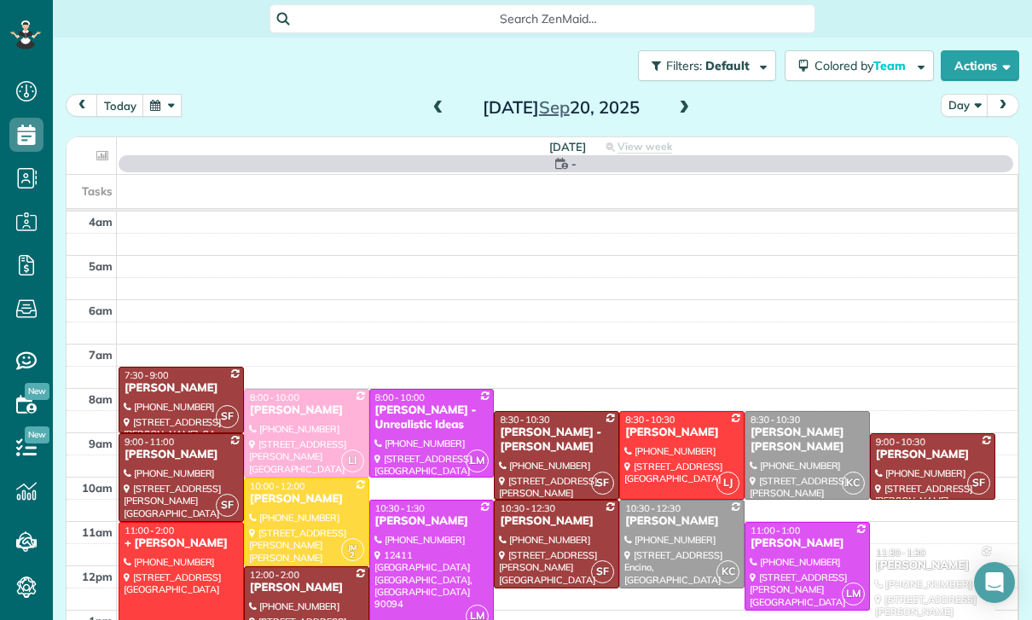
scroll to position [134, 0]
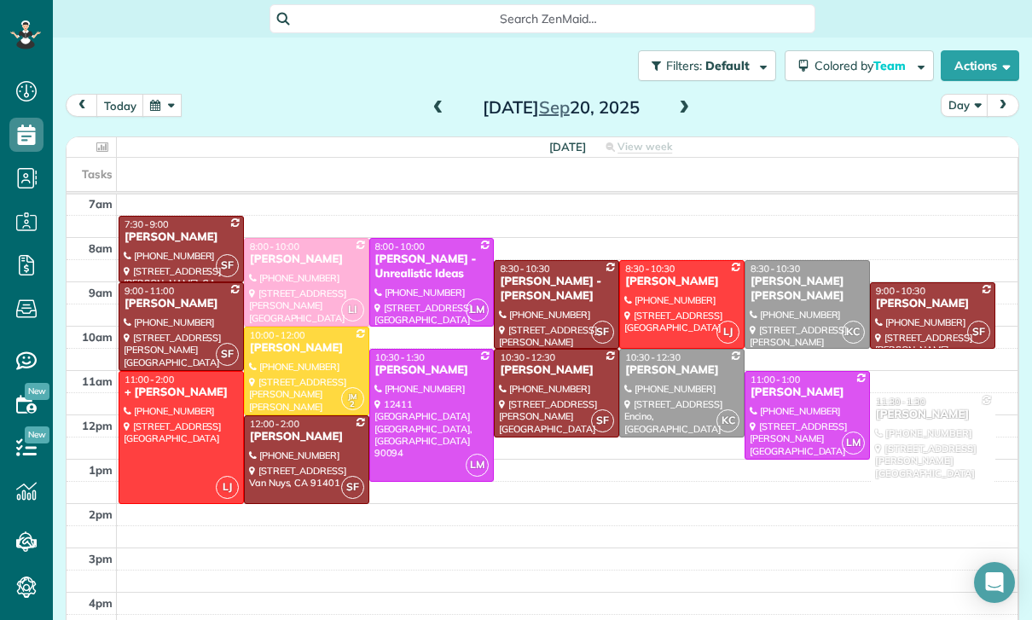
click at [430, 108] on span at bounding box center [438, 108] width 19 height 15
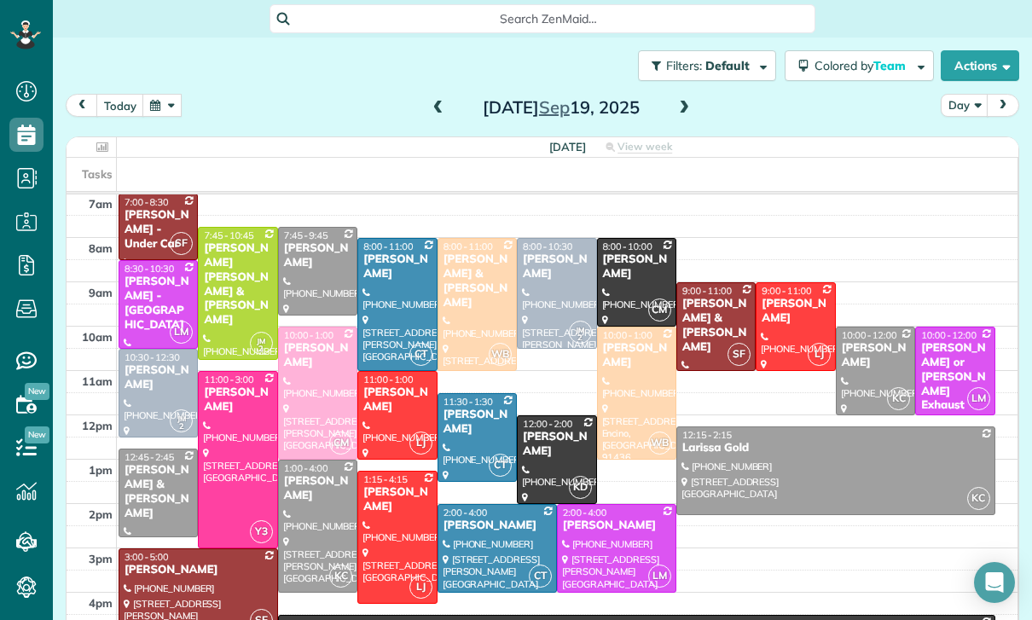
click at [438, 109] on span at bounding box center [438, 108] width 19 height 15
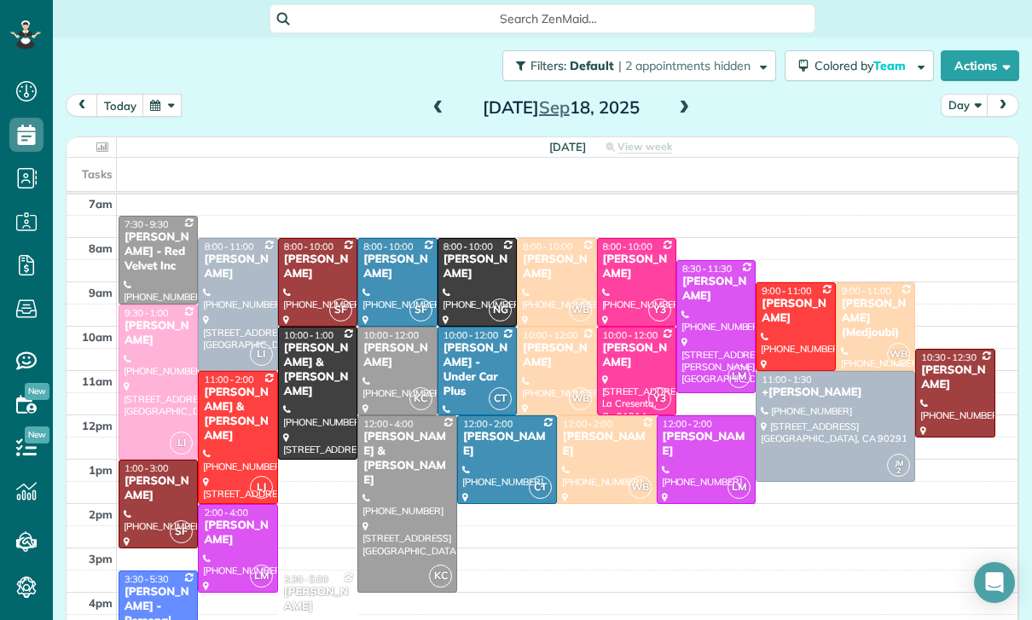
click at [170, 107] on button "button" at bounding box center [161, 105] width 39 height 23
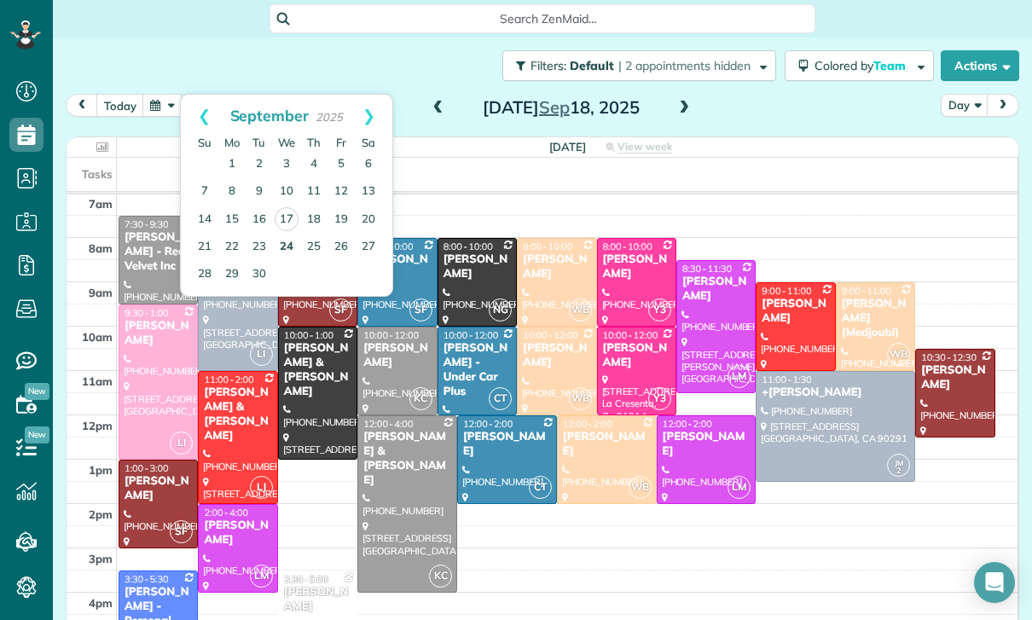
click at [285, 254] on link "24" at bounding box center [286, 247] width 27 height 27
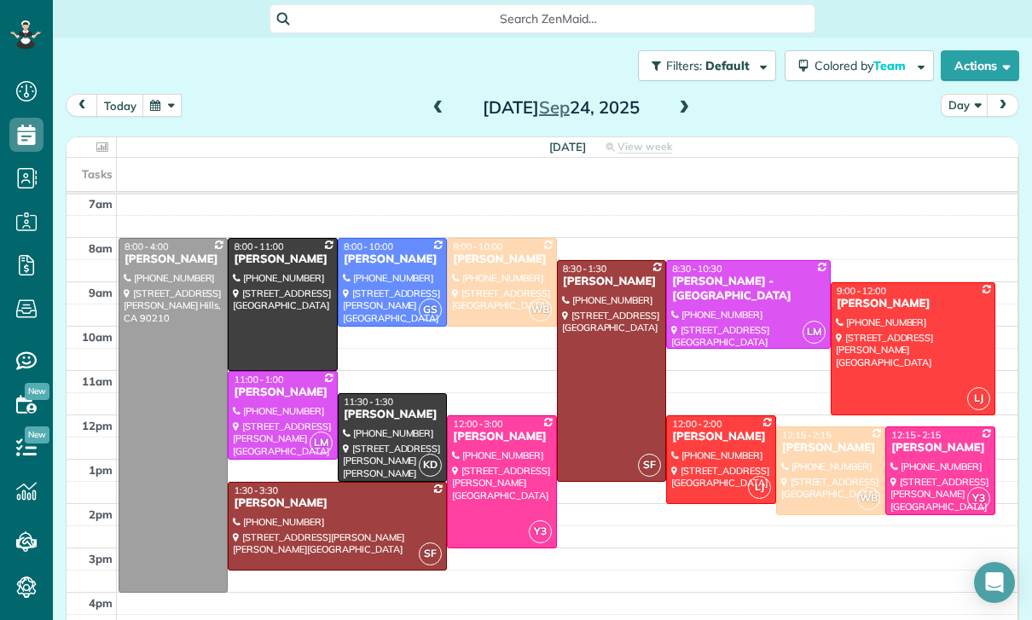
click at [181, 110] on button "button" at bounding box center [161, 105] width 39 height 23
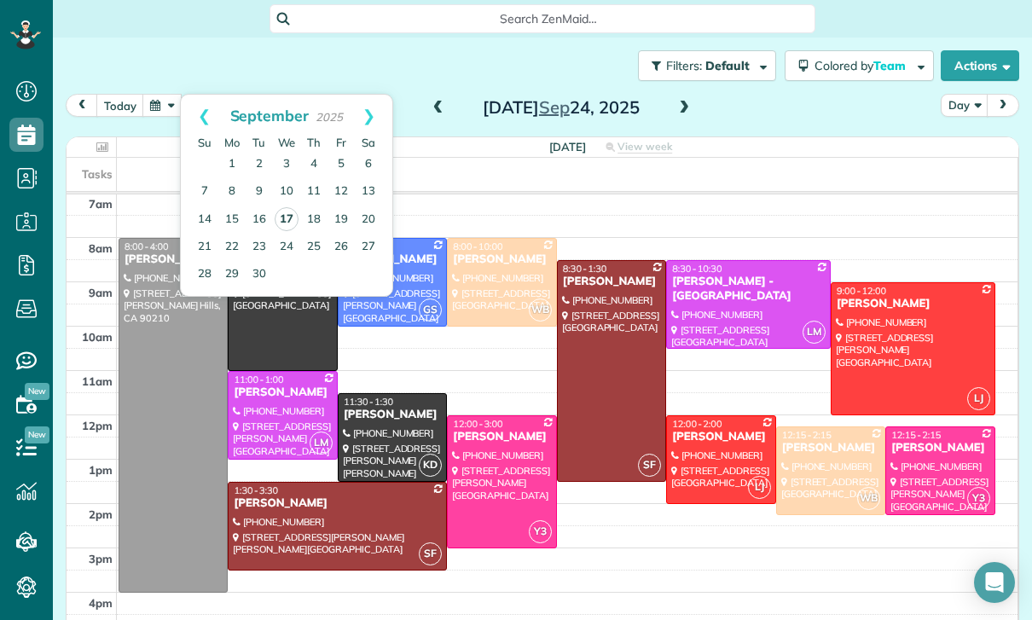
click at [286, 223] on link "17" at bounding box center [287, 219] width 24 height 24
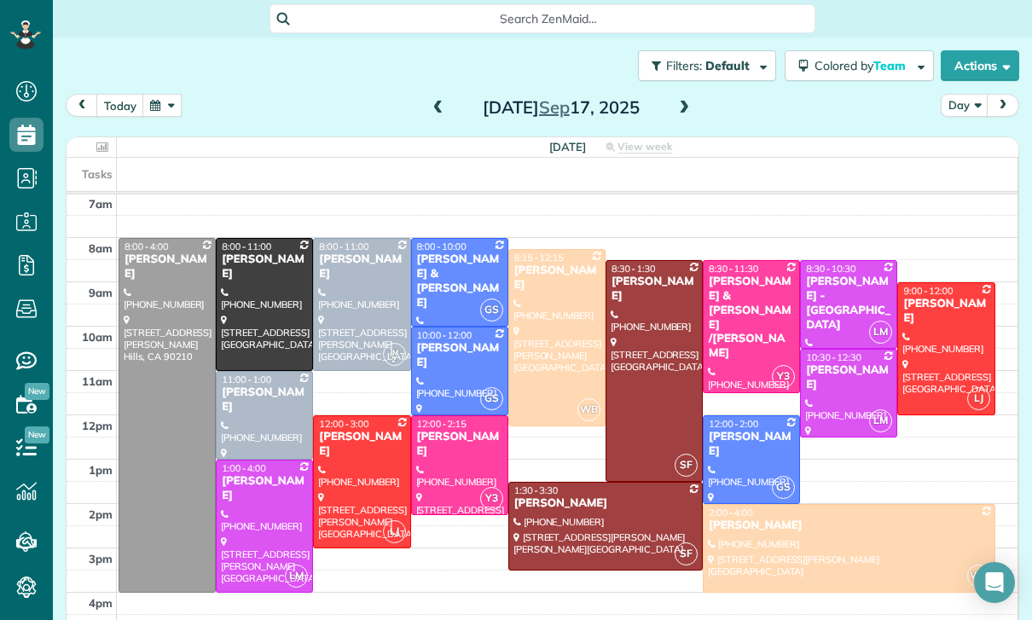
click at [159, 104] on button "button" at bounding box center [161, 105] width 39 height 23
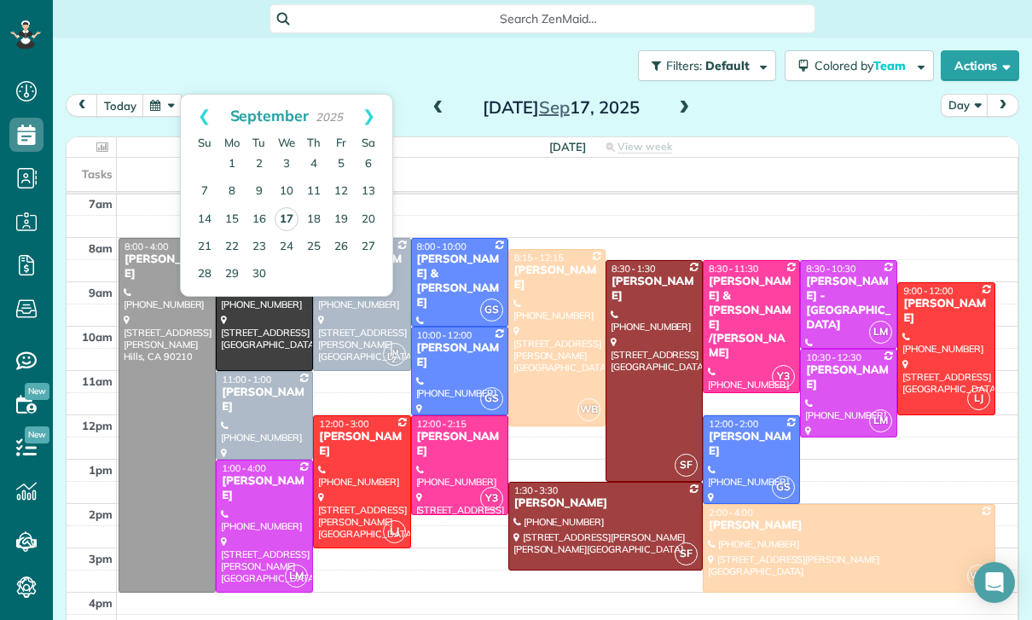
click at [289, 216] on link "17" at bounding box center [287, 219] width 24 height 24
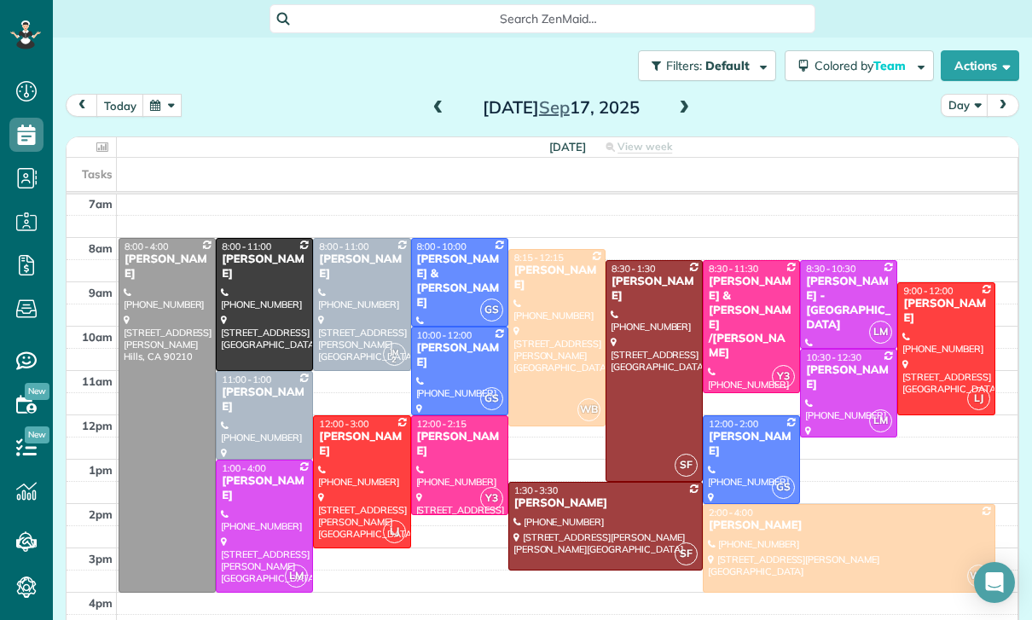
click at [689, 106] on span at bounding box center [684, 108] width 19 height 15
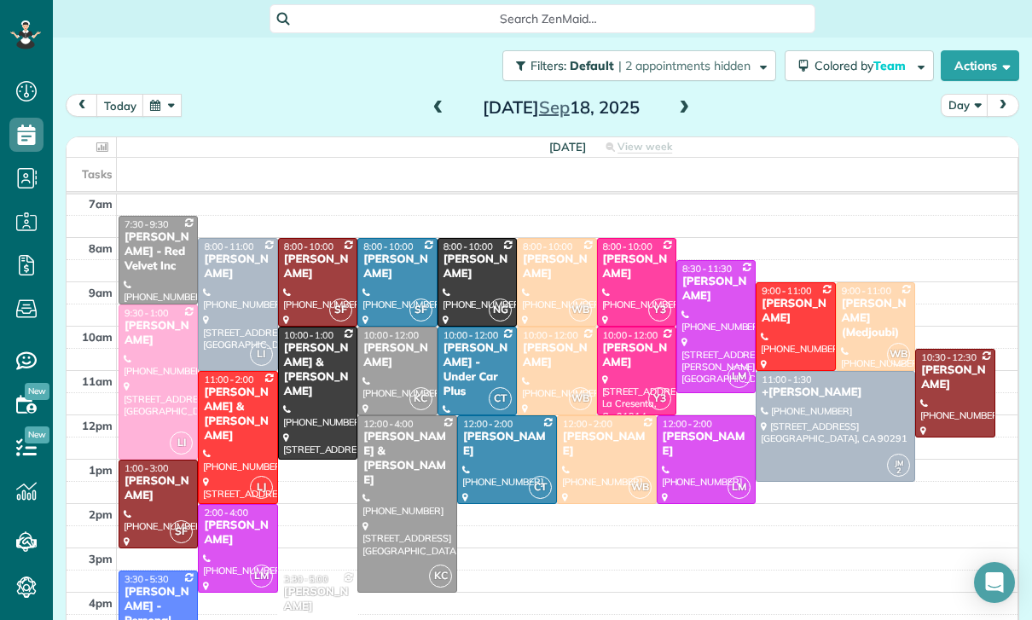
click at [158, 107] on button "button" at bounding box center [161, 105] width 39 height 23
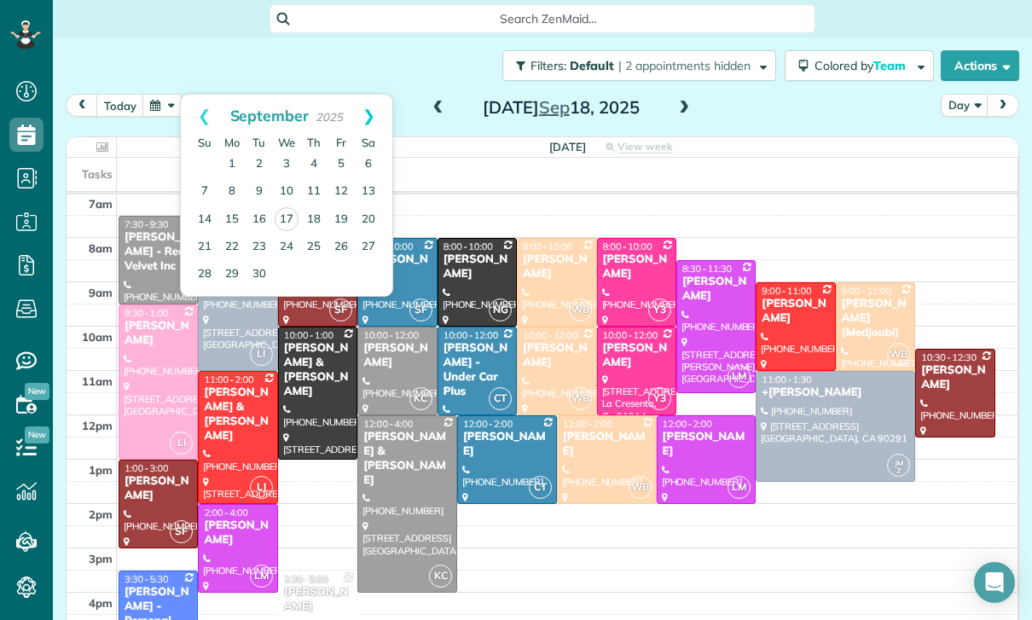
click at [376, 117] on link "Next" at bounding box center [368, 116] width 47 height 43
click at [291, 165] on link "1" at bounding box center [286, 164] width 27 height 27
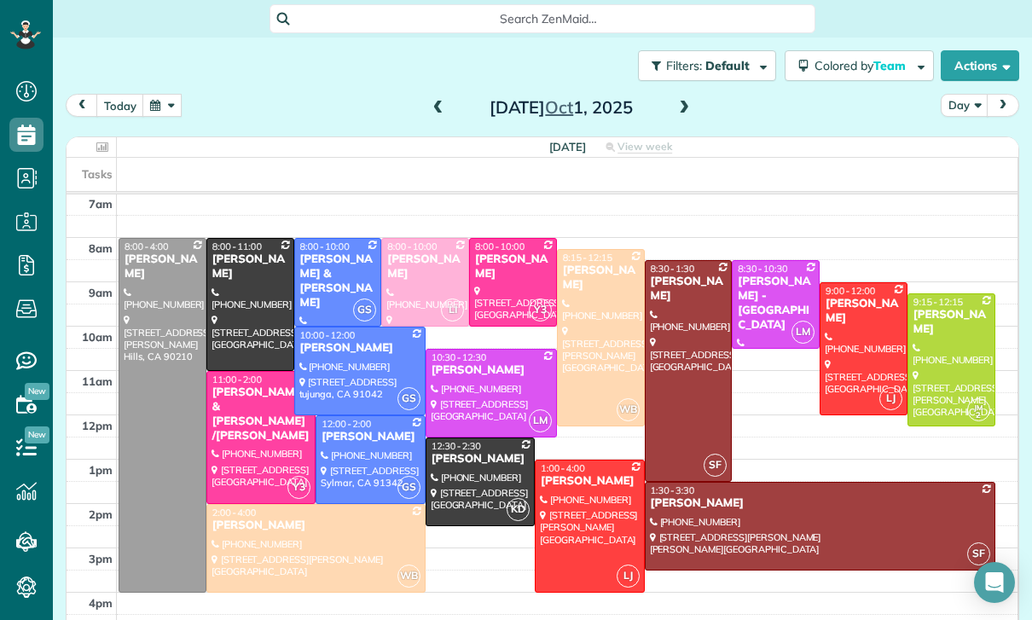
click at [159, 112] on button "button" at bounding box center [161, 105] width 39 height 23
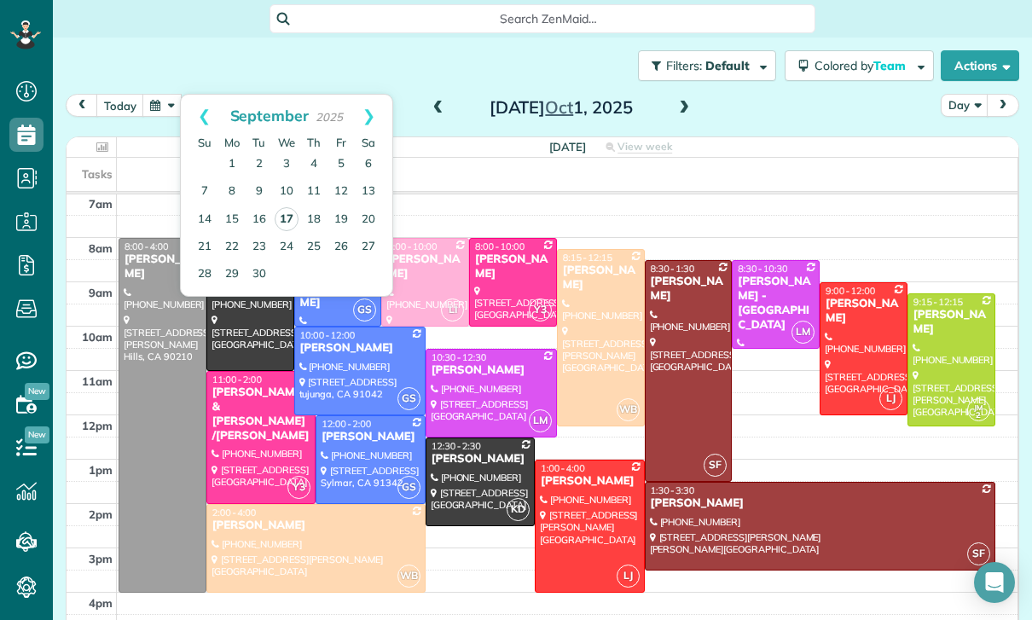
click at [292, 220] on link "17" at bounding box center [287, 219] width 24 height 24
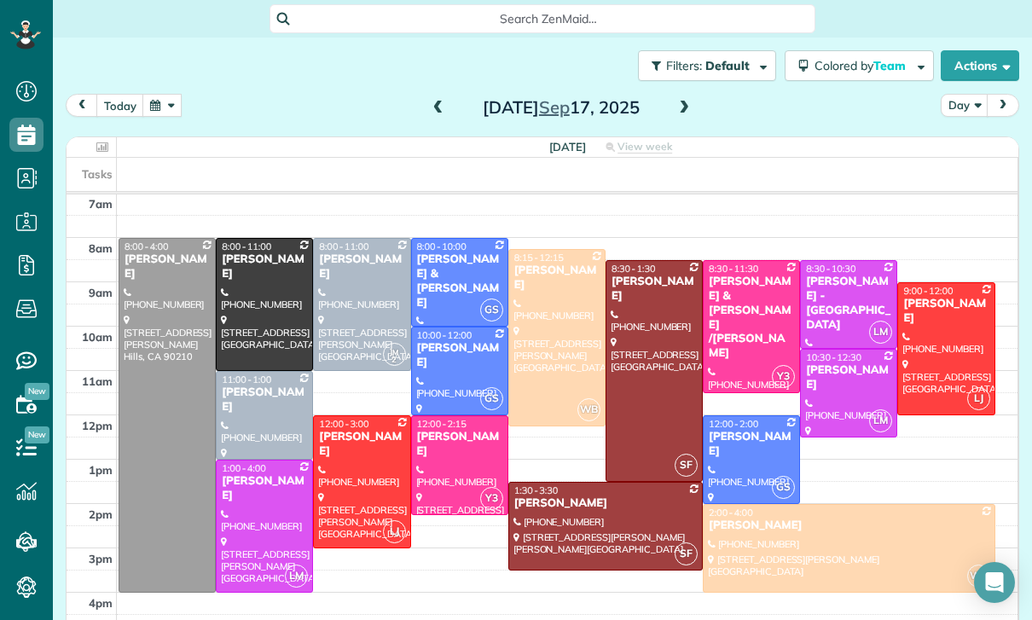
click at [160, 109] on button "button" at bounding box center [161, 105] width 39 height 23
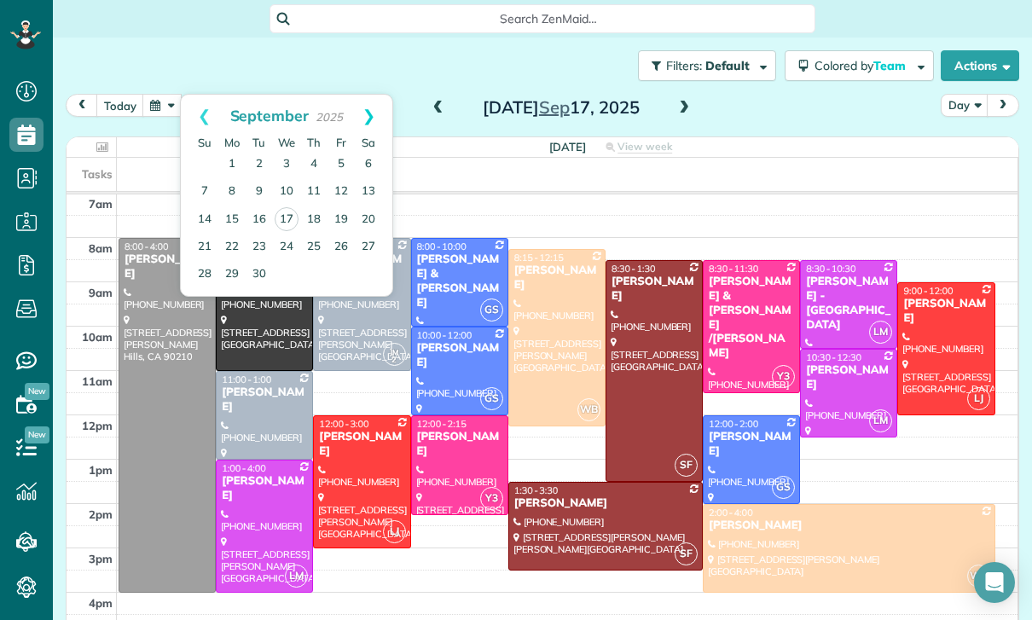
click at [365, 111] on link "Next" at bounding box center [368, 116] width 47 height 43
click at [287, 165] on link "1" at bounding box center [286, 164] width 27 height 27
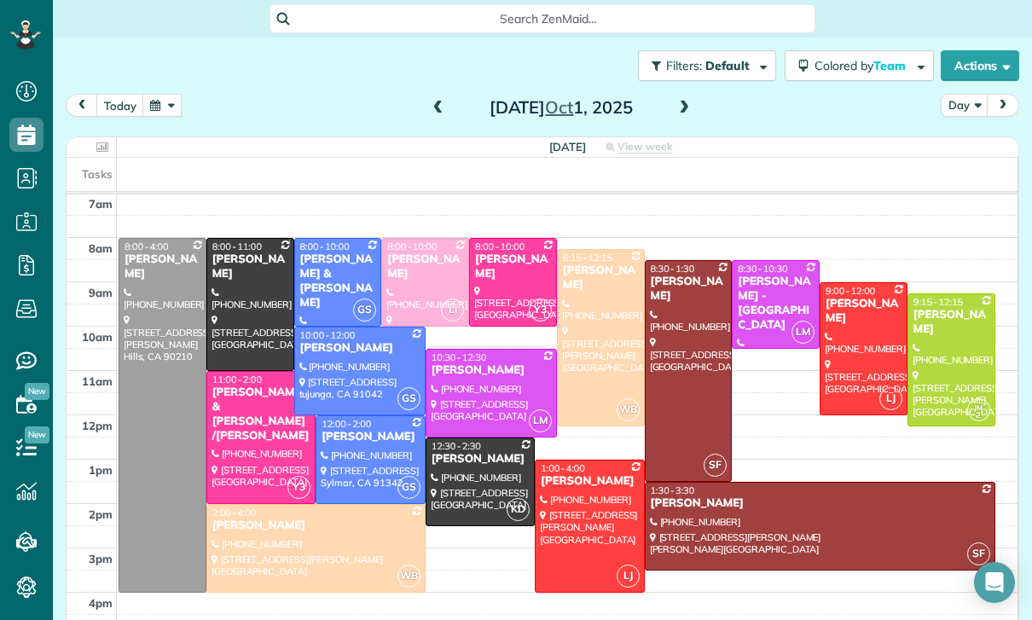
click at [692, 103] on span at bounding box center [684, 108] width 19 height 15
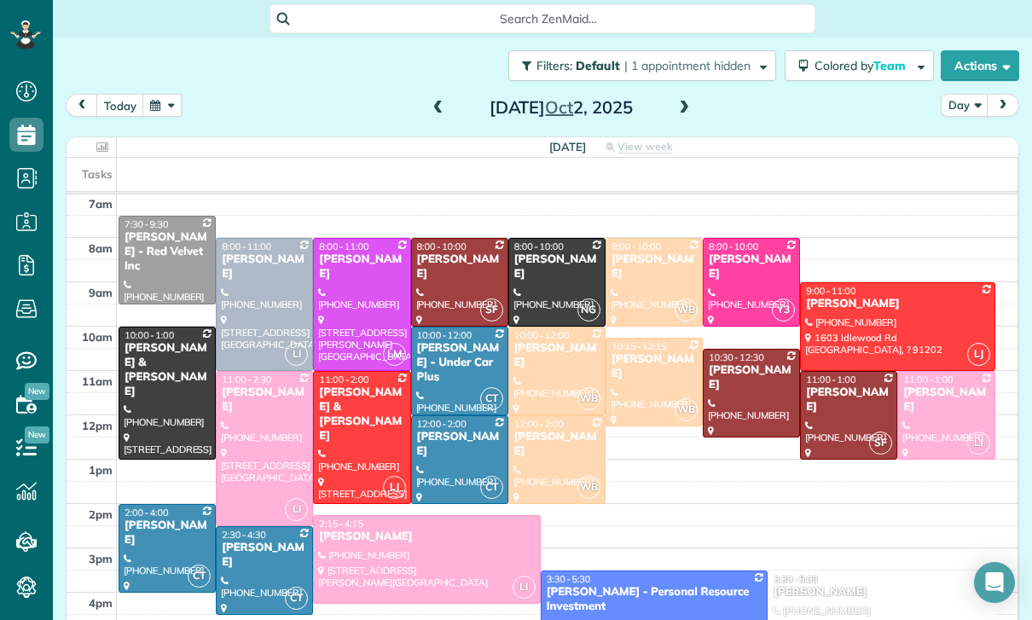
click at [170, 102] on button "button" at bounding box center [161, 105] width 39 height 23
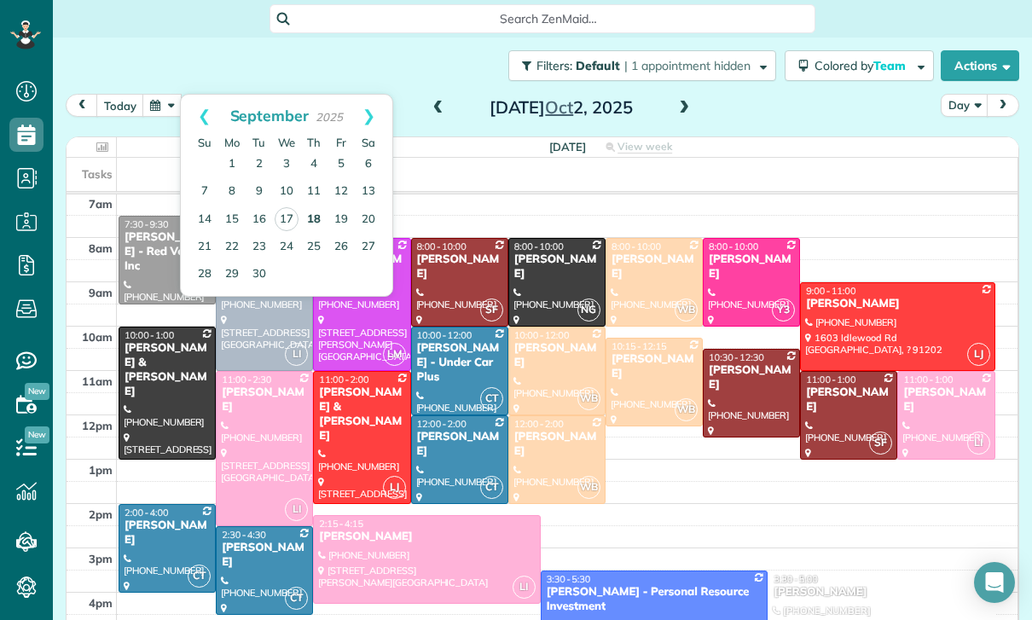
click at [312, 212] on link "18" at bounding box center [313, 219] width 27 height 27
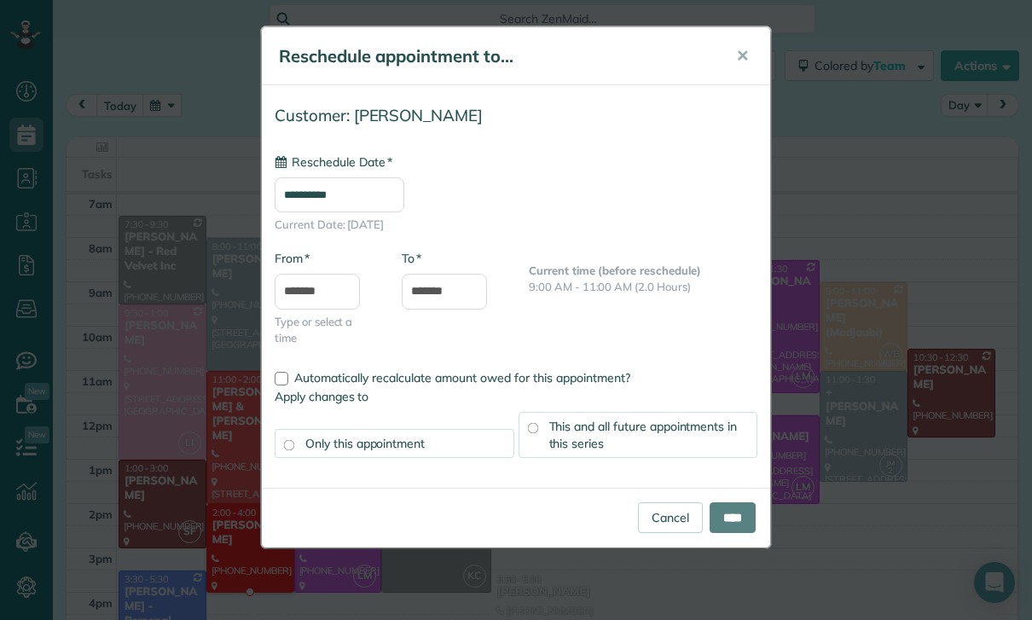
click at [339, 194] on input "**********" at bounding box center [340, 194] width 130 height 35
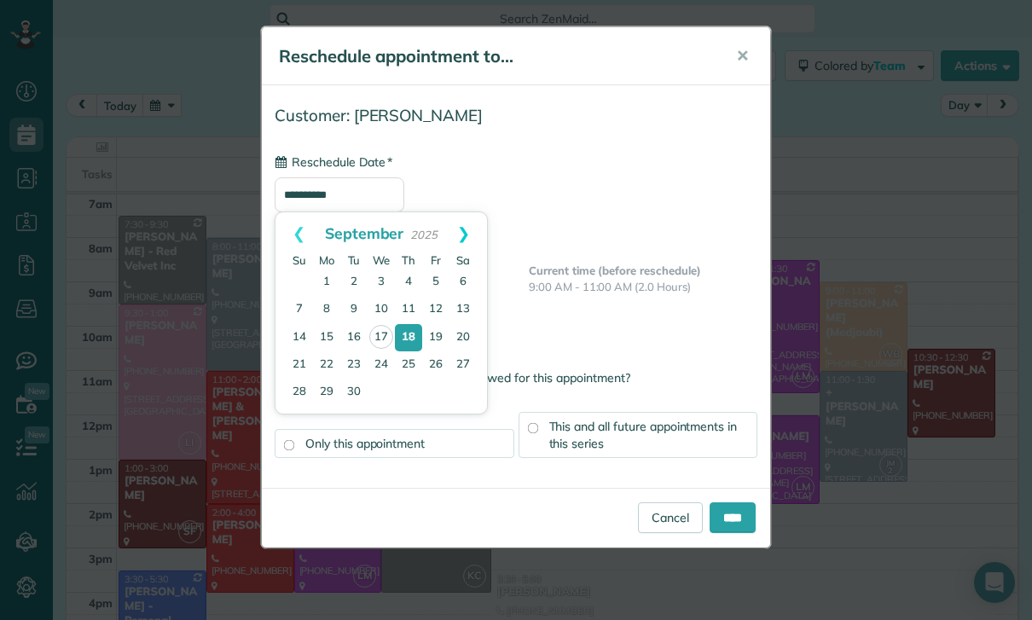
click at [467, 229] on link "Next" at bounding box center [463, 233] width 47 height 43
click at [409, 279] on link "2" at bounding box center [408, 282] width 27 height 27
type input "**********"
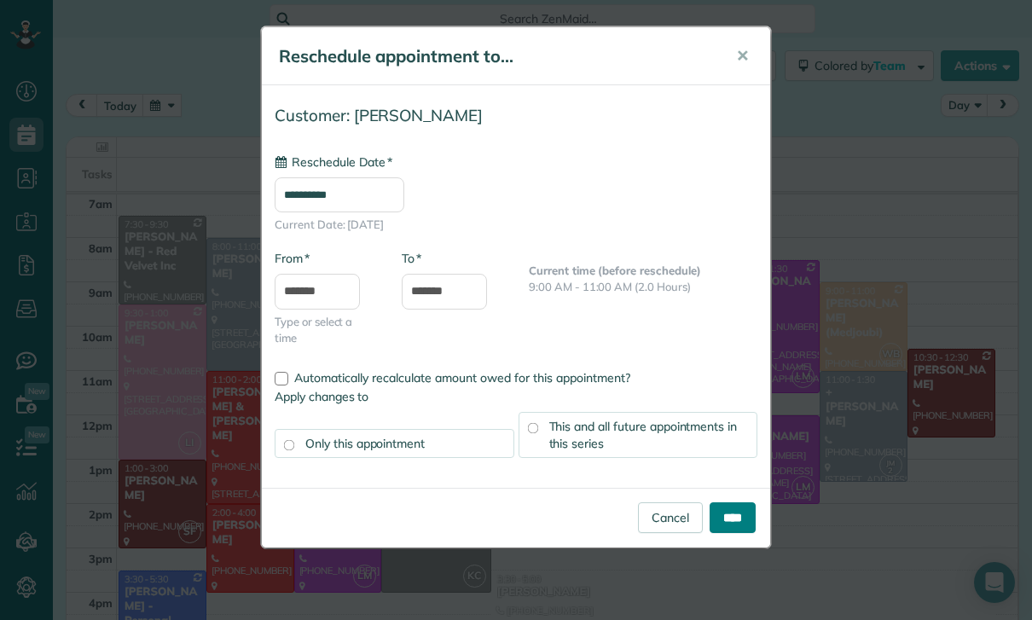
click at [731, 530] on input "****" at bounding box center [733, 517] width 46 height 31
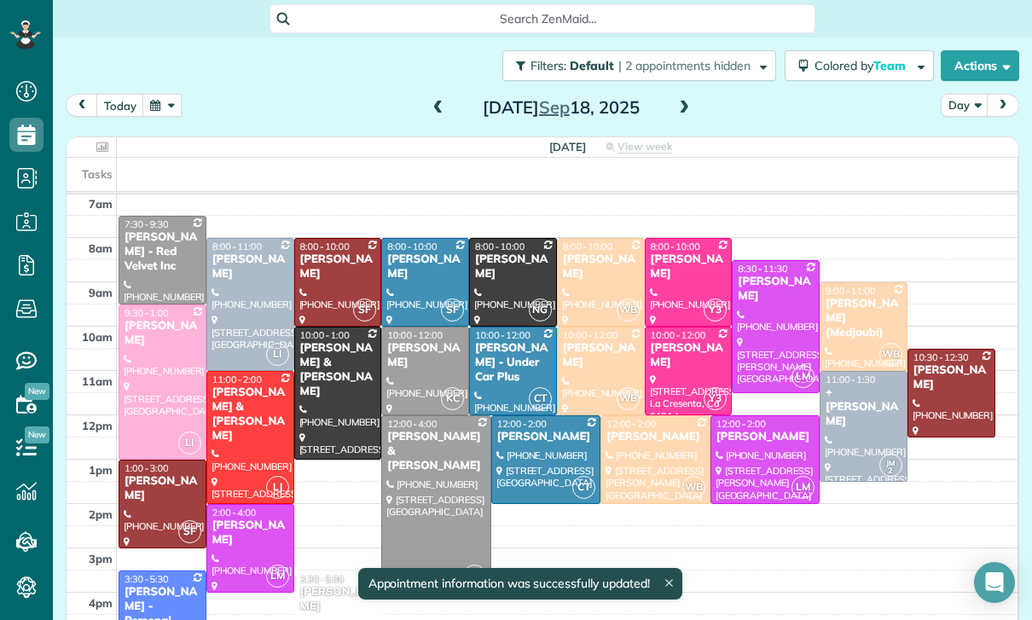
click at [678, 115] on span at bounding box center [684, 108] width 19 height 15
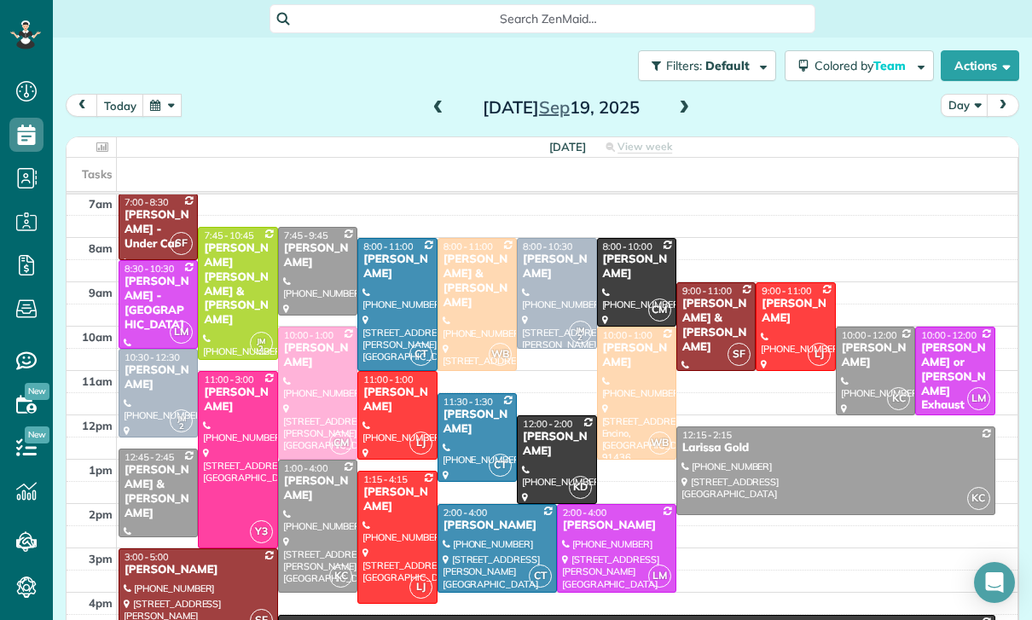
click at [441, 102] on span at bounding box center [438, 108] width 19 height 15
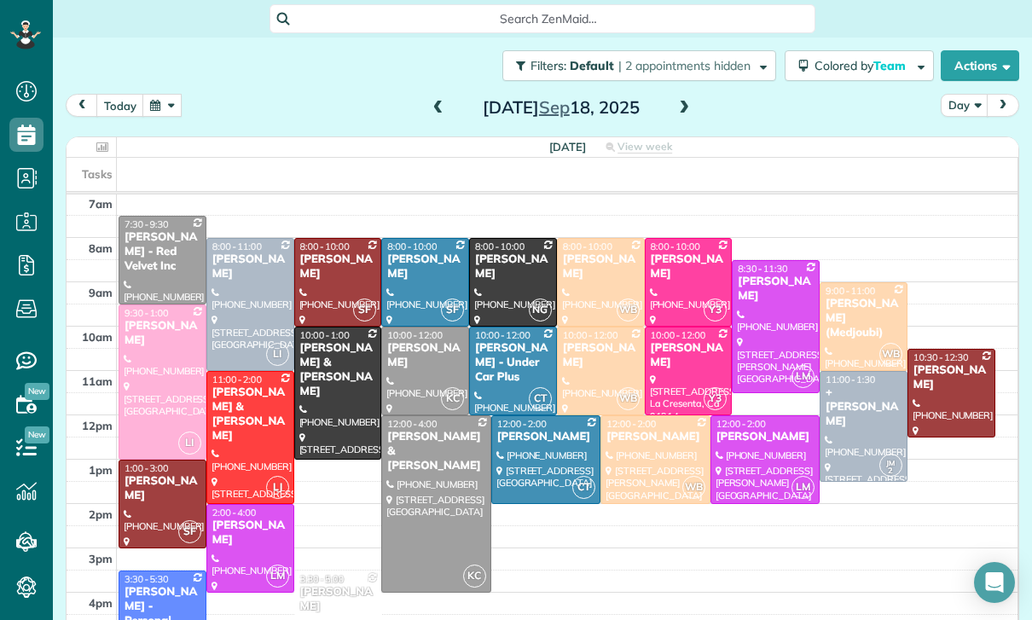
click at [164, 102] on button "button" at bounding box center [161, 105] width 39 height 23
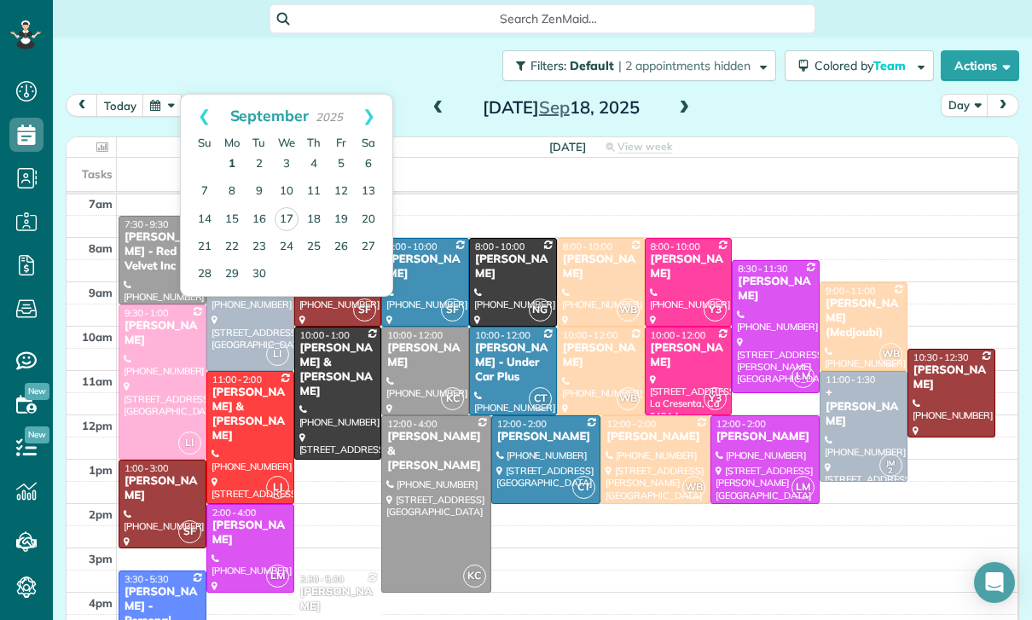
click at [223, 155] on link "1" at bounding box center [231, 164] width 27 height 27
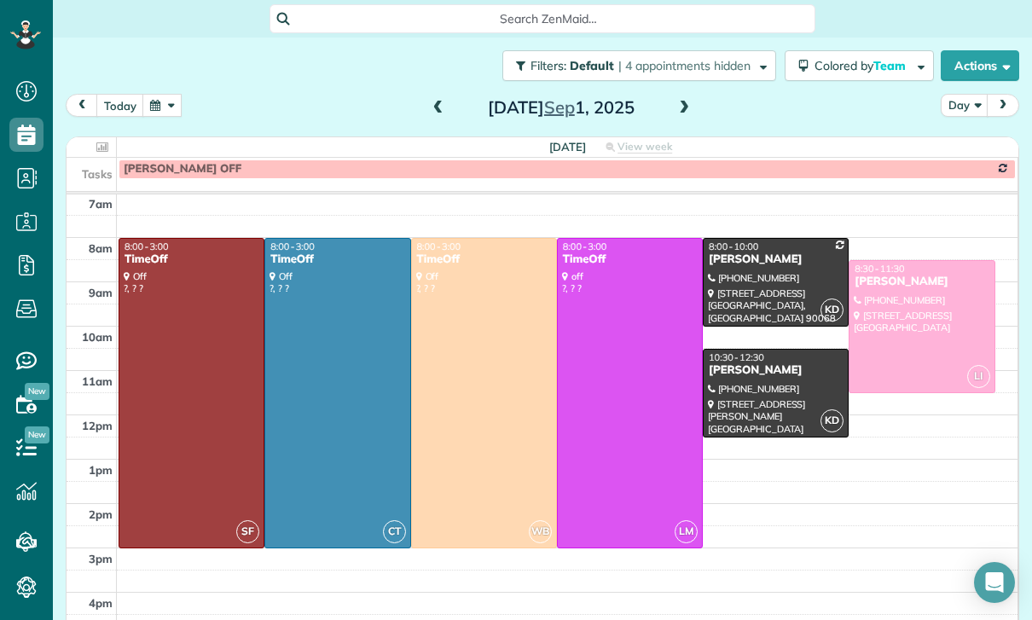
click at [166, 112] on button "button" at bounding box center [161, 105] width 39 height 23
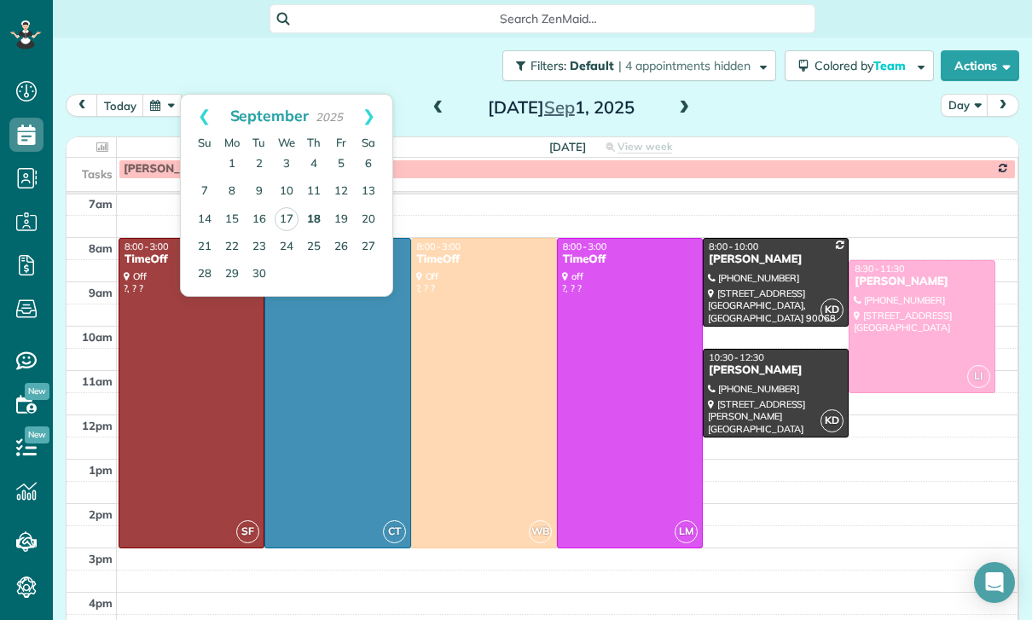
click at [317, 214] on link "18" at bounding box center [313, 219] width 27 height 27
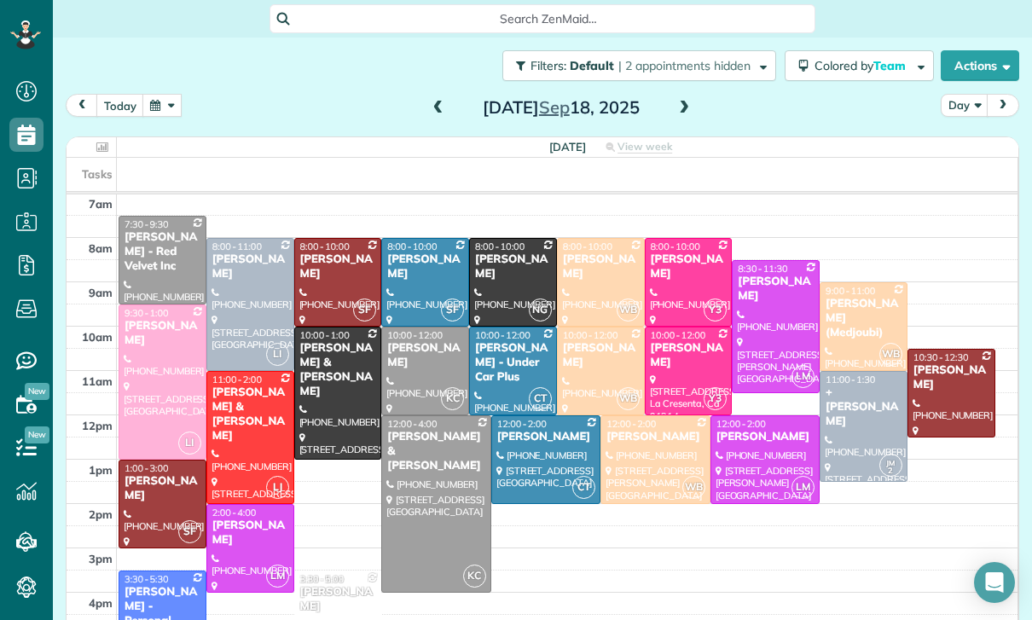
click at [146, 104] on button "button" at bounding box center [161, 105] width 39 height 23
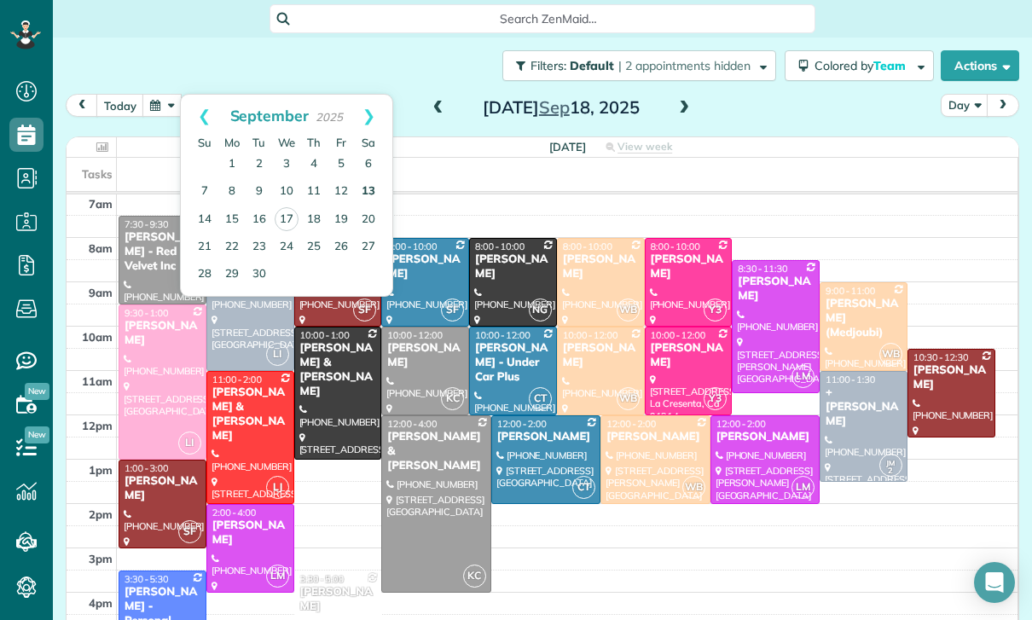
click at [363, 188] on link "13" at bounding box center [368, 191] width 27 height 27
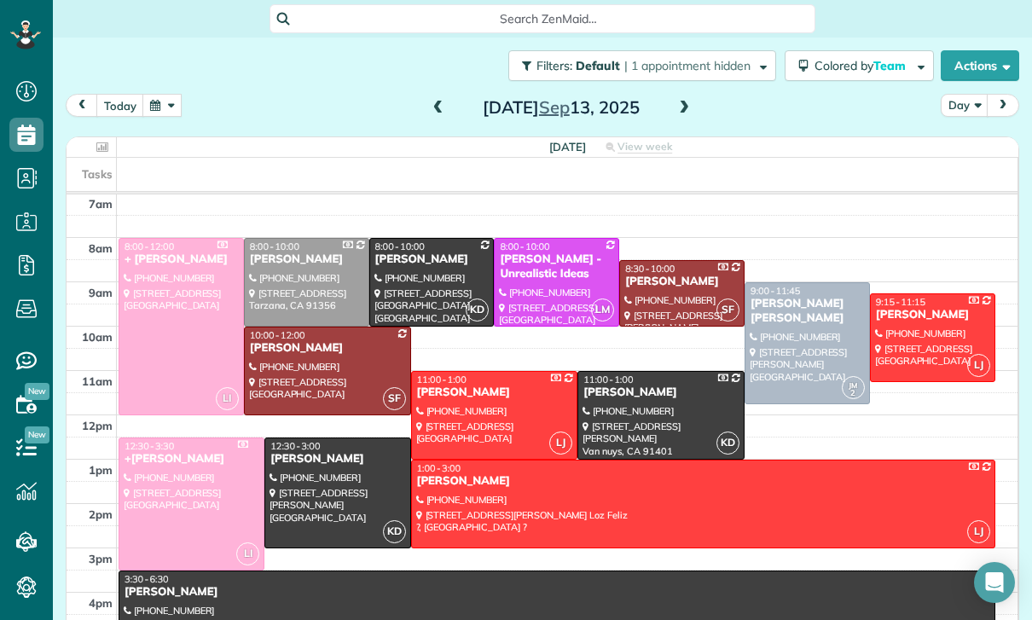
click at [299, 362] on div at bounding box center [327, 371] width 165 height 87
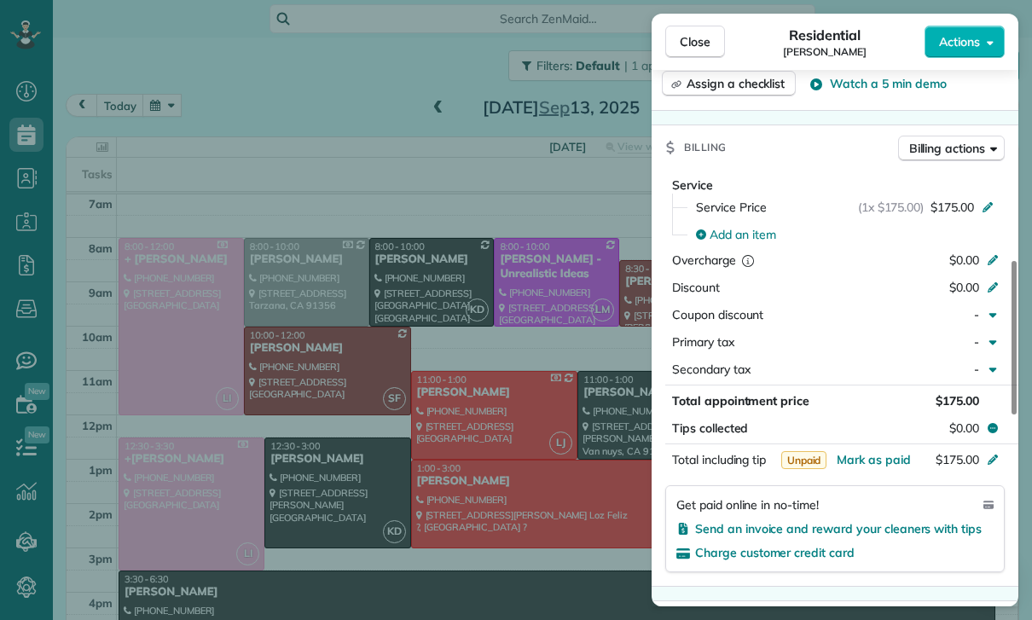
scroll to position [735, 0]
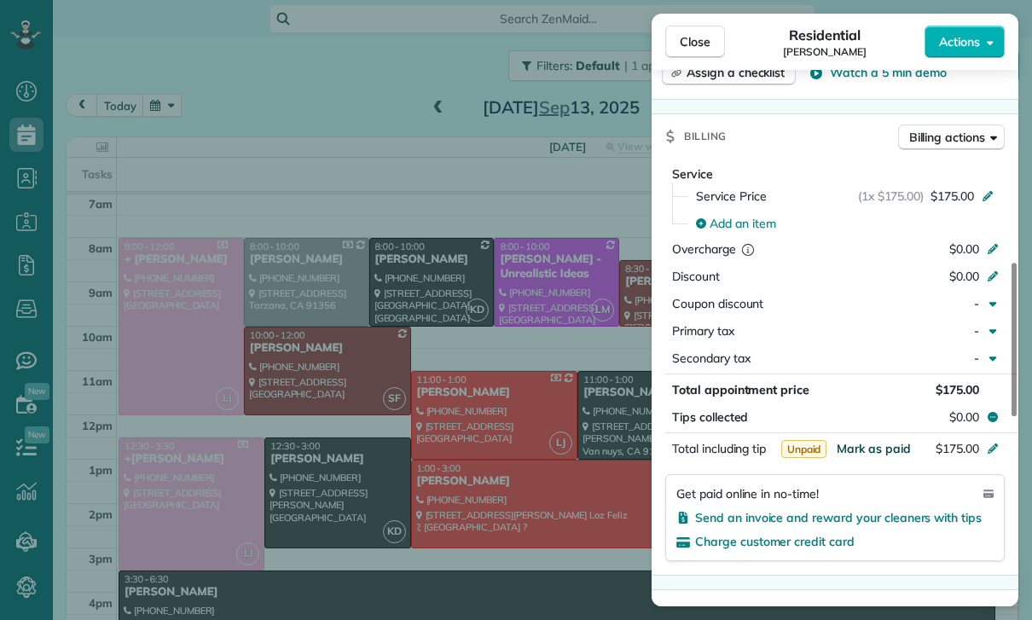
click at [875, 446] on span "Mark as paid" at bounding box center [874, 448] width 74 height 15
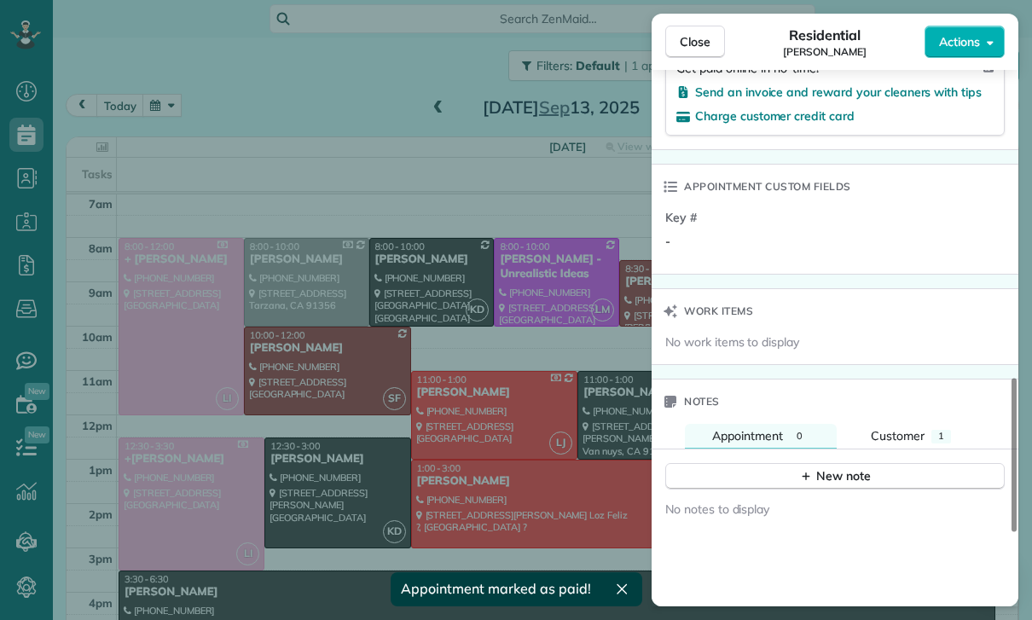
scroll to position [1181, 0]
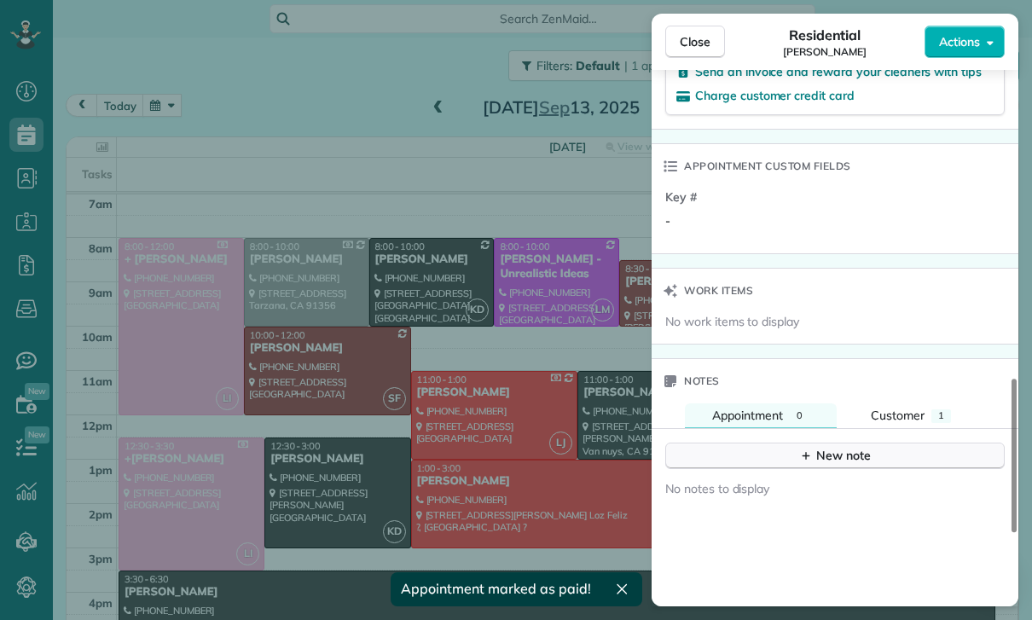
click at [805, 458] on icon "button" at bounding box center [806, 456] width 14 height 14
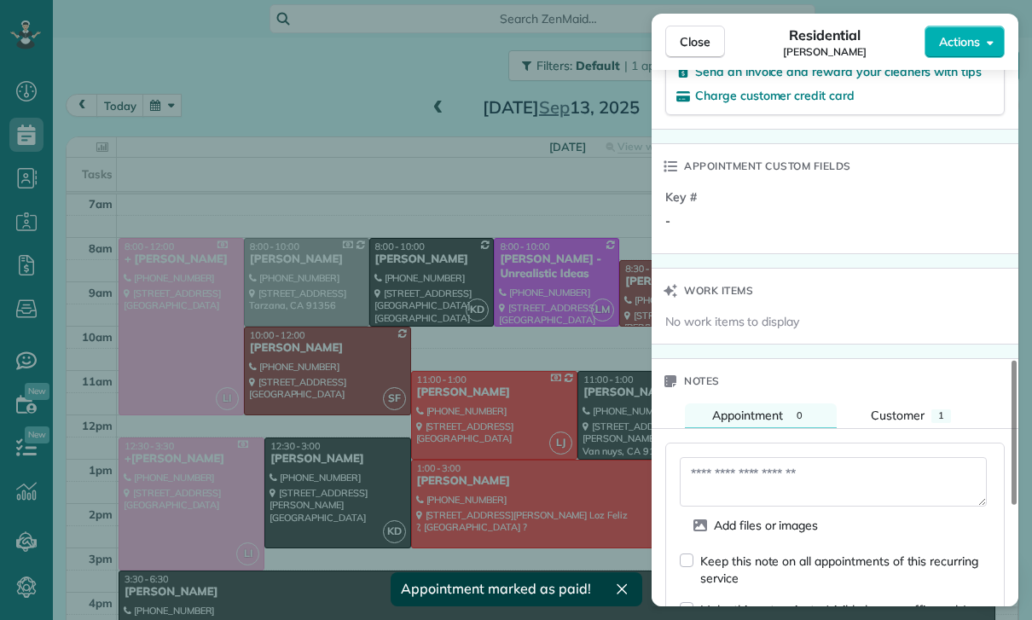
click at [751, 478] on textarea at bounding box center [833, 481] width 307 height 49
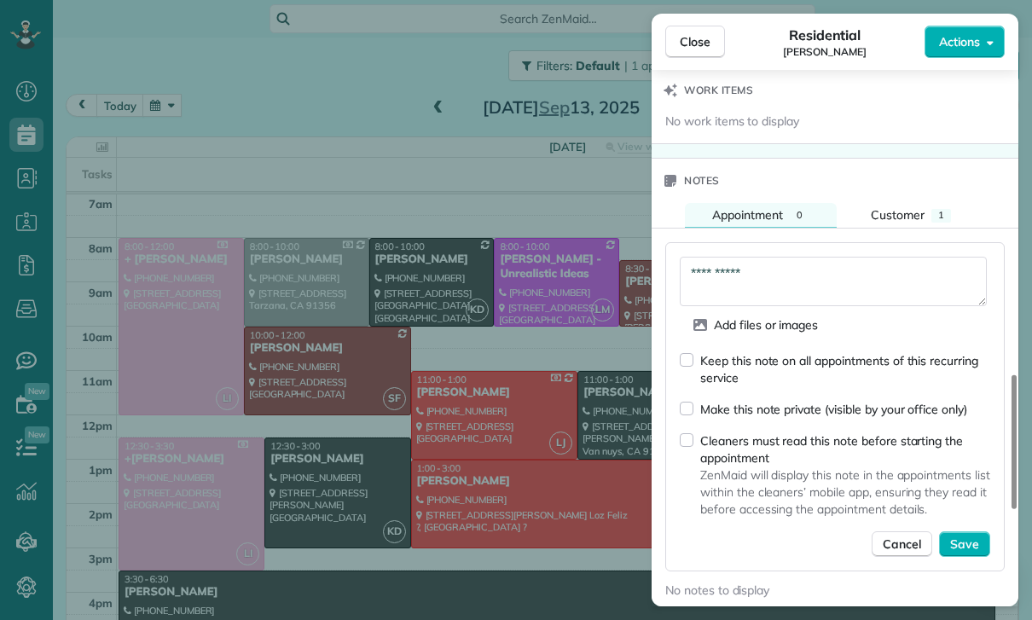
scroll to position [1390, 0]
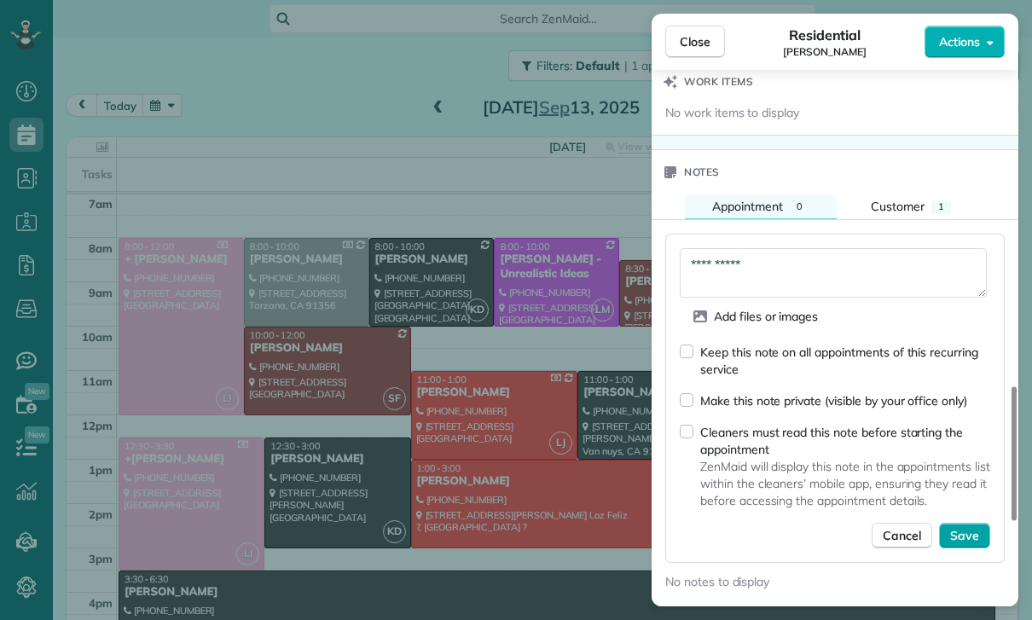
type textarea "**********"
click at [962, 541] on span "Save" at bounding box center [964, 535] width 29 height 17
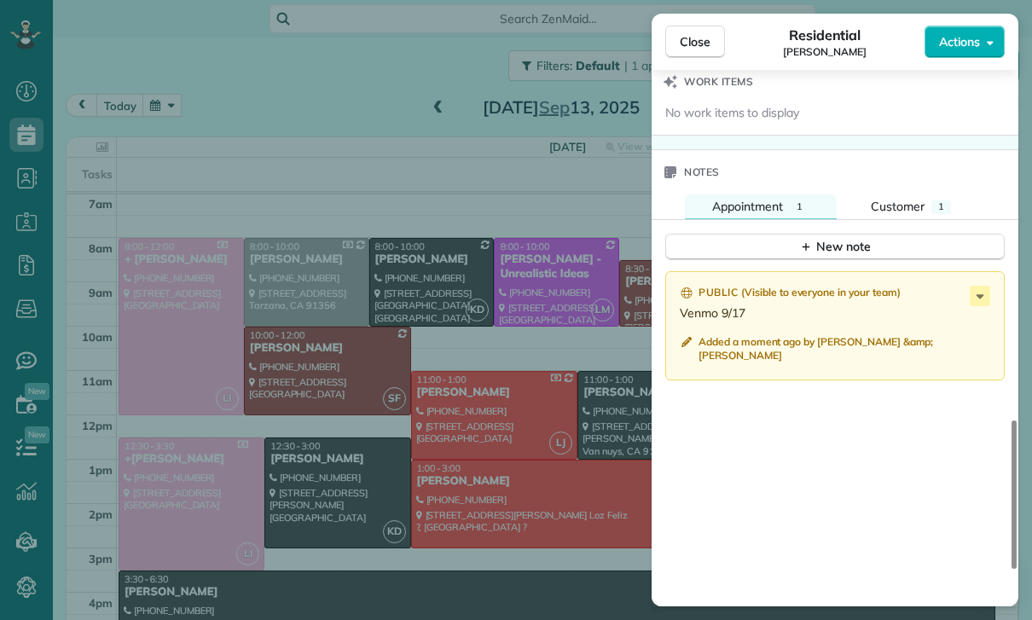
click at [373, 490] on div "Close Residential Lisa Malm Actions Status Confirmed Lisa Malm · Open profile H…" at bounding box center [516, 310] width 1032 height 620
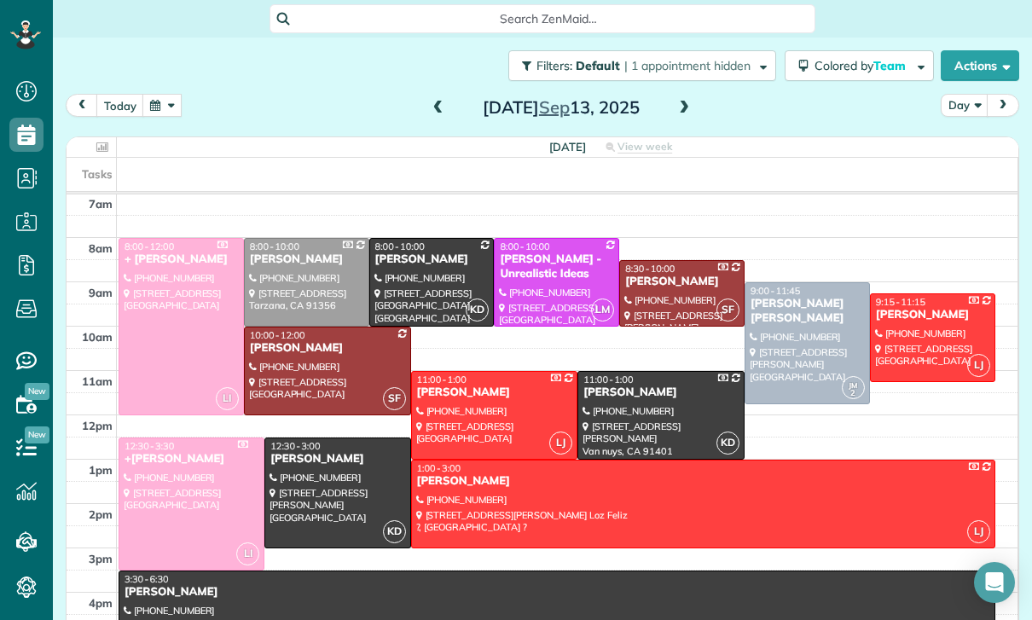
click at [157, 113] on button "button" at bounding box center [161, 105] width 39 height 23
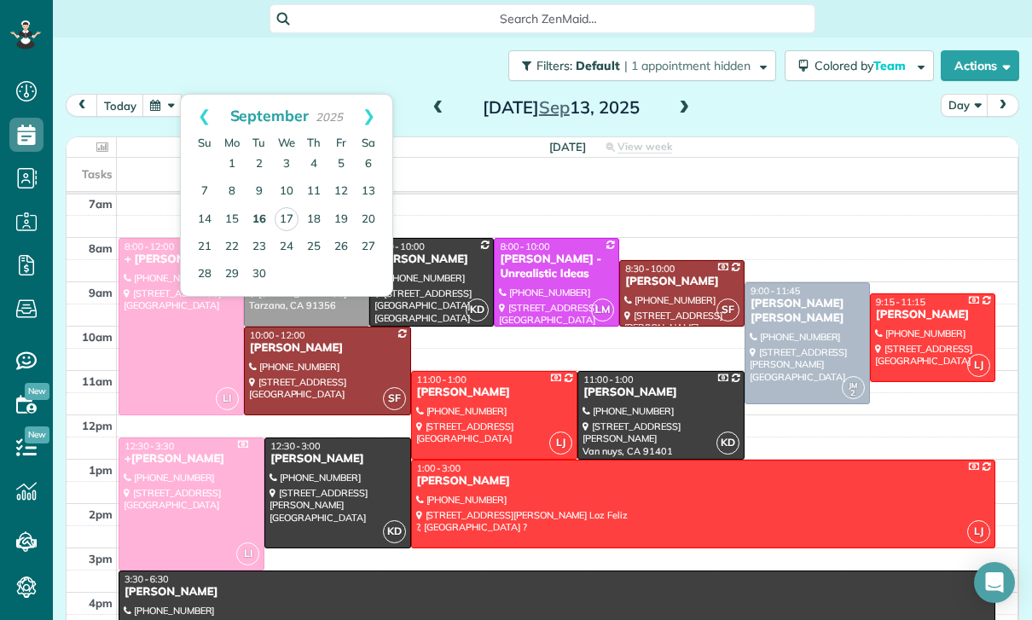
click at [264, 219] on link "16" at bounding box center [259, 219] width 27 height 27
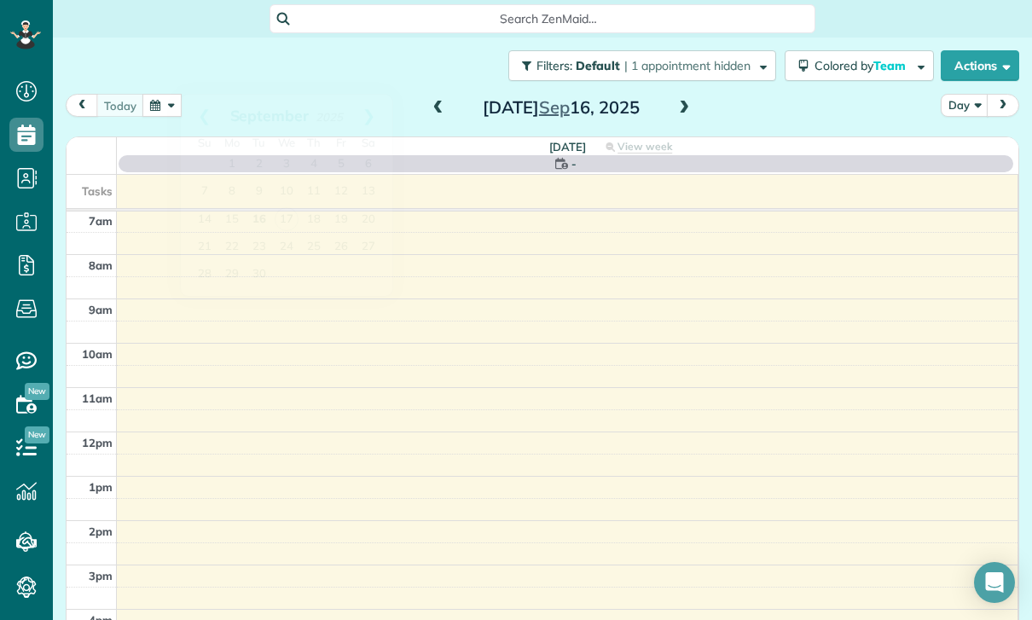
scroll to position [134, 0]
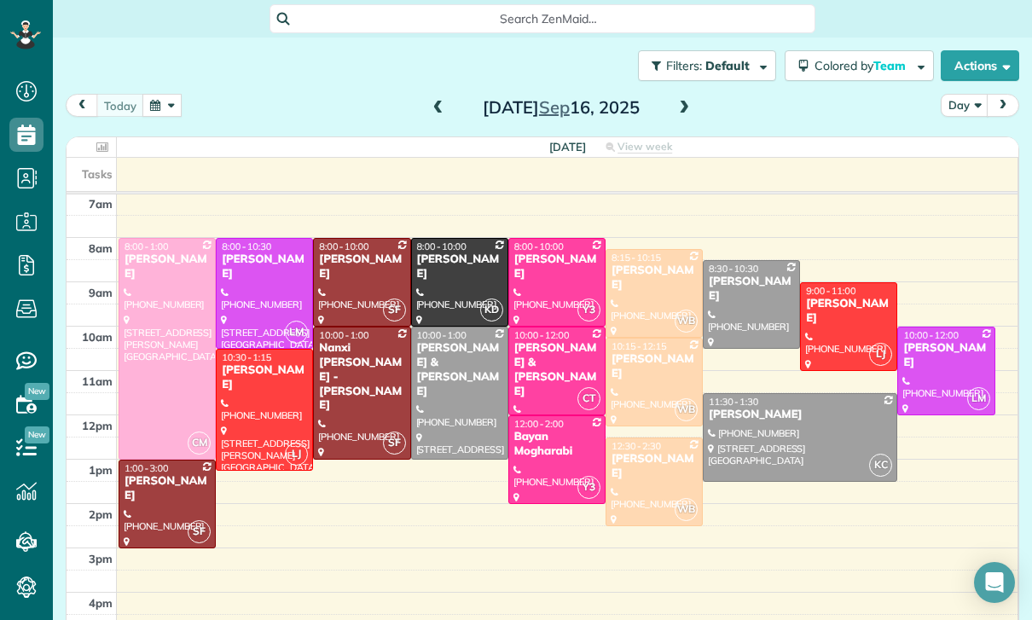
click at [544, 374] on div at bounding box center [557, 371] width 96 height 87
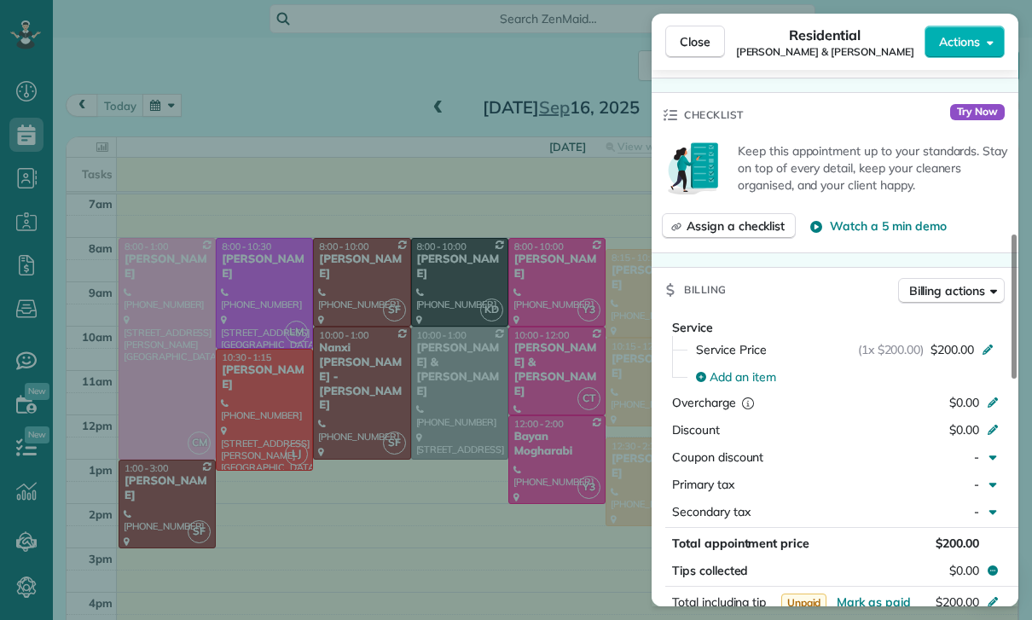
scroll to position [667, 0]
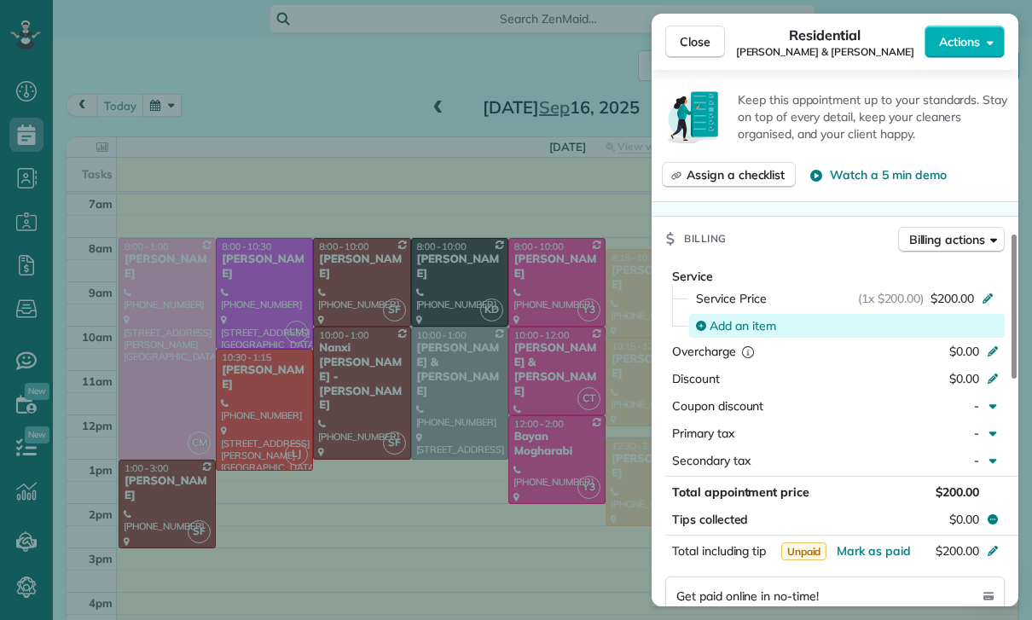
click at [742, 324] on span "Add an item" at bounding box center [743, 325] width 67 height 17
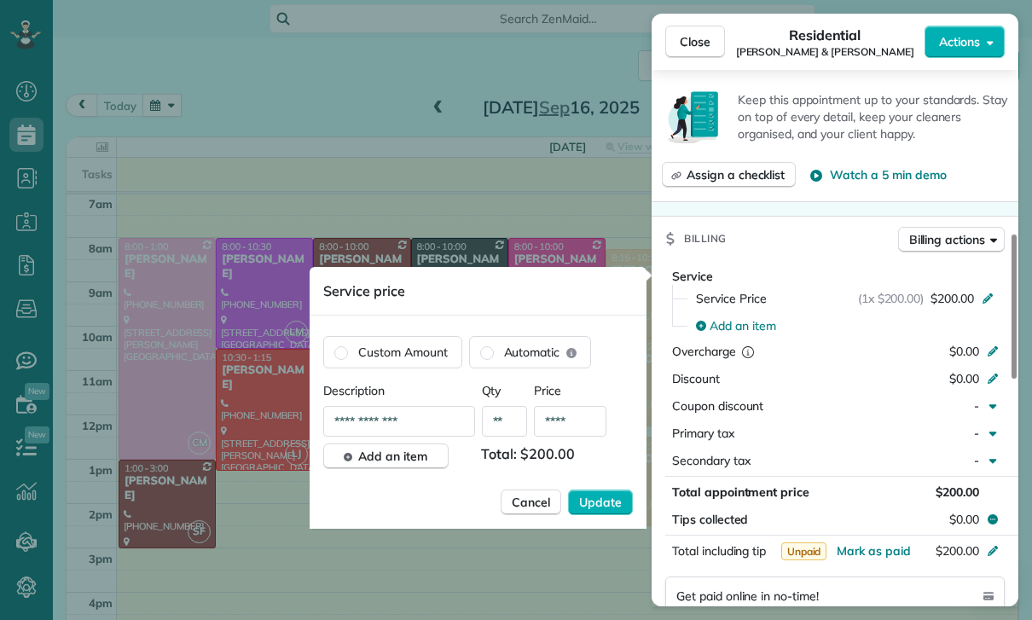
click at [574, 420] on input "****" at bounding box center [570, 421] width 72 height 31
type input "**"
type input "****"
click at [597, 501] on span "Update" at bounding box center [600, 502] width 43 height 17
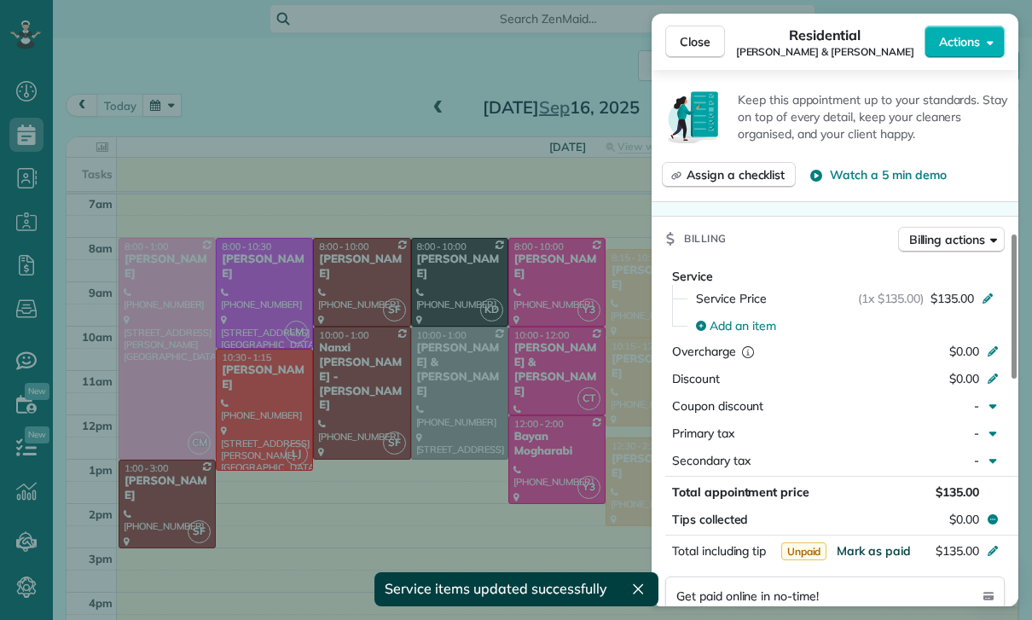
click at [866, 550] on span "Mark as paid" at bounding box center [874, 550] width 74 height 15
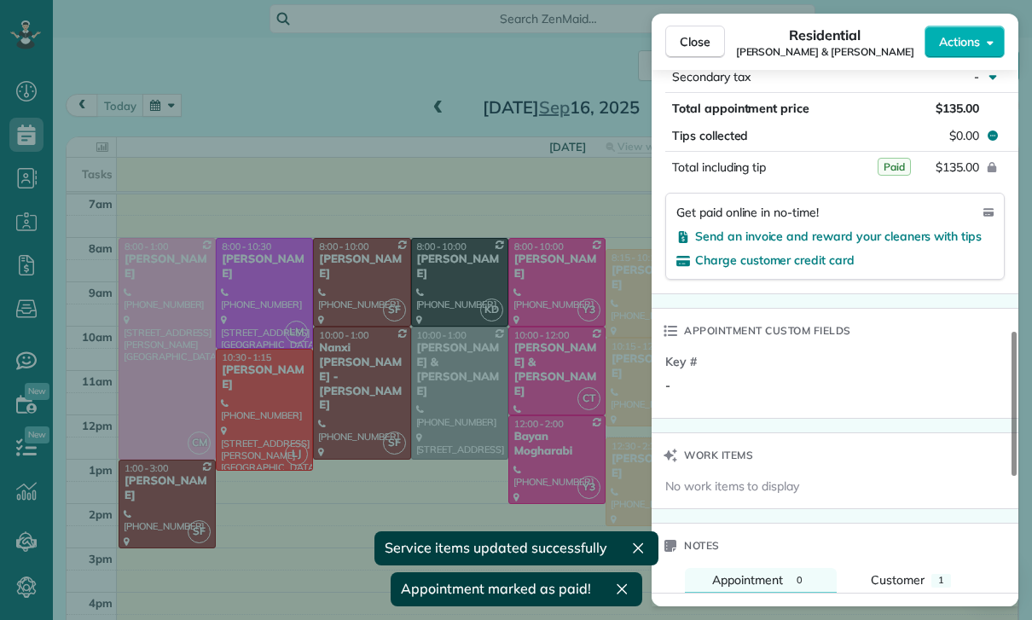
scroll to position [1142, 0]
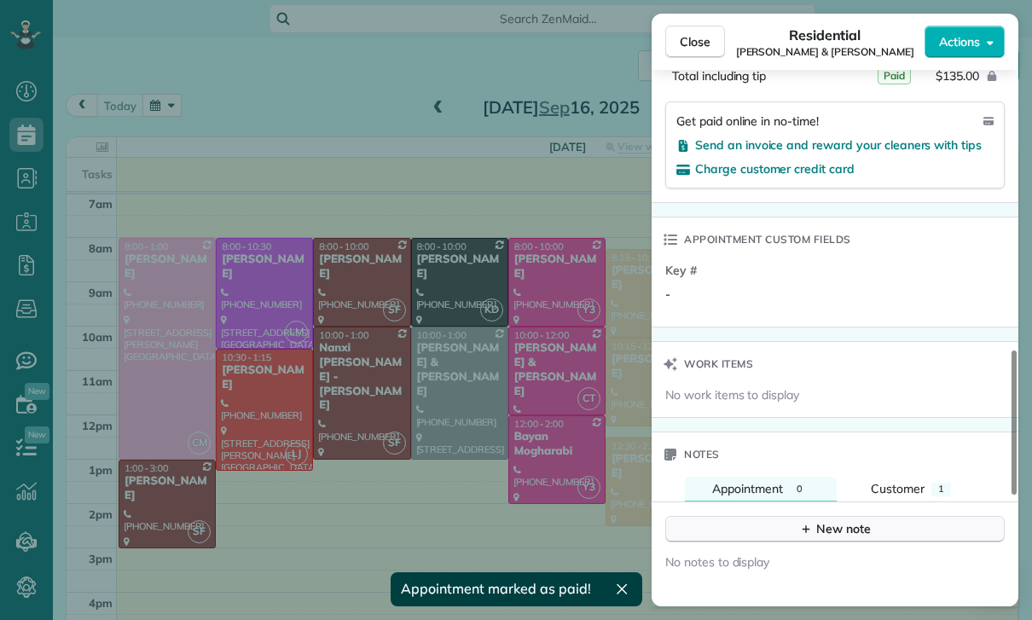
click at [826, 536] on div "New note" at bounding box center [835, 529] width 72 height 18
click at [753, 550] on textarea at bounding box center [833, 554] width 307 height 49
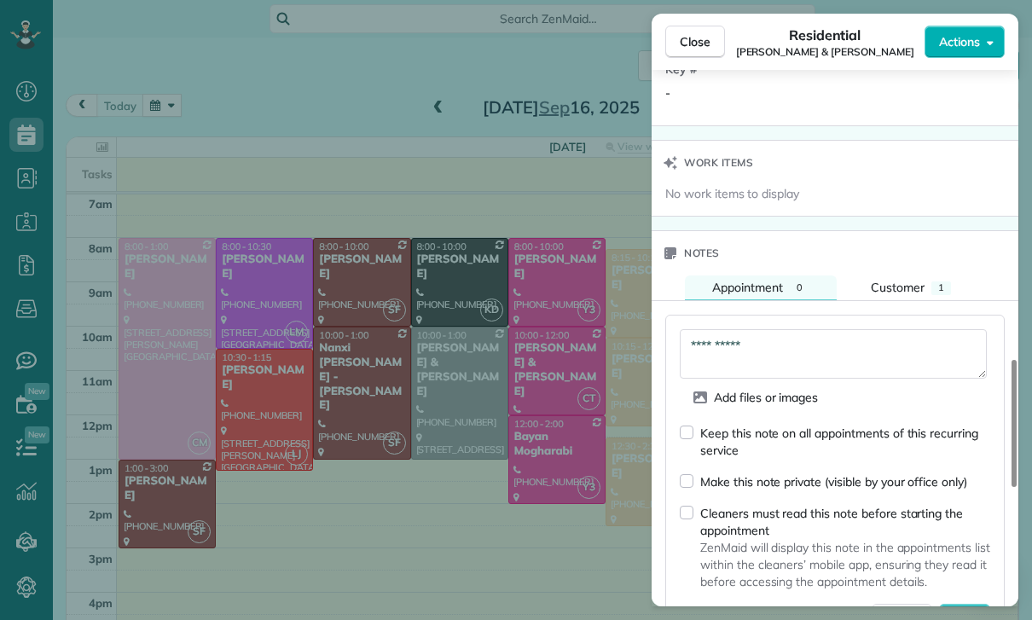
scroll to position [1354, 0]
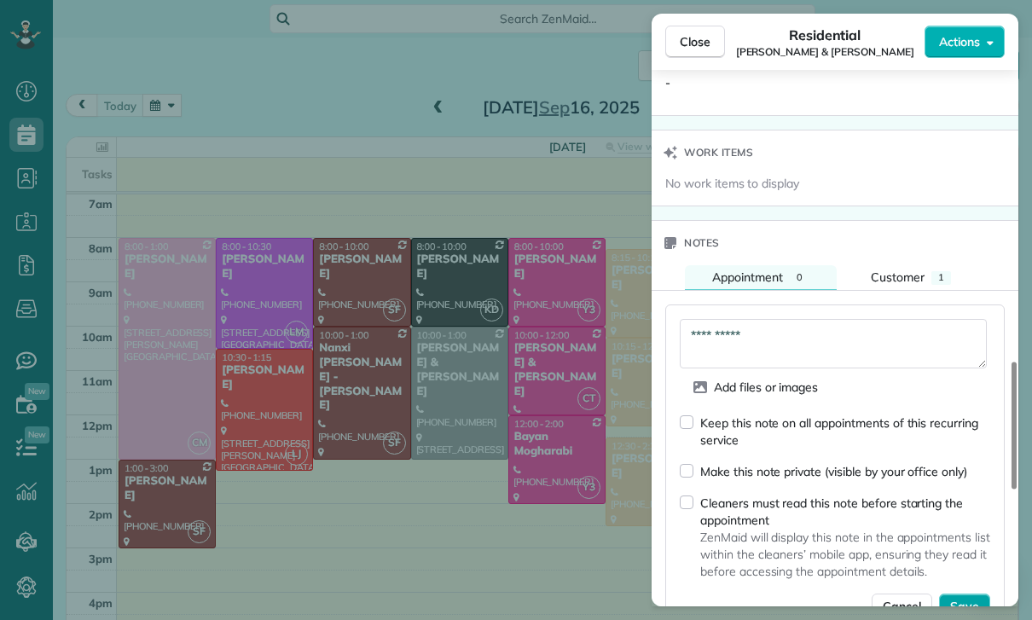
type textarea "**********"
click at [955, 605] on span "Save" at bounding box center [964, 606] width 29 height 17
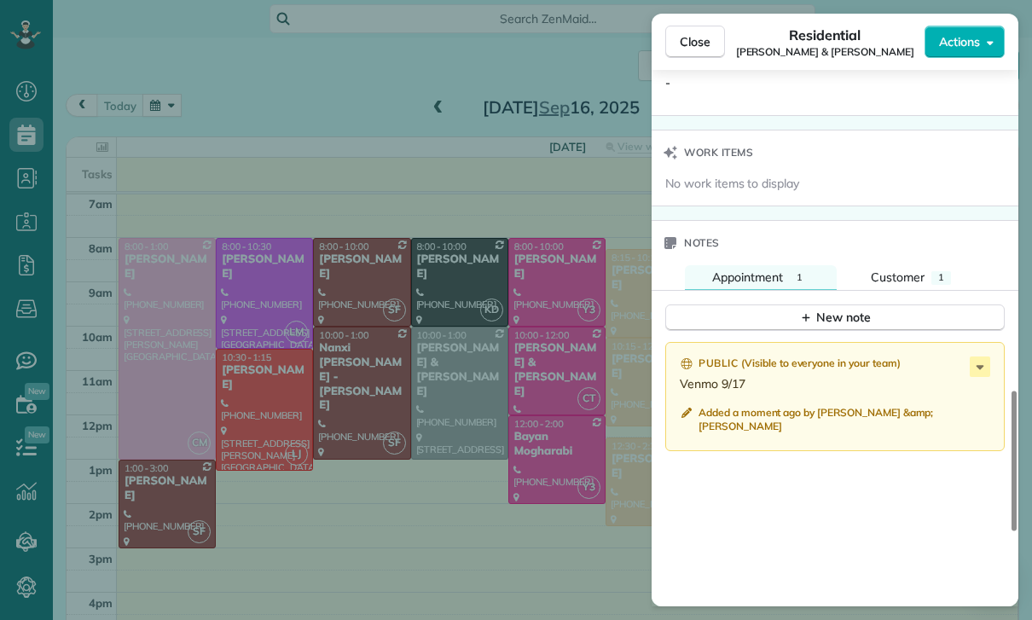
click at [269, 406] on div "Close Residential Daniel & Kathy Mellitz Actions Status Yet to Confirm Daniel &…" at bounding box center [516, 310] width 1032 height 620
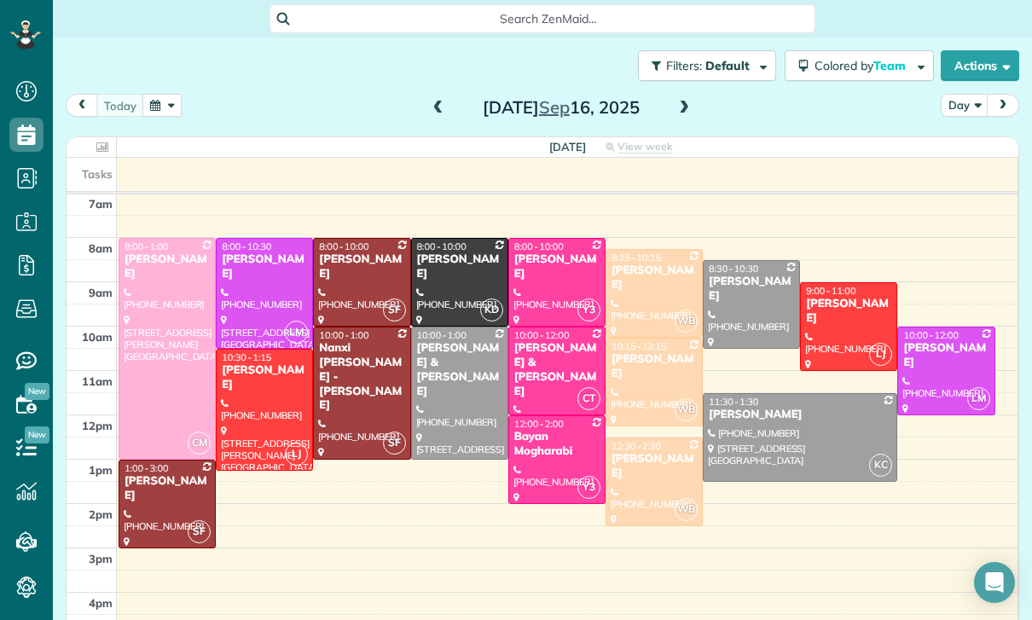
click at [268, 394] on div at bounding box center [265, 410] width 96 height 120
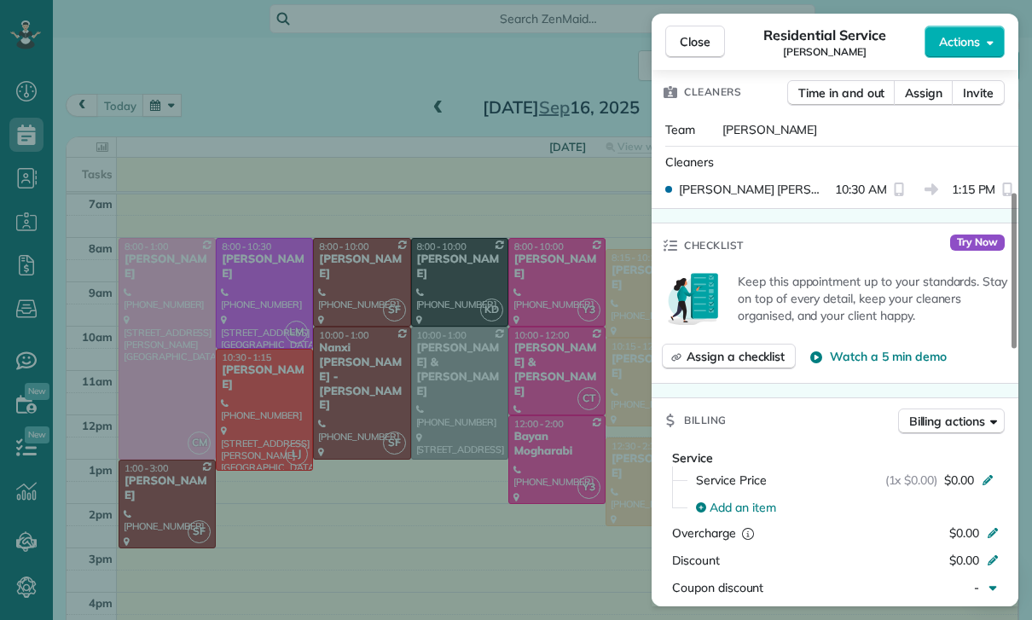
scroll to position [619, 0]
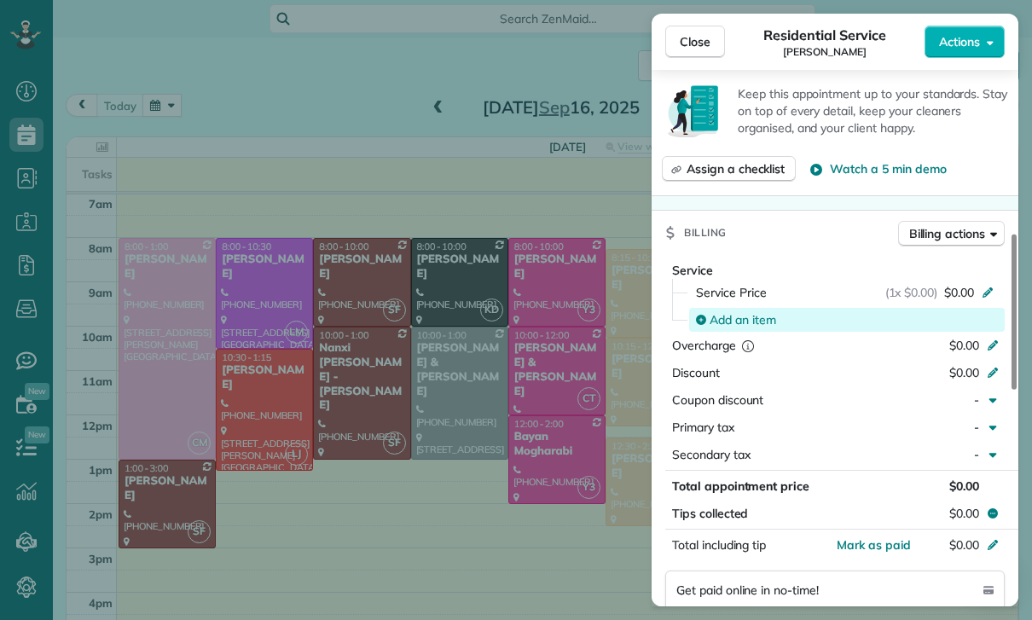
click at [754, 325] on span "Add an item" at bounding box center [743, 319] width 67 height 17
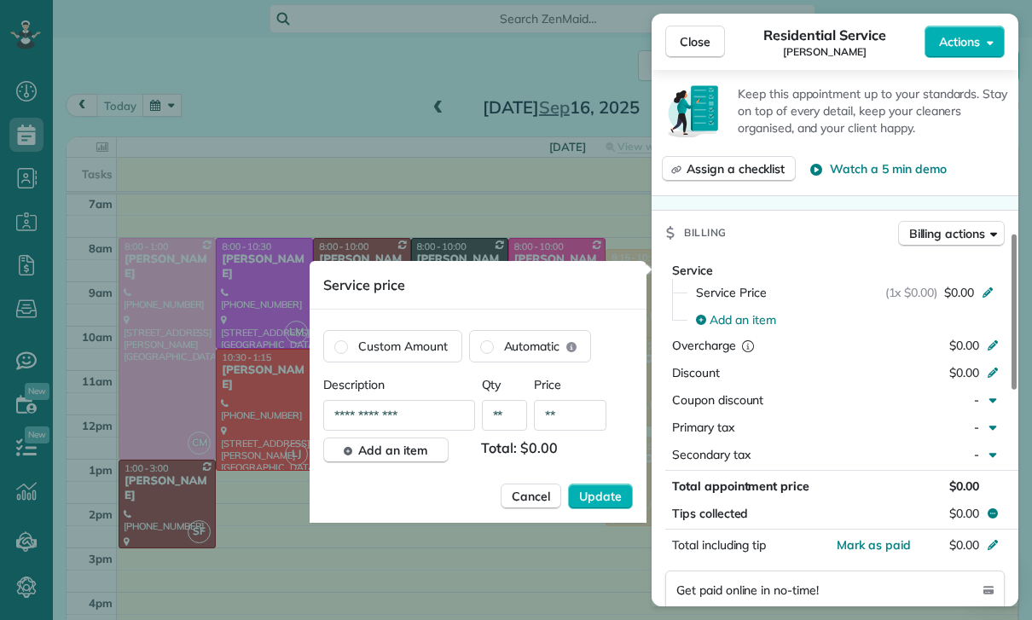
click at [579, 423] on input "**" at bounding box center [570, 415] width 72 height 31
type input "****"
click at [604, 490] on span "Update" at bounding box center [600, 496] width 43 height 17
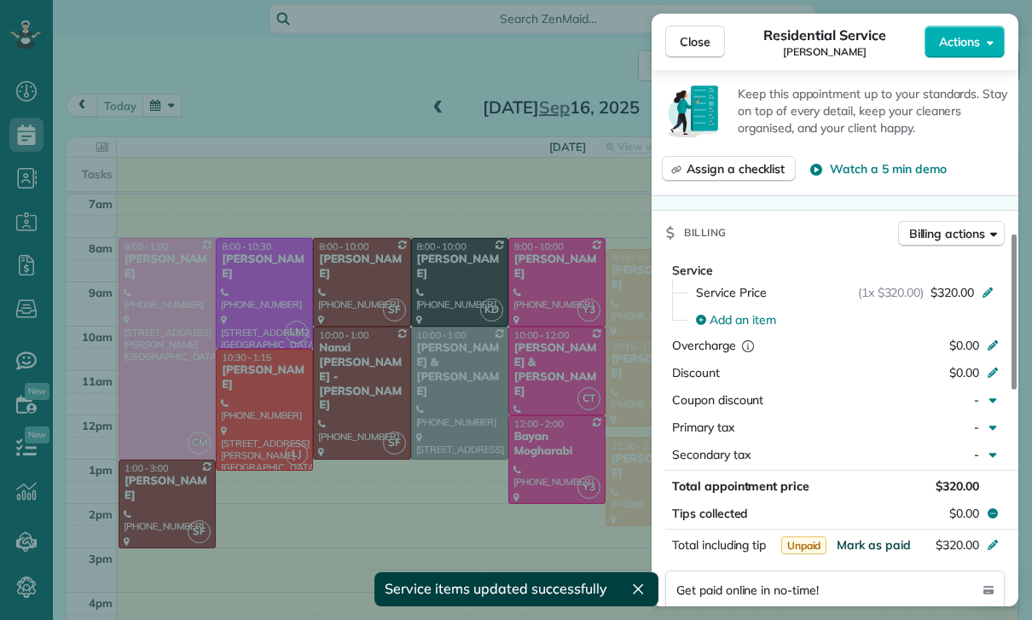
click at [872, 548] on span "Mark as paid" at bounding box center [874, 544] width 74 height 15
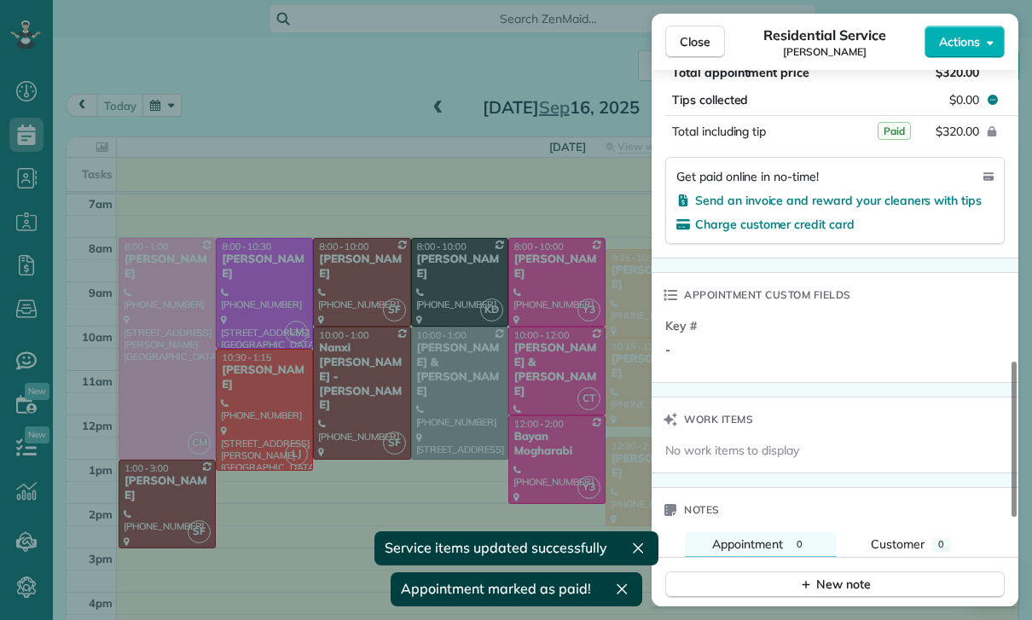
scroll to position [1188, 0]
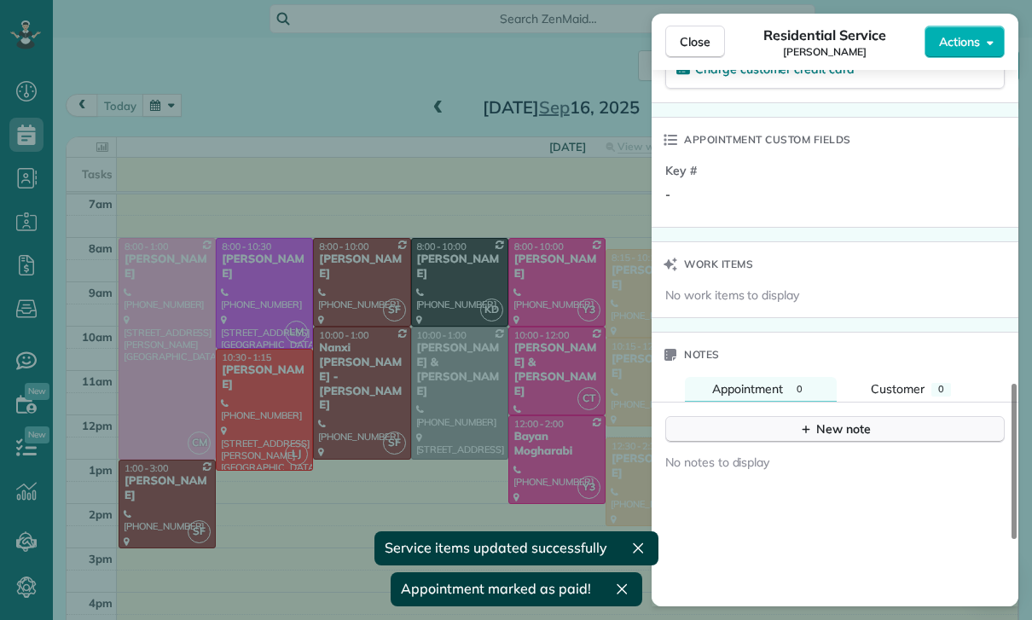
click at [815, 428] on div "New note" at bounding box center [835, 429] width 72 height 18
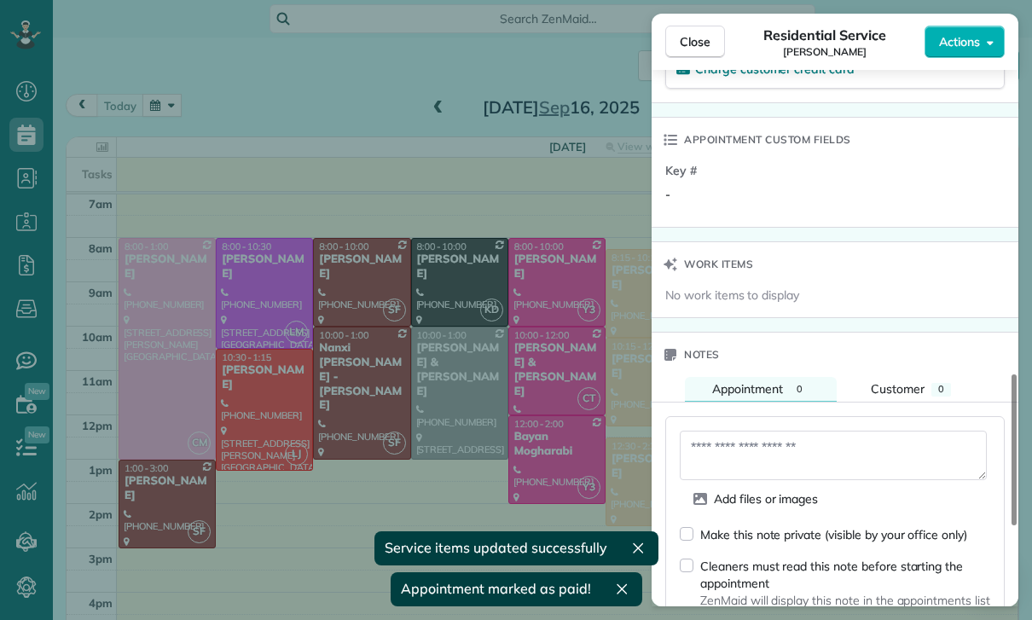
click at [747, 456] on textarea at bounding box center [833, 455] width 307 height 49
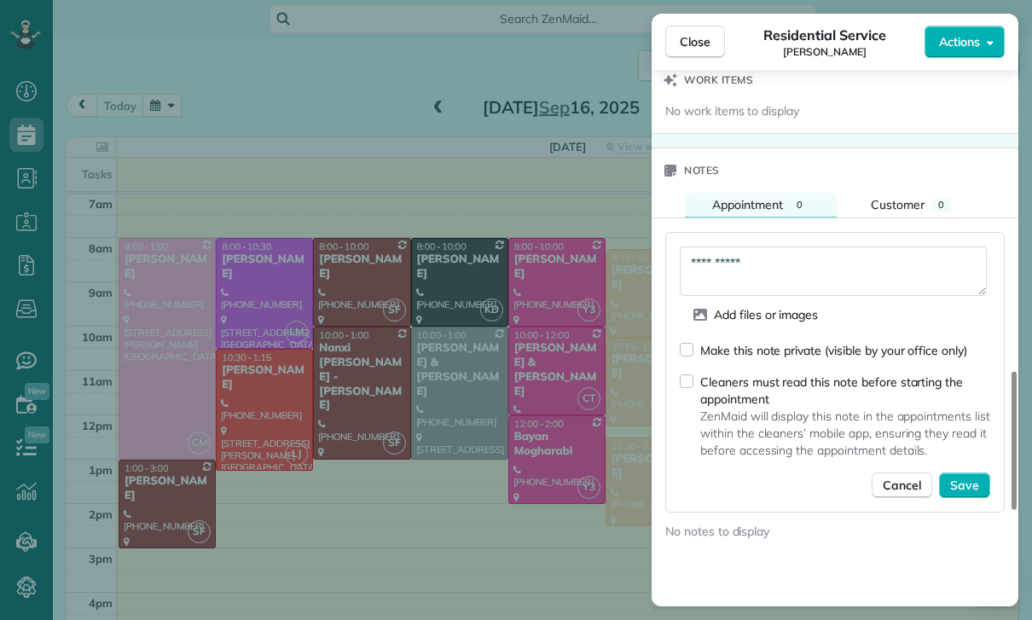
scroll to position [1377, 0]
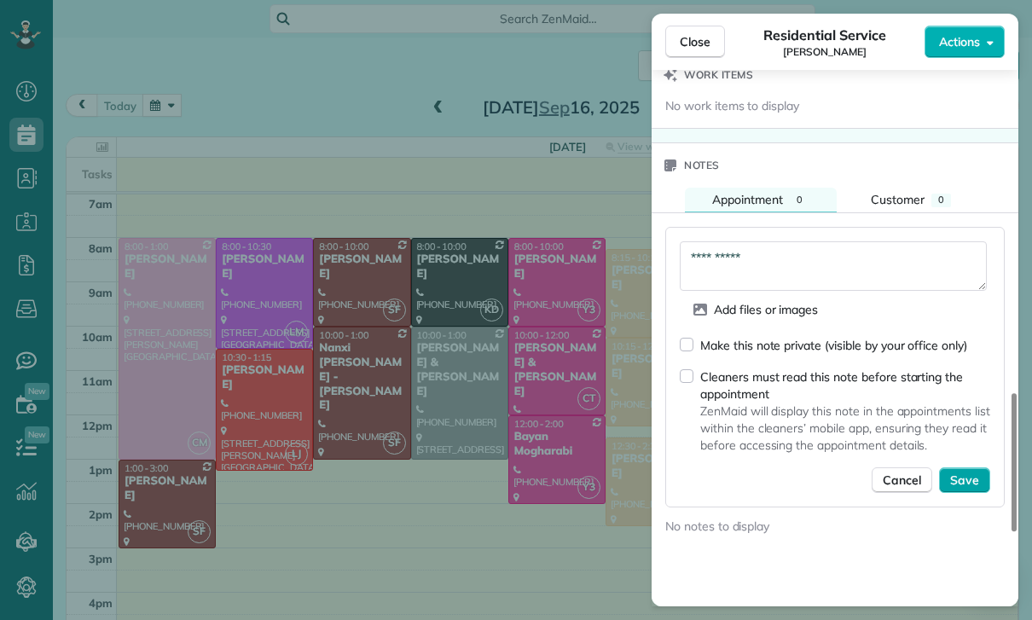
type textarea "**********"
click at [964, 478] on span "Save" at bounding box center [964, 480] width 29 height 17
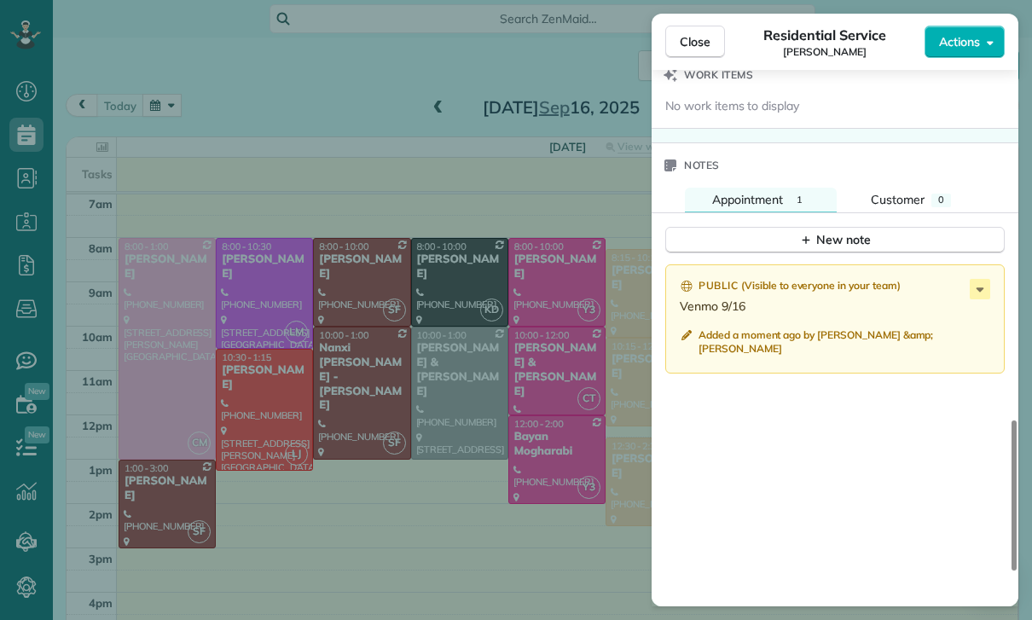
click at [340, 466] on div "Close Residential Service Hannah Rodgers Actions Status Confirmed Hannah Rodger…" at bounding box center [516, 310] width 1032 height 620
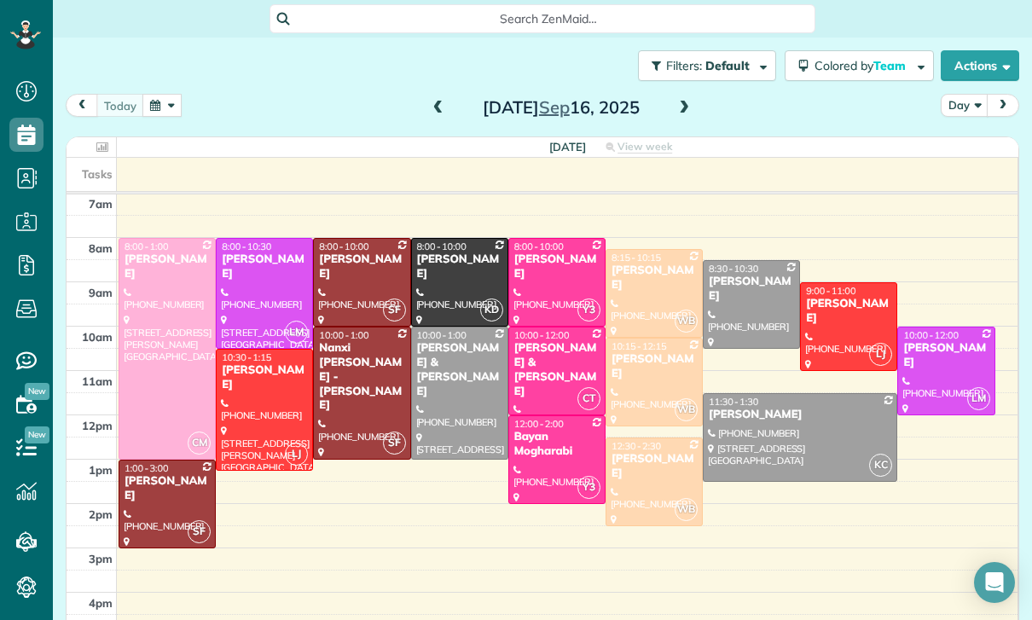
click at [162, 101] on button "button" at bounding box center [161, 105] width 39 height 23
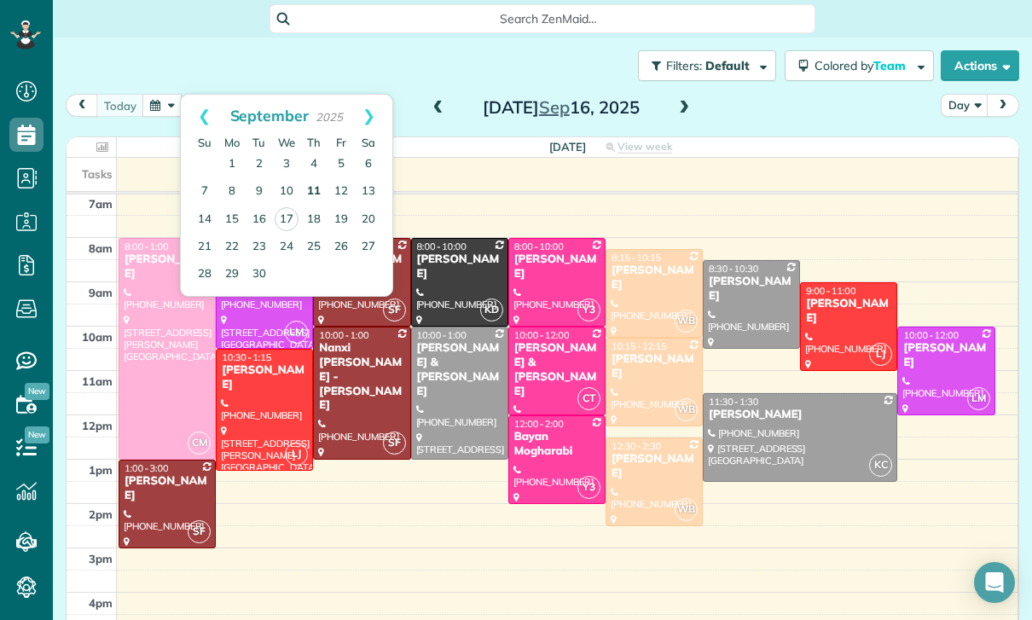
click at [314, 192] on link "11" at bounding box center [313, 191] width 27 height 27
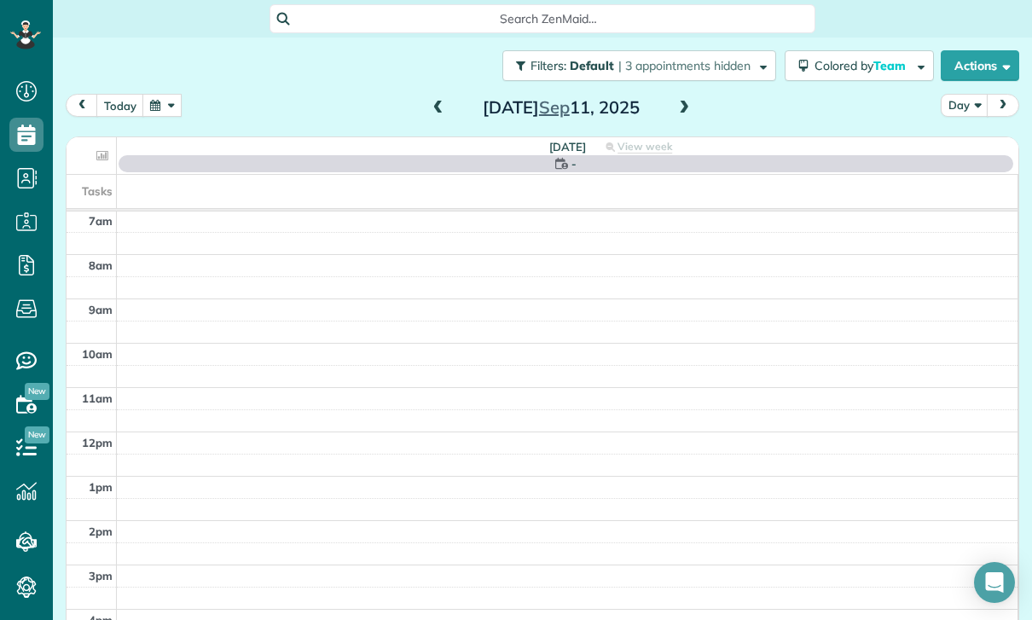
scroll to position [134, 0]
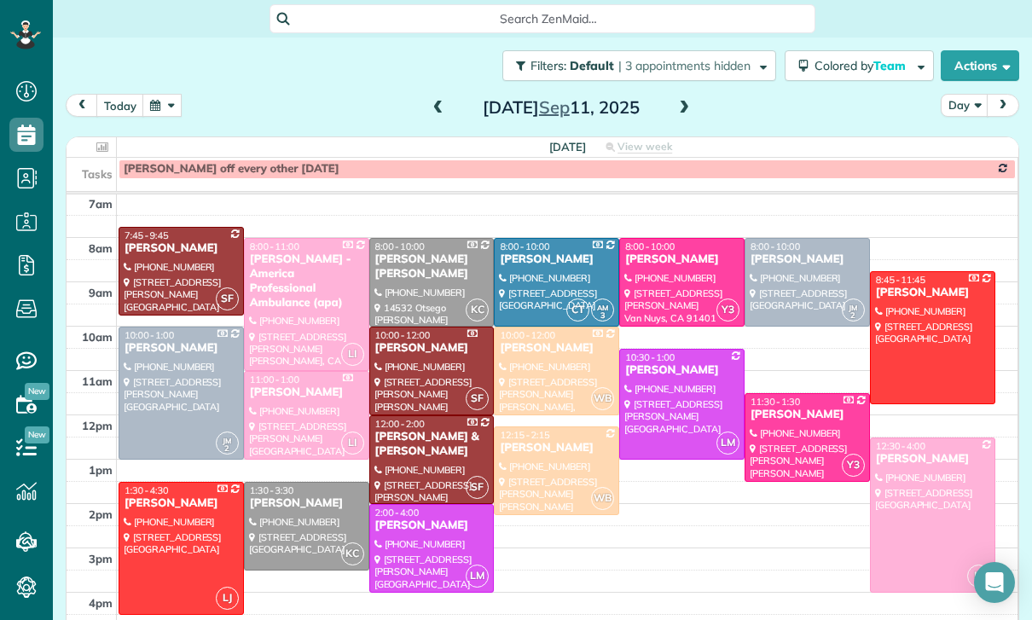
click at [294, 507] on div "Gina Zupsich" at bounding box center [306, 503] width 115 height 14
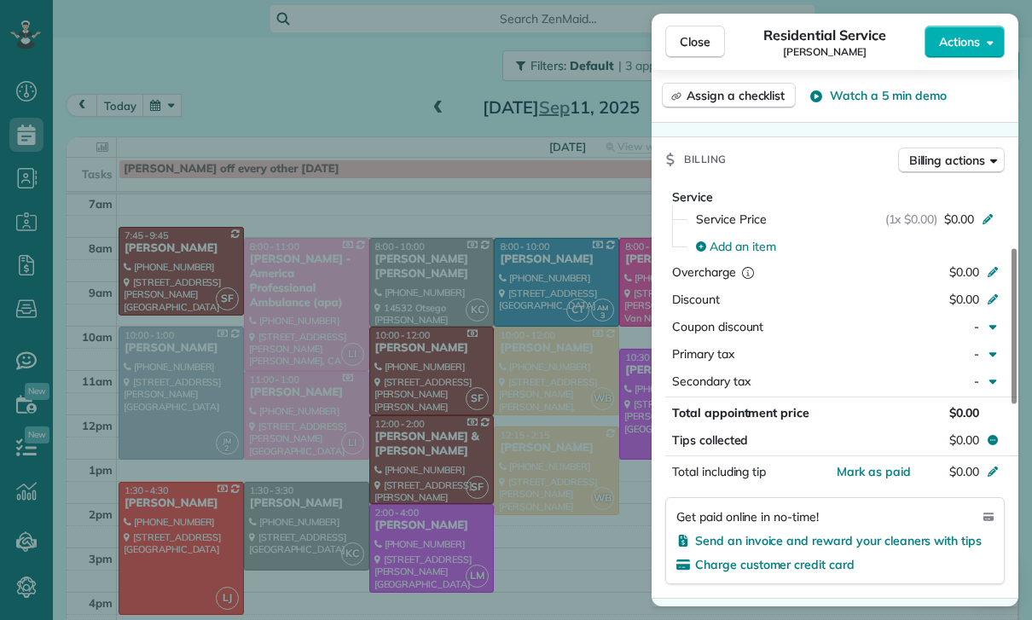
scroll to position [742, 0]
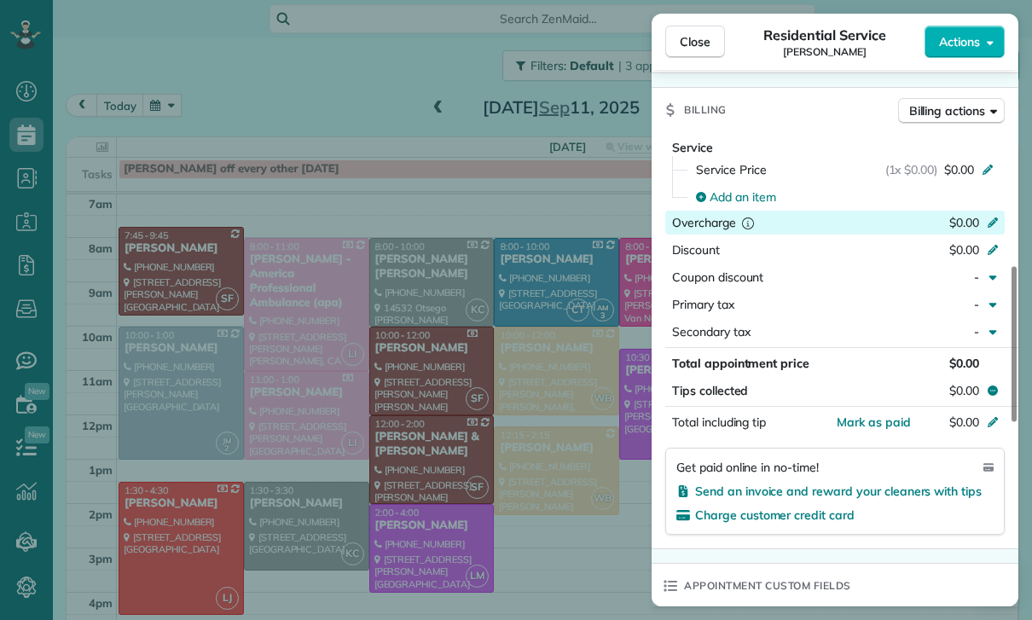
click at [749, 211] on div "Overcharge $0.00" at bounding box center [834, 223] width 339 height 24
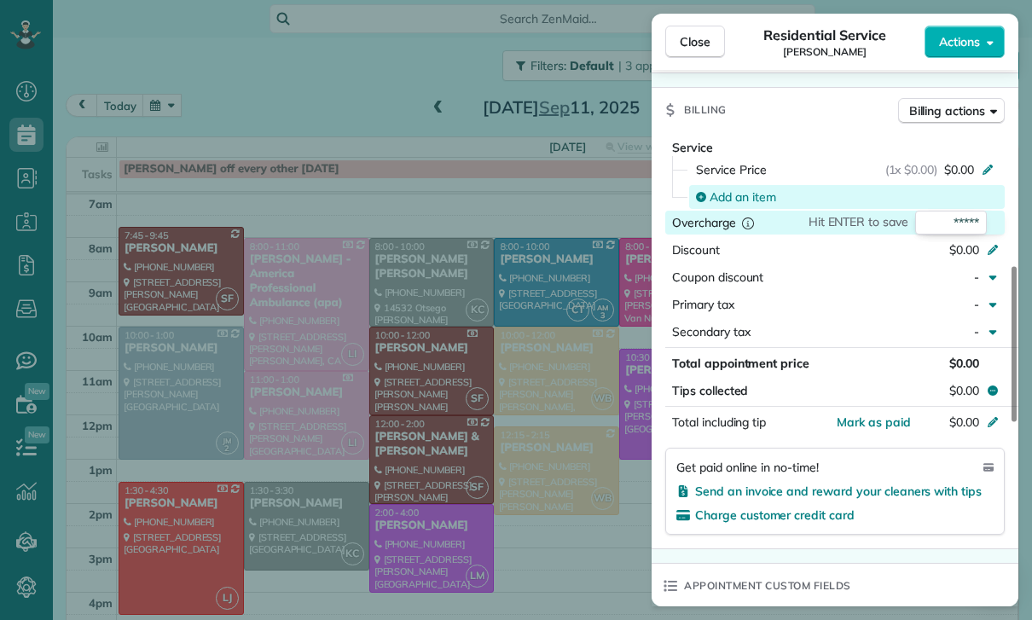
click at [740, 194] on span "Add an item" at bounding box center [743, 196] width 67 height 17
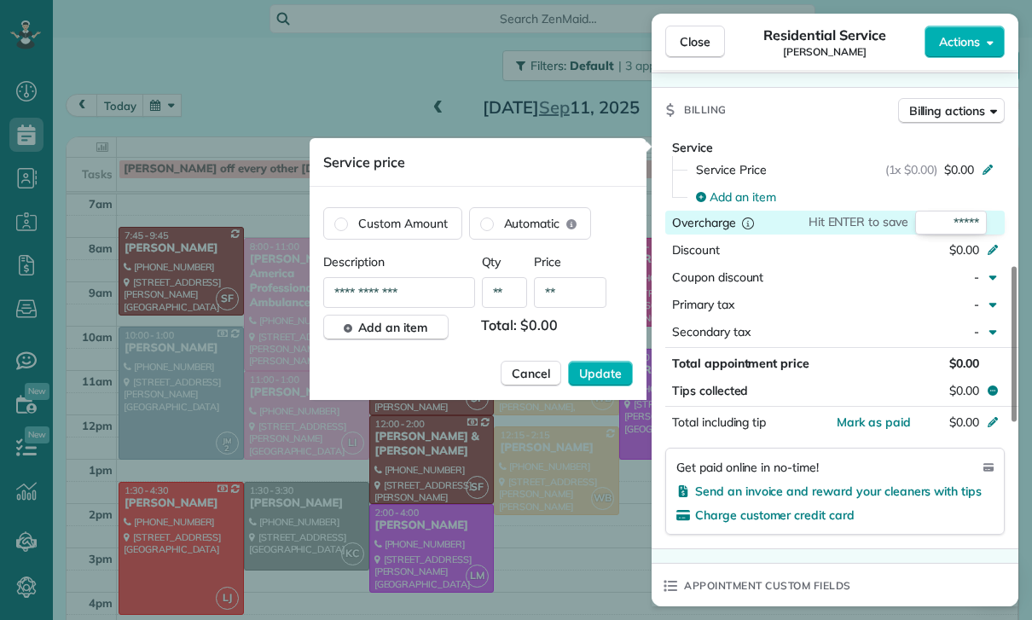
click at [568, 292] on input "**" at bounding box center [570, 292] width 72 height 31
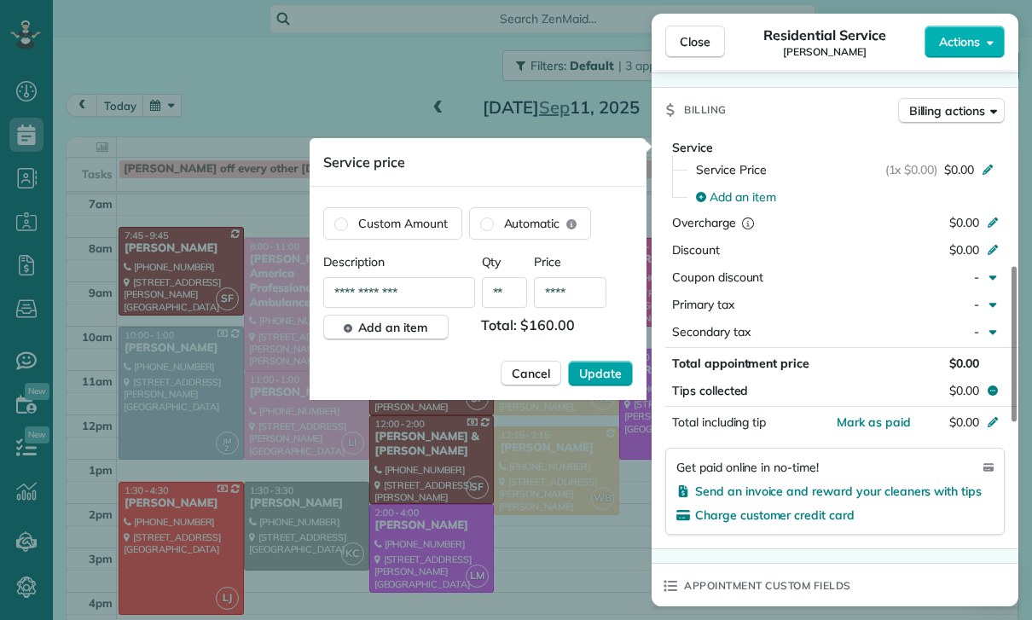
type input "****"
click at [603, 380] on span "Update" at bounding box center [600, 373] width 43 height 17
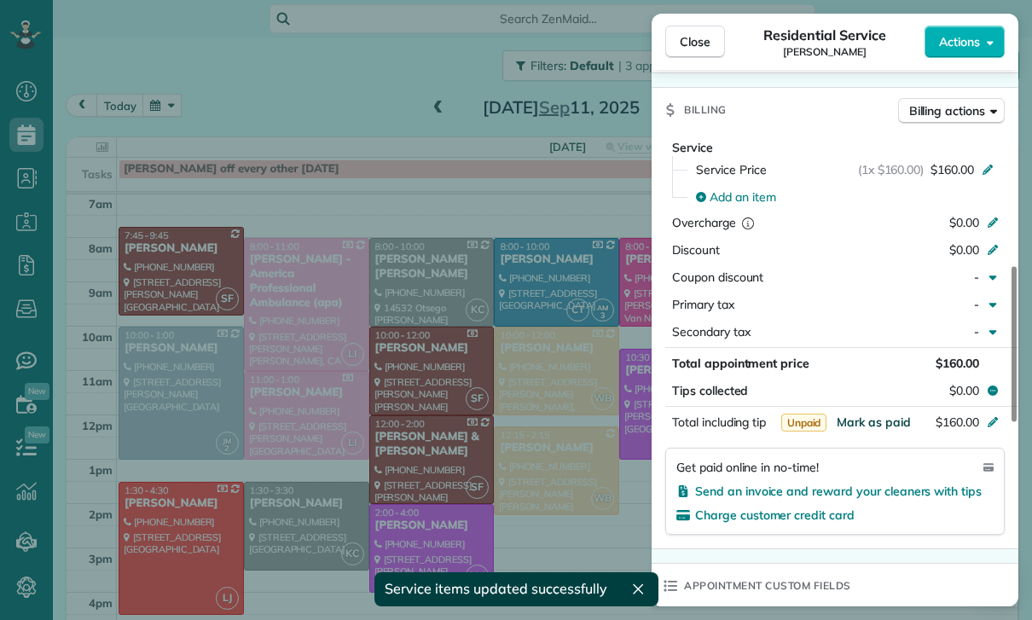
click at [867, 422] on span "Mark as paid" at bounding box center [874, 421] width 74 height 15
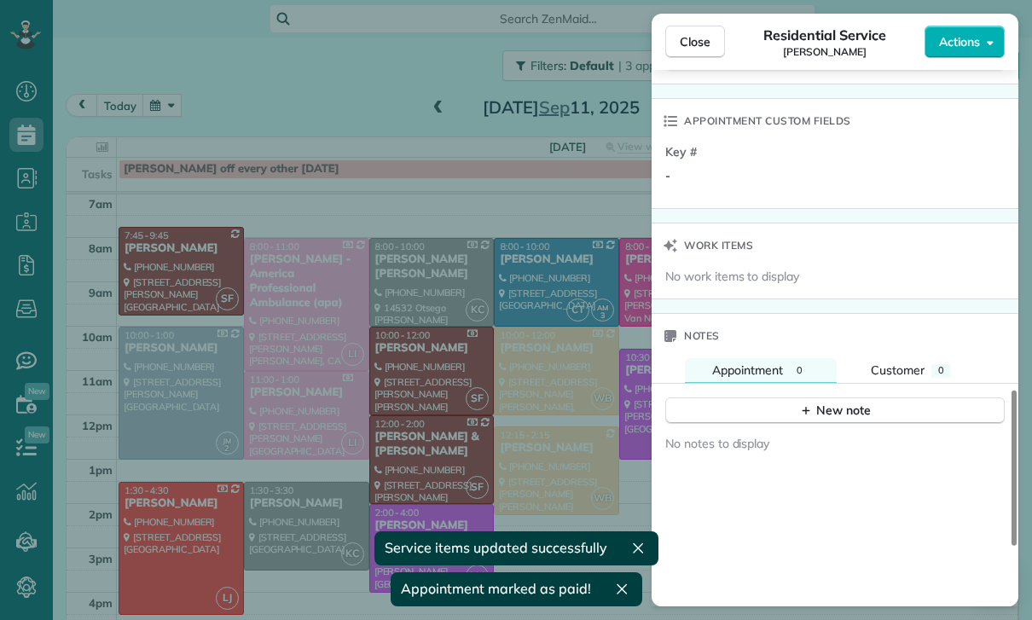
scroll to position [1214, 0]
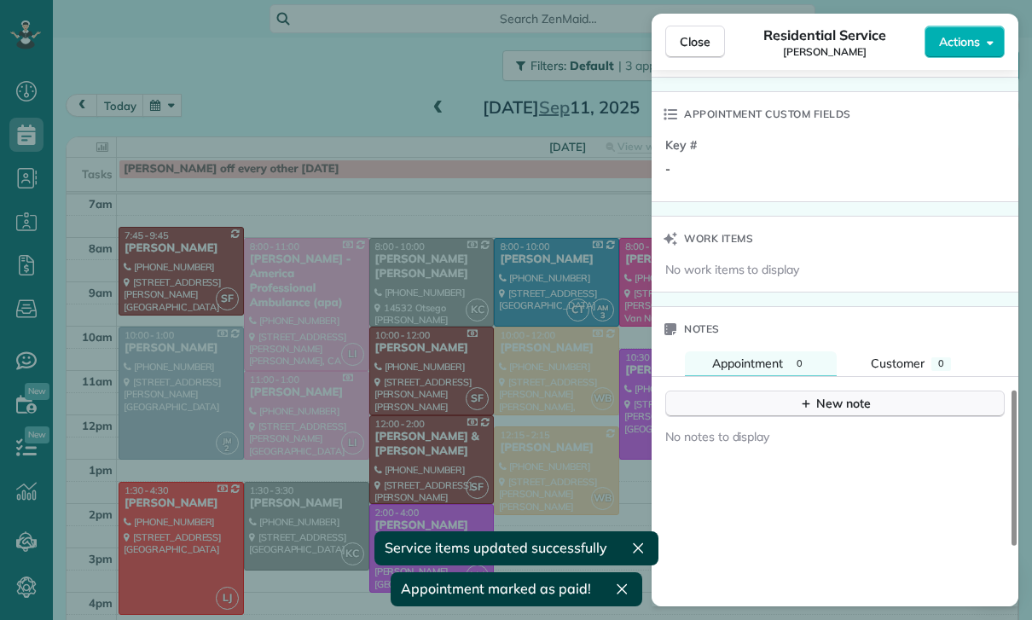
click at [846, 397] on div "New note" at bounding box center [835, 404] width 72 height 18
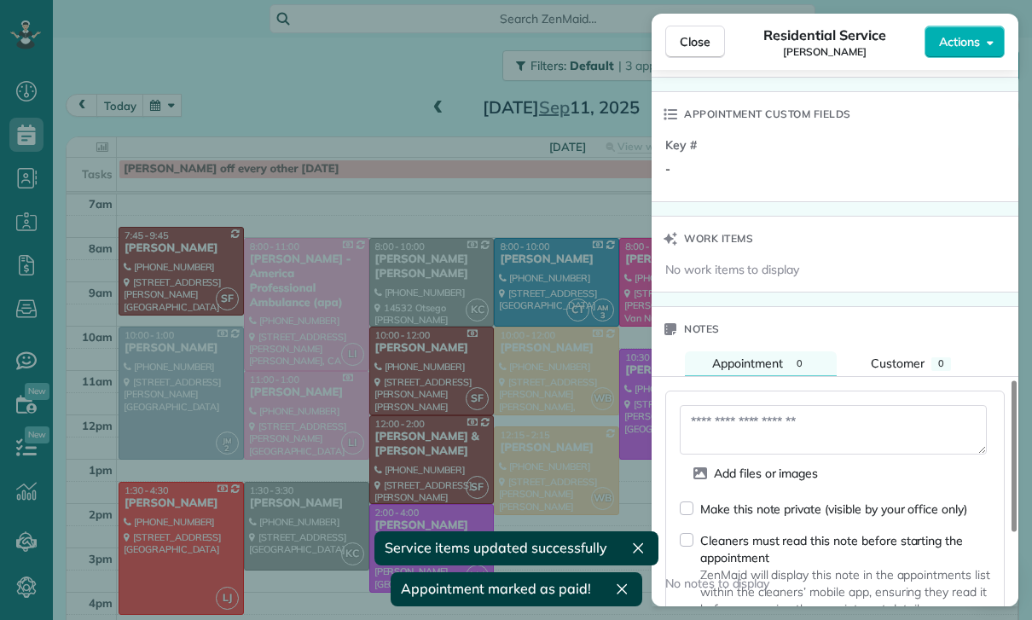
click at [731, 426] on textarea at bounding box center [833, 429] width 307 height 49
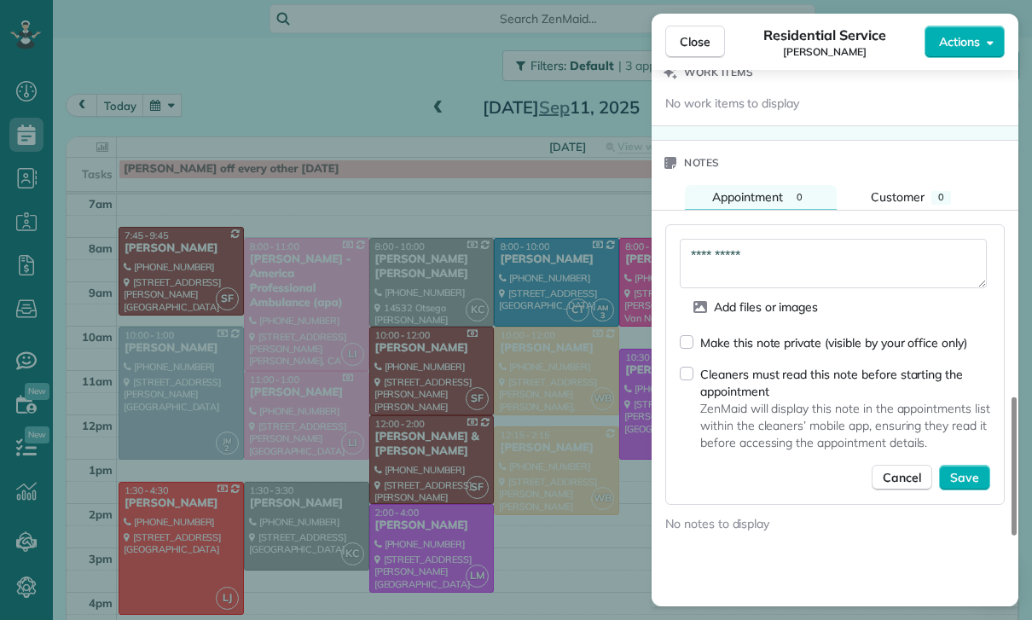
scroll to position [1394, 0]
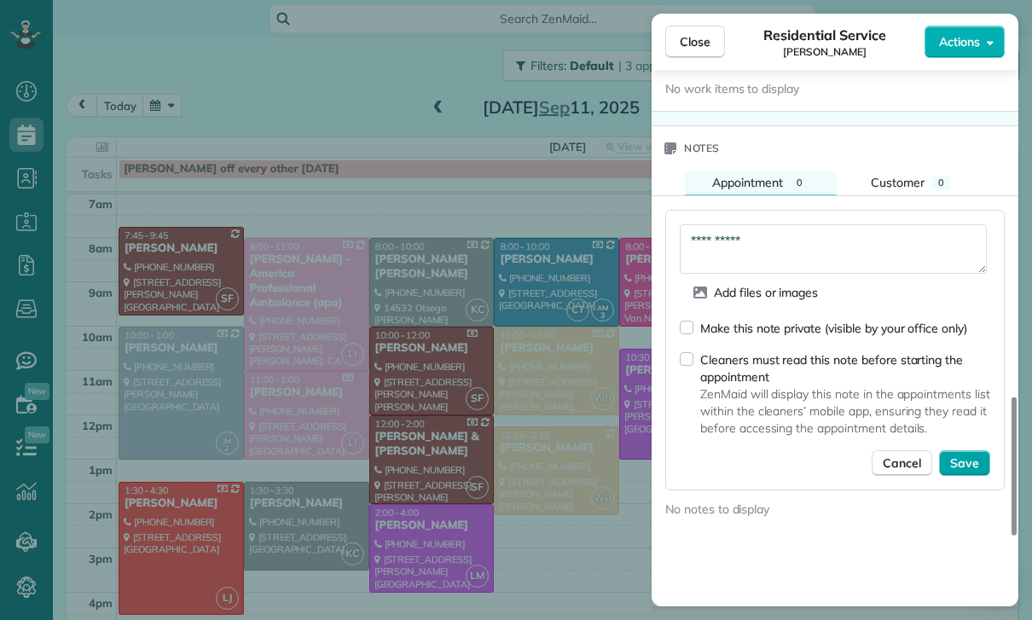
type textarea "**********"
click at [975, 460] on span "Save" at bounding box center [964, 463] width 29 height 17
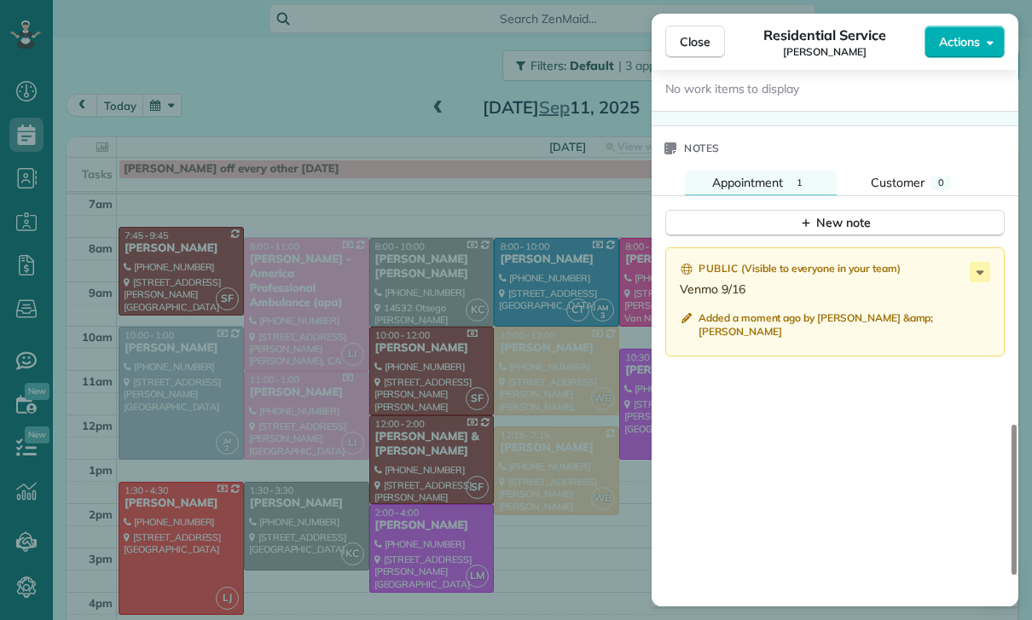
click at [342, 432] on div "Close Residential Service Gina Zupsich Actions Status Confirmed Gina Zupsich · …" at bounding box center [516, 310] width 1032 height 620
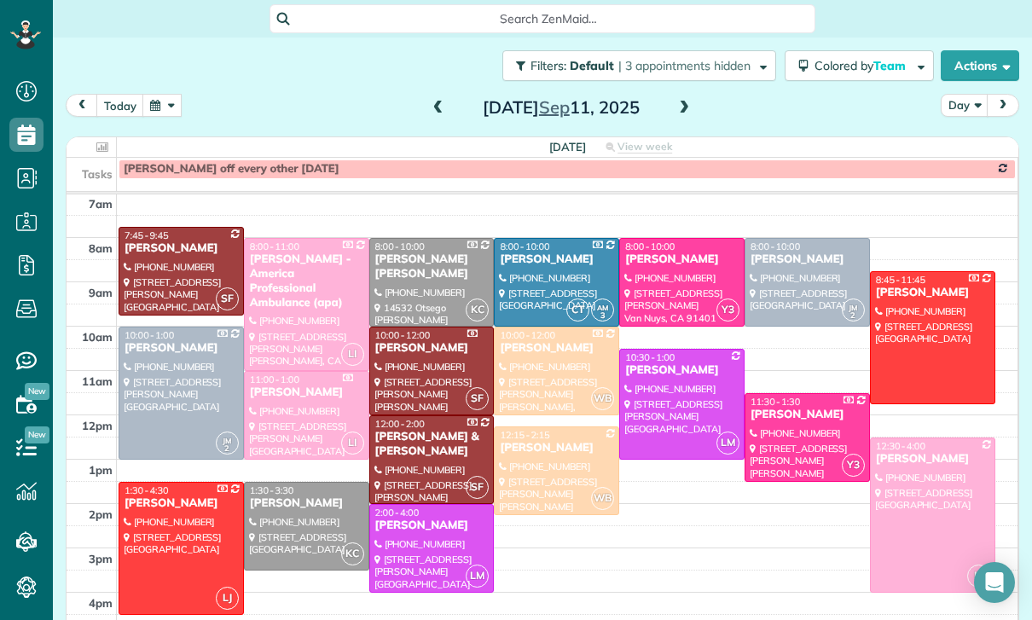
click at [161, 98] on button "button" at bounding box center [161, 105] width 39 height 23
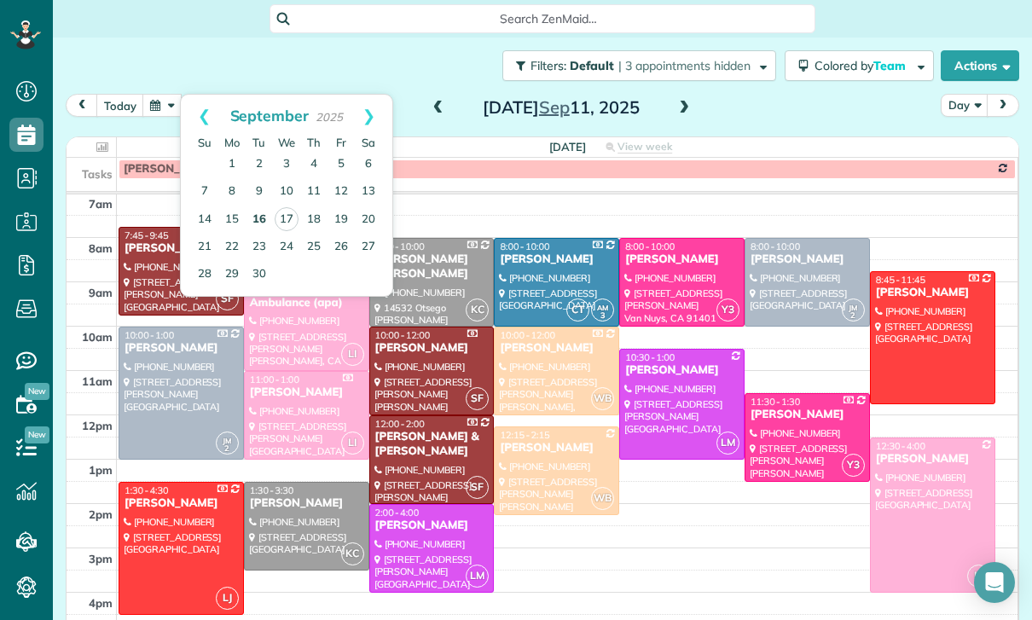
click at [257, 217] on link "16" at bounding box center [259, 219] width 27 height 27
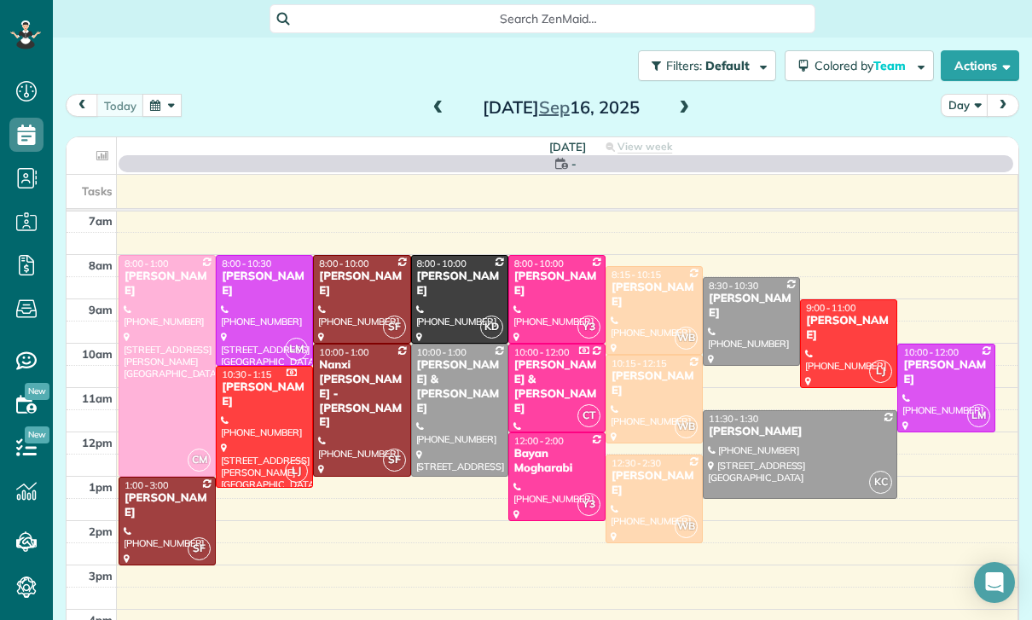
scroll to position [134, 0]
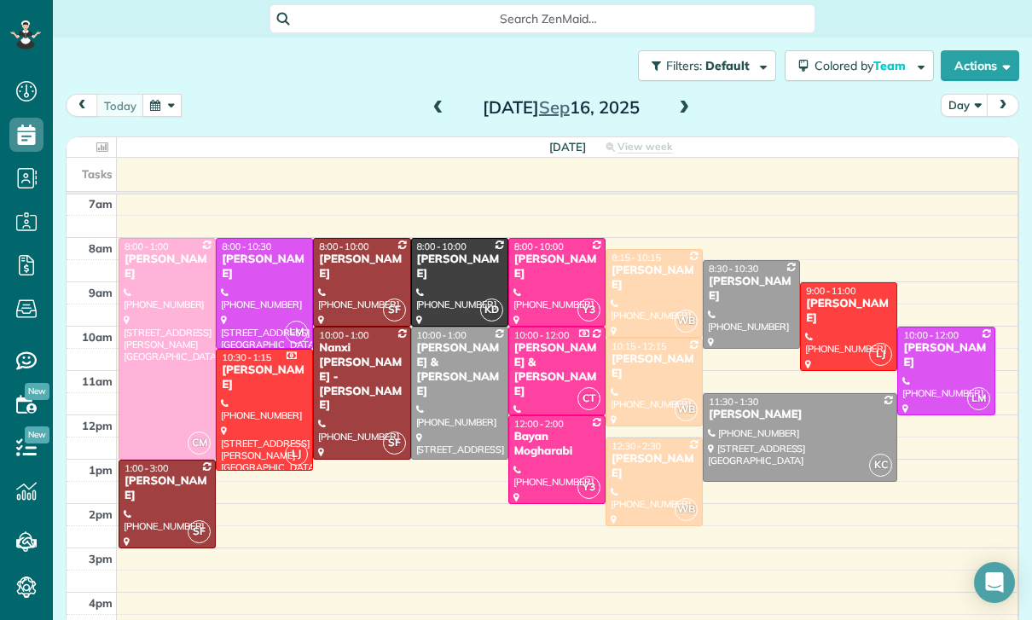
click at [561, 273] on div at bounding box center [557, 282] width 96 height 87
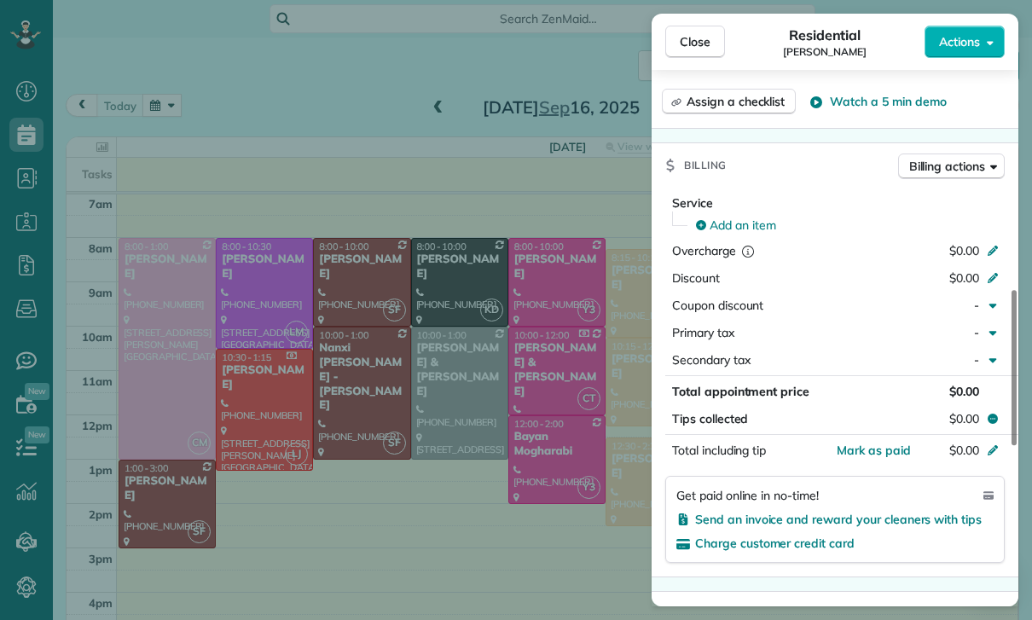
scroll to position [695, 0]
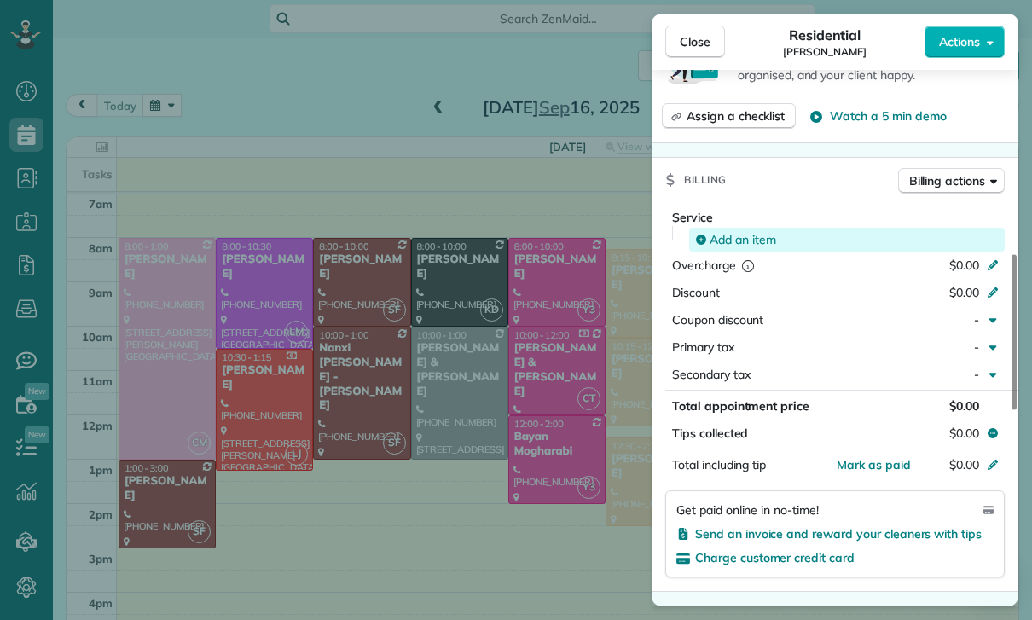
click at [736, 229] on div "Add an item" at bounding box center [847, 240] width 316 height 24
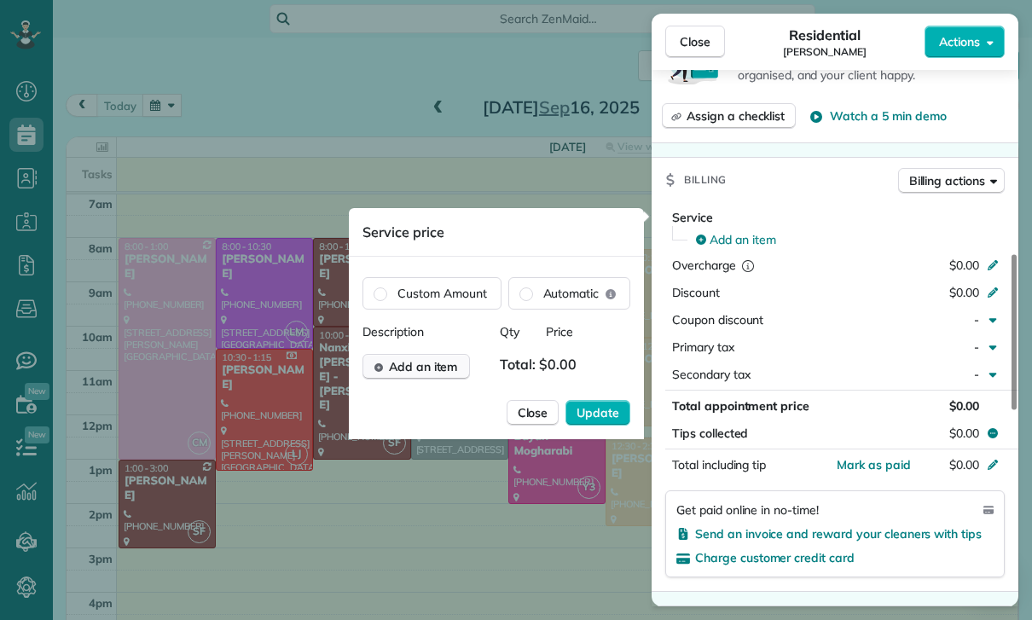
click at [408, 365] on span "Add an item" at bounding box center [423, 366] width 69 height 17
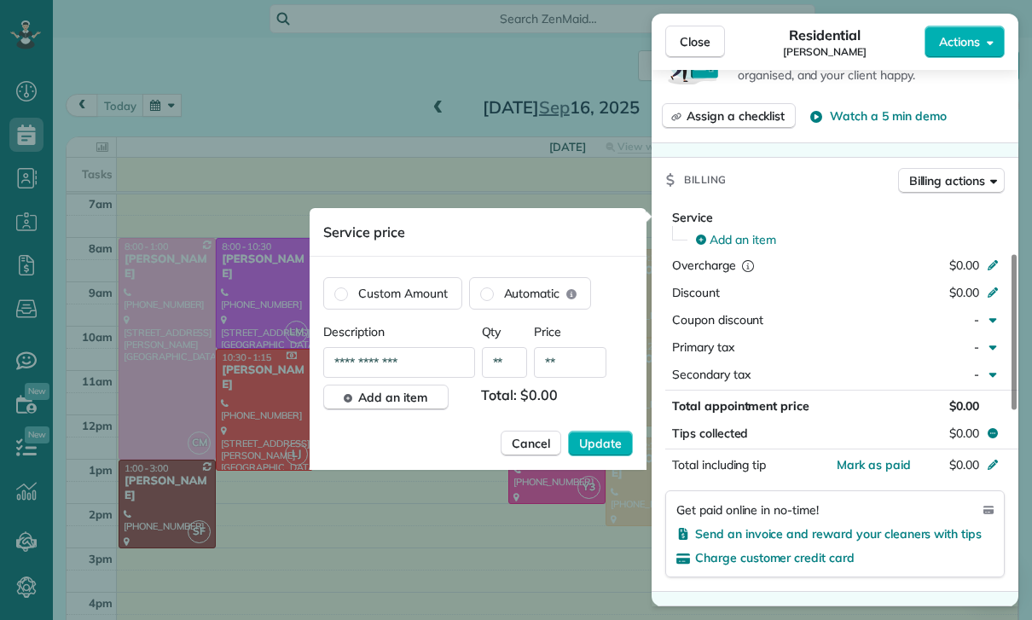
click at [570, 362] on input "**" at bounding box center [570, 362] width 72 height 31
type input "****"
click at [614, 444] on span "Update" at bounding box center [600, 443] width 43 height 17
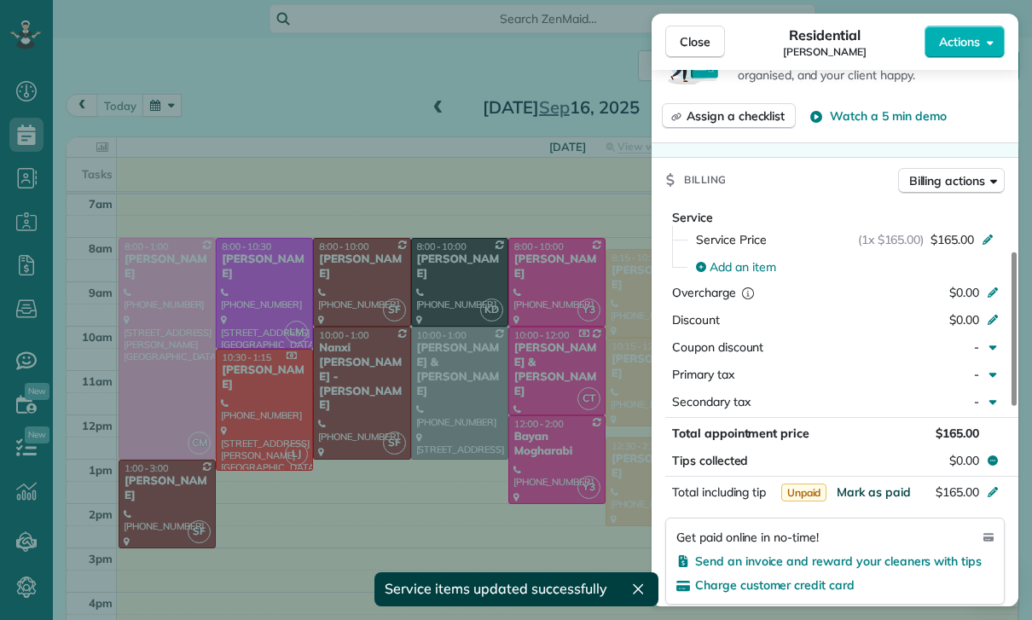
click at [870, 491] on span "Mark as paid" at bounding box center [874, 491] width 74 height 15
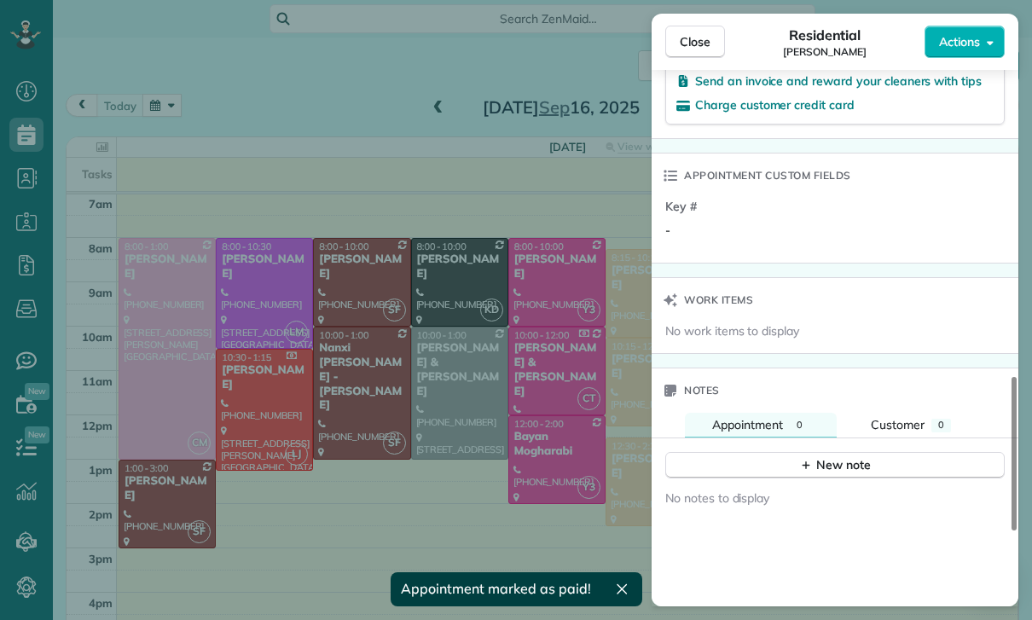
scroll to position [1175, 0]
click at [809, 472] on div "New note" at bounding box center [835, 465] width 72 height 18
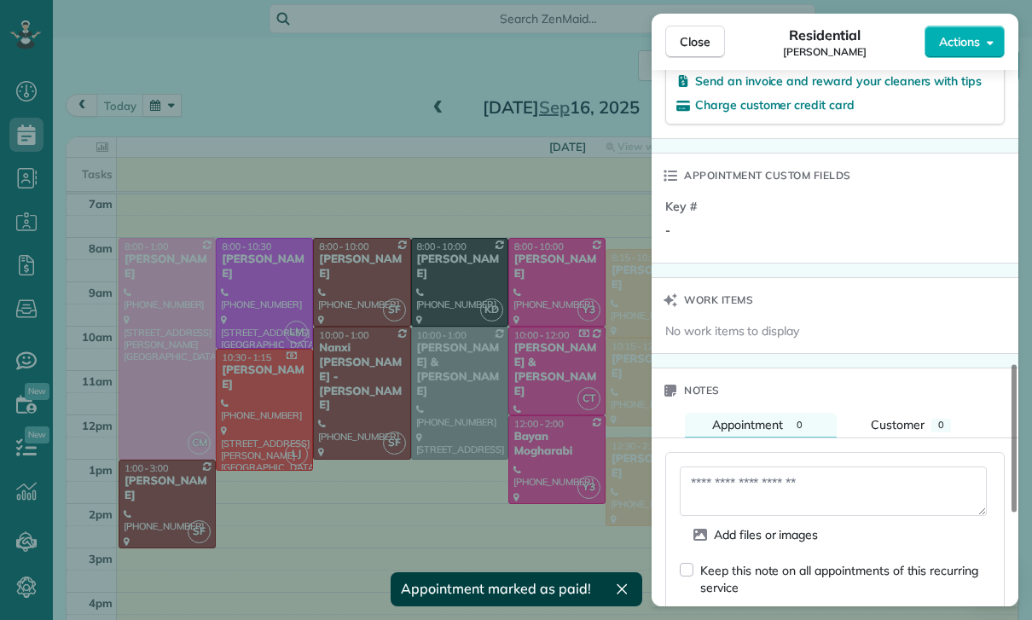
click at [751, 485] on textarea at bounding box center [833, 491] width 307 height 49
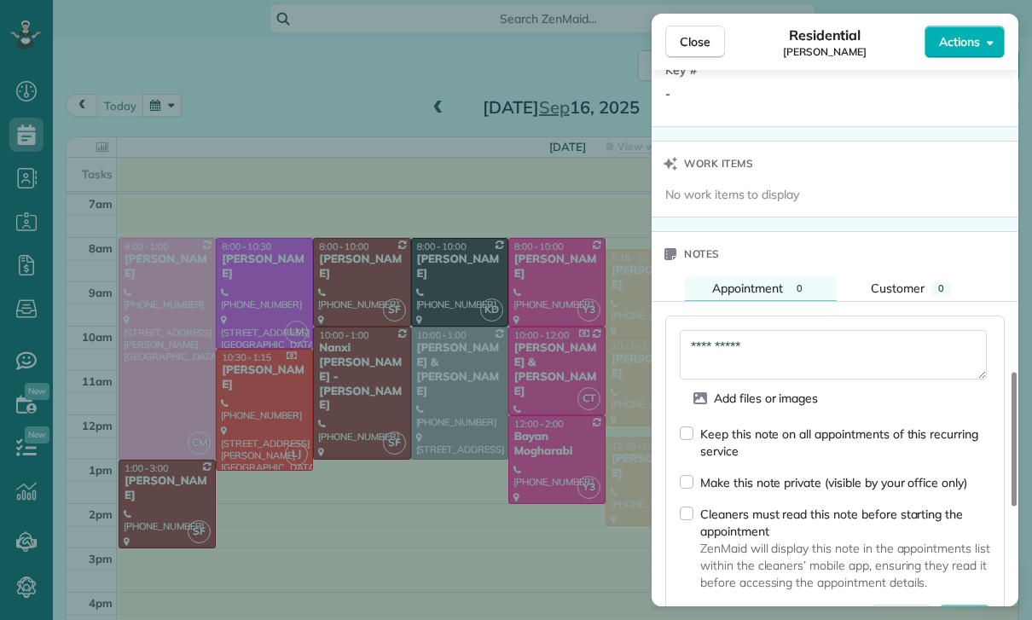
scroll to position [1336, 0]
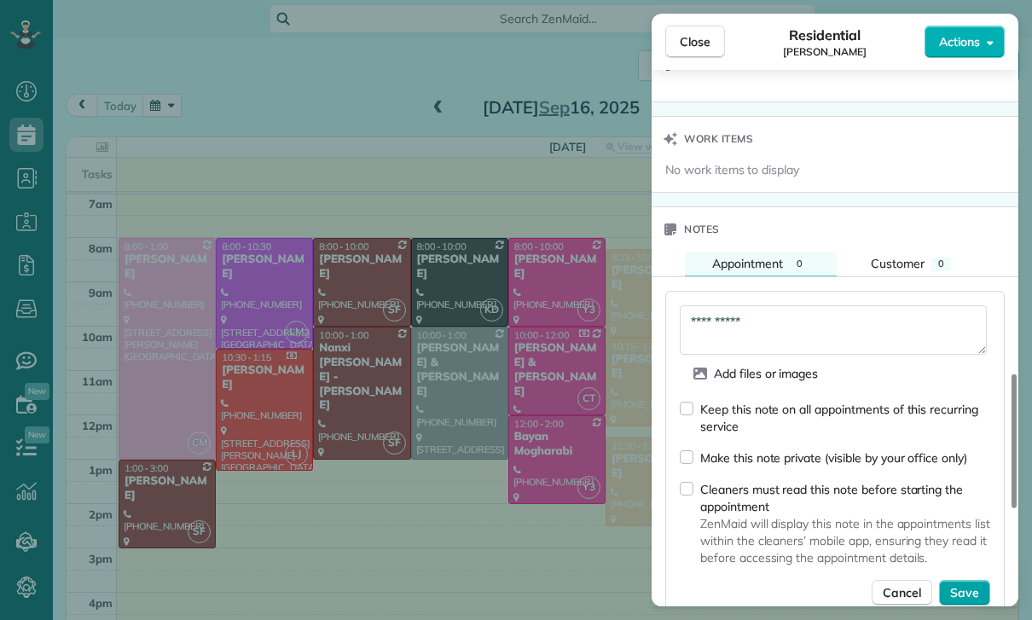
type textarea "**********"
click at [970, 584] on span "Save" at bounding box center [964, 592] width 29 height 17
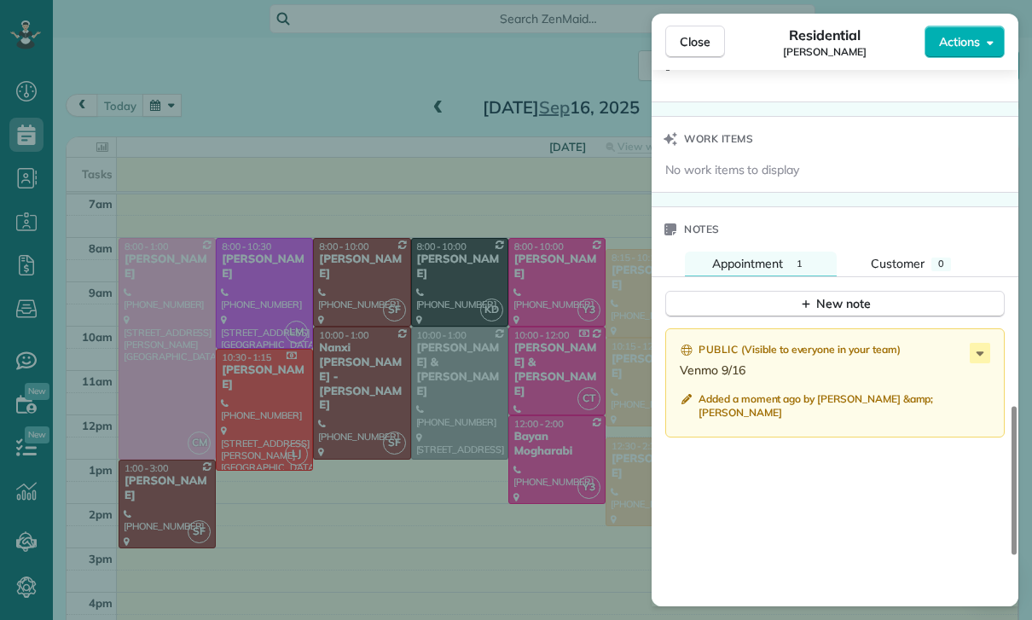
click at [466, 520] on div "Close Residential Rylie Barlowe Actions Status Confirmed Rylie Barlowe · Open p…" at bounding box center [516, 310] width 1032 height 620
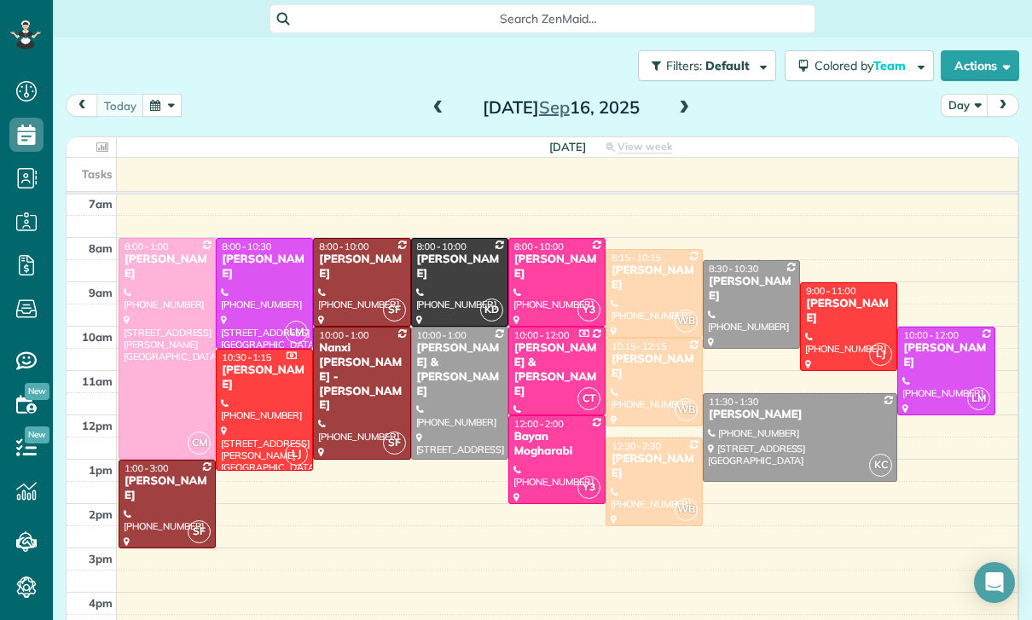
click at [164, 107] on button "button" at bounding box center [161, 105] width 39 height 23
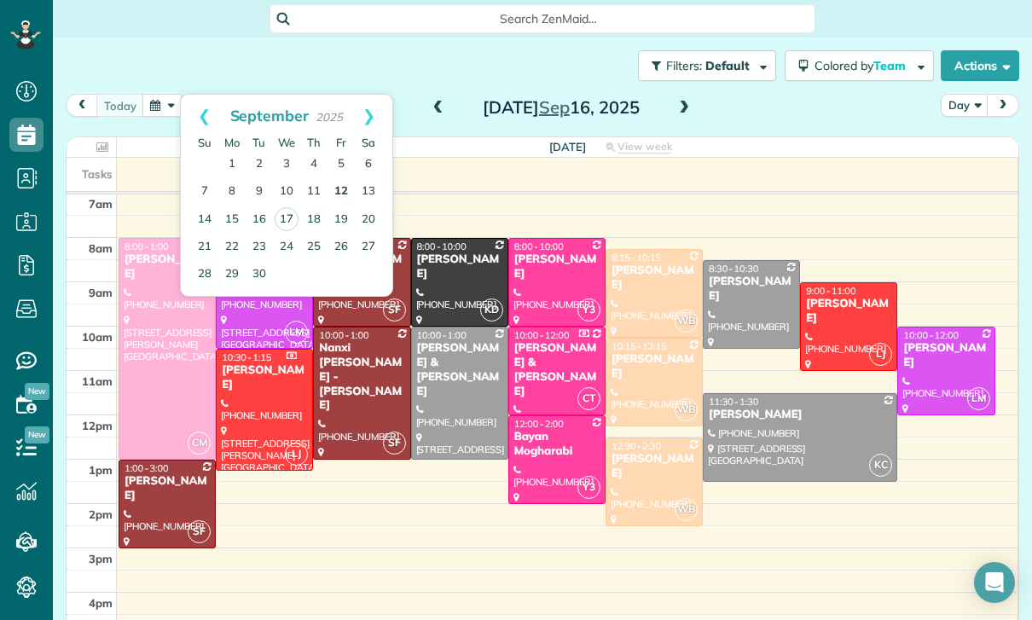
click at [339, 190] on link "12" at bounding box center [341, 191] width 27 height 27
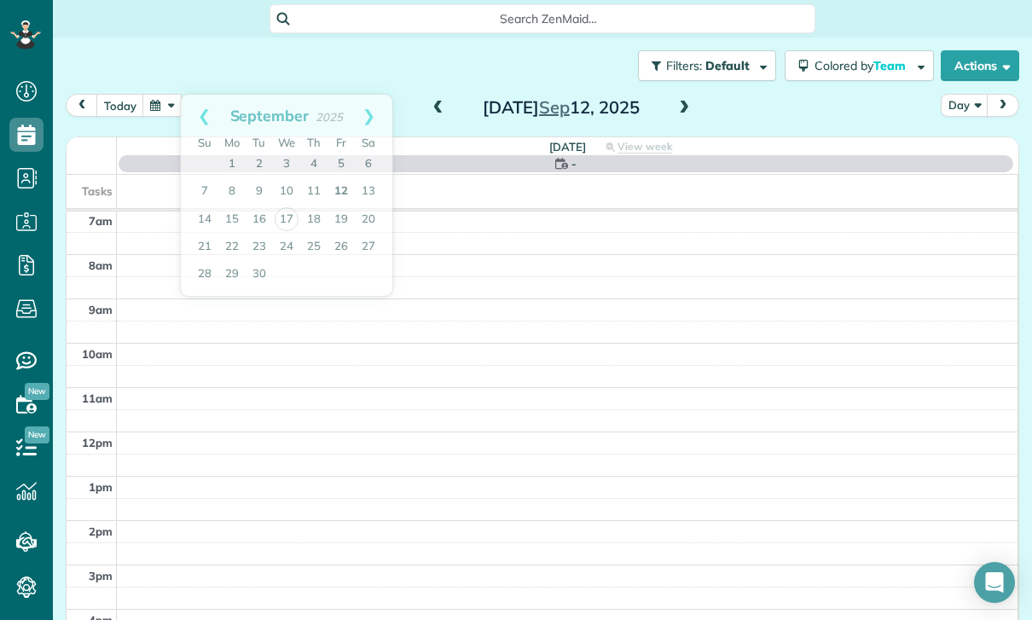
scroll to position [134, 0]
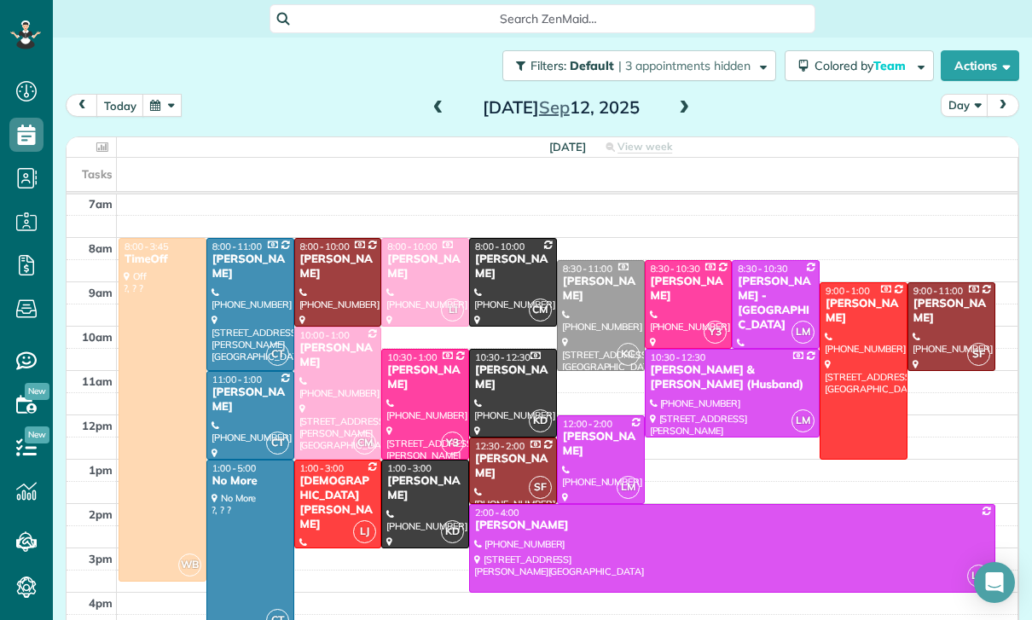
click at [510, 534] on div at bounding box center [732, 548] width 525 height 87
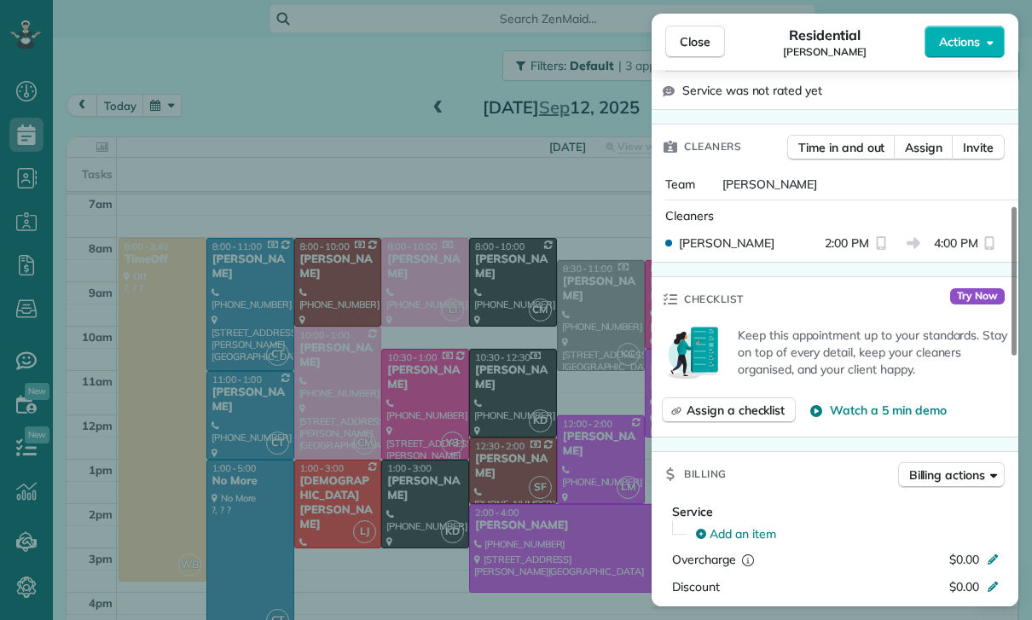
scroll to position [686, 0]
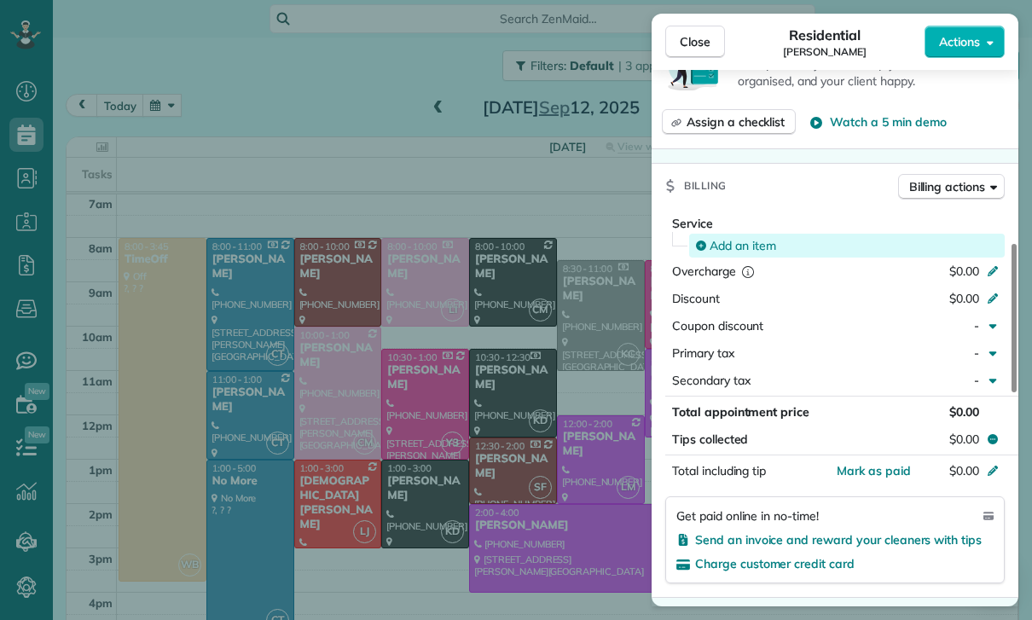
click at [742, 241] on span "Add an item" at bounding box center [743, 245] width 67 height 17
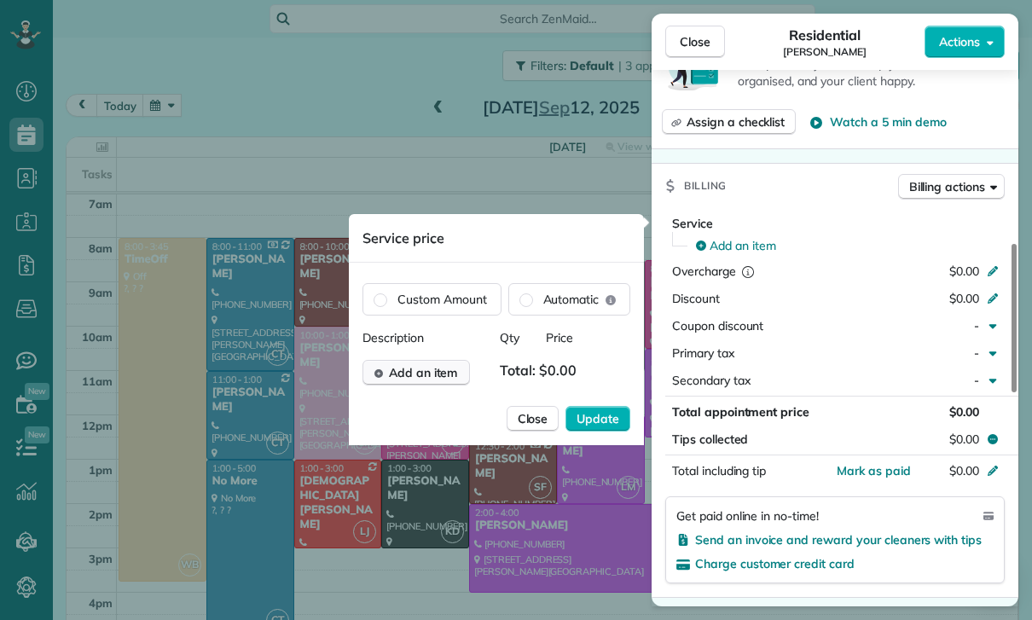
click at [409, 378] on span "Add an item" at bounding box center [423, 372] width 69 height 17
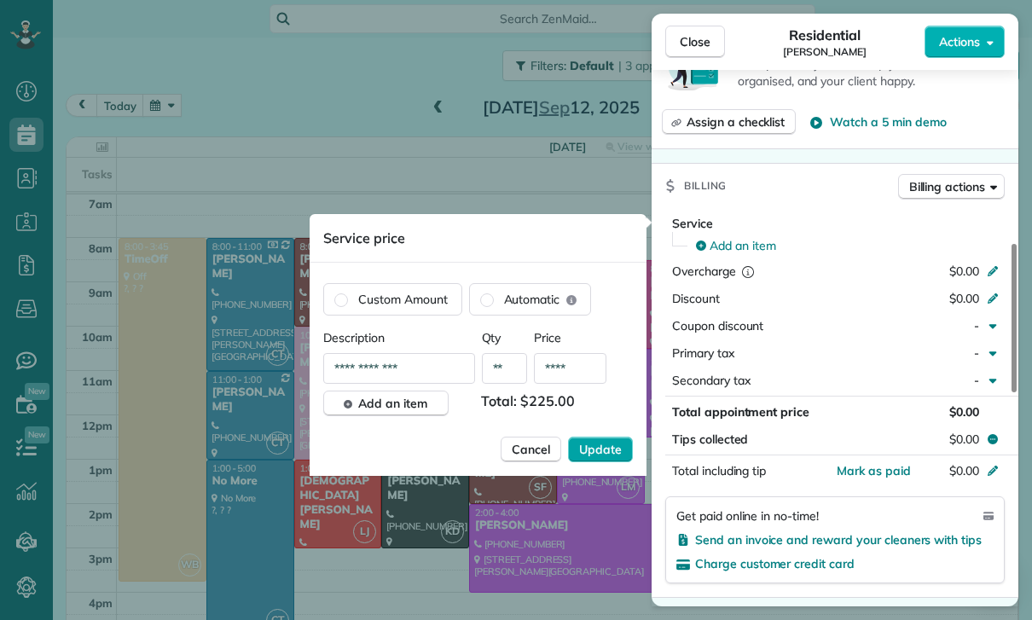
type input "****"
click at [610, 442] on span "Update" at bounding box center [600, 449] width 43 height 17
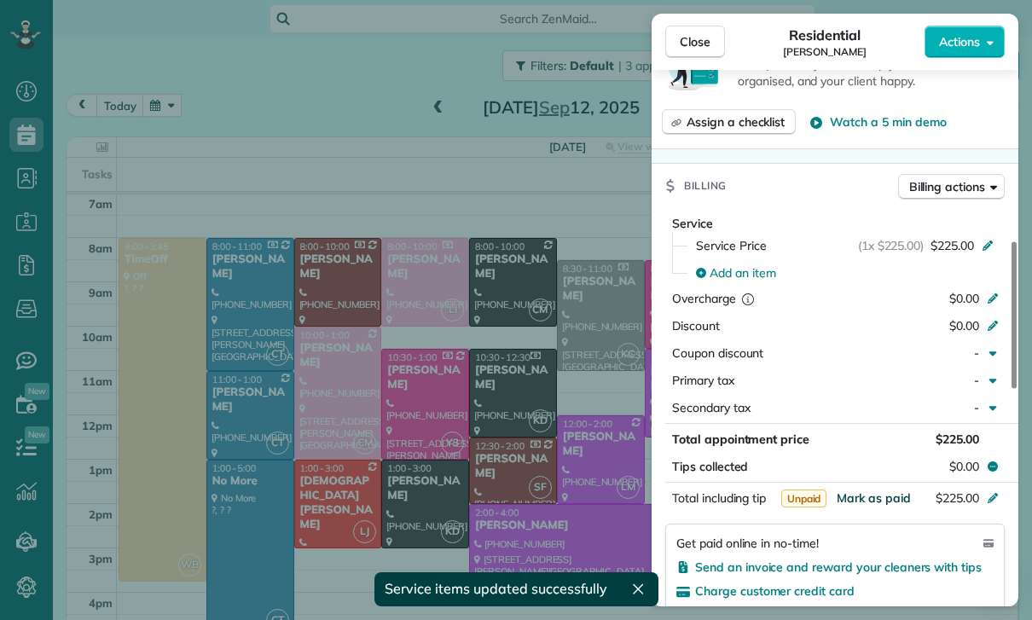
click at [865, 500] on span "Mark as paid" at bounding box center [874, 497] width 74 height 15
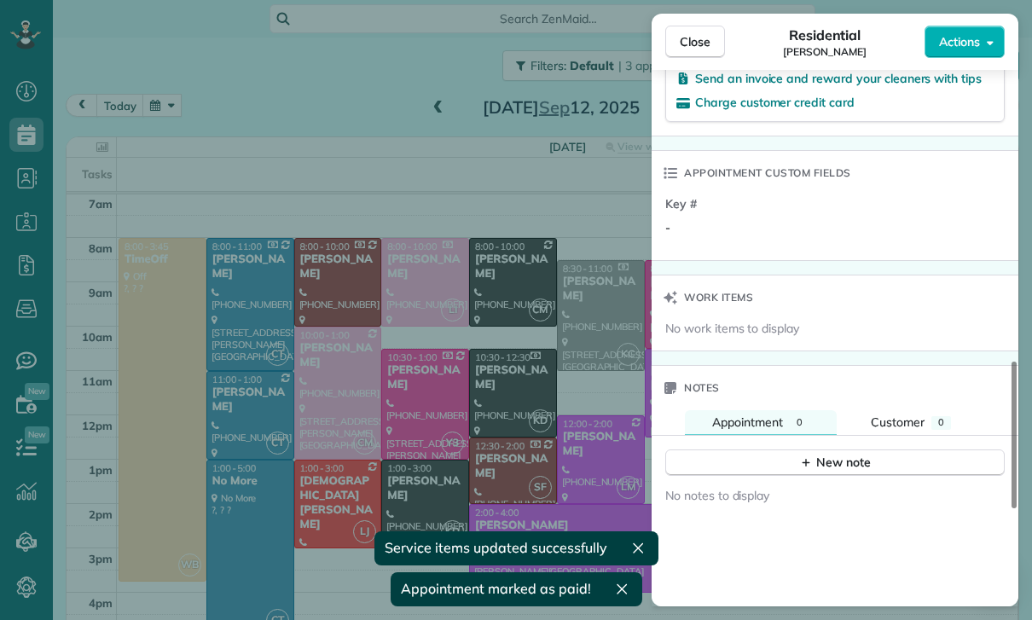
scroll to position [1232, 0]
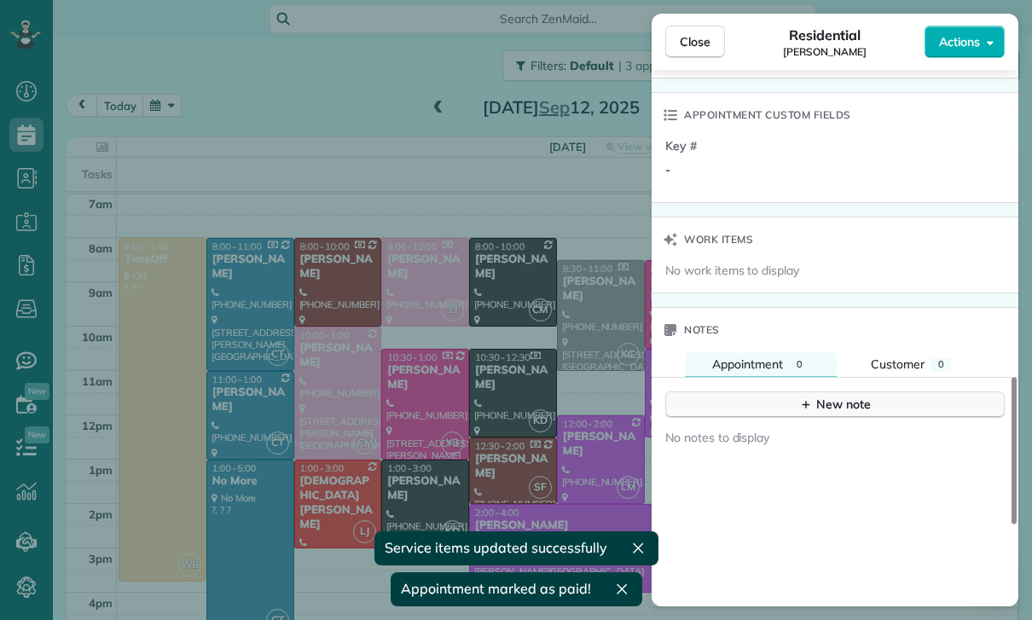
click at [823, 391] on button "New note" at bounding box center [834, 404] width 339 height 26
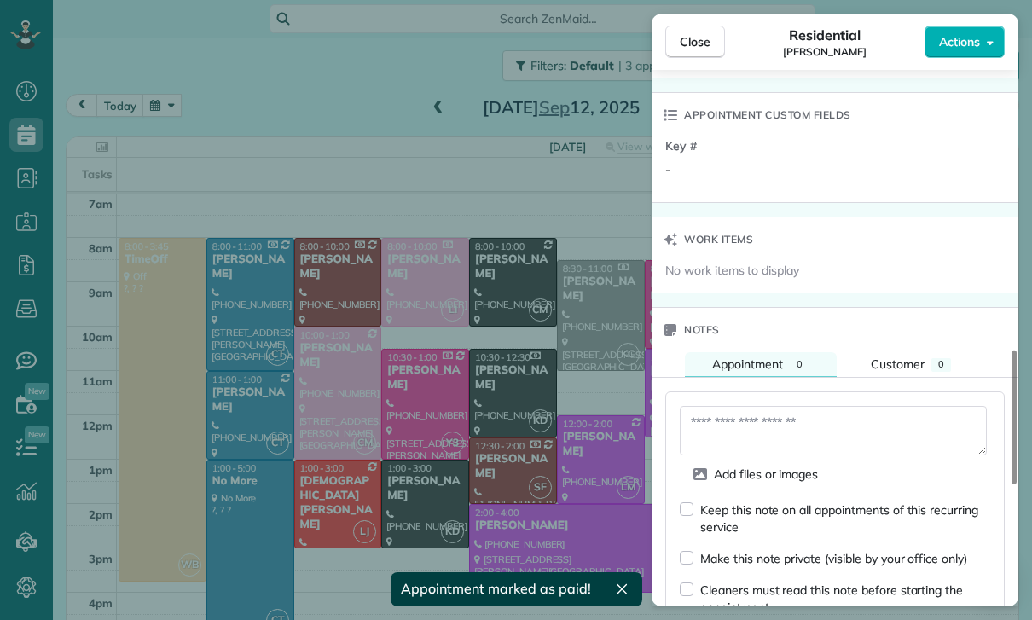
click at [770, 428] on textarea at bounding box center [833, 430] width 307 height 49
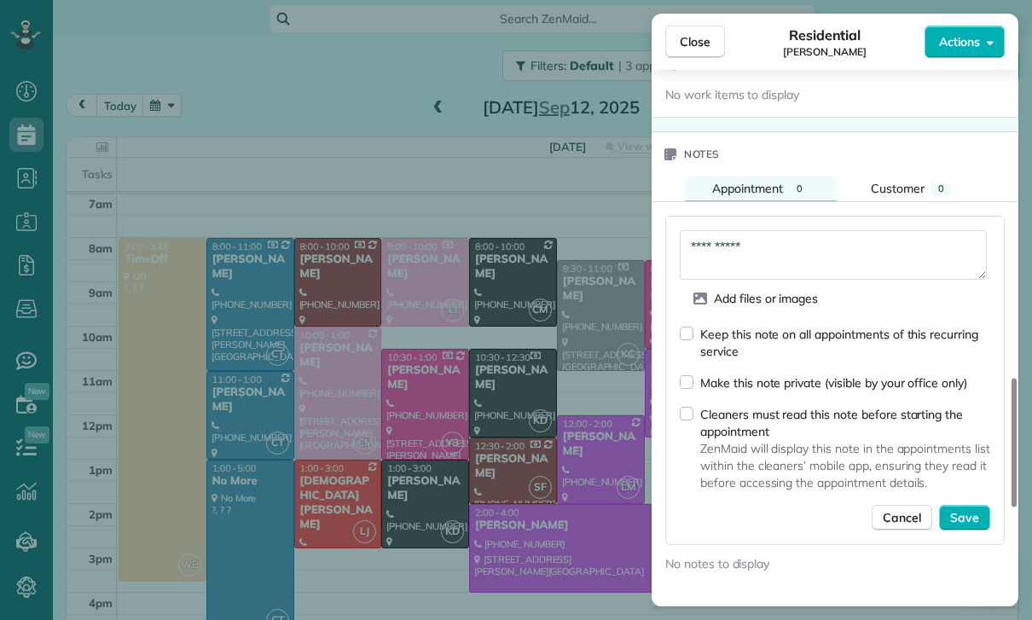
scroll to position [1410, 0]
type textarea "**********"
click at [971, 515] on span "Save" at bounding box center [964, 515] width 29 height 17
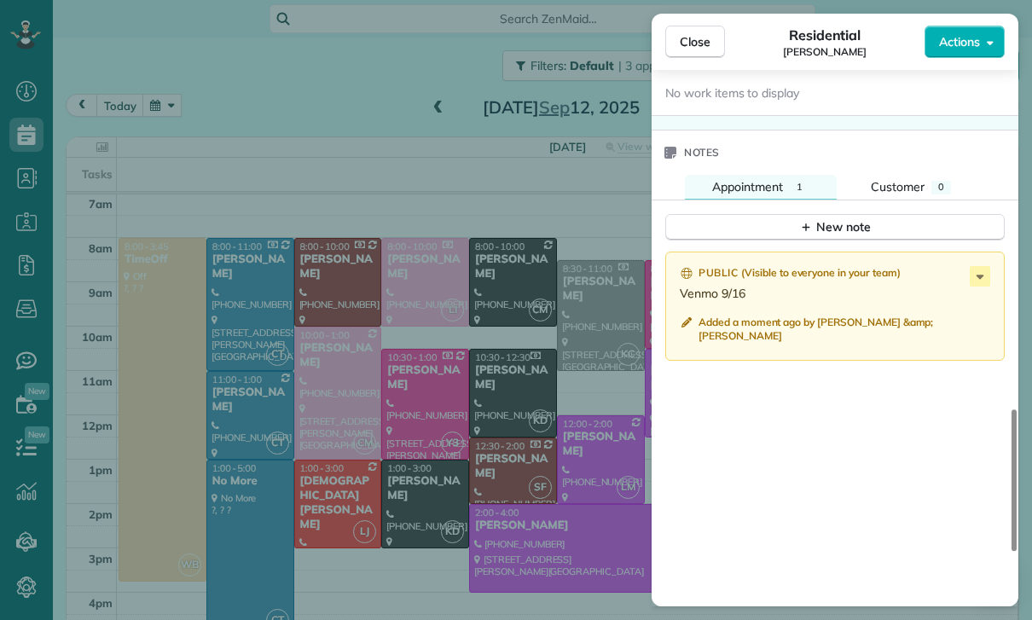
click at [571, 471] on div "Close Residential Cristina Ciminelli Actions Status Yet to Confirm Cristina Cim…" at bounding box center [516, 310] width 1032 height 620
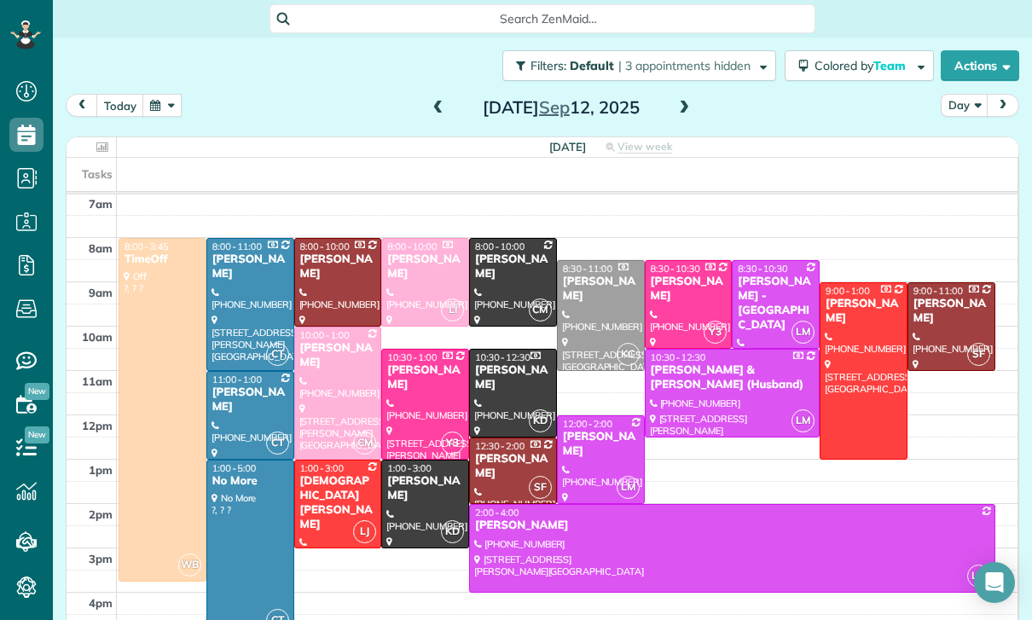
click at [589, 446] on div "James Henney" at bounding box center [601, 444] width 78 height 29
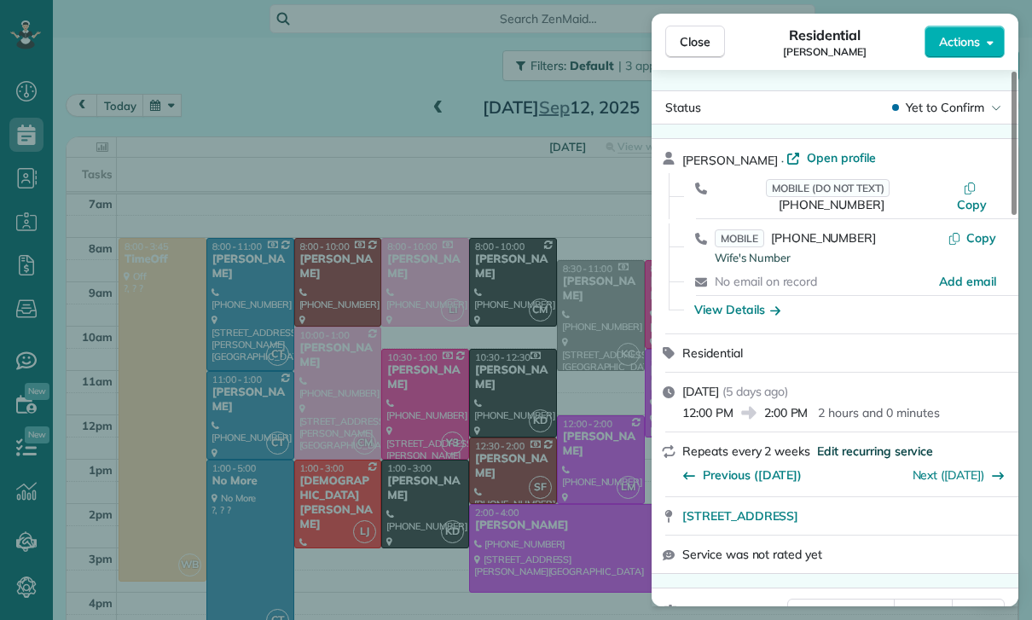
click at [852, 443] on span "Edit recurring service" at bounding box center [875, 451] width 116 height 17
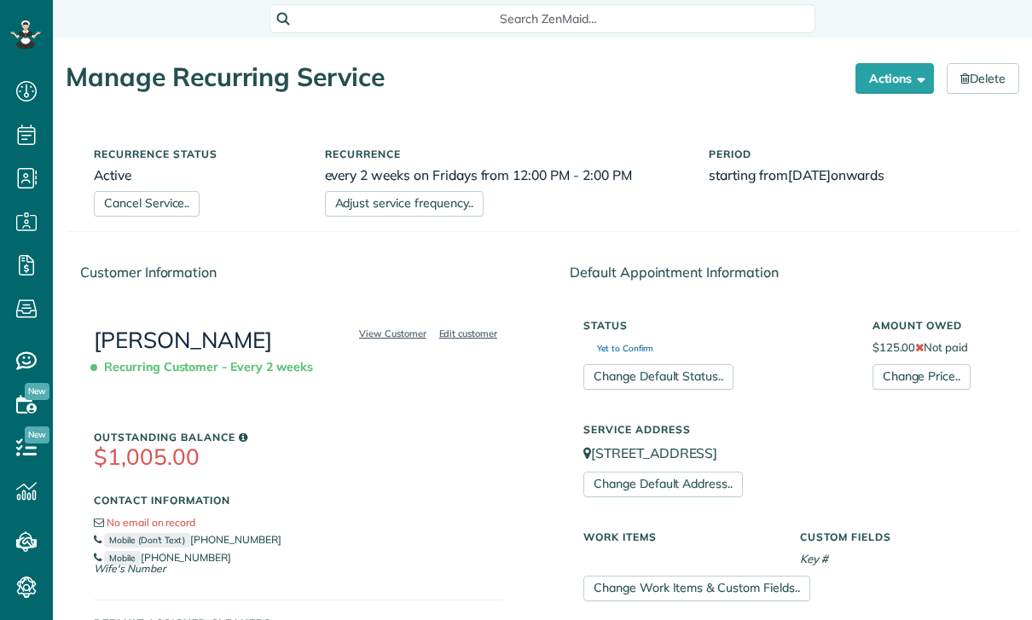
scroll to position [8, 8]
click at [914, 384] on link "Change Price.." at bounding box center [921, 377] width 98 height 26
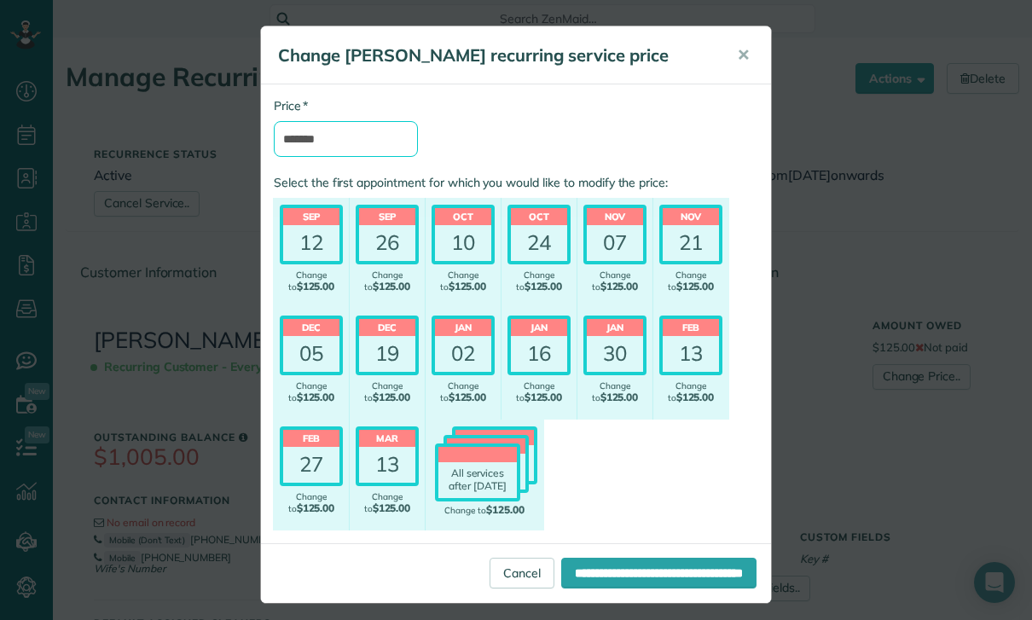
click at [367, 146] on input "*******" at bounding box center [346, 139] width 144 height 36
type input "****"
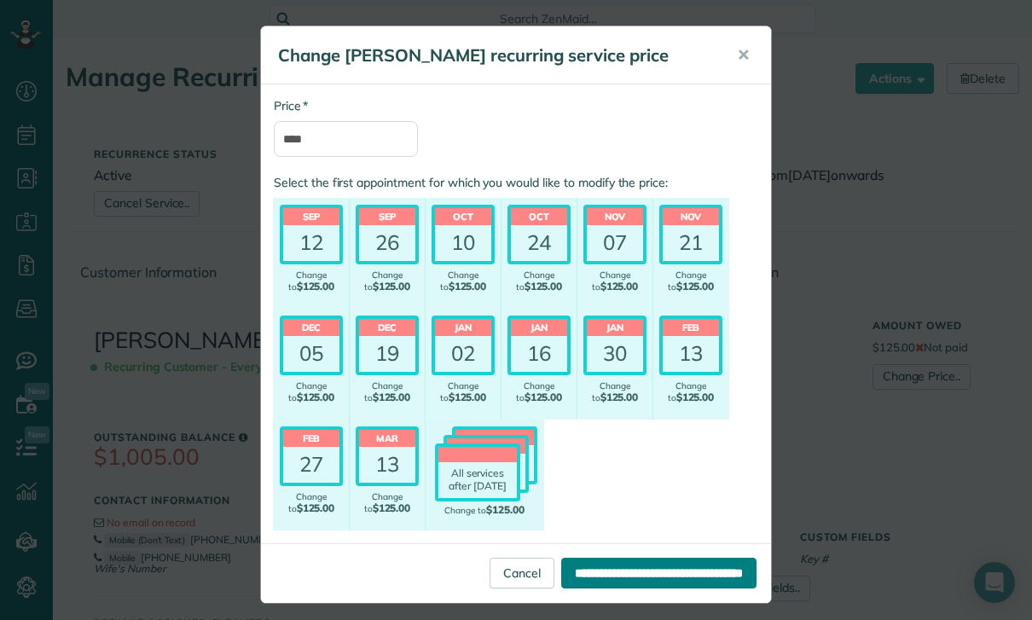
click at [617, 577] on input "**********" at bounding box center [658, 573] width 195 height 31
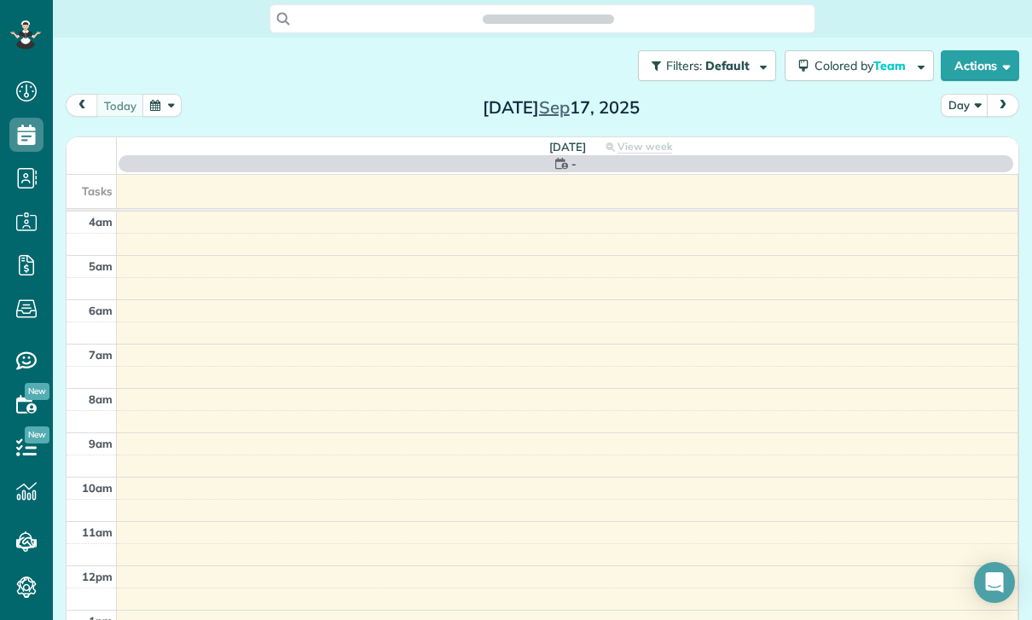
scroll to position [134, 0]
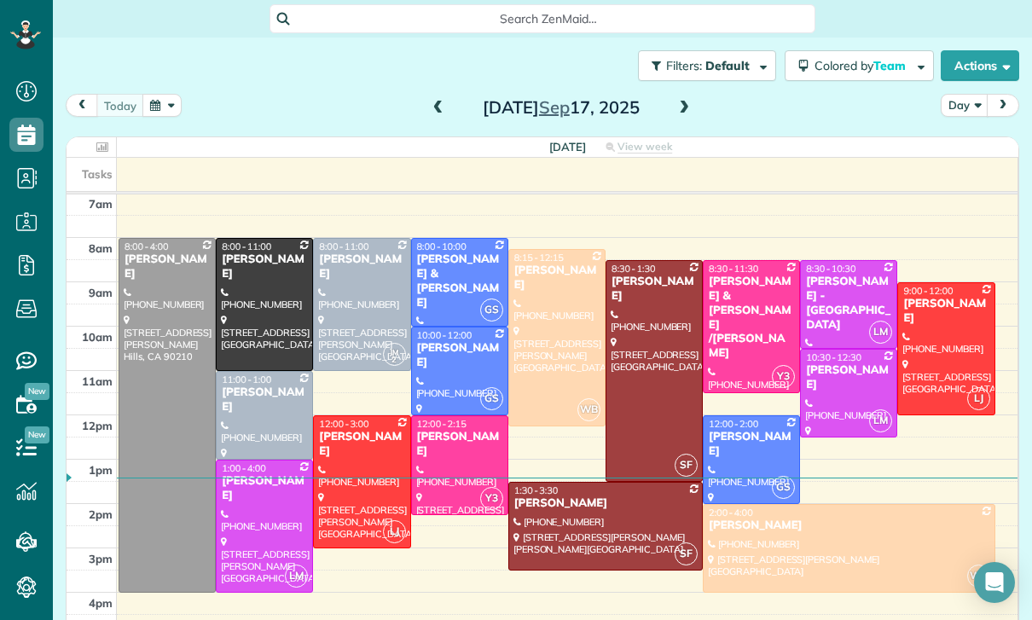
click at [168, 107] on button "button" at bounding box center [161, 105] width 39 height 23
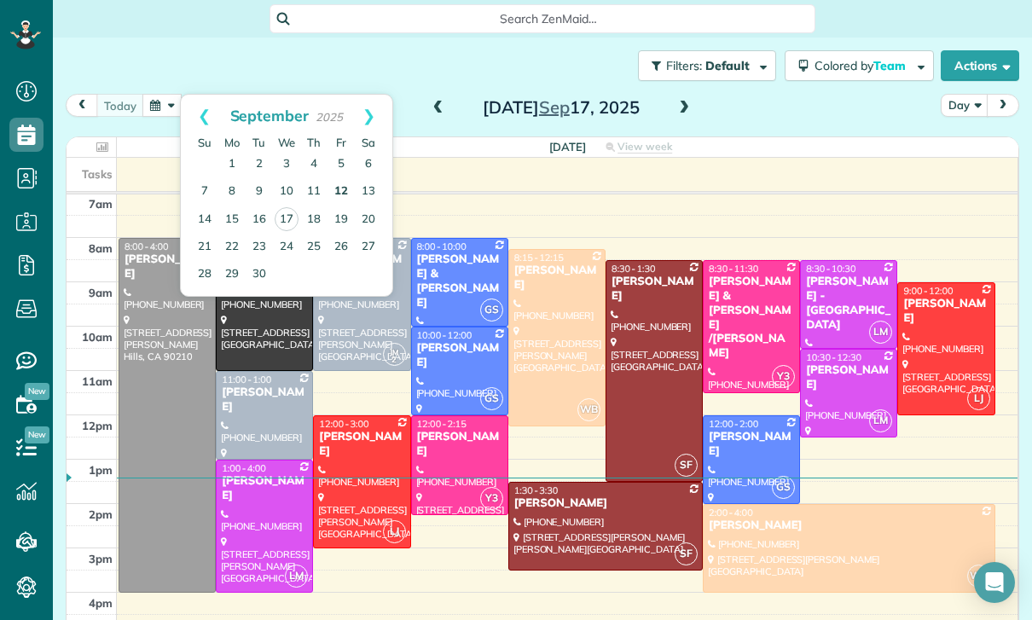
click at [333, 191] on link "12" at bounding box center [341, 191] width 27 height 27
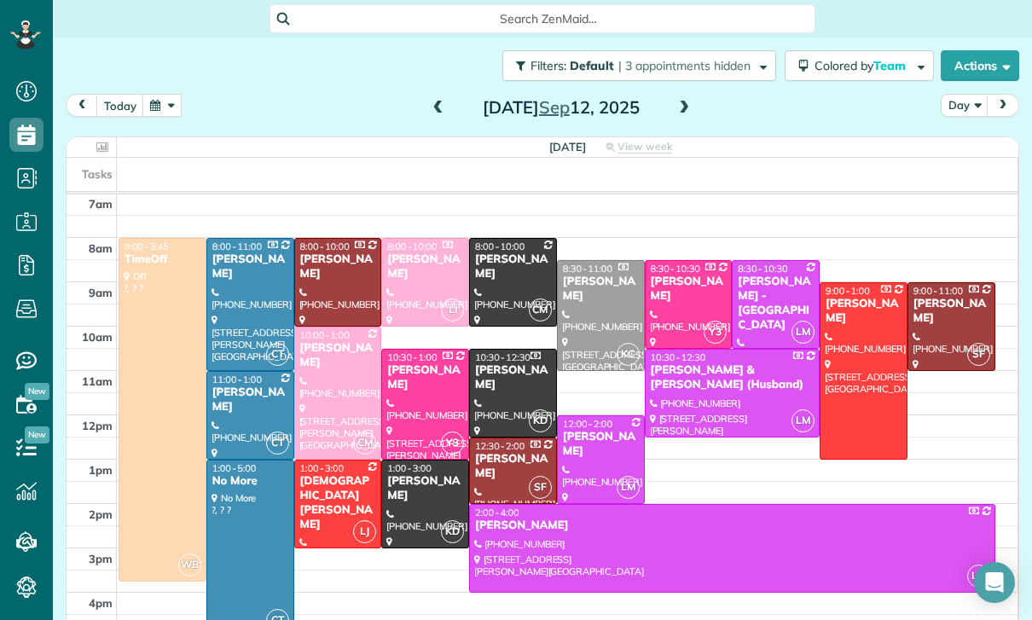
click at [530, 532] on div "Cristina Ciminelli" at bounding box center [732, 526] width 516 height 14
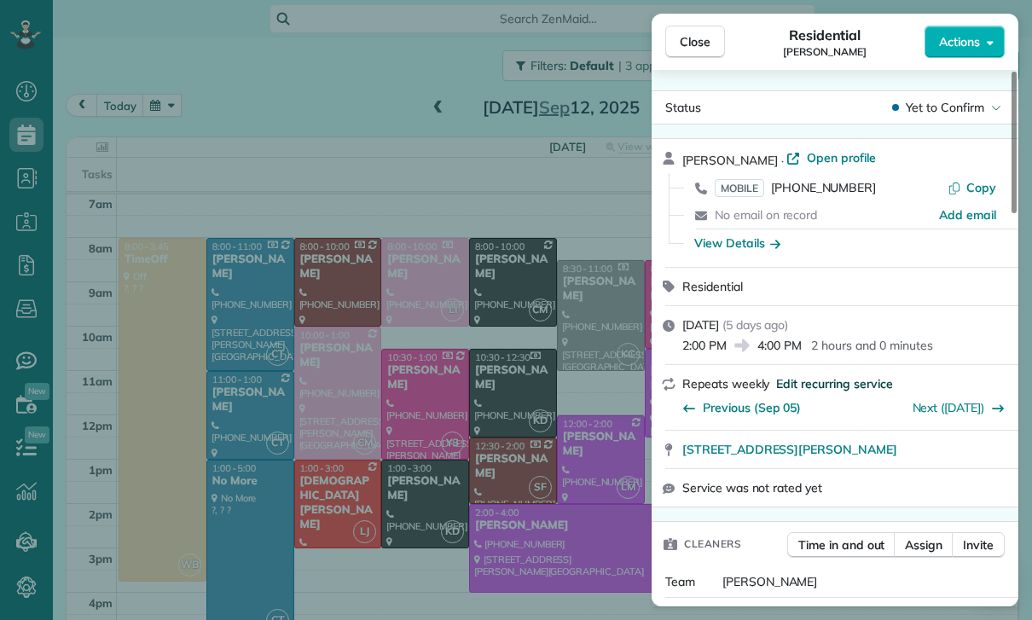
click at [840, 381] on span "Edit recurring service" at bounding box center [834, 383] width 116 height 17
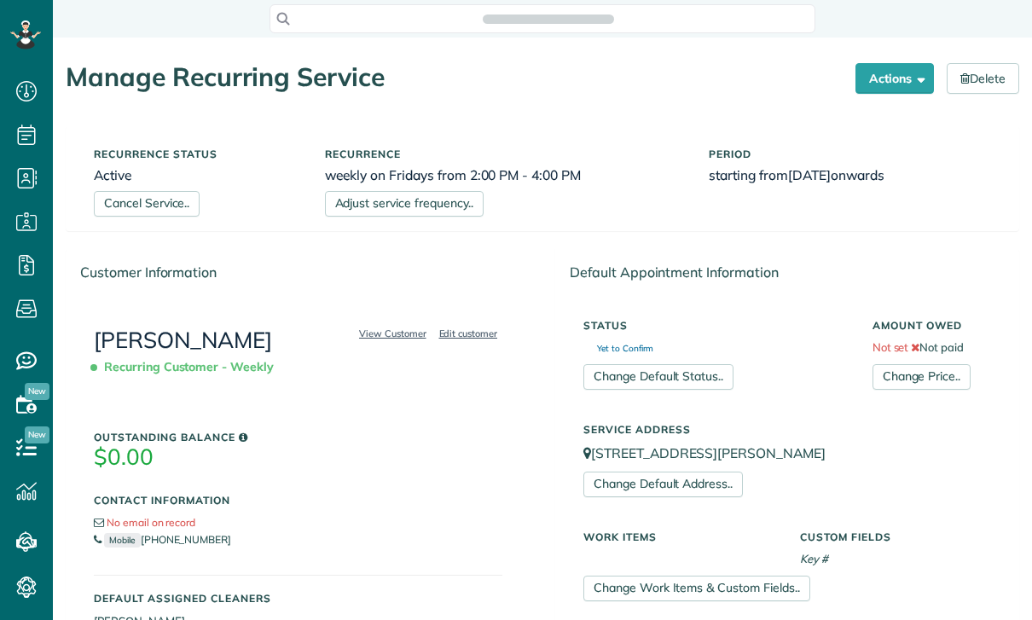
scroll to position [8, 8]
click at [927, 373] on link "Change Price.." at bounding box center [921, 377] width 98 height 26
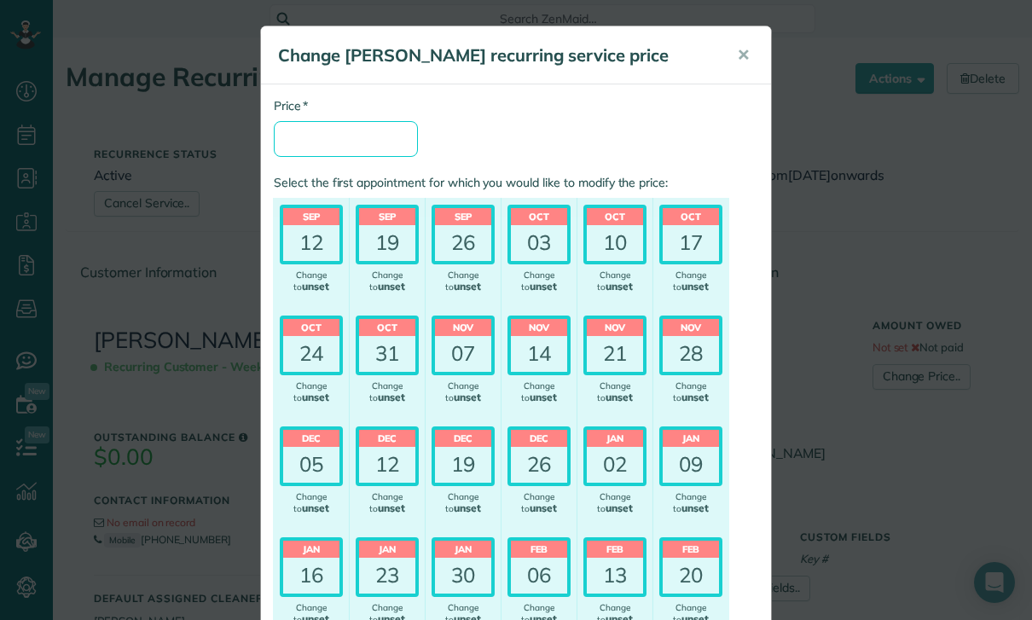
click at [338, 137] on input "* Price" at bounding box center [346, 139] width 144 height 36
type input "***"
click at [380, 241] on div "19" at bounding box center [387, 243] width 56 height 36
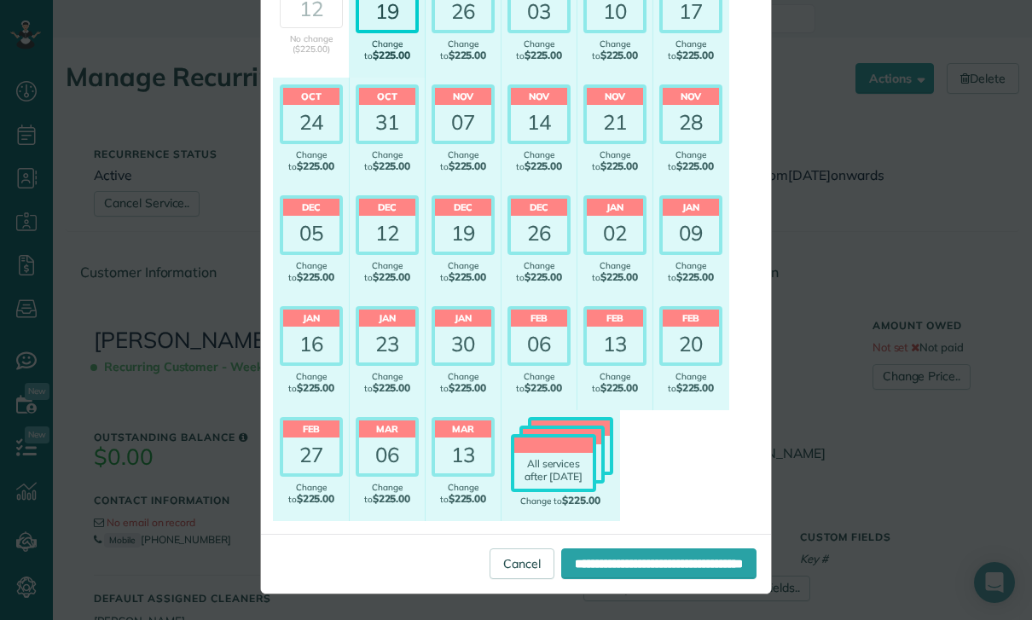
scroll to position [231, 0]
click at [609, 561] on input "**********" at bounding box center [658, 563] width 195 height 31
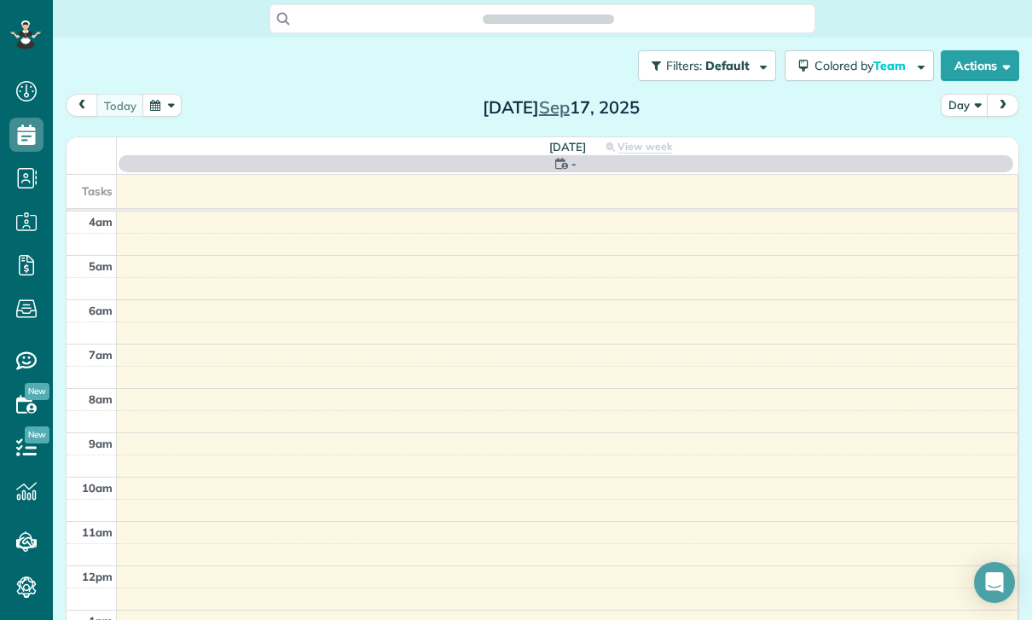
scroll to position [134, 0]
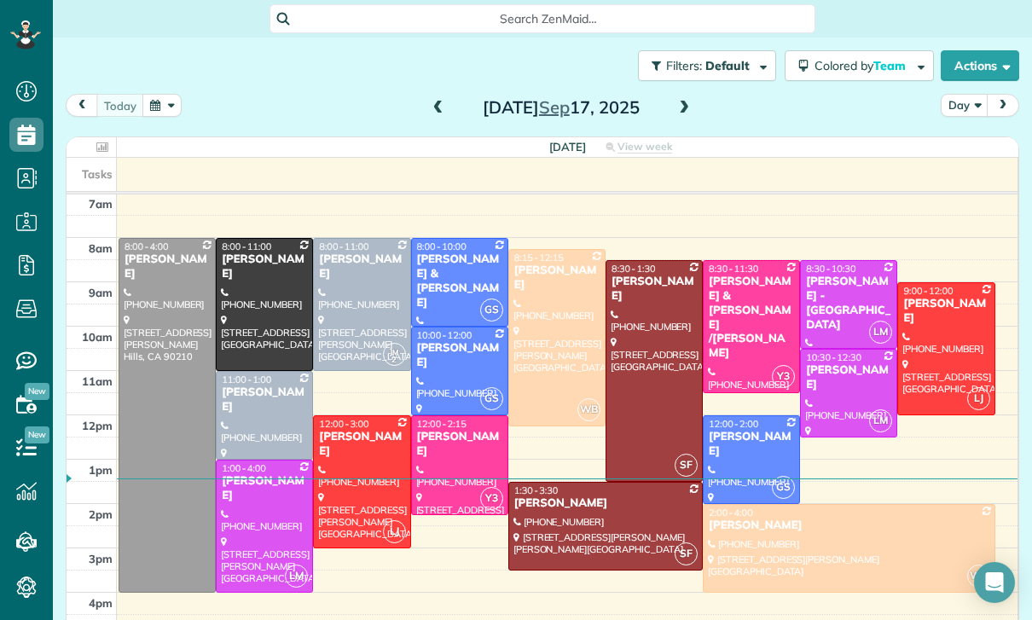
click at [168, 109] on button "button" at bounding box center [161, 105] width 39 height 23
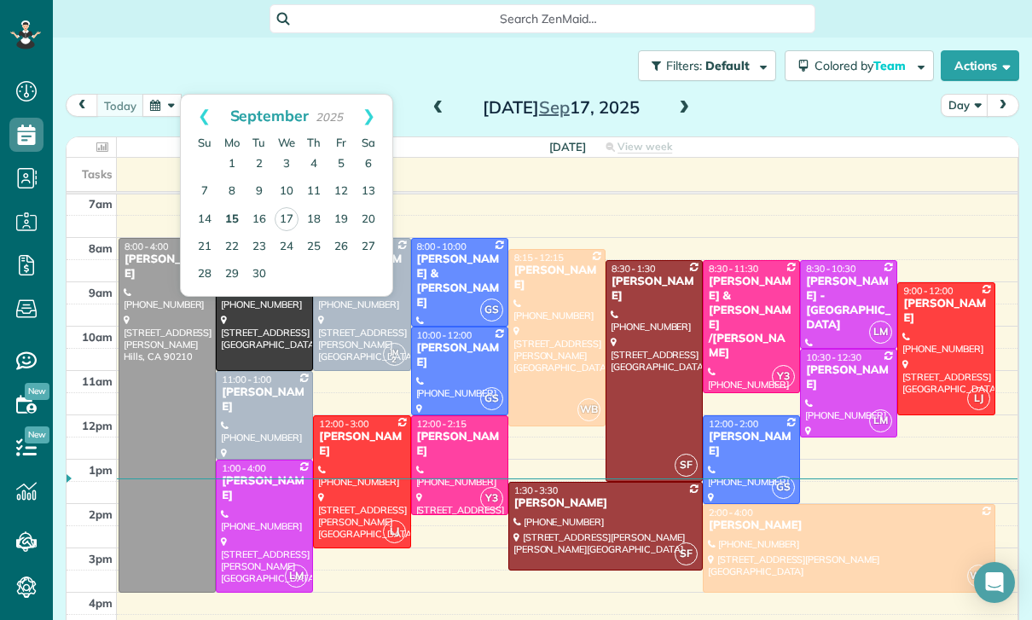
click at [229, 220] on link "15" at bounding box center [231, 219] width 27 height 27
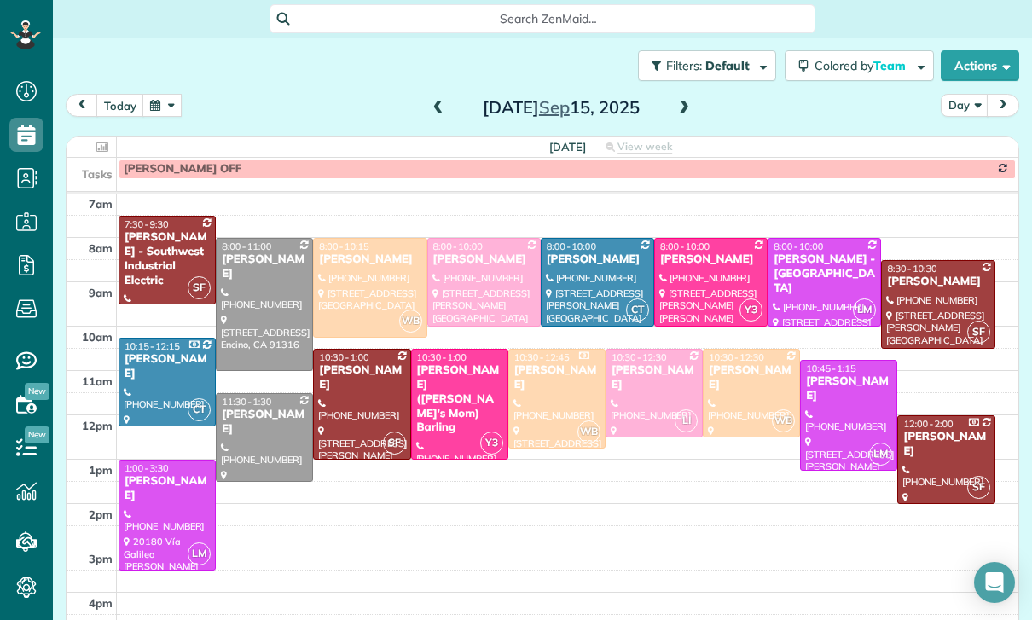
click at [165, 98] on button "button" at bounding box center [161, 105] width 39 height 23
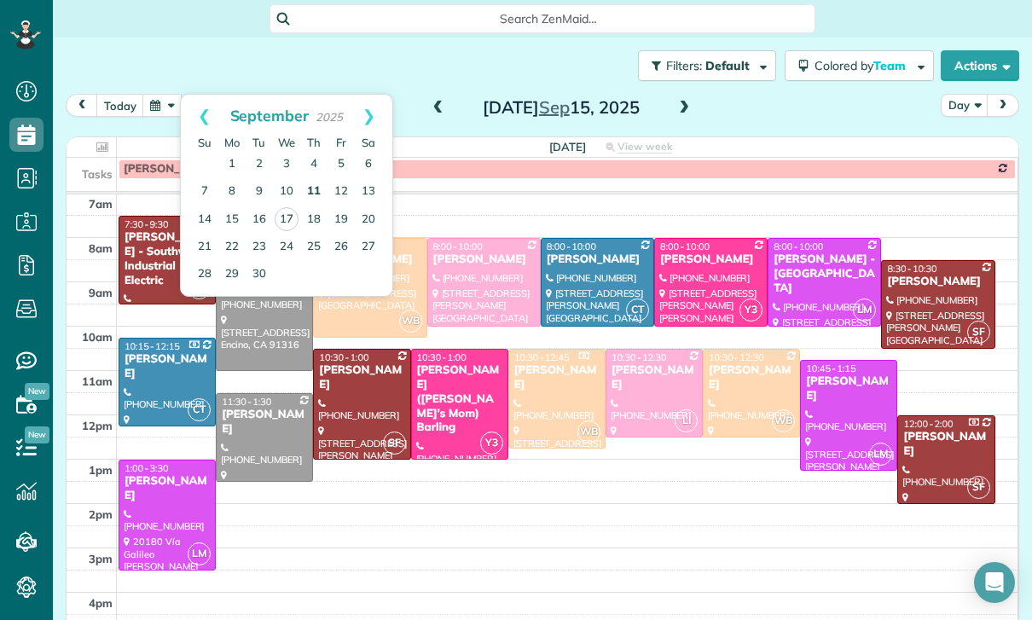
click at [315, 191] on link "11" at bounding box center [313, 191] width 27 height 27
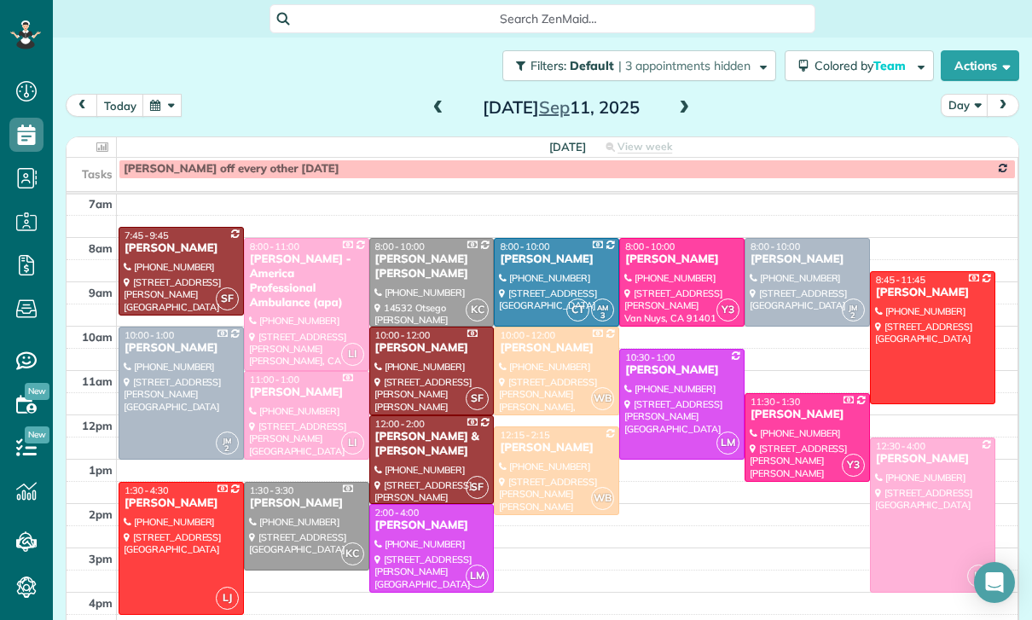
click at [433, 107] on span at bounding box center [438, 108] width 19 height 15
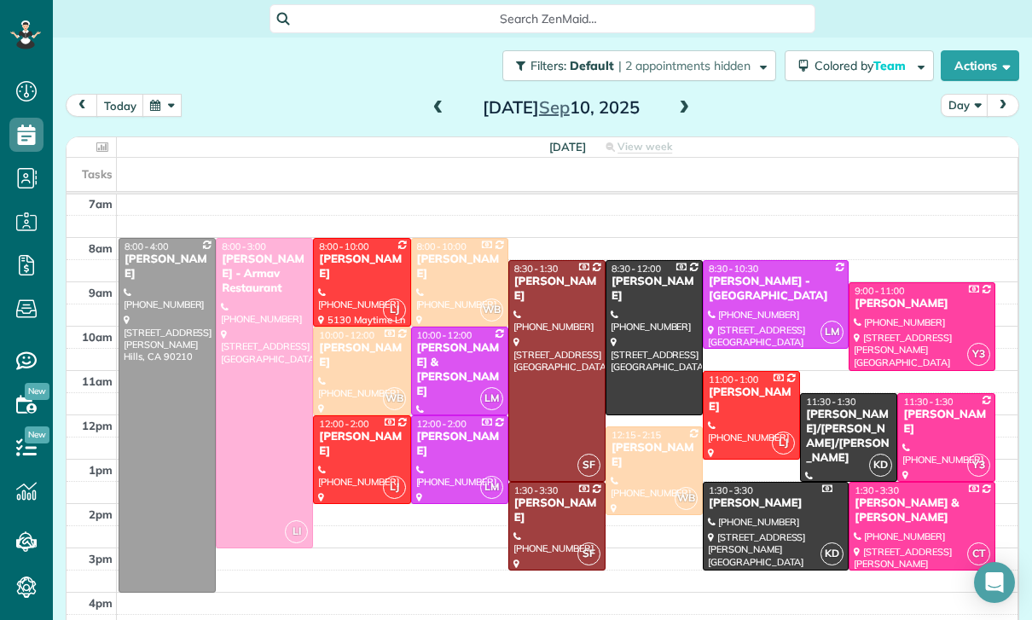
click at [849, 415] on div "Susanne/Hanne Passantino/Povlsen" at bounding box center [848, 437] width 87 height 58
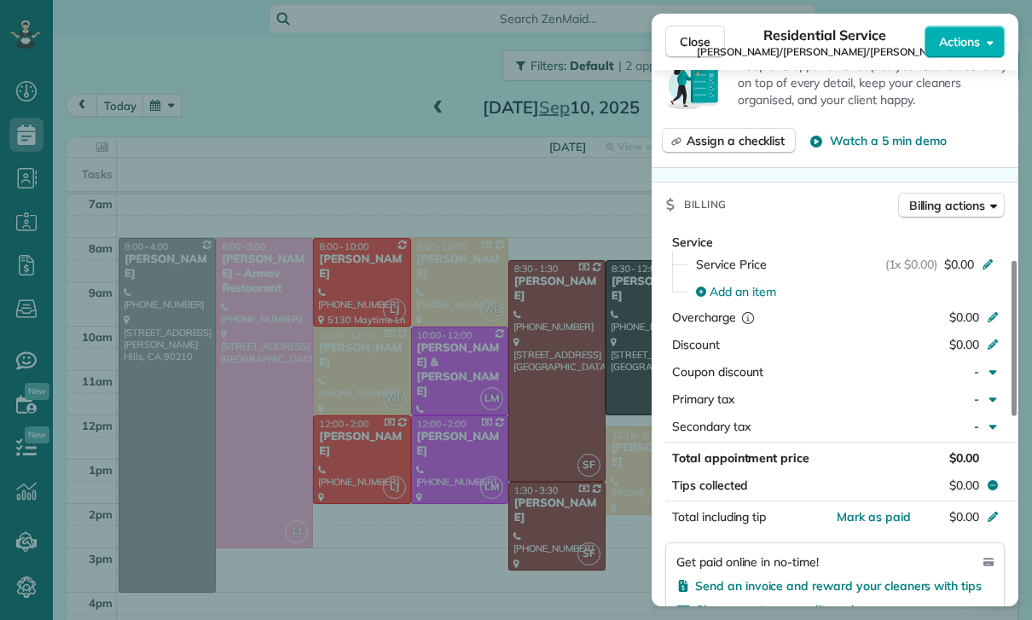
scroll to position [777, 0]
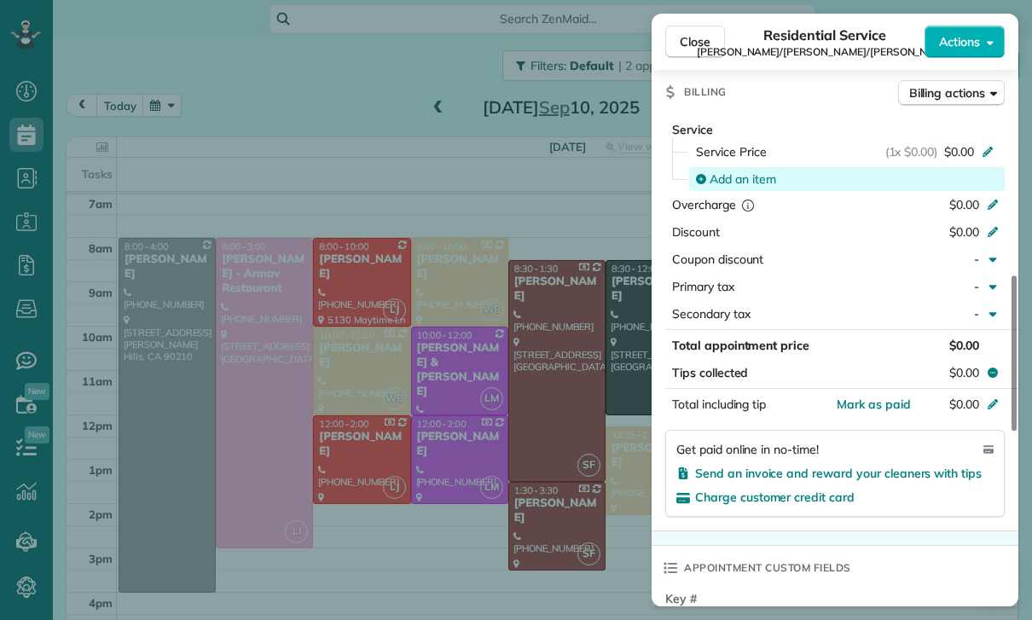
click at [747, 171] on span "Add an item" at bounding box center [743, 179] width 67 height 17
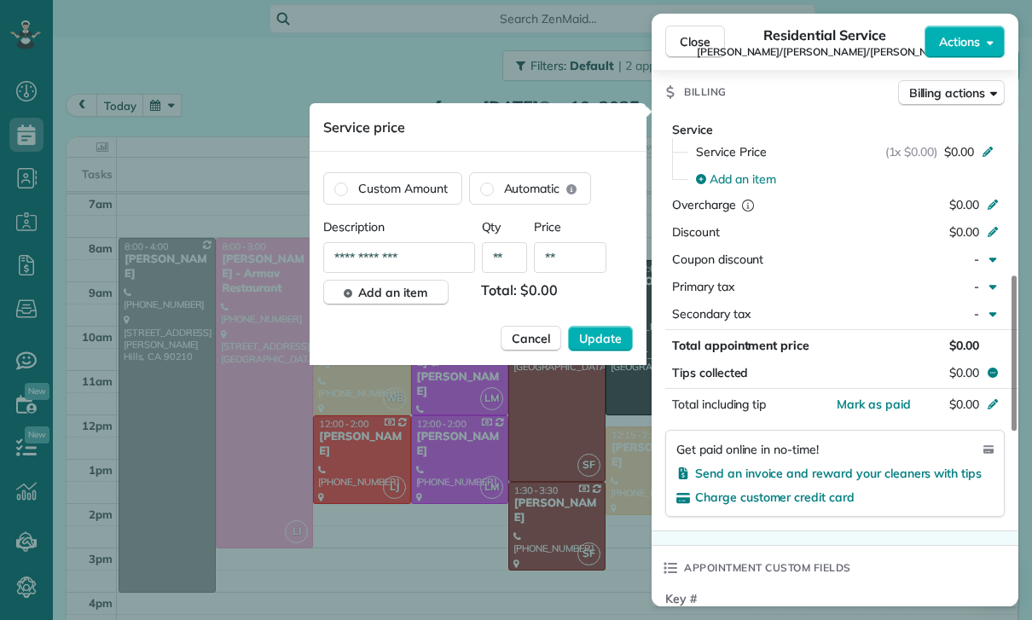
click at [590, 267] on input "**" at bounding box center [570, 257] width 72 height 31
type input "****"
click at [598, 334] on span "Update" at bounding box center [600, 338] width 43 height 17
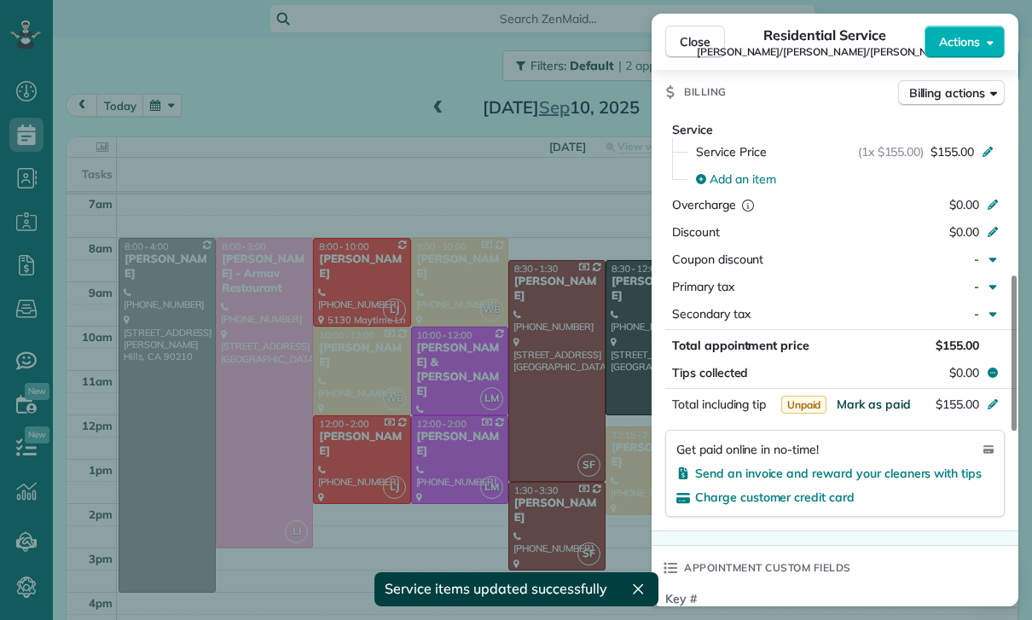
click at [870, 397] on span "Mark as paid" at bounding box center [874, 404] width 74 height 15
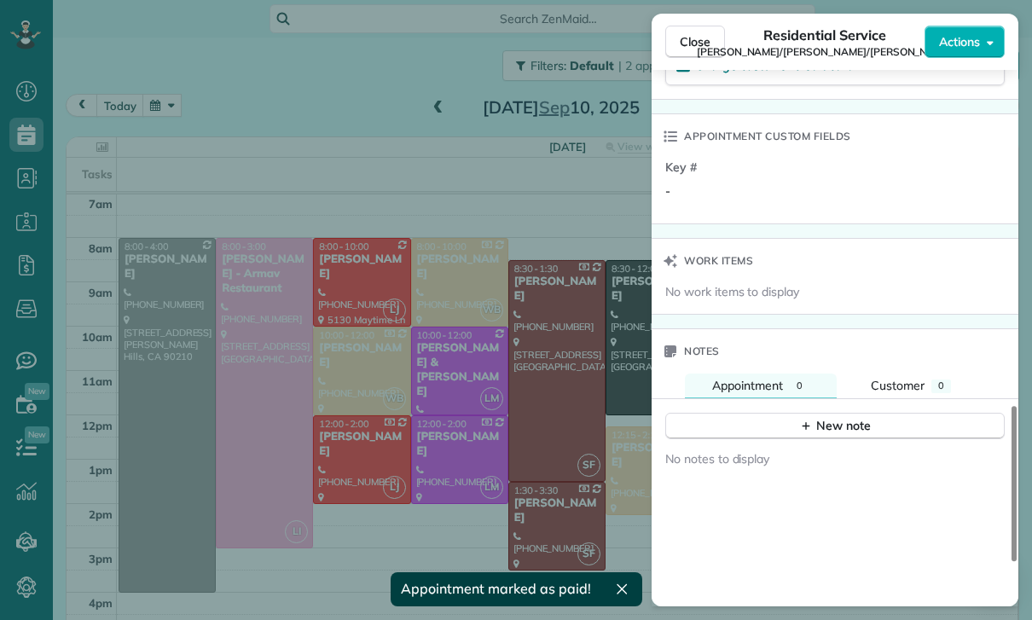
scroll to position [1306, 0]
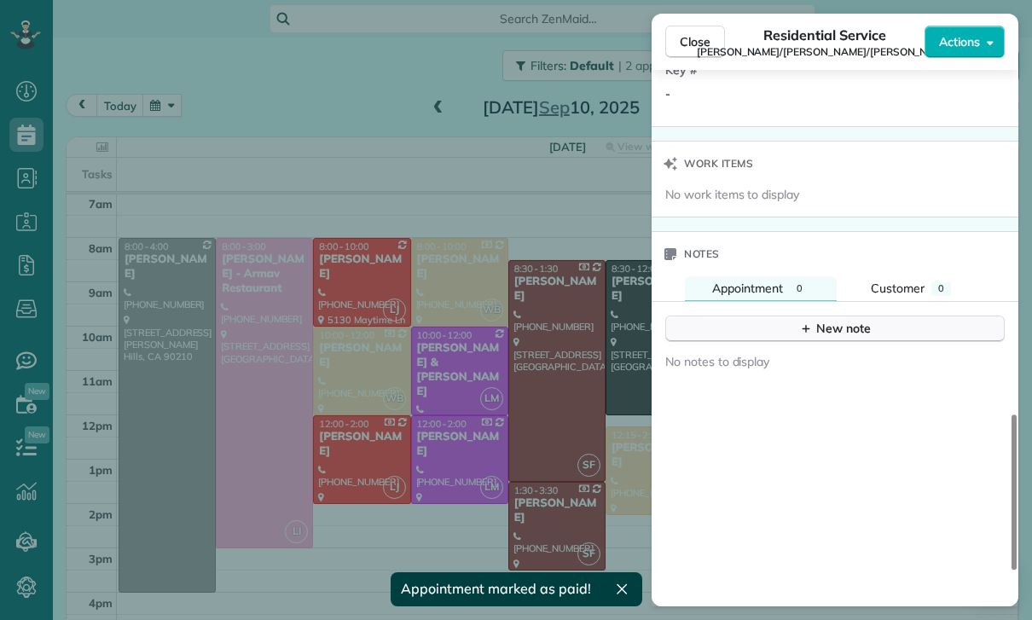
click at [832, 320] on div "New note" at bounding box center [835, 329] width 72 height 18
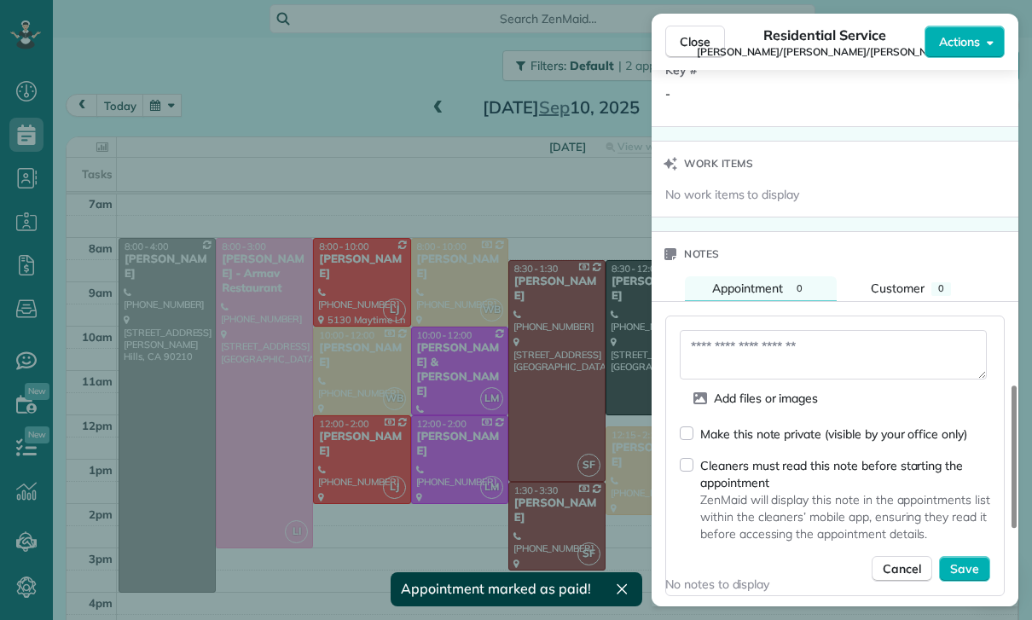
click at [770, 330] on textarea at bounding box center [833, 354] width 307 height 49
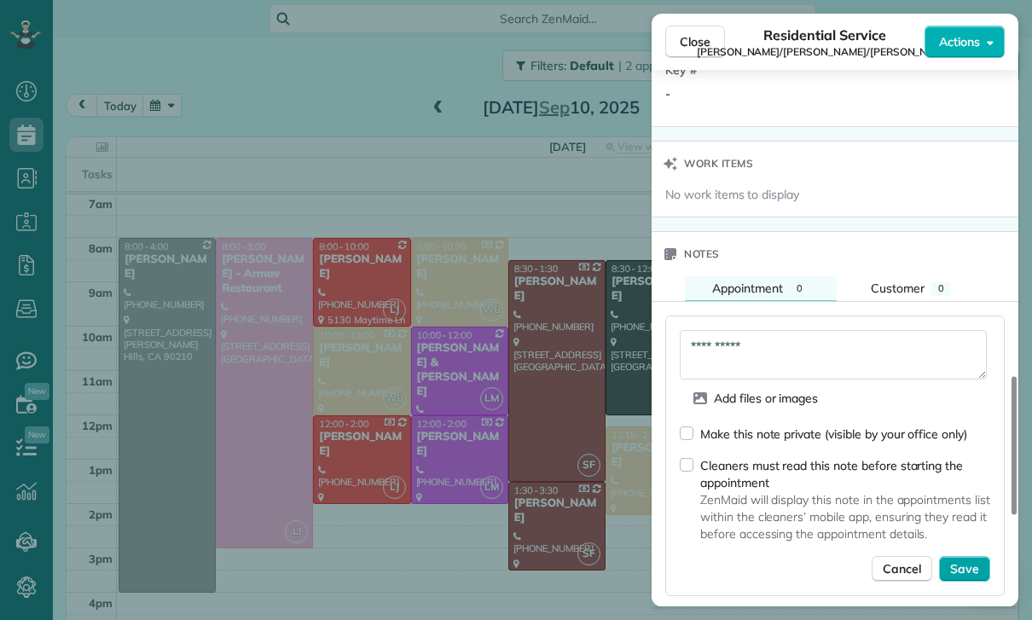
type textarea "**********"
click at [985, 556] on button "Save" at bounding box center [964, 569] width 51 height 26
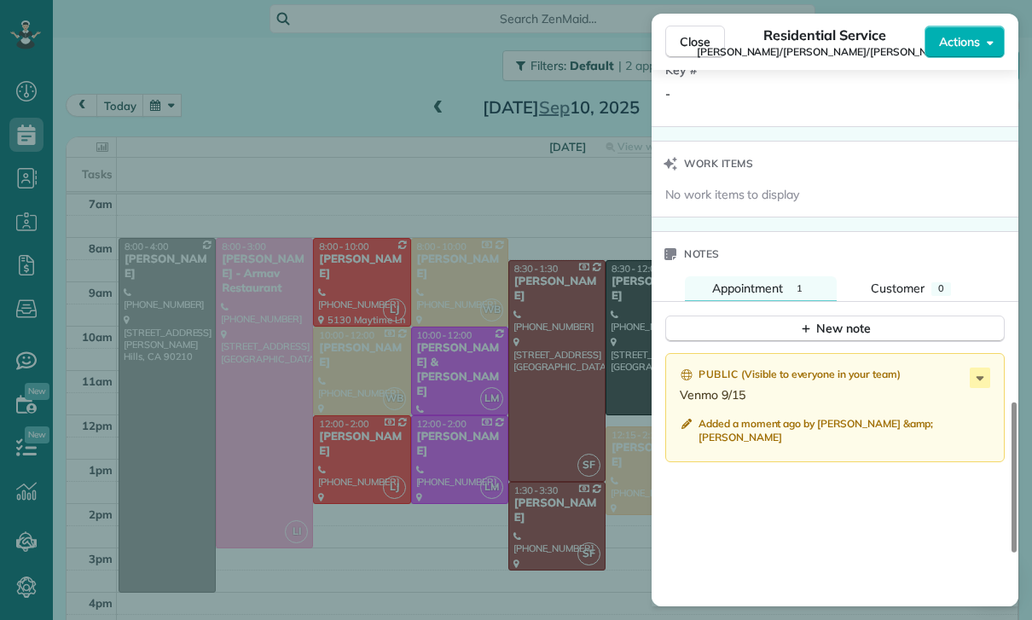
click at [437, 481] on div "Close Residential Service Susanne/Hanne Passantino/Povlsen Actions Status Confi…" at bounding box center [516, 310] width 1032 height 620
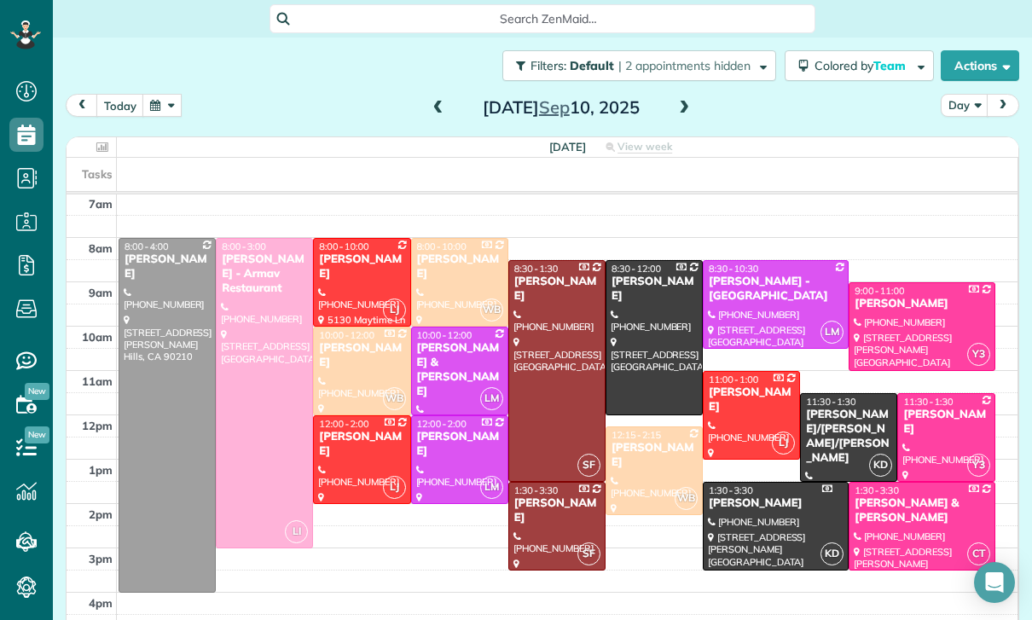
click at [174, 102] on button "button" at bounding box center [161, 105] width 39 height 23
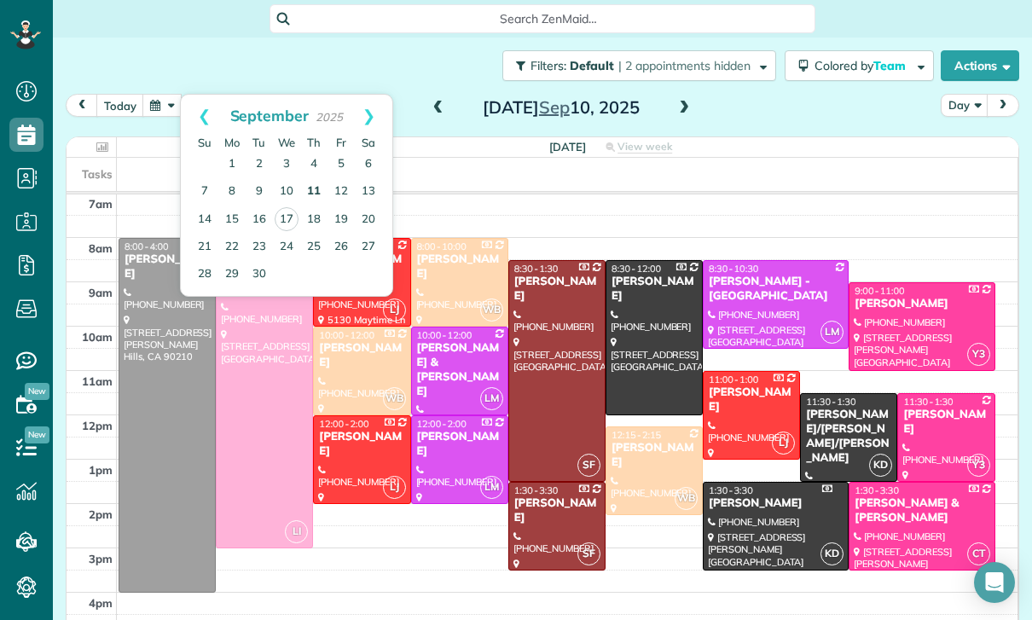
click at [309, 184] on link "11" at bounding box center [313, 191] width 27 height 27
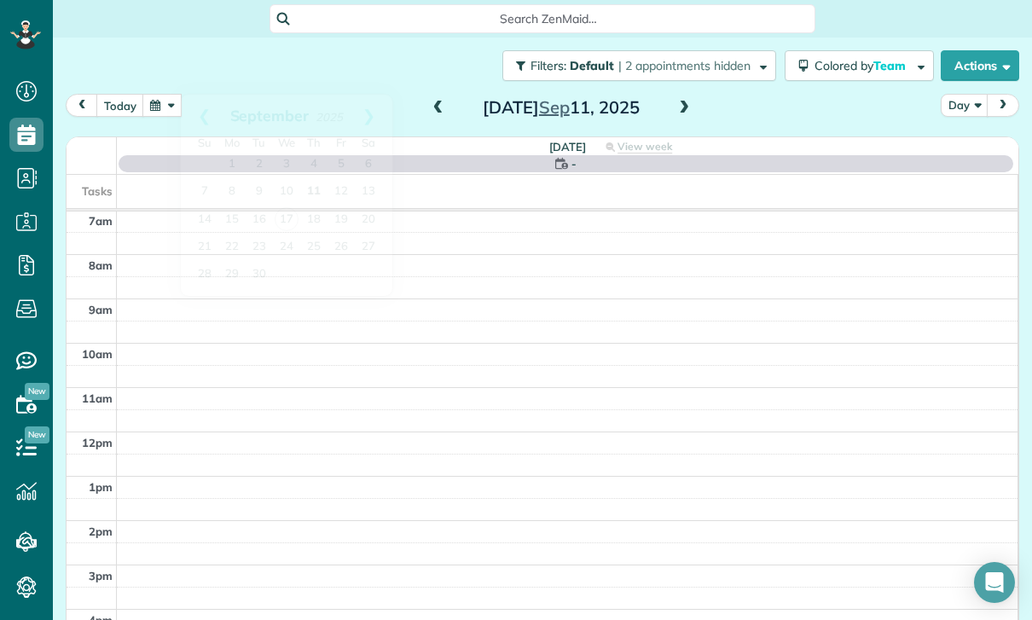
scroll to position [134, 0]
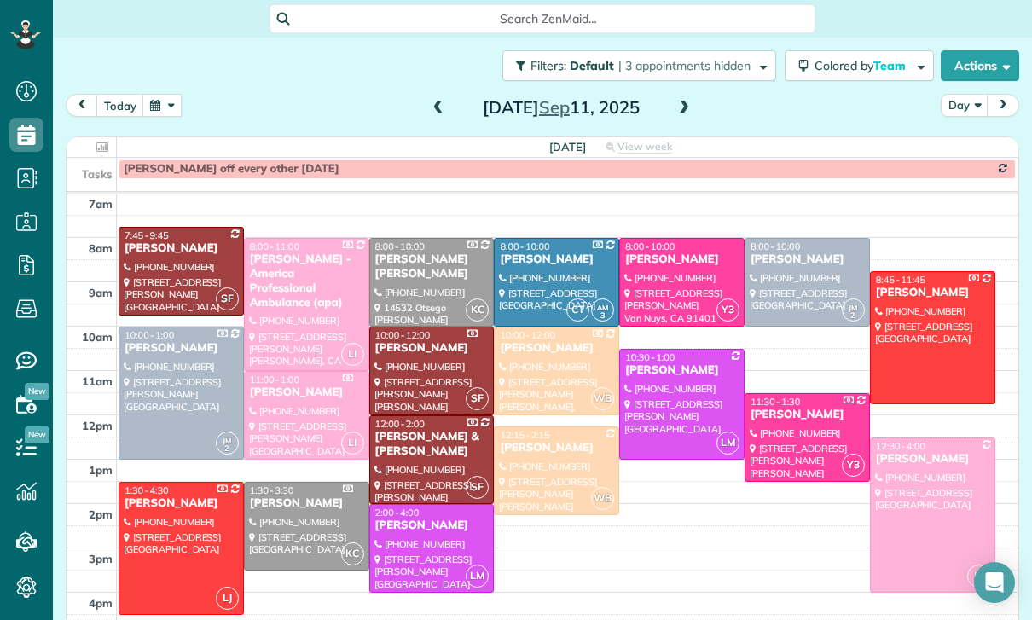
click at [539, 459] on div at bounding box center [557, 470] width 124 height 87
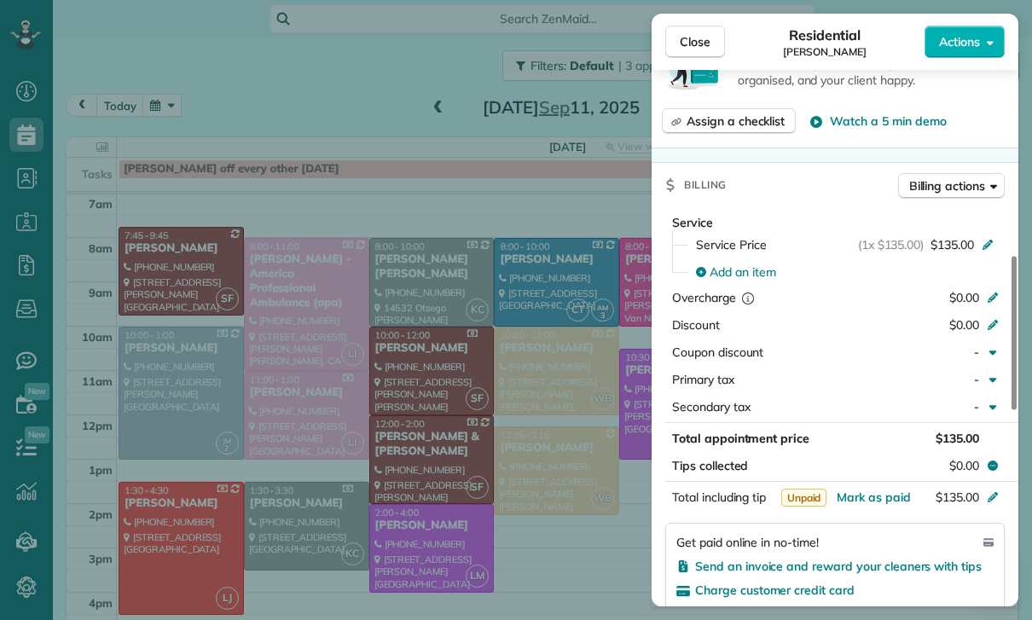
scroll to position [710, 0]
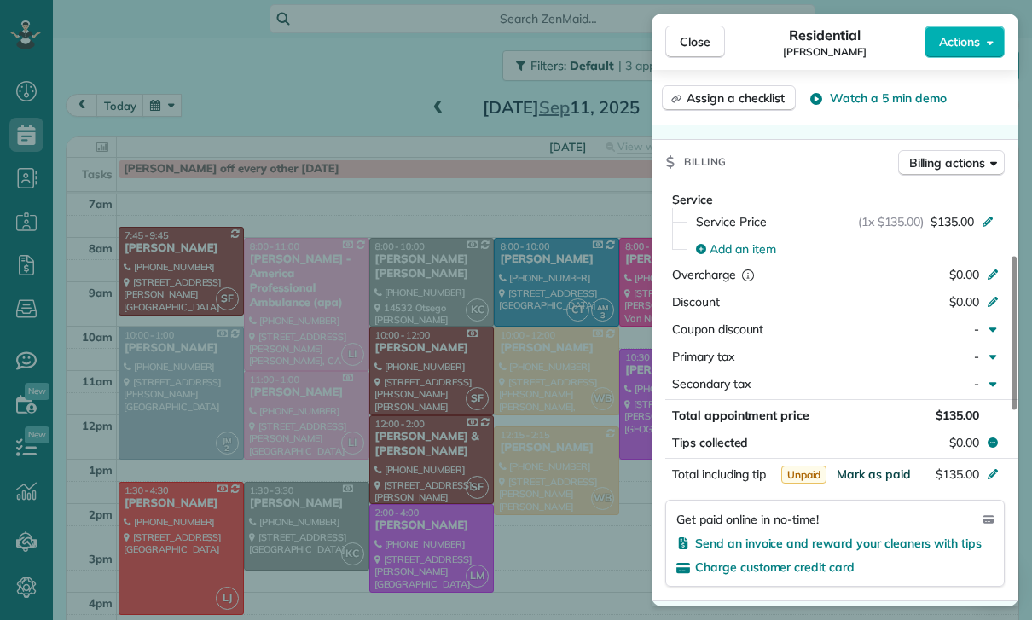
click at [874, 477] on span "Mark as paid" at bounding box center [874, 474] width 74 height 15
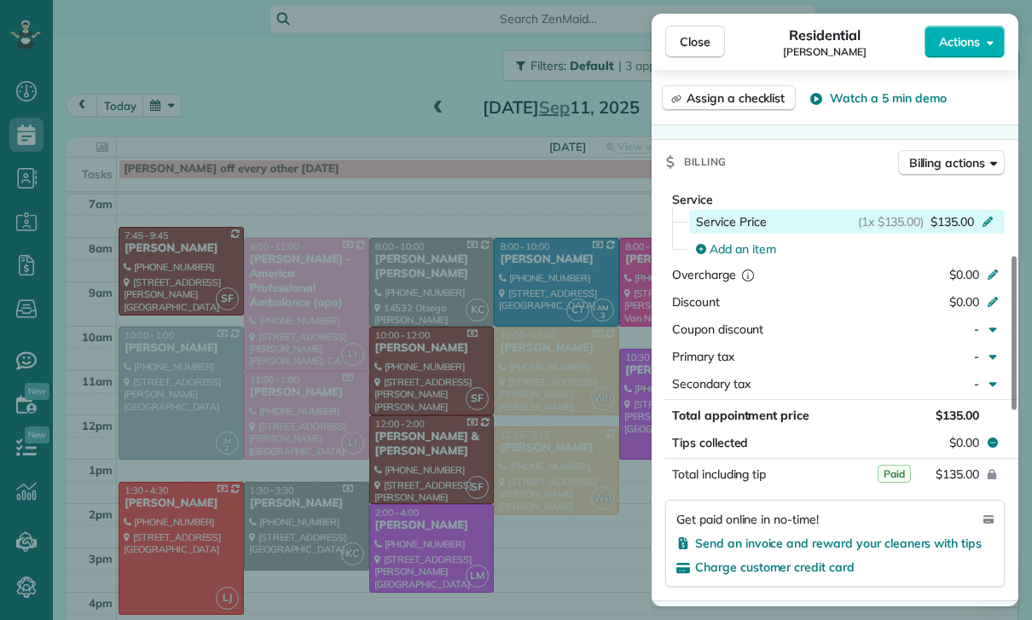
click at [989, 226] on div "(1x $135.00) $135.00" at bounding box center [929, 221] width 142 height 17
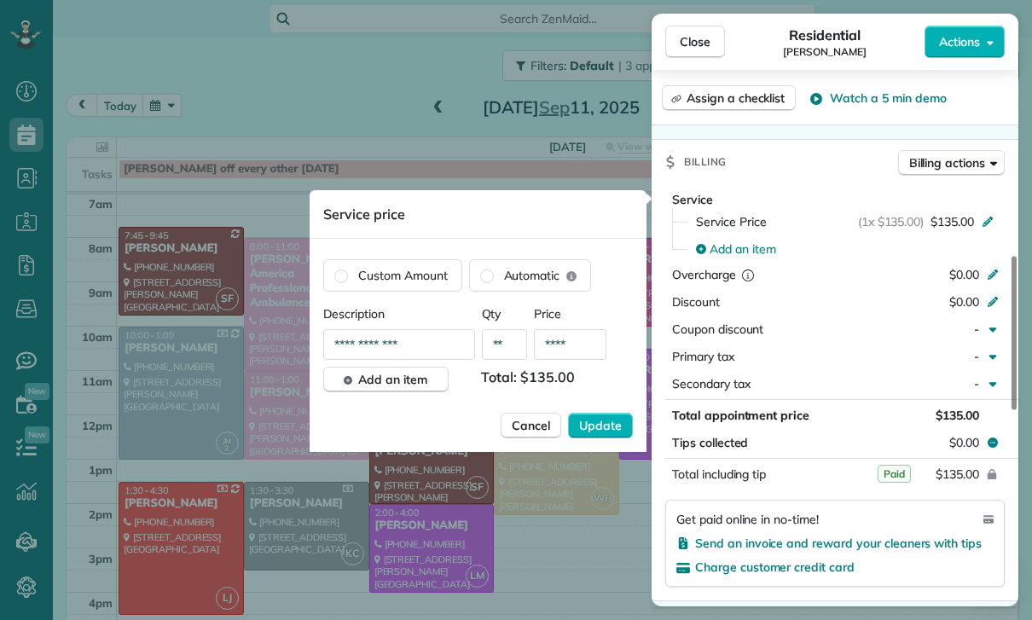
click at [588, 342] on input "****" at bounding box center [570, 344] width 72 height 31
type input "**"
type input "****"
click at [594, 433] on span "Update" at bounding box center [600, 425] width 43 height 17
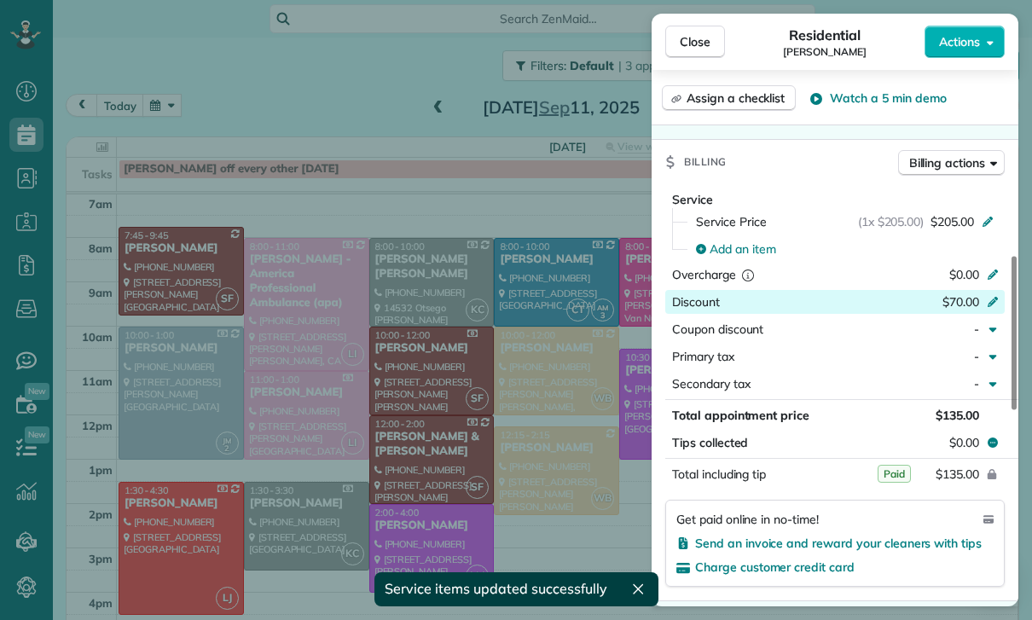
click at [996, 301] on icon at bounding box center [993, 300] width 14 height 14
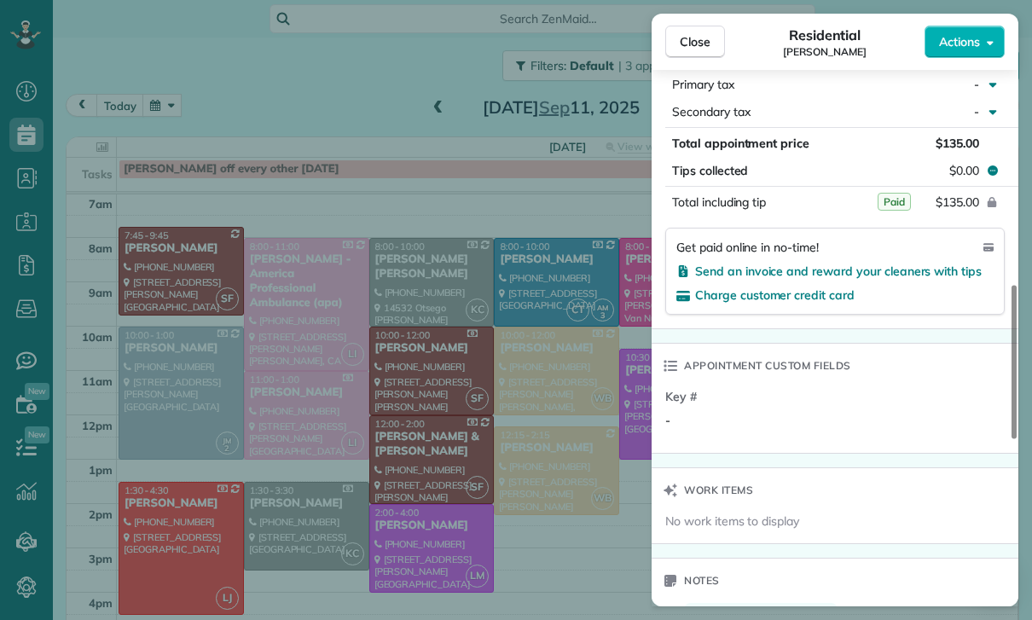
scroll to position [1084, 0]
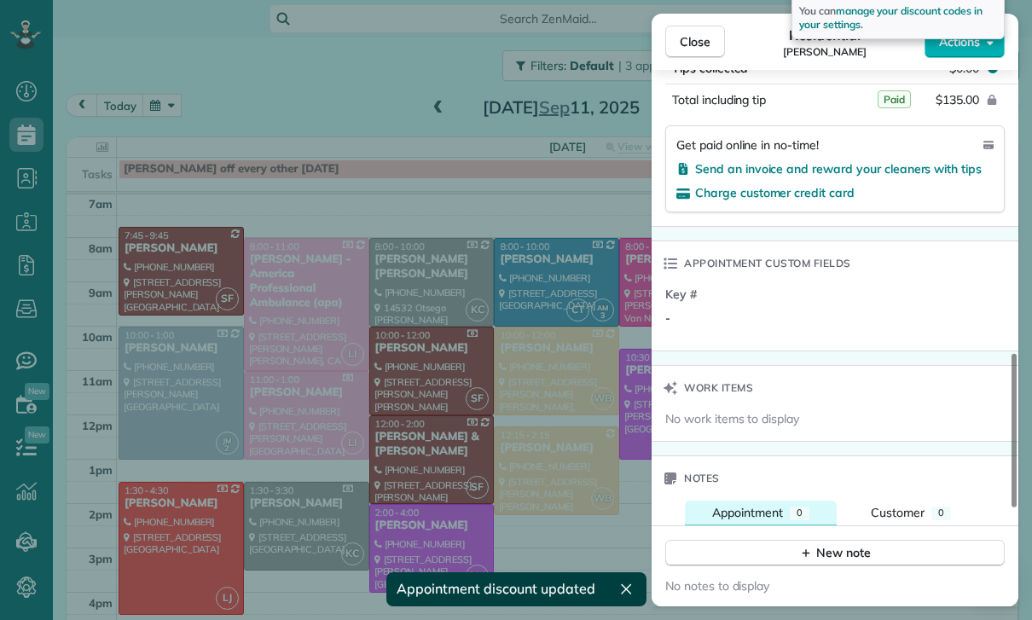
click at [787, 524] on button "Appointment 0" at bounding box center [761, 513] width 152 height 25
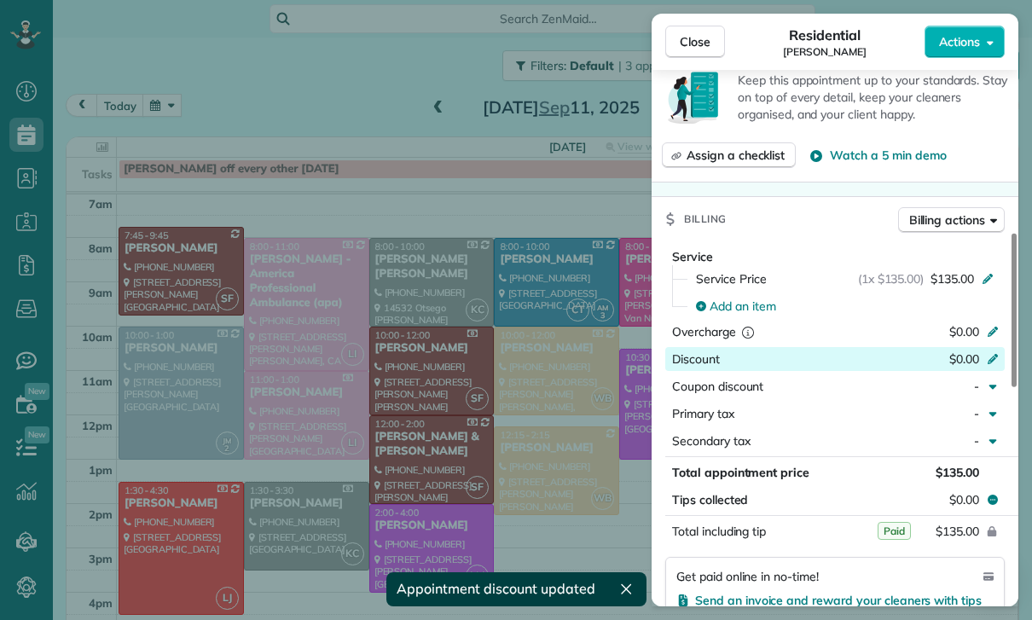
scroll to position [620, 0]
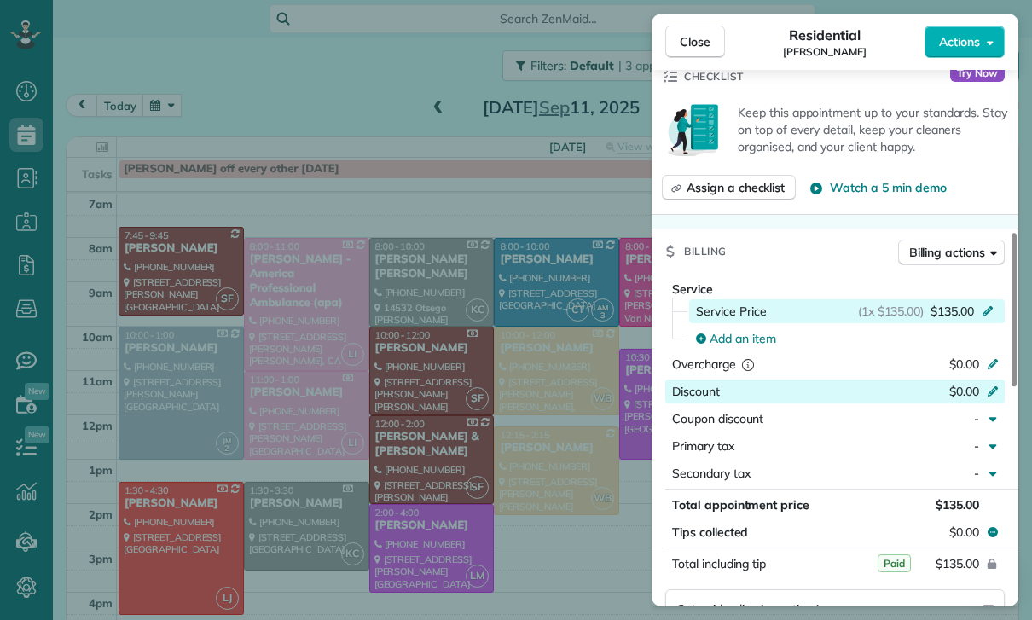
click at [991, 313] on icon at bounding box center [988, 310] width 14 height 14
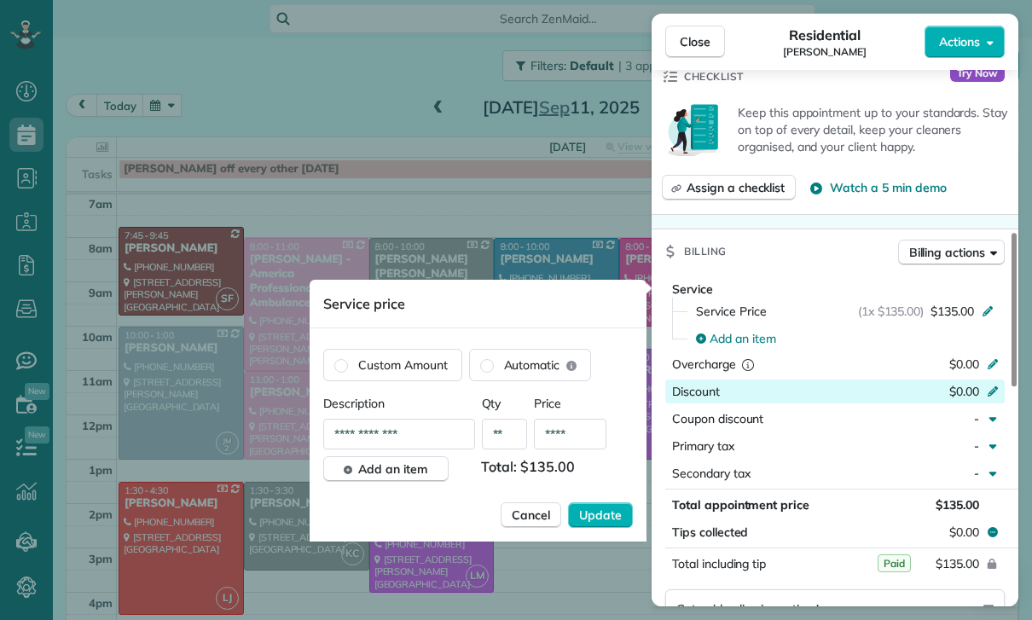
click at [585, 440] on input "****" at bounding box center [570, 434] width 72 height 31
type input "**"
type input "****"
click at [595, 512] on span "Update" at bounding box center [600, 515] width 43 height 17
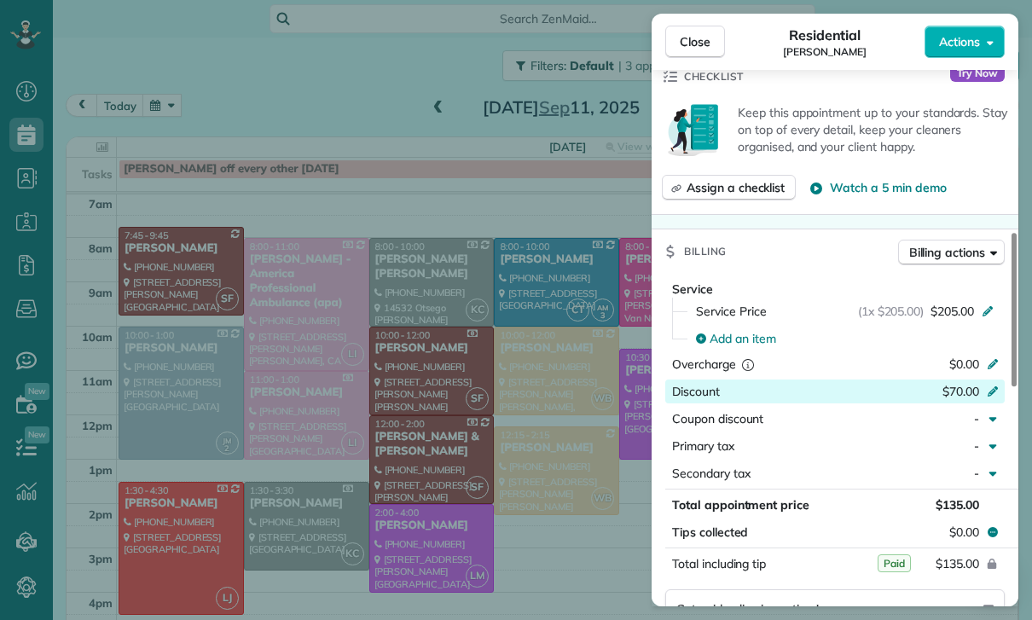
click at [994, 389] on icon at bounding box center [993, 391] width 10 height 10
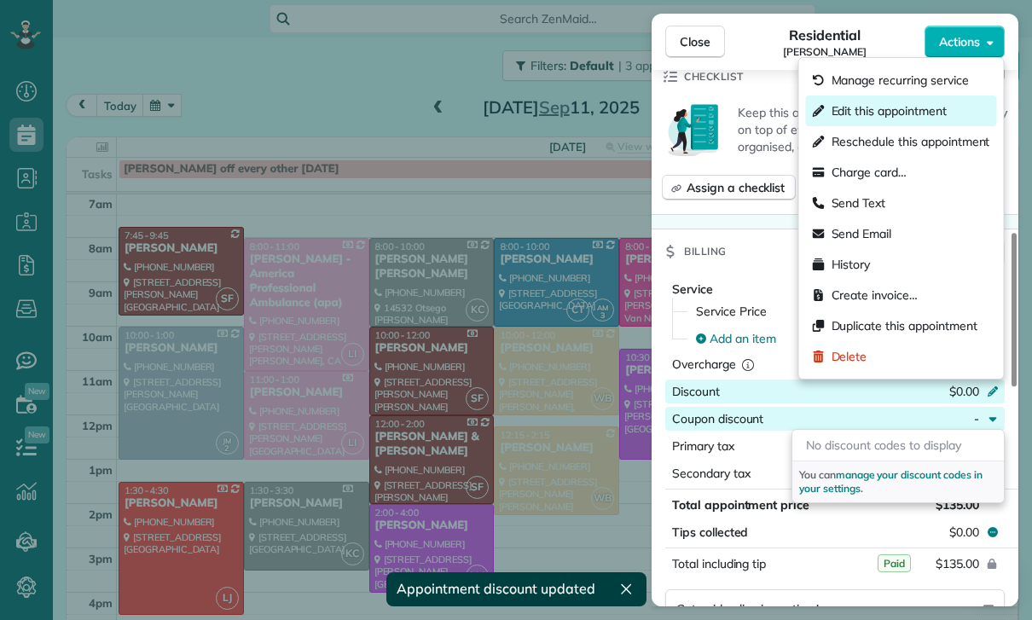
click at [870, 113] on span "Edit this appointment" at bounding box center [889, 110] width 115 height 17
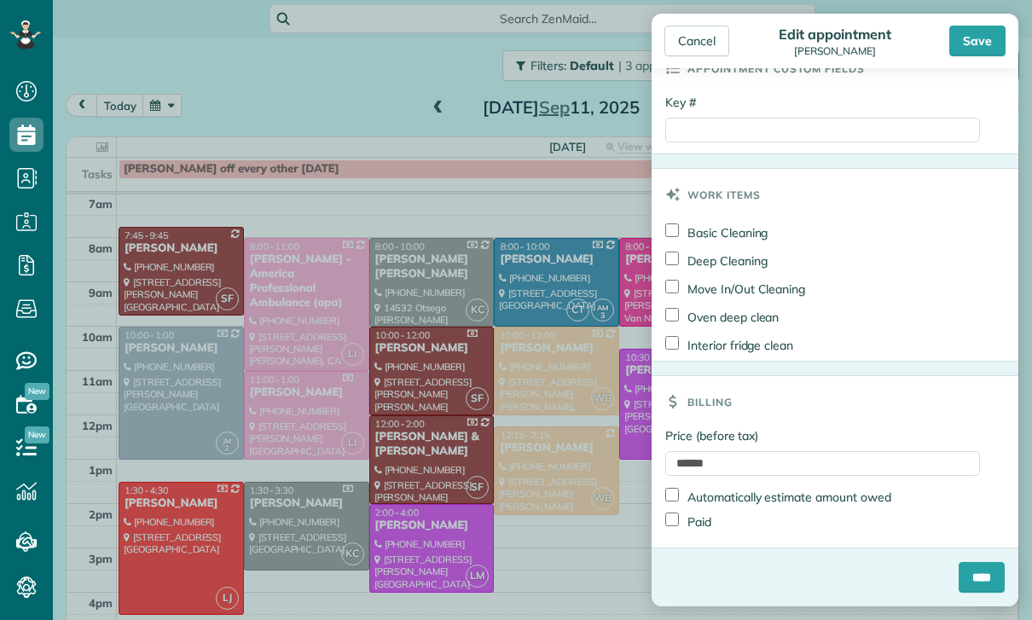
scroll to position [814, 0]
click at [743, 460] on input "******" at bounding box center [822, 463] width 315 height 25
type input "*"
type input "***"
click at [977, 577] on input "****" at bounding box center [982, 577] width 46 height 31
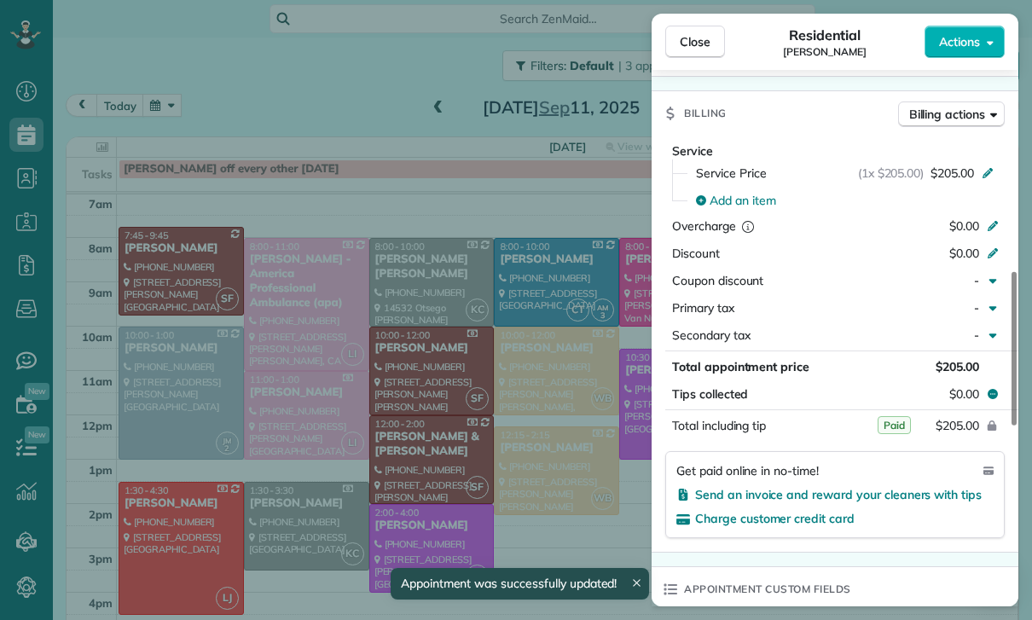
scroll to position [770, 0]
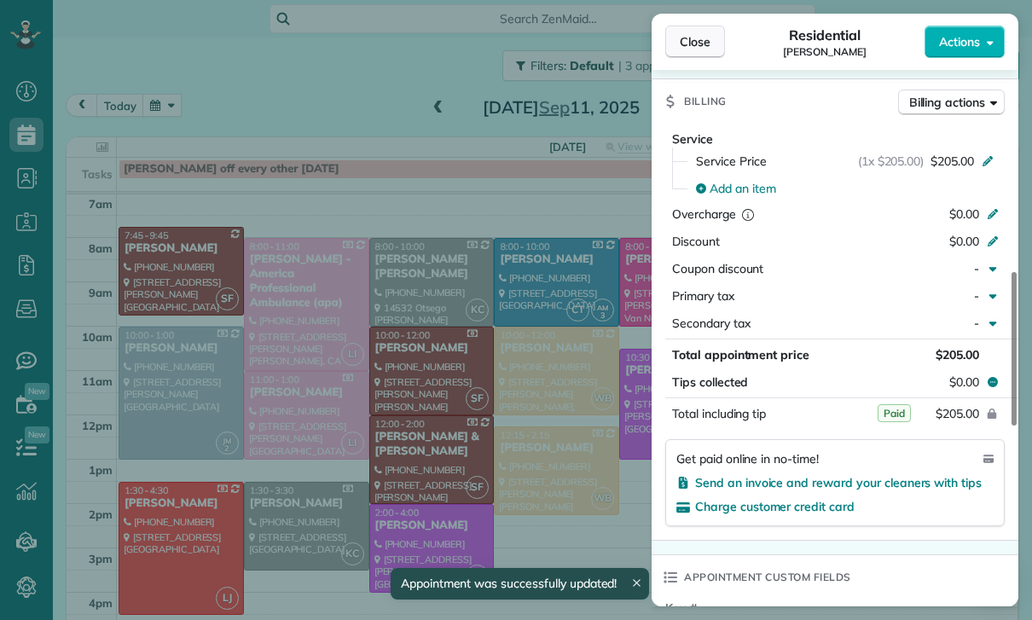
click at [691, 30] on button "Close" at bounding box center [695, 42] width 60 height 32
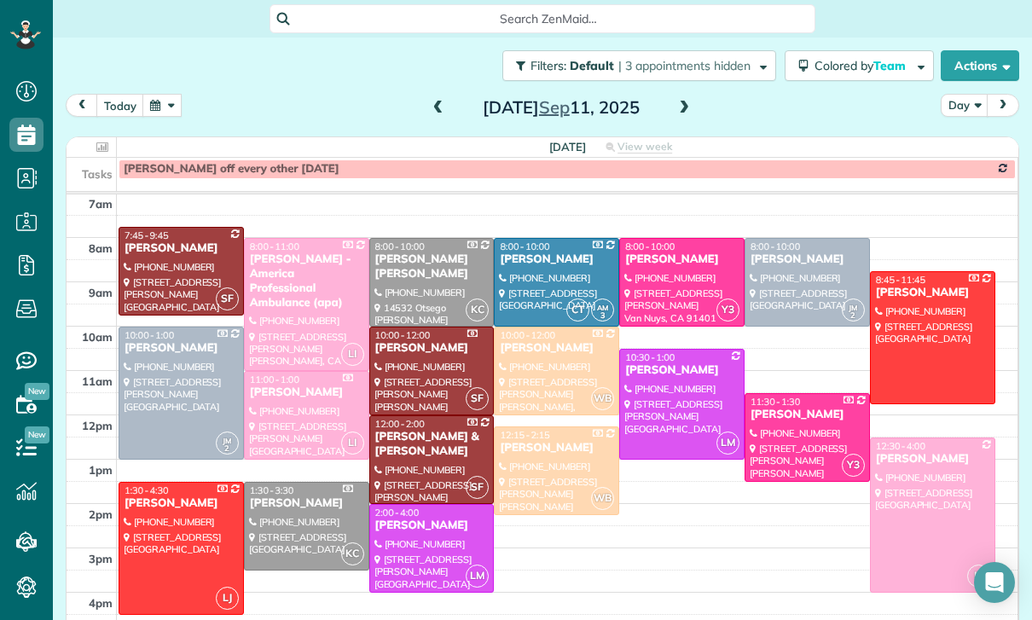
click at [146, 96] on button "button" at bounding box center [161, 105] width 39 height 23
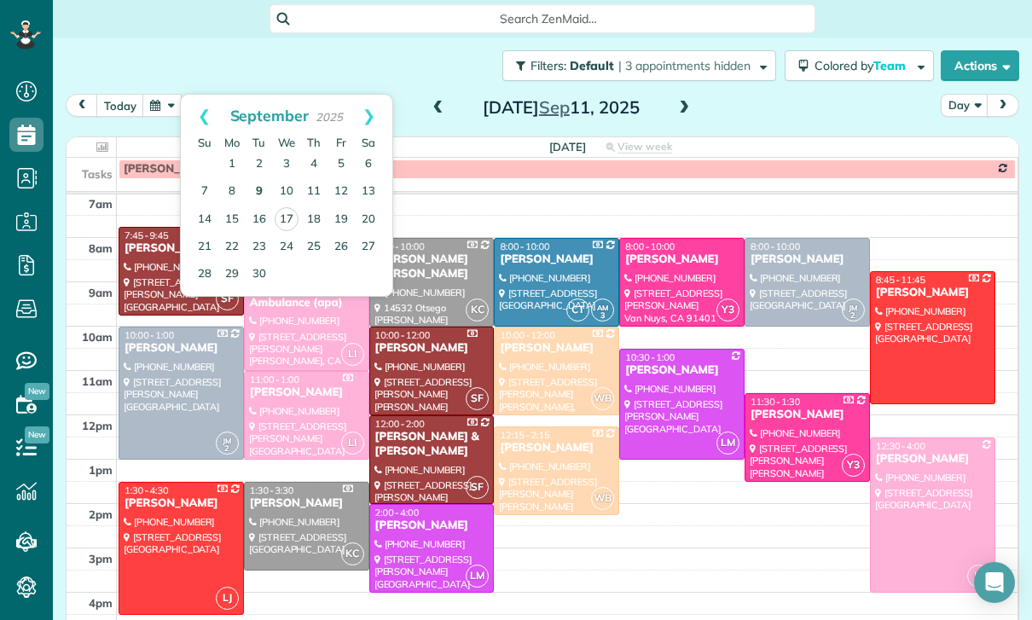
click at [251, 190] on link "9" at bounding box center [259, 191] width 27 height 27
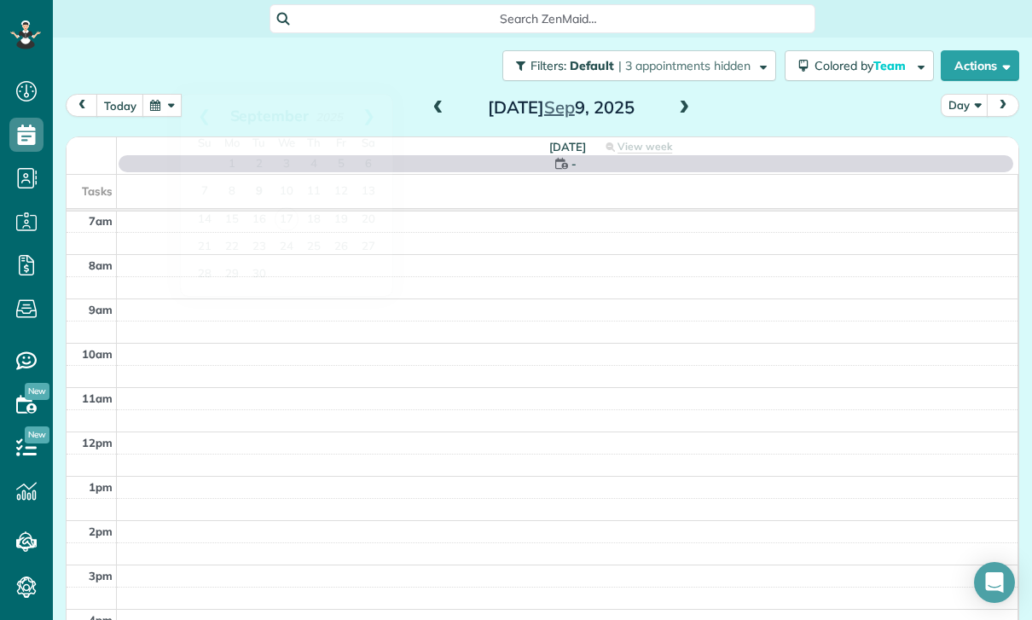
scroll to position [134, 0]
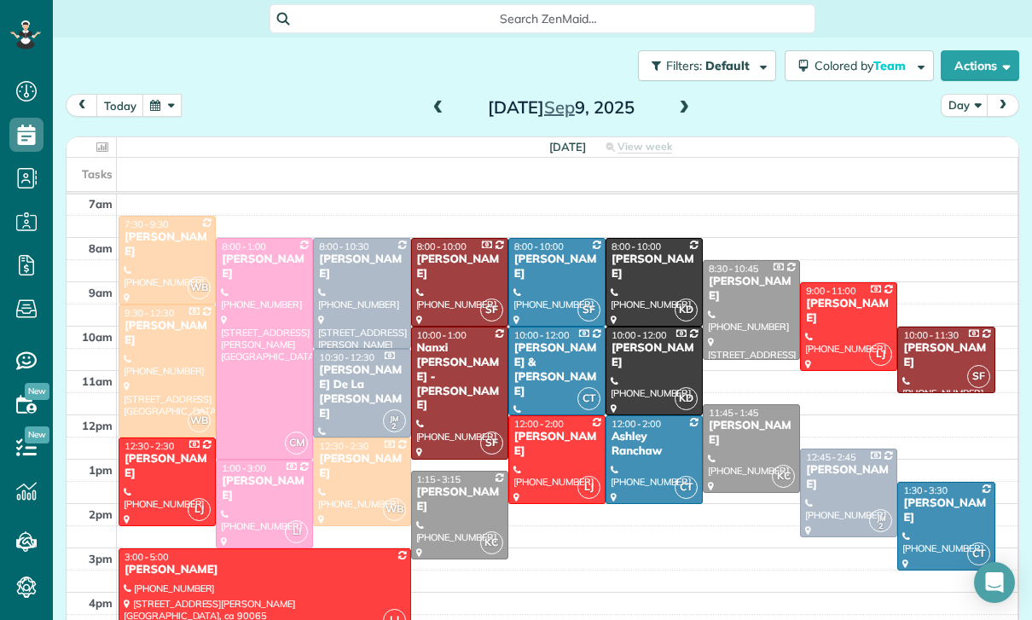
click at [636, 455] on div "Ashley Ranchaw" at bounding box center [654, 444] width 87 height 29
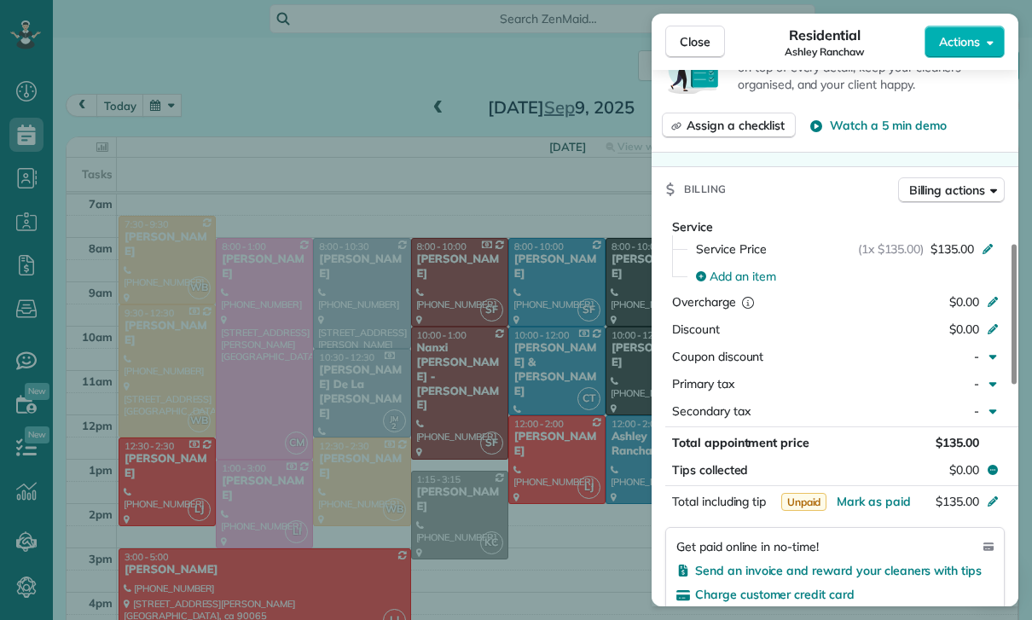
scroll to position [728, 0]
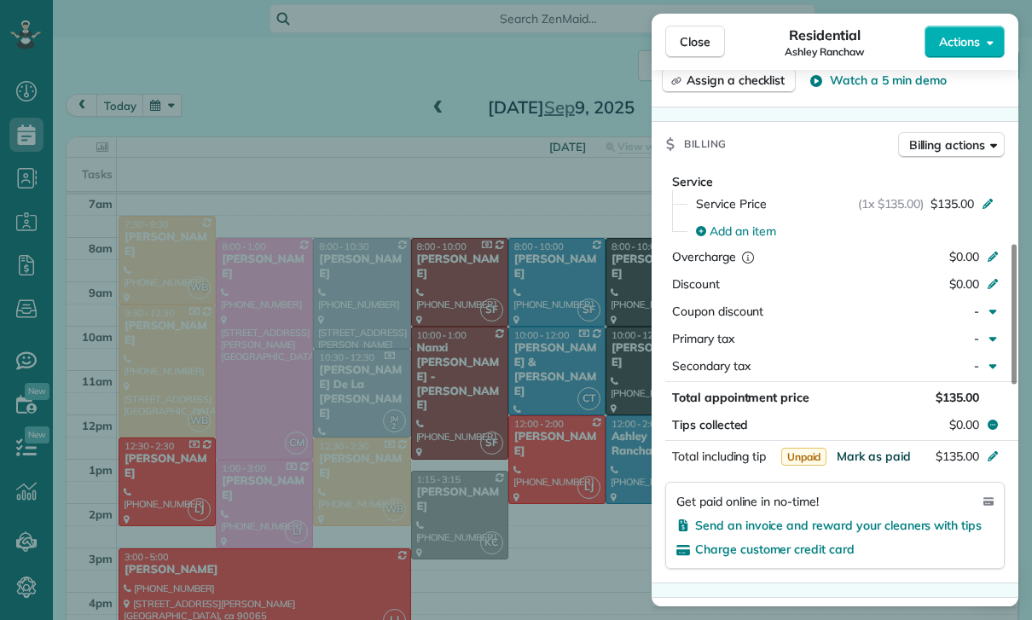
click at [859, 450] on span "Mark as paid" at bounding box center [874, 456] width 74 height 15
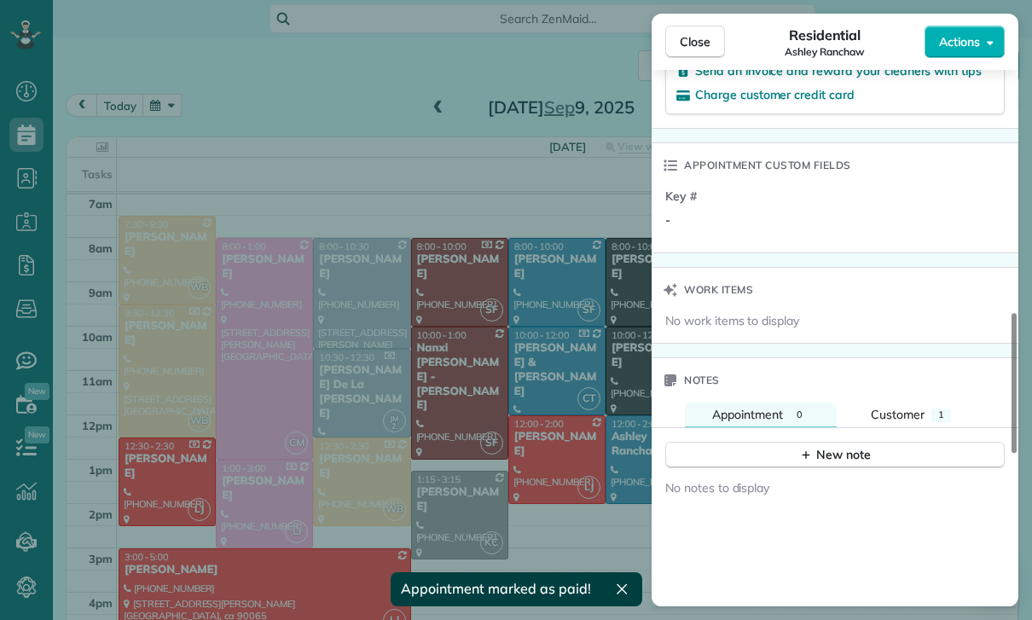
scroll to position [1215, 0]
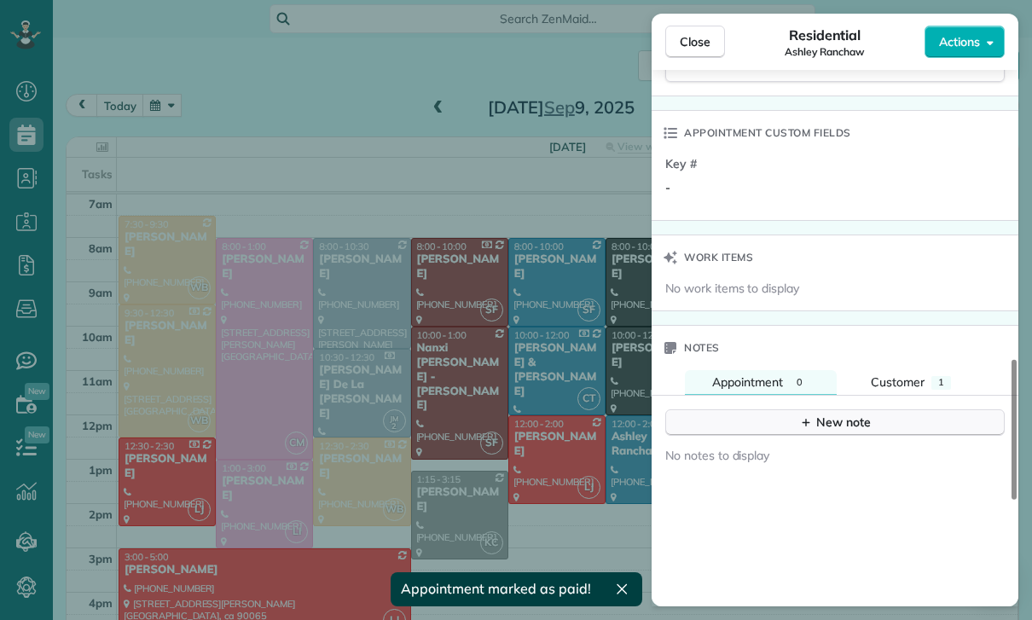
click at [838, 410] on button "New note" at bounding box center [834, 422] width 339 height 26
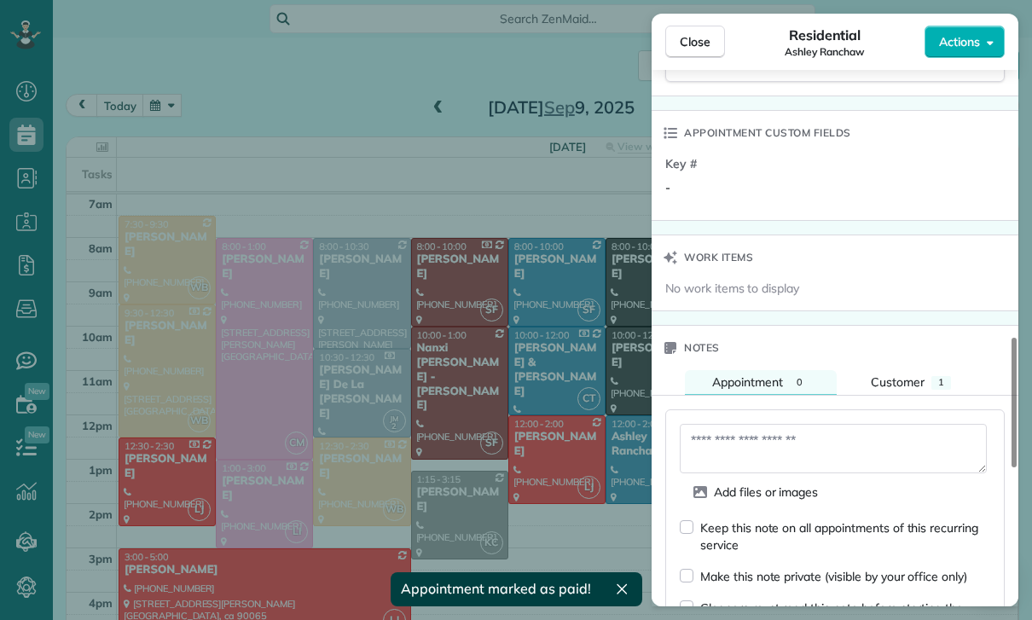
click at [751, 447] on textarea at bounding box center [833, 448] width 307 height 49
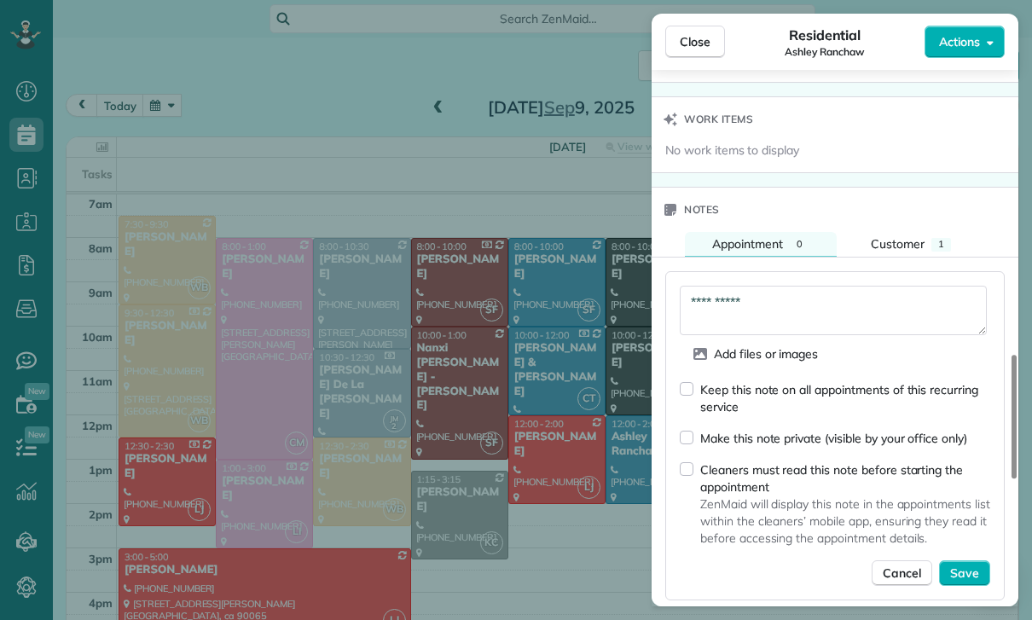
scroll to position [1359, 0]
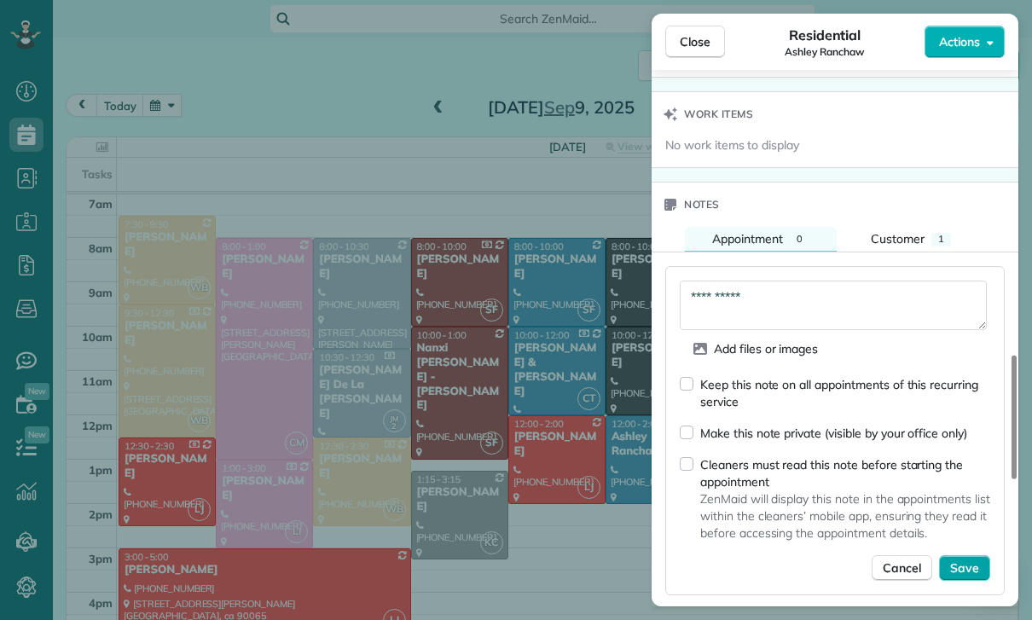
type textarea "**********"
click at [975, 566] on span "Save" at bounding box center [964, 567] width 29 height 17
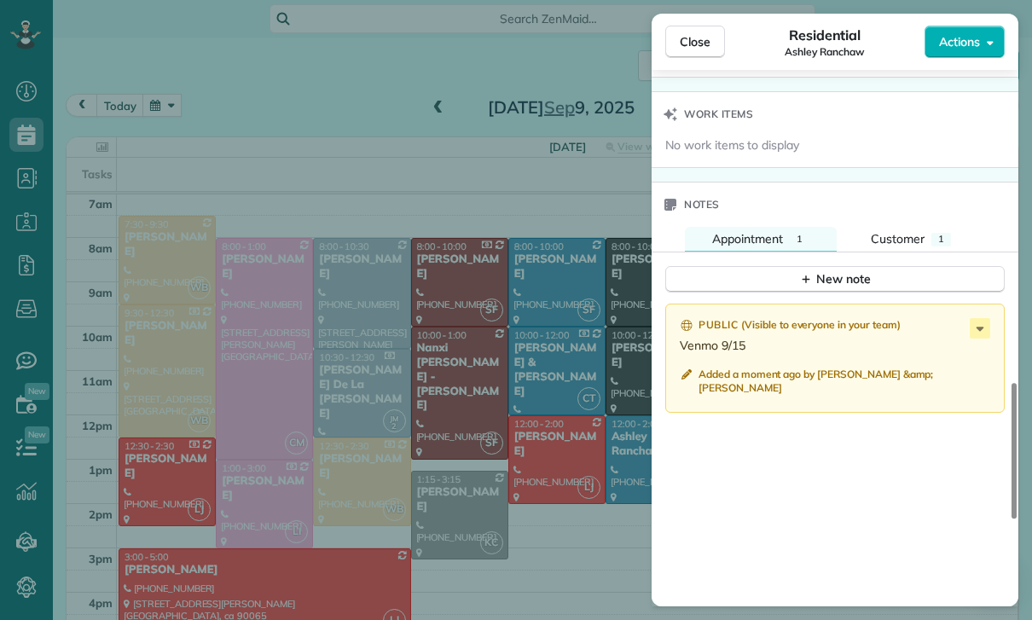
click at [530, 255] on div "Close Residential Ashley Ranchaw Actions Status Confirmed Ashley Ranchaw · Open…" at bounding box center [516, 310] width 1032 height 620
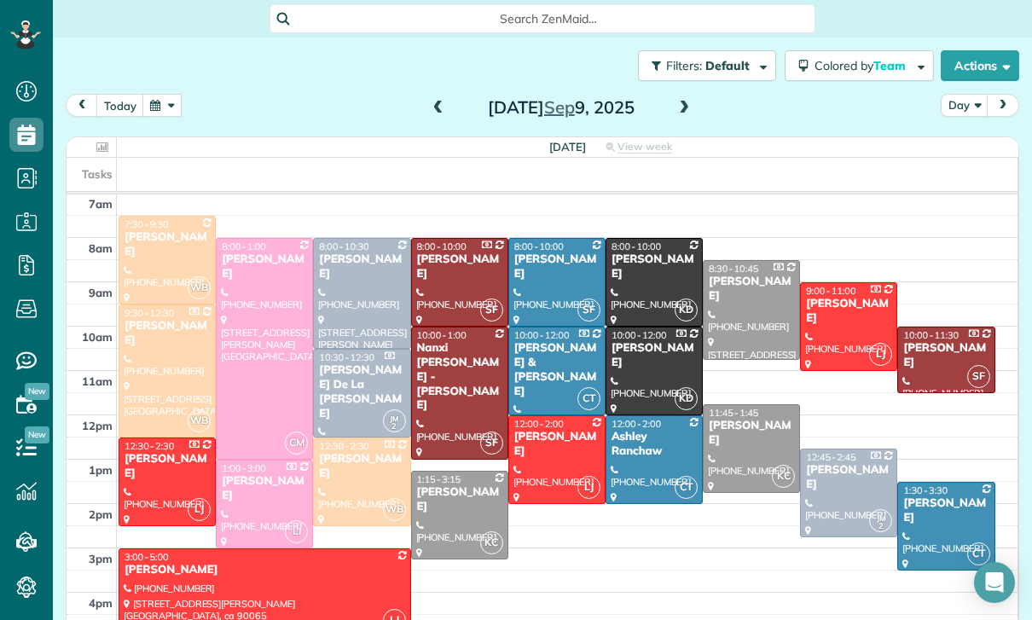
click at [543, 265] on div "[PERSON_NAME]" at bounding box center [556, 266] width 87 height 29
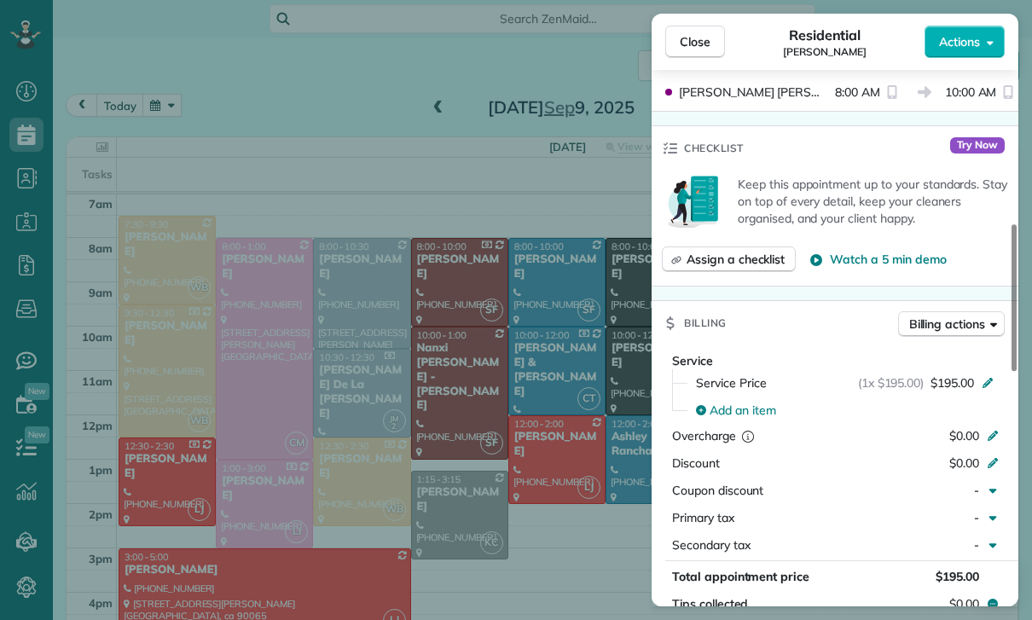
scroll to position [623, 0]
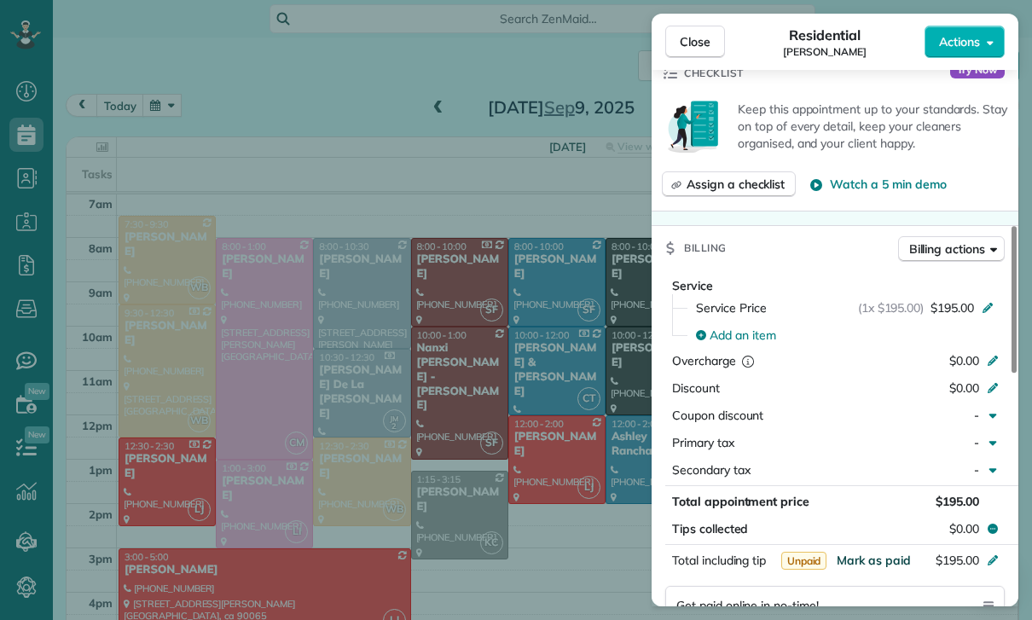
click at [865, 559] on span "Mark as paid" at bounding box center [874, 560] width 74 height 15
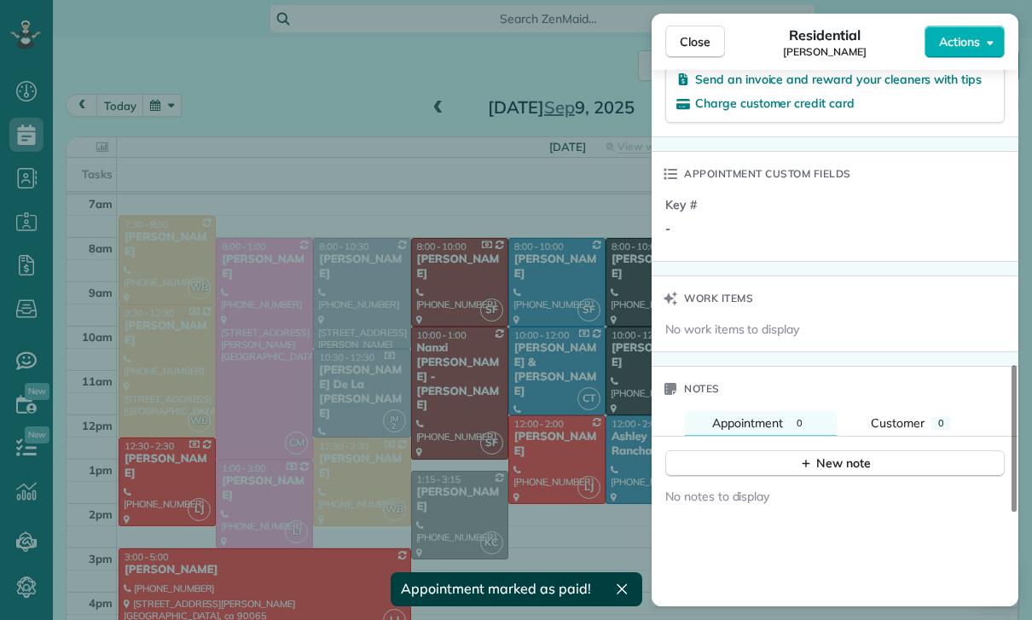
scroll to position [1189, 0]
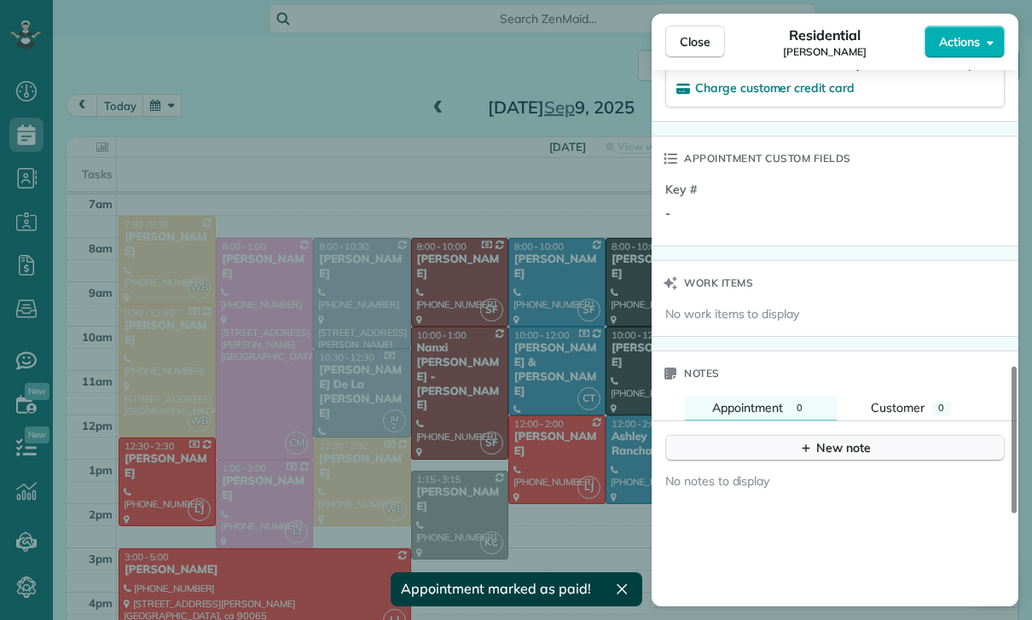
click at [841, 450] on div "New note" at bounding box center [835, 448] width 72 height 18
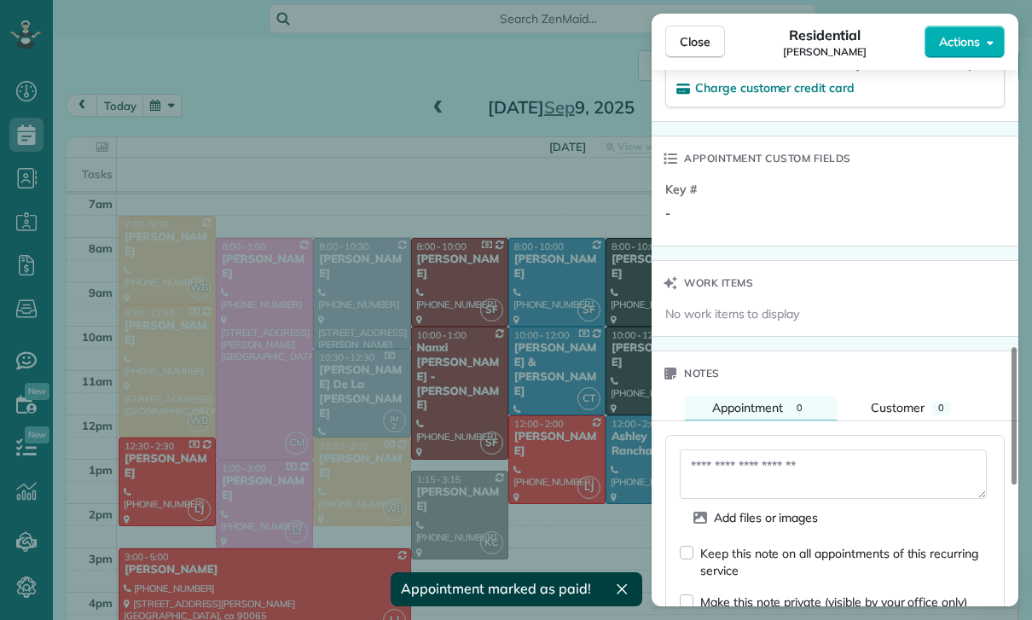
click at [744, 465] on textarea at bounding box center [833, 473] width 307 height 49
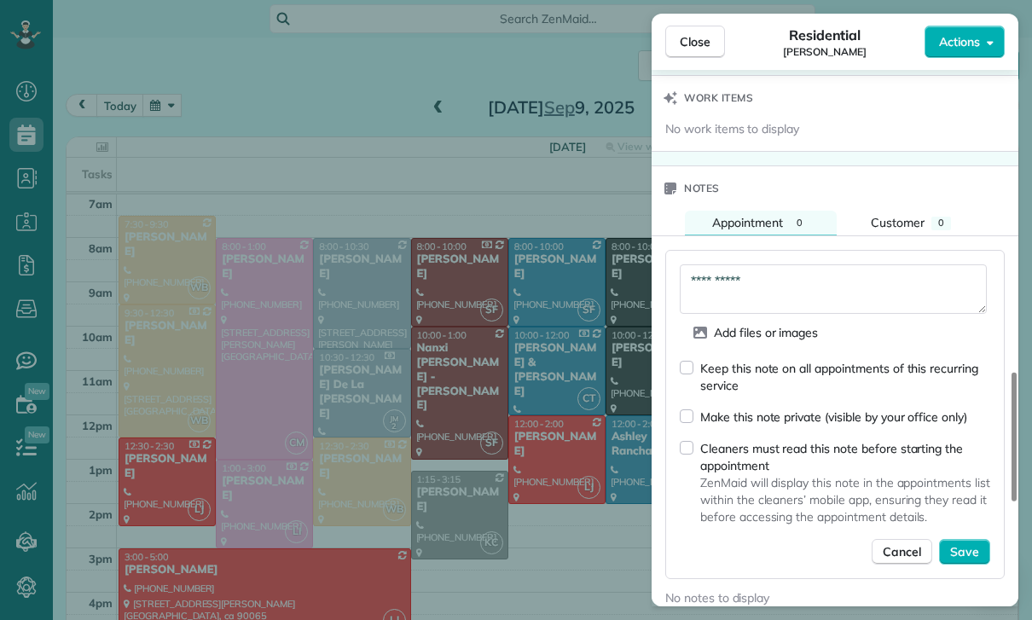
scroll to position [1382, 0]
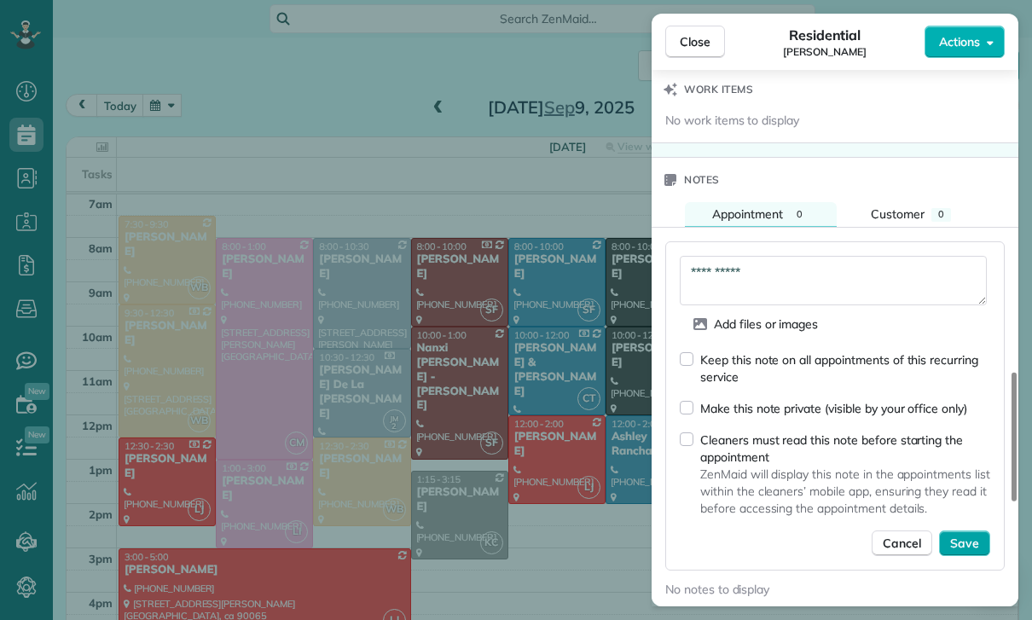
type textarea "**********"
click at [974, 541] on span "Save" at bounding box center [964, 543] width 29 height 17
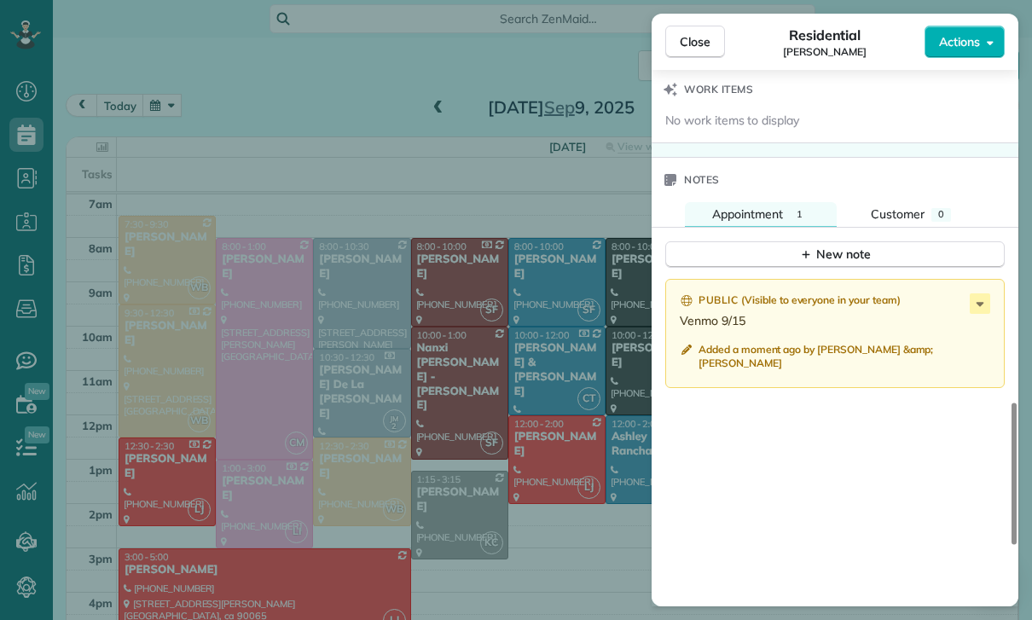
click at [473, 534] on div "Close Residential Sarah Sonnier Actions Status Confirmed Sarah Sonnier · Open p…" at bounding box center [516, 310] width 1032 height 620
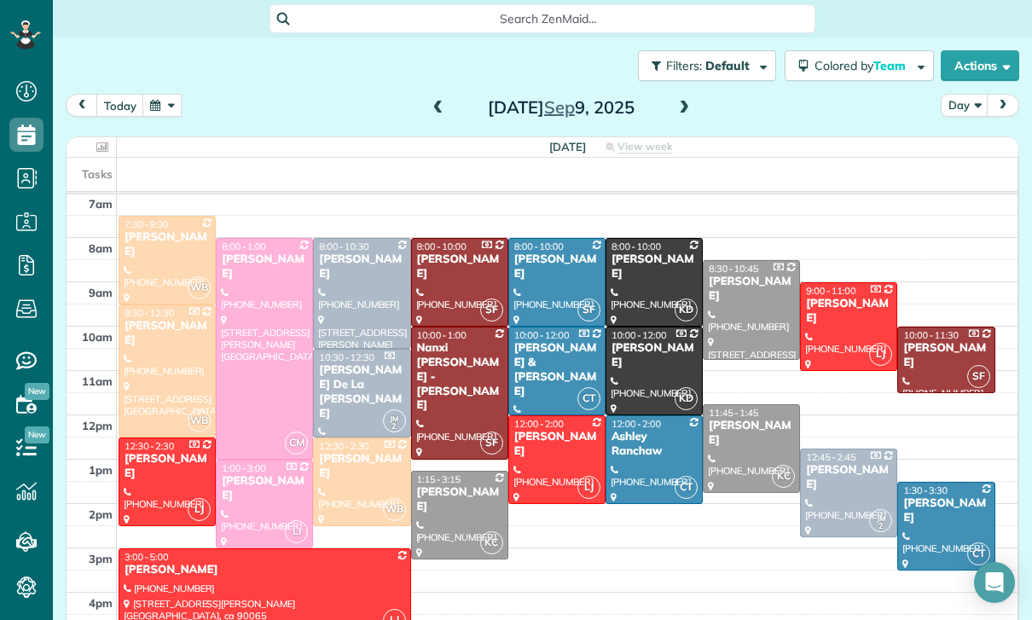
scroll to position [123, 0]
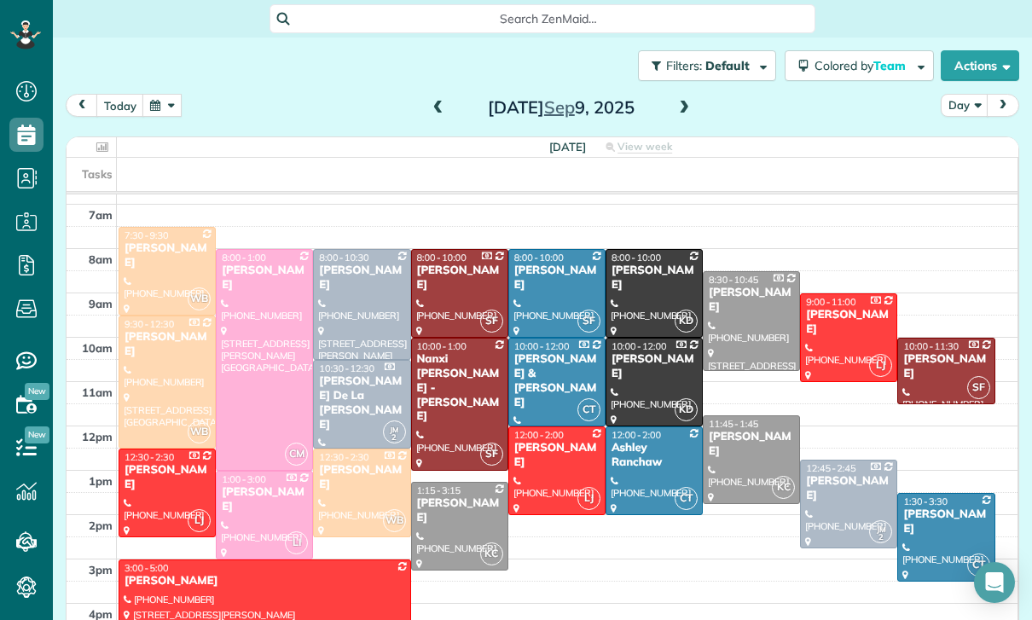
click at [165, 102] on button "button" at bounding box center [161, 105] width 39 height 23
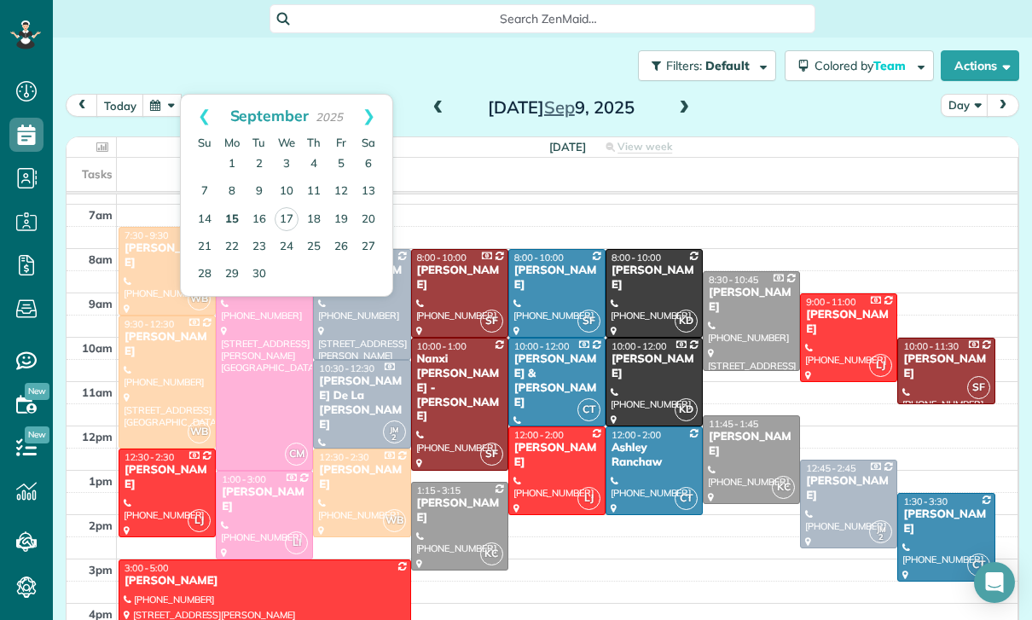
click at [233, 217] on link "15" at bounding box center [231, 219] width 27 height 27
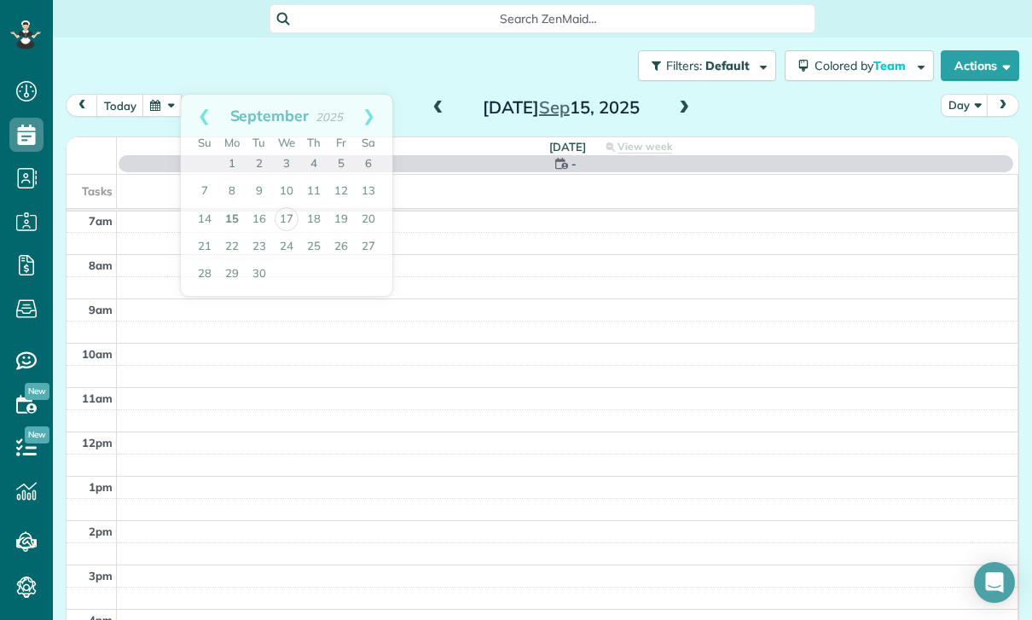
scroll to position [134, 0]
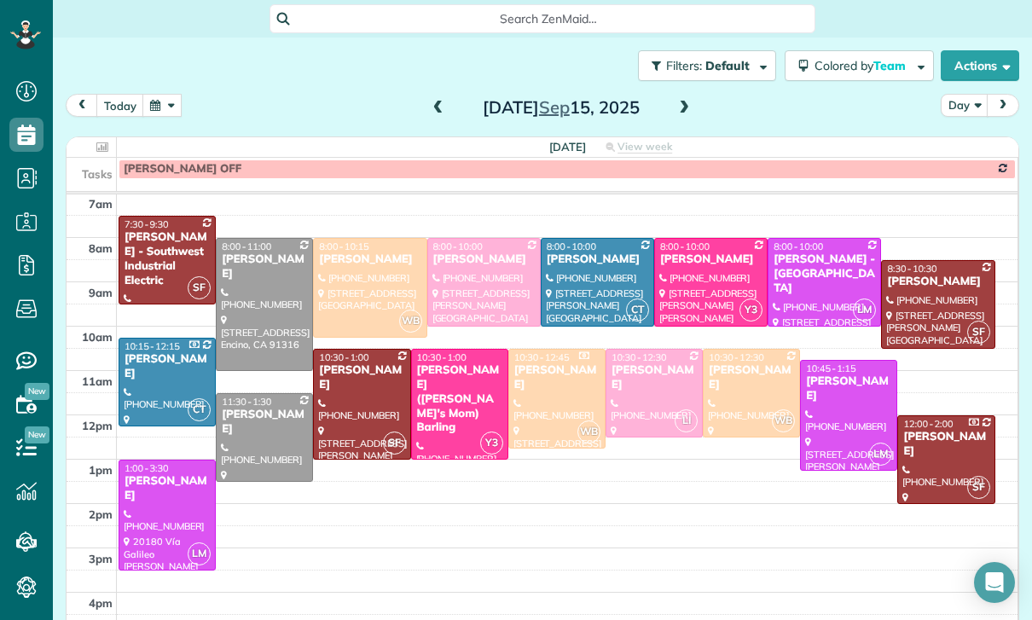
click at [850, 402] on div "Brandon Dermer" at bounding box center [848, 388] width 87 height 29
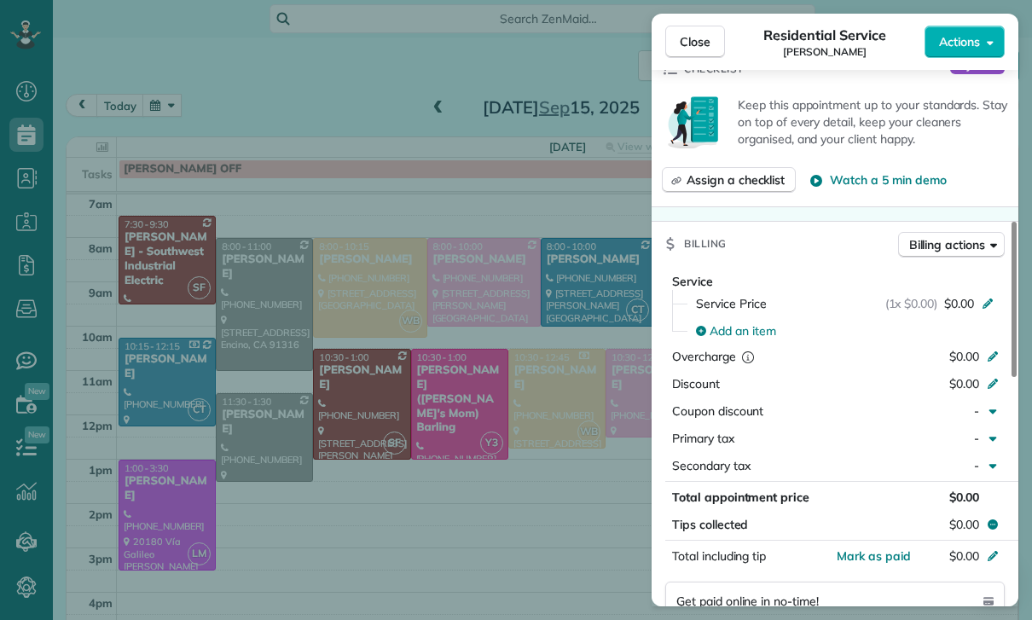
scroll to position [643, 0]
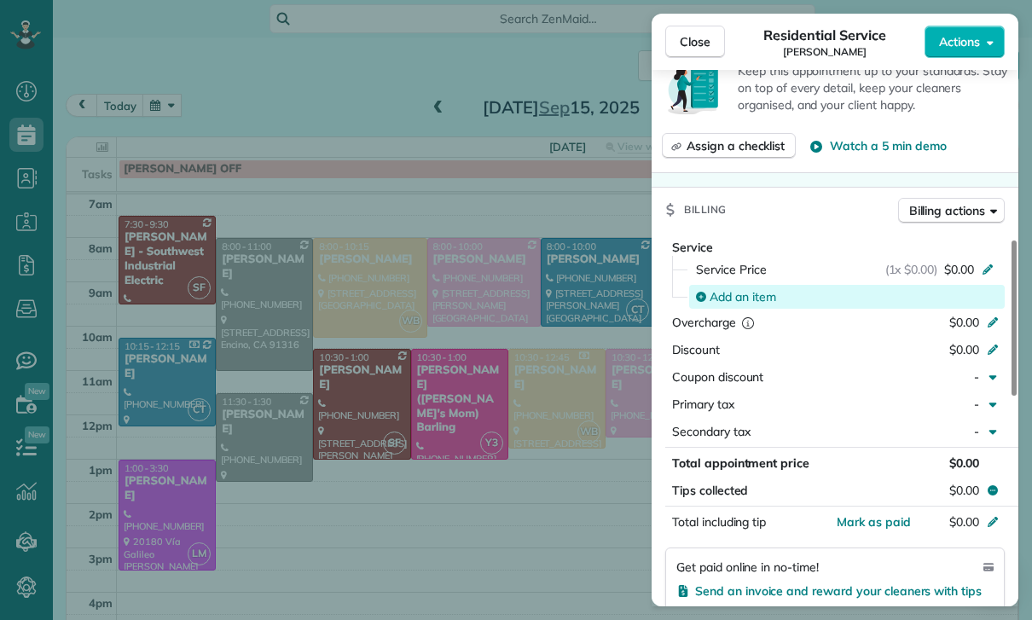
click at [722, 294] on span "Add an item" at bounding box center [743, 296] width 67 height 17
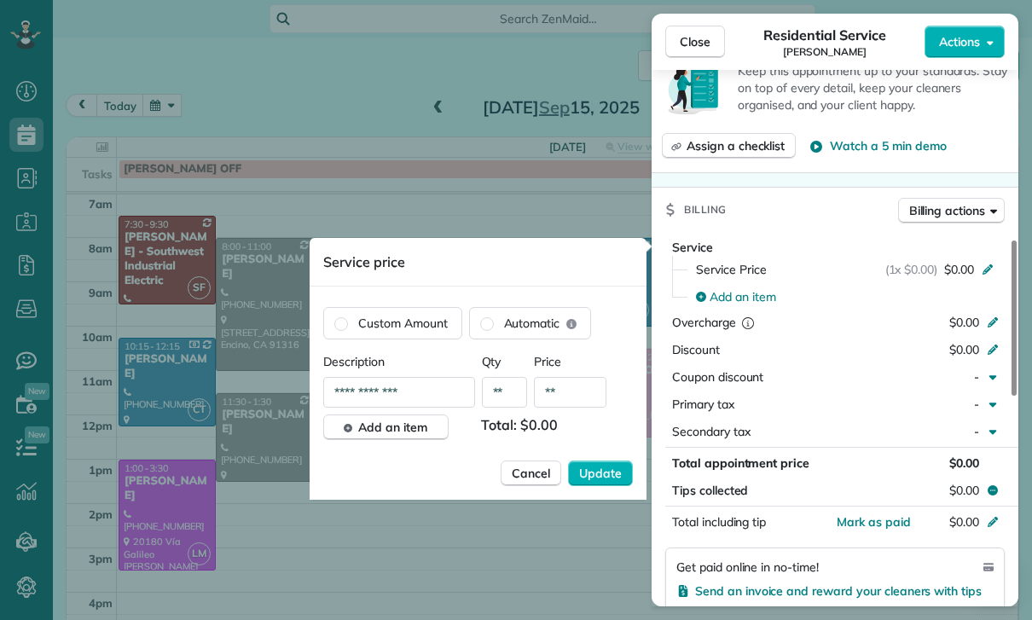
click at [579, 403] on input "**" at bounding box center [570, 392] width 72 height 31
type input "****"
click at [603, 471] on span "Update" at bounding box center [600, 473] width 43 height 17
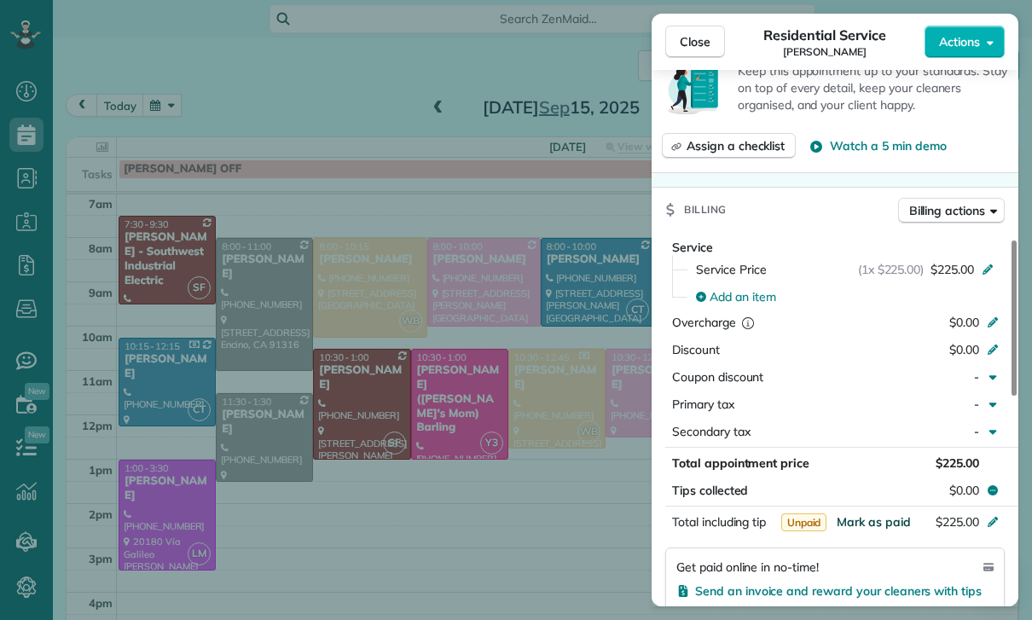
click at [872, 522] on span "Mark as paid" at bounding box center [874, 521] width 74 height 15
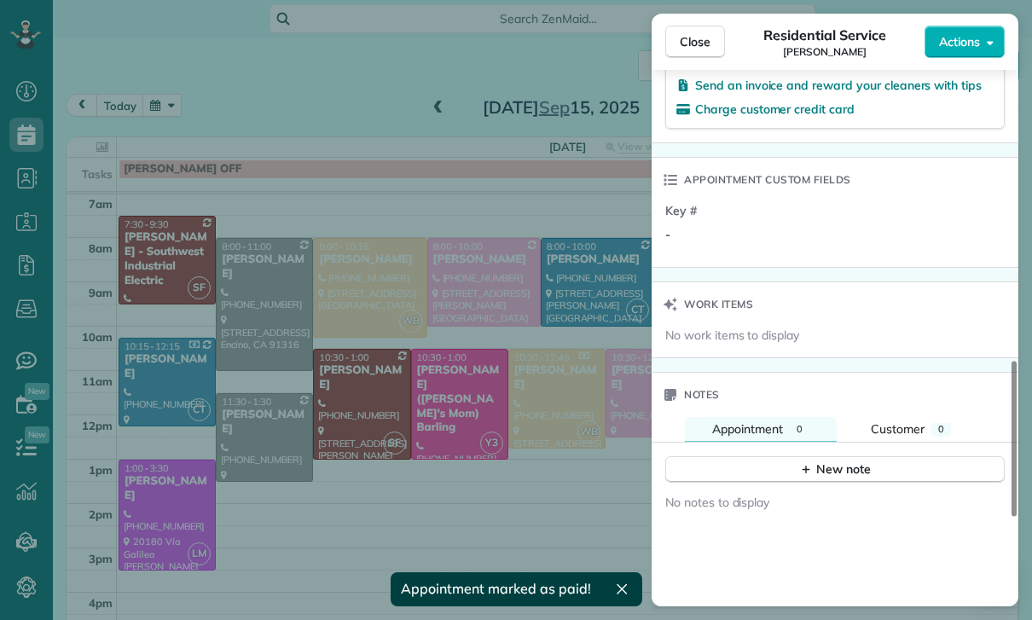
scroll to position [1211, 0]
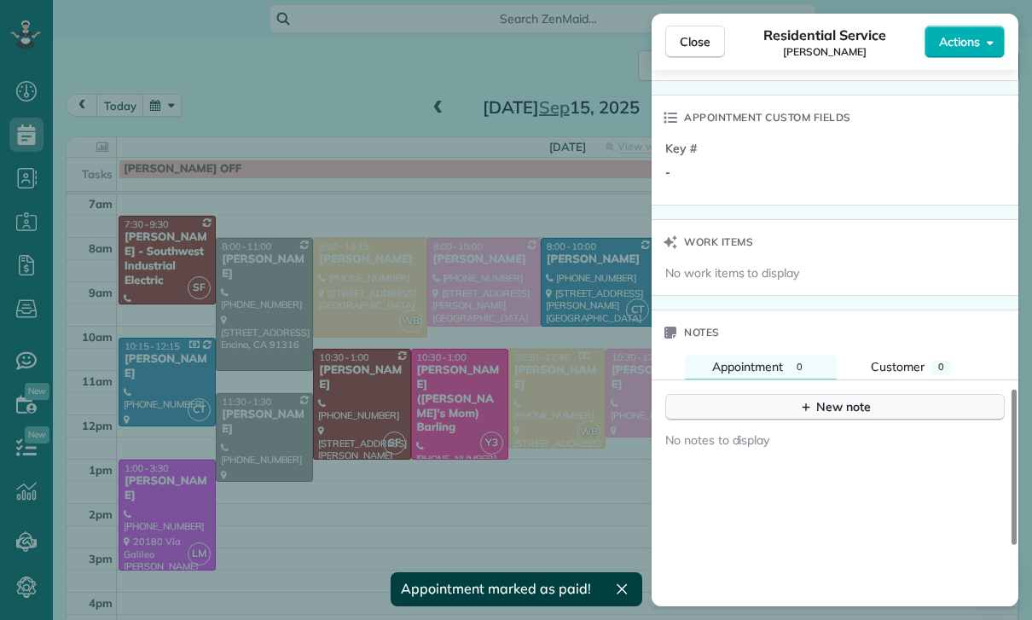
click at [830, 411] on div "New note" at bounding box center [835, 407] width 72 height 18
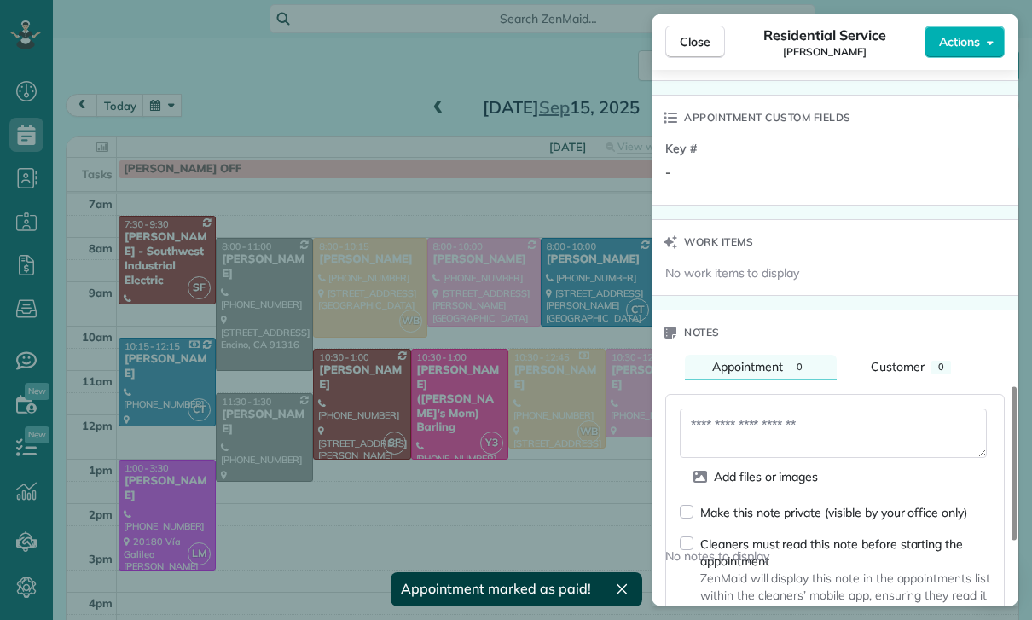
click at [700, 426] on textarea at bounding box center [833, 433] width 307 height 49
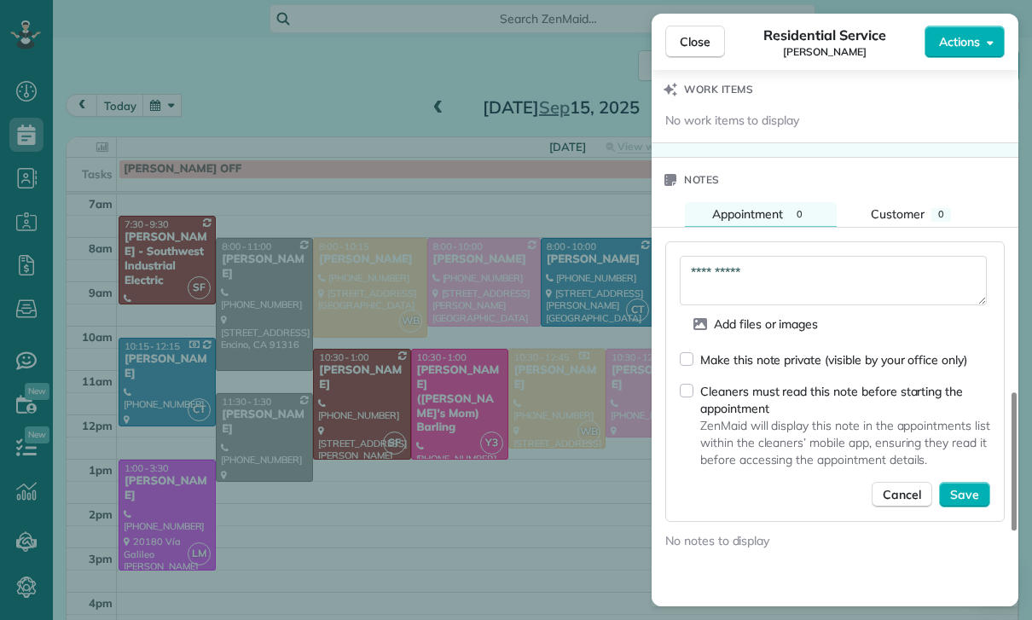
scroll to position [1372, 0]
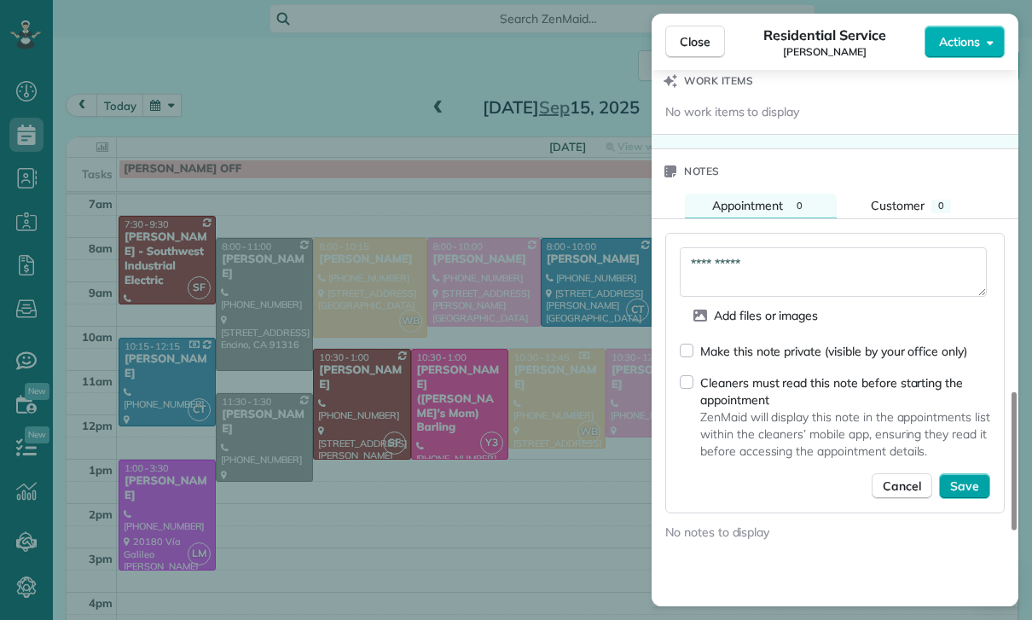
type textarea "**********"
click at [973, 491] on span "Save" at bounding box center [964, 486] width 29 height 17
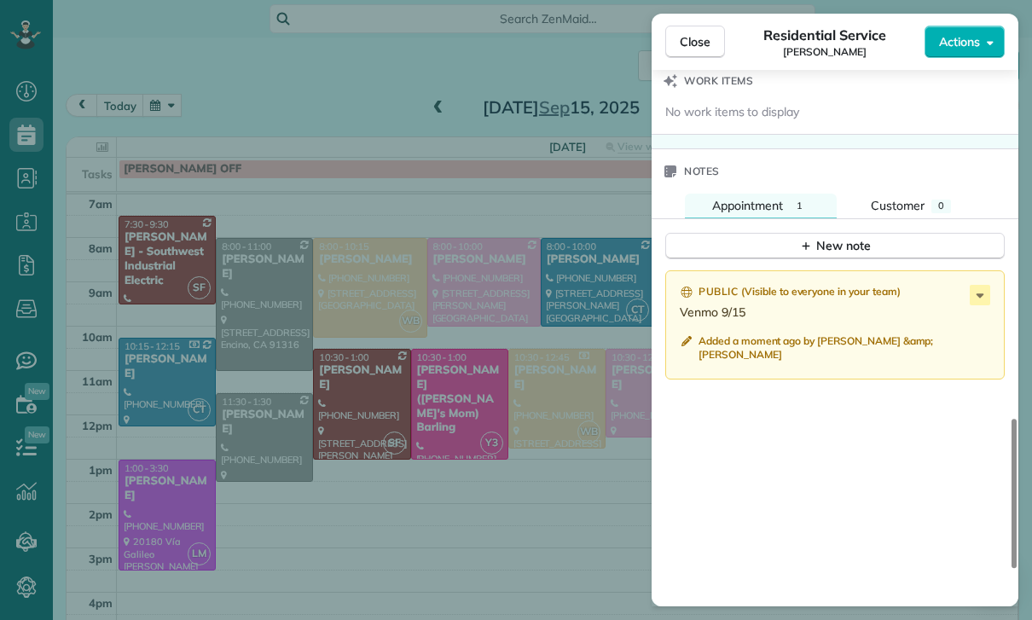
click at [418, 377] on div "Close Residential Service Brandon Dermer Actions Status Confirmed Brandon Derme…" at bounding box center [516, 310] width 1032 height 620
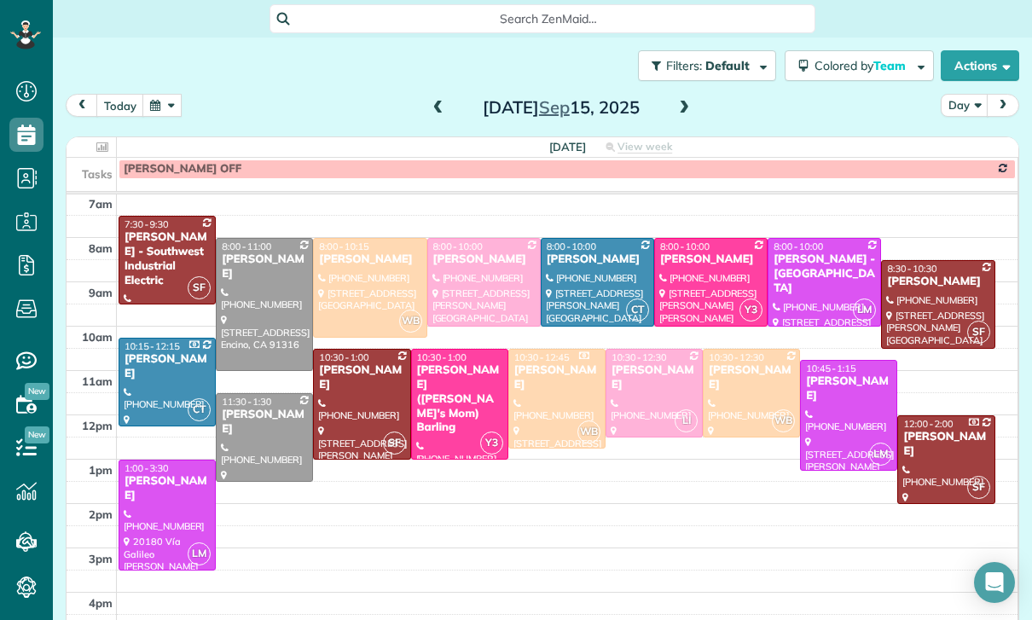
click at [166, 107] on button "button" at bounding box center [161, 105] width 39 height 23
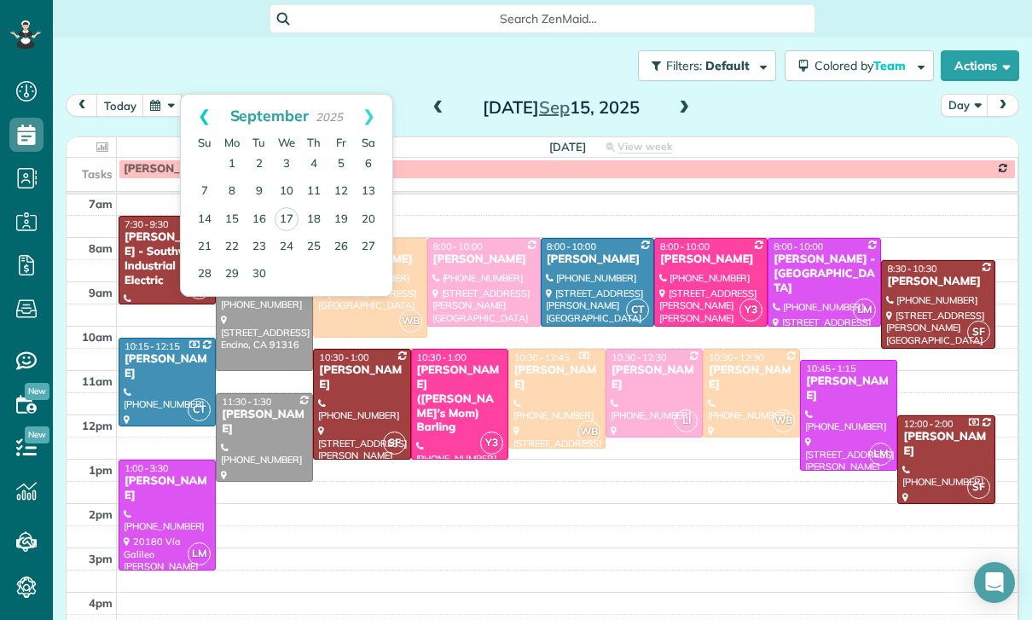
click at [194, 106] on link "Prev" at bounding box center [204, 116] width 47 height 43
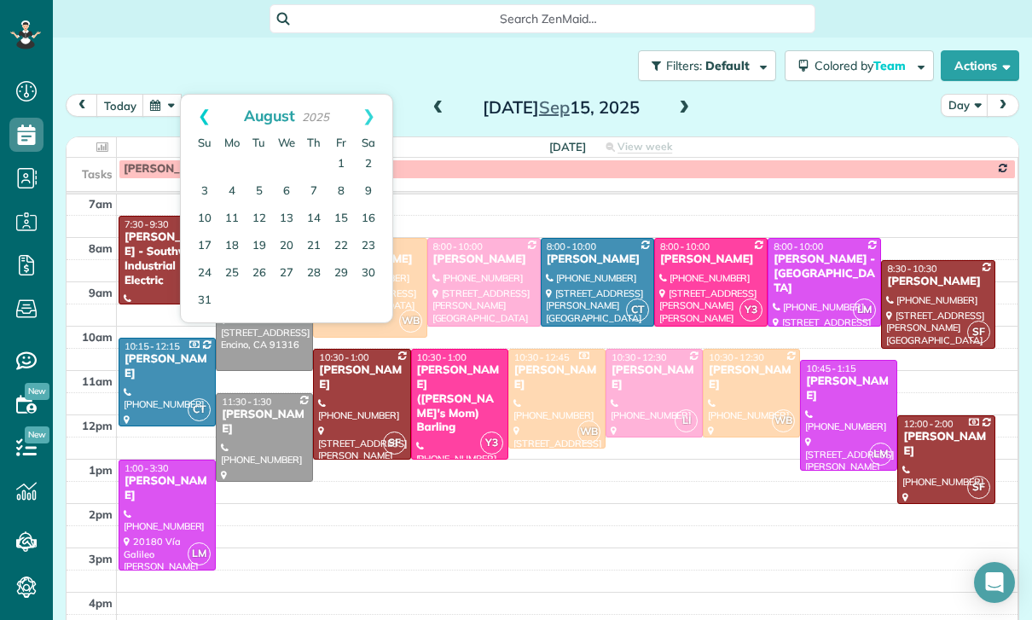
click at [201, 113] on link "Prev" at bounding box center [204, 116] width 47 height 43
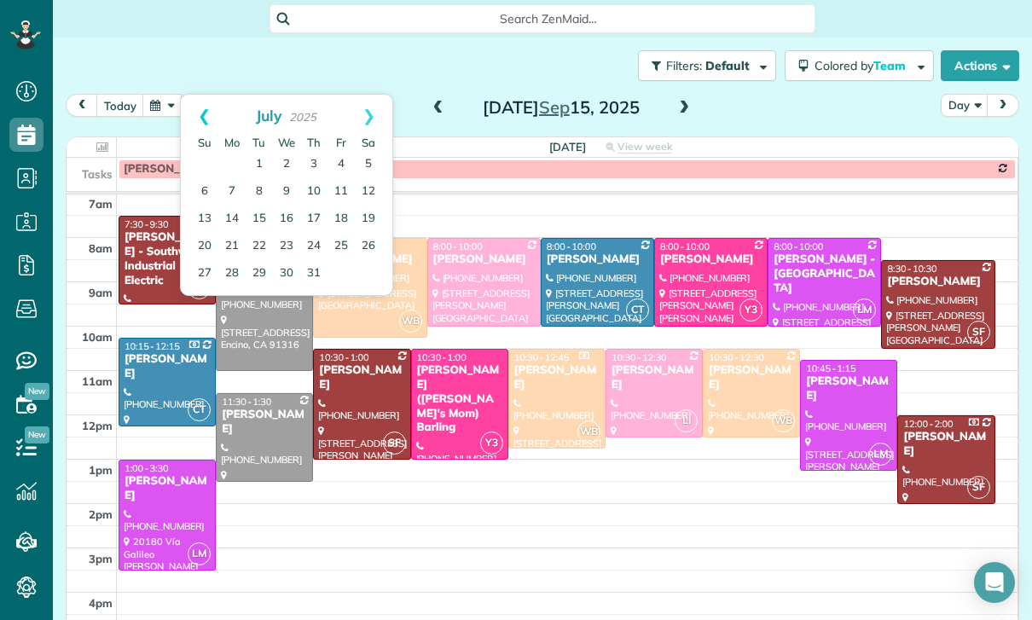
click at [195, 113] on link "Prev" at bounding box center [204, 116] width 47 height 43
click at [233, 242] on link "23" at bounding box center [231, 246] width 27 height 27
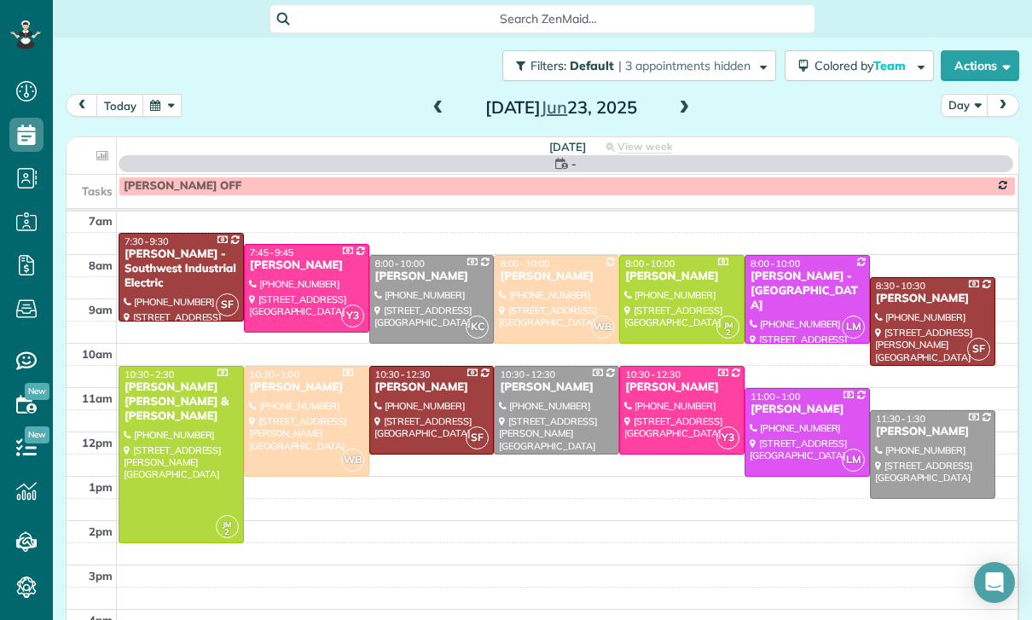
scroll to position [134, 0]
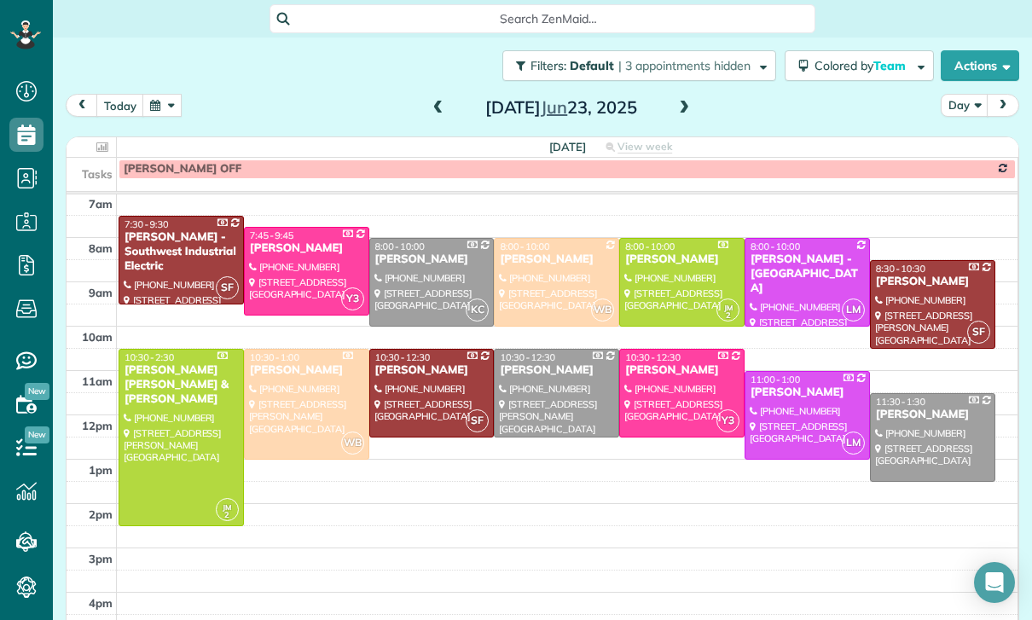
click at [785, 414] on div at bounding box center [807, 415] width 124 height 87
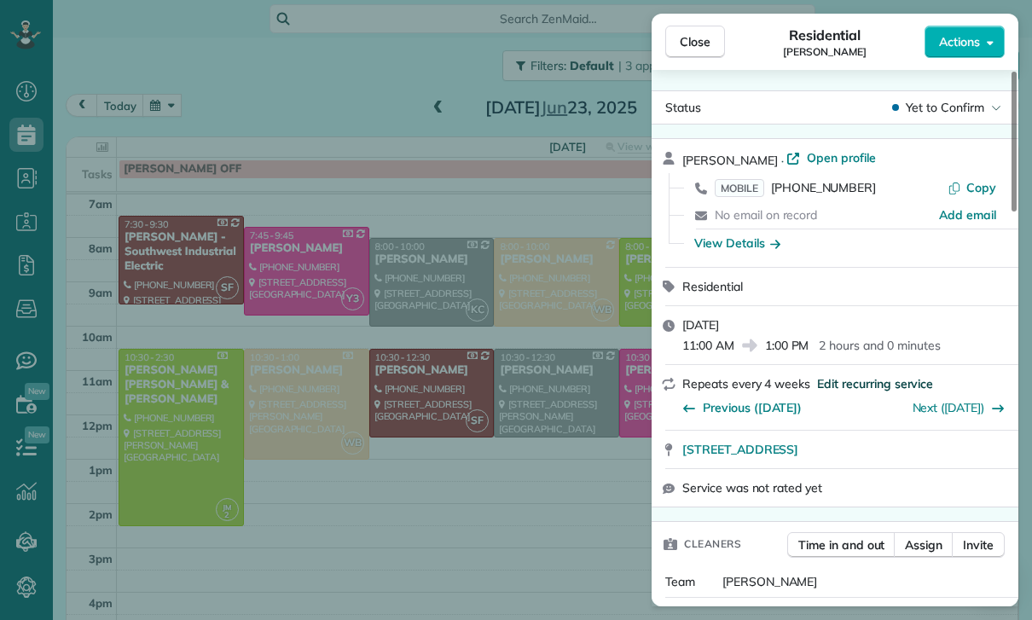
click at [856, 381] on span "Edit recurring service" at bounding box center [875, 383] width 116 height 17
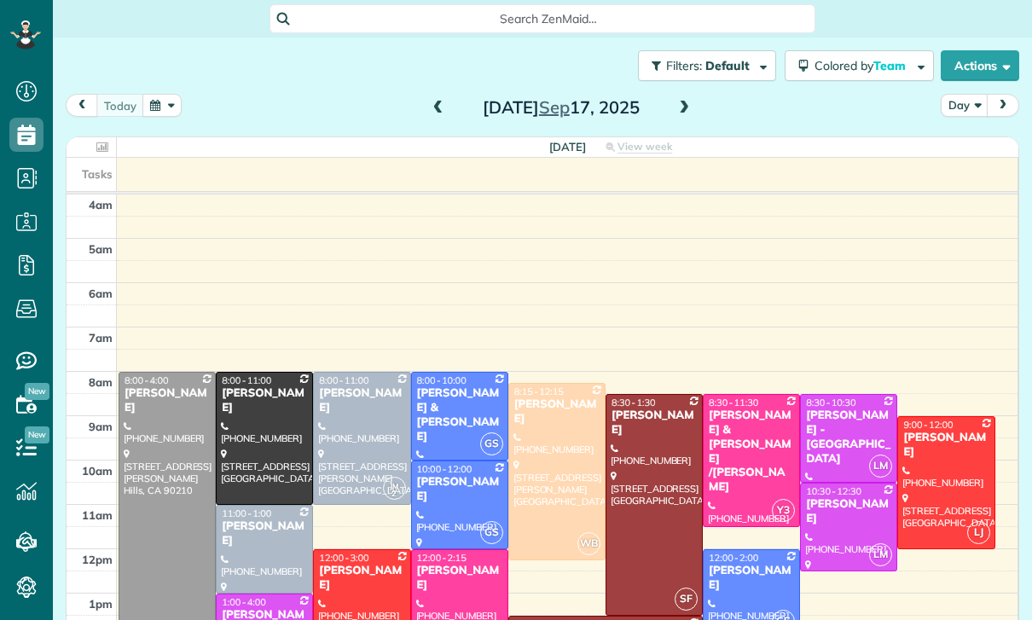
scroll to position [134, 0]
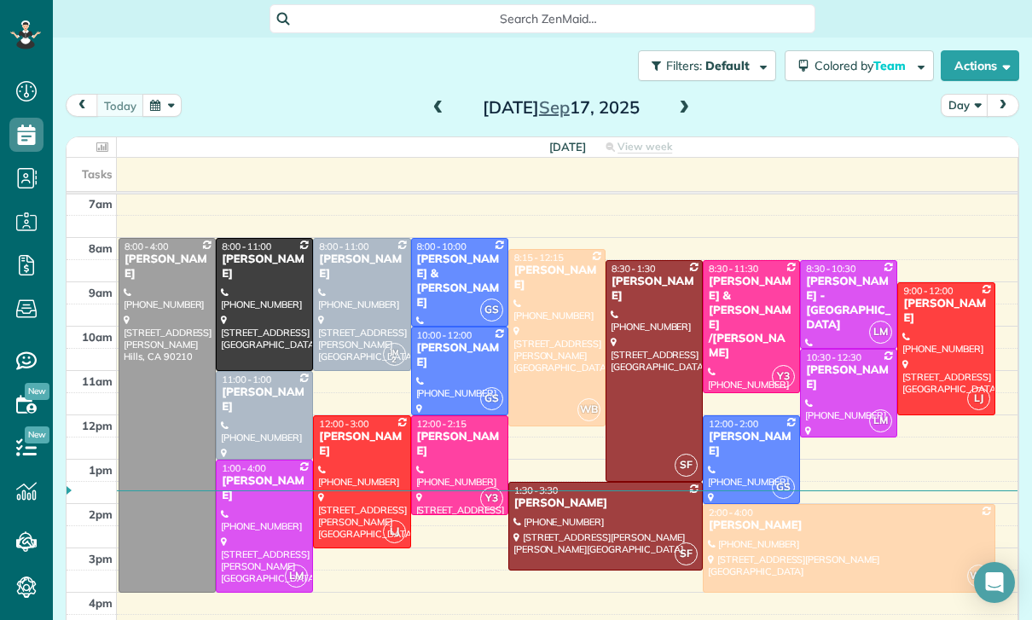
click at [166, 101] on button "button" at bounding box center [161, 105] width 39 height 23
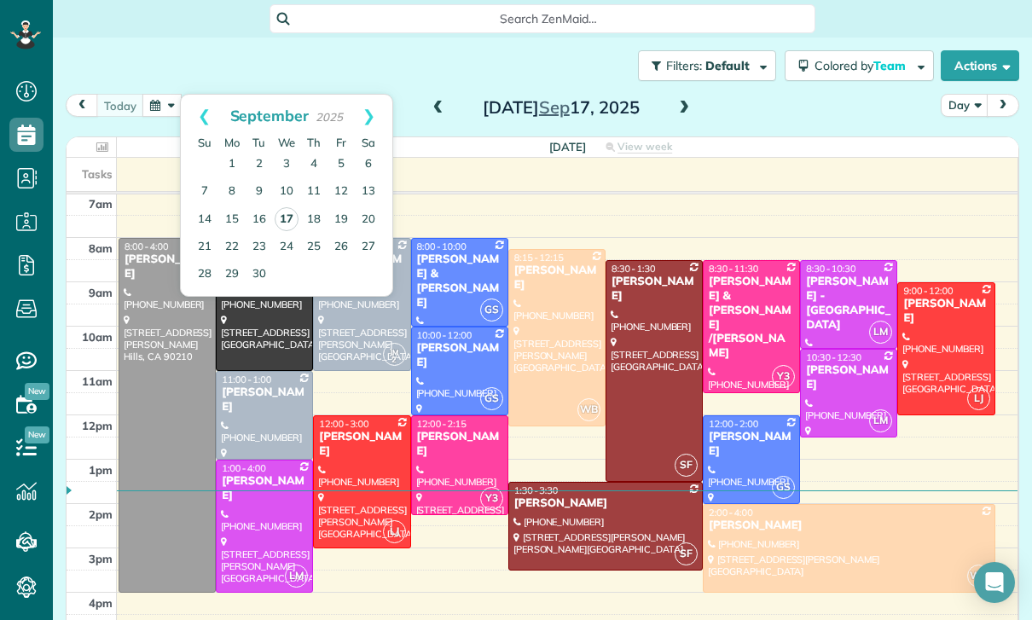
click at [288, 220] on link "17" at bounding box center [287, 219] width 24 height 24
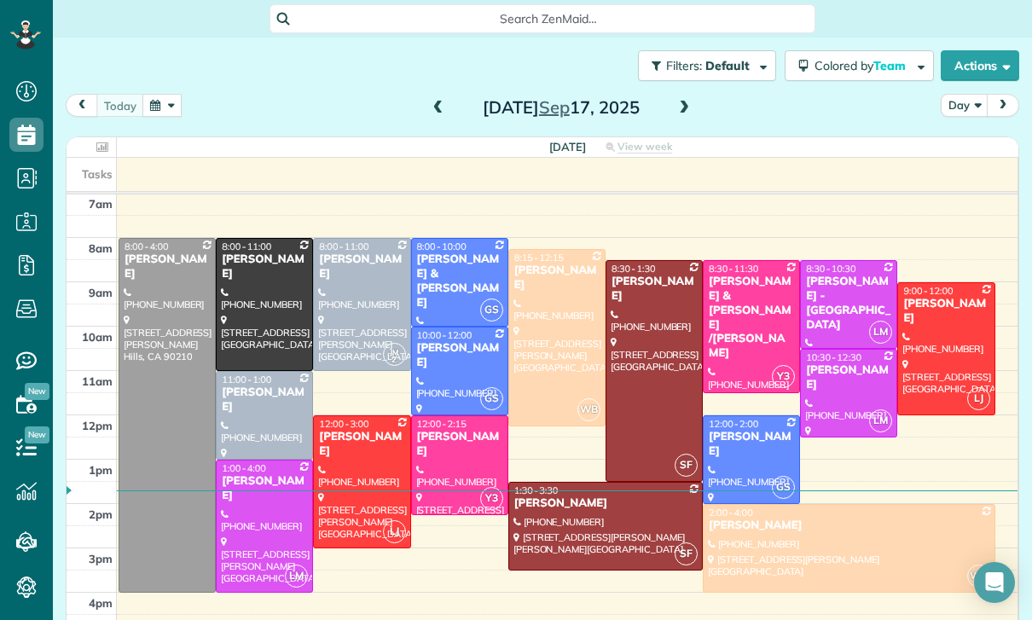
click at [432, 116] on span at bounding box center [438, 109] width 19 height 26
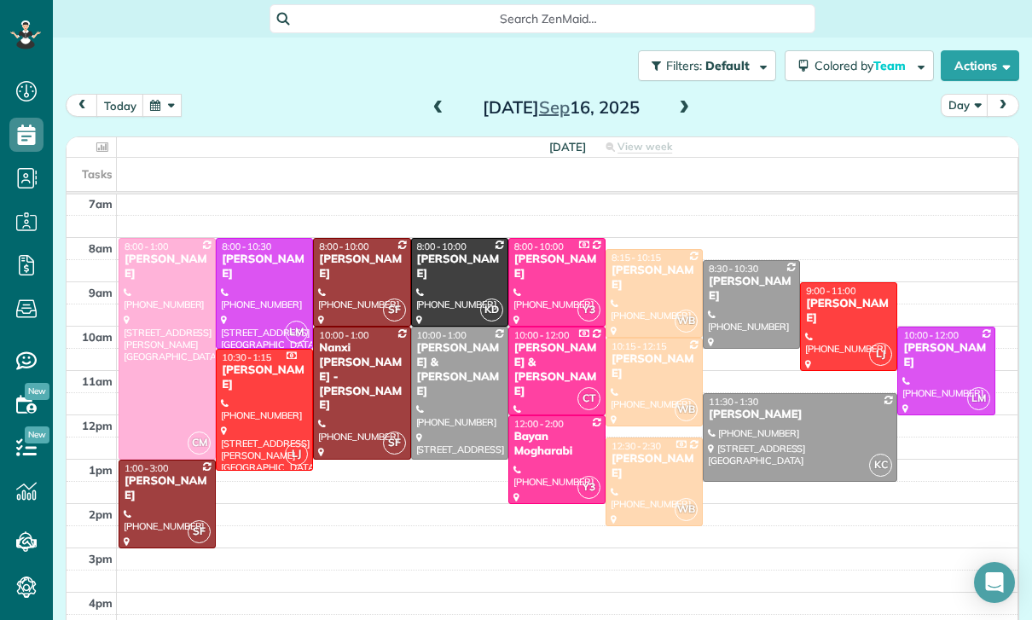
click at [651, 467] on div "Renee Russin" at bounding box center [654, 466] width 87 height 29
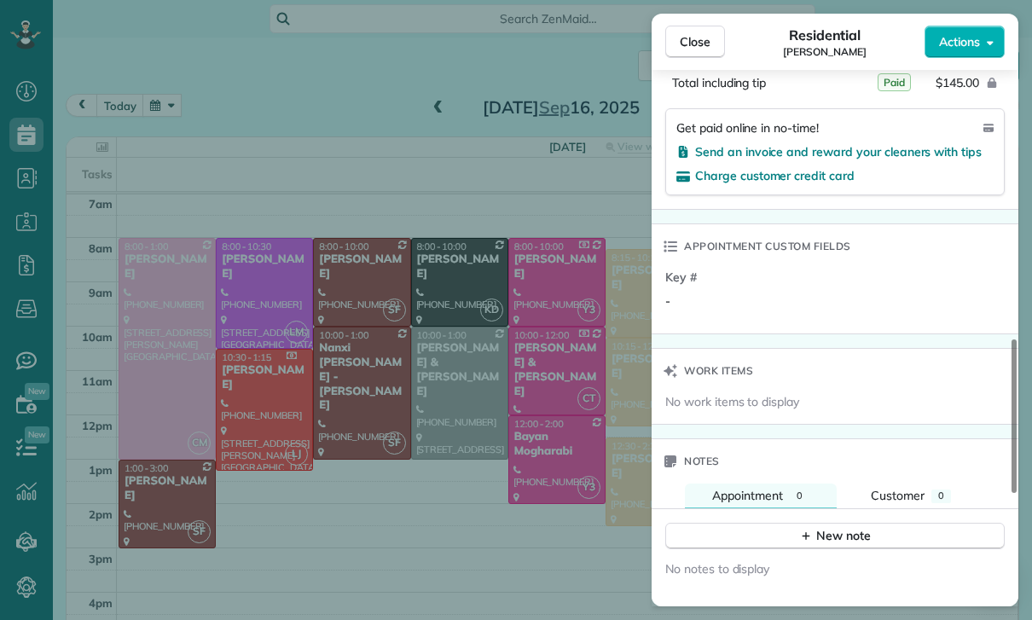
scroll to position [1199, 0]
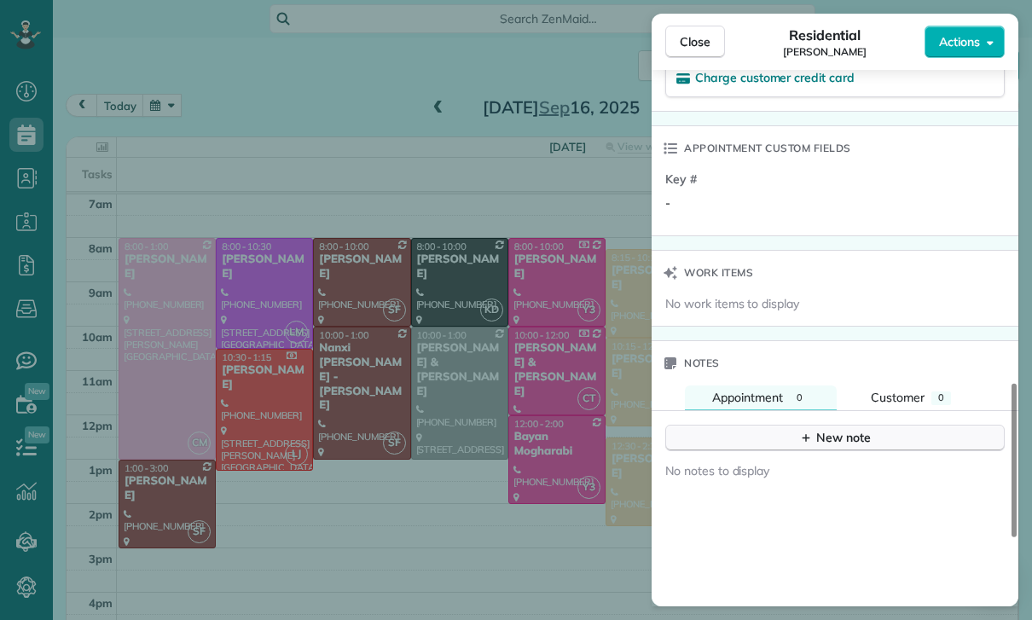
click at [807, 445] on div "New note" at bounding box center [835, 438] width 72 height 18
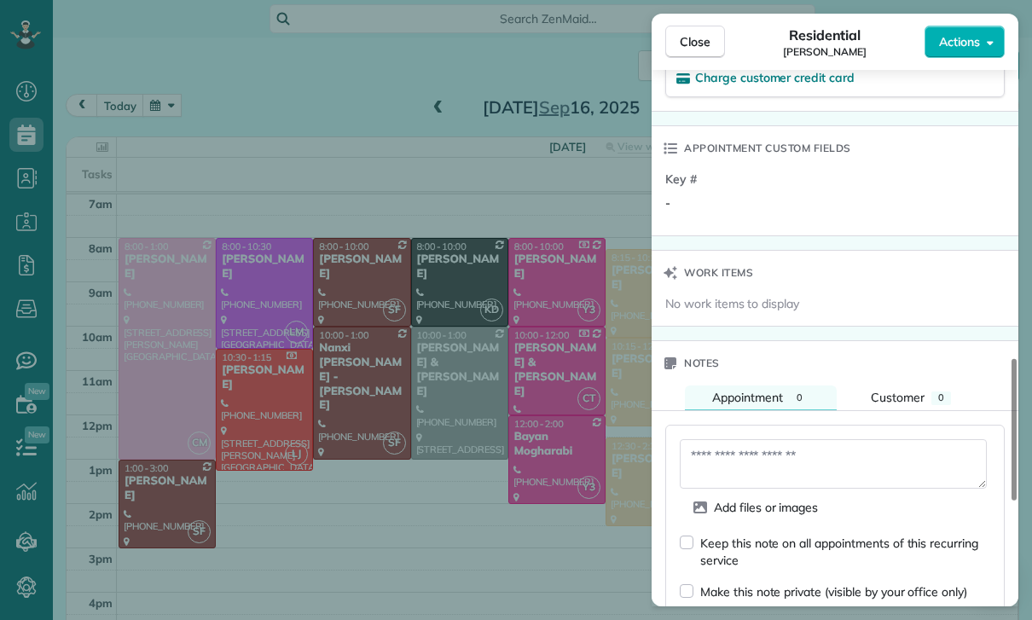
click at [765, 472] on textarea at bounding box center [833, 463] width 307 height 49
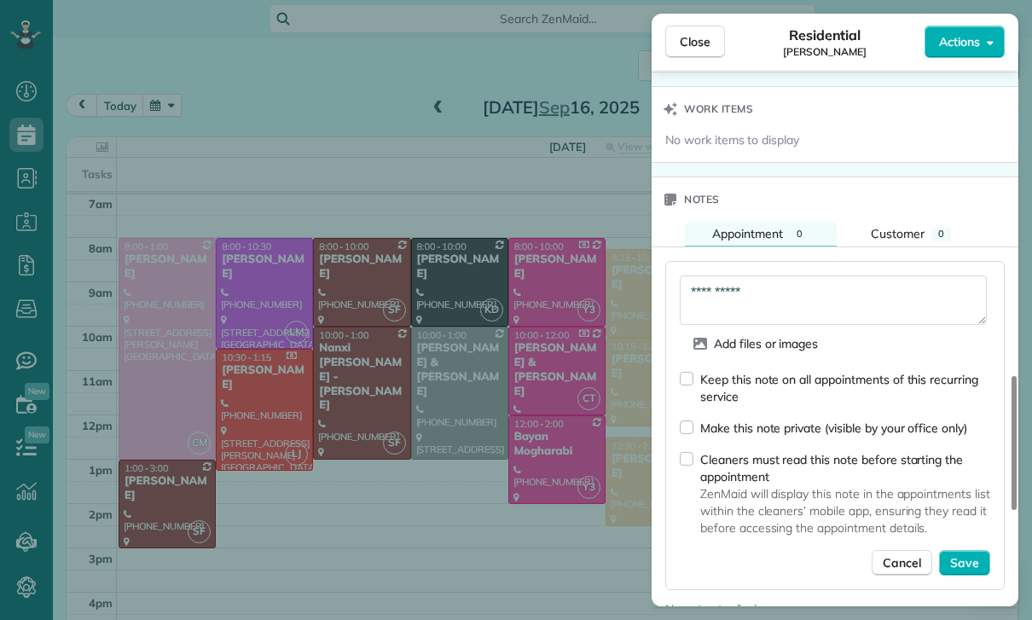
scroll to position [1360, 0]
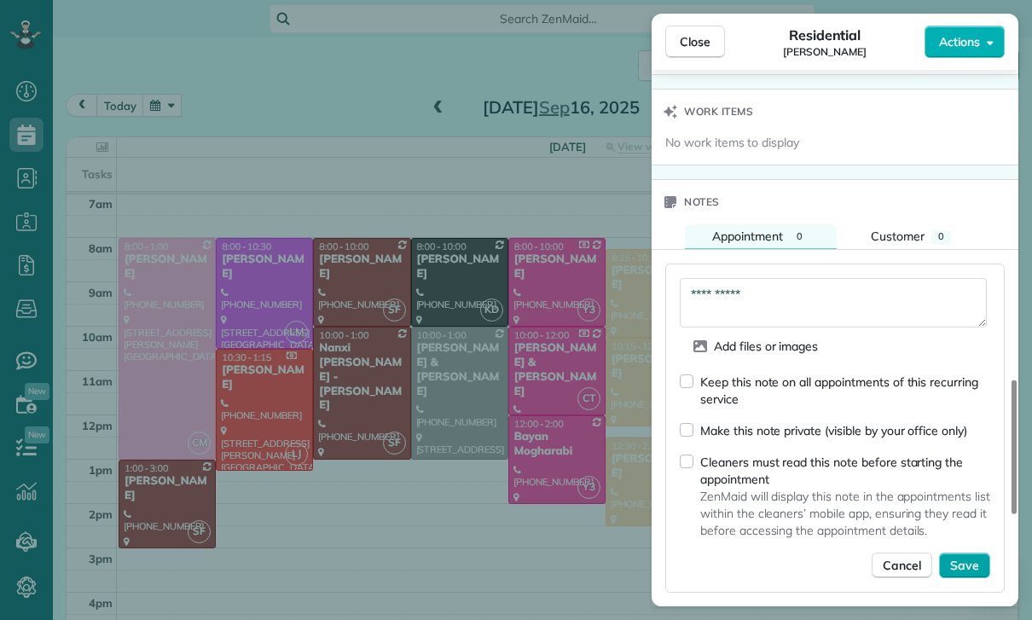
type textarea "**********"
click at [981, 562] on button "Save" at bounding box center [964, 566] width 51 height 26
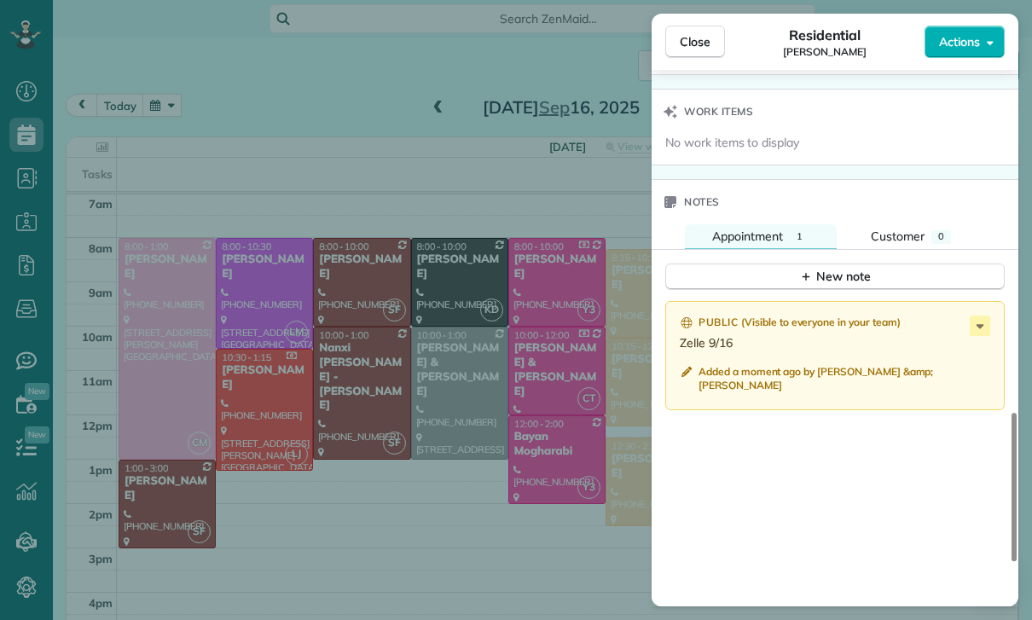
click at [453, 493] on div "Close Residential Renee Russin Actions Status Confirmed Renee Russin · Open pro…" at bounding box center [516, 310] width 1032 height 620
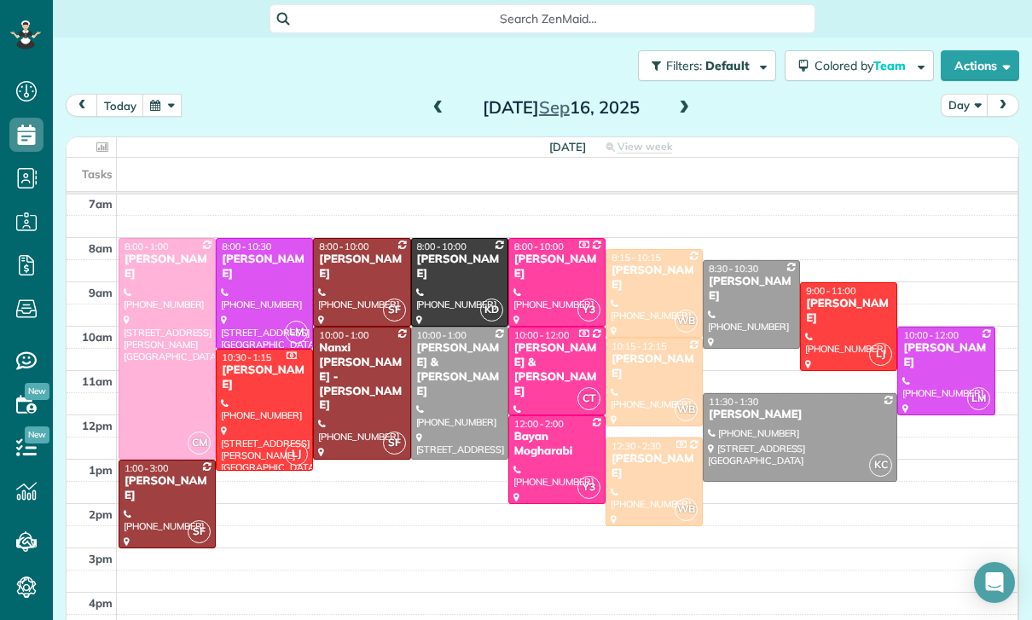
click at [826, 318] on div at bounding box center [849, 326] width 96 height 87
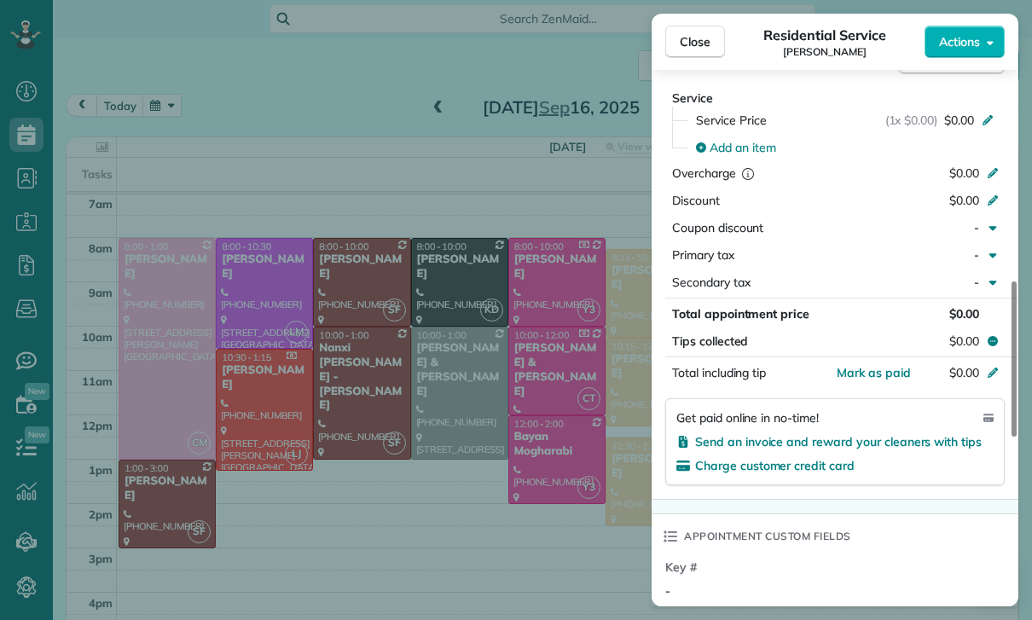
scroll to position [798, 0]
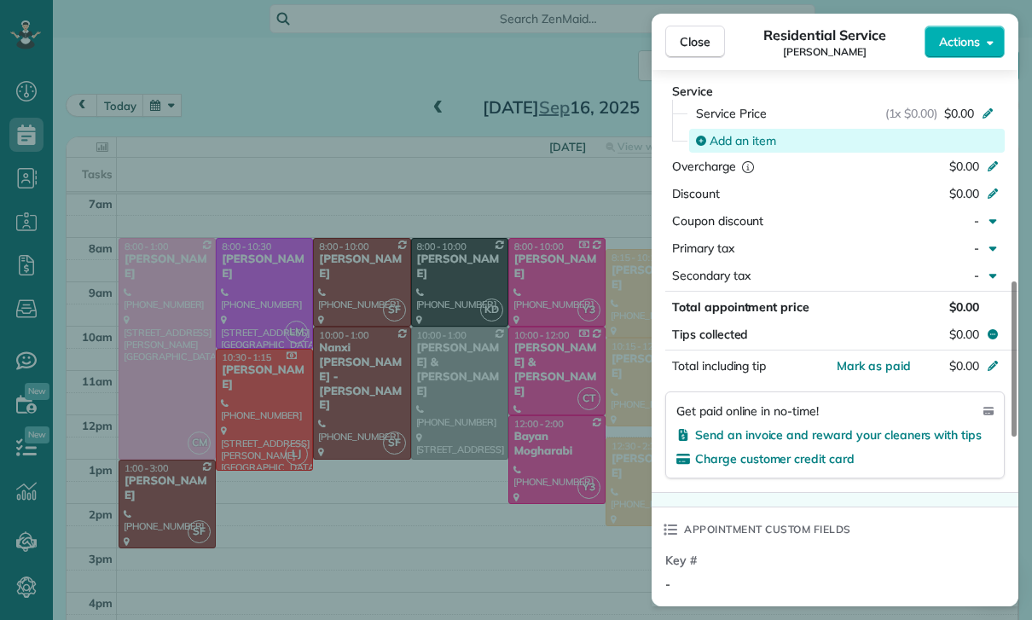
click at [727, 136] on span "Add an item" at bounding box center [743, 140] width 67 height 17
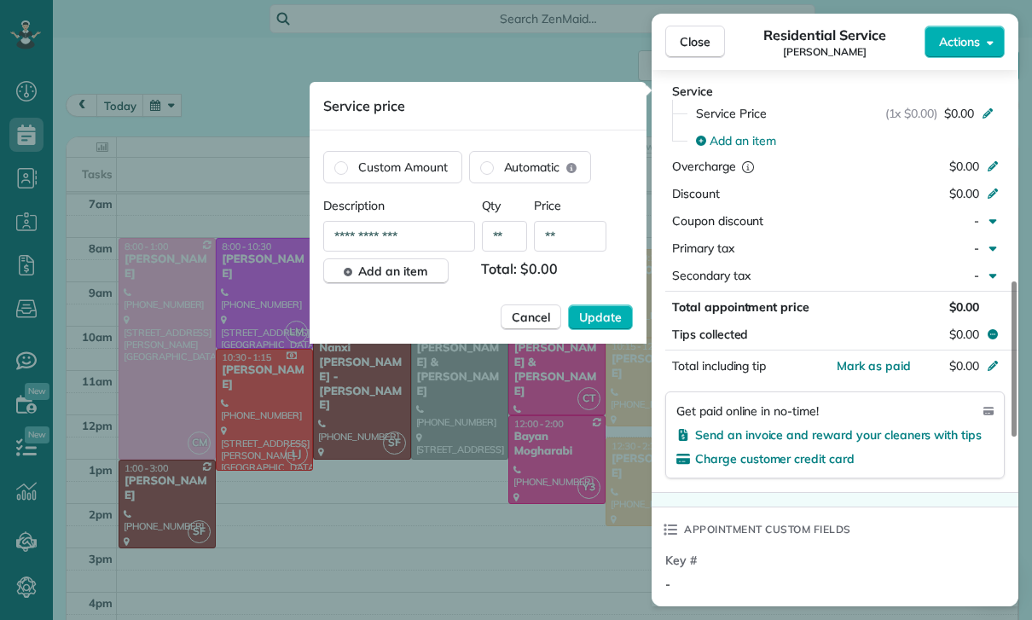
click at [571, 245] on input "**" at bounding box center [570, 236] width 72 height 31
type input "****"
click at [597, 323] on span "Update" at bounding box center [600, 317] width 43 height 17
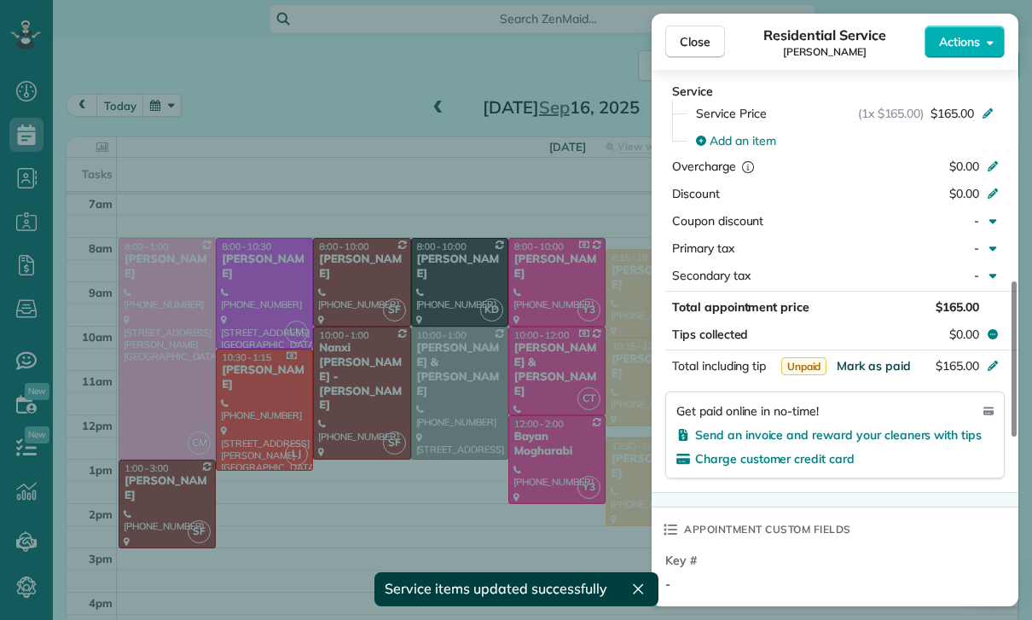
click at [870, 367] on span "Mark as paid" at bounding box center [874, 365] width 74 height 15
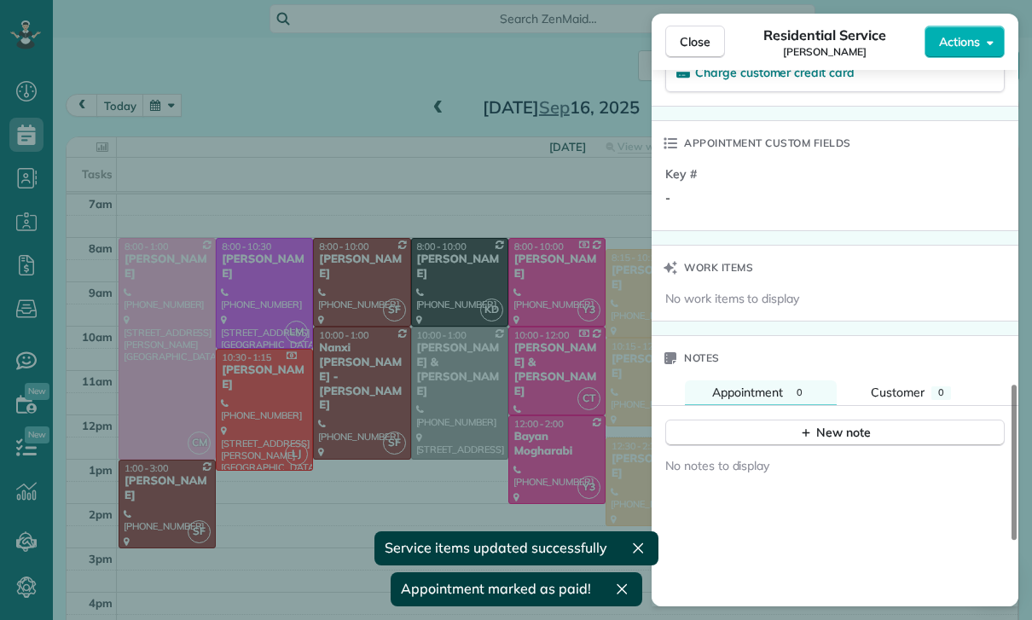
scroll to position [1275, 0]
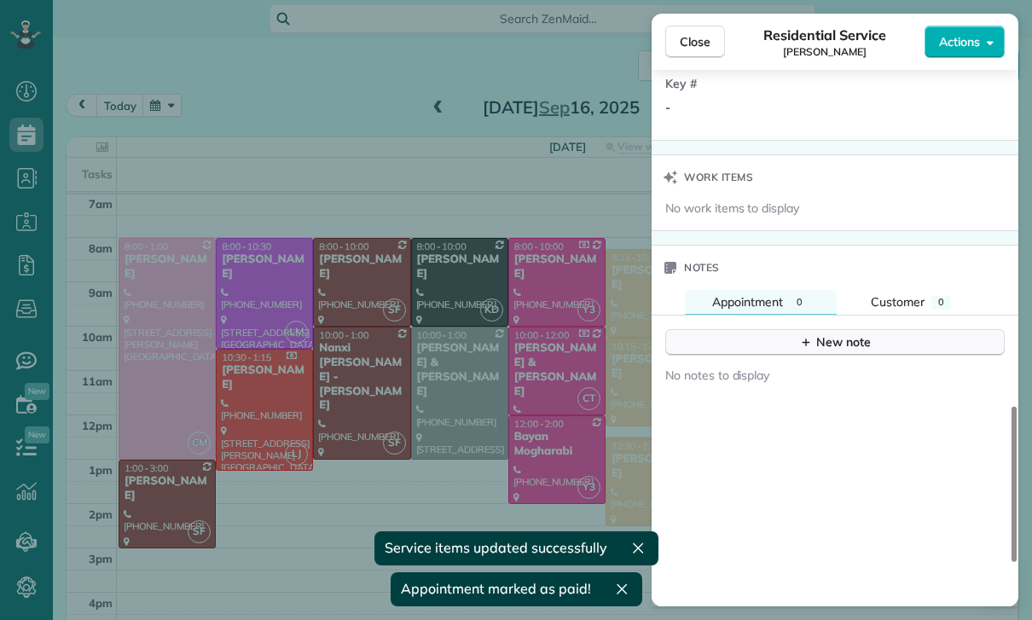
click at [804, 342] on icon "button" at bounding box center [807, 343] width 8 height 8
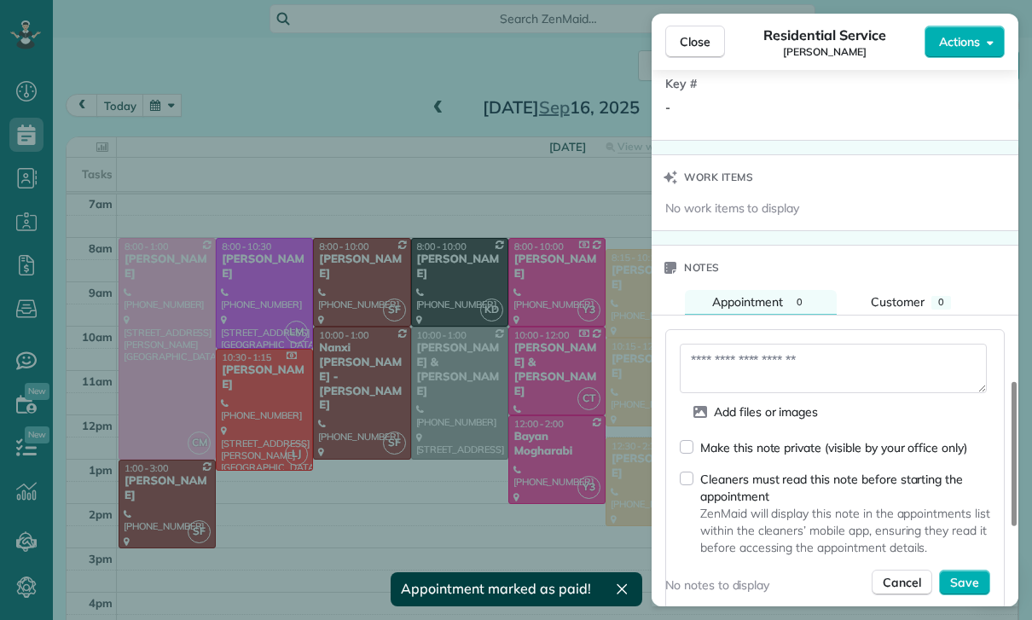
click at [726, 367] on textarea at bounding box center [833, 368] width 307 height 49
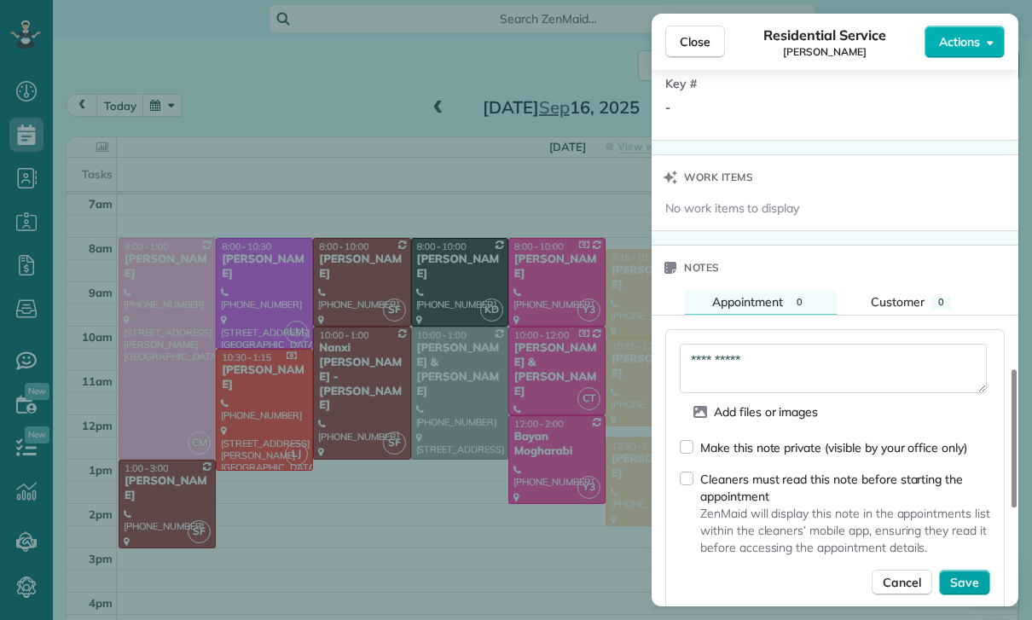
type textarea "**********"
click at [969, 572] on button "Save" at bounding box center [964, 583] width 51 height 26
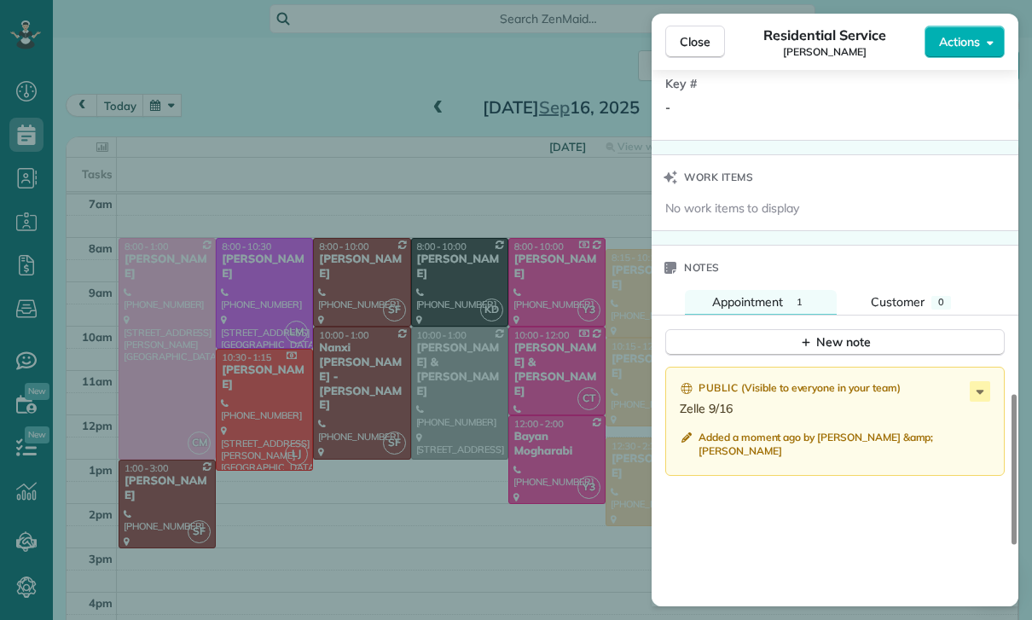
scroll to position [134, 0]
click at [478, 506] on div "Close Residential Service Adam Smith Actions Status Confirmed Adam Smith · Open…" at bounding box center [516, 310] width 1032 height 620
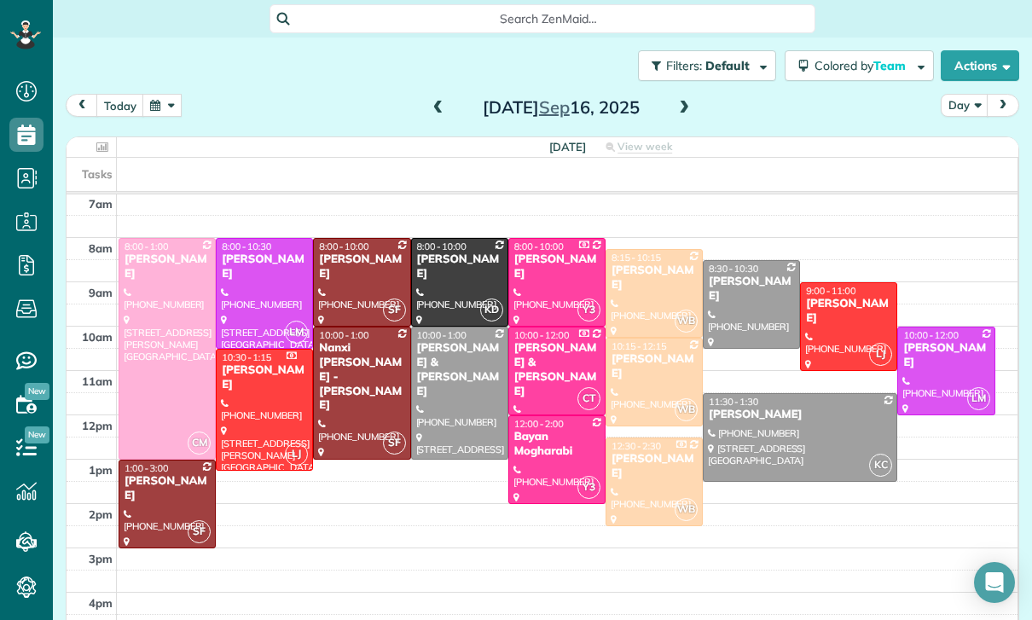
click at [162, 98] on button "button" at bounding box center [161, 105] width 39 height 23
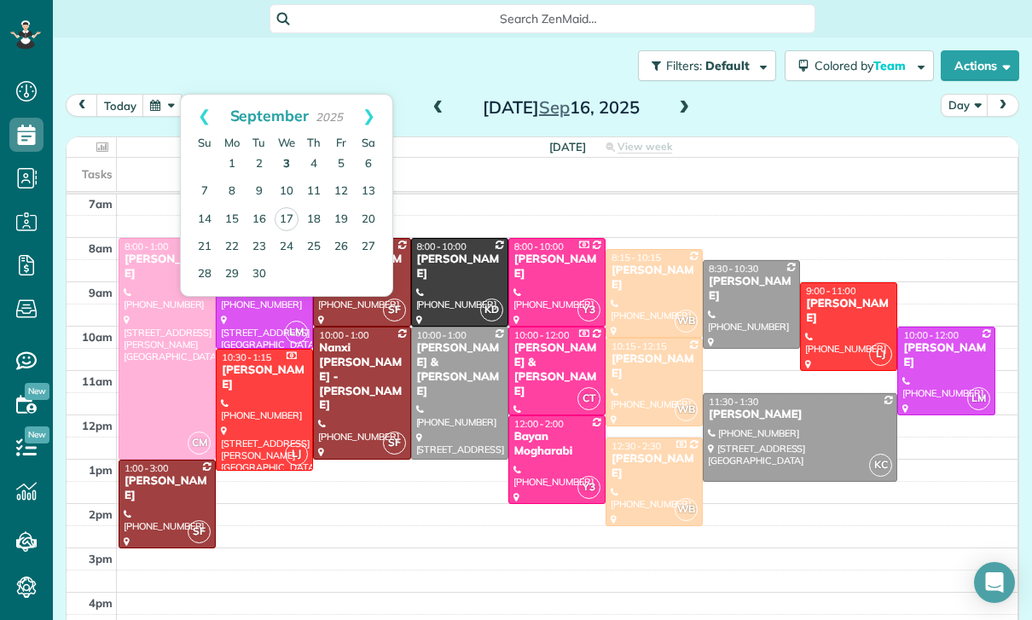
click at [288, 157] on link "3" at bounding box center [286, 164] width 27 height 27
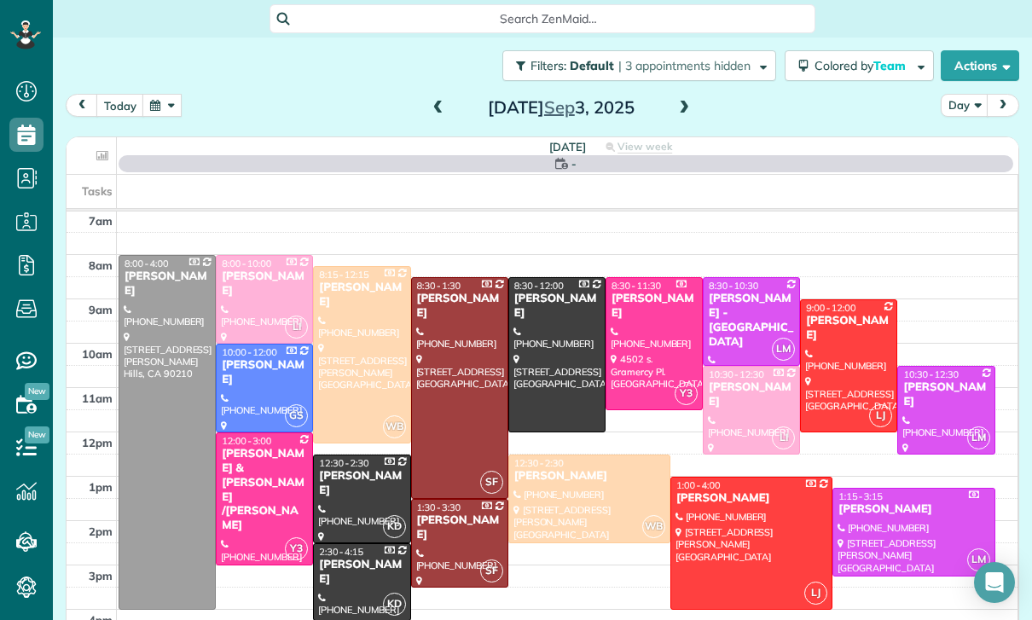
scroll to position [134, 0]
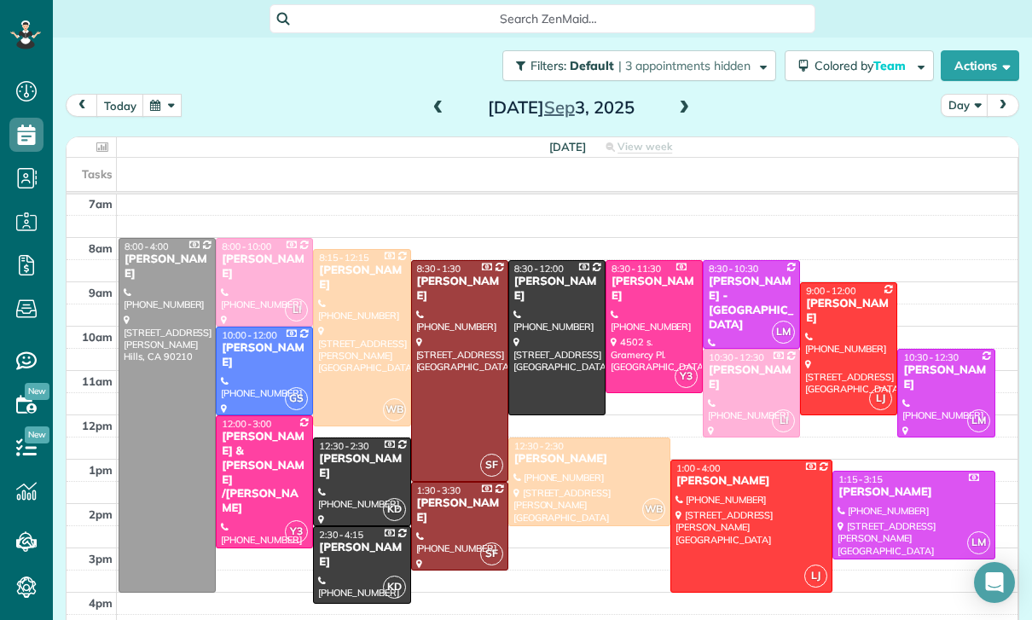
click at [858, 329] on div at bounding box center [849, 348] width 96 height 131
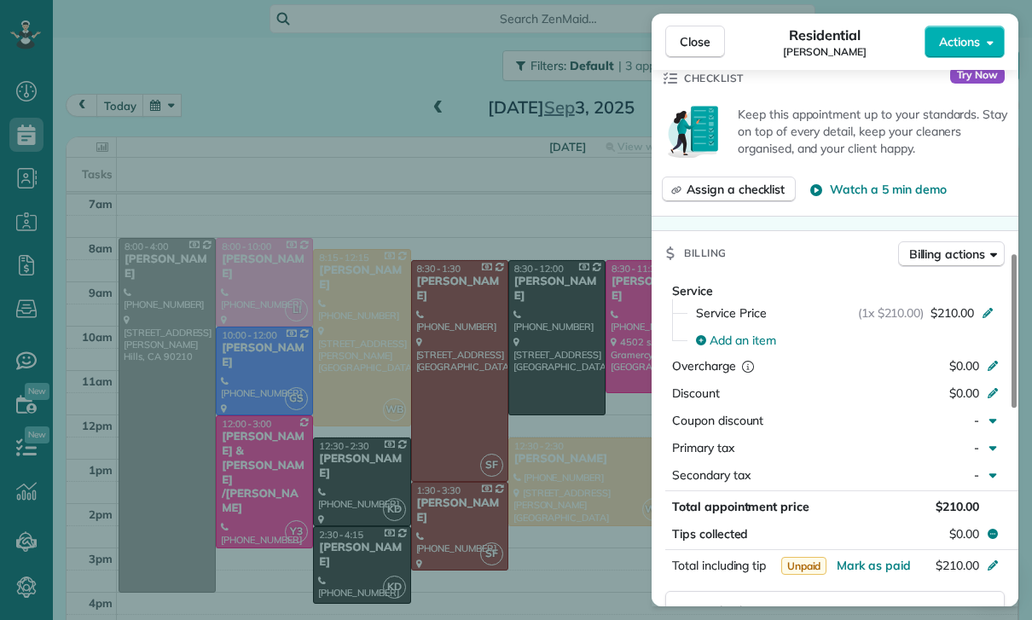
scroll to position [747, 0]
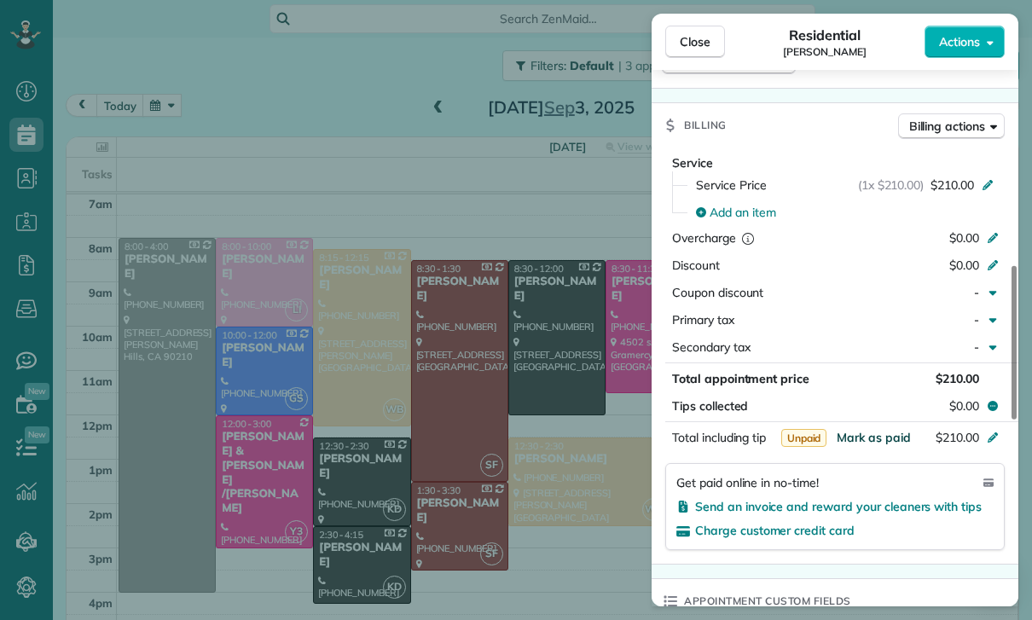
click at [863, 435] on span "Mark as paid" at bounding box center [874, 437] width 74 height 15
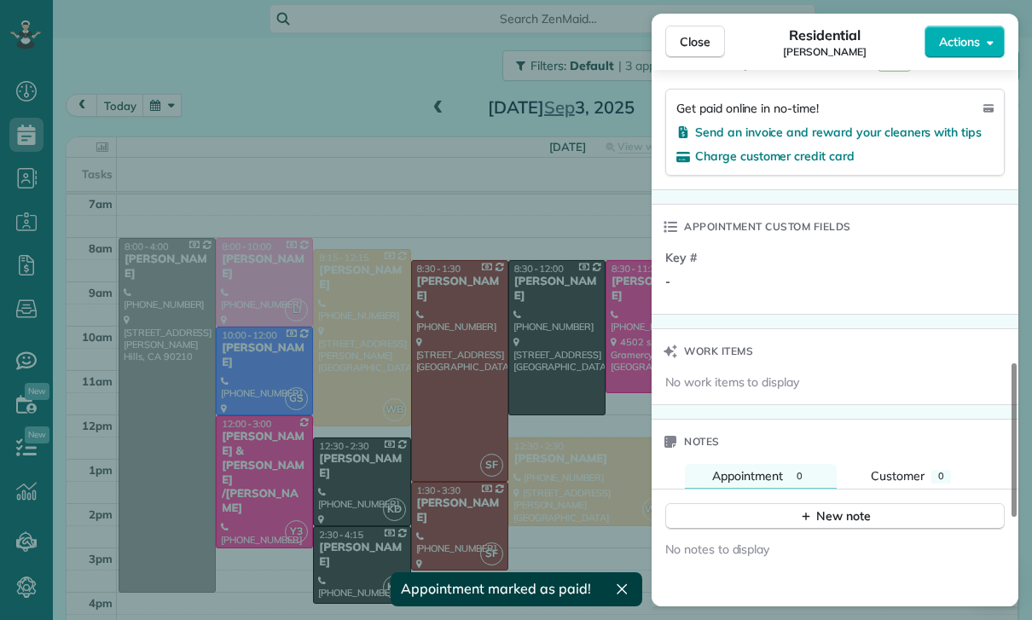
scroll to position [1183, 0]
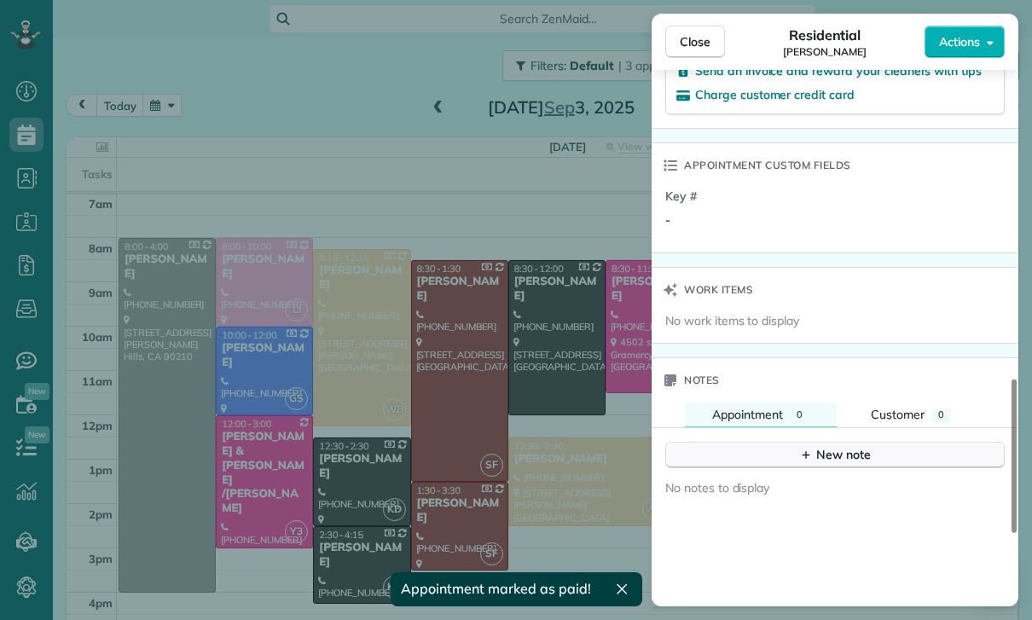
click at [823, 450] on div "New note" at bounding box center [835, 455] width 72 height 18
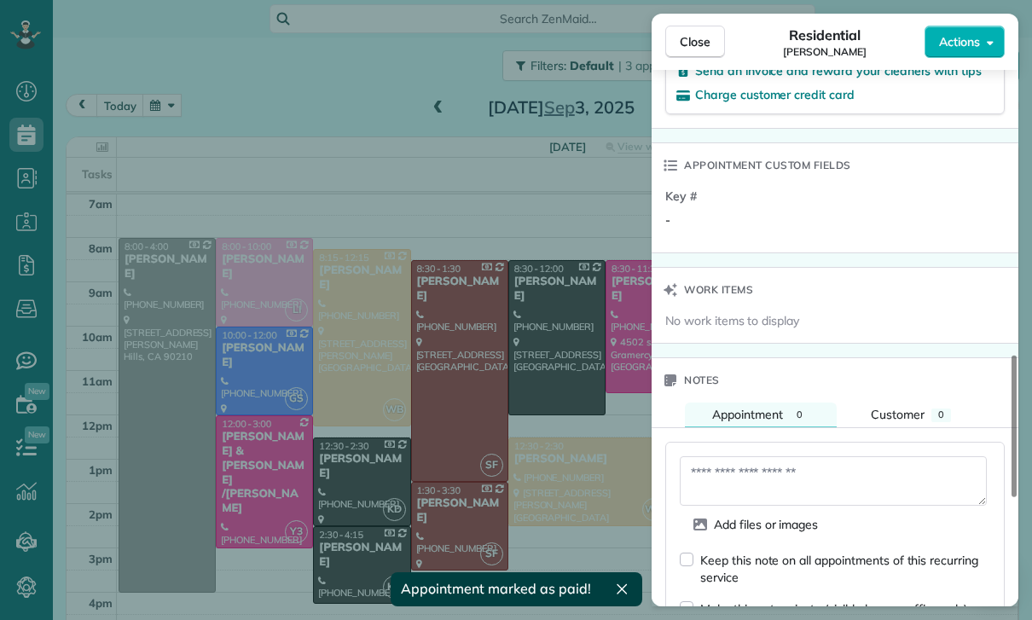
click at [744, 479] on textarea at bounding box center [833, 480] width 307 height 49
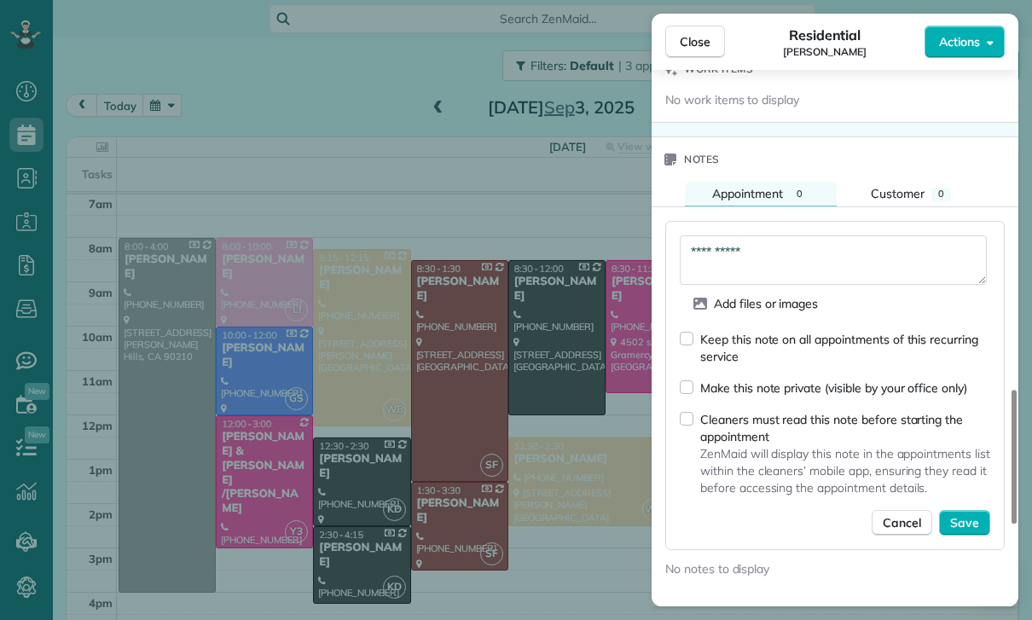
scroll to position [1405, 0]
type textarea "**********"
click at [961, 526] on span "Save" at bounding box center [964, 521] width 29 height 17
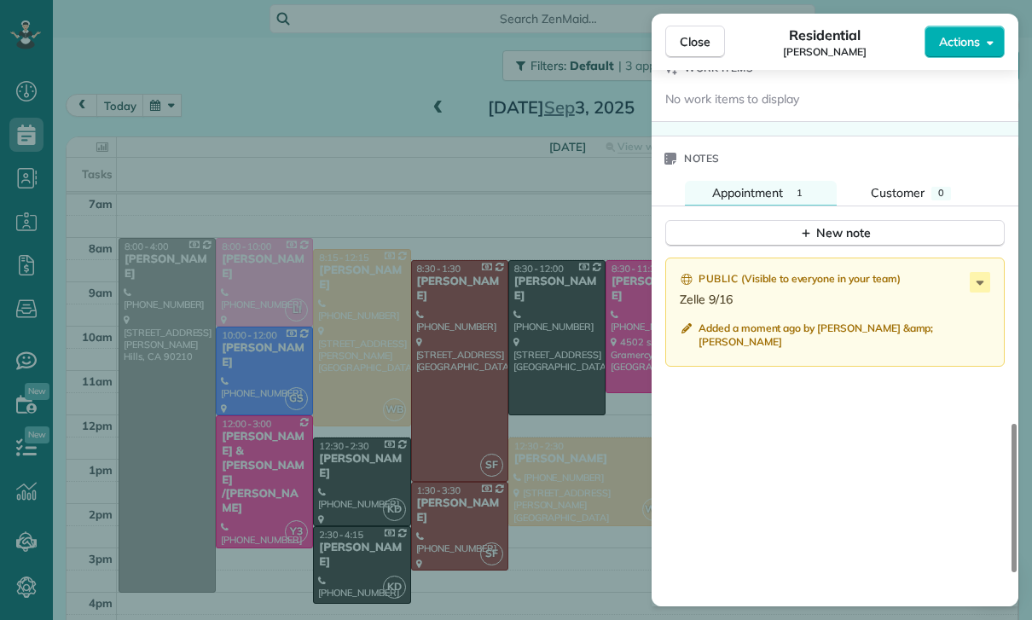
click at [571, 473] on div "Close Residential Will Jacobs Actions Status Confirmed Will Jacobs · Open profi…" at bounding box center [516, 310] width 1032 height 620
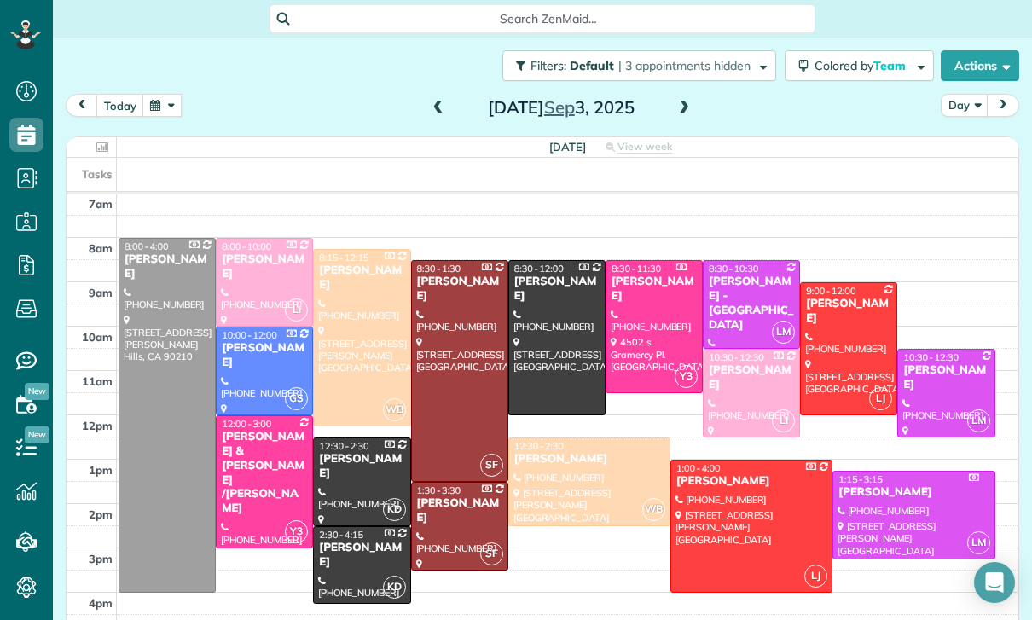
click at [157, 99] on button "button" at bounding box center [161, 105] width 39 height 23
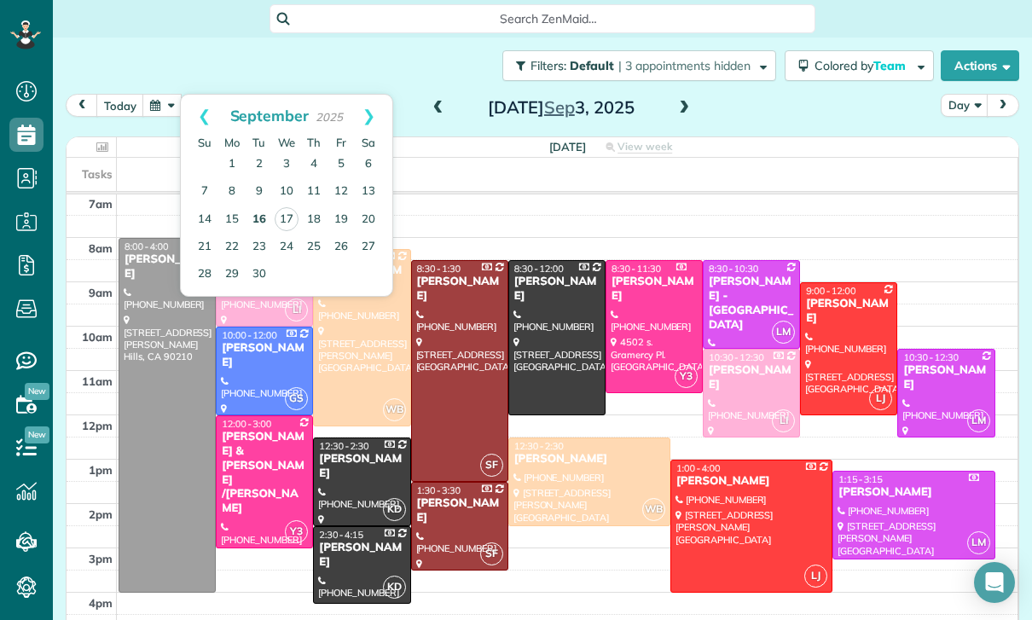
click at [259, 212] on link "16" at bounding box center [259, 219] width 27 height 27
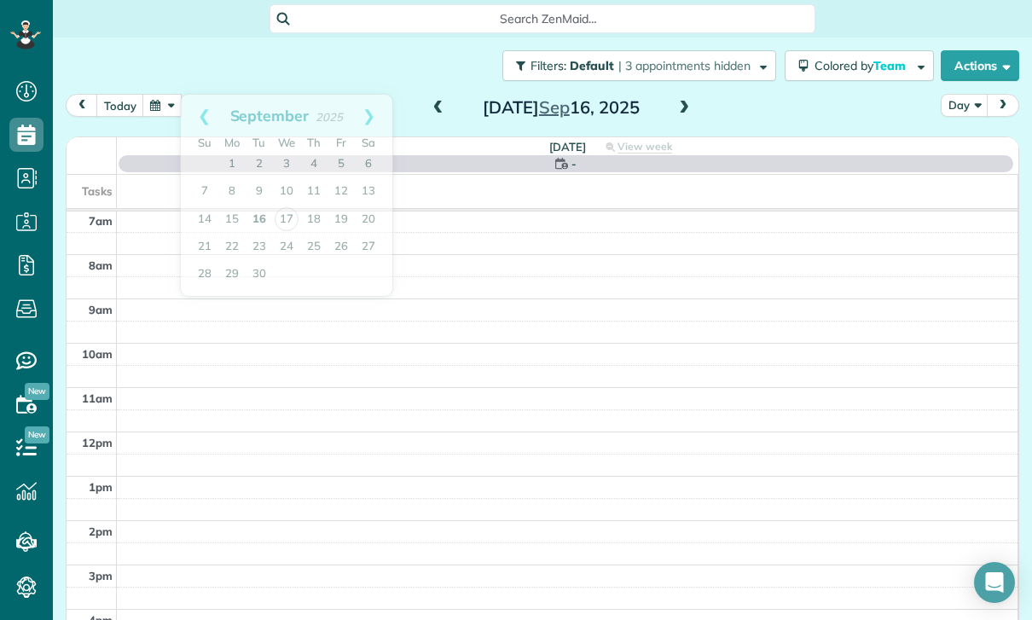
scroll to position [134, 0]
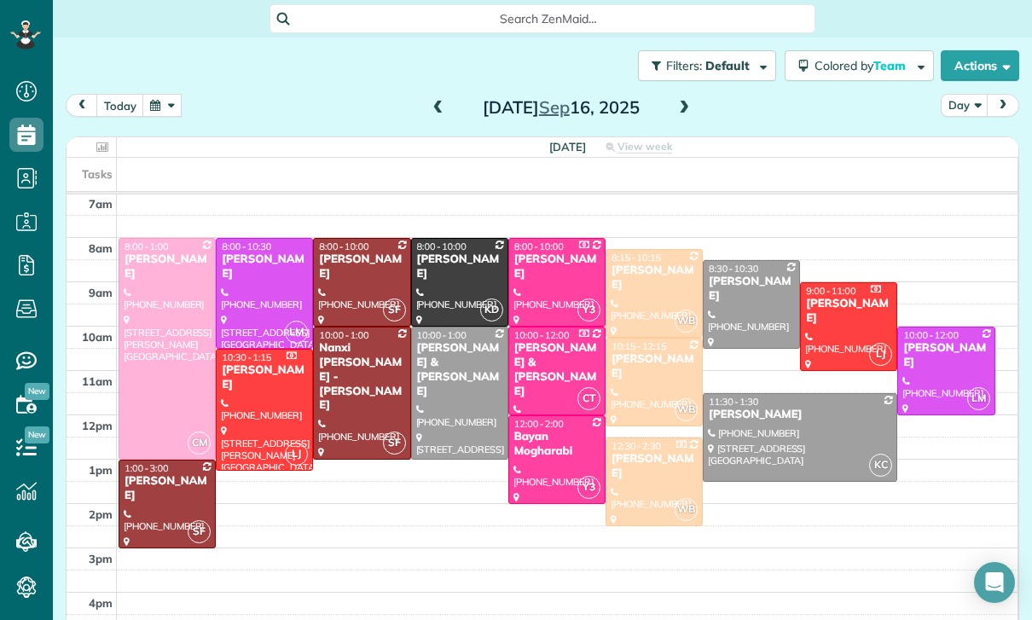
click at [422, 98] on div "today Day Tuesday Sep 16, 2025" at bounding box center [543, 110] width 954 height 32
click at [438, 119] on span at bounding box center [438, 109] width 19 height 26
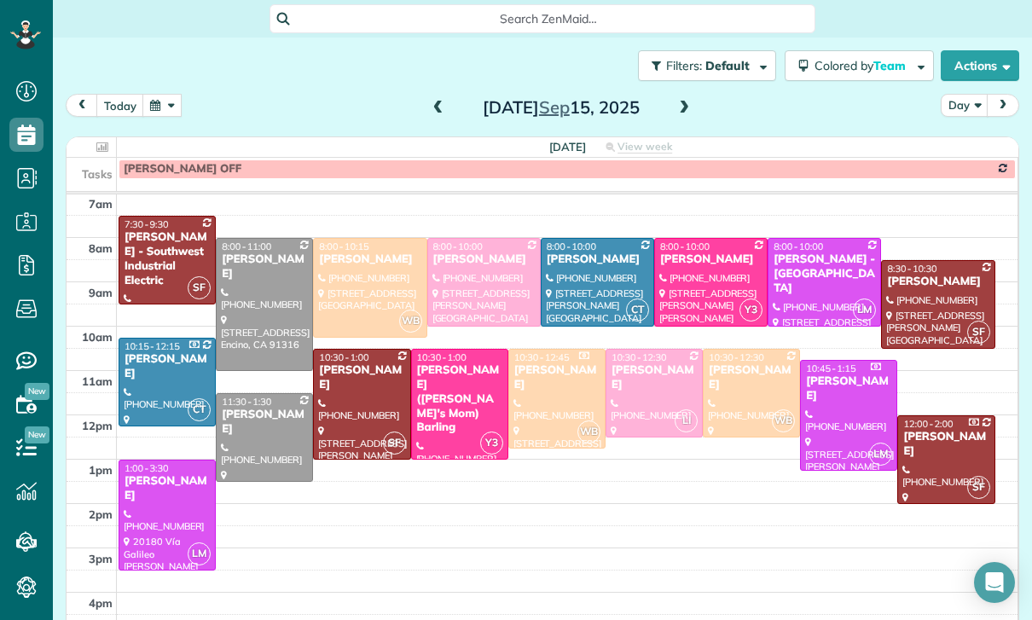
click at [363, 281] on div at bounding box center [370, 288] width 112 height 98
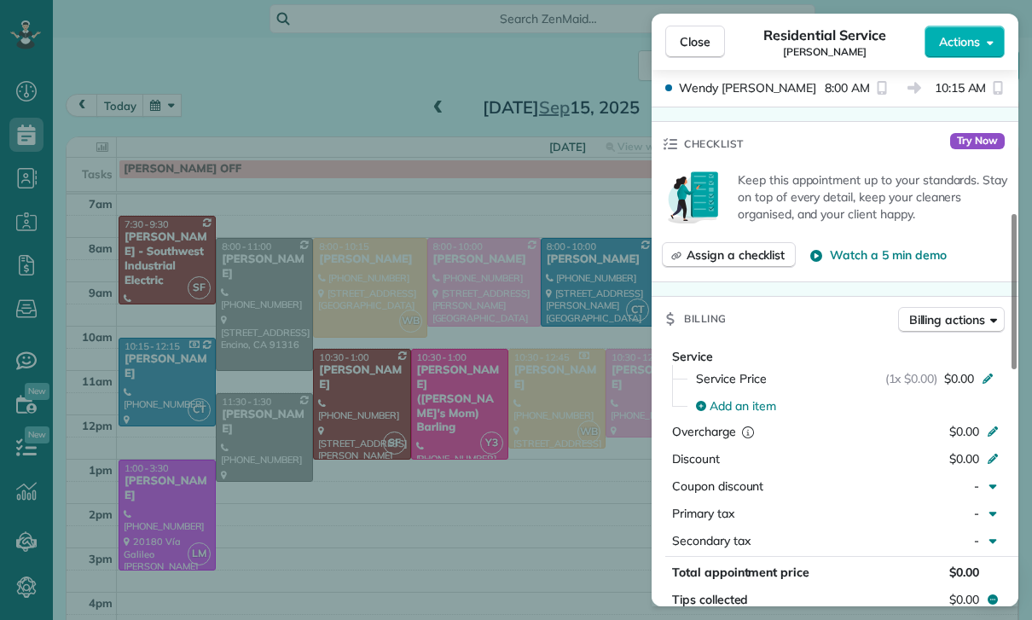
scroll to position [703, 0]
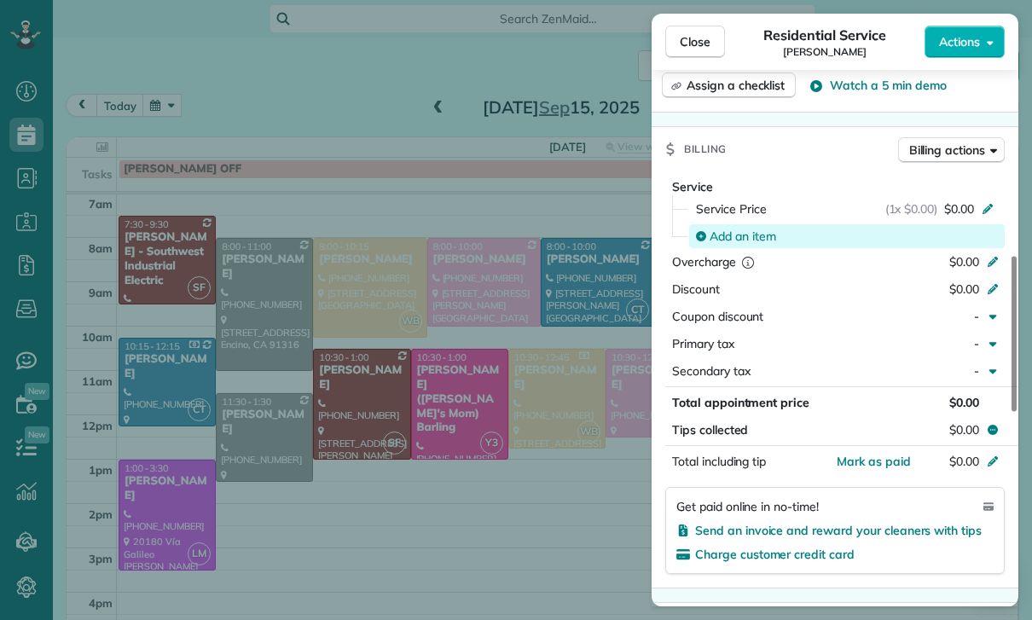
click at [726, 233] on span "Add an item" at bounding box center [743, 236] width 67 height 17
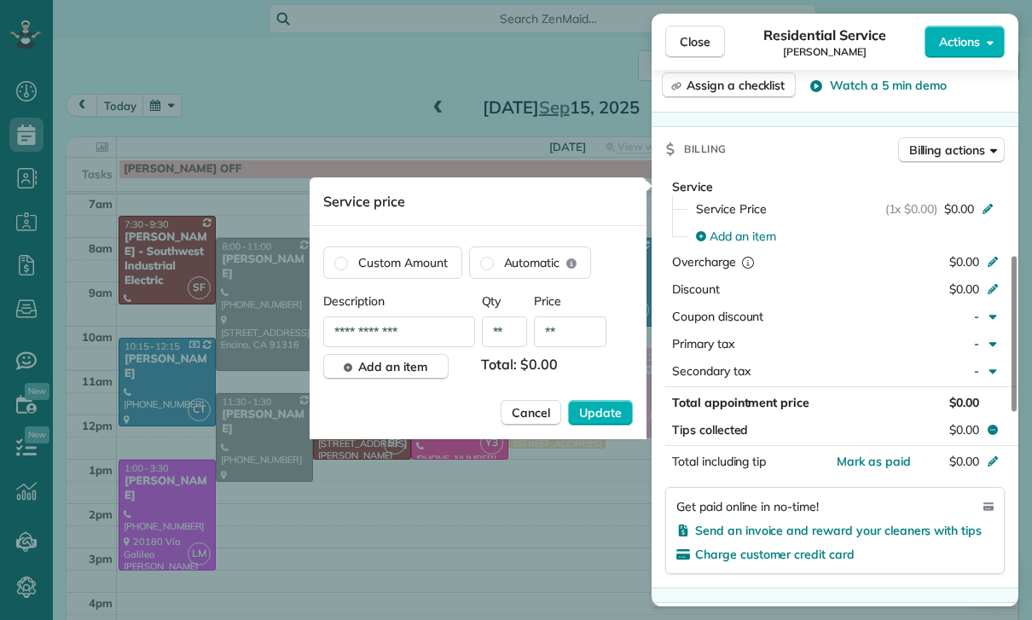
click at [571, 314] on div "**********" at bounding box center [478, 336] width 310 height 87
click at [576, 321] on input "**" at bounding box center [570, 331] width 72 height 31
type input "****"
click at [597, 422] on button "Update" at bounding box center [600, 413] width 65 height 26
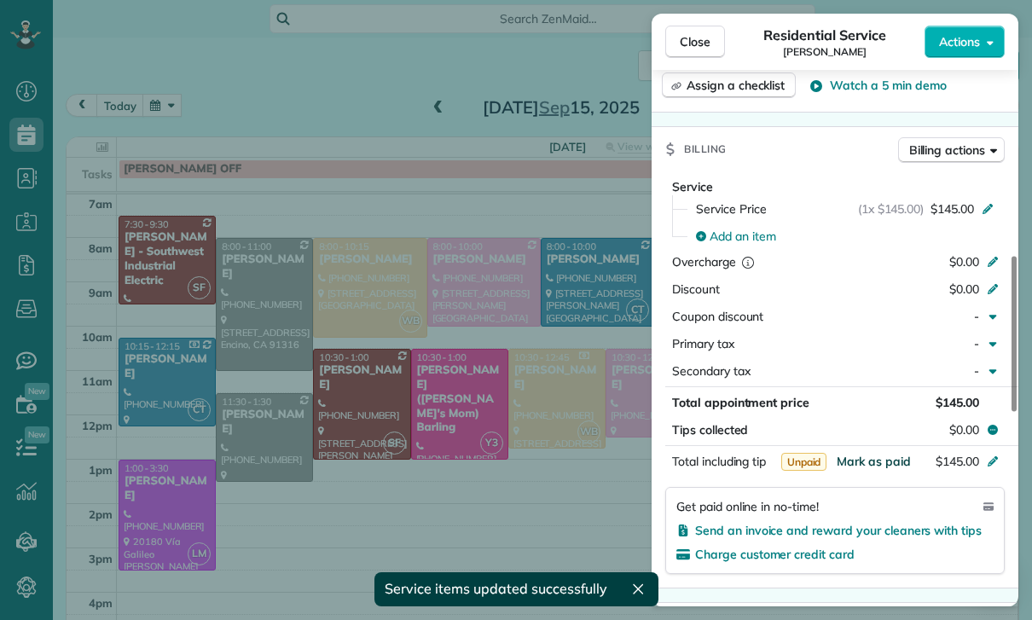
click at [867, 458] on span "Mark as paid" at bounding box center [874, 461] width 74 height 15
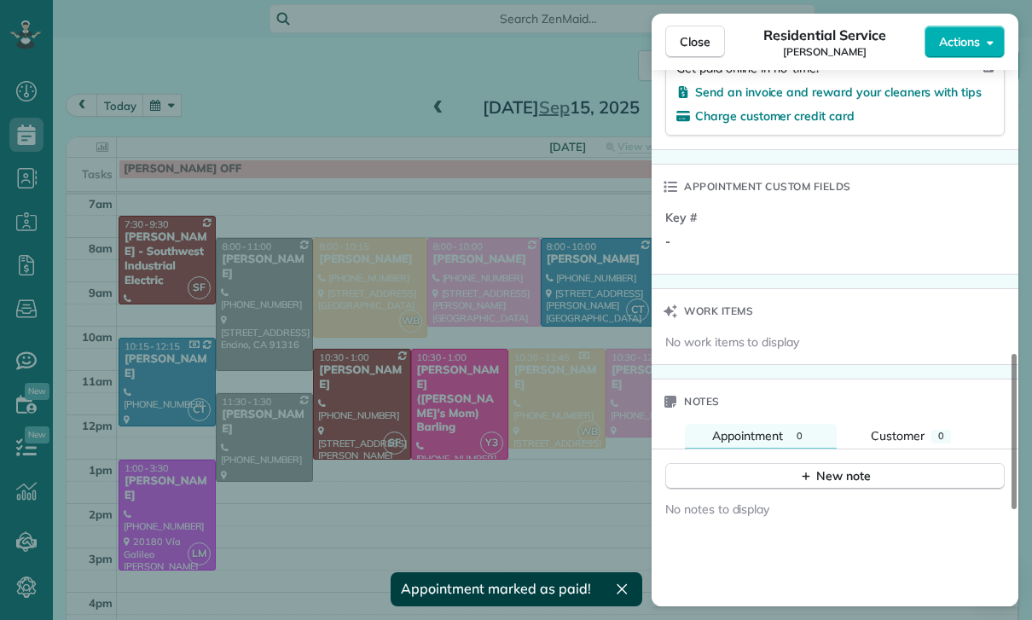
scroll to position [1223, 0]
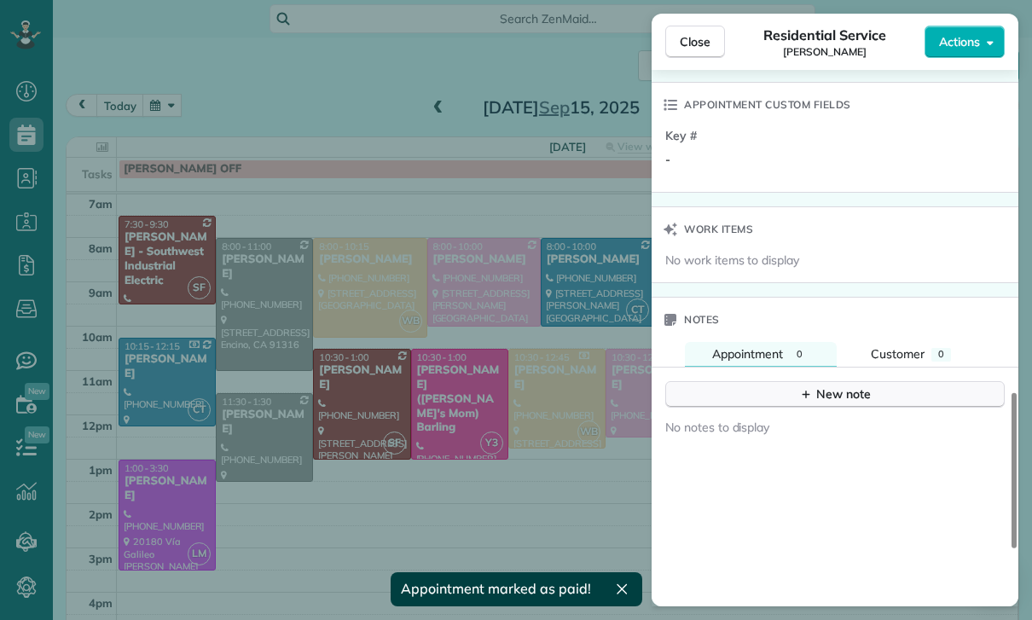
click at [827, 385] on div "New note" at bounding box center [835, 394] width 72 height 18
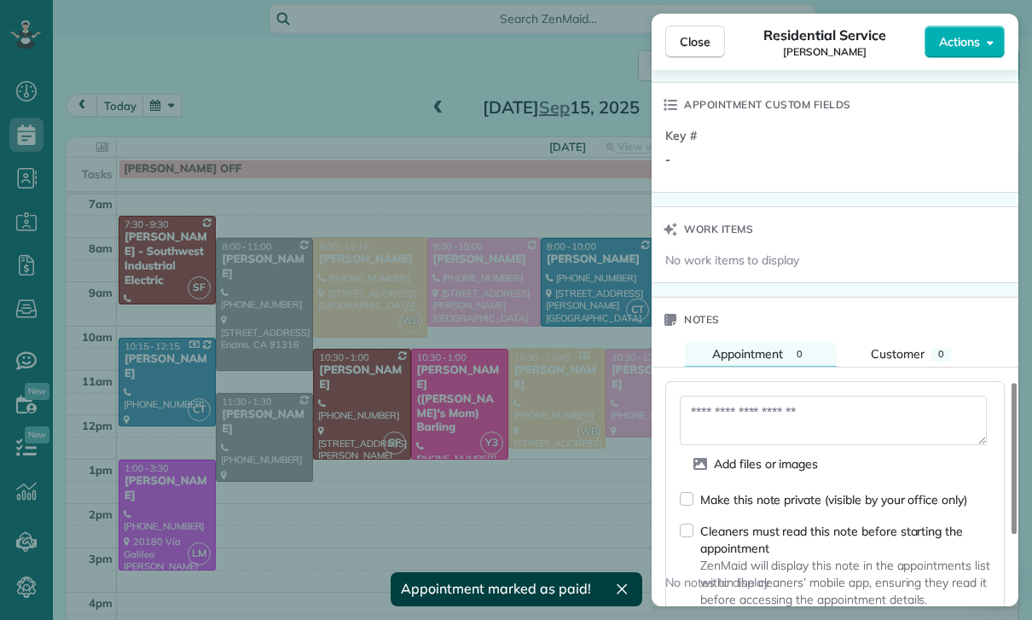
click at [750, 413] on textarea at bounding box center [833, 420] width 307 height 49
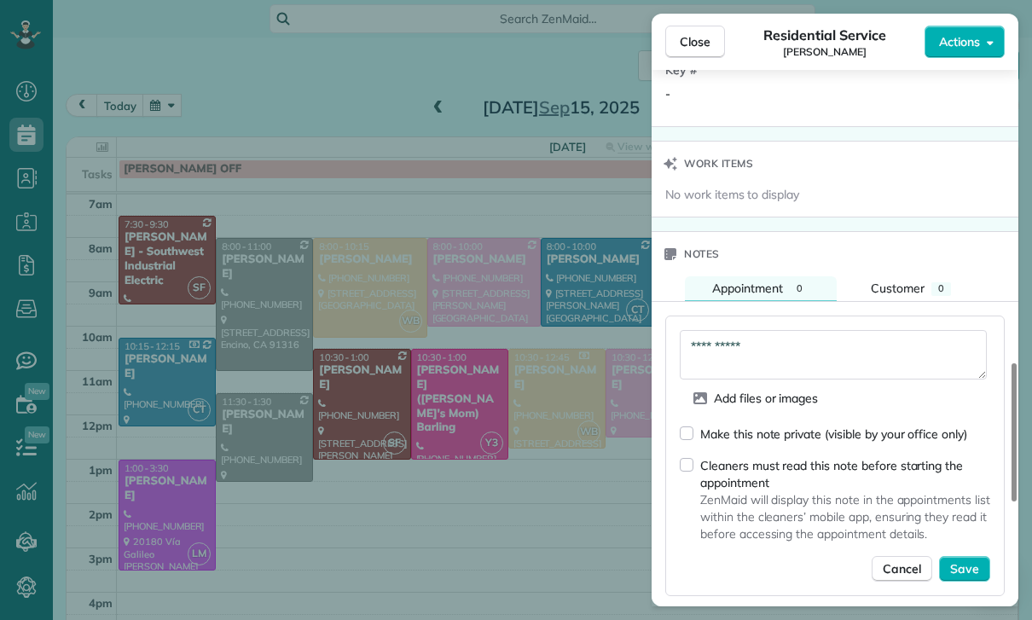
scroll to position [1386, 0]
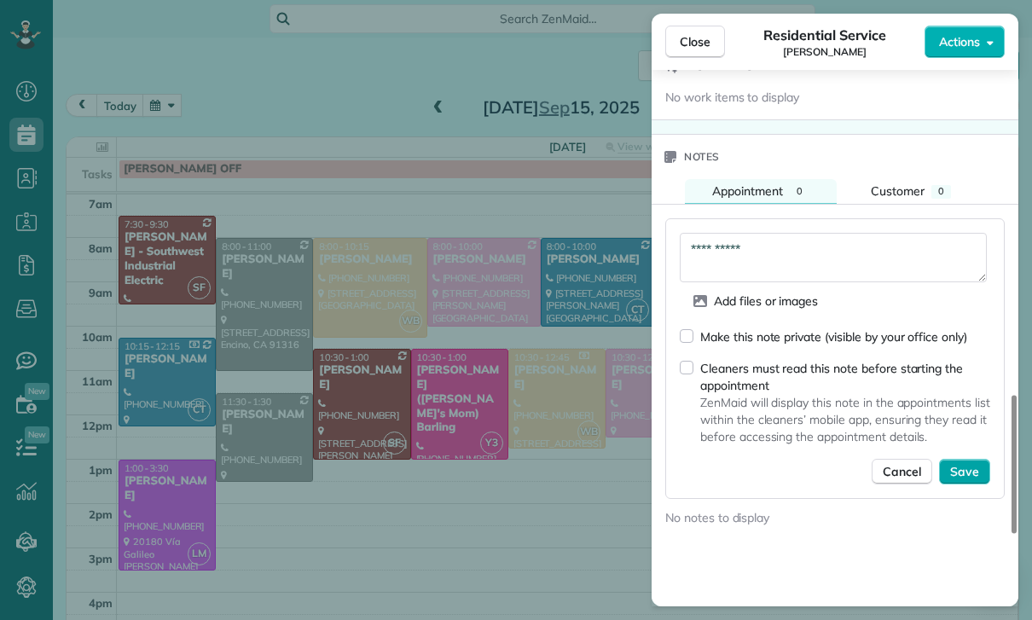
type textarea "**********"
click at [966, 473] on span "Save" at bounding box center [964, 471] width 29 height 17
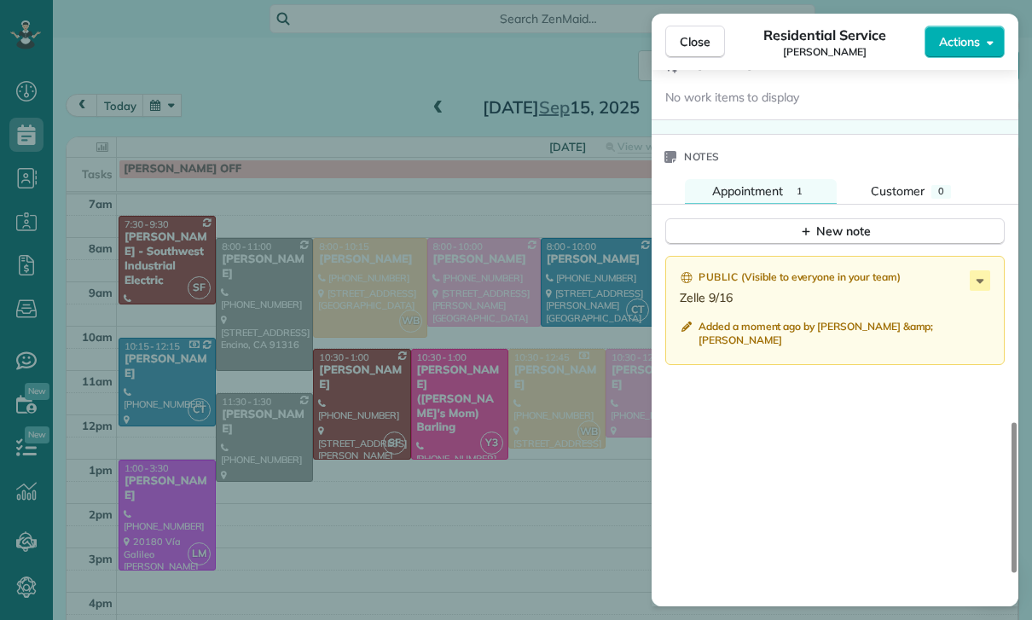
click at [530, 524] on div "Close Residential Service Bryan James Actions Status Confirmed Bryan James · Op…" at bounding box center [516, 310] width 1032 height 620
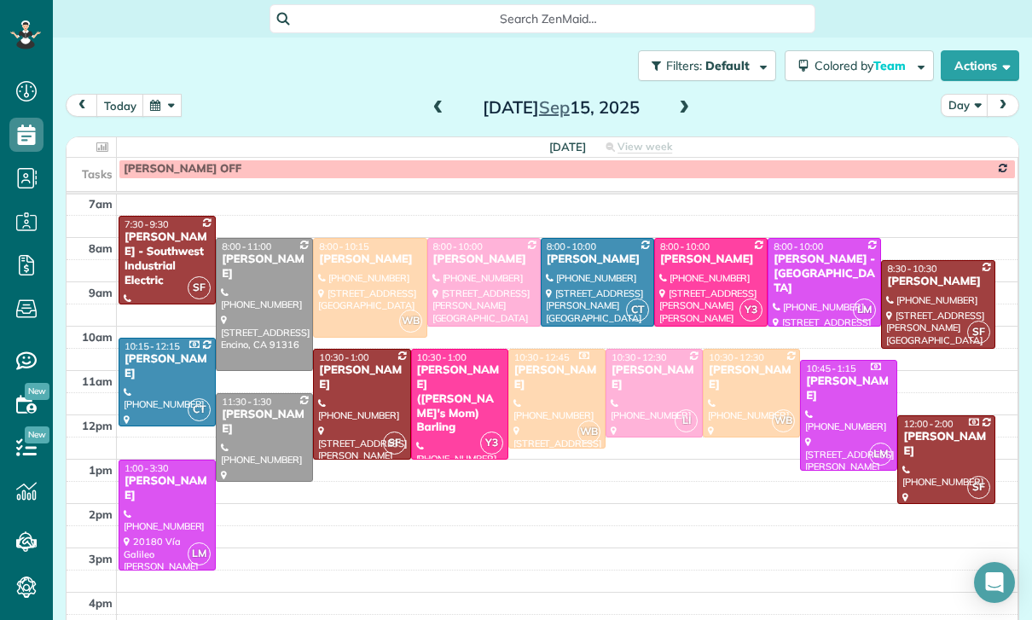
scroll to position [134, 0]
click at [172, 111] on button "button" at bounding box center [161, 105] width 39 height 23
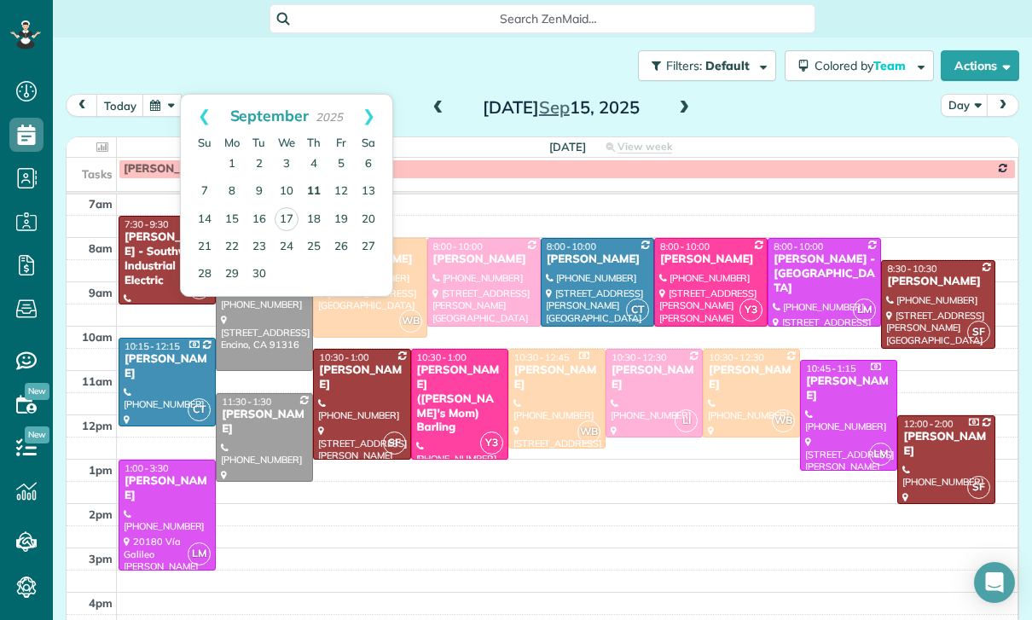
click at [316, 193] on link "11" at bounding box center [313, 191] width 27 height 27
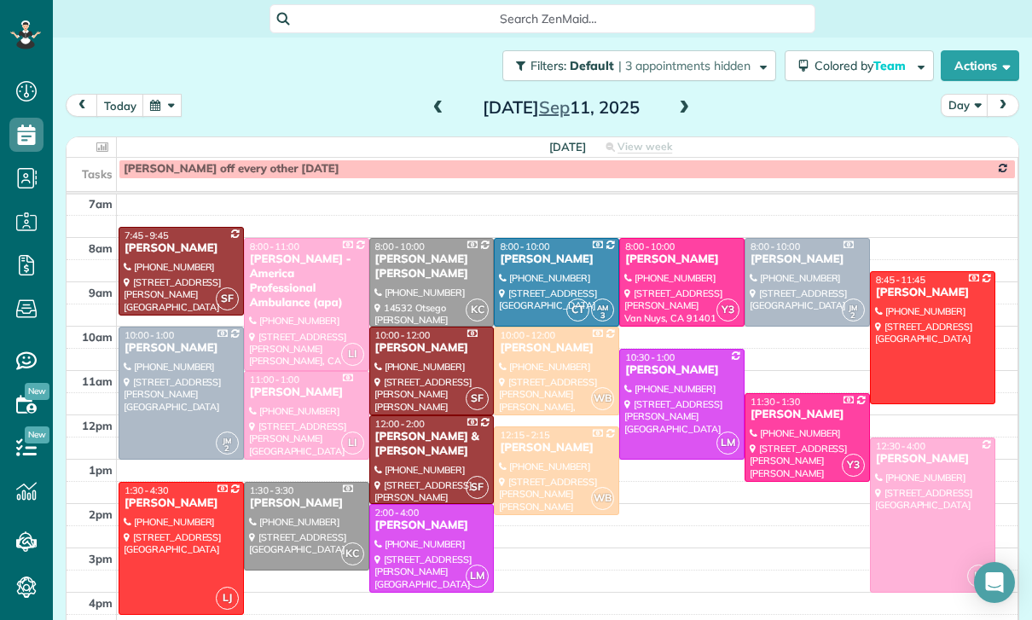
click at [177, 524] on div at bounding box center [181, 548] width 124 height 131
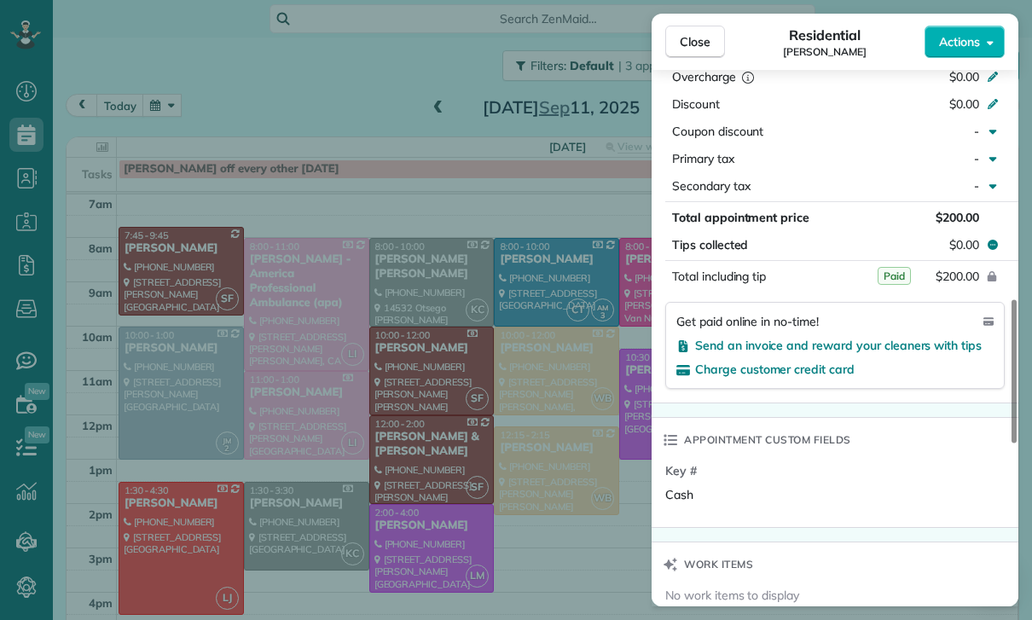
scroll to position [942, 0]
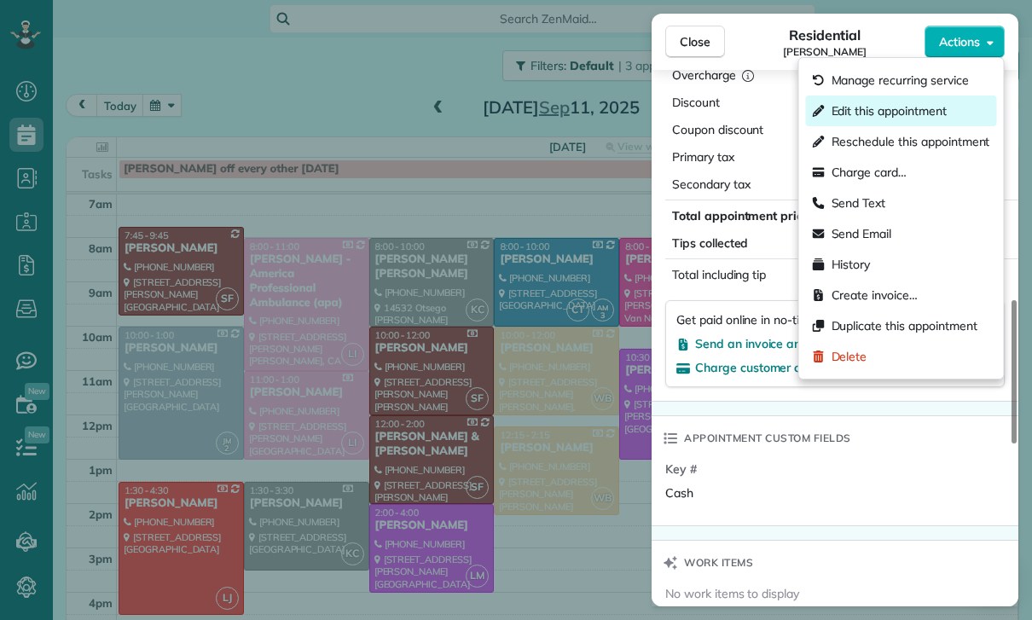
click at [905, 113] on span "Edit this appointment" at bounding box center [889, 110] width 115 height 17
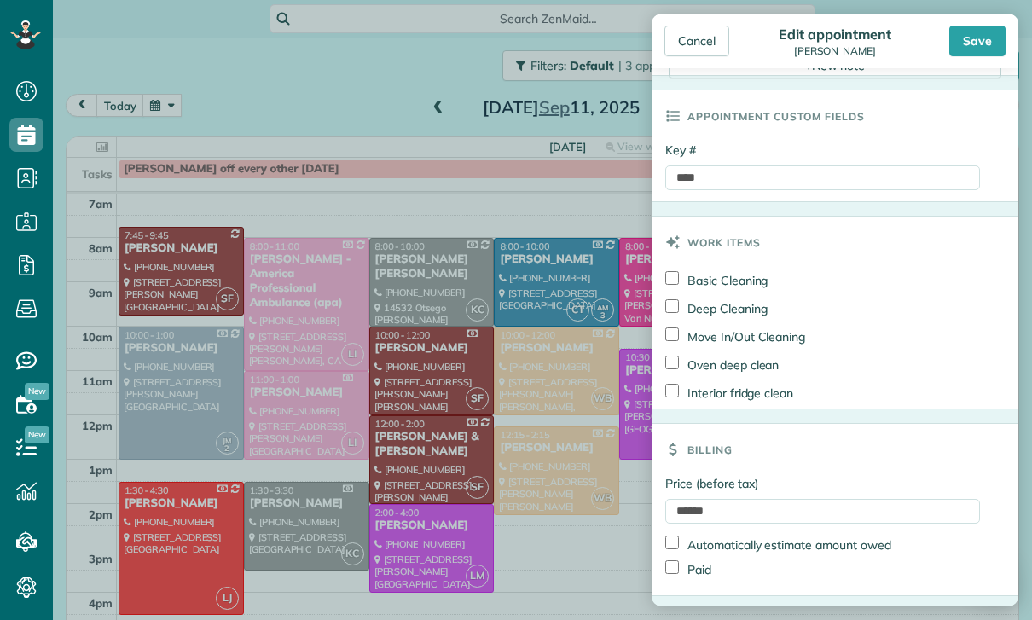
scroll to position [771, 0]
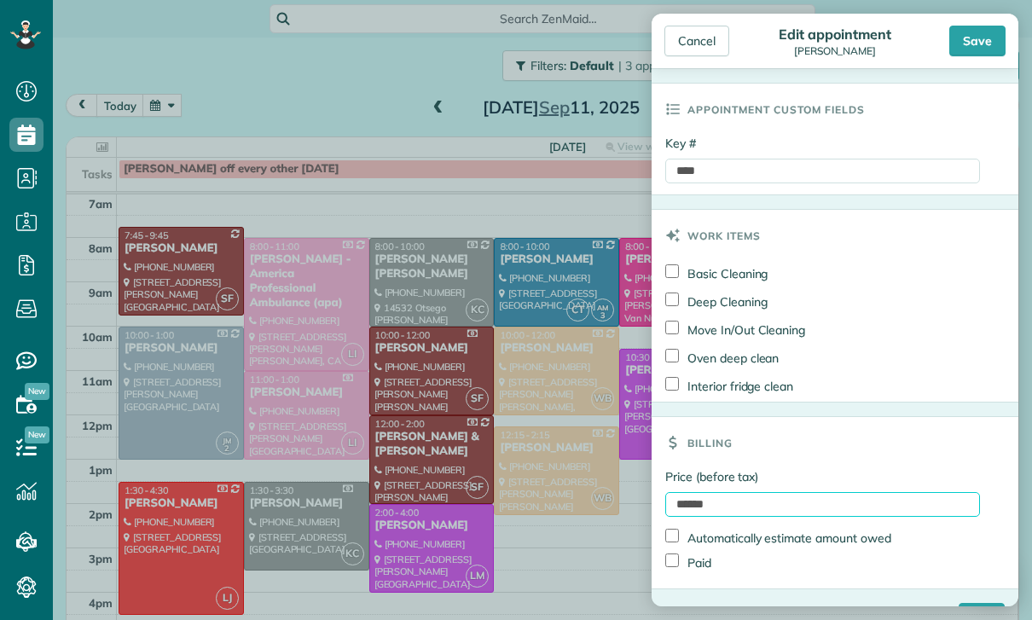
click at [743, 513] on input "******" at bounding box center [822, 504] width 315 height 25
type input "******"
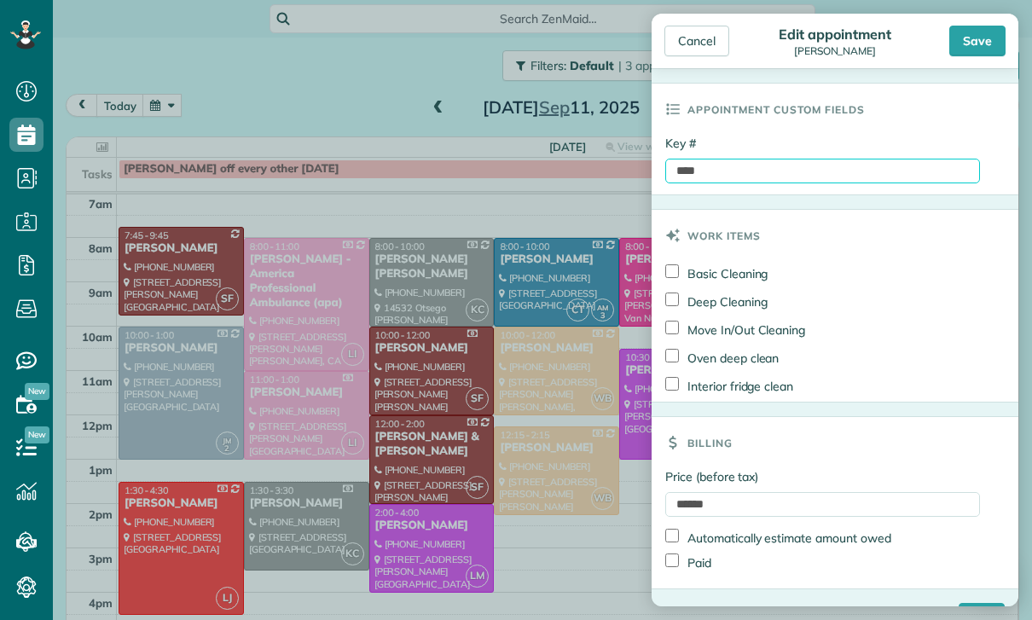
click at [779, 170] on input "****" at bounding box center [822, 171] width 315 height 25
click at [811, 179] on input "**********" at bounding box center [822, 171] width 315 height 25
paste input "**********"
type input "**********"
click at [978, 43] on div "Save" at bounding box center [977, 41] width 56 height 31
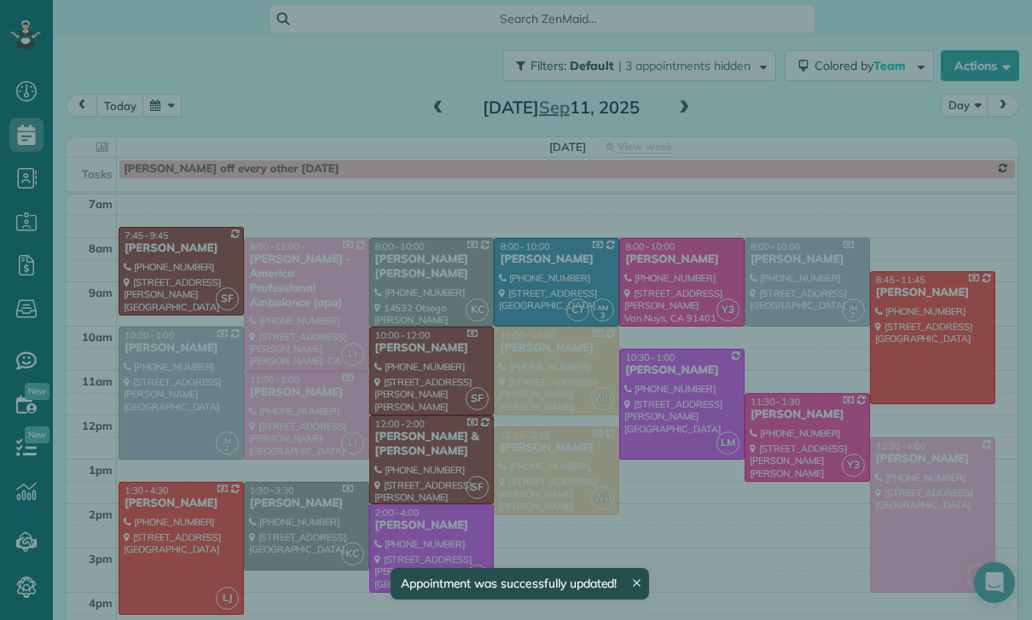
scroll to position [134, 0]
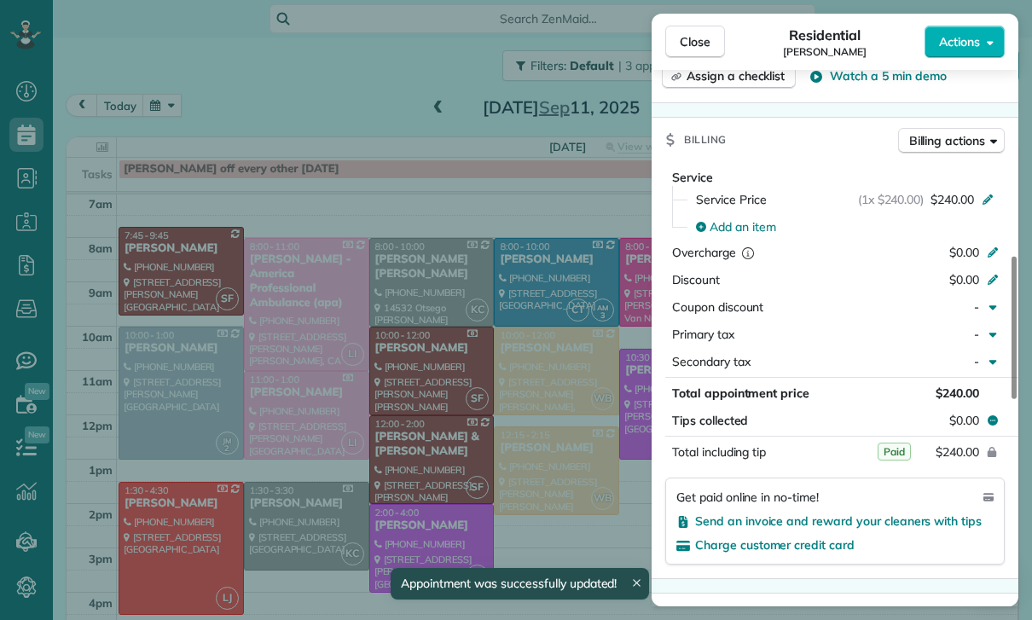
click at [565, 484] on div "Close Residential Ben Phan Actions Status Yet to Confirm Ben Phan · Open profil…" at bounding box center [516, 310] width 1032 height 620
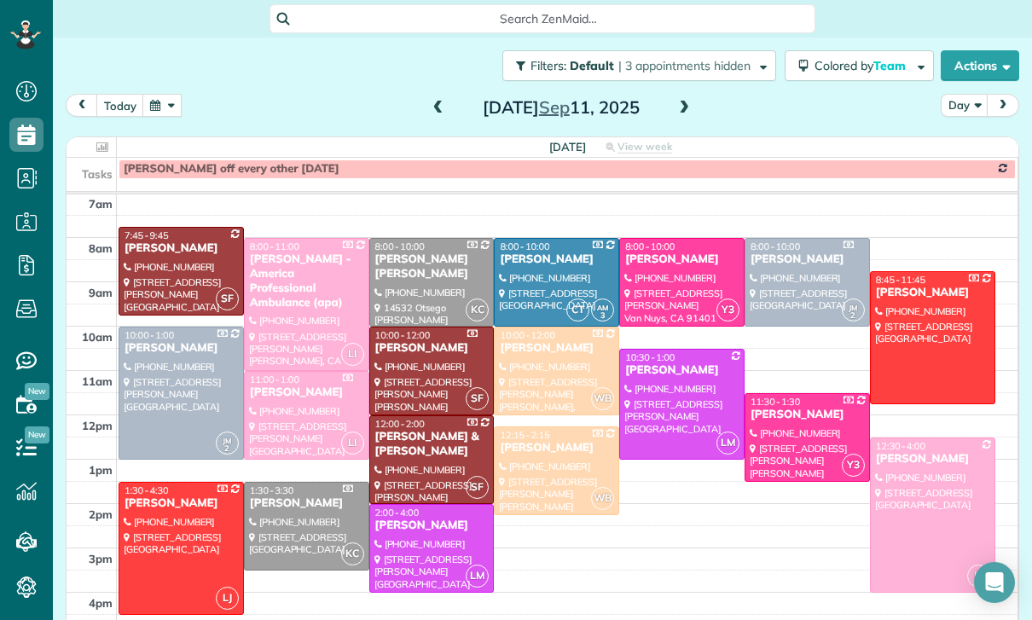
click at [166, 103] on button "button" at bounding box center [161, 105] width 39 height 23
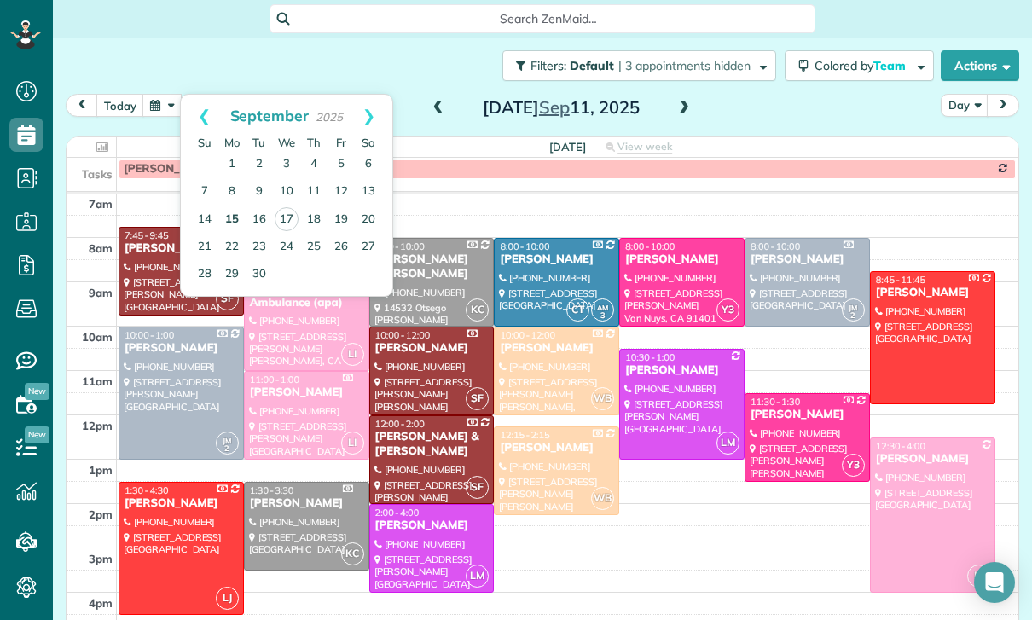
click at [223, 222] on link "15" at bounding box center [231, 219] width 27 height 27
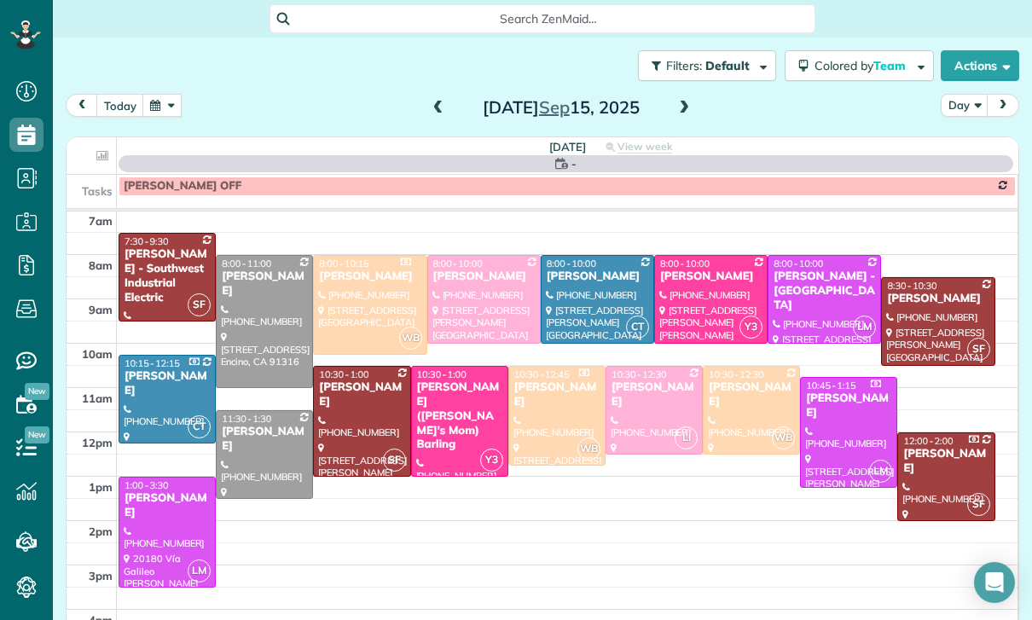
scroll to position [134, 0]
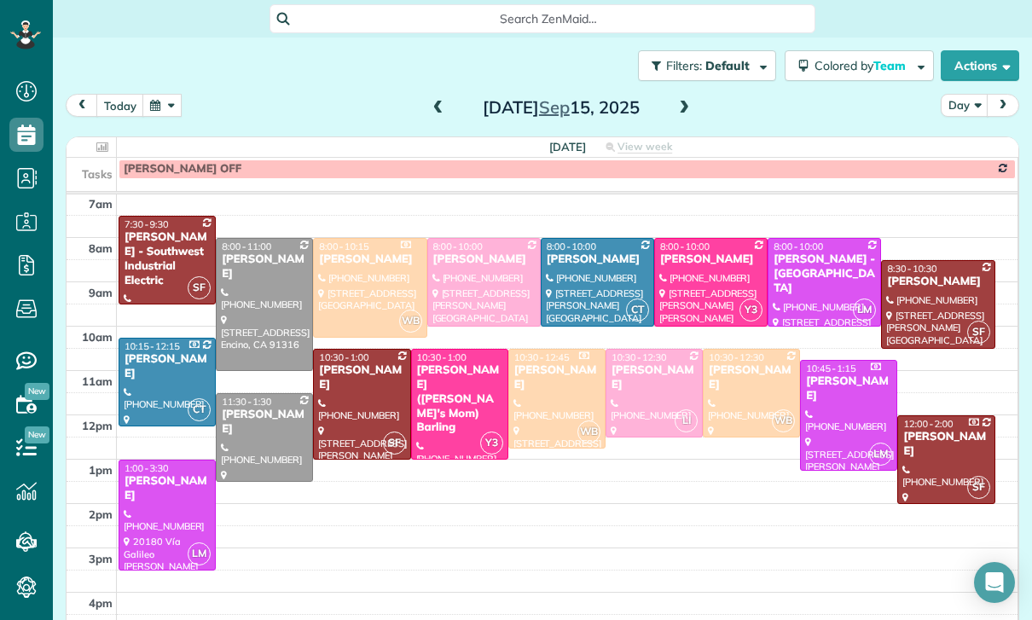
click at [160, 513] on div at bounding box center [167, 515] width 96 height 109
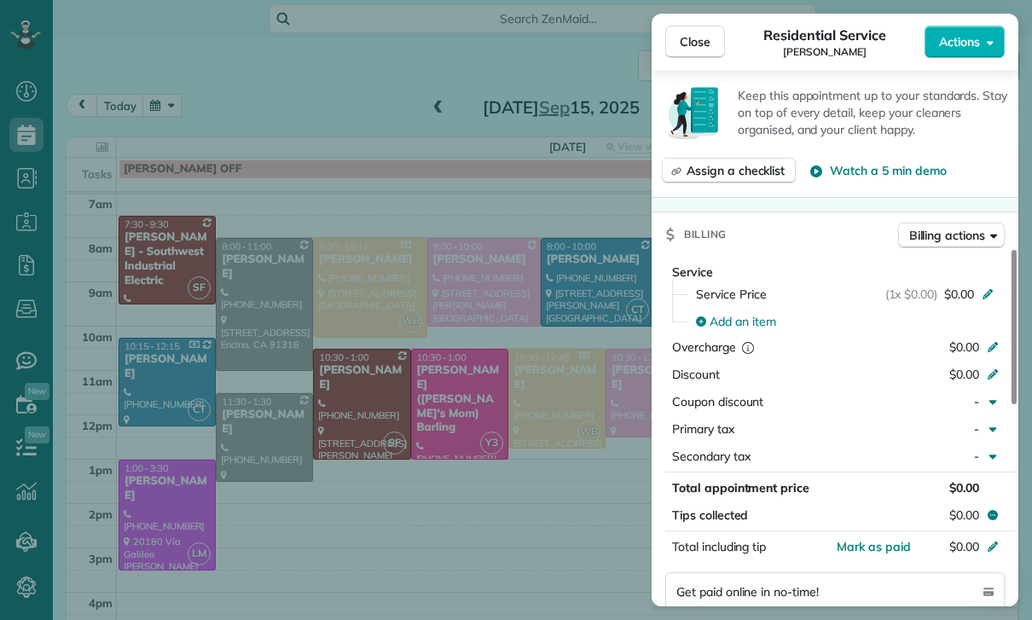
scroll to position [739, 0]
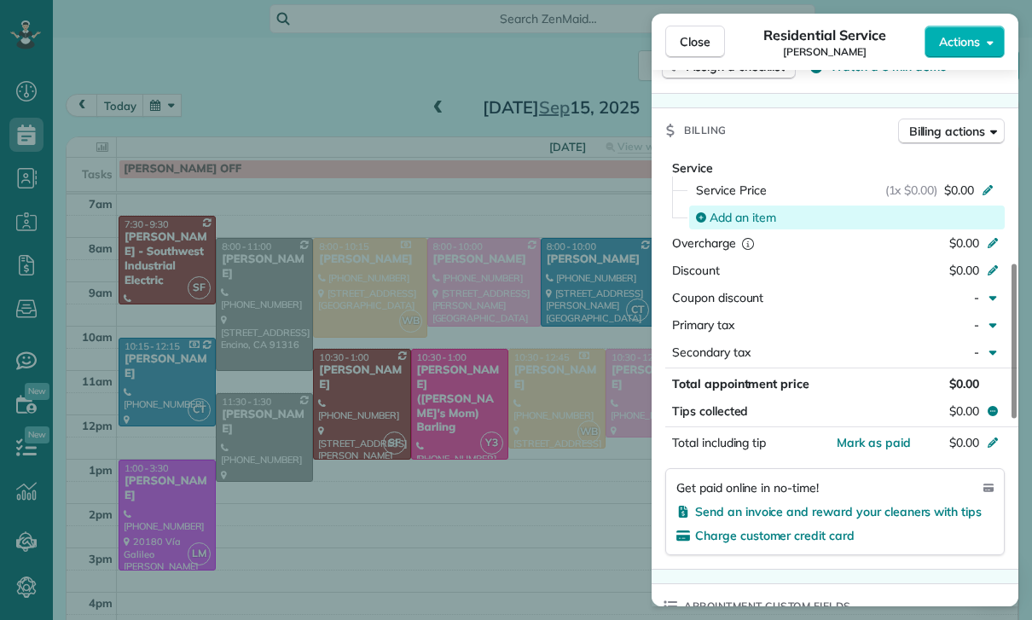
click at [730, 224] on span "Add an item" at bounding box center [743, 217] width 67 height 17
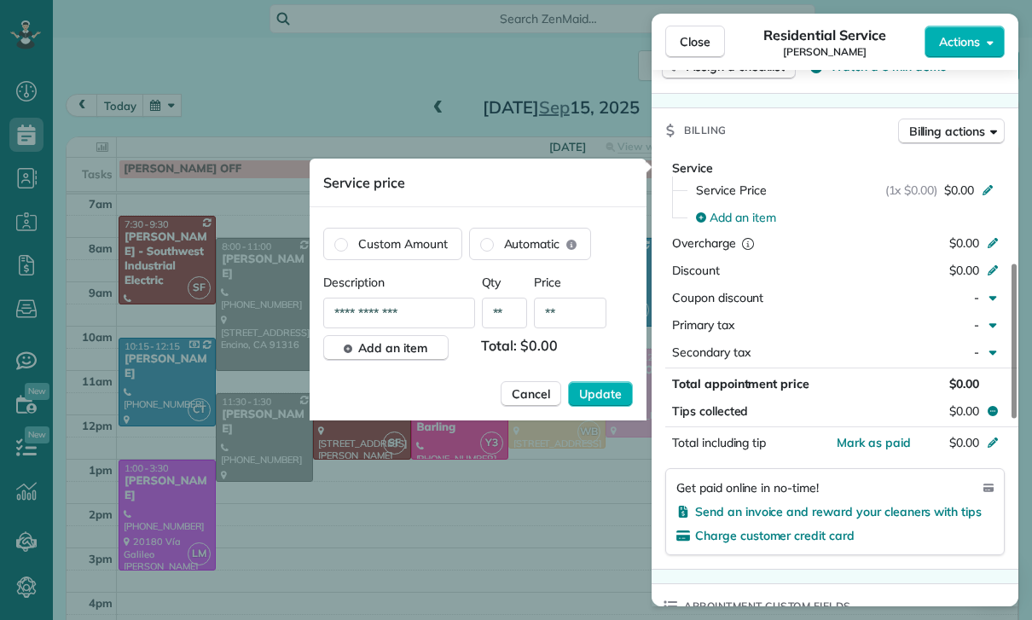
click at [583, 322] on input "**" at bounding box center [570, 313] width 72 height 31
type input "****"
click at [606, 391] on span "Update" at bounding box center [600, 393] width 43 height 17
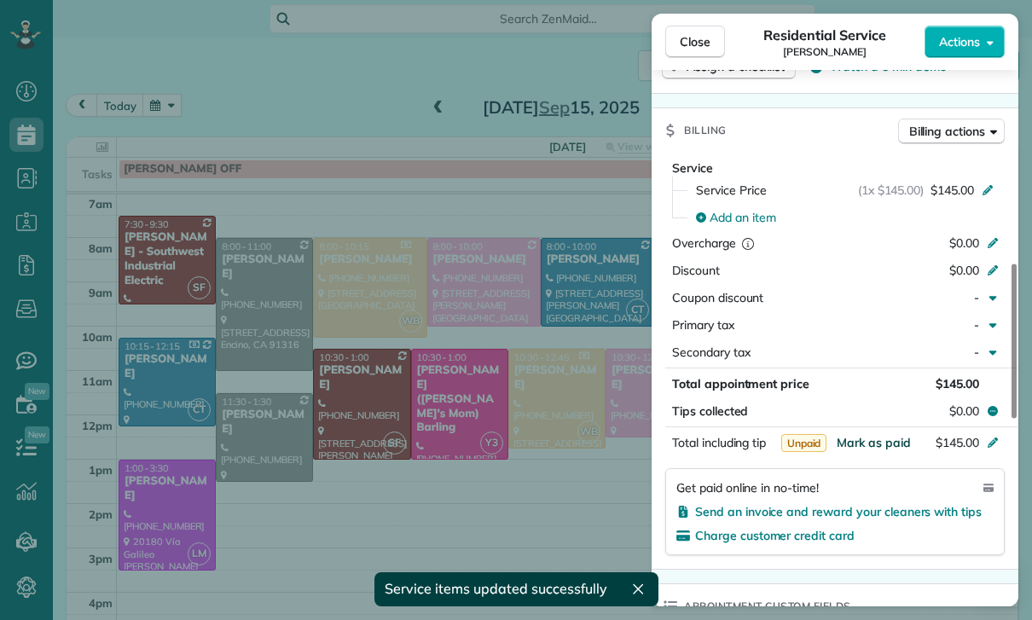
click at [877, 440] on span "Mark as paid" at bounding box center [874, 442] width 74 height 15
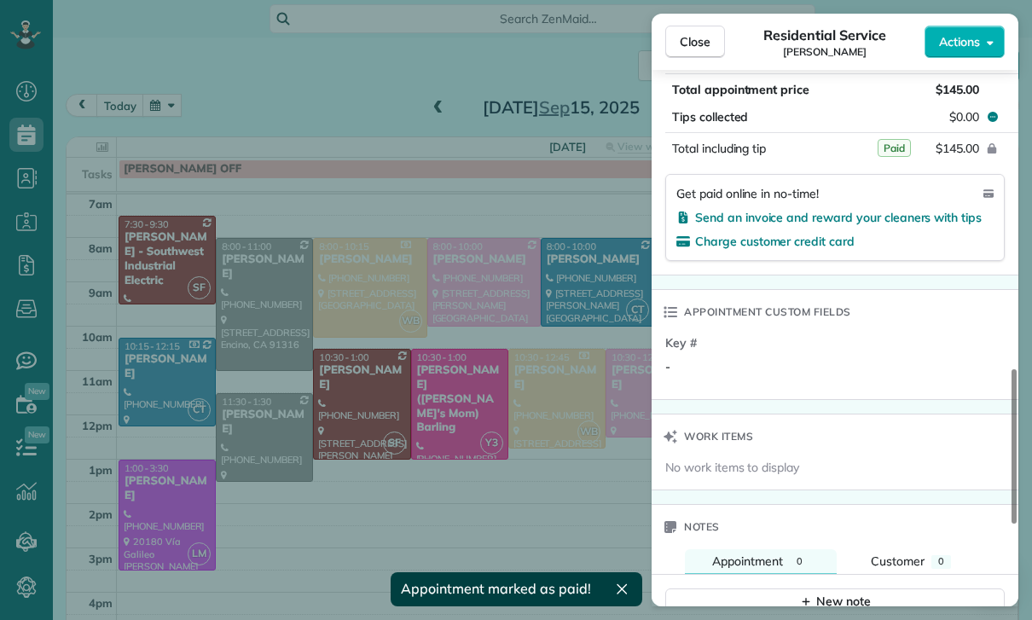
scroll to position [1264, 0]
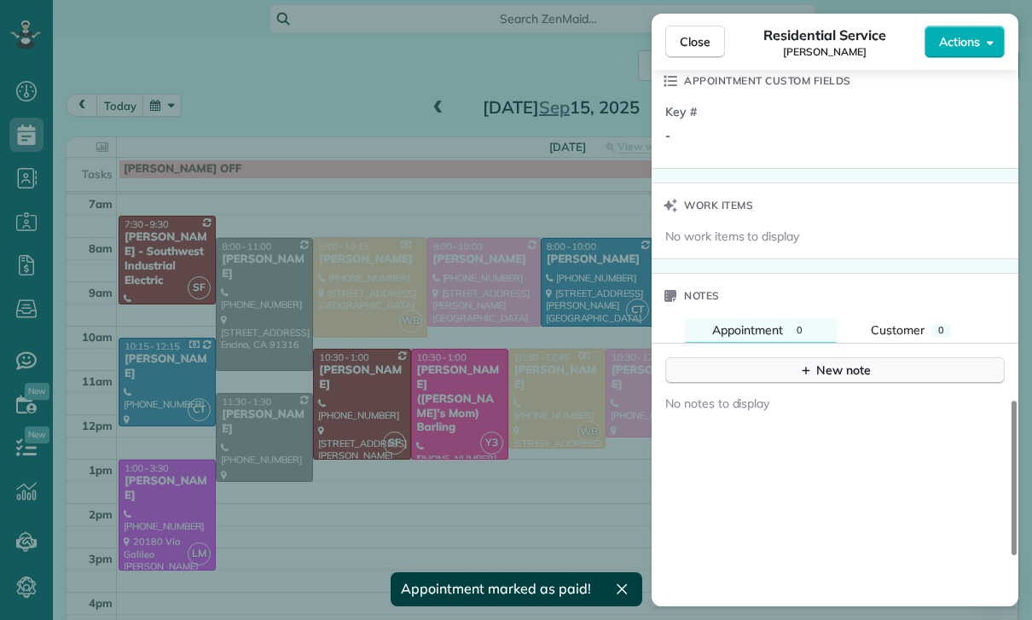
click at [820, 380] on button "New note" at bounding box center [834, 370] width 339 height 26
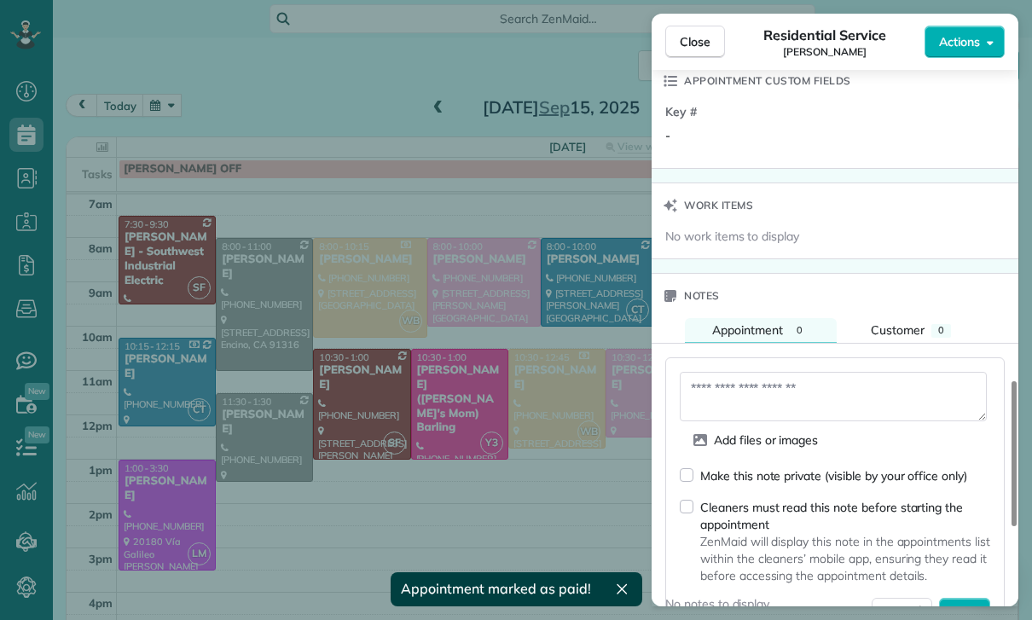
click at [748, 397] on textarea at bounding box center [833, 396] width 307 height 49
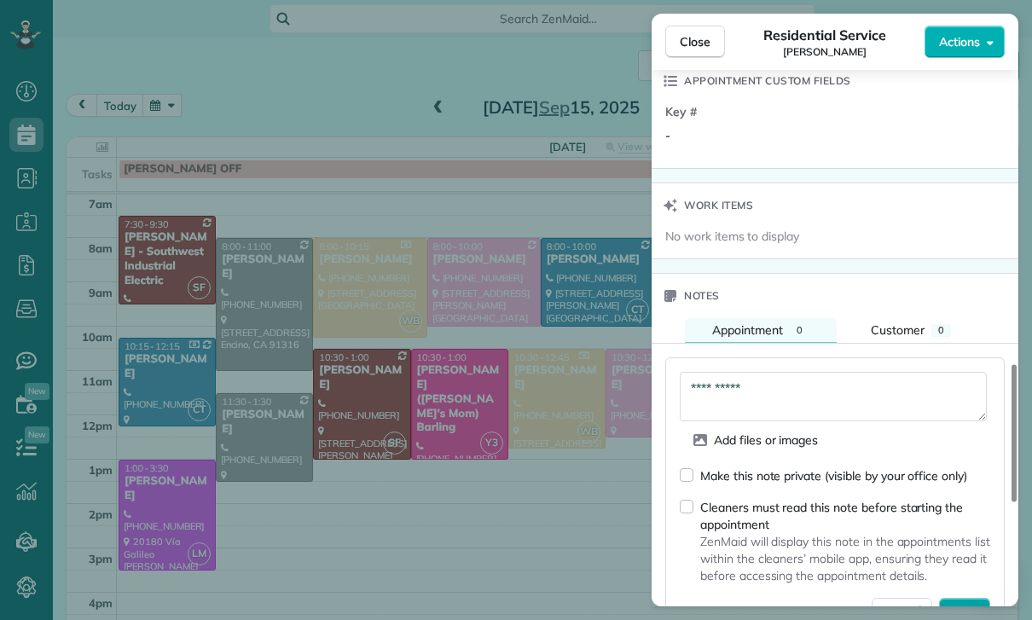
type textarea "**********"
click at [967, 606] on span "Save" at bounding box center [964, 610] width 29 height 17
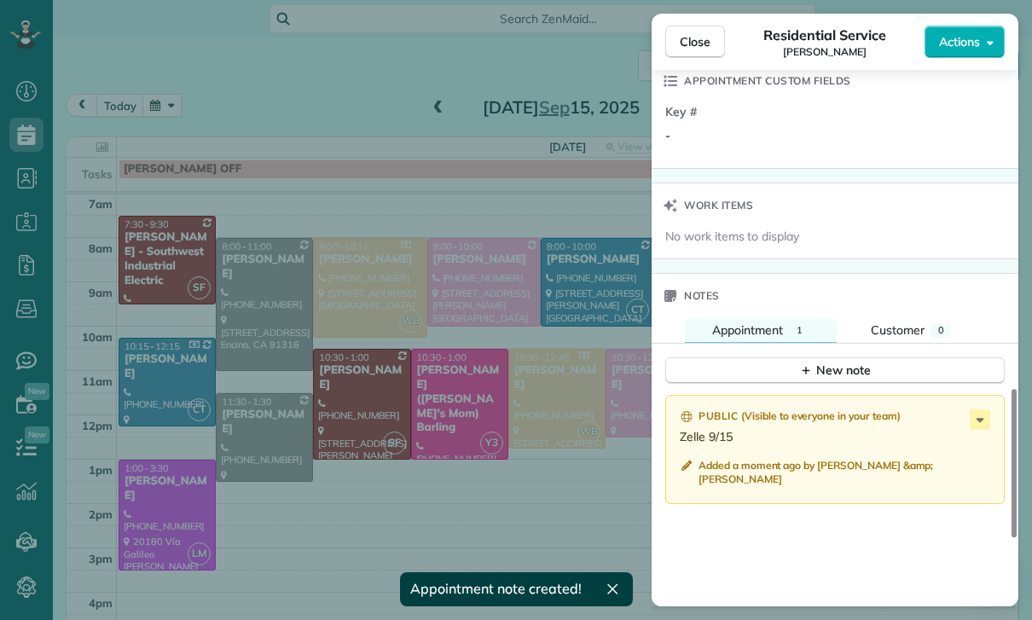
click at [453, 422] on div "Close Residential Service Asher Yousif Actions Status Confirmed Asher Yousif · …" at bounding box center [516, 310] width 1032 height 620
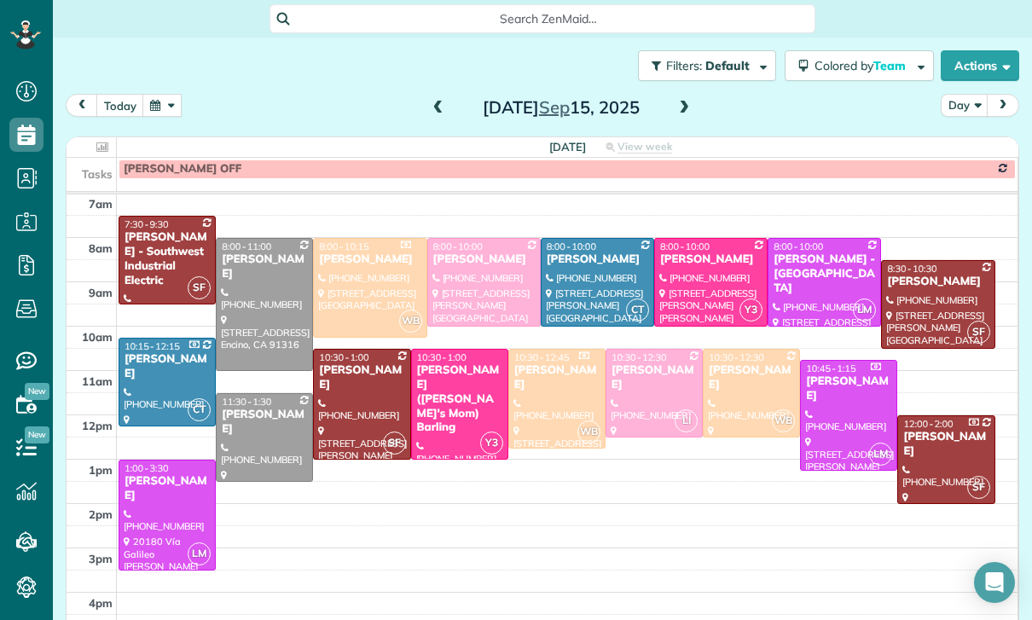
click at [163, 105] on button "button" at bounding box center [161, 105] width 39 height 23
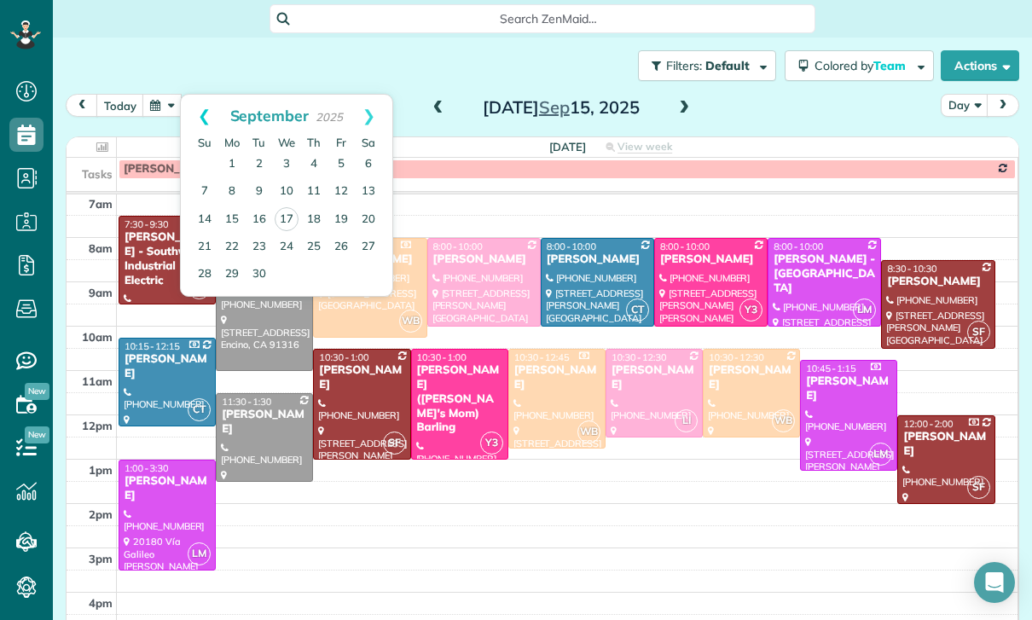
click at [194, 118] on link "Prev" at bounding box center [204, 116] width 47 height 43
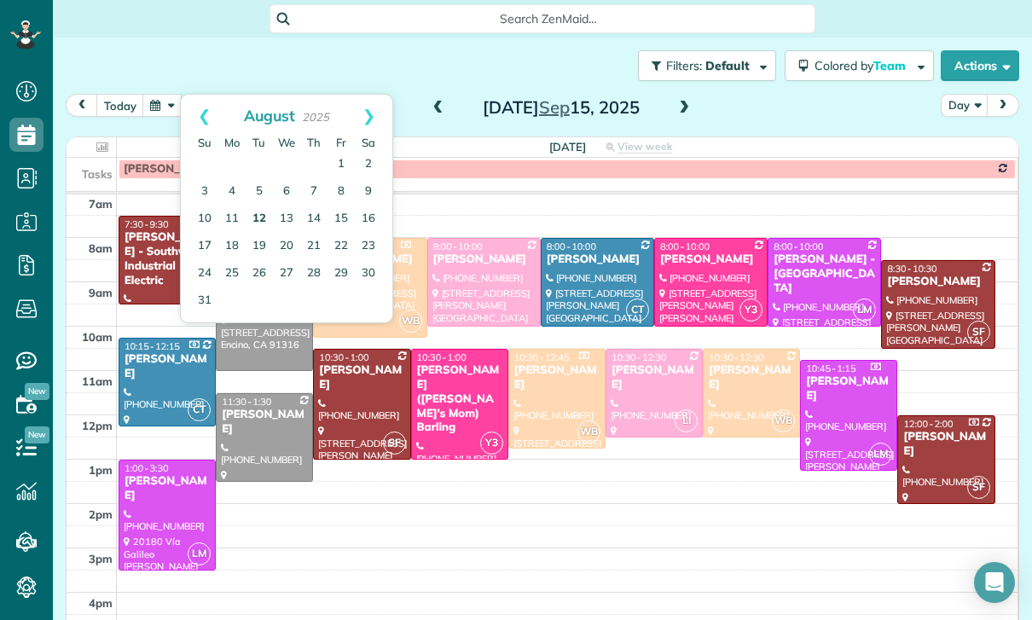
click at [252, 216] on link "12" at bounding box center [259, 219] width 27 height 27
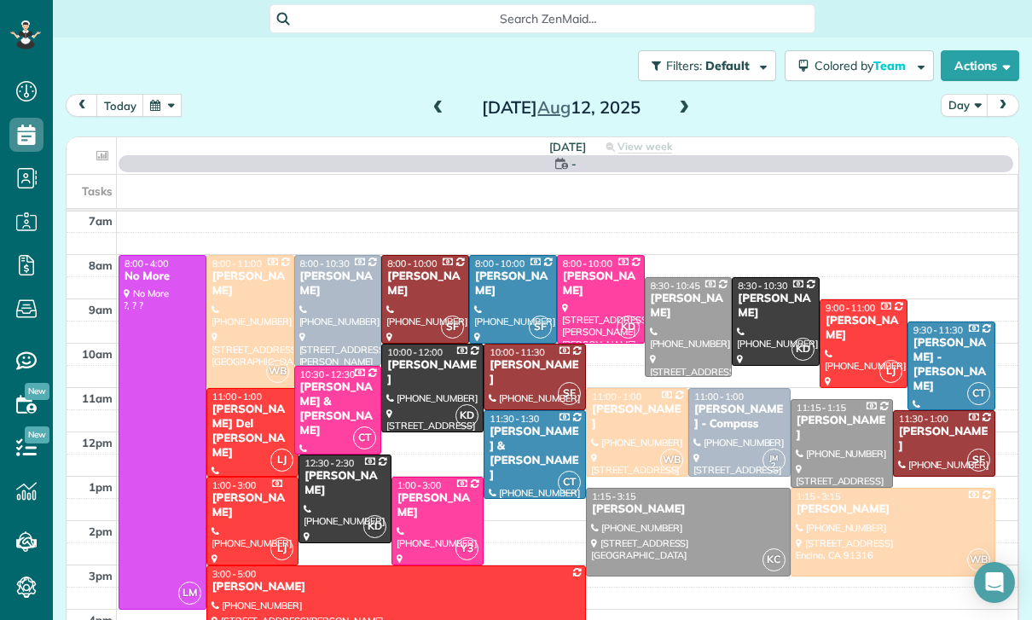
scroll to position [134, 0]
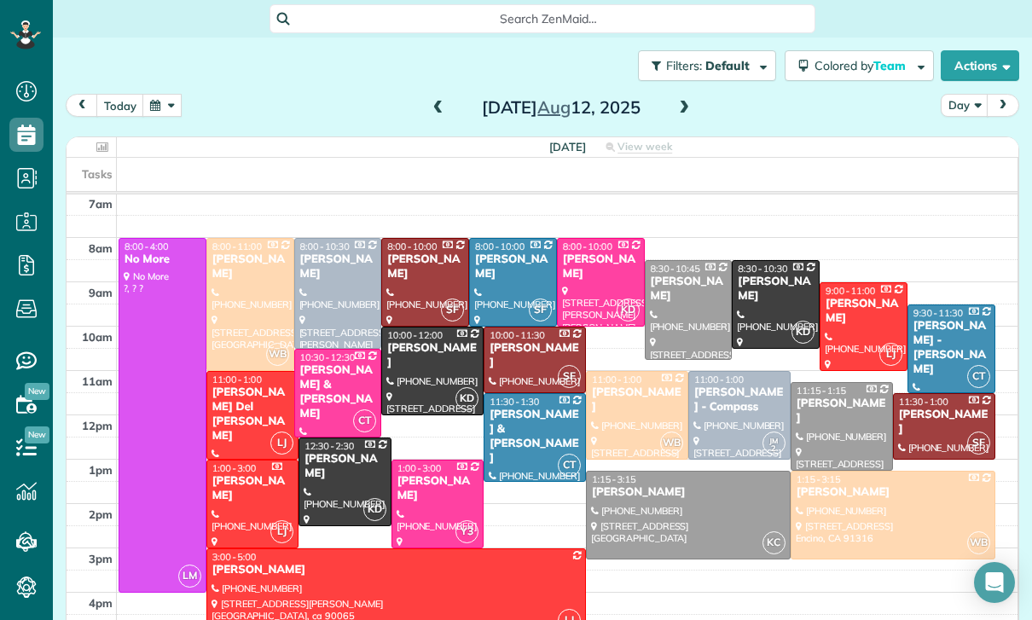
click at [670, 519] on div at bounding box center [688, 515] width 203 height 87
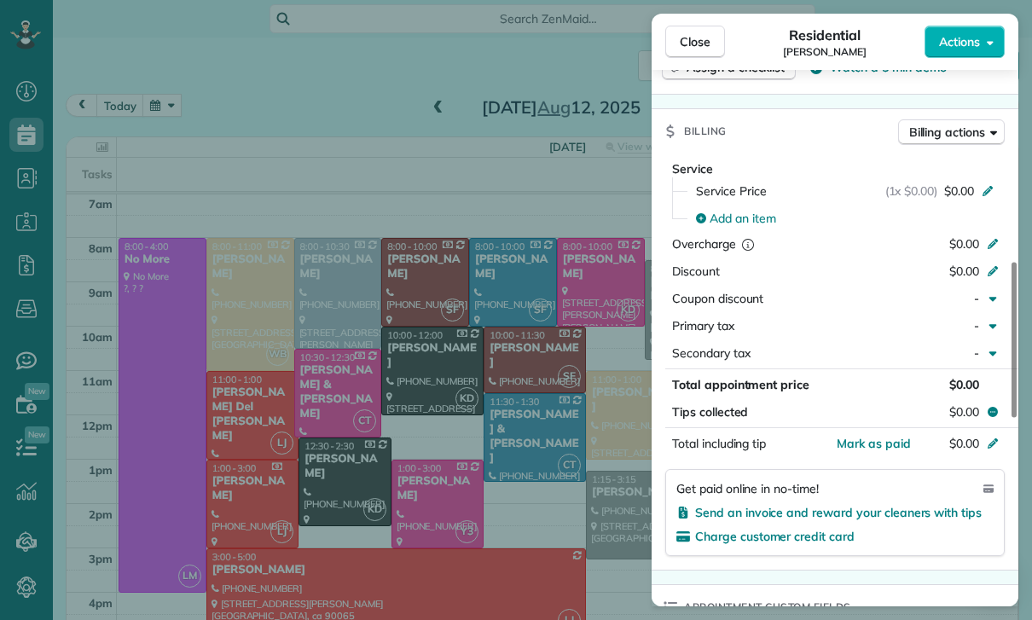
scroll to position [736, 0]
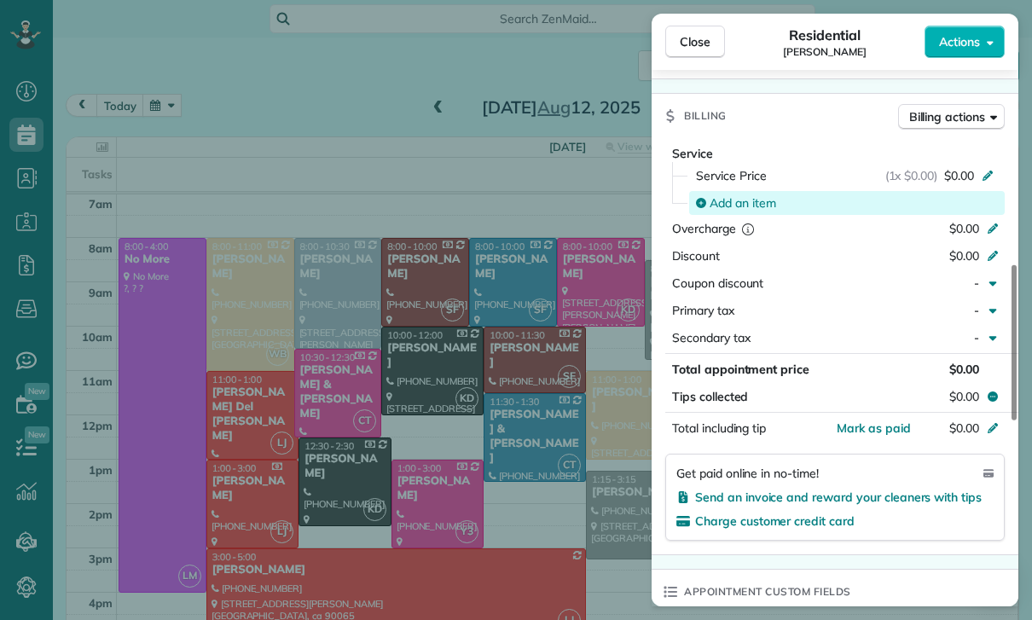
click at [734, 205] on span "Add an item" at bounding box center [743, 202] width 67 height 17
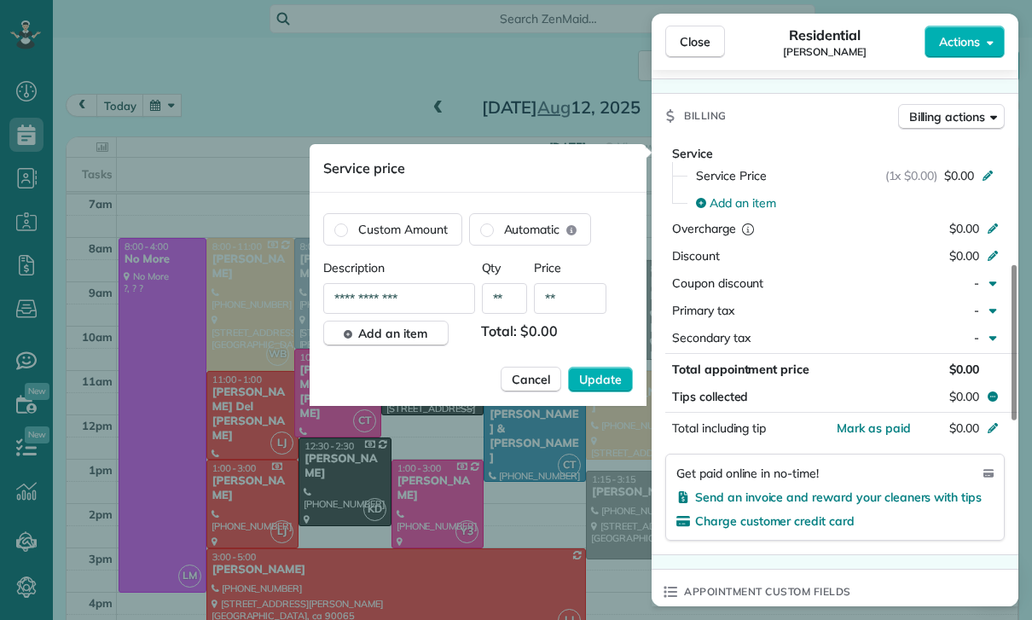
click at [571, 306] on input "**" at bounding box center [570, 298] width 72 height 31
type input "****"
click at [588, 371] on button "Update" at bounding box center [600, 380] width 65 height 26
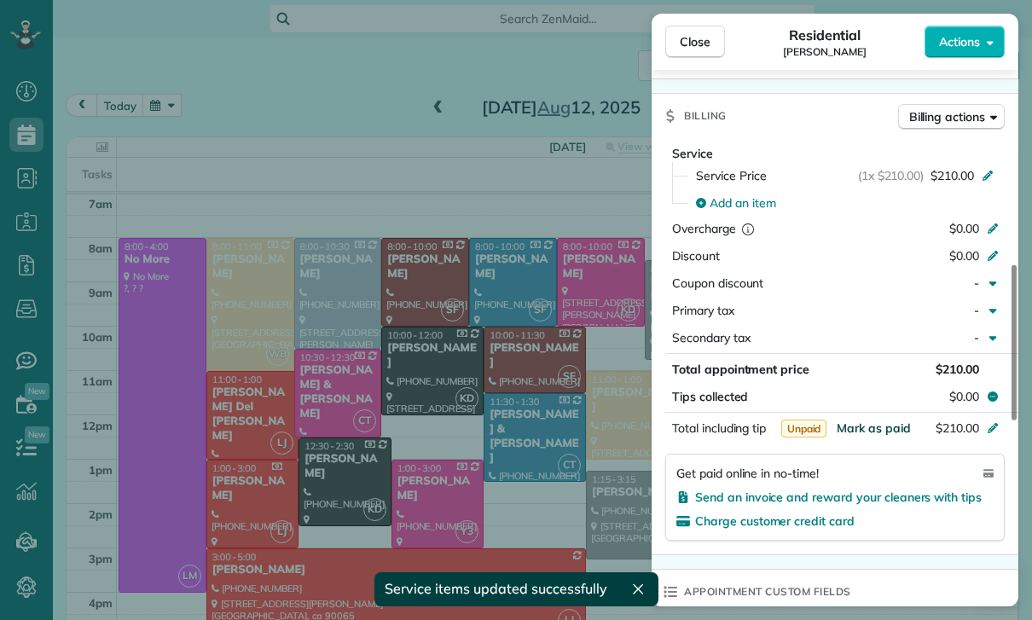
click at [872, 430] on span "Mark as paid" at bounding box center [874, 427] width 74 height 15
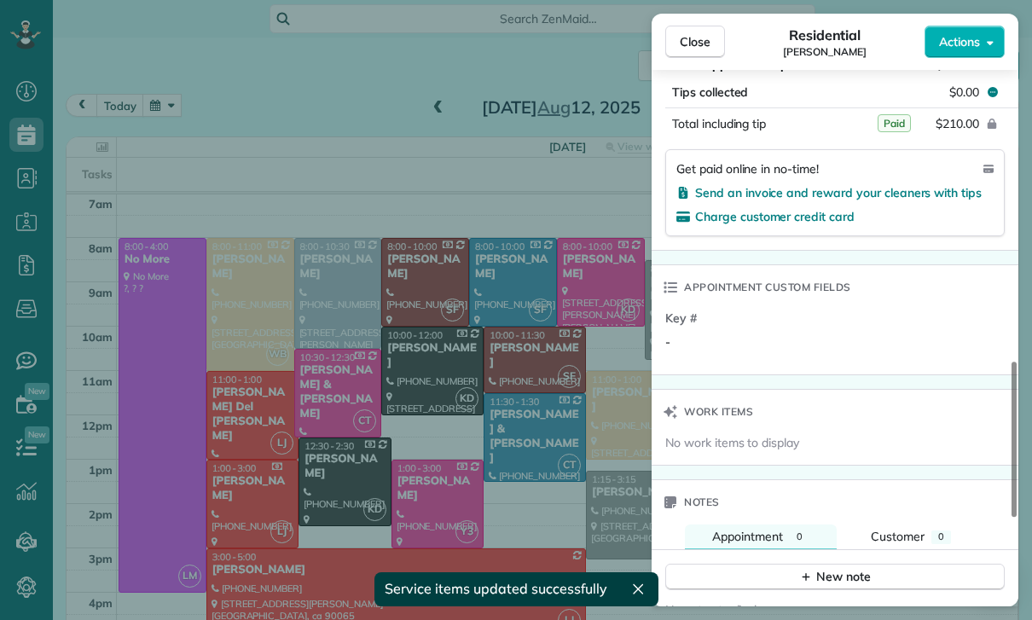
scroll to position [1142, 0]
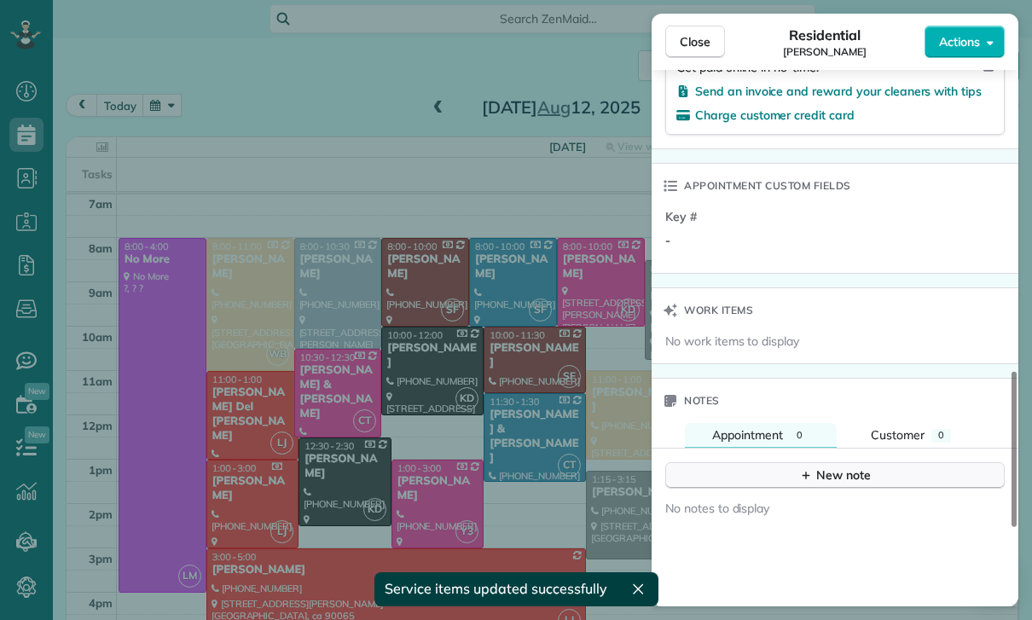
click at [826, 487] on button "New note" at bounding box center [834, 475] width 339 height 26
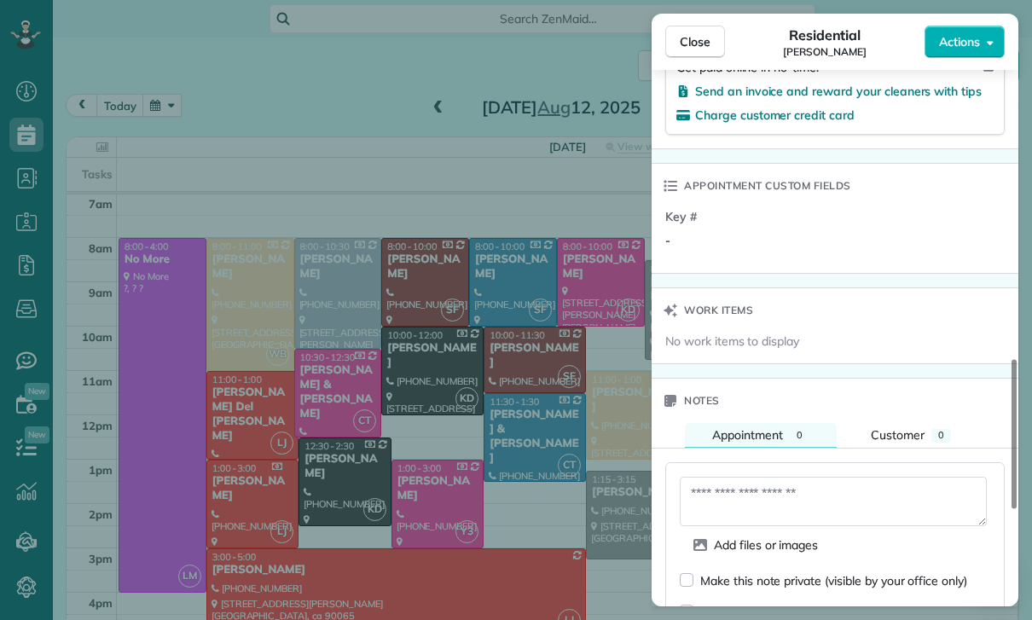
click at [765, 487] on textarea at bounding box center [833, 501] width 307 height 49
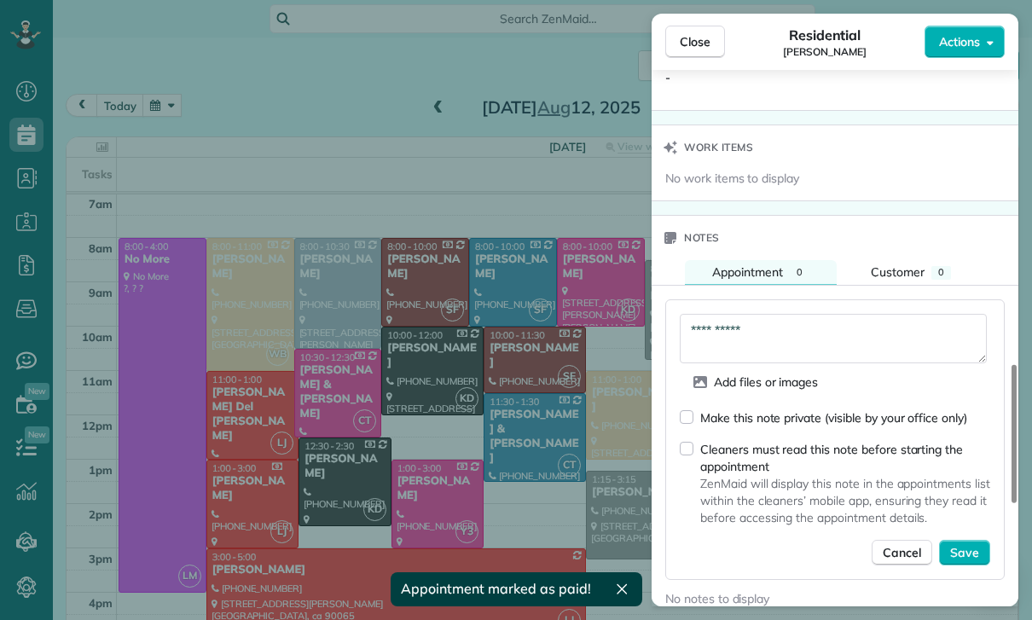
scroll to position [1348, 0]
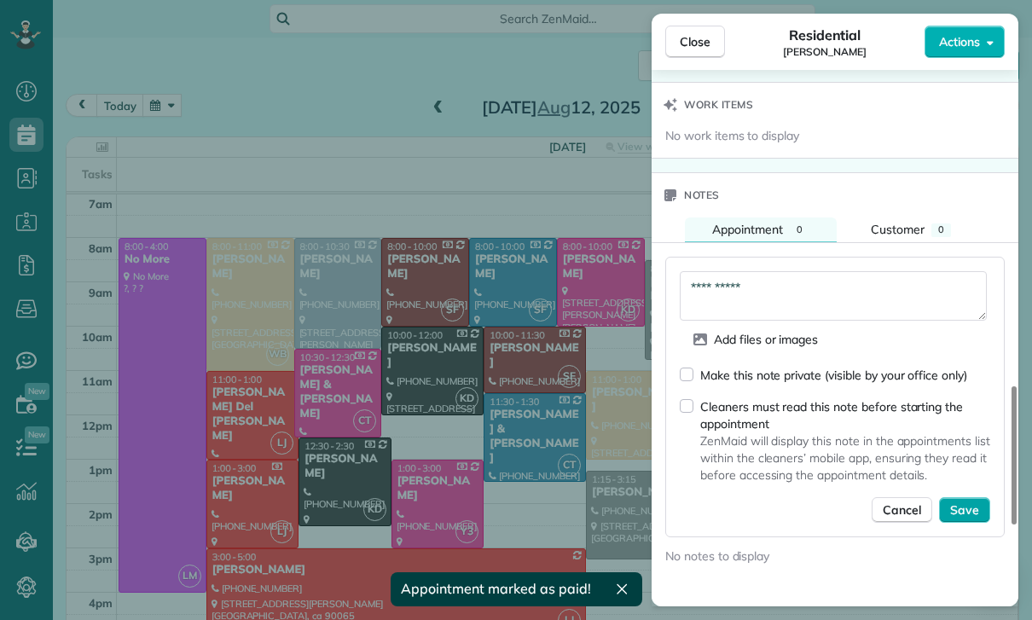
type textarea "**********"
click at [958, 497] on button "Save" at bounding box center [964, 510] width 51 height 26
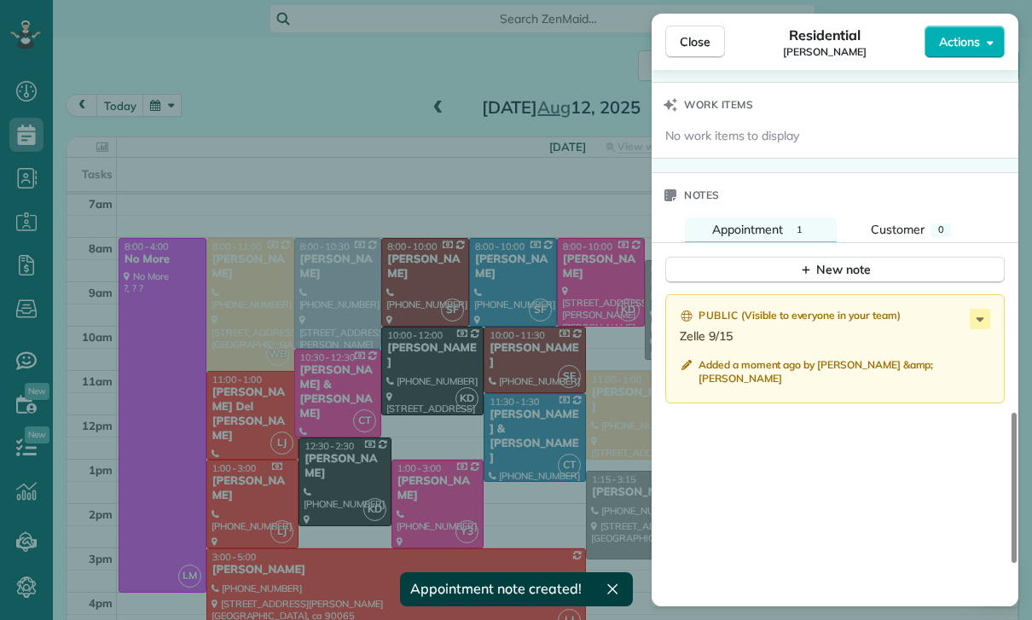
click at [433, 443] on div "Close Residential Mark Ransom Actions Status Confirmed Mark Ransom · Open profi…" at bounding box center [516, 310] width 1032 height 620
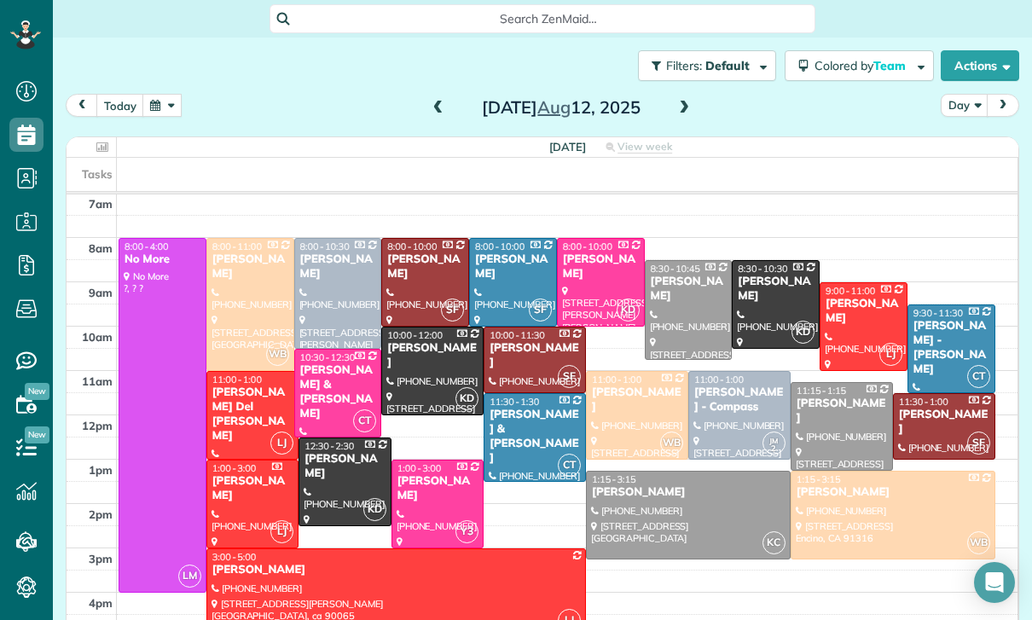
click at [164, 102] on button "button" at bounding box center [161, 105] width 39 height 23
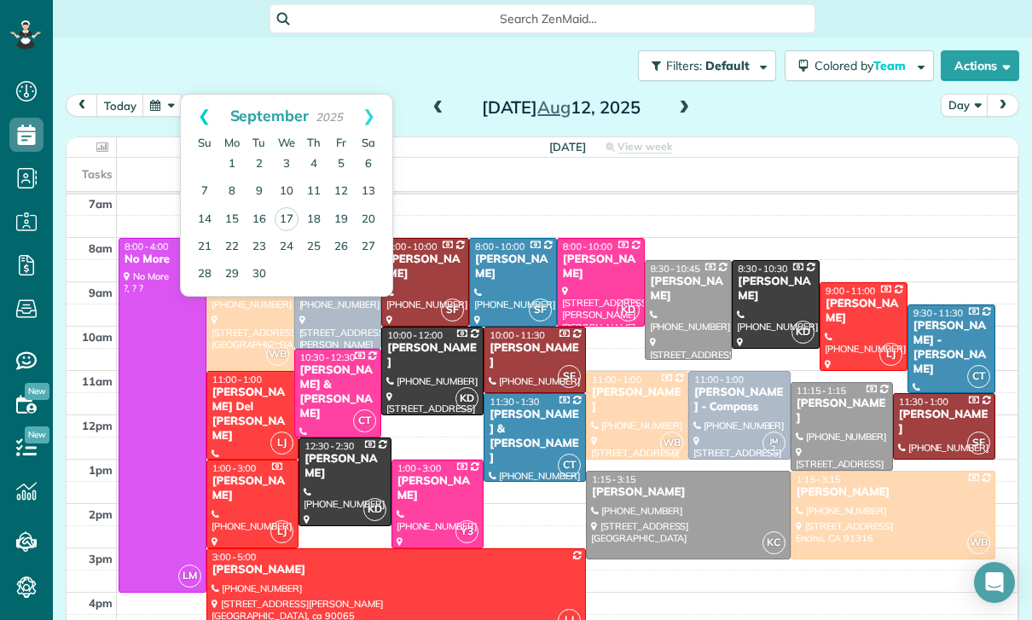
click at [194, 118] on link "Prev" at bounding box center [204, 116] width 47 height 43
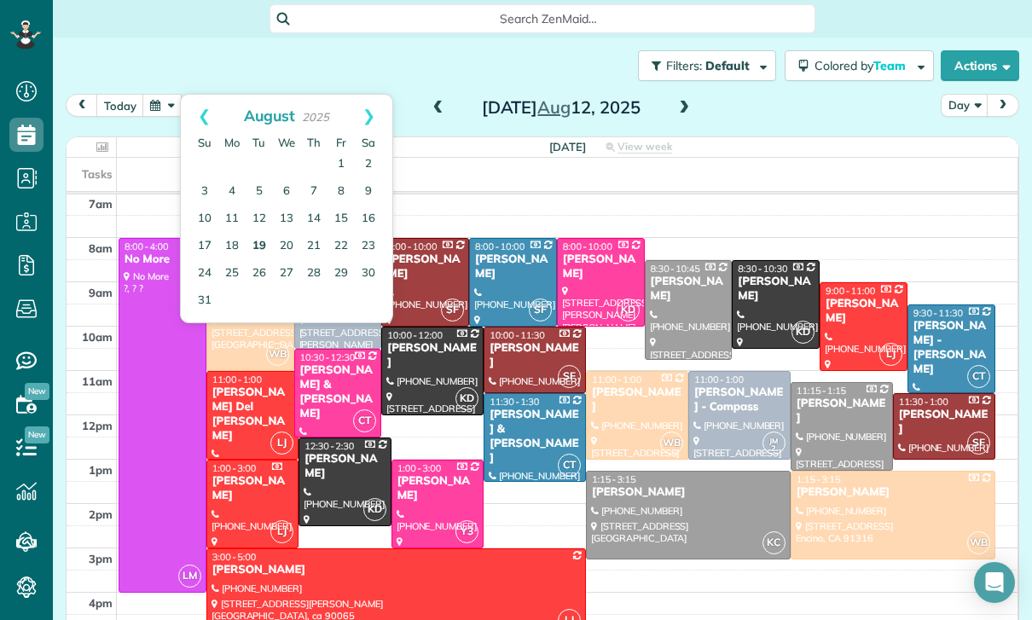
click at [254, 237] on link "19" at bounding box center [259, 246] width 27 height 27
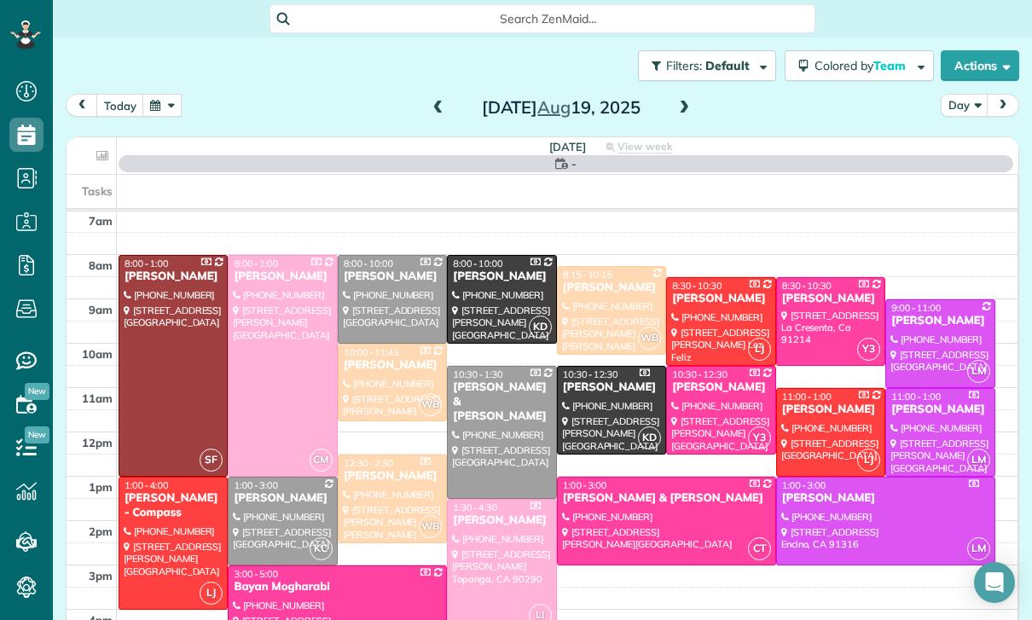
scroll to position [134, 0]
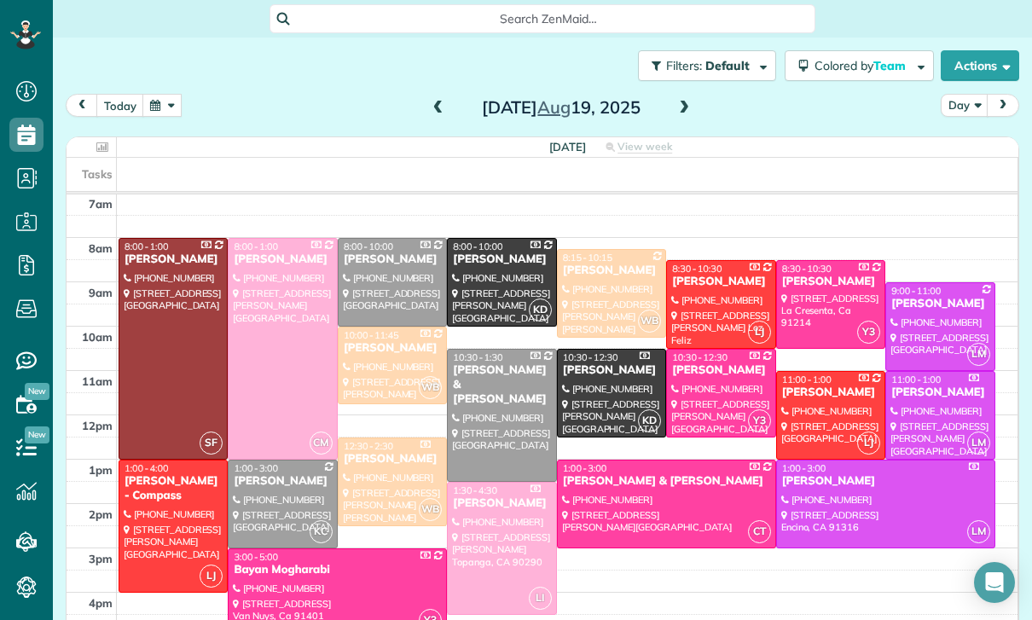
click at [266, 507] on div at bounding box center [282, 504] width 107 height 87
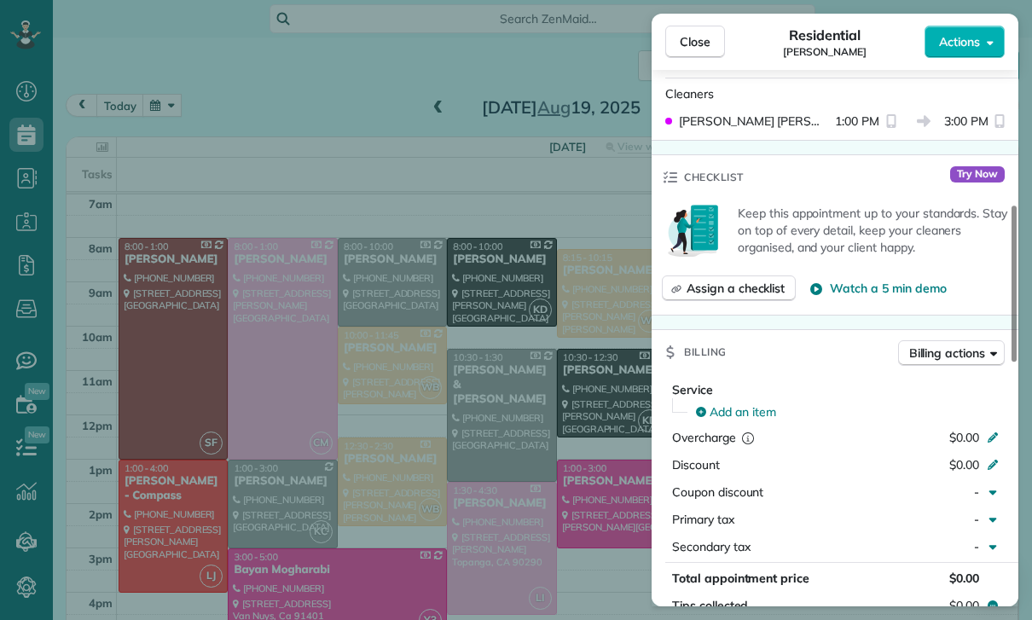
scroll to position [749, 0]
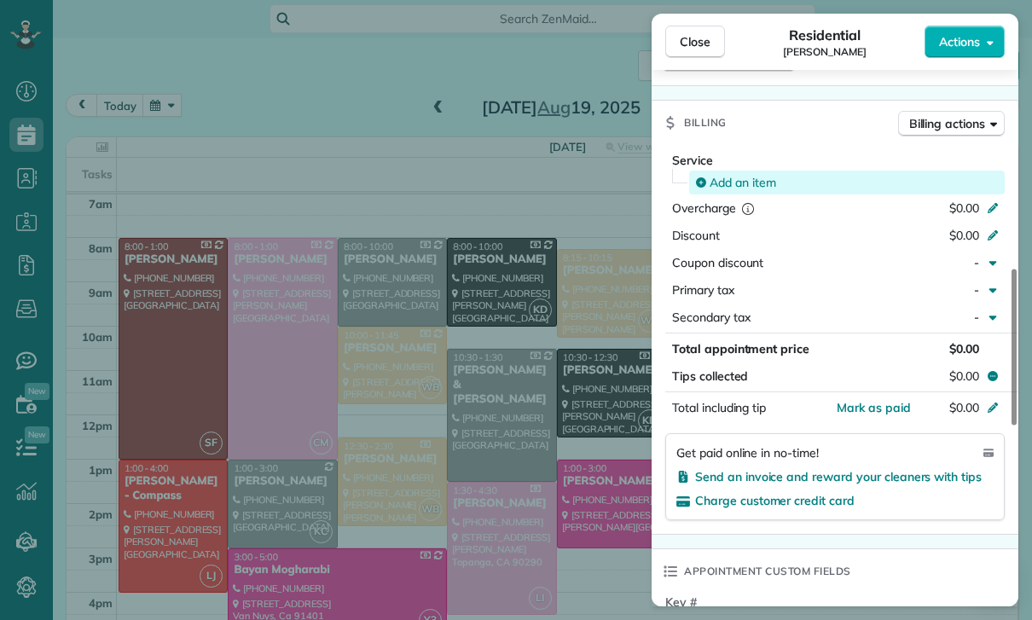
click at [739, 178] on span "Add an item" at bounding box center [743, 182] width 67 height 17
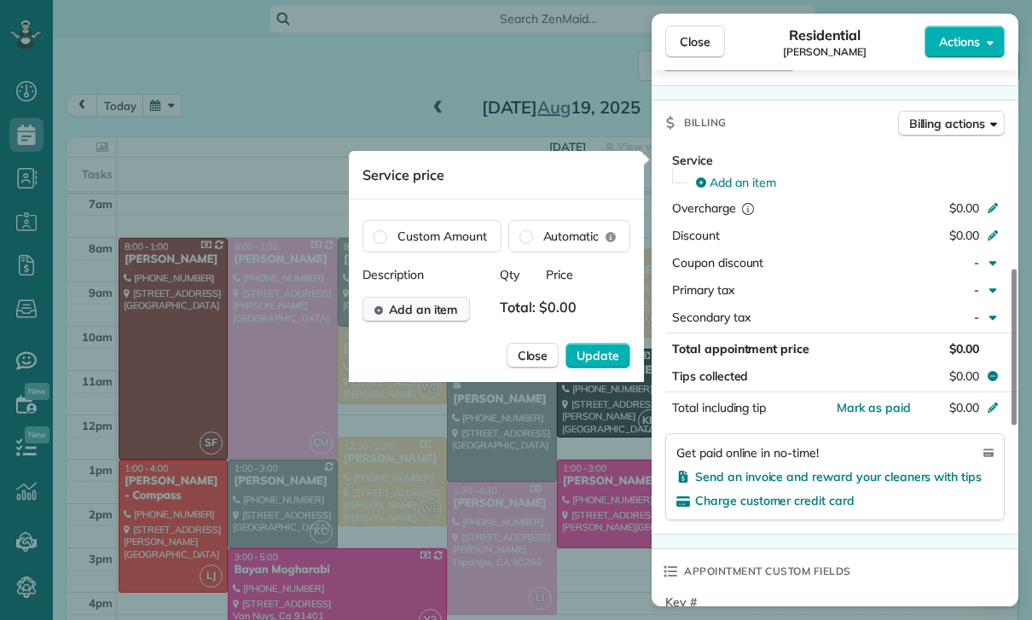
click at [418, 314] on span "Add an item" at bounding box center [423, 309] width 69 height 17
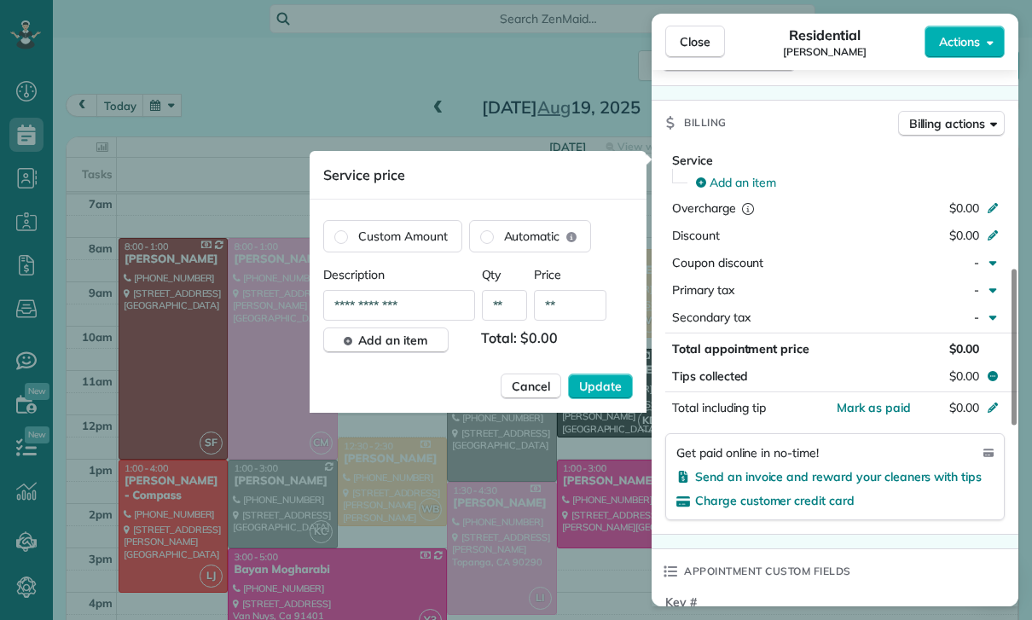
click at [569, 318] on input "**" at bounding box center [570, 305] width 72 height 31
type input "****"
click at [607, 391] on span "Update" at bounding box center [600, 386] width 43 height 17
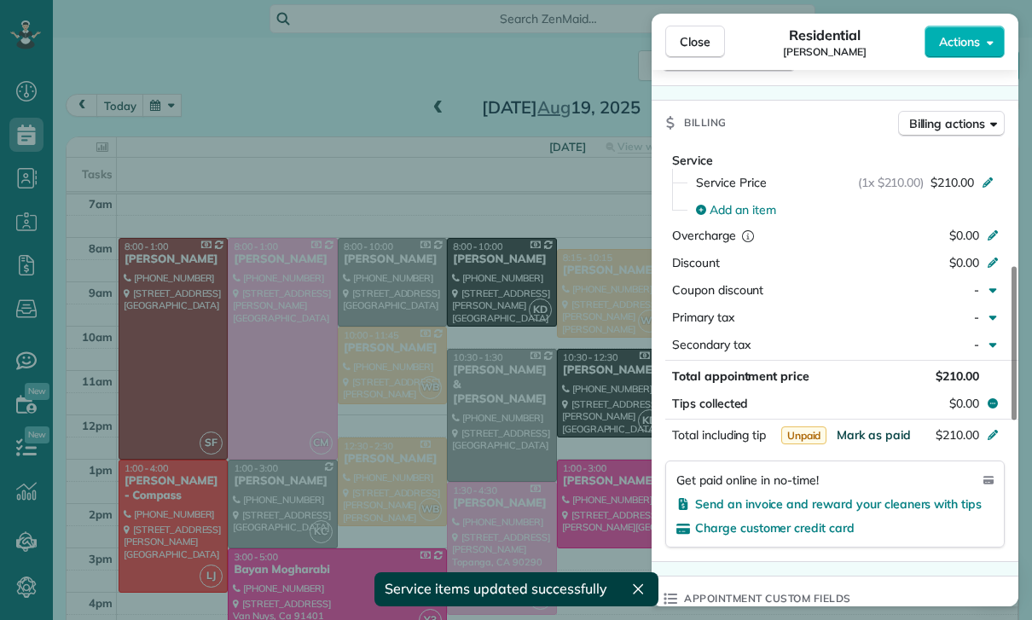
click at [872, 436] on span "Mark as paid" at bounding box center [874, 434] width 74 height 15
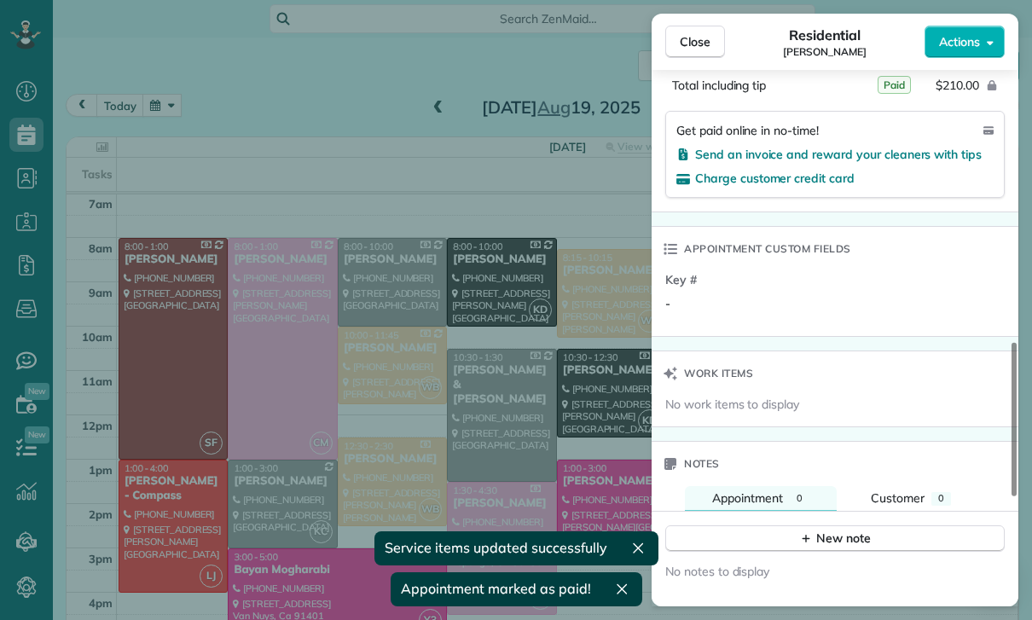
scroll to position [1170, 0]
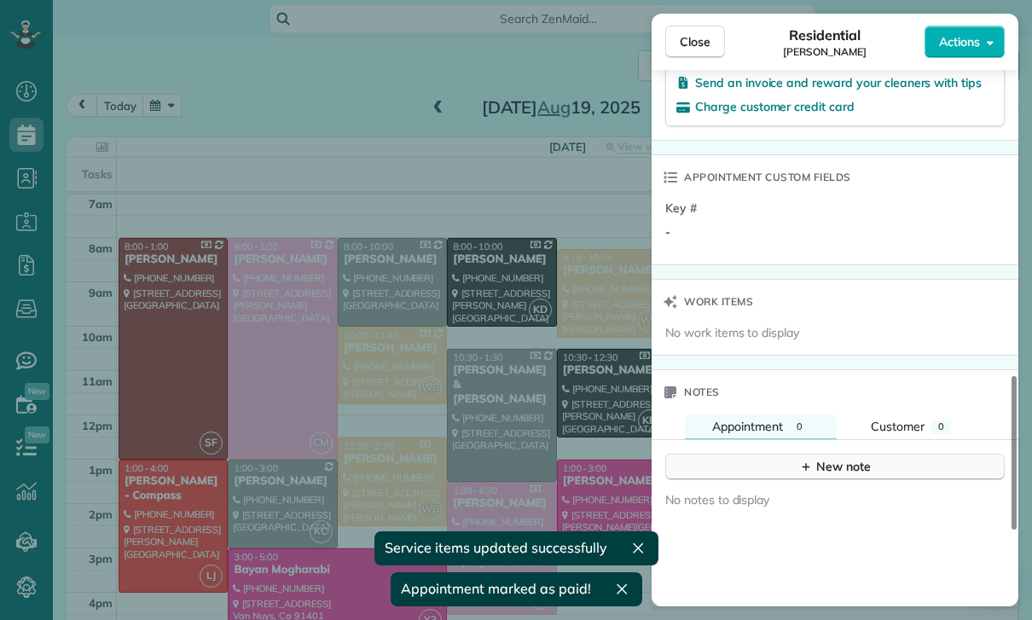
click at [832, 461] on div "New note" at bounding box center [835, 467] width 72 height 18
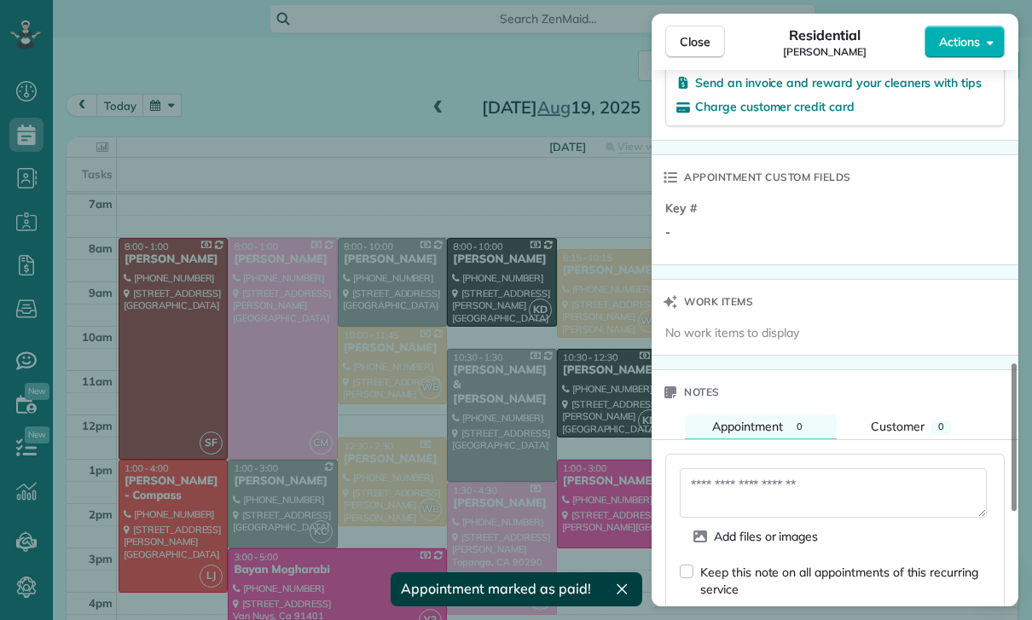
click at [750, 494] on textarea at bounding box center [833, 492] width 307 height 49
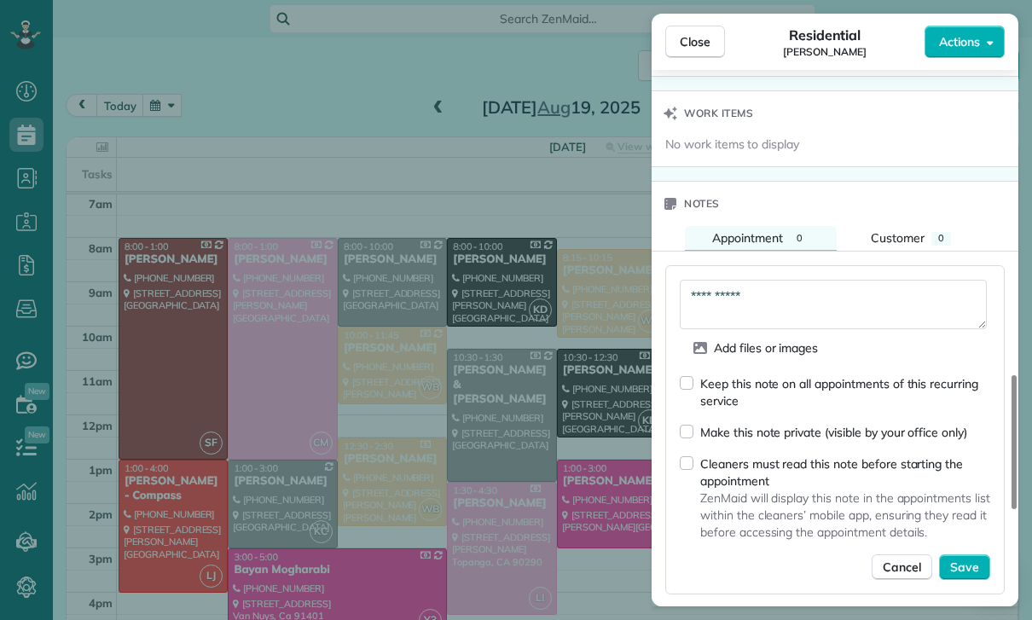
scroll to position [1402, 0]
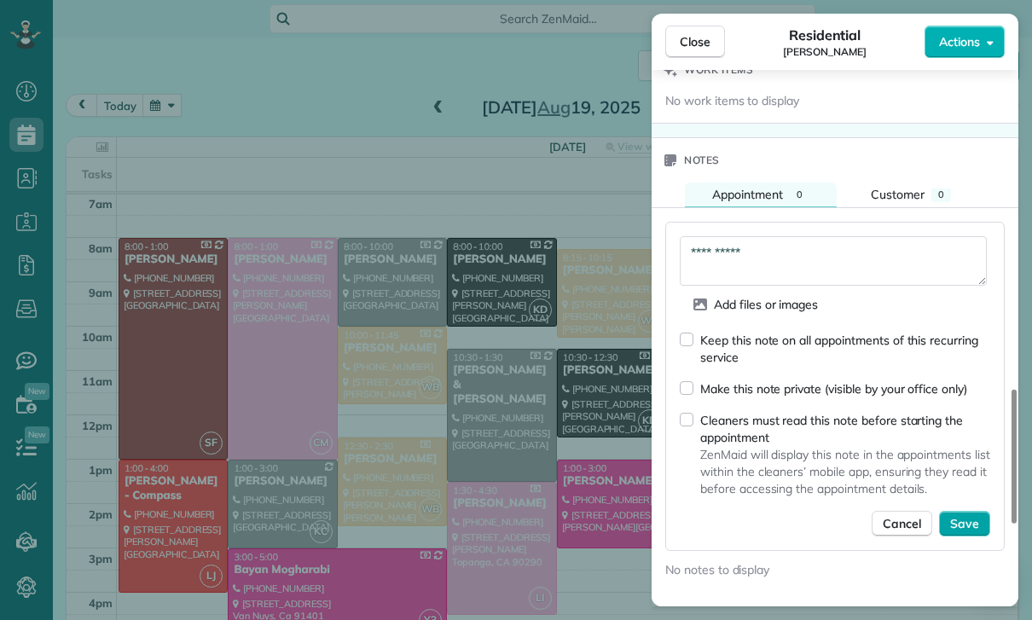
type textarea "**********"
click at [965, 513] on button "Save" at bounding box center [964, 524] width 51 height 26
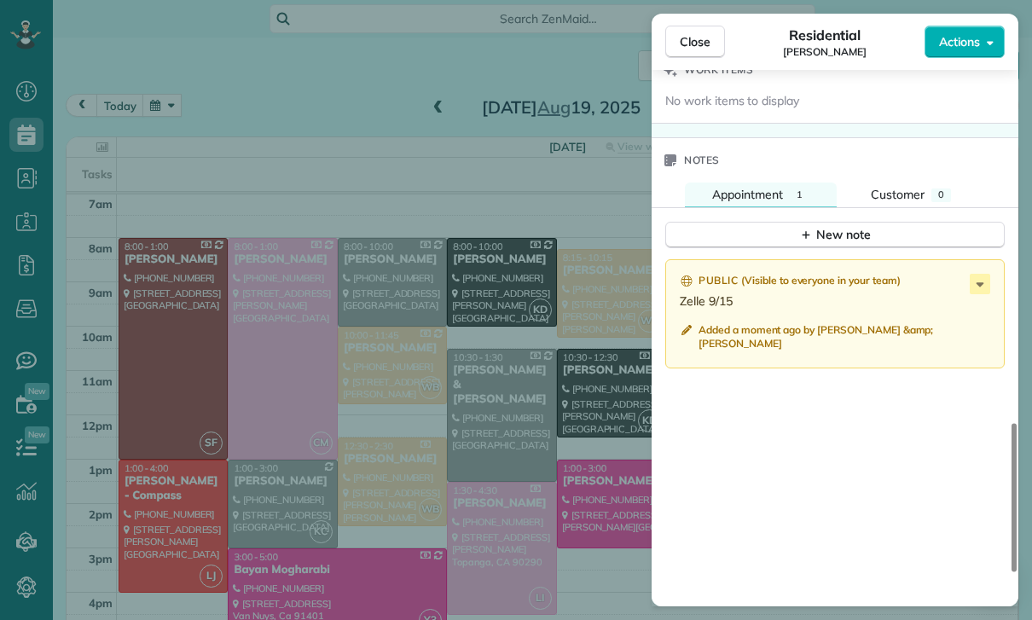
click at [472, 417] on div "Close Residential Mark Ransom Actions Status Confirmed Mark Ransom · Open profi…" at bounding box center [516, 310] width 1032 height 620
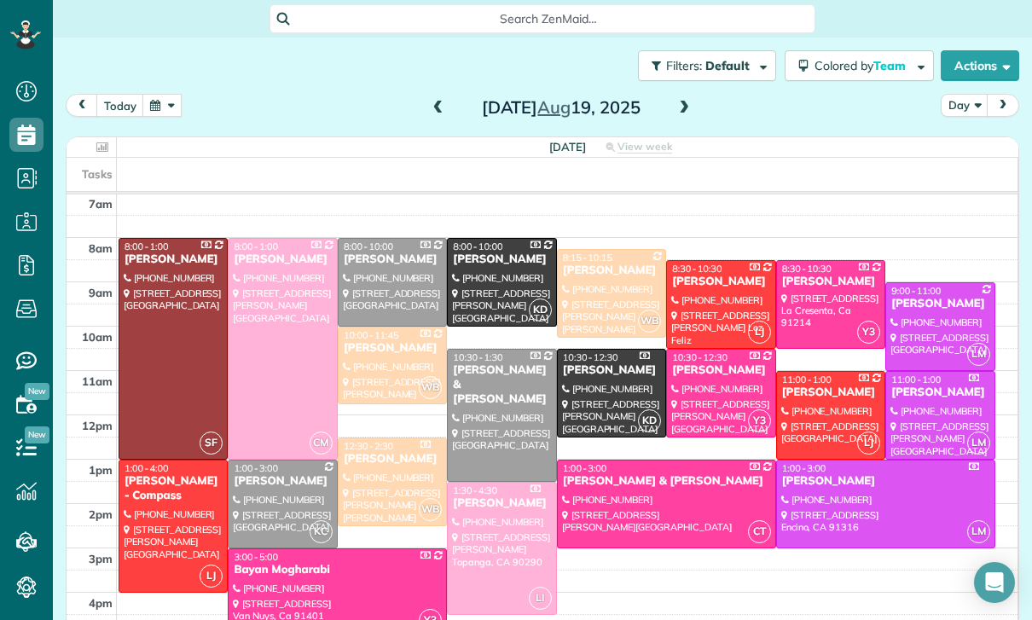
click at [160, 100] on button "button" at bounding box center [161, 105] width 39 height 23
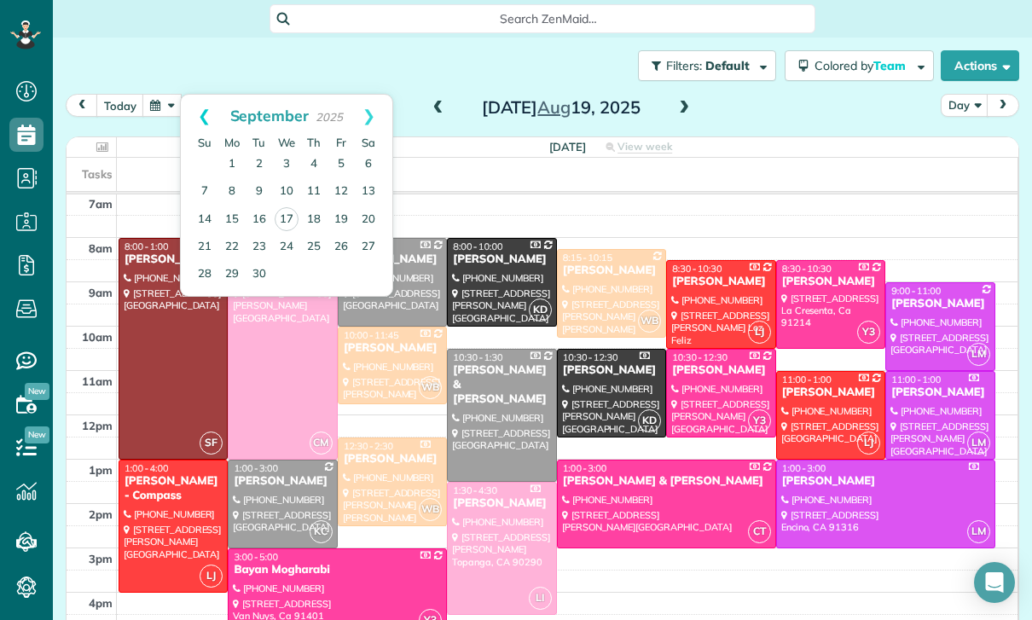
click at [206, 120] on link "Prev" at bounding box center [204, 116] width 47 height 43
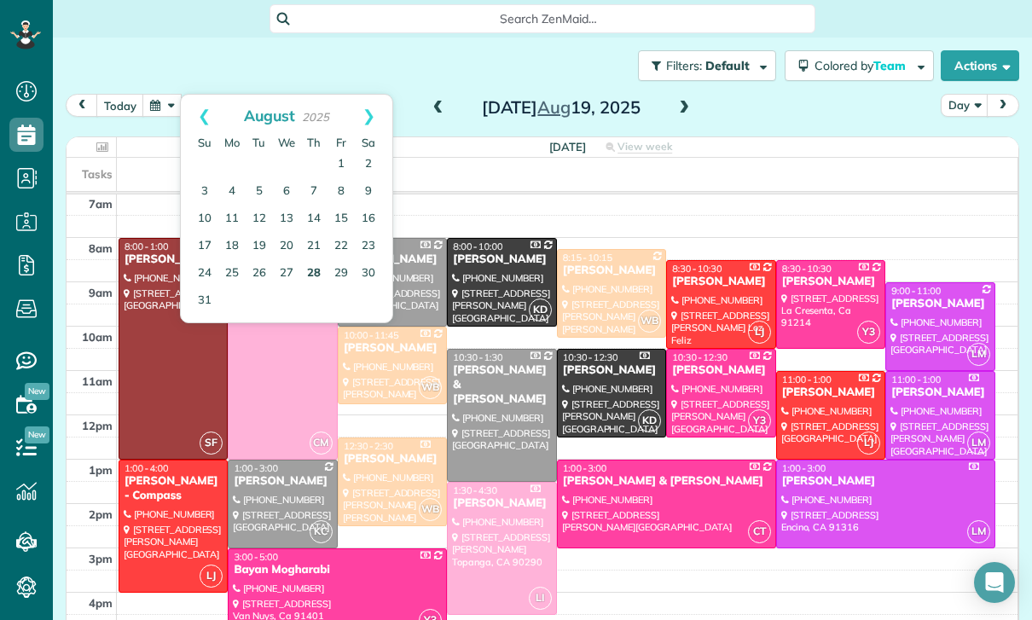
click at [310, 277] on link "28" at bounding box center [313, 273] width 27 height 27
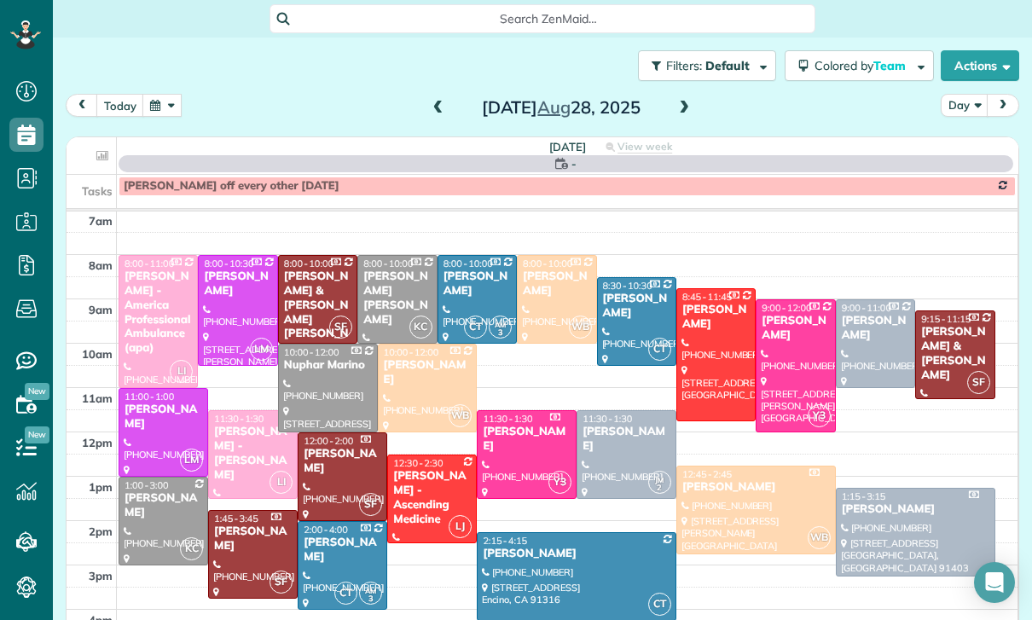
scroll to position [134, 0]
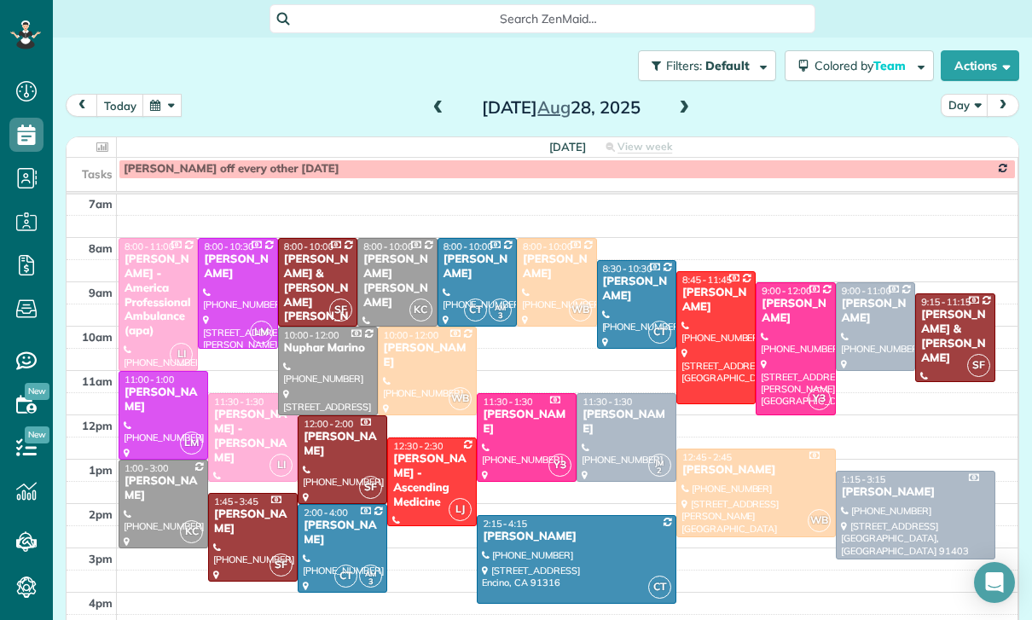
click at [147, 501] on div at bounding box center [163, 504] width 88 height 87
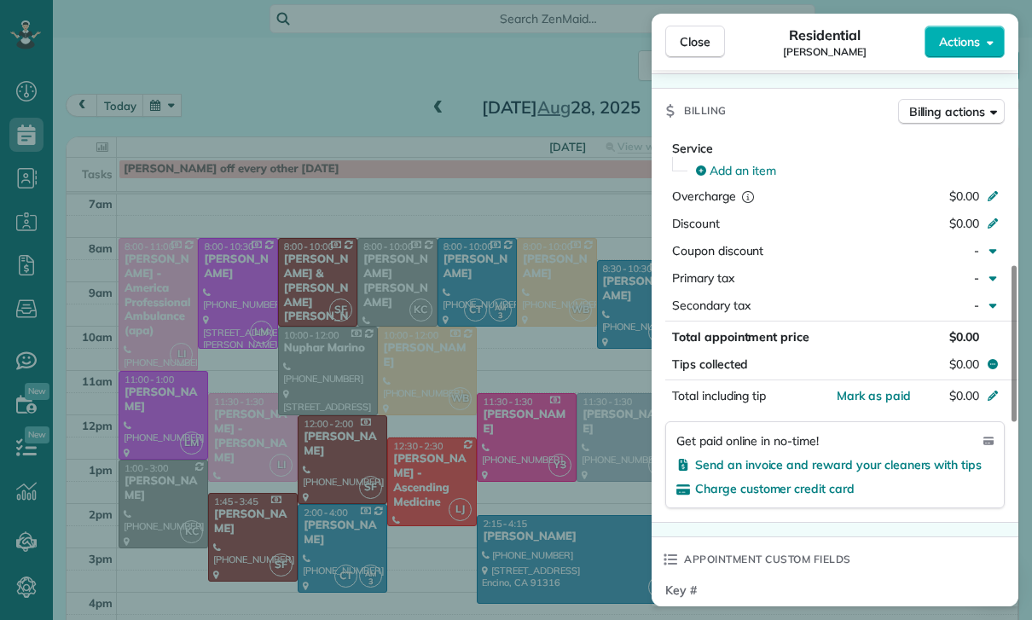
scroll to position [712, 0]
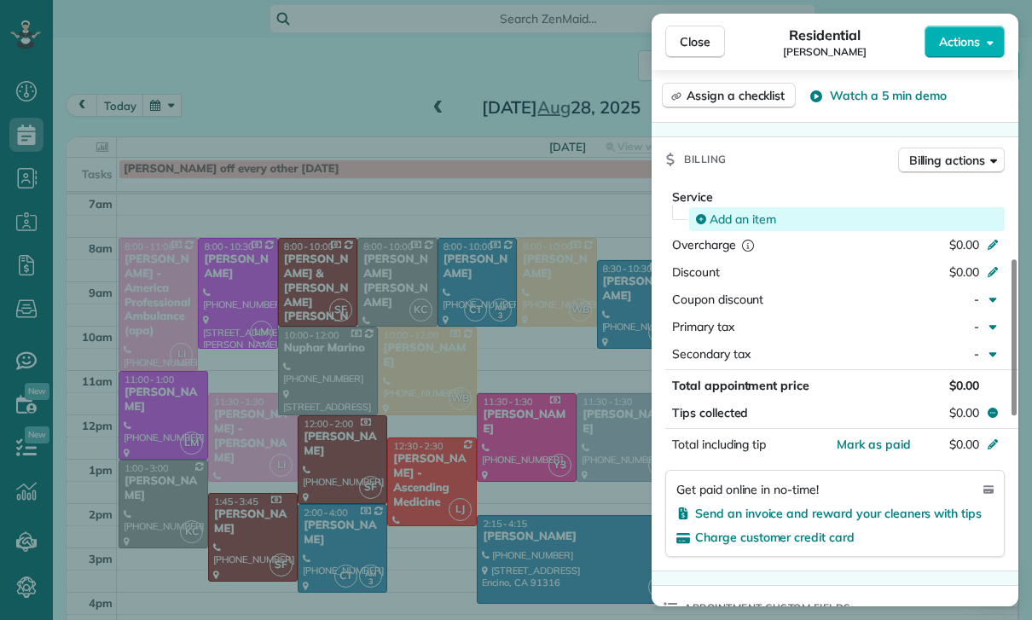
click at [732, 223] on span "Add an item" at bounding box center [743, 219] width 67 height 17
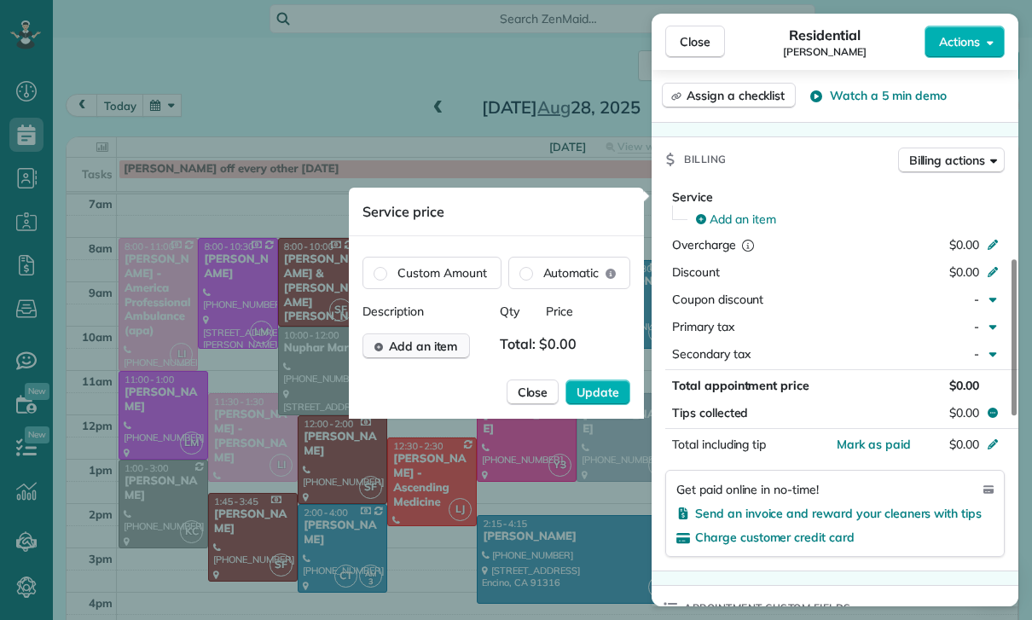
click at [414, 351] on span "Add an item" at bounding box center [423, 346] width 69 height 17
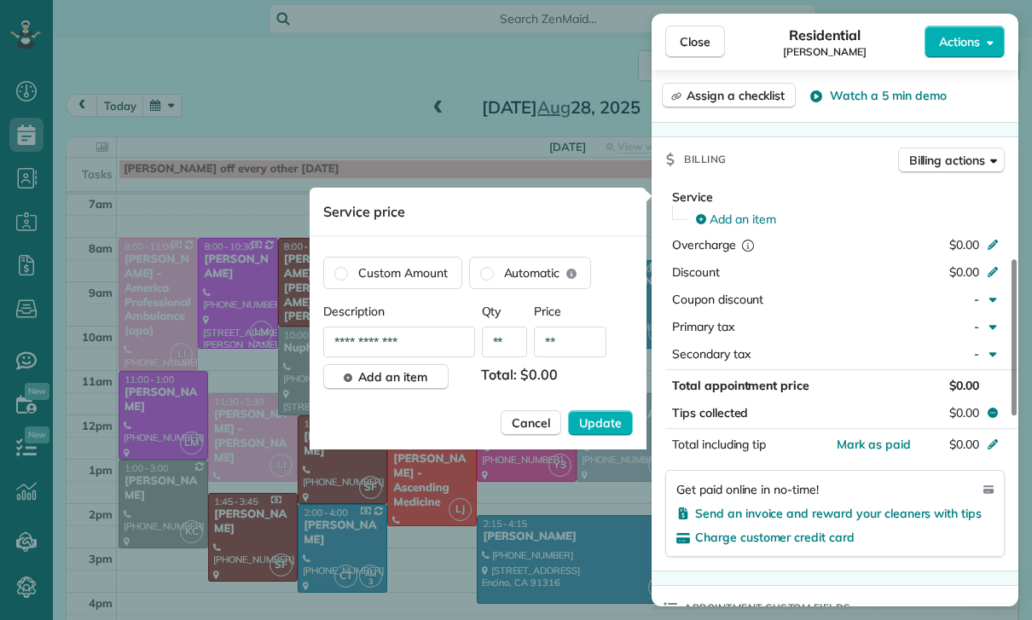
click at [568, 351] on input "**" at bounding box center [570, 342] width 72 height 31
type input "****"
click at [589, 426] on span "Update" at bounding box center [600, 422] width 43 height 17
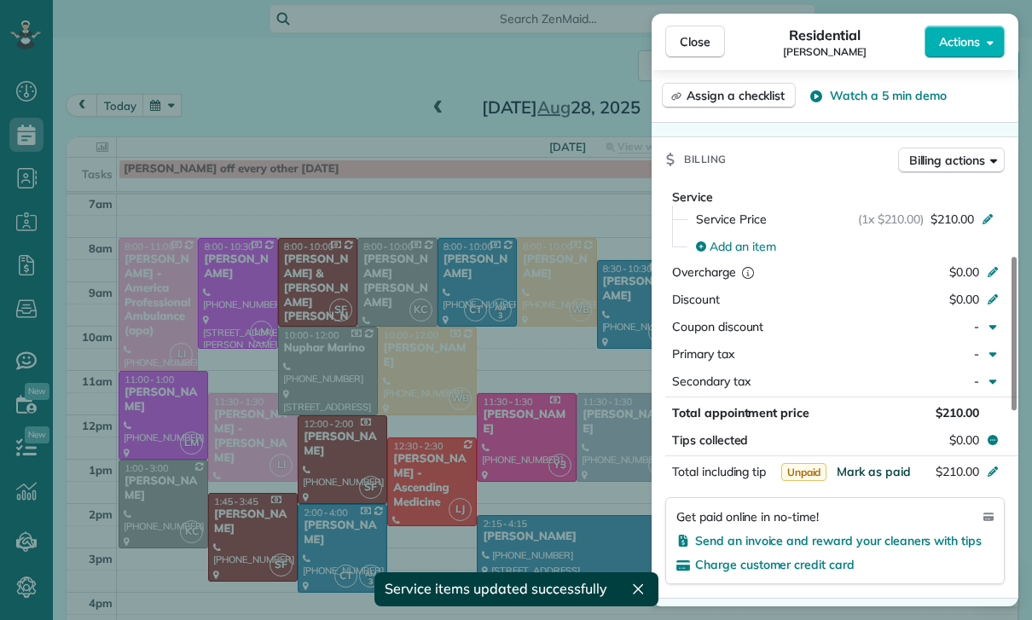
click at [870, 468] on span "Mark as paid" at bounding box center [874, 471] width 74 height 15
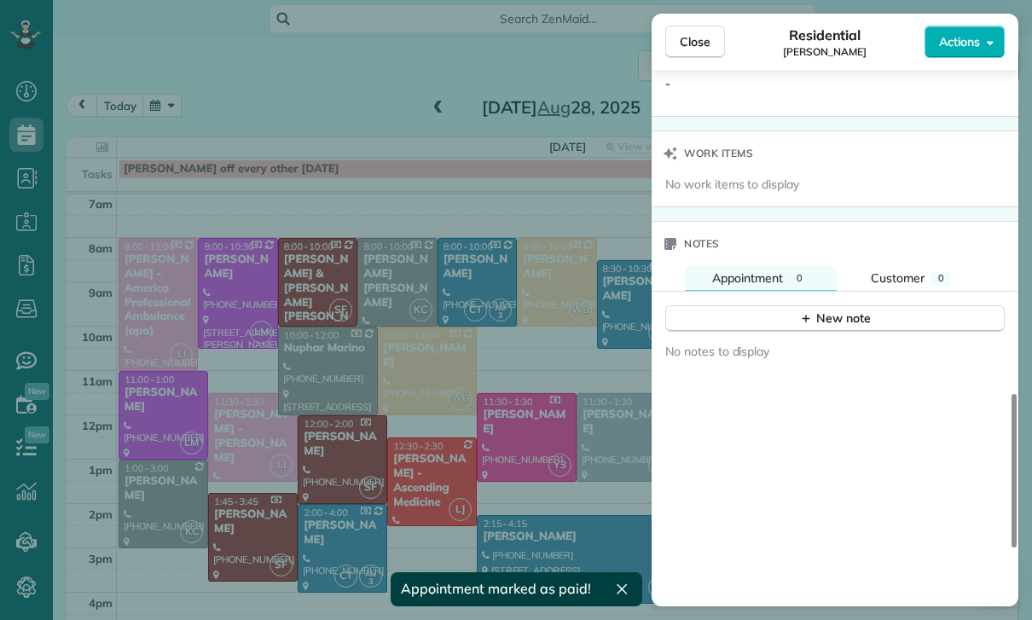
scroll to position [1318, 0]
click at [832, 317] on div "New note" at bounding box center [835, 319] width 72 height 18
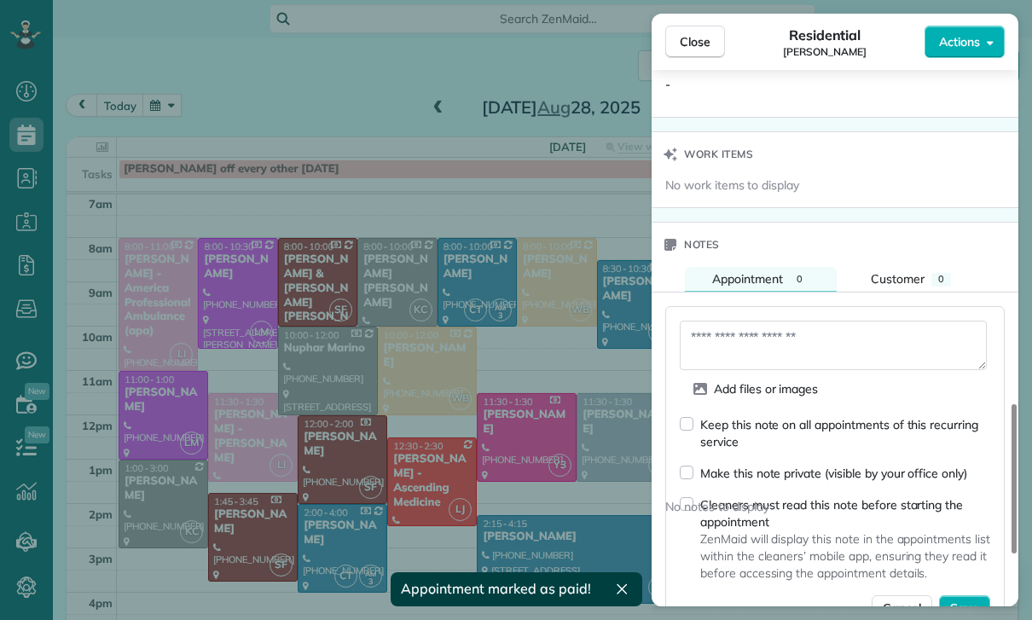
click at [740, 334] on textarea at bounding box center [833, 345] width 307 height 49
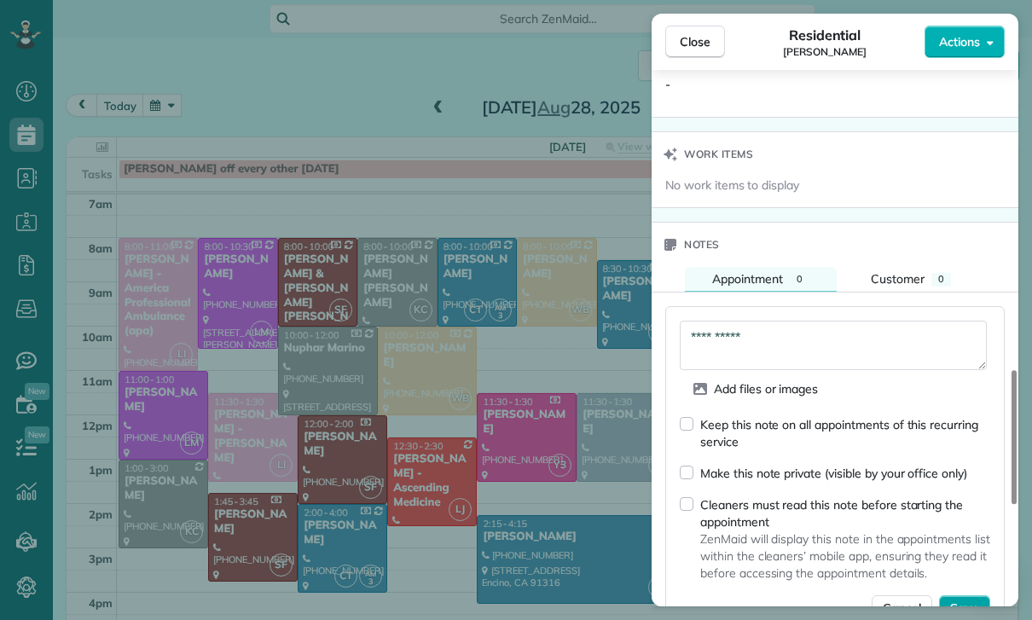
type textarea "**********"
click at [973, 608] on span "Save" at bounding box center [964, 608] width 29 height 17
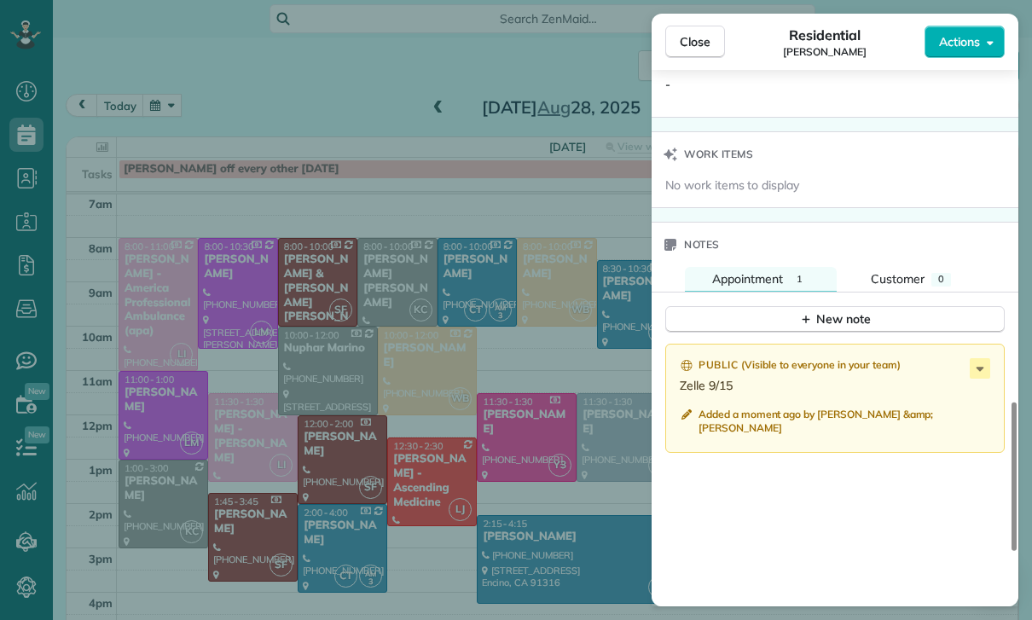
click at [487, 459] on div "Close Residential Mark Ransom Actions Status Confirmed Mark Ransom · Open profi…" at bounding box center [516, 310] width 1032 height 620
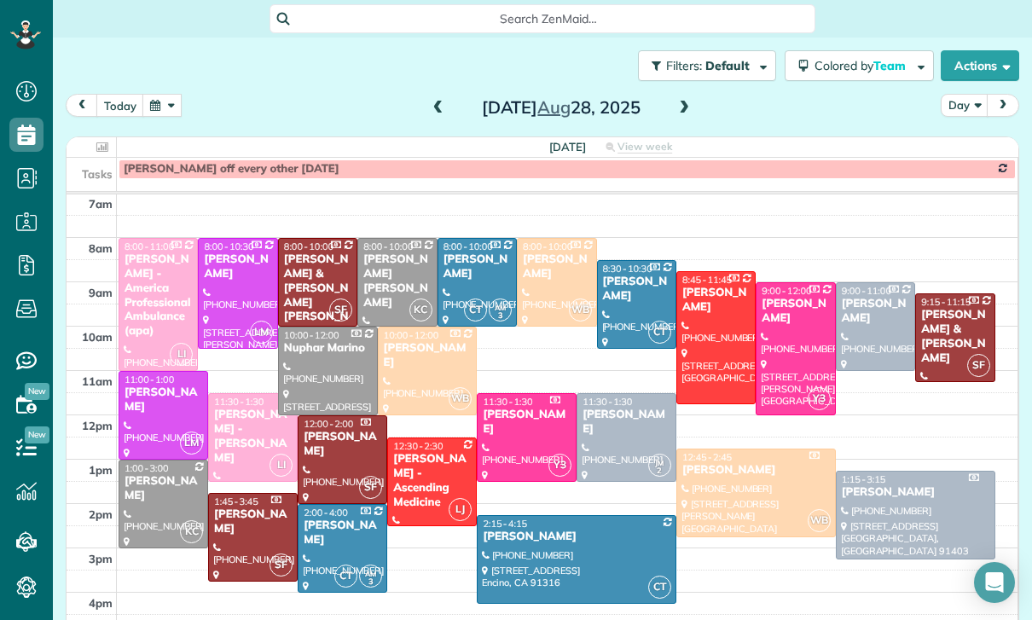
click at [174, 103] on button "button" at bounding box center [161, 105] width 39 height 23
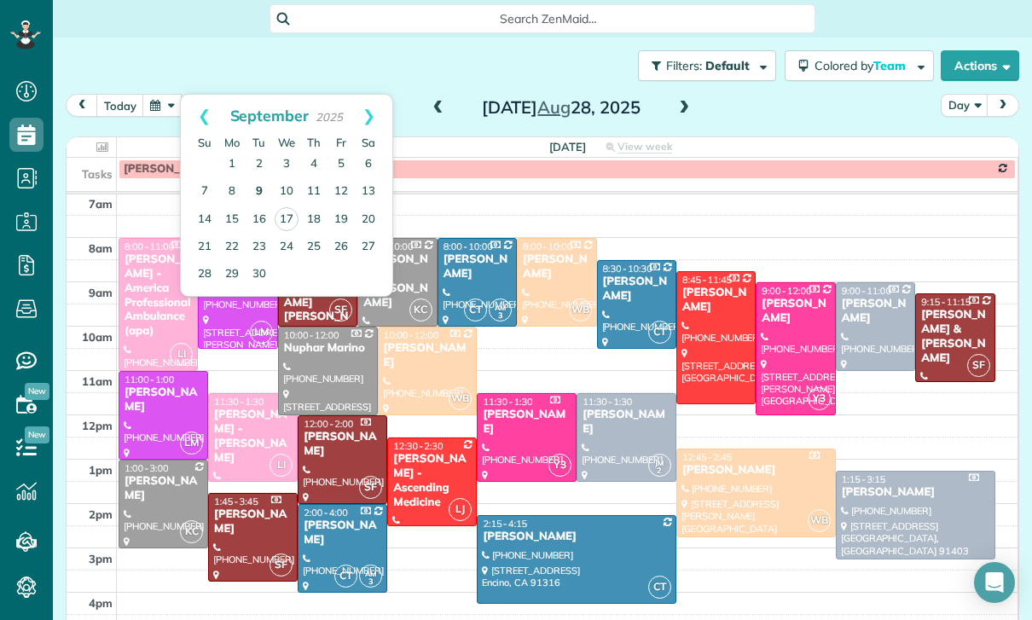
click at [264, 192] on link "9" at bounding box center [259, 191] width 27 height 27
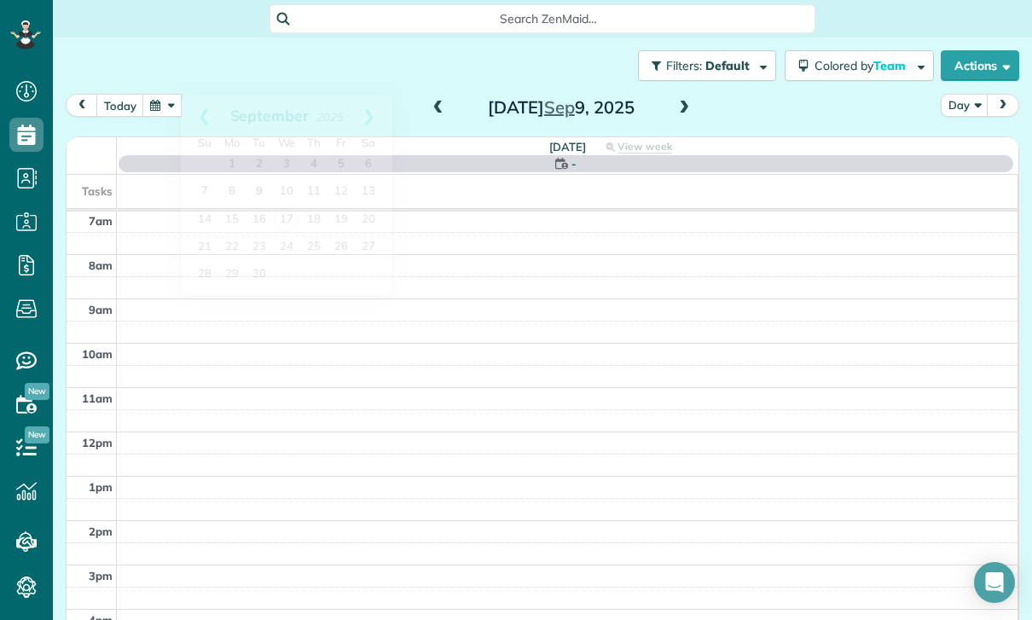
scroll to position [134, 0]
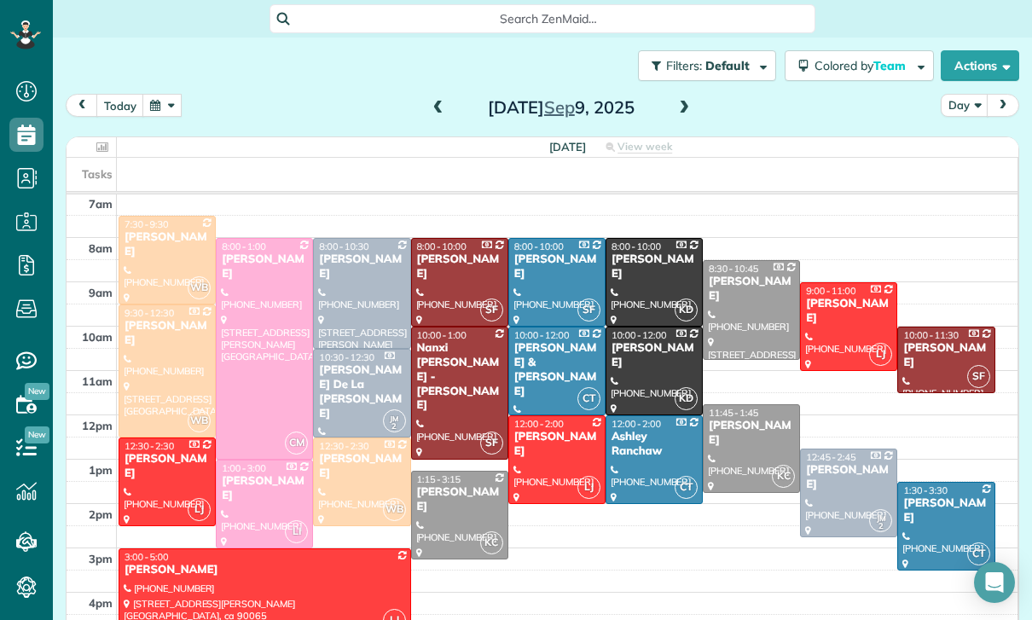
click at [451, 512] on div at bounding box center [460, 515] width 96 height 87
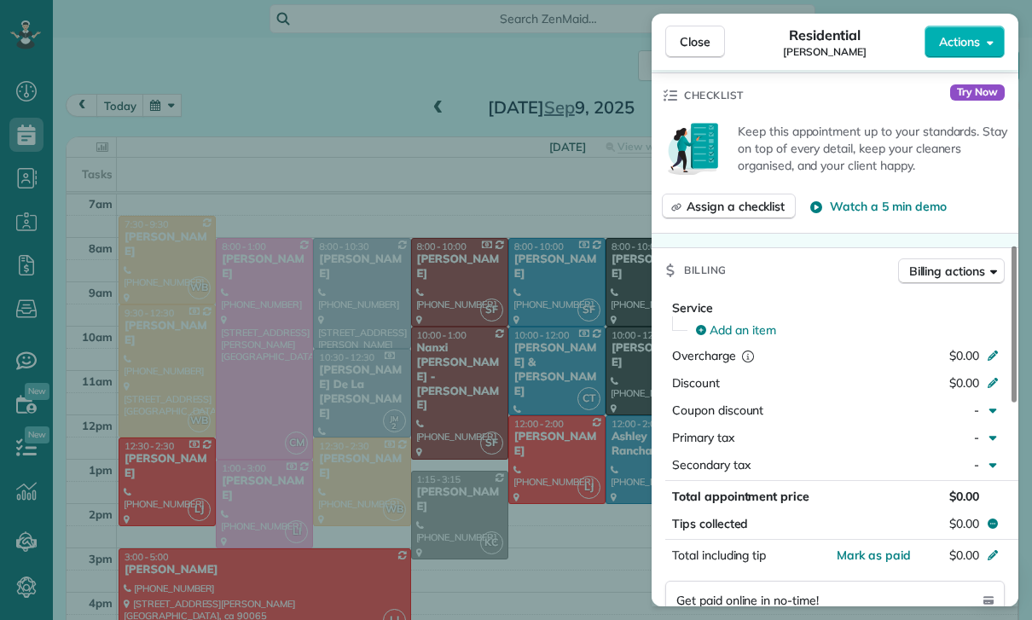
scroll to position [675, 0]
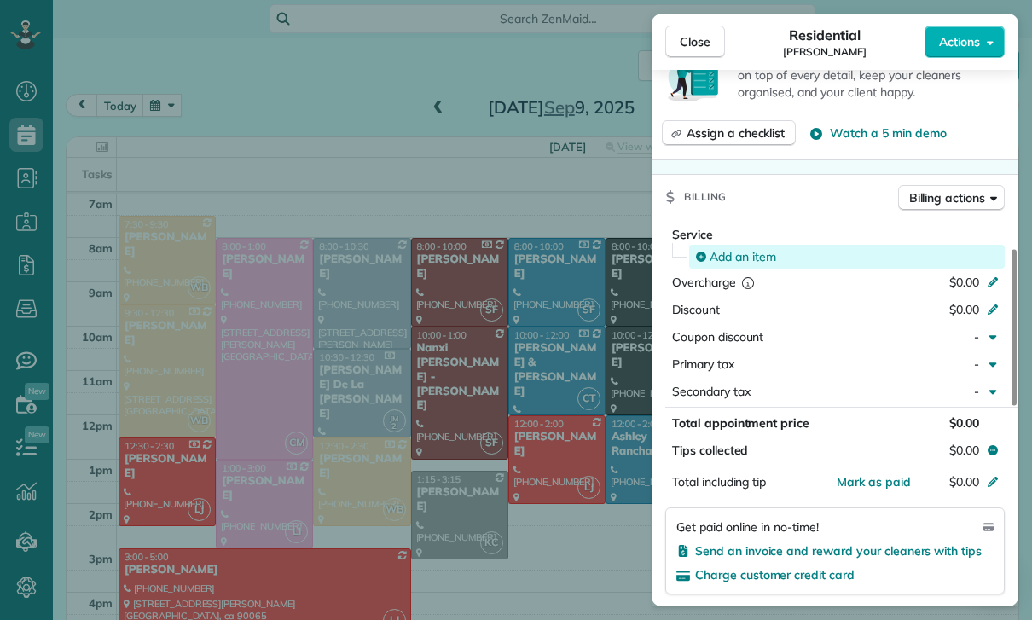
click at [720, 257] on span "Add an item" at bounding box center [743, 256] width 67 height 17
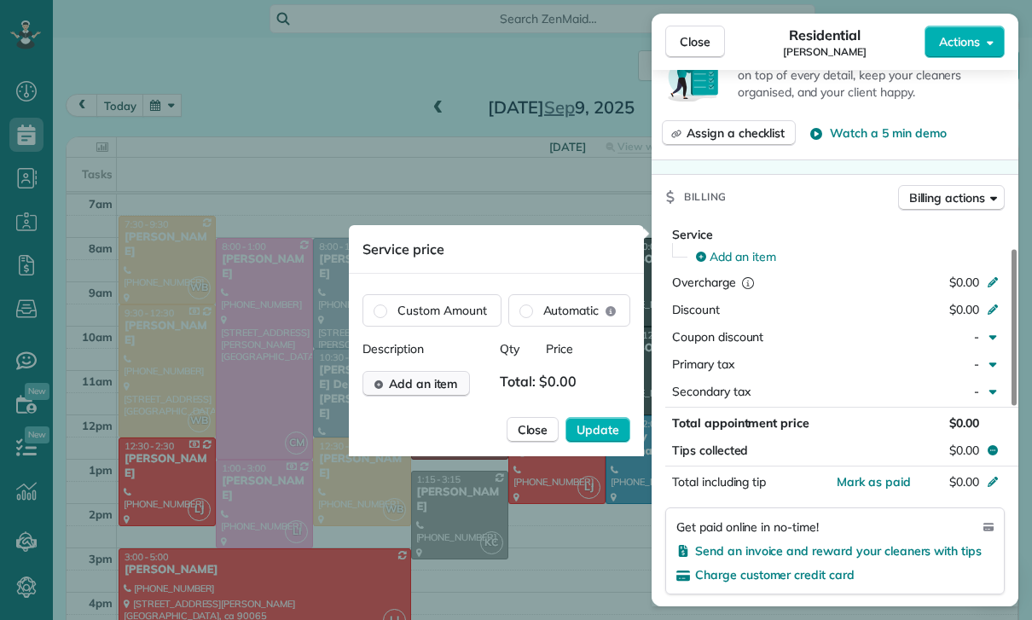
click at [440, 383] on span "Add an item" at bounding box center [423, 383] width 69 height 17
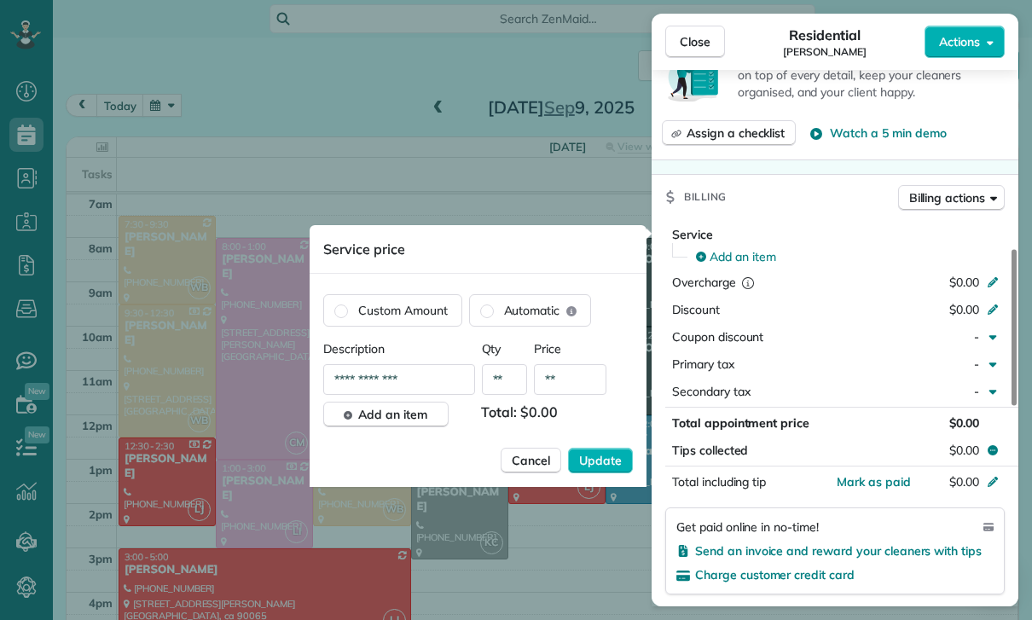
click at [575, 382] on input "**" at bounding box center [570, 379] width 72 height 31
type input "****"
click at [606, 472] on button "Update" at bounding box center [600, 461] width 65 height 26
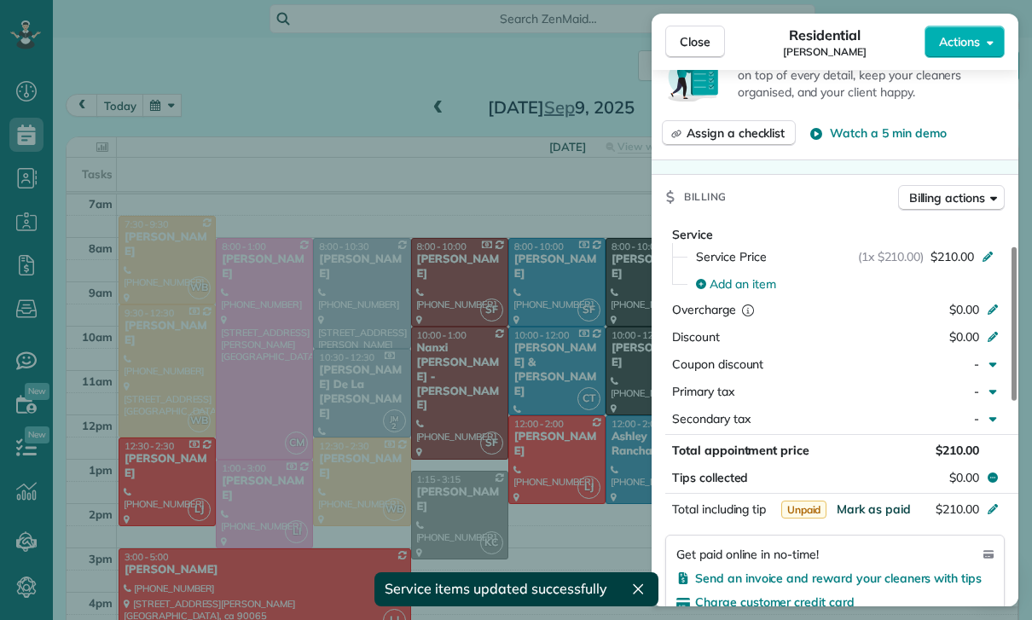
click at [874, 513] on span "Mark as paid" at bounding box center [874, 508] width 74 height 15
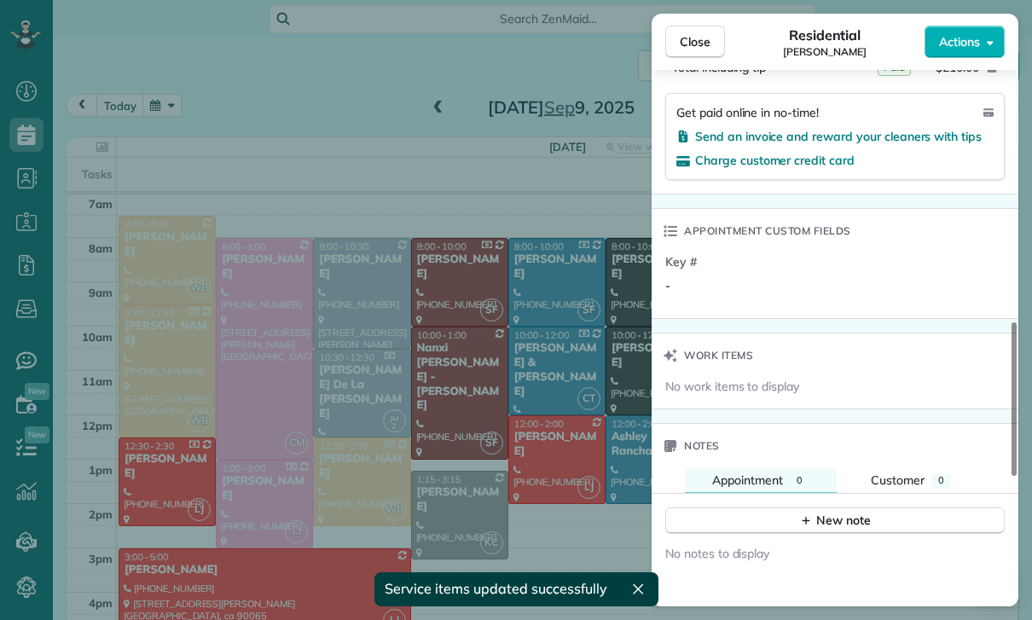
scroll to position [1191, 0]
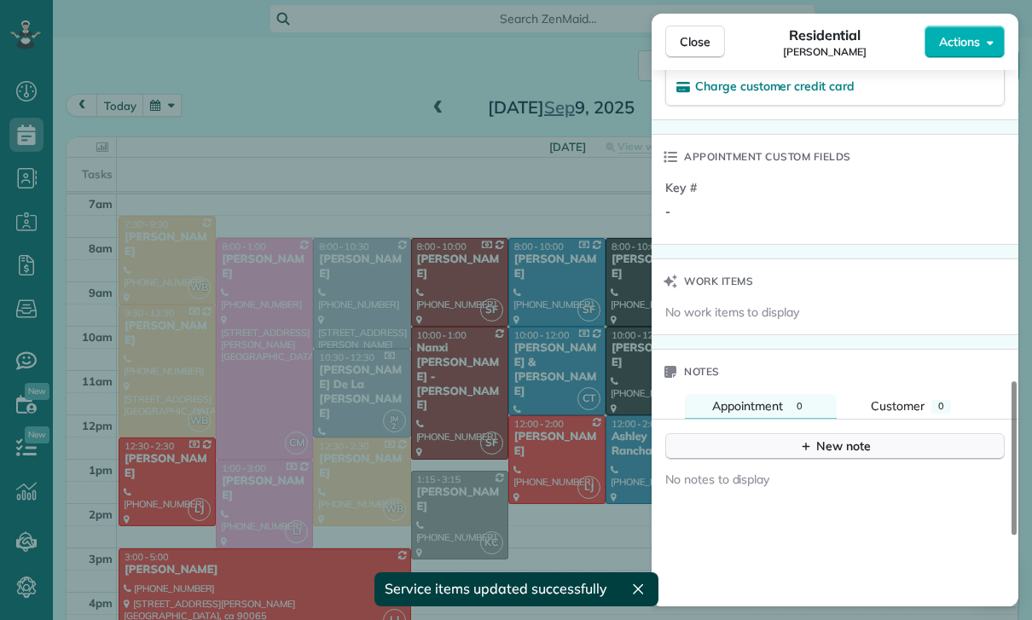
click at [828, 434] on button "New note" at bounding box center [834, 446] width 339 height 26
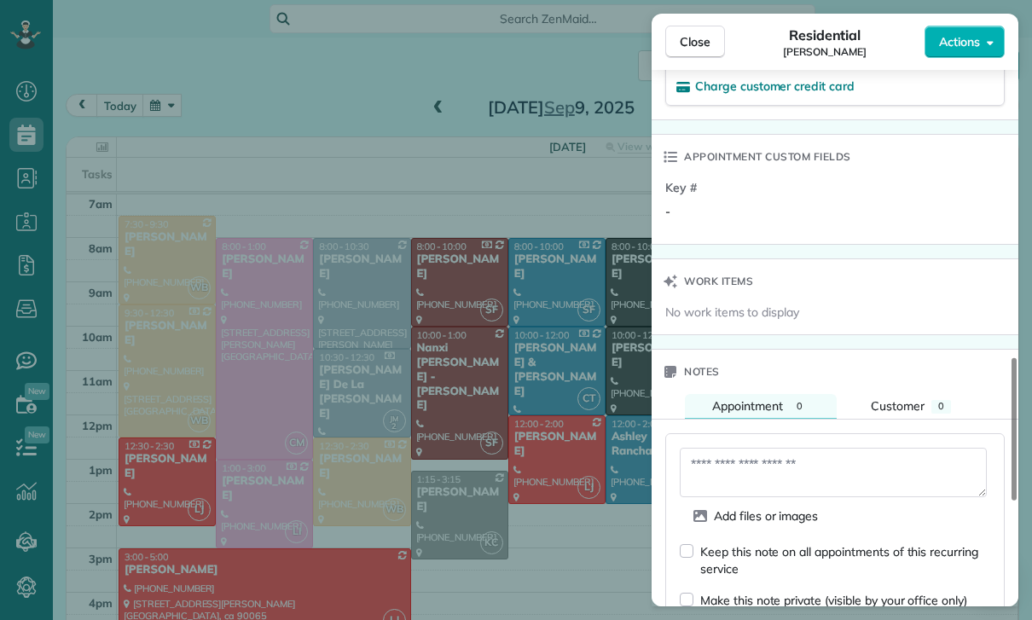
click at [751, 467] on textarea at bounding box center [833, 472] width 307 height 49
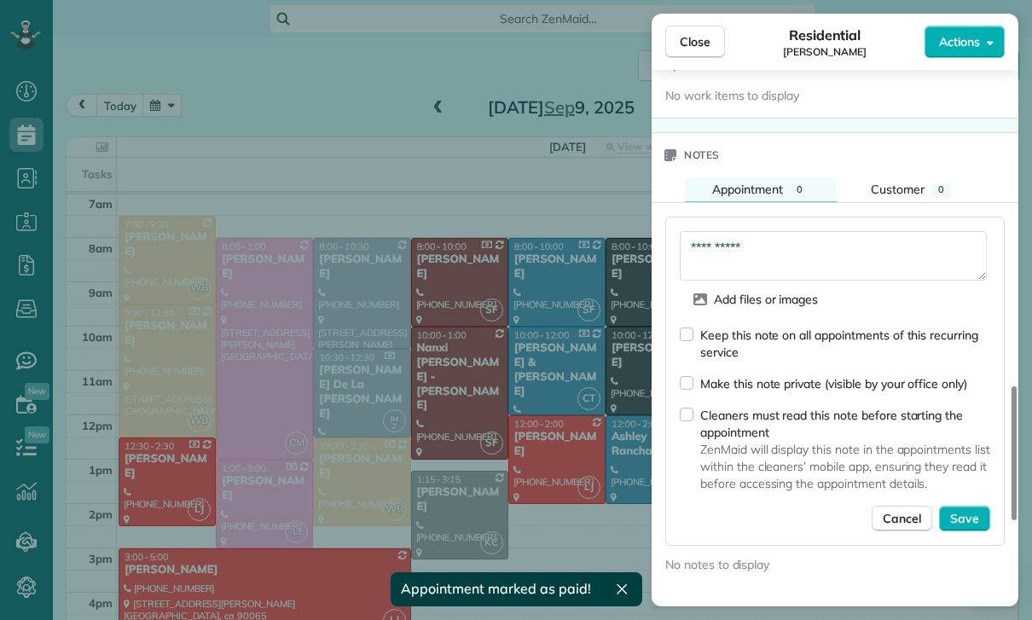
scroll to position [1432, 0]
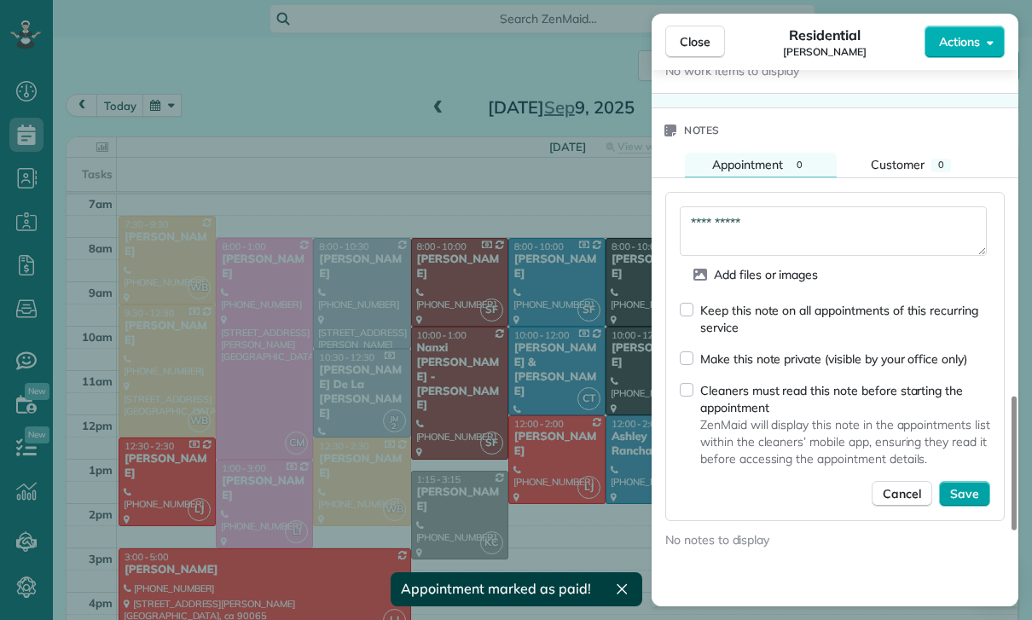
type textarea "**********"
click at [962, 490] on span "Save" at bounding box center [964, 493] width 29 height 17
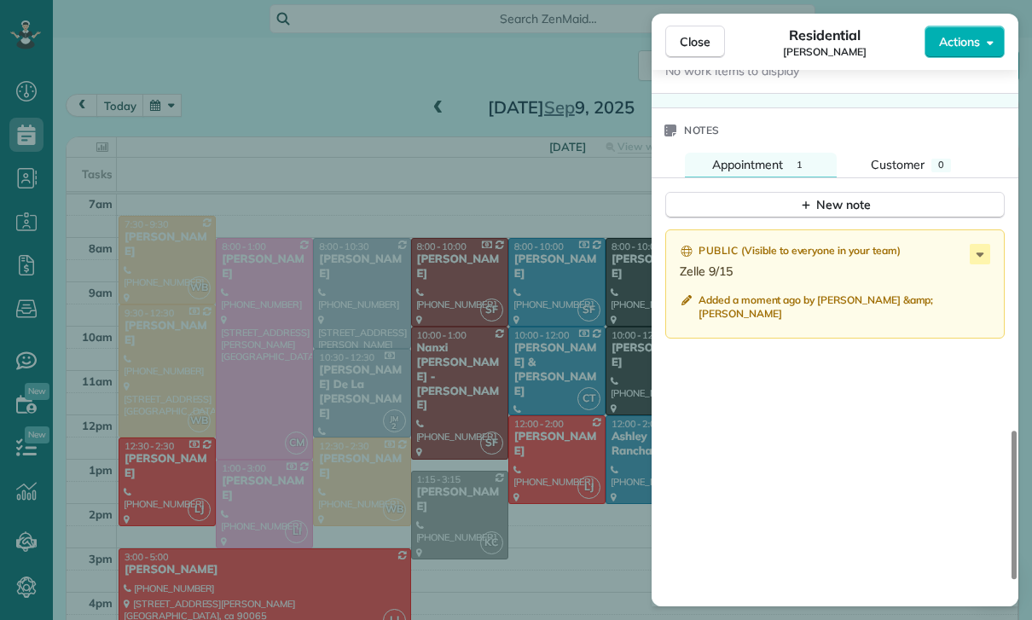
click at [423, 319] on div "Close Residential Mark Ransom Actions Status Confirmed Mark Ransom · Open profi…" at bounding box center [516, 310] width 1032 height 620
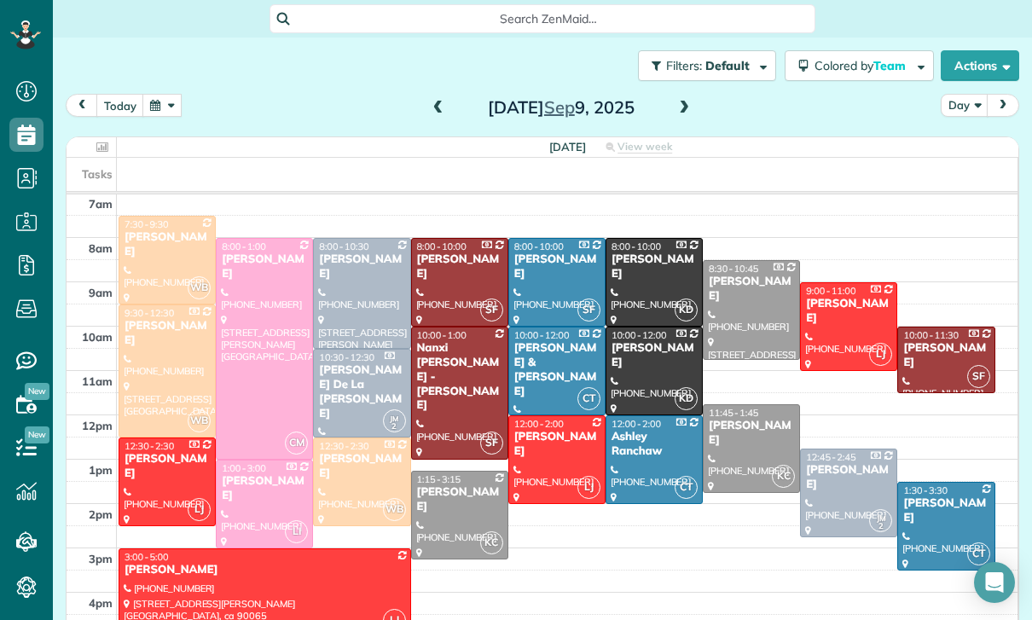
click at [155, 107] on button "button" at bounding box center [161, 105] width 39 height 23
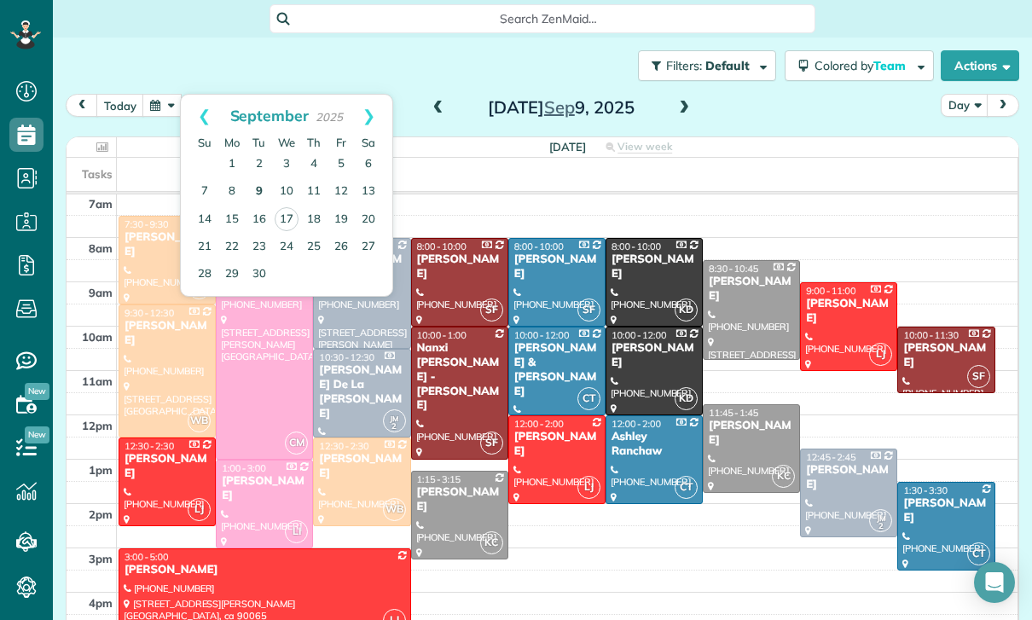
click at [261, 196] on link "9" at bounding box center [259, 191] width 27 height 27
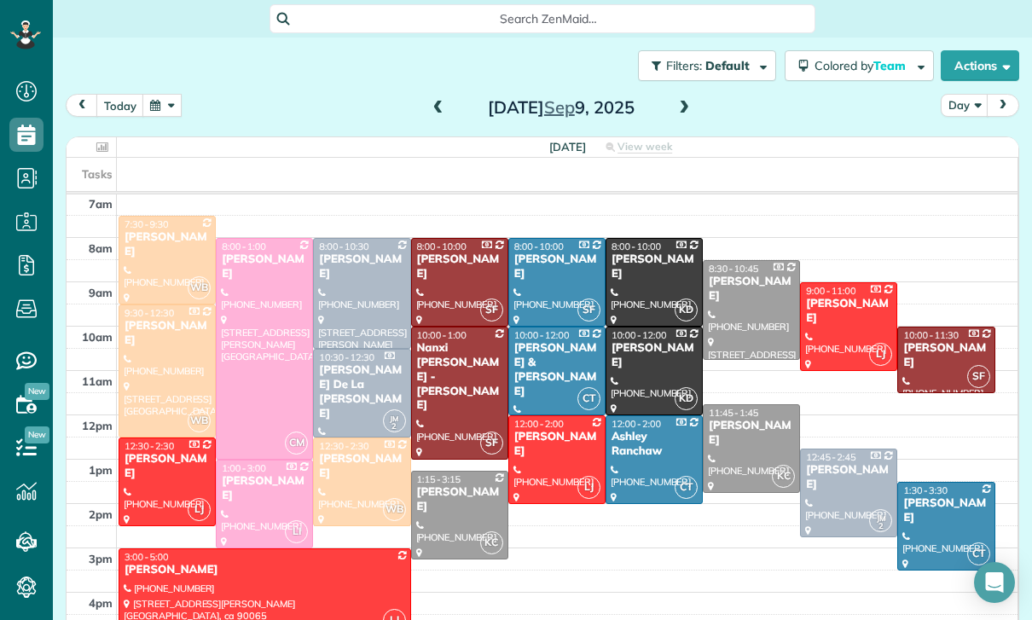
click at [256, 365] on div at bounding box center [265, 349] width 96 height 220
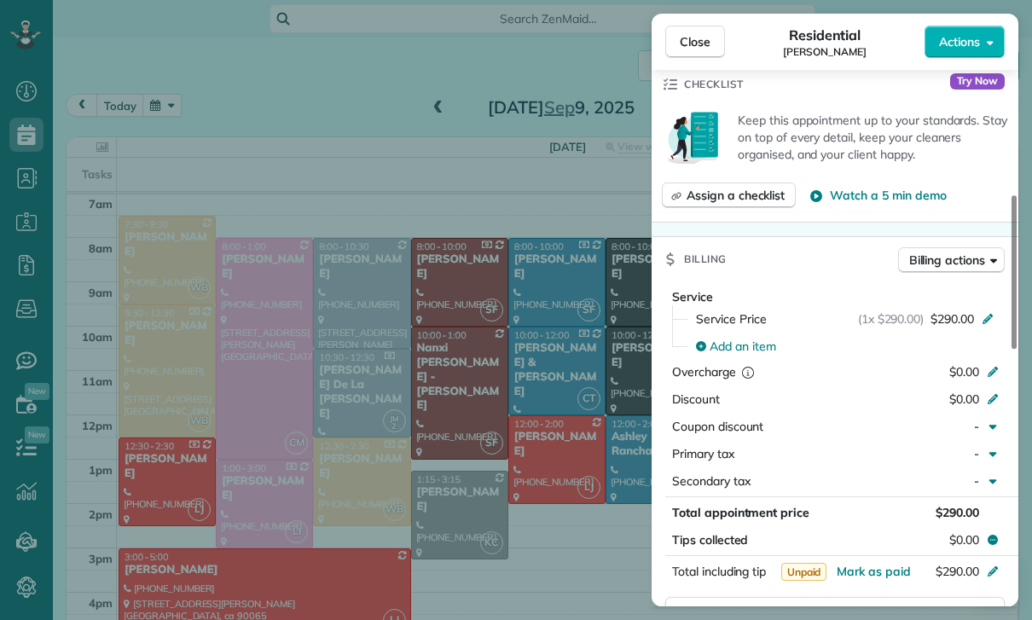
scroll to position [705, 0]
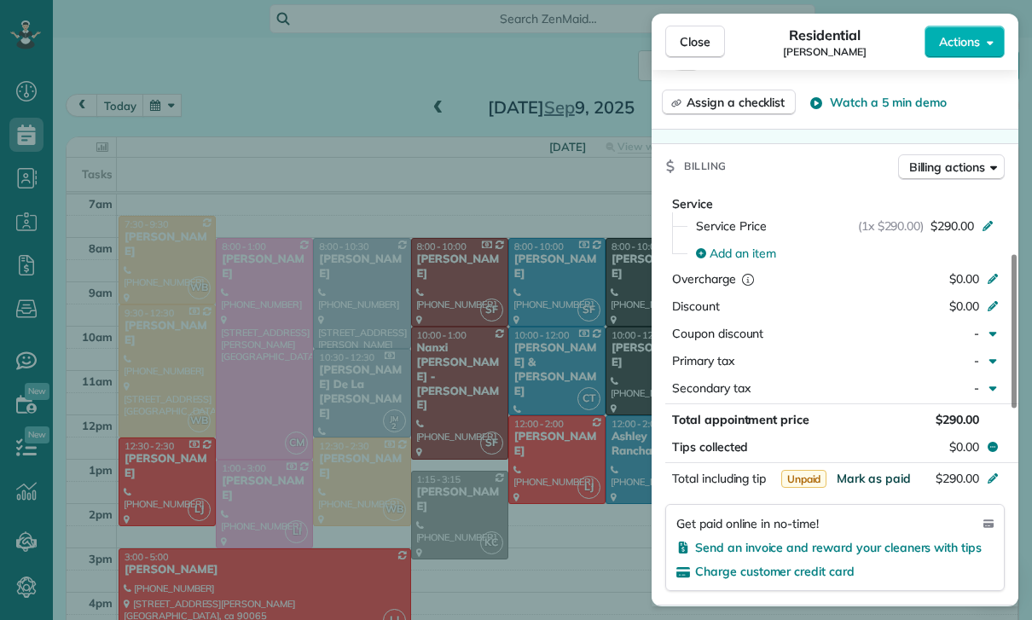
click at [874, 474] on span "Mark as paid" at bounding box center [874, 478] width 74 height 15
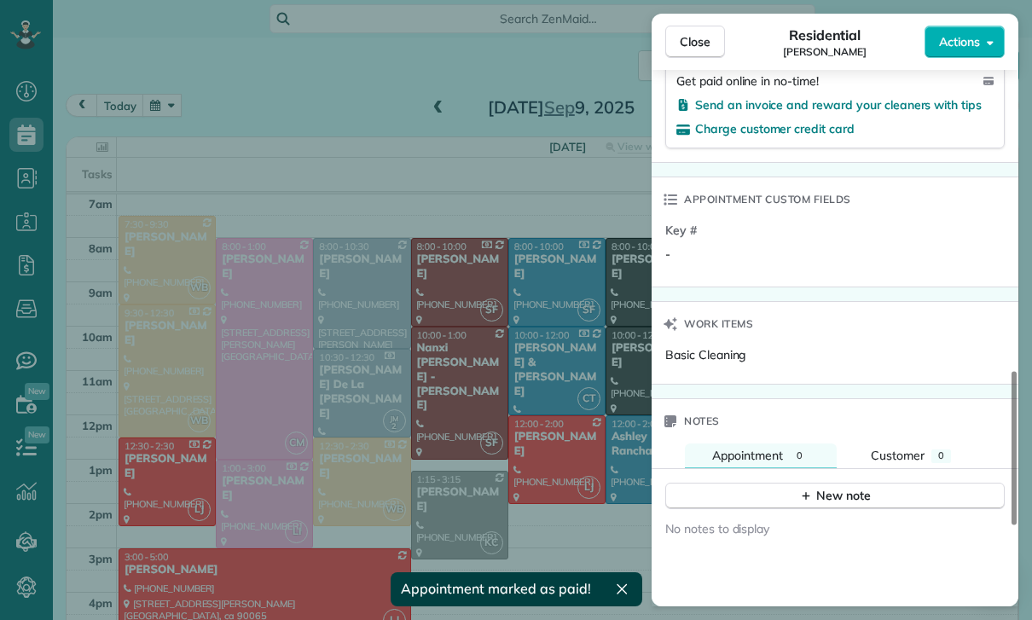
scroll to position [1199, 0]
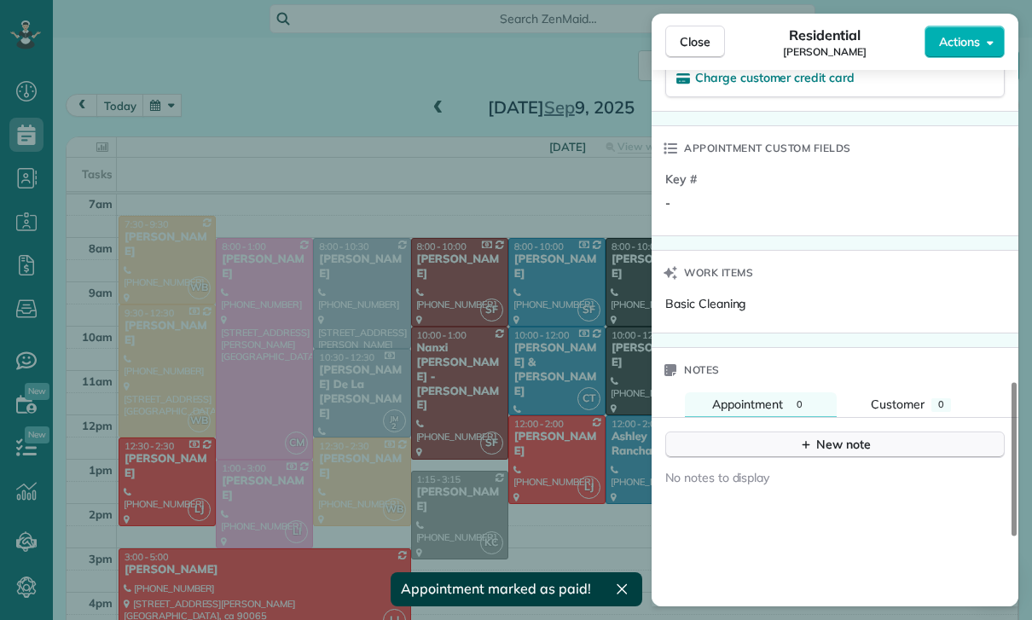
click at [818, 447] on div "New note" at bounding box center [835, 445] width 72 height 18
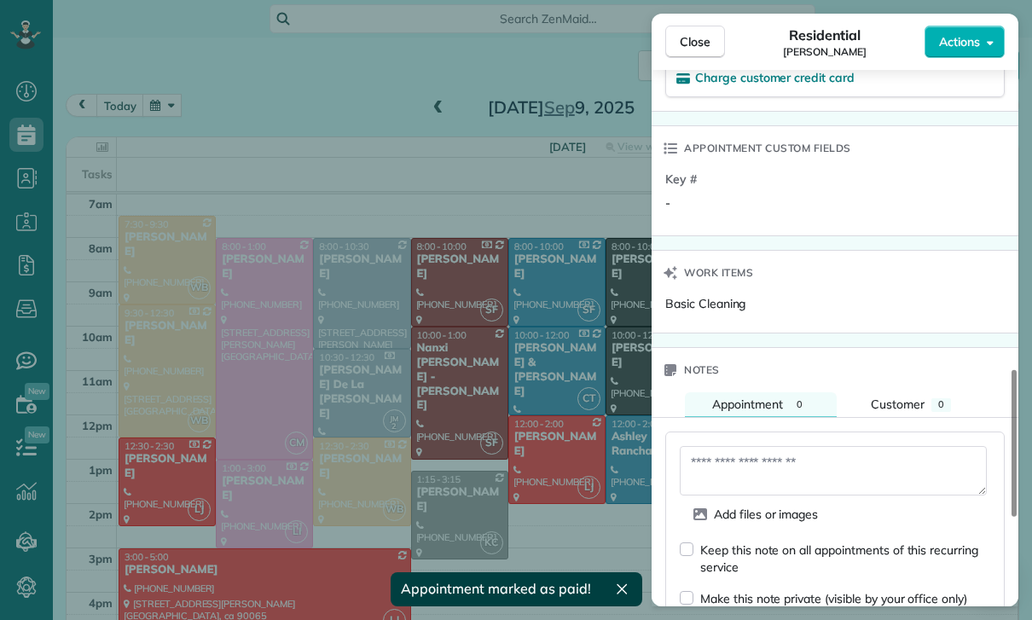
click at [750, 461] on textarea at bounding box center [833, 470] width 307 height 49
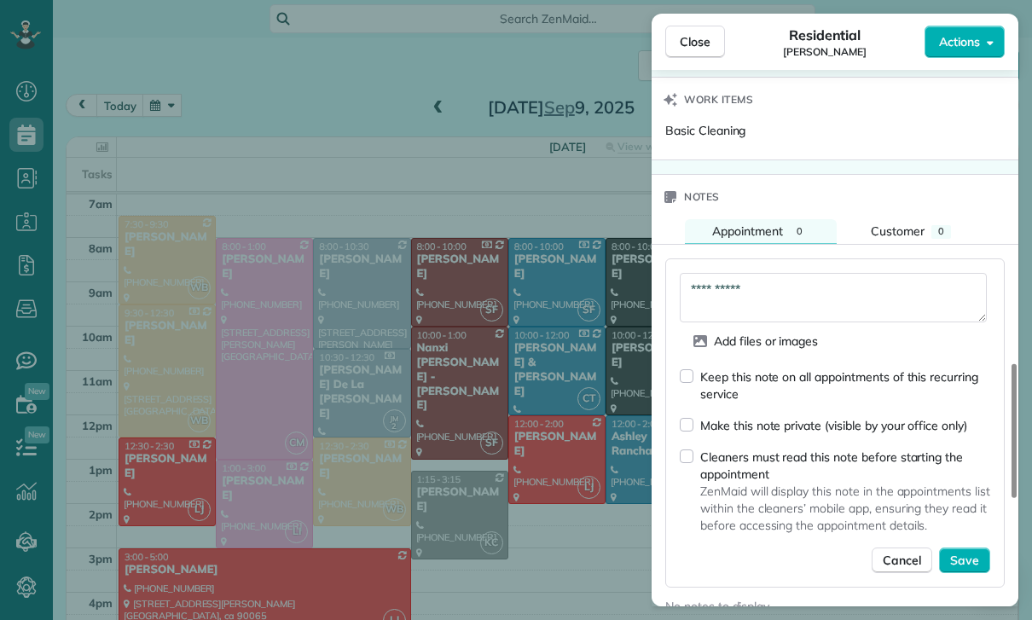
scroll to position [1381, 0]
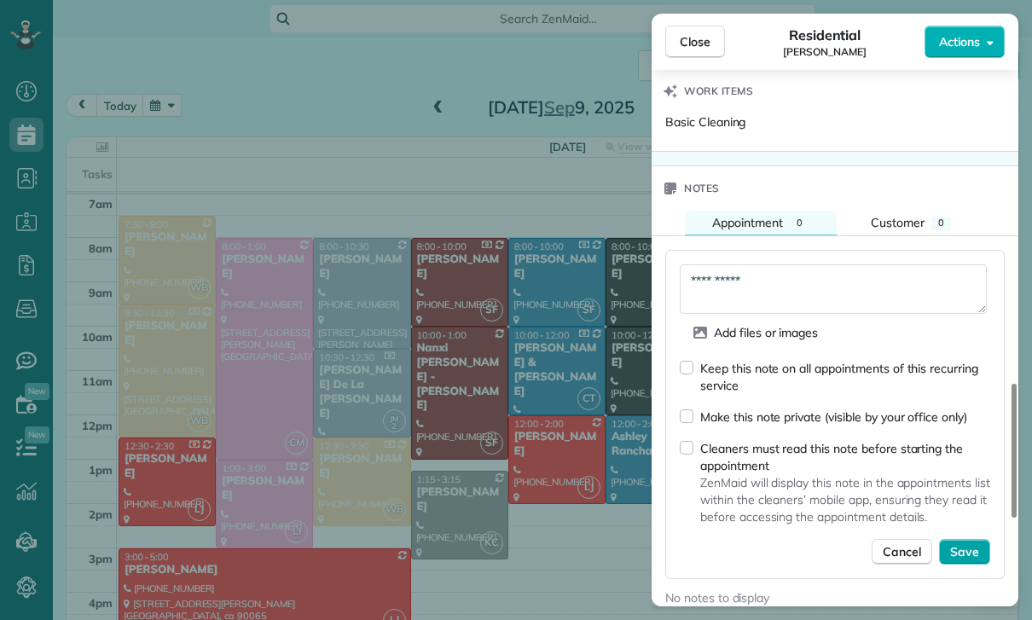
type textarea "**********"
click at [967, 545] on span "Save" at bounding box center [964, 551] width 29 height 17
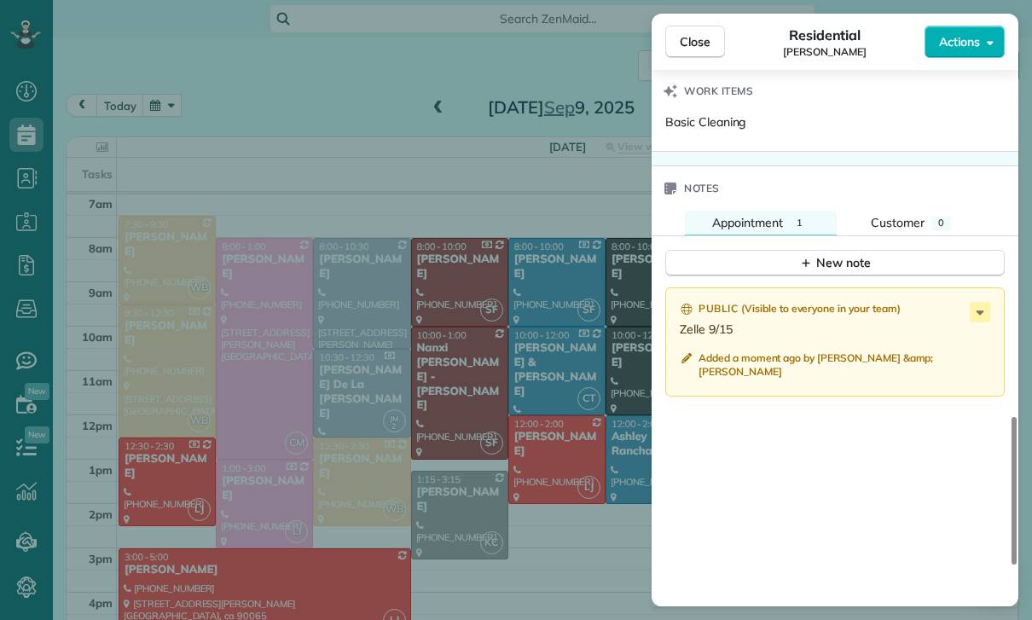
click at [457, 426] on div "Close Residential Marie Kuehne Actions Status Confirmed Marie Kuehne · Open pro…" at bounding box center [516, 310] width 1032 height 620
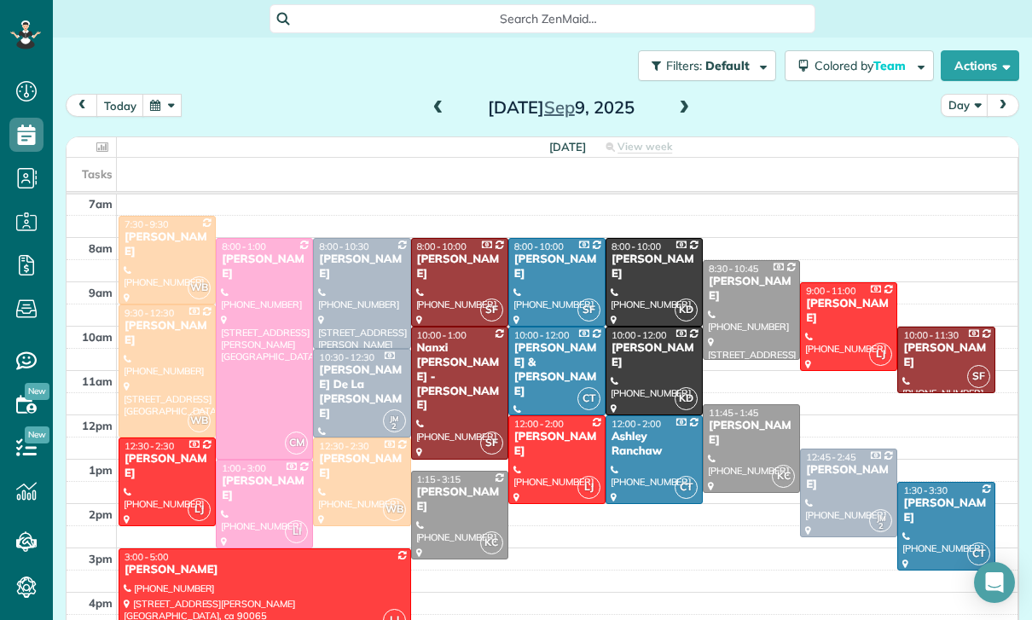
click at [152, 101] on button "button" at bounding box center [161, 105] width 39 height 23
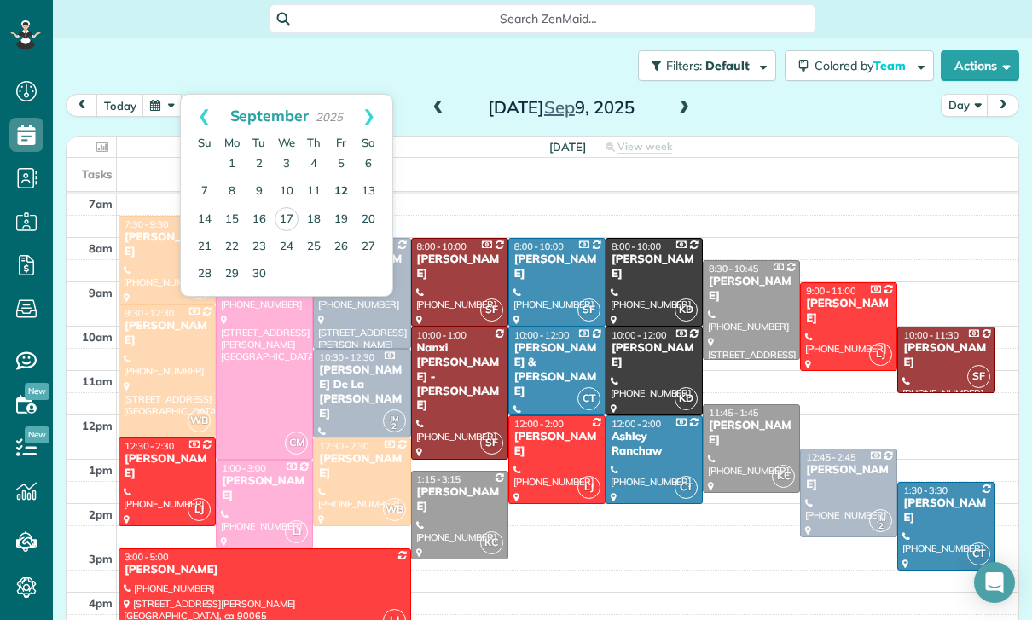
click at [344, 183] on link "12" at bounding box center [341, 191] width 27 height 27
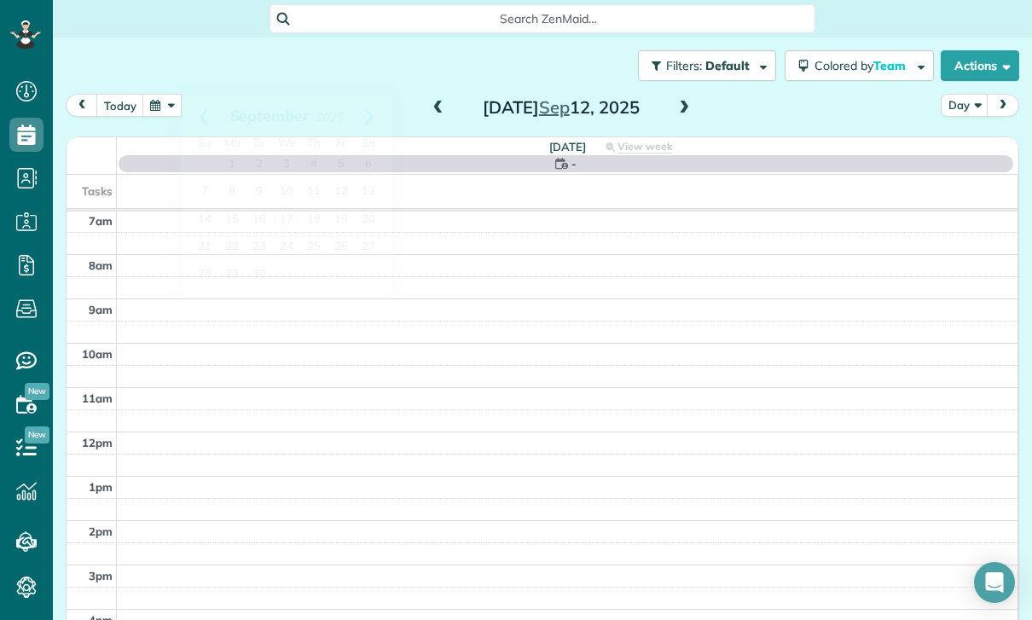
scroll to position [134, 0]
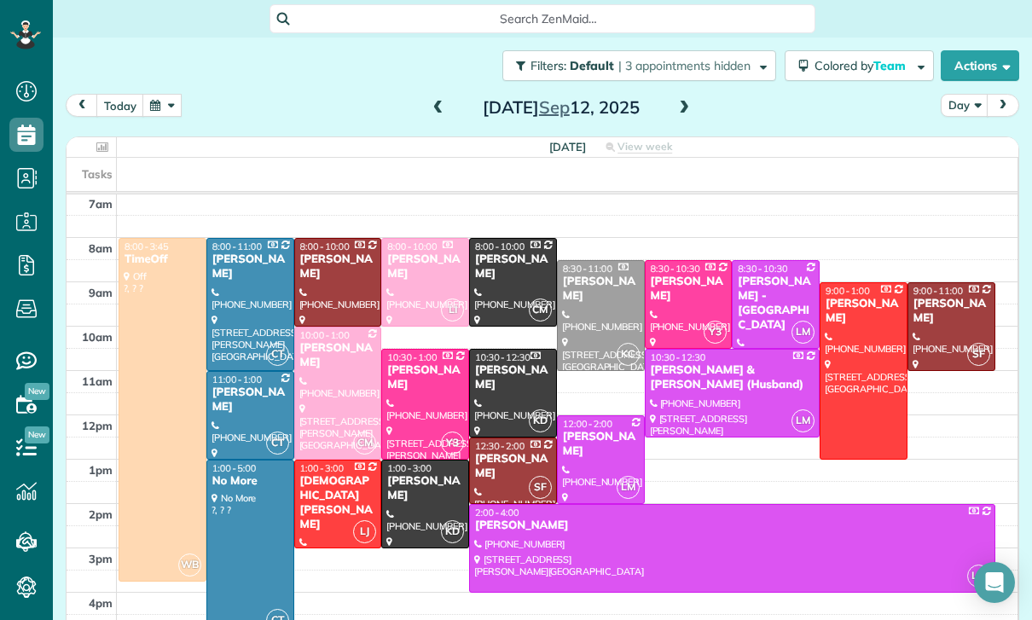
click at [328, 378] on div at bounding box center [338, 393] width 86 height 131
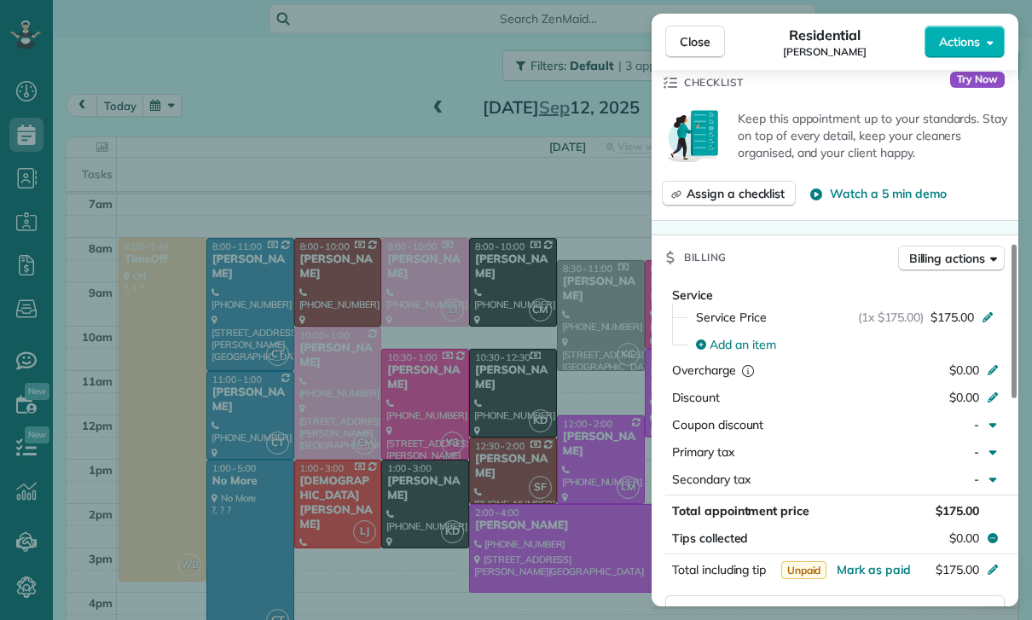
scroll to position [685, 0]
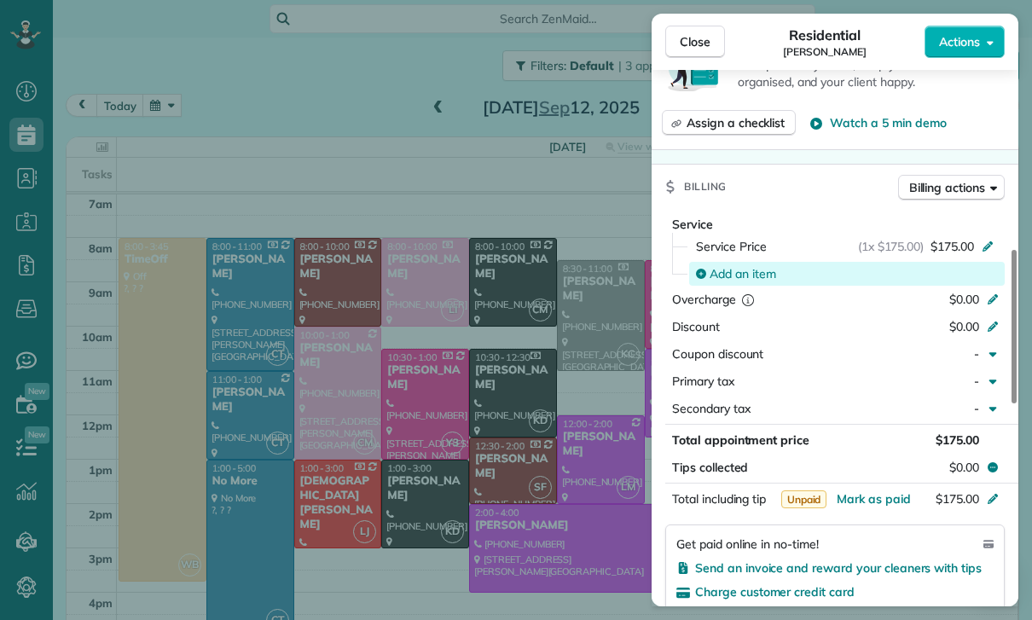
click at [732, 269] on span "Add an item" at bounding box center [743, 273] width 67 height 17
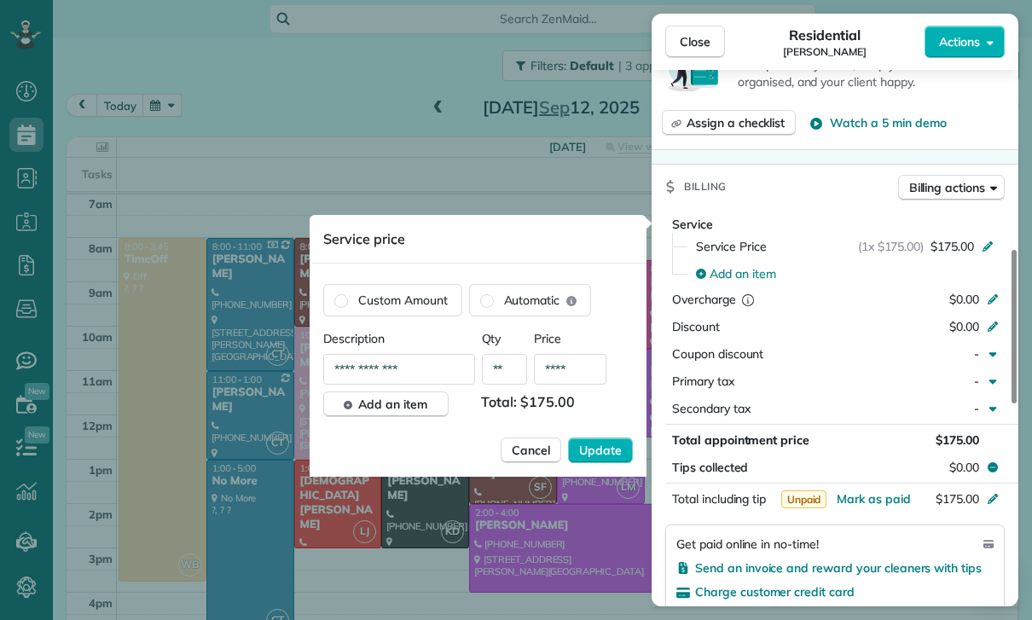
click at [577, 364] on input "****" at bounding box center [570, 369] width 72 height 31
type input "**"
type input "****"
click at [594, 435] on div "**********" at bounding box center [478, 403] width 310 height 147
click at [600, 450] on span "Update" at bounding box center [600, 450] width 43 height 17
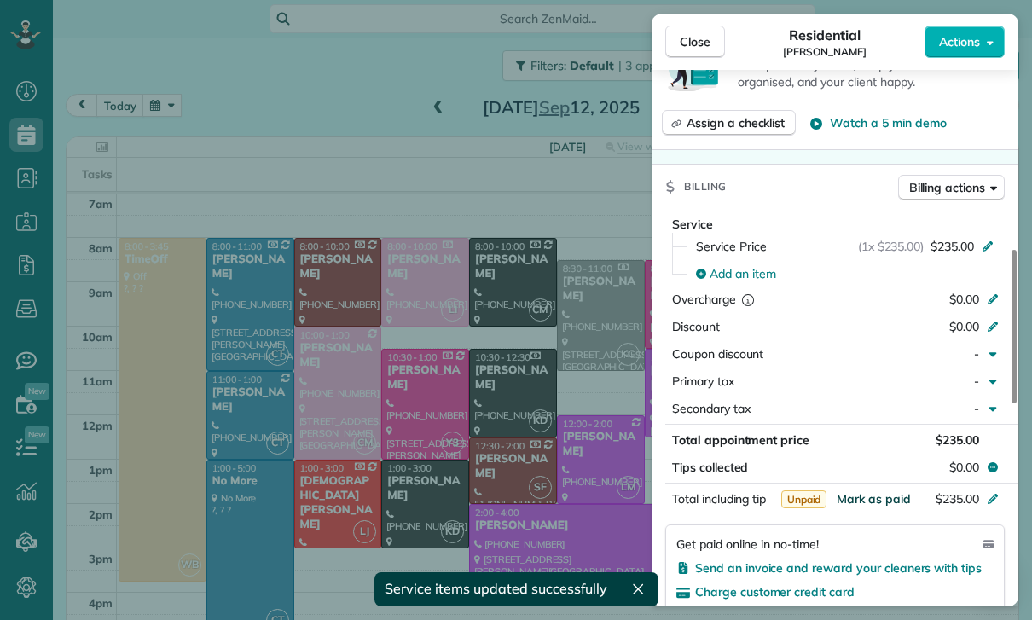
click at [883, 493] on span "Mark as paid" at bounding box center [874, 498] width 74 height 15
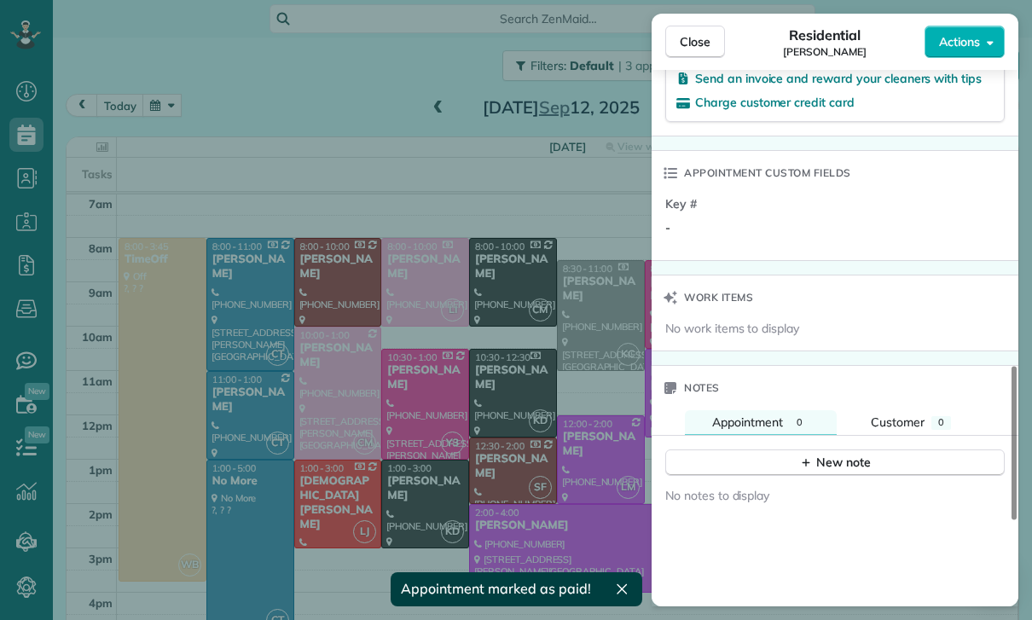
scroll to position [1179, 0]
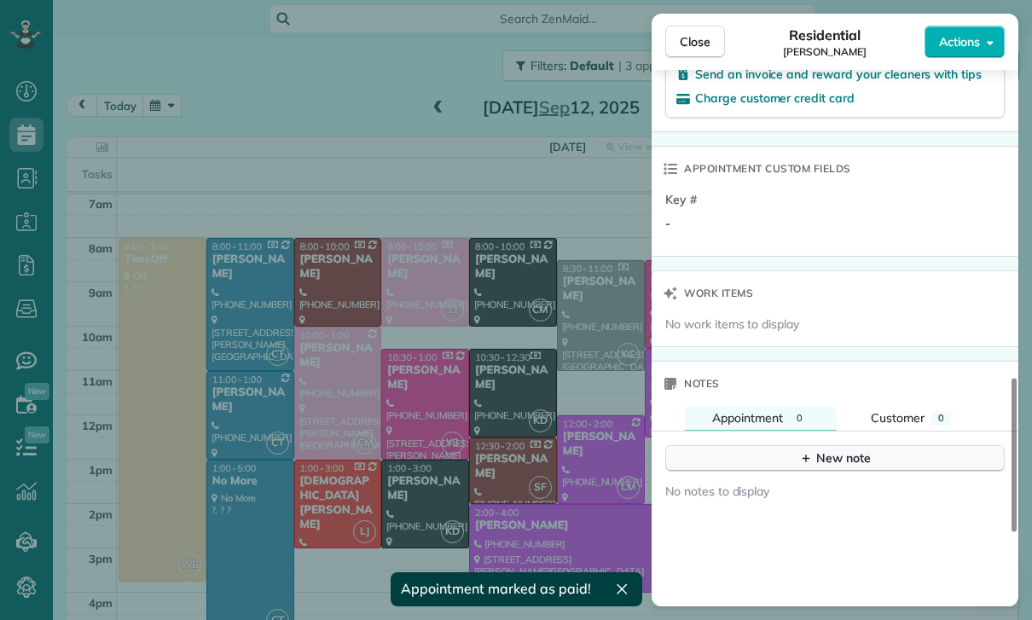
click at [843, 466] on div "New note" at bounding box center [835, 458] width 72 height 18
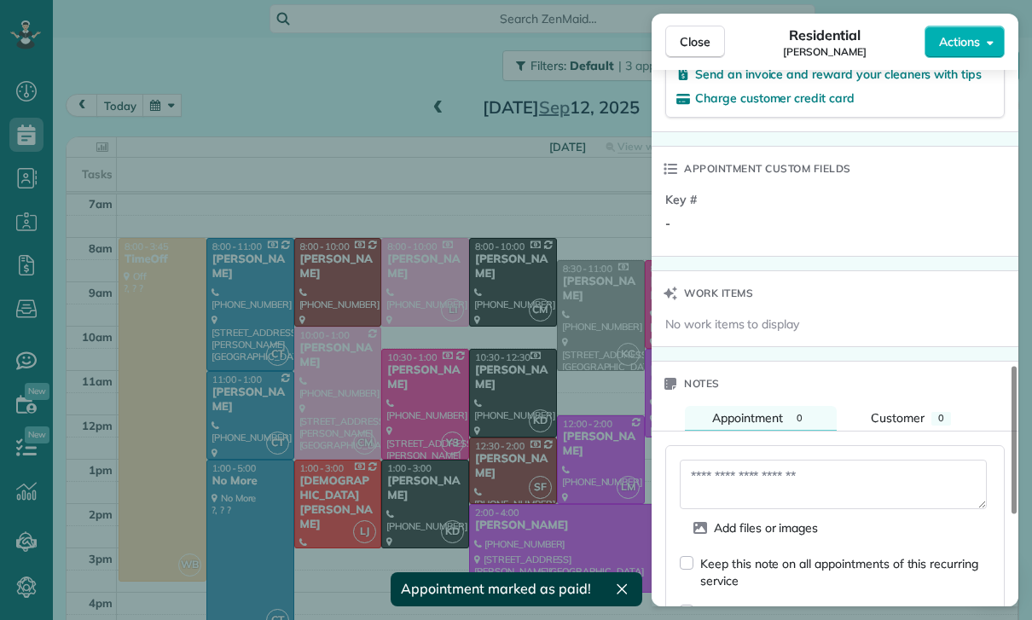
click at [762, 472] on textarea at bounding box center [833, 484] width 307 height 49
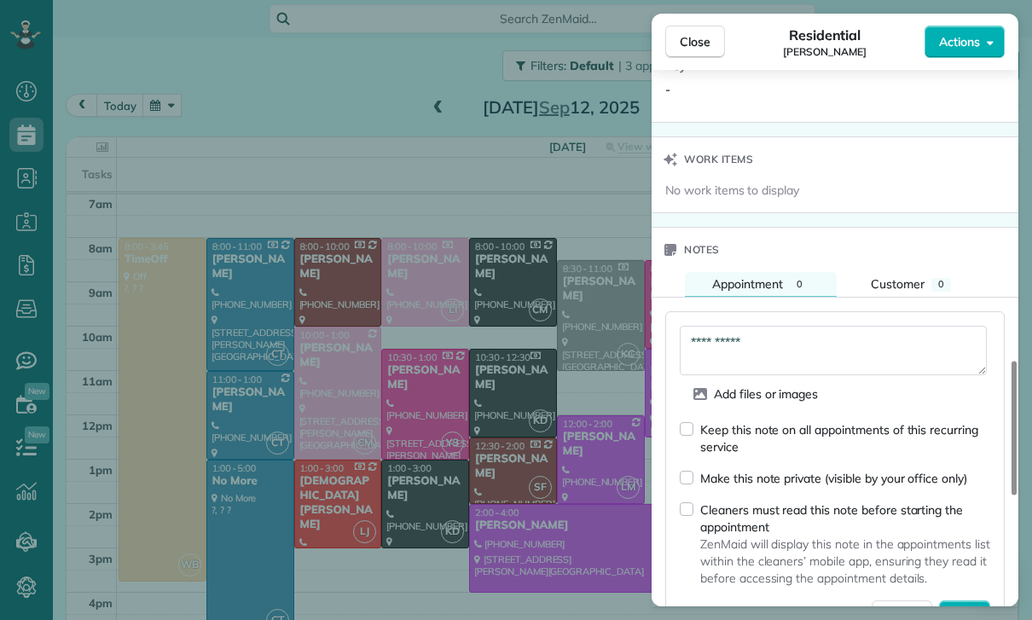
scroll to position [1320, 0]
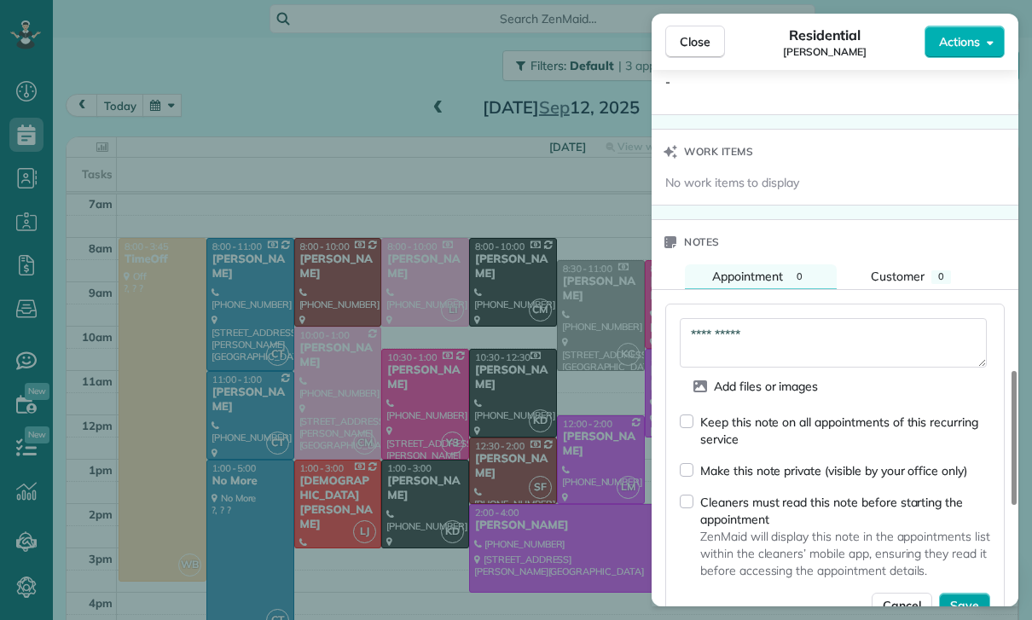
type textarea "**********"
click at [960, 600] on span "Save" at bounding box center [964, 605] width 29 height 17
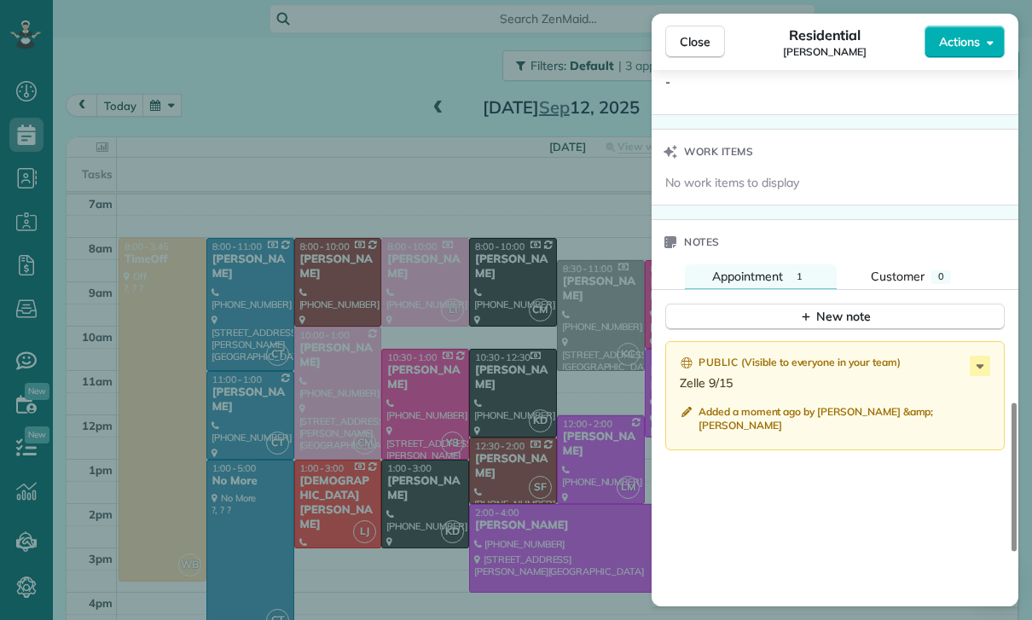
click at [310, 339] on div "Close Residential Marie Kuehne Actions Status Confirmed Marie Kuehne · Open pro…" at bounding box center [516, 310] width 1032 height 620
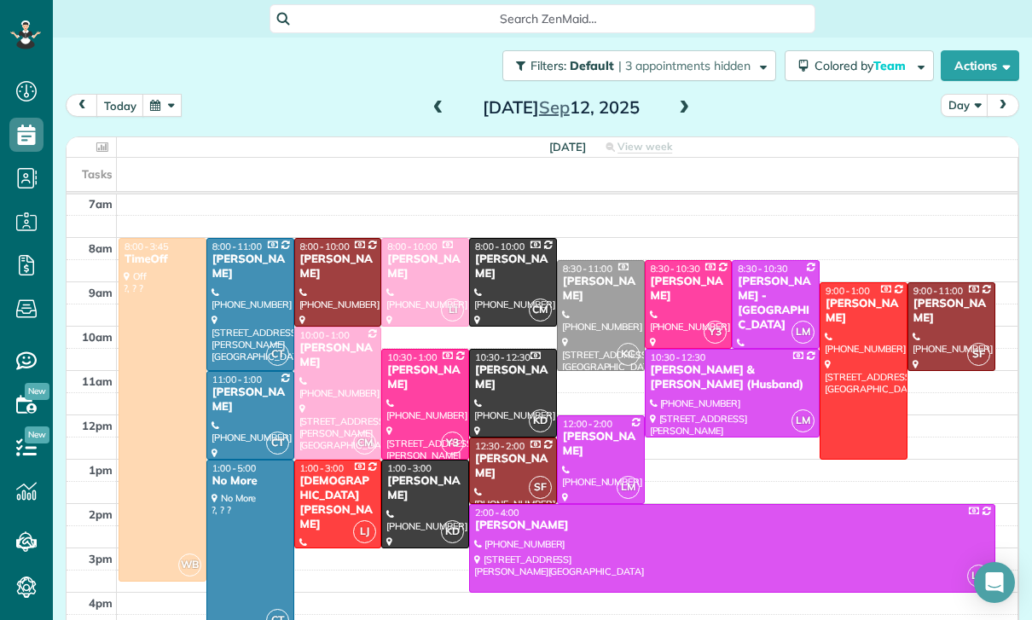
click at [159, 105] on button "button" at bounding box center [161, 105] width 39 height 23
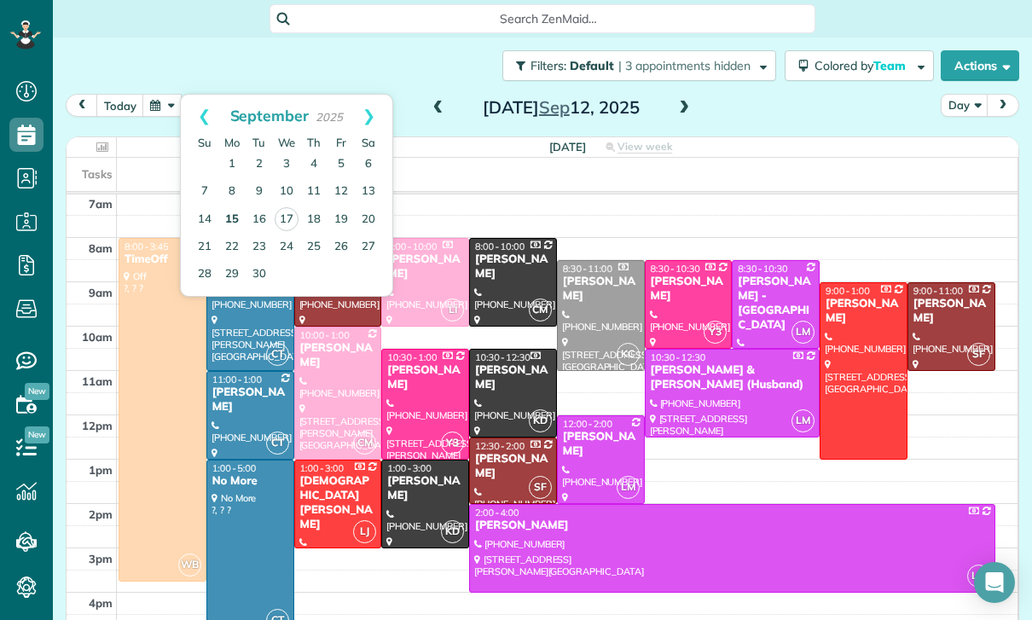
click at [235, 223] on link "15" at bounding box center [231, 219] width 27 height 27
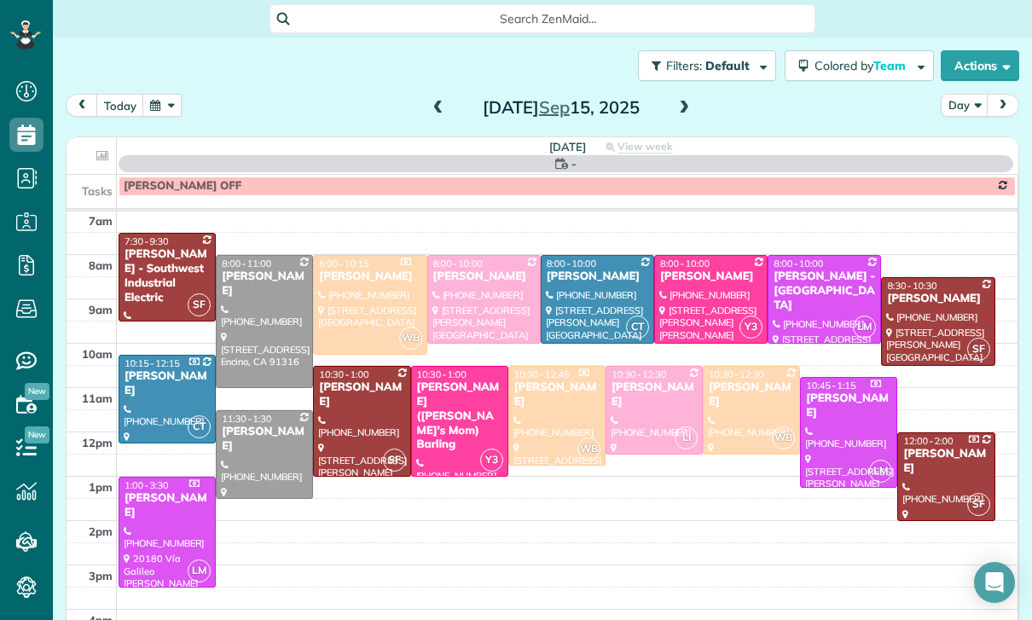
scroll to position [134, 0]
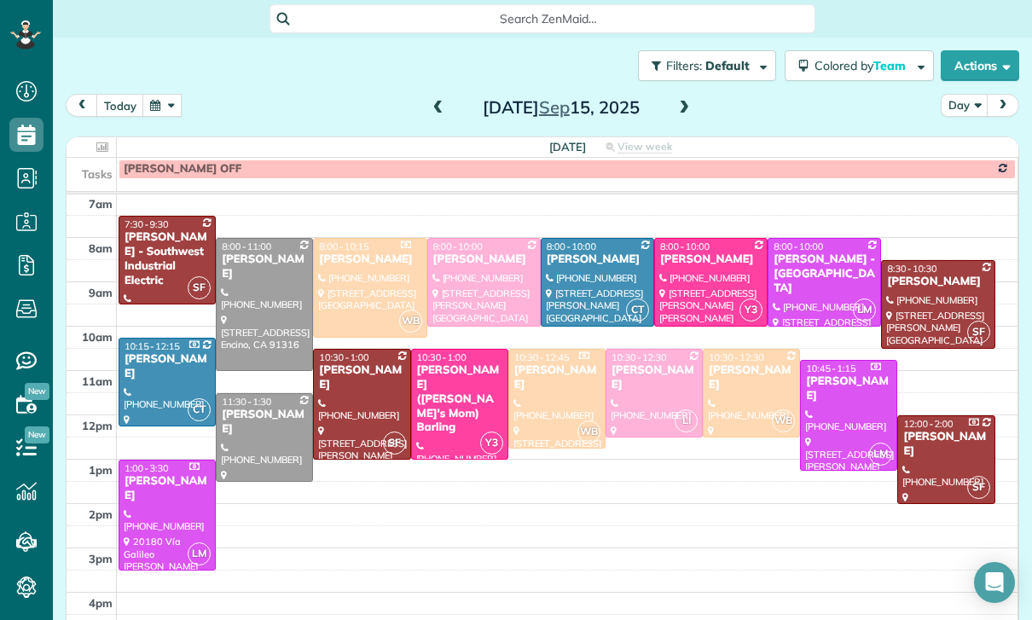
click at [154, 102] on button "button" at bounding box center [161, 105] width 39 height 23
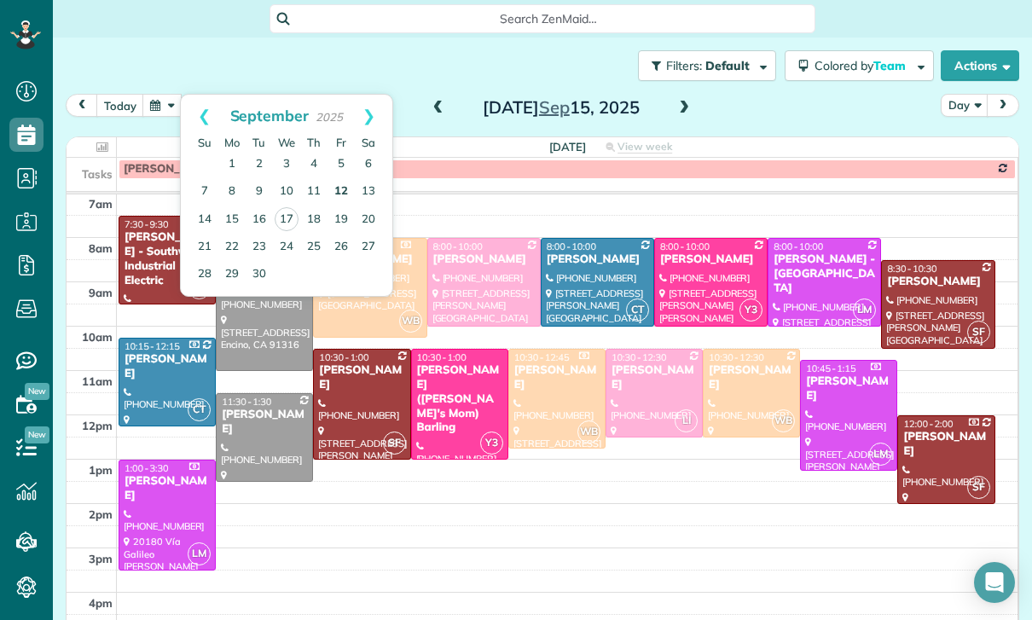
click at [345, 188] on link "12" at bounding box center [341, 191] width 27 height 27
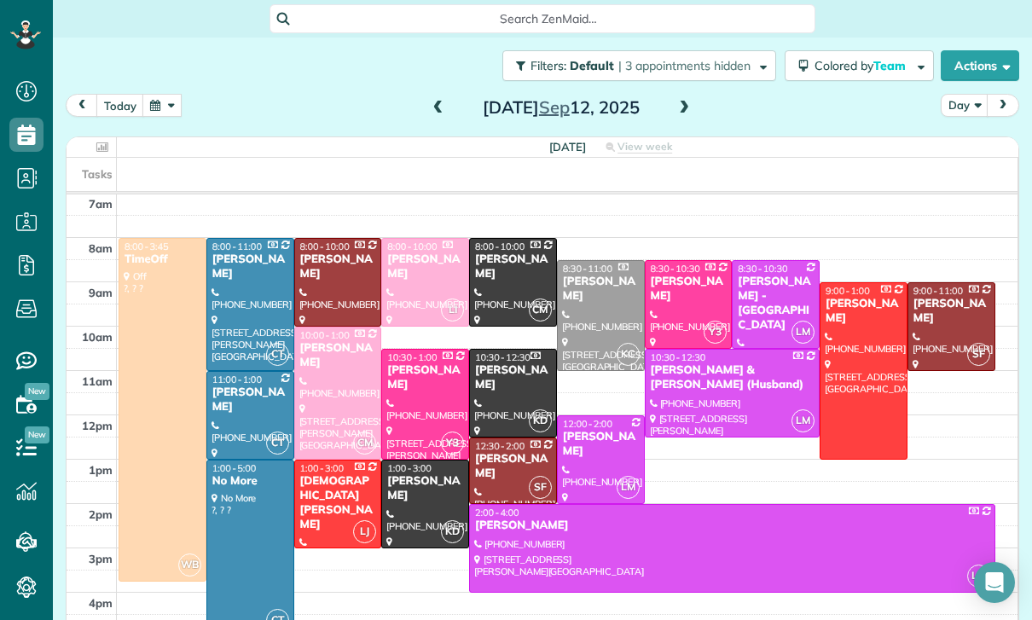
click at [438, 101] on span at bounding box center [438, 108] width 19 height 15
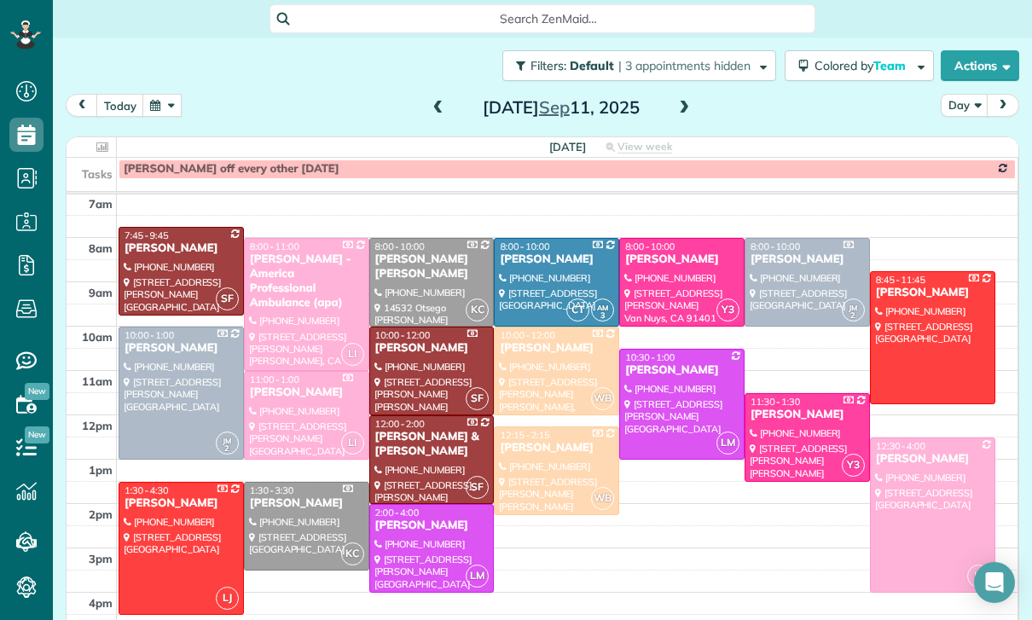
click at [659, 284] on div at bounding box center [682, 282] width 124 height 87
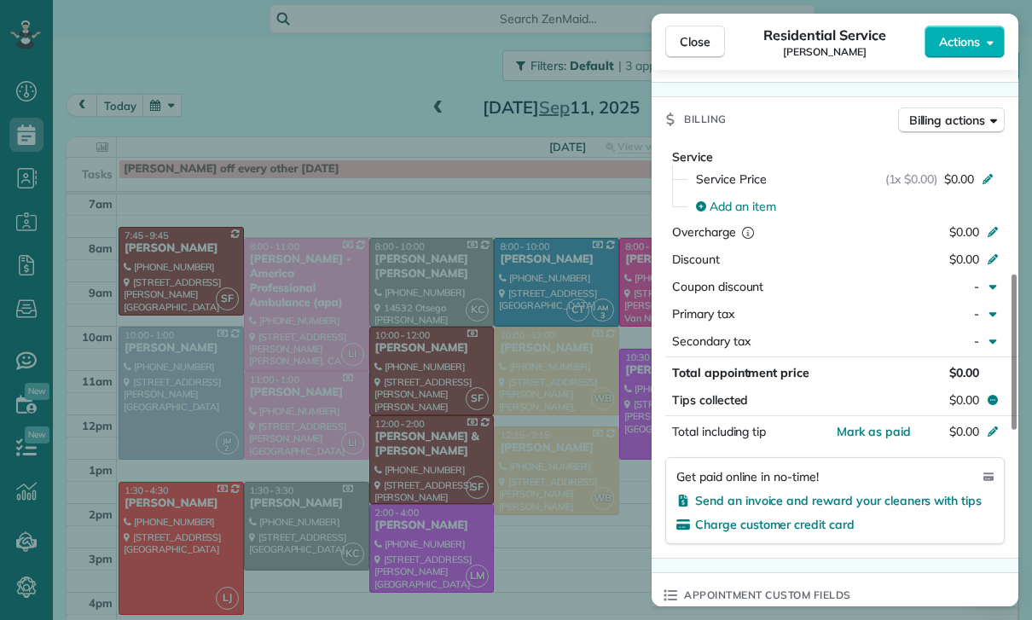
scroll to position [772, 0]
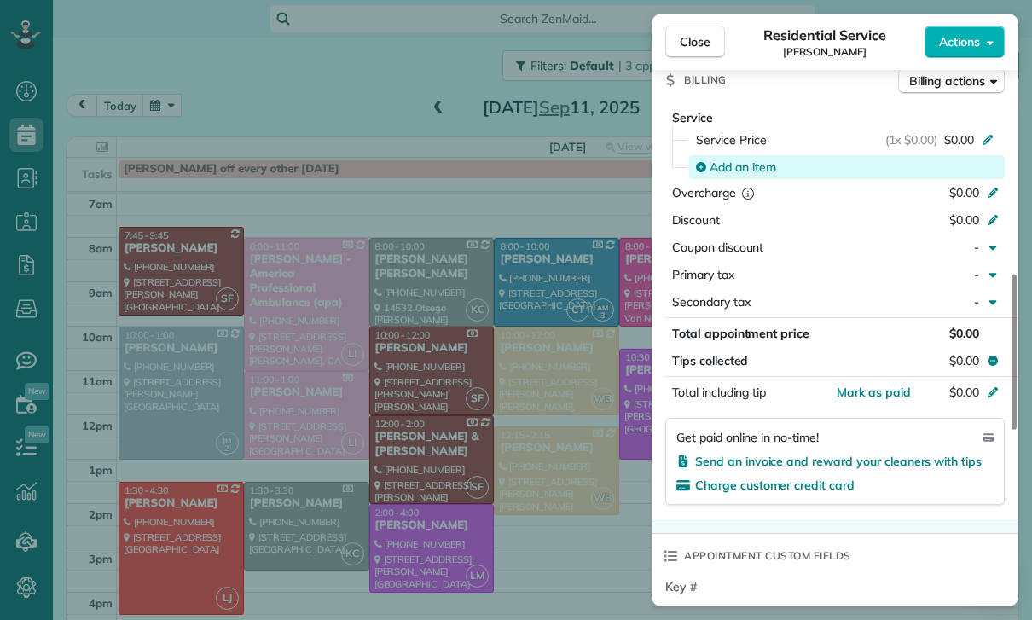
click at [727, 163] on span "Add an item" at bounding box center [743, 167] width 67 height 17
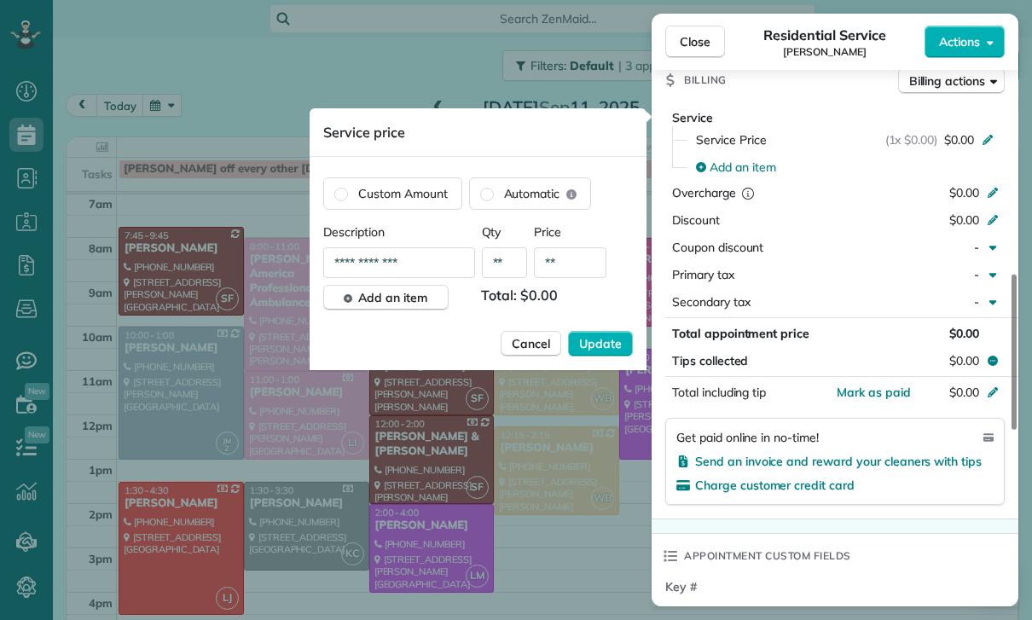
click at [571, 270] on input "**" at bounding box center [570, 262] width 72 height 31
type input "****"
click at [588, 335] on button "Update" at bounding box center [600, 344] width 65 height 26
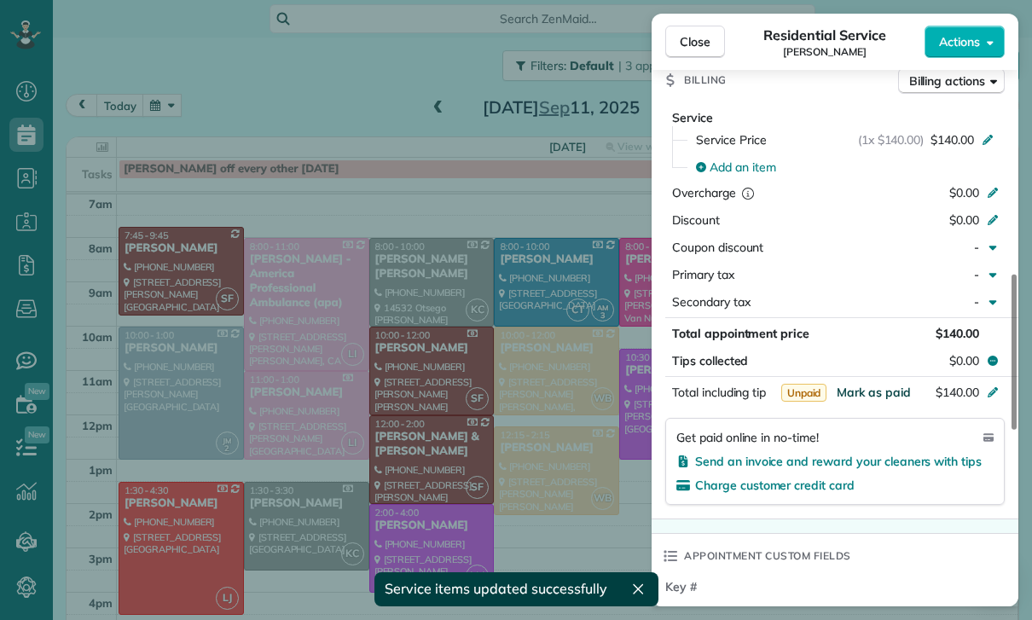
click at [872, 396] on span "Mark as paid" at bounding box center [874, 392] width 74 height 15
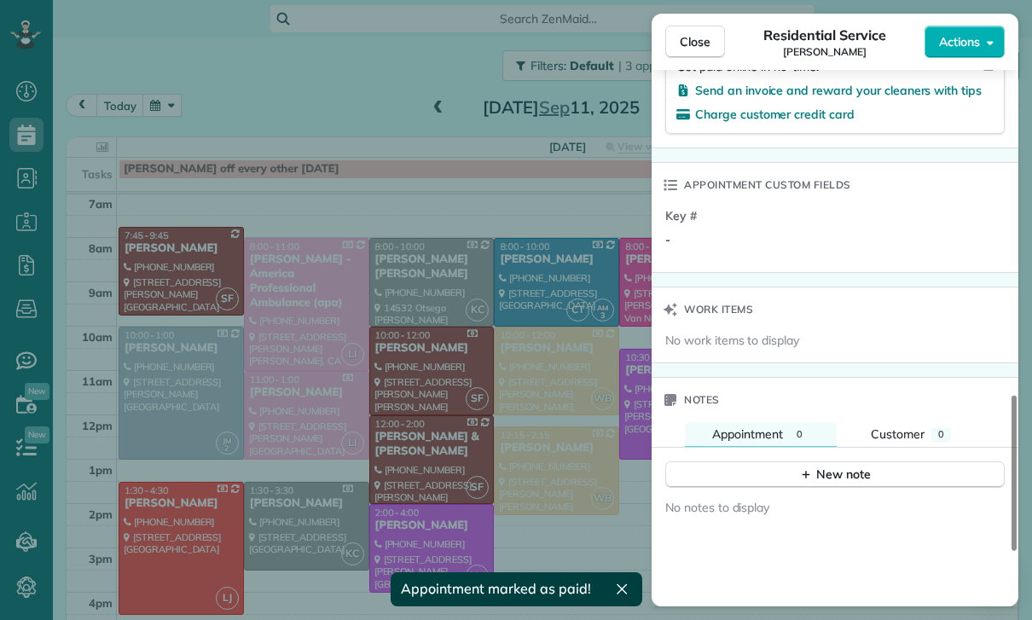
scroll to position [1285, 0]
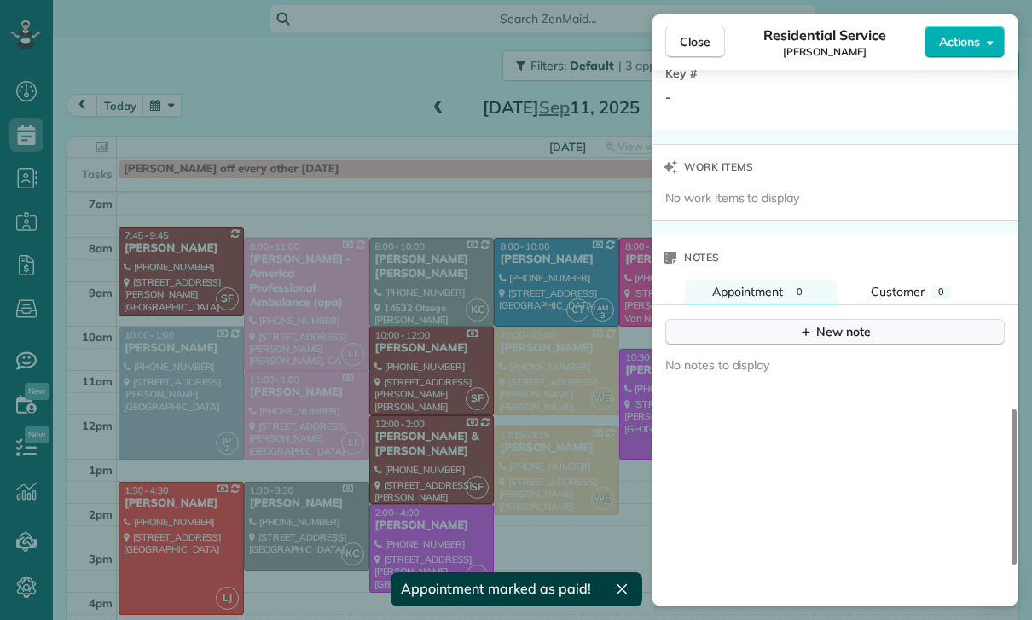
click at [841, 329] on div "New note" at bounding box center [835, 332] width 72 height 18
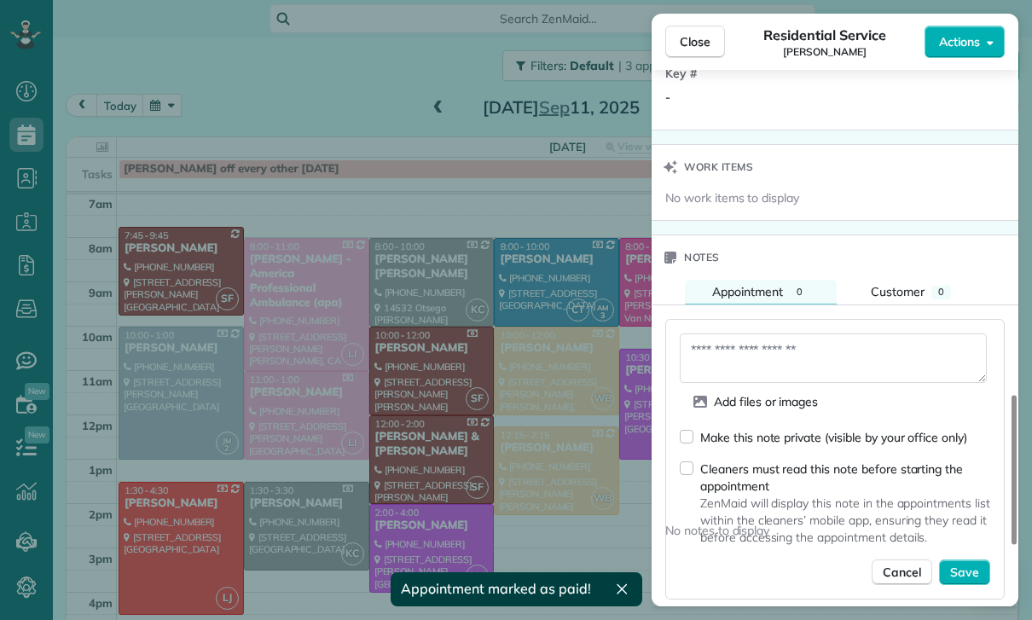
click at [728, 350] on textarea at bounding box center [833, 357] width 307 height 49
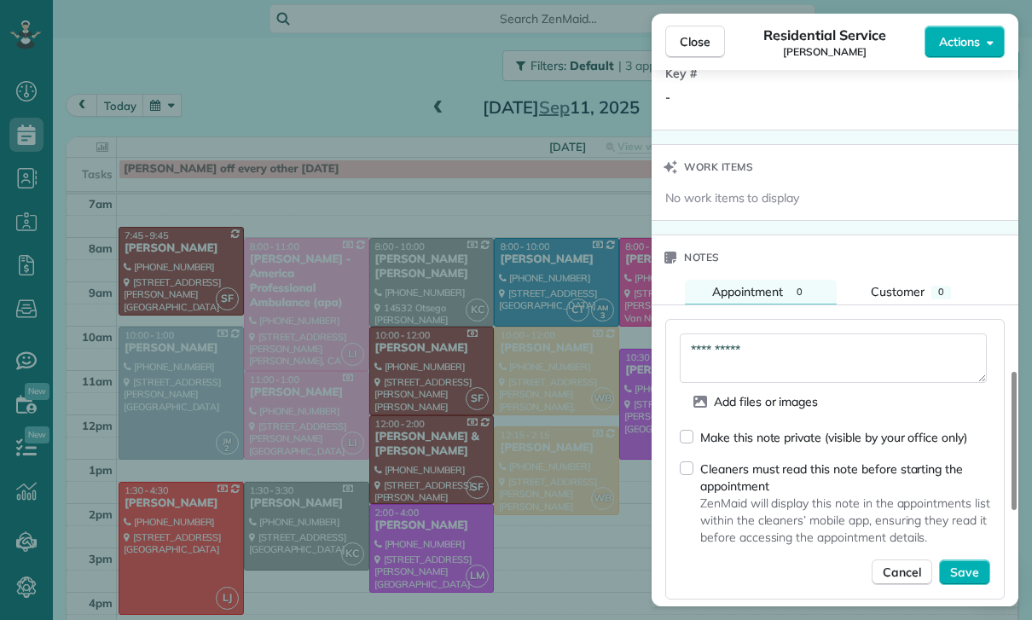
scroll to position [1286, 0]
type textarea "**********"
click at [972, 560] on button "Save" at bounding box center [964, 572] width 51 height 26
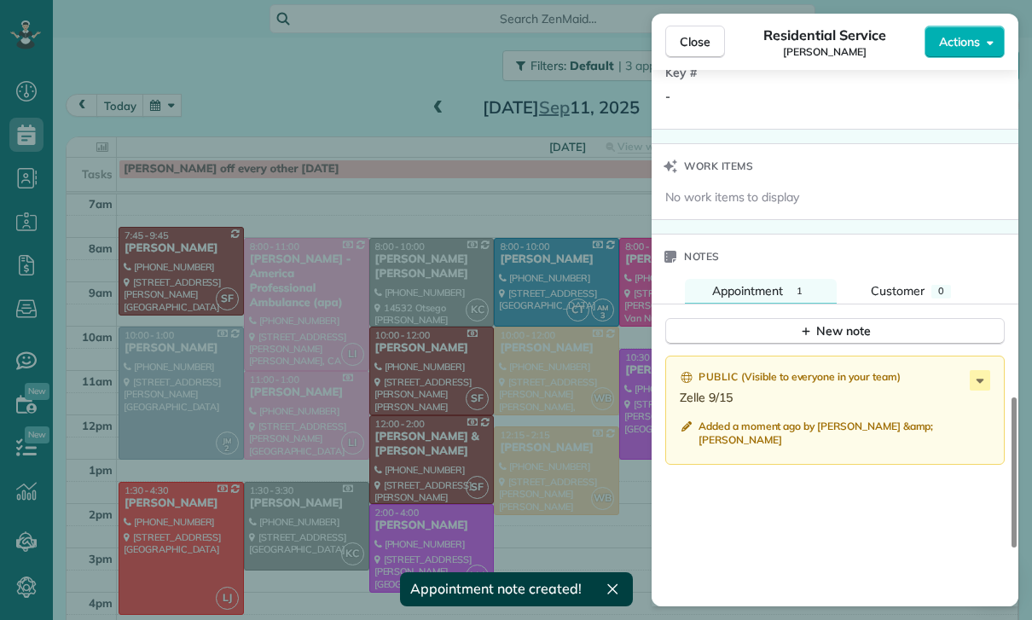
click at [425, 440] on div "Close Residential Service Ovsanna Goukasian Actions Status Confirmed Ovsanna Go…" at bounding box center [516, 310] width 1032 height 620
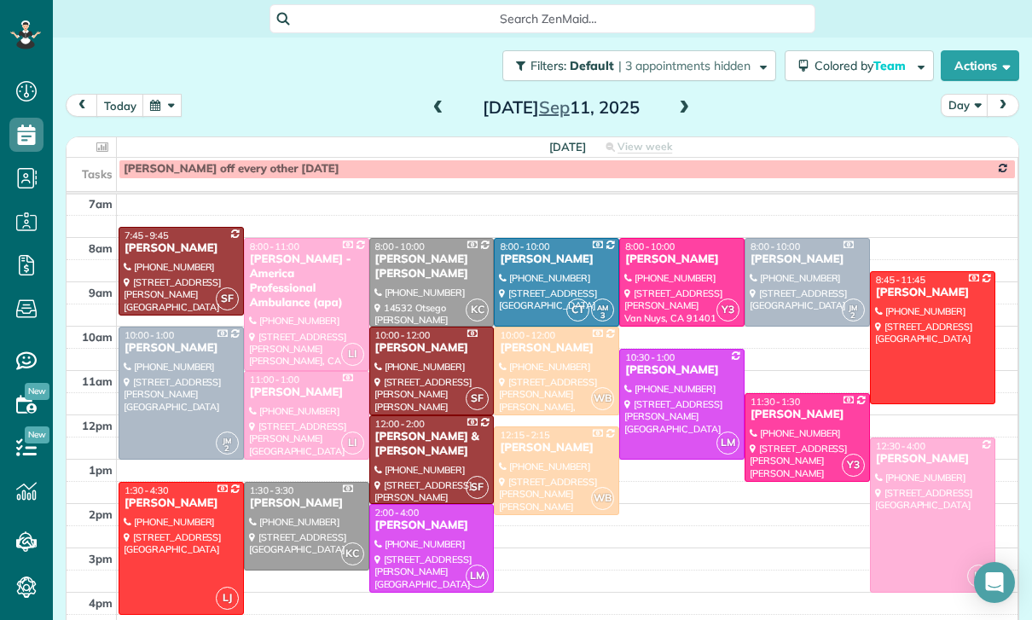
click at [160, 105] on button "button" at bounding box center [161, 105] width 39 height 23
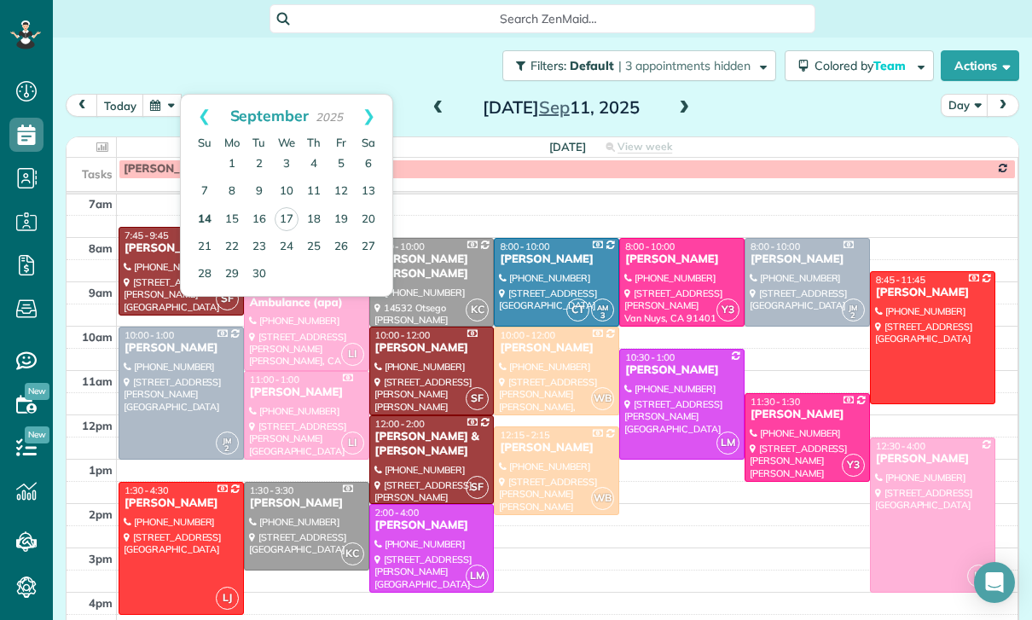
click at [200, 219] on link "14" at bounding box center [204, 219] width 27 height 27
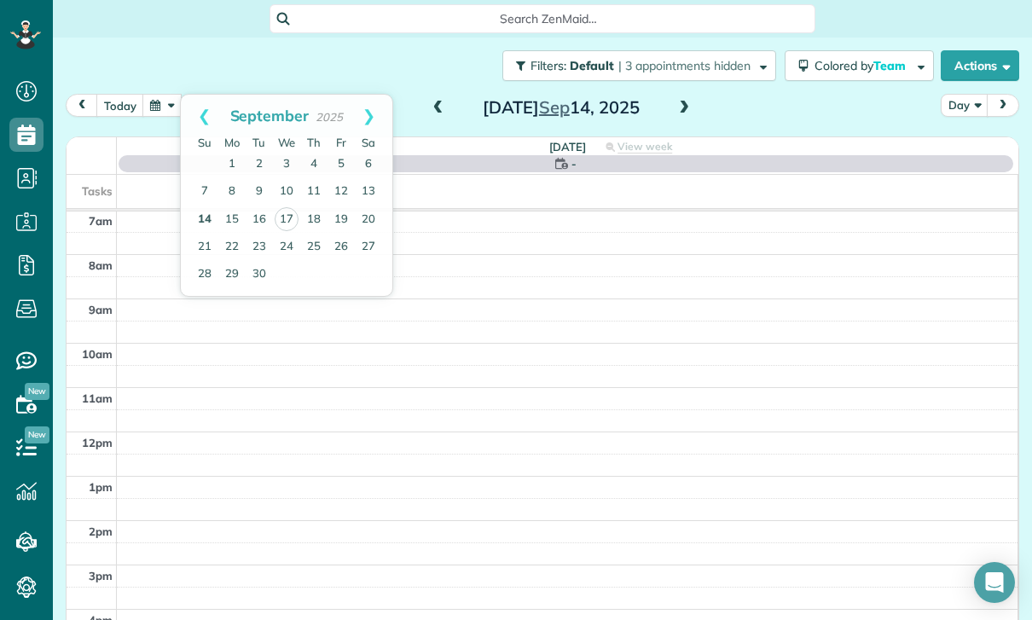
scroll to position [134, 0]
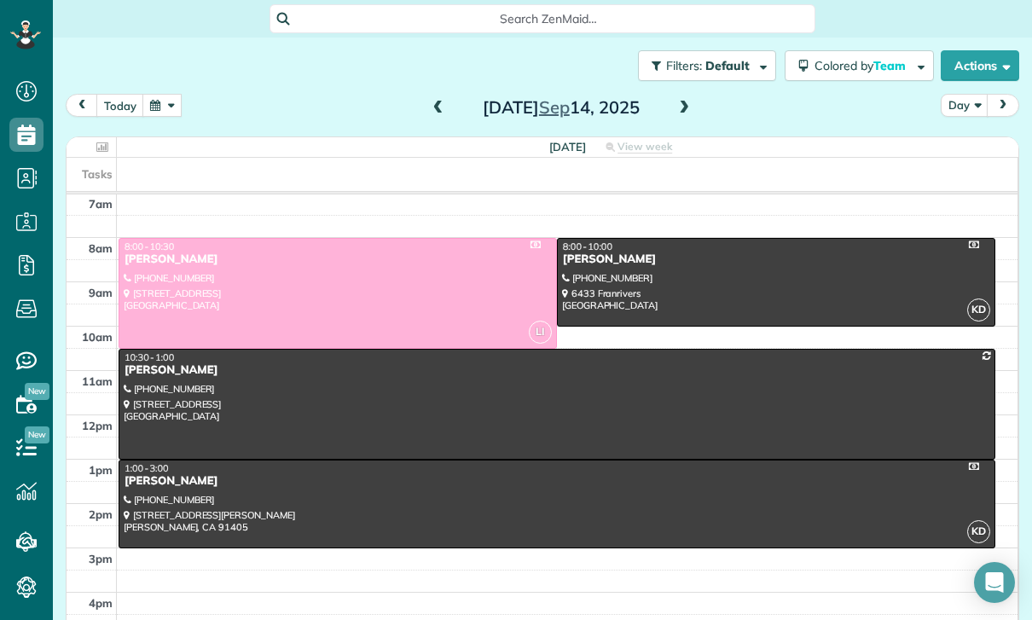
click at [324, 293] on div at bounding box center [337, 293] width 437 height 109
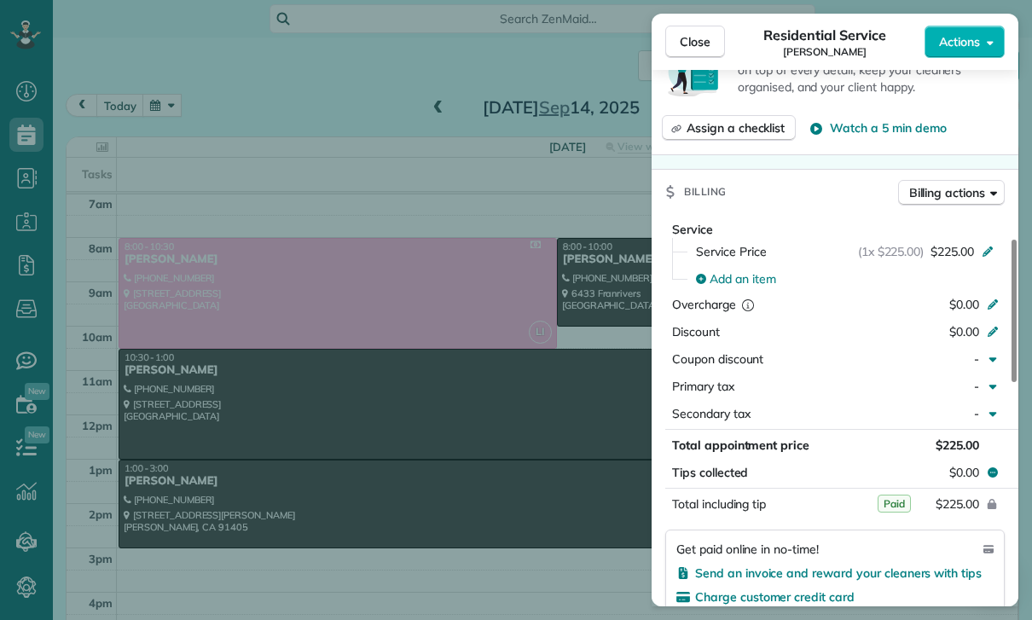
scroll to position [696, 0]
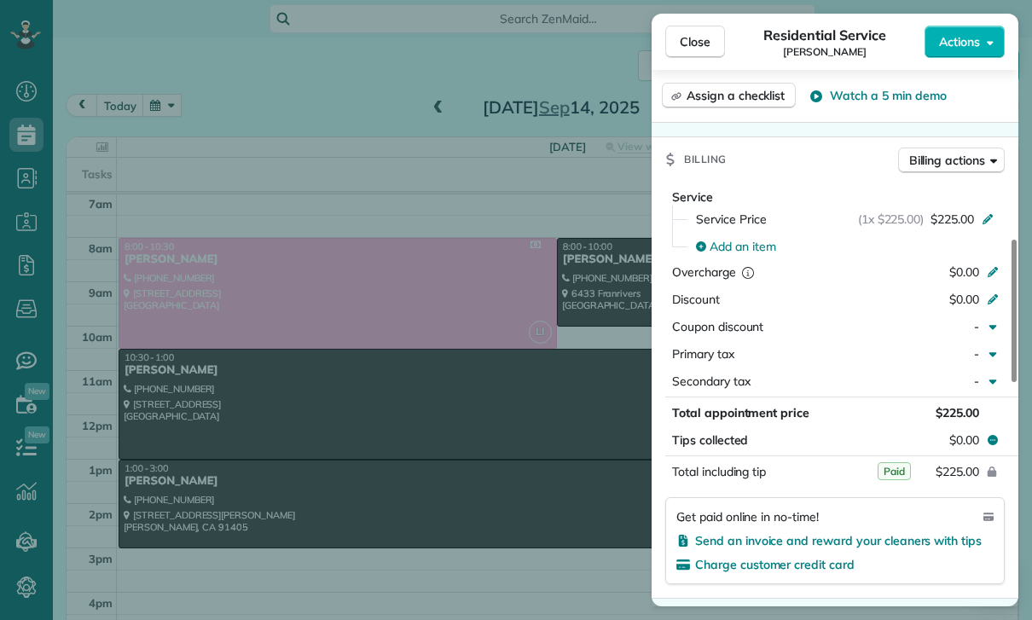
click at [545, 501] on div "Close Residential Service Jodie Hopperton Actions Status Confirmed Jodie Hopper…" at bounding box center [516, 310] width 1032 height 620
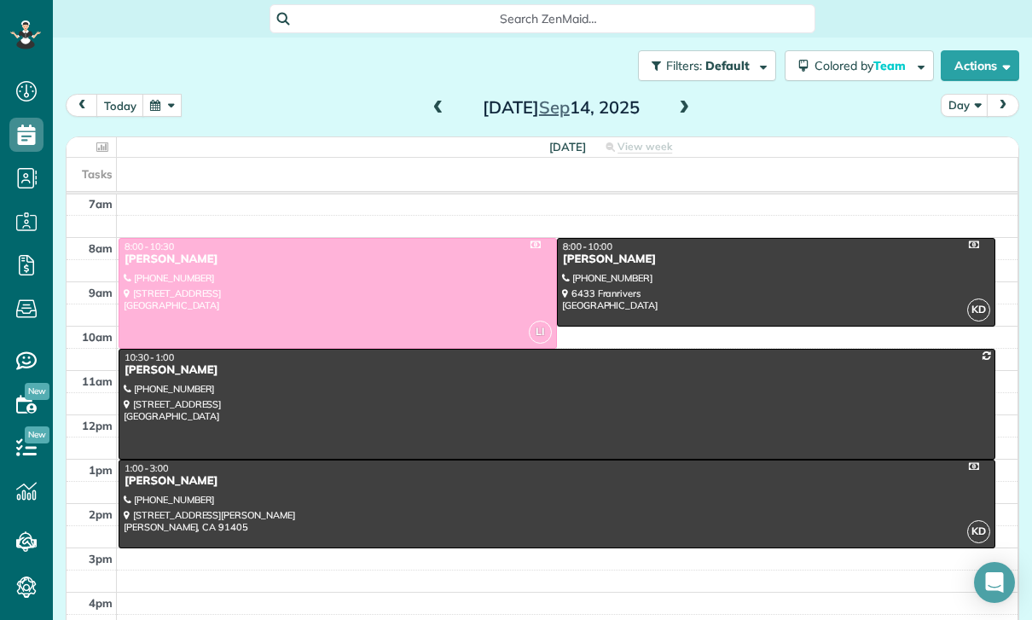
click at [174, 107] on button "button" at bounding box center [161, 105] width 39 height 23
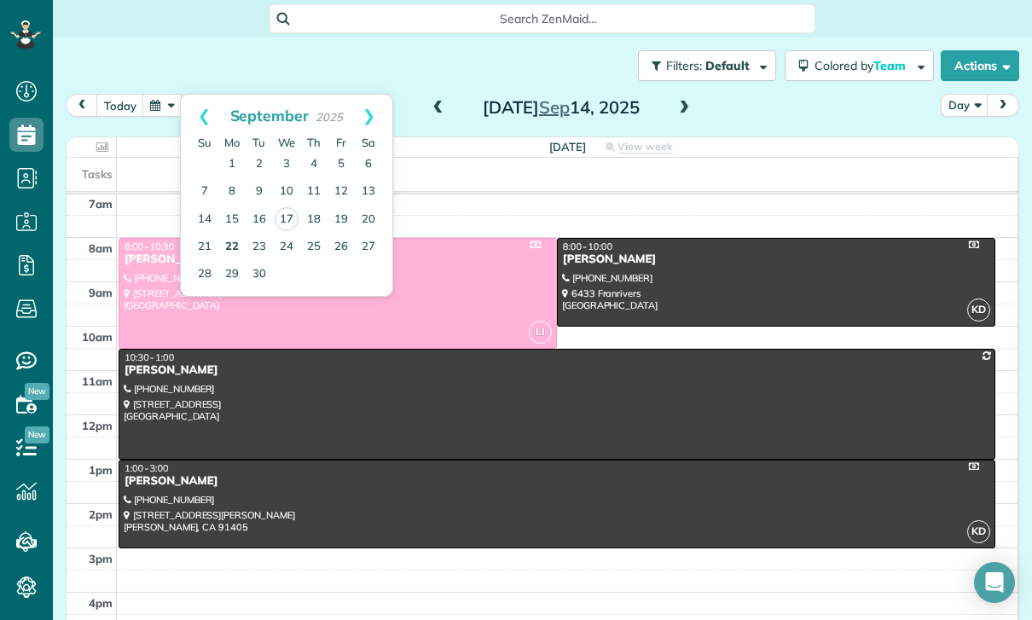
click at [232, 242] on link "22" at bounding box center [231, 247] width 27 height 27
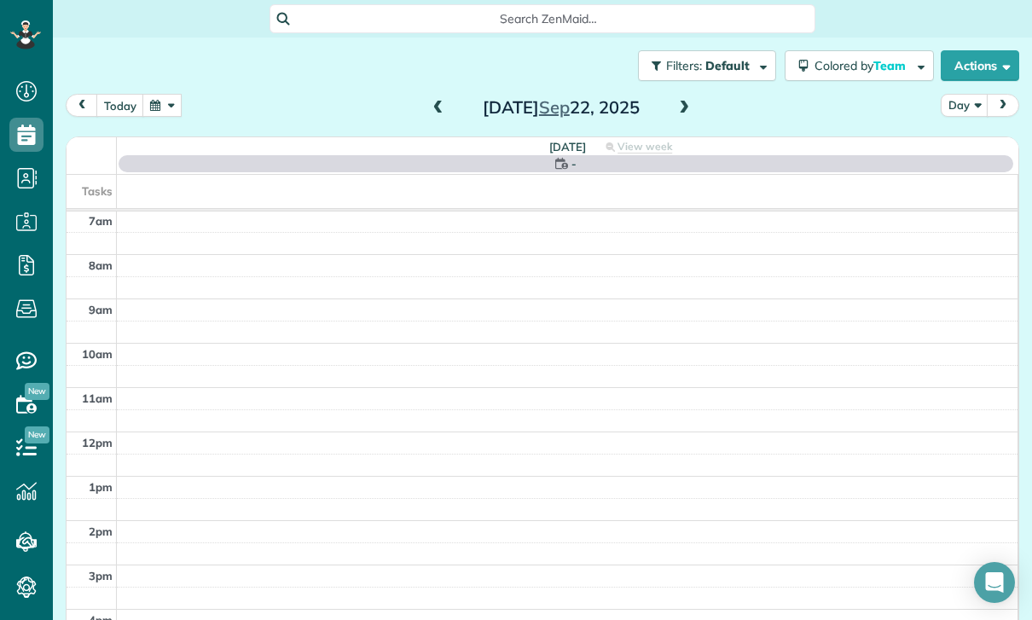
scroll to position [134, 0]
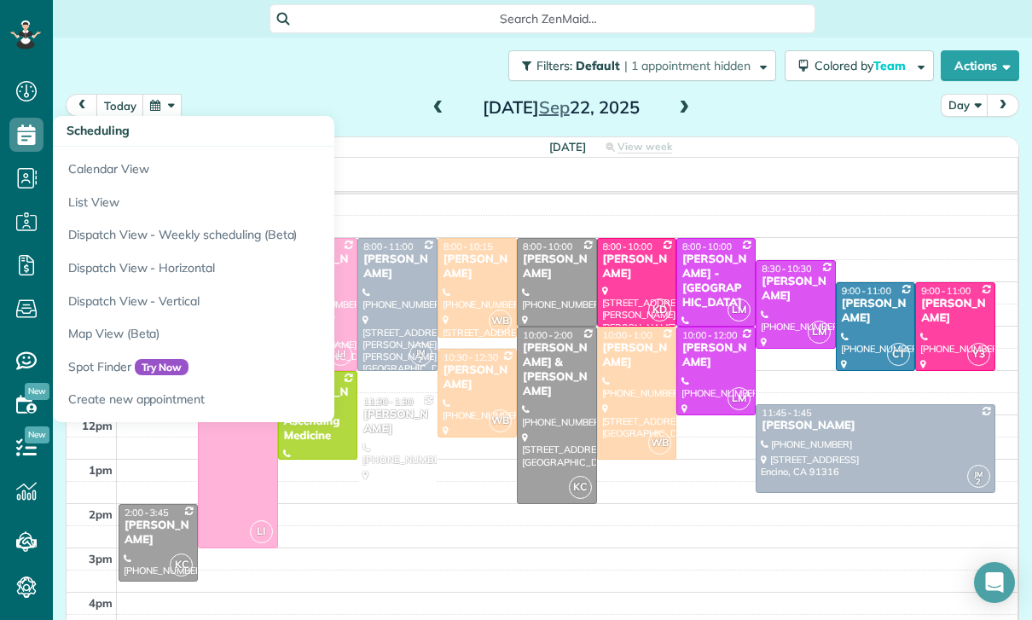
click at [334, 55] on div "Filters: Default | 1 appointment hidden Colored by Team Color by Cleaner Color …" at bounding box center [542, 66] width 979 height 56
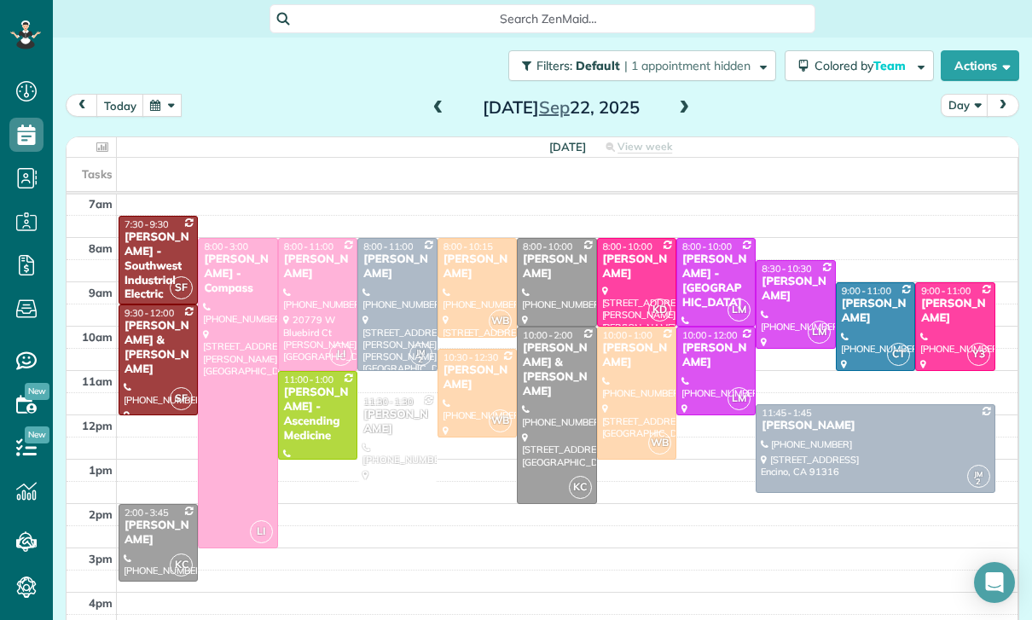
click at [168, 105] on button "button" at bounding box center [161, 105] width 39 height 23
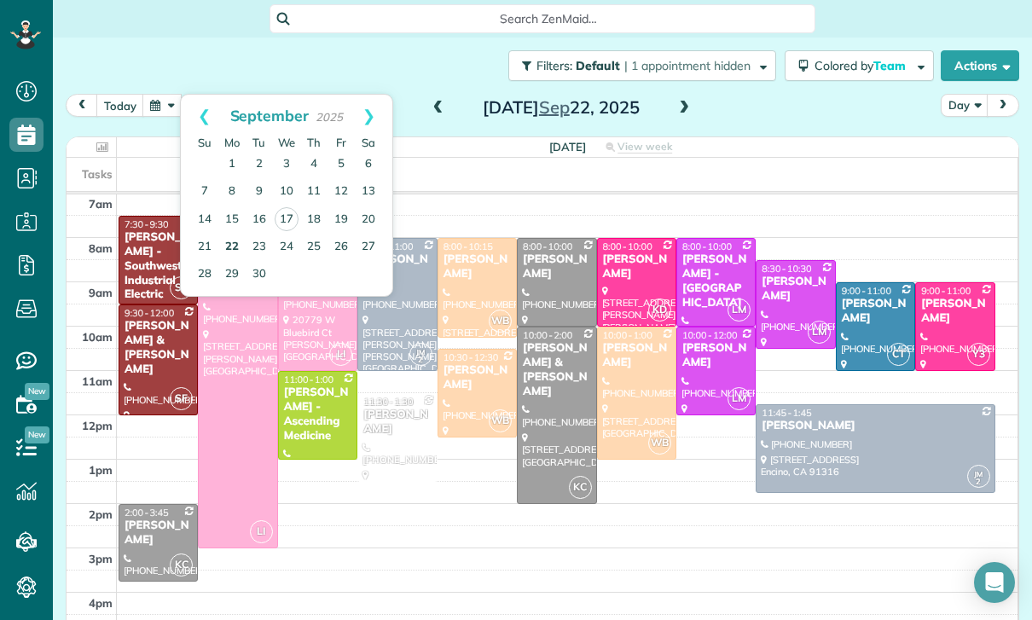
click at [229, 246] on link "22" at bounding box center [231, 247] width 27 height 27
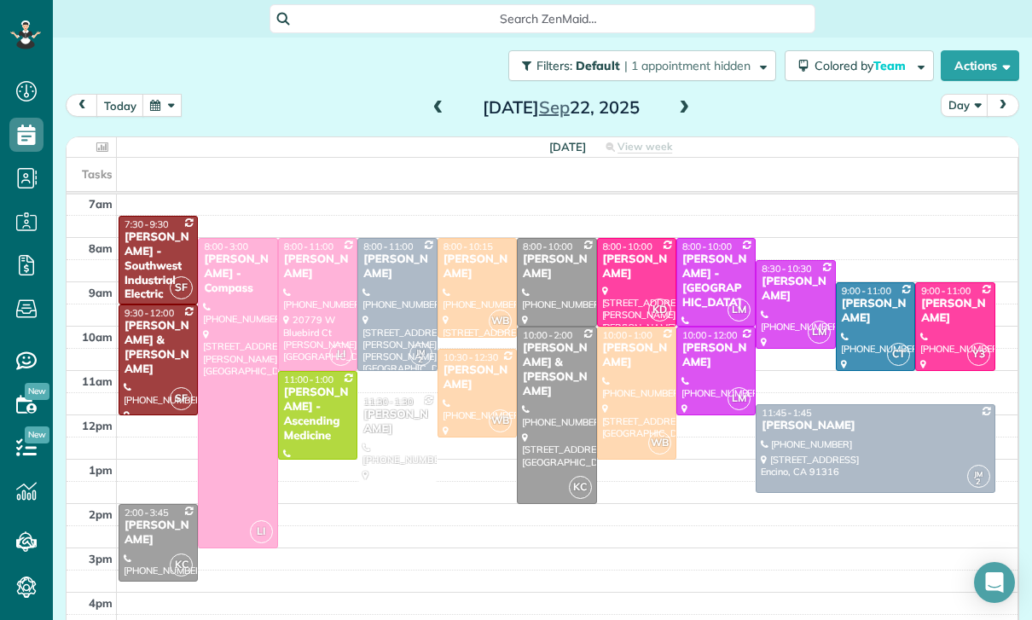
scroll to position [123, 0]
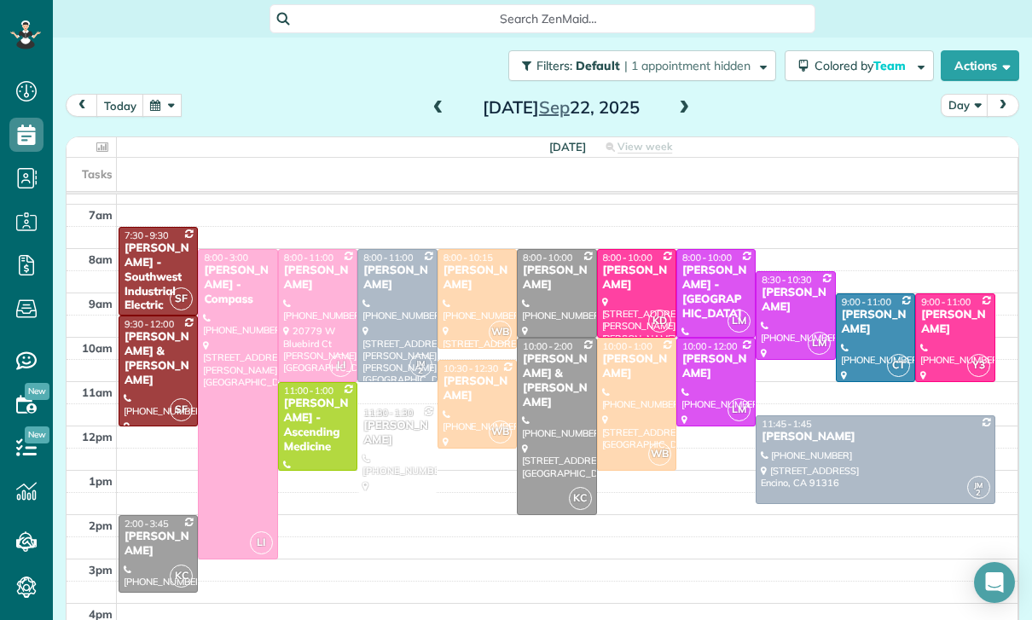
click at [165, 106] on button "button" at bounding box center [161, 105] width 39 height 23
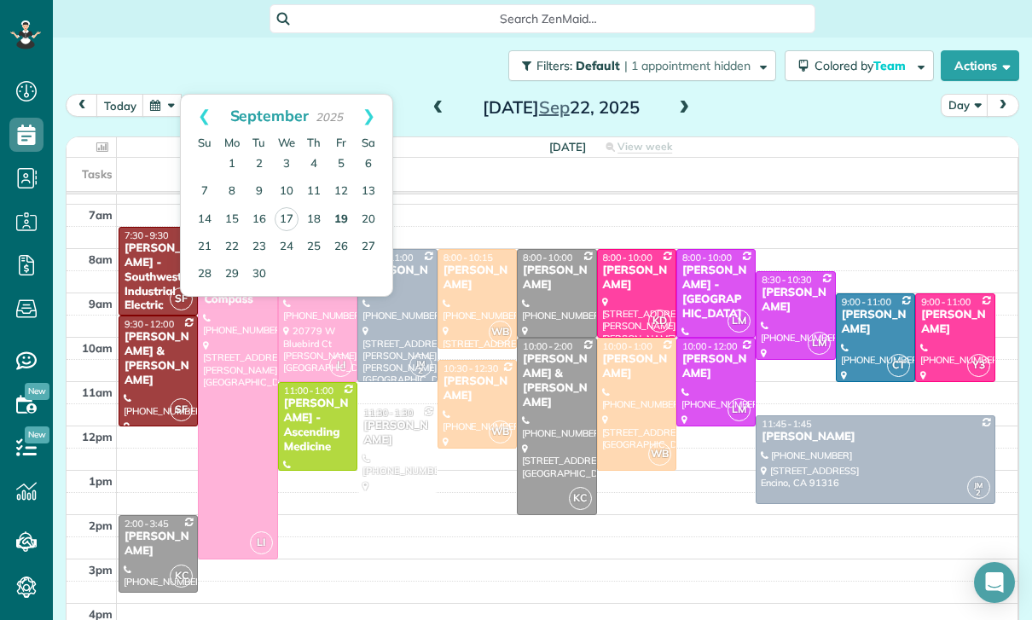
click at [333, 220] on link "19" at bounding box center [341, 219] width 27 height 27
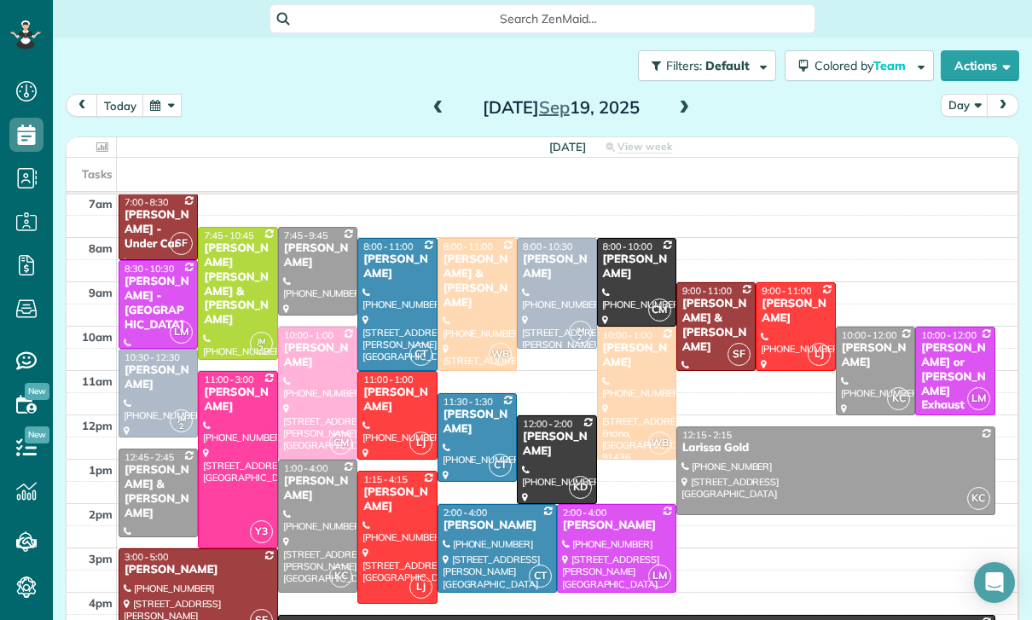
scroll to position [134, 0]
click at [139, 103] on button "today" at bounding box center [120, 105] width 48 height 23
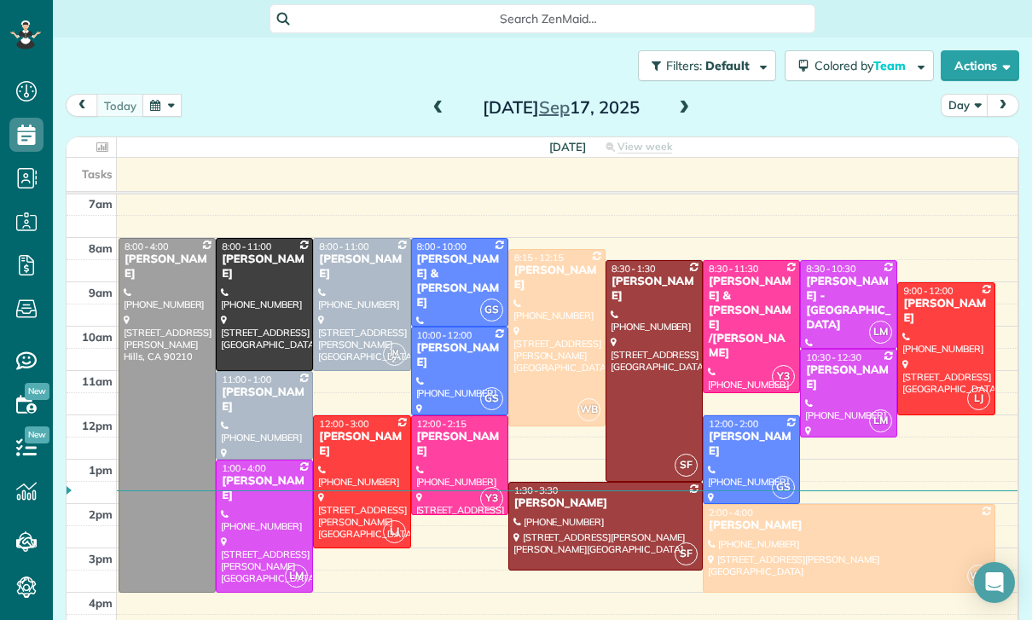
click at [164, 100] on button "button" at bounding box center [161, 105] width 39 height 23
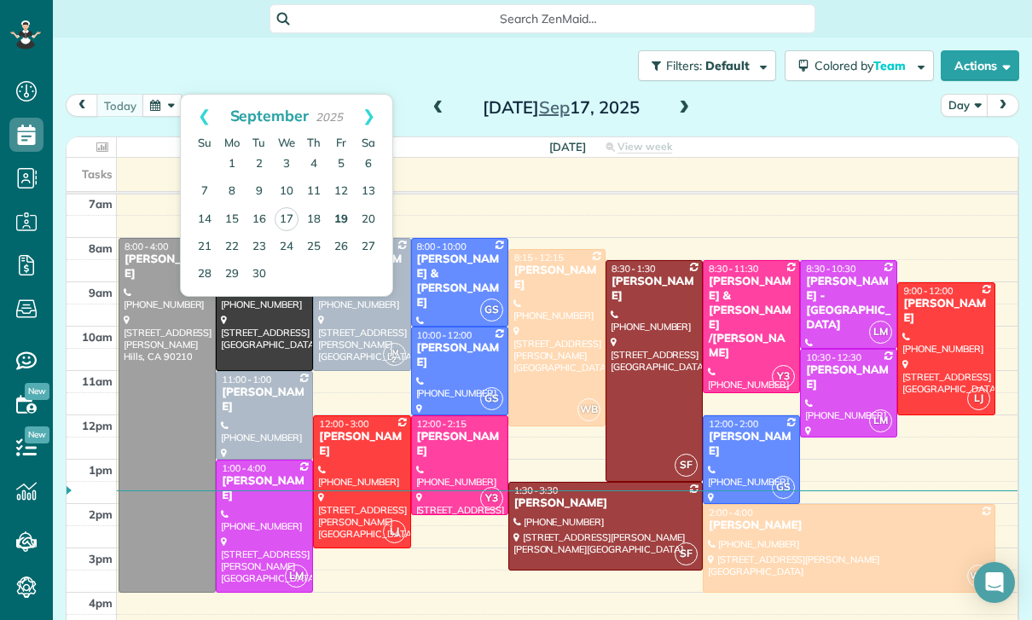
click at [340, 212] on link "19" at bounding box center [341, 219] width 27 height 27
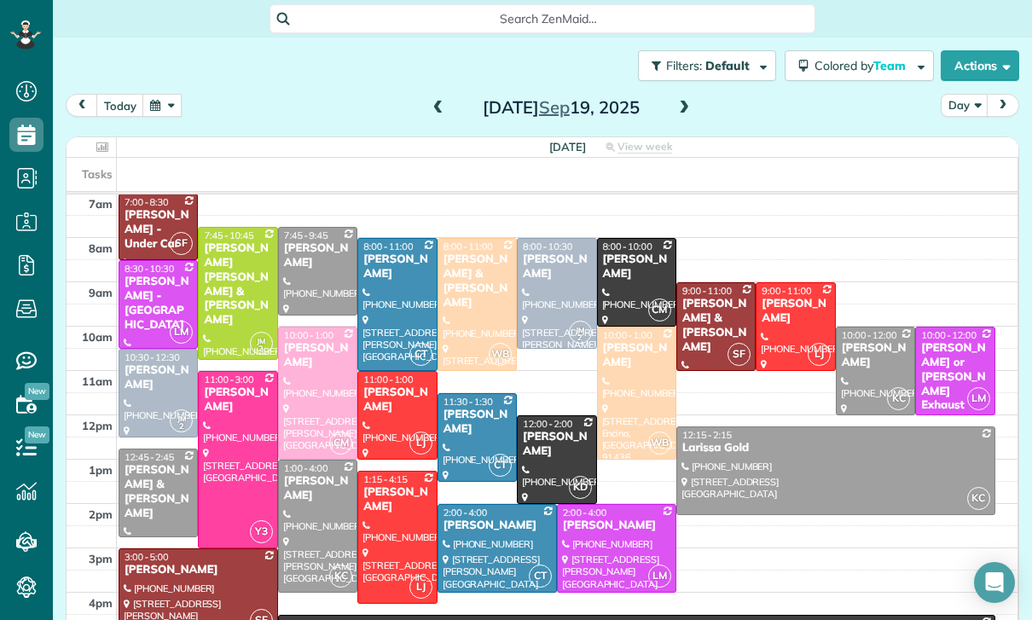
click at [170, 99] on button "button" at bounding box center [161, 105] width 39 height 23
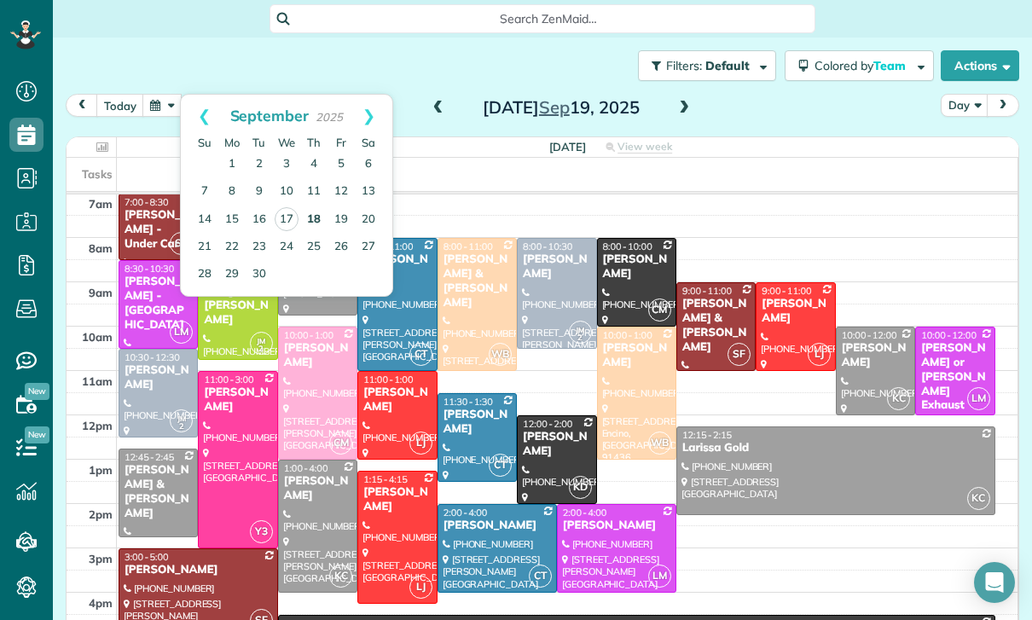
click at [310, 223] on link "18" at bounding box center [313, 219] width 27 height 27
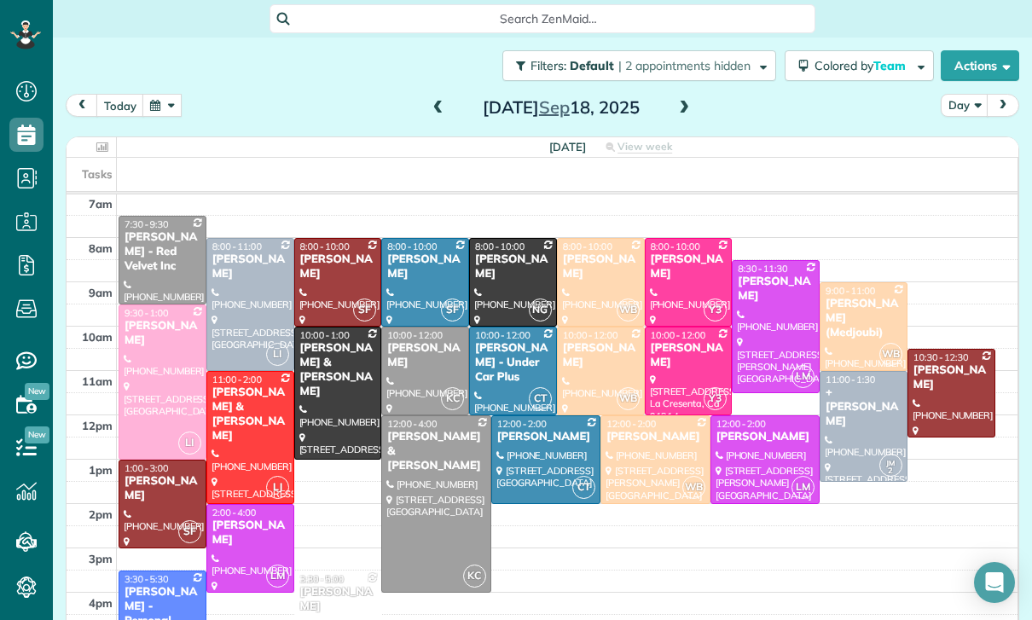
click at [685, 114] on span at bounding box center [684, 108] width 19 height 15
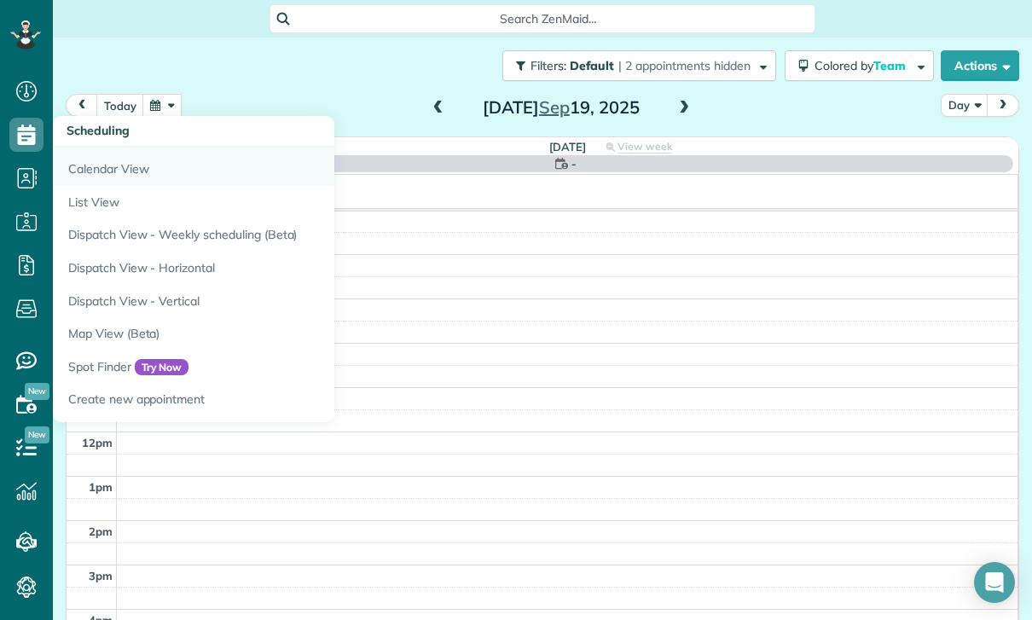
click at [111, 166] on link "Calendar View" at bounding box center [266, 166] width 426 height 39
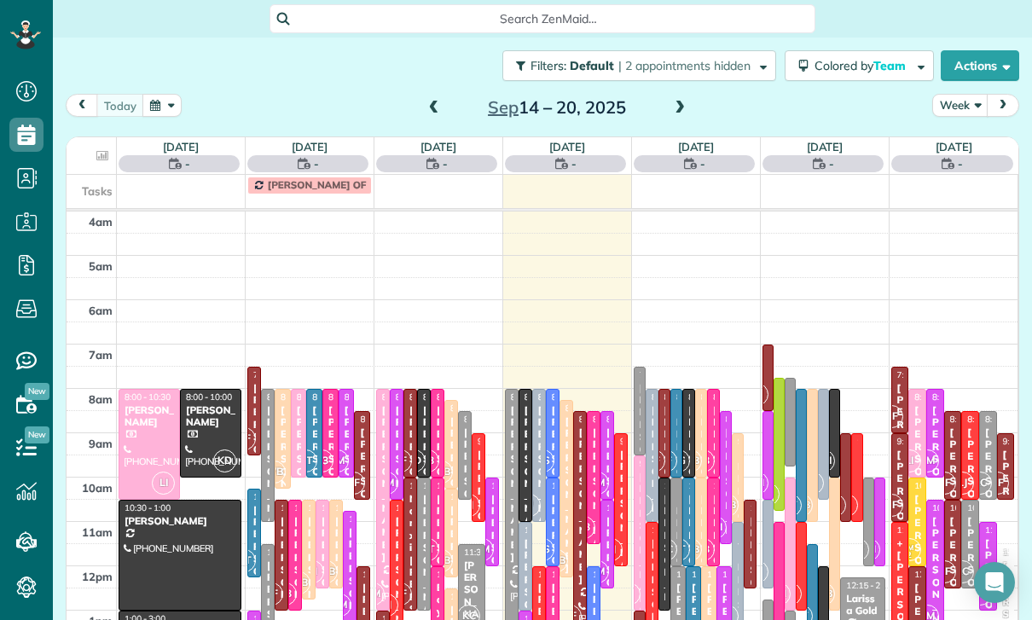
scroll to position [134, 0]
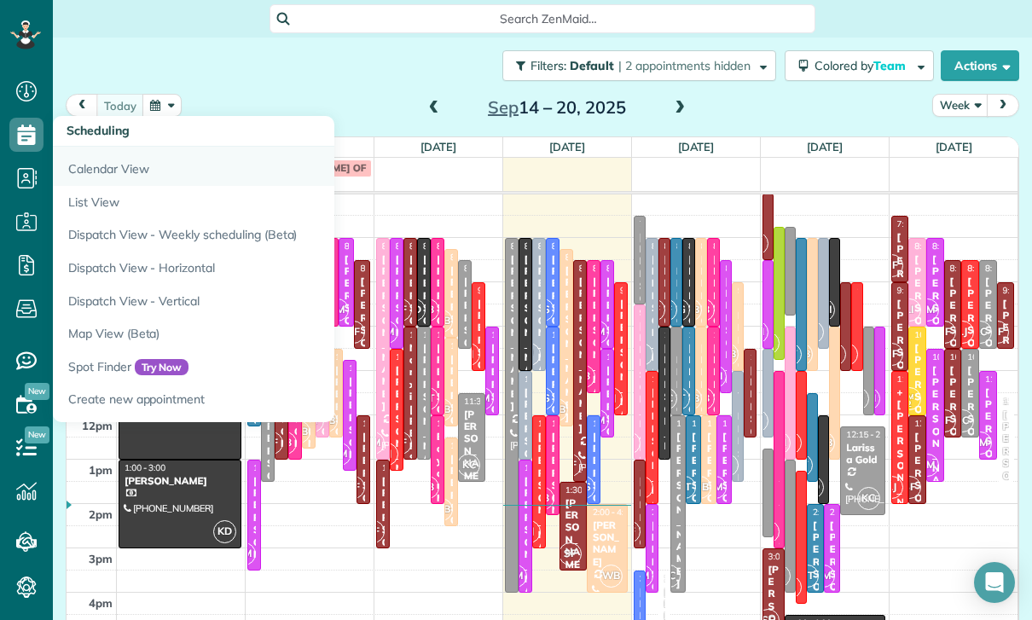
click at [101, 169] on link "Calendar View" at bounding box center [266, 166] width 426 height 39
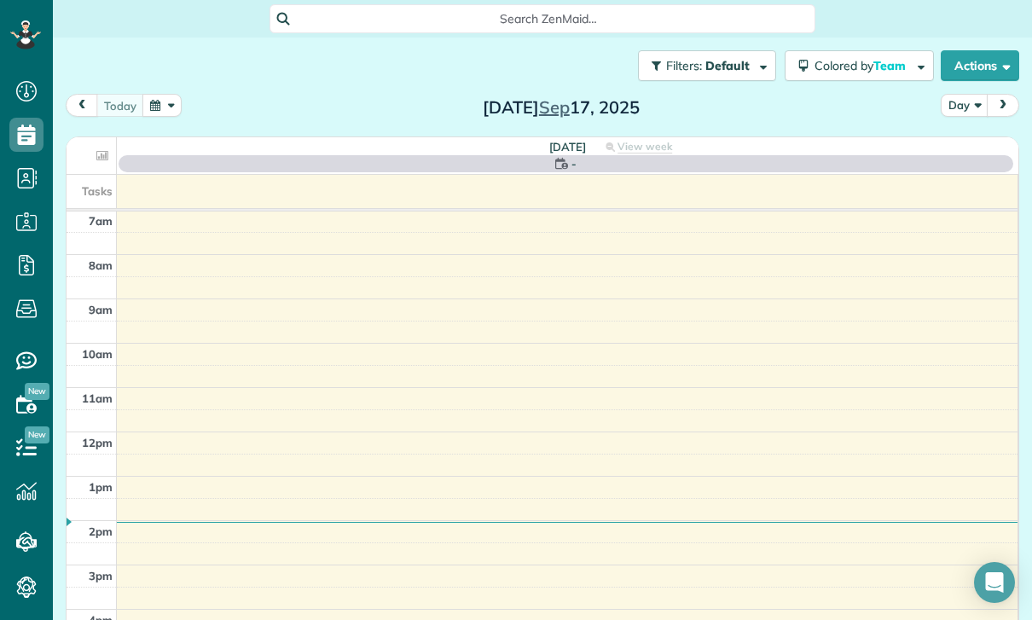
scroll to position [134, 0]
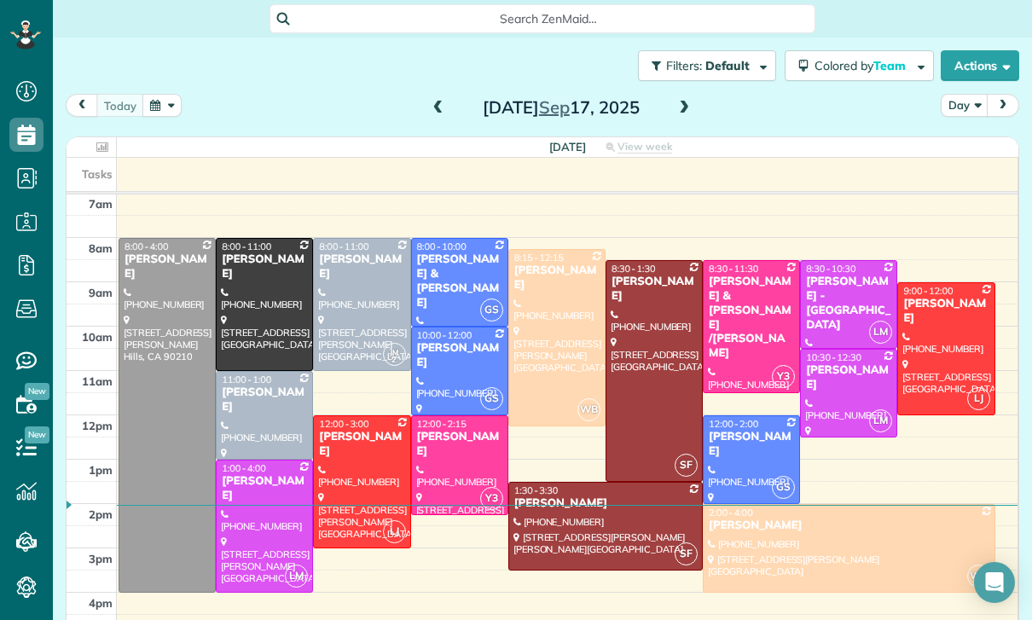
click at [162, 107] on button "button" at bounding box center [161, 105] width 39 height 23
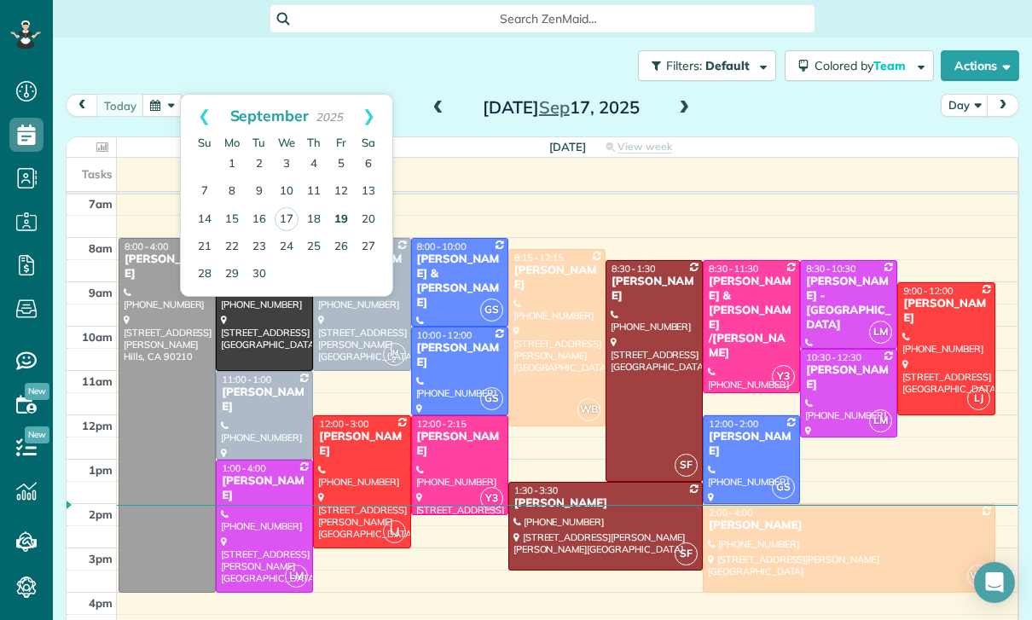
click at [335, 223] on link "19" at bounding box center [341, 219] width 27 height 27
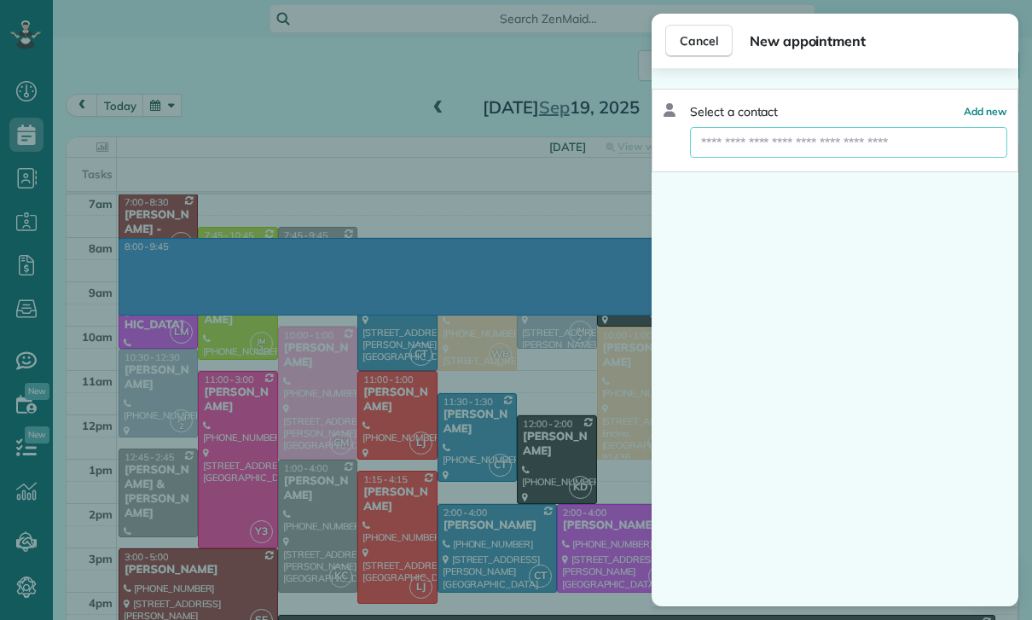
click at [767, 132] on input "text" at bounding box center [848, 142] width 317 height 31
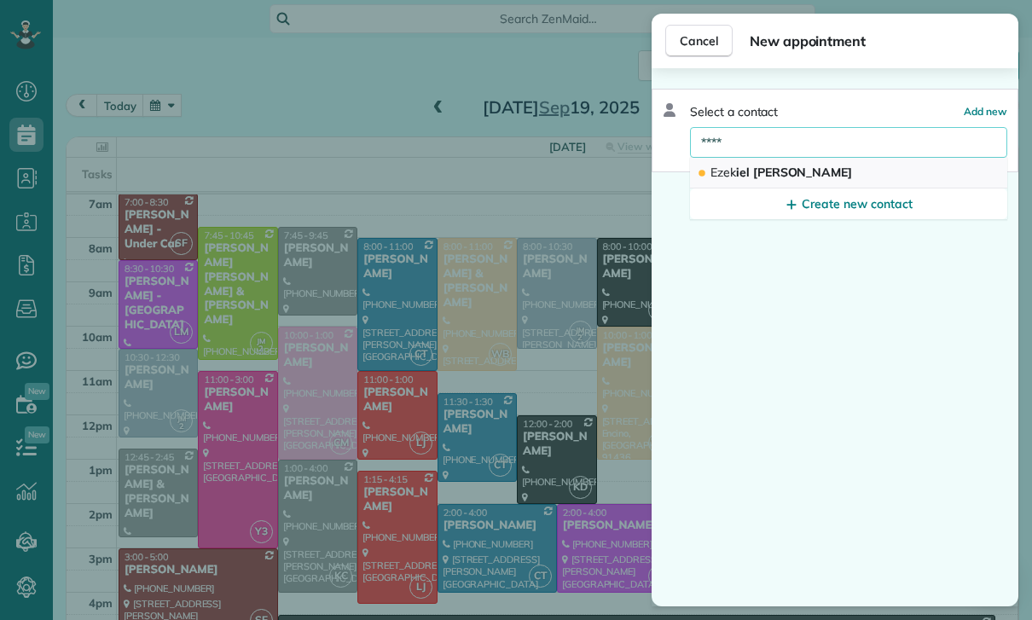
type input "****"
click at [791, 167] on button "Ezek iel [PERSON_NAME]" at bounding box center [848, 173] width 317 height 31
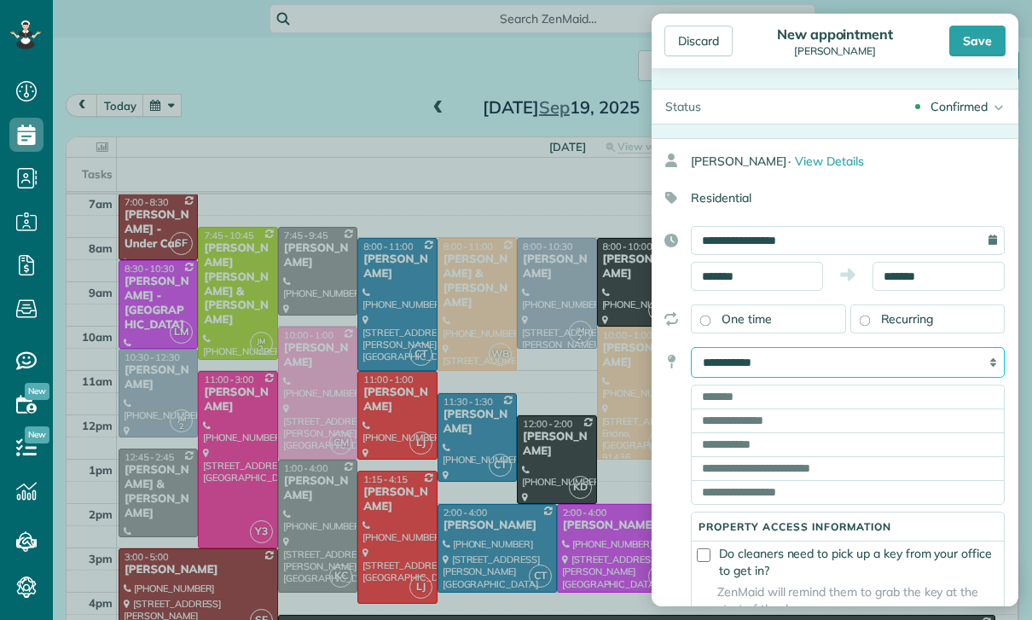
click at [852, 358] on select "**********" at bounding box center [848, 362] width 314 height 31
select select "*******"
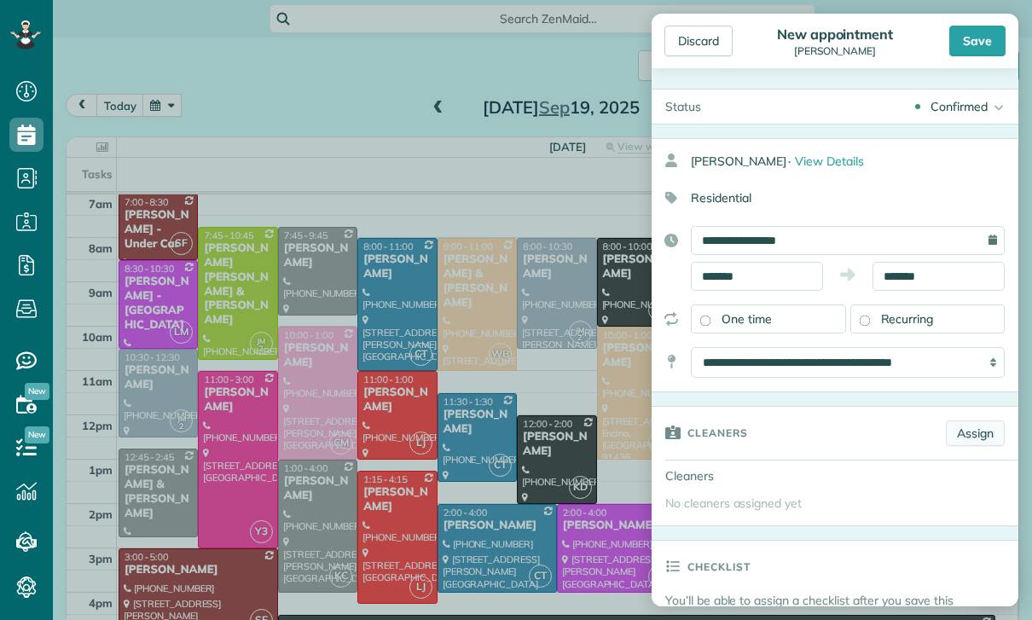
click at [975, 439] on link "Assign" at bounding box center [975, 433] width 59 height 26
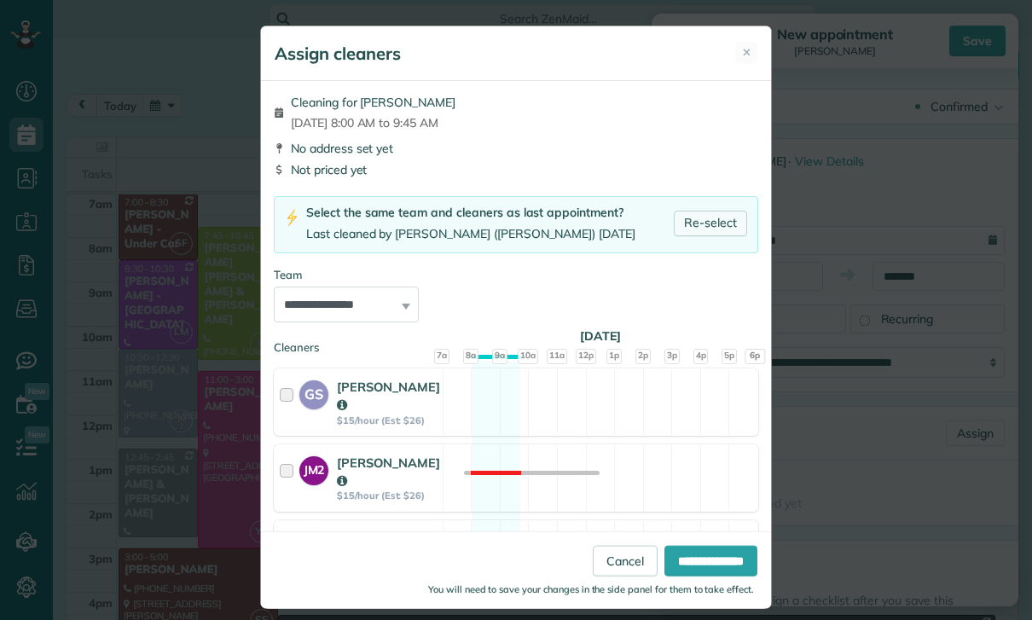
click at [712, 223] on link "Re-select" at bounding box center [710, 224] width 73 height 26
select select "**"
click at [678, 577] on input "**********" at bounding box center [710, 561] width 93 height 31
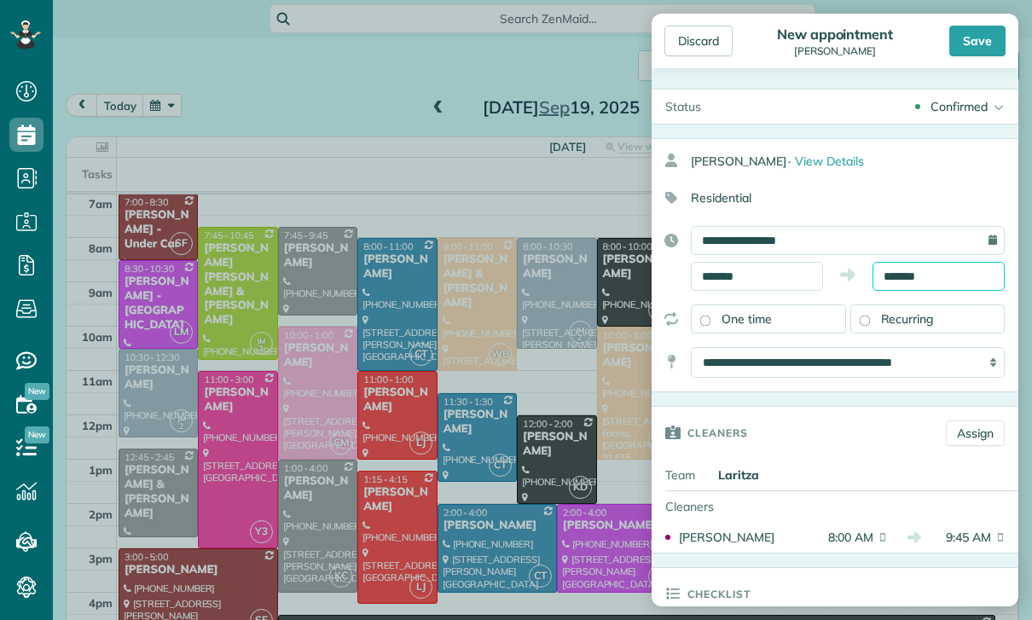
click at [907, 278] on input "*******" at bounding box center [938, 276] width 132 height 29
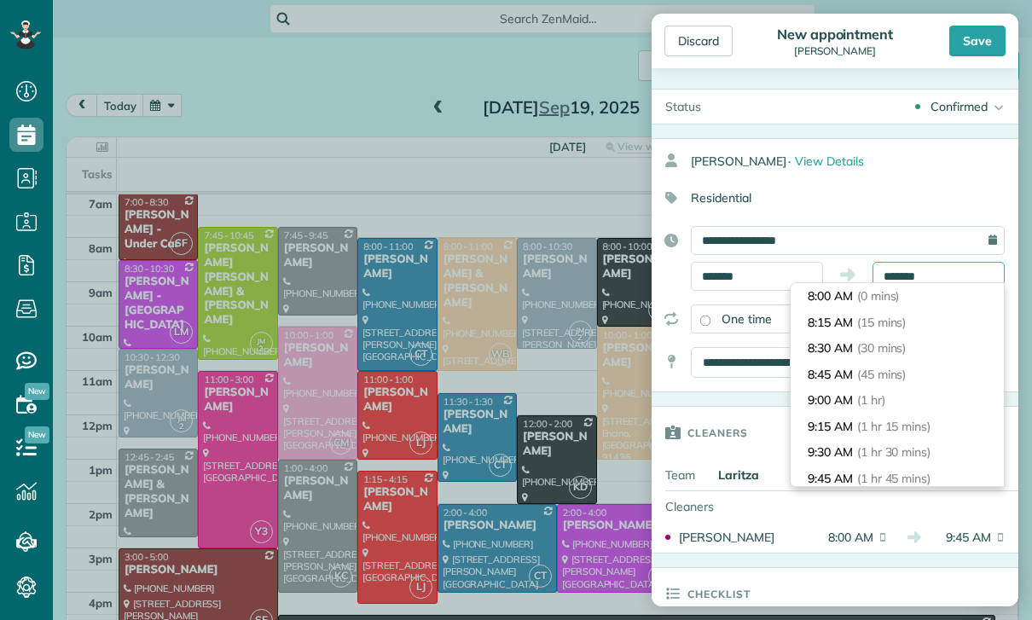
scroll to position [154, 0]
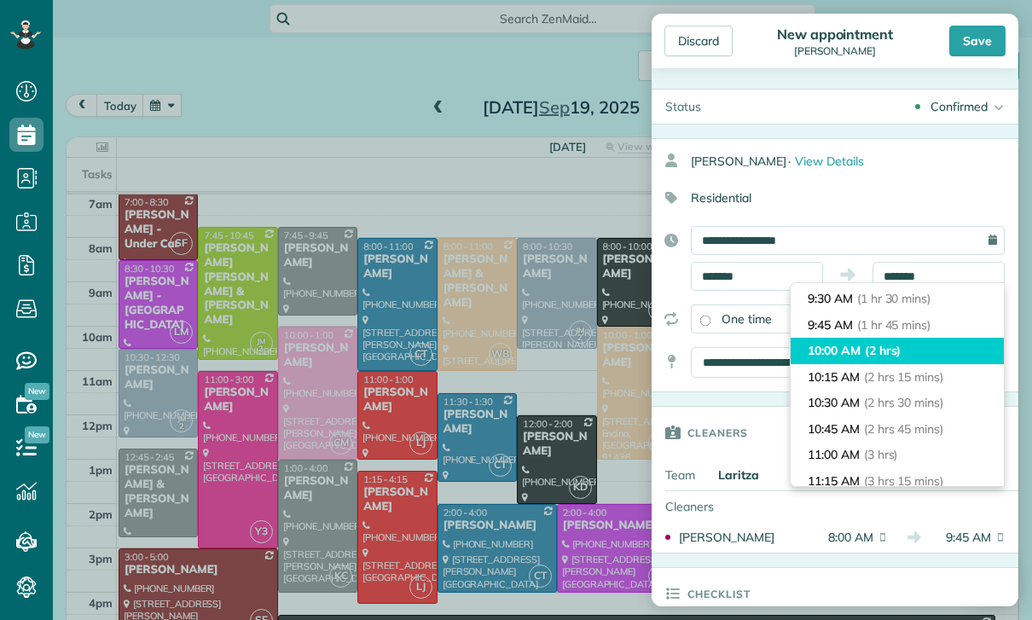
click at [863, 345] on li "10:00 AM (2 hrs)" at bounding box center [897, 351] width 213 height 26
type input "********"
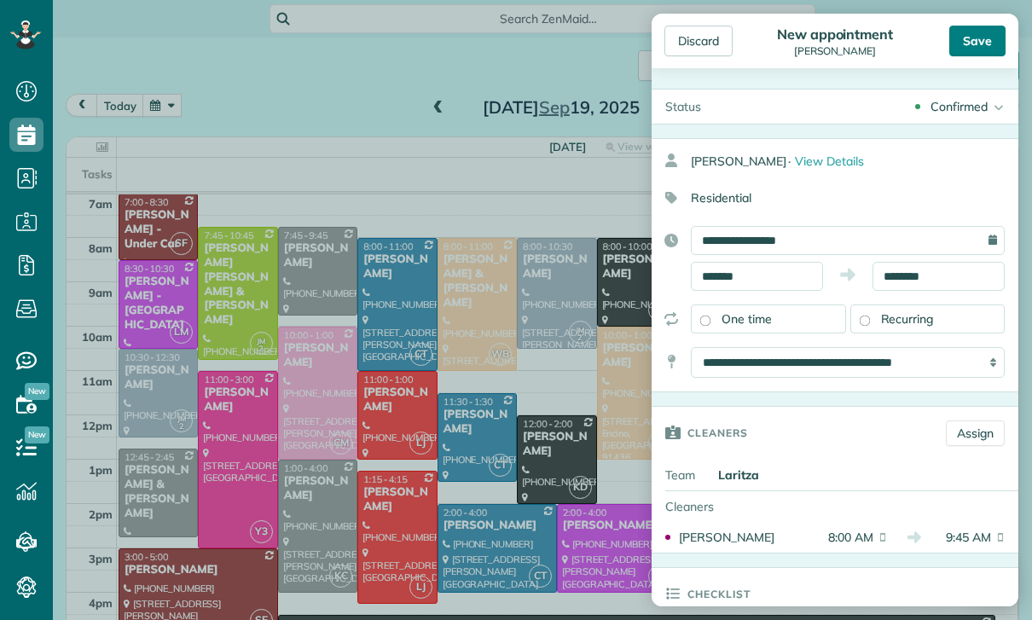
click at [978, 45] on div "Save" at bounding box center [977, 41] width 56 height 31
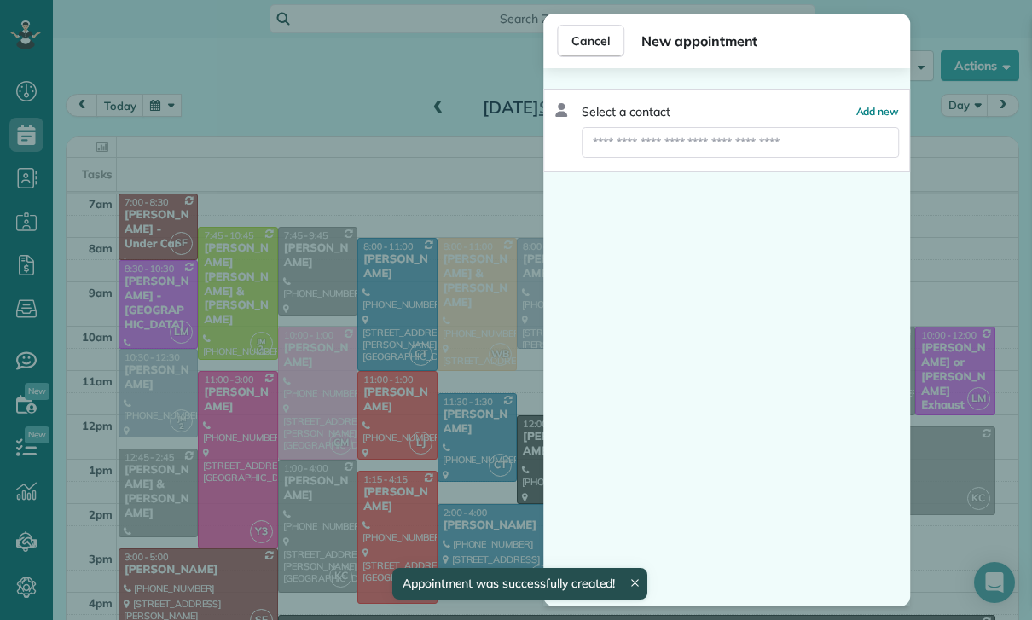
scroll to position [134, 0]
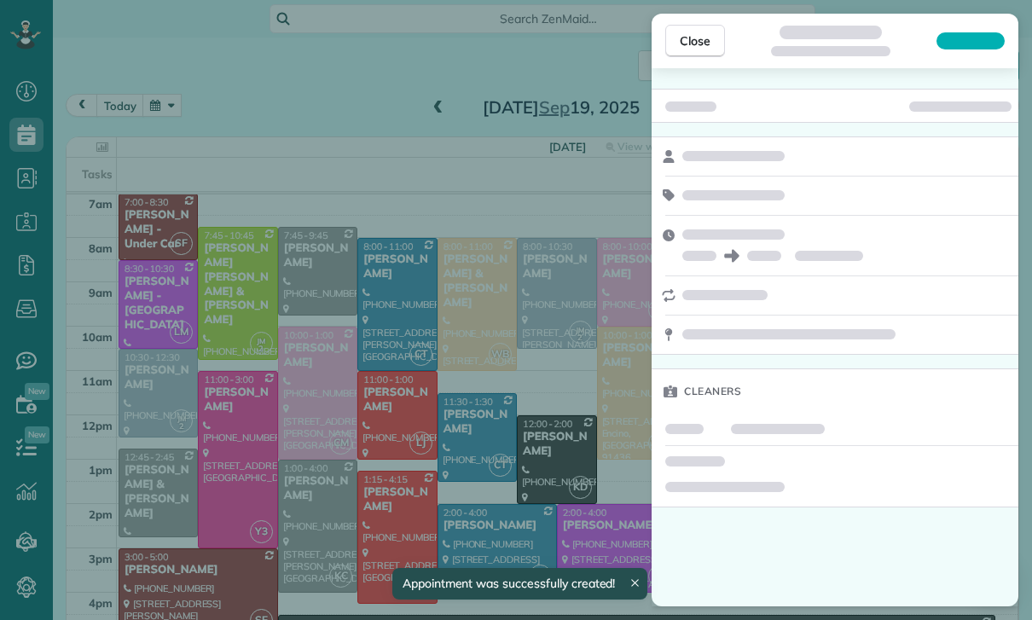
click at [569, 506] on div "Close Cleaners" at bounding box center [516, 310] width 1032 height 620
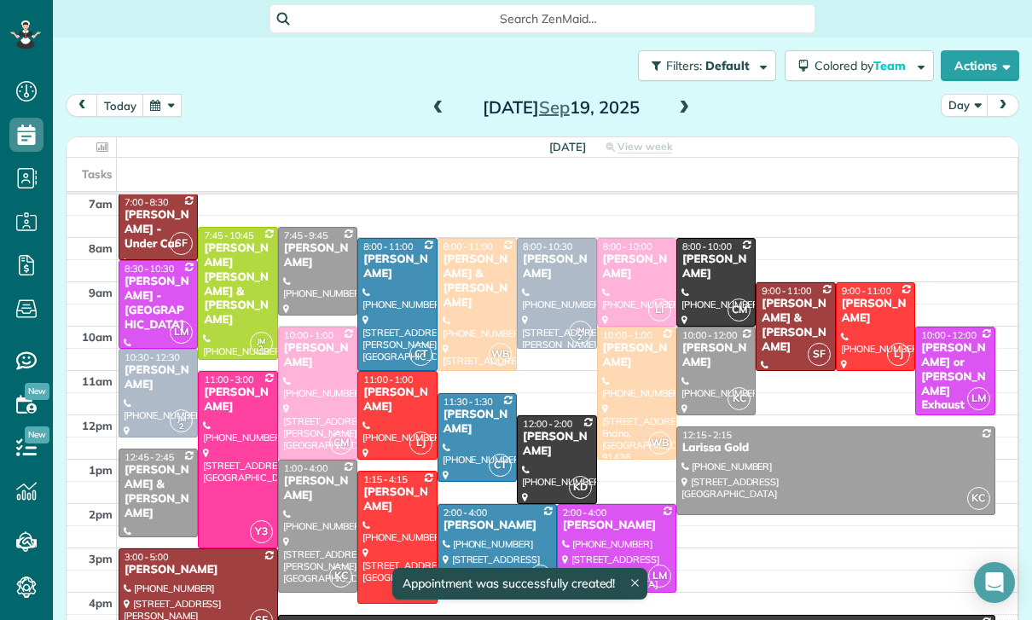
click at [165, 101] on button "button" at bounding box center [161, 105] width 39 height 23
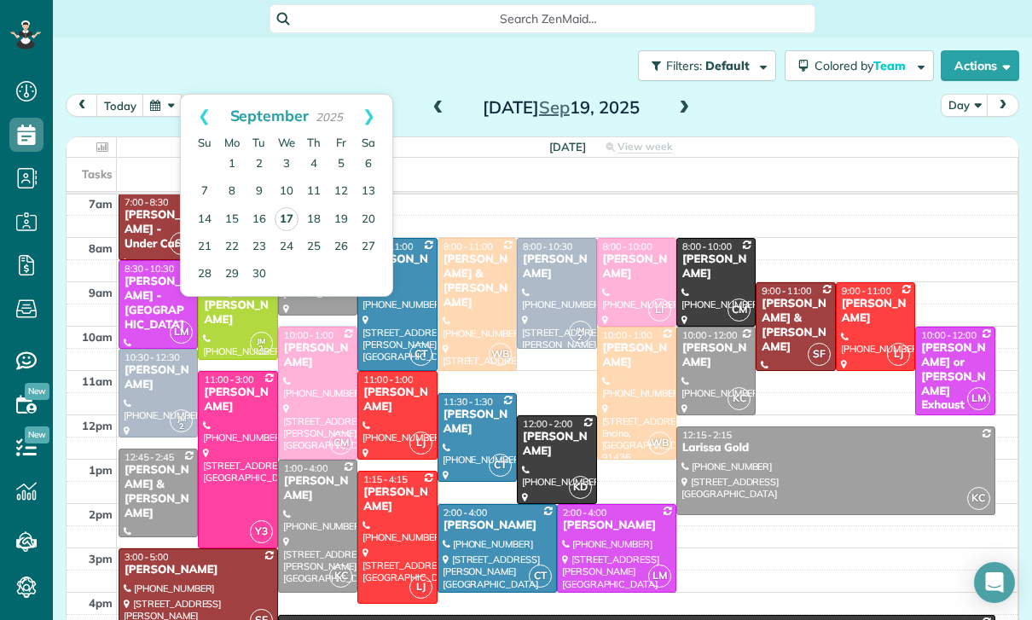
click at [280, 216] on link "17" at bounding box center [287, 219] width 24 height 24
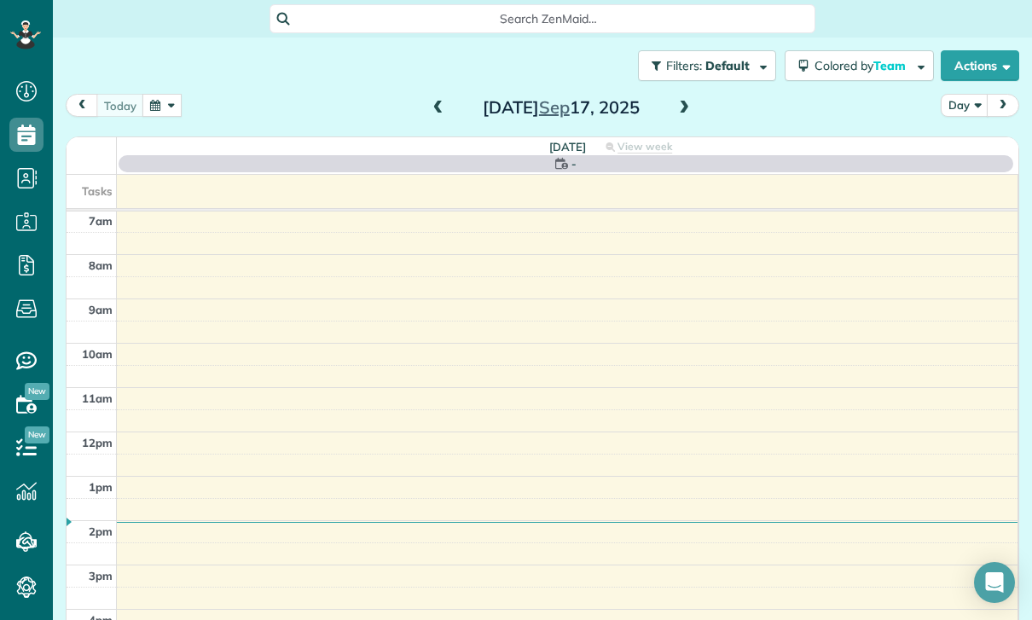
scroll to position [134, 0]
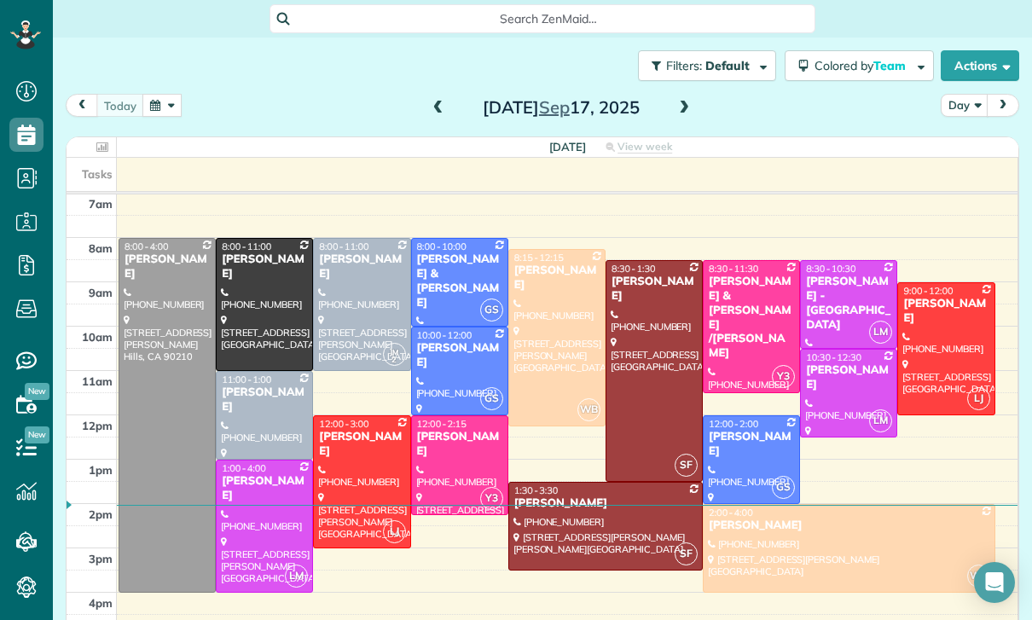
click at [164, 105] on button "button" at bounding box center [161, 105] width 39 height 23
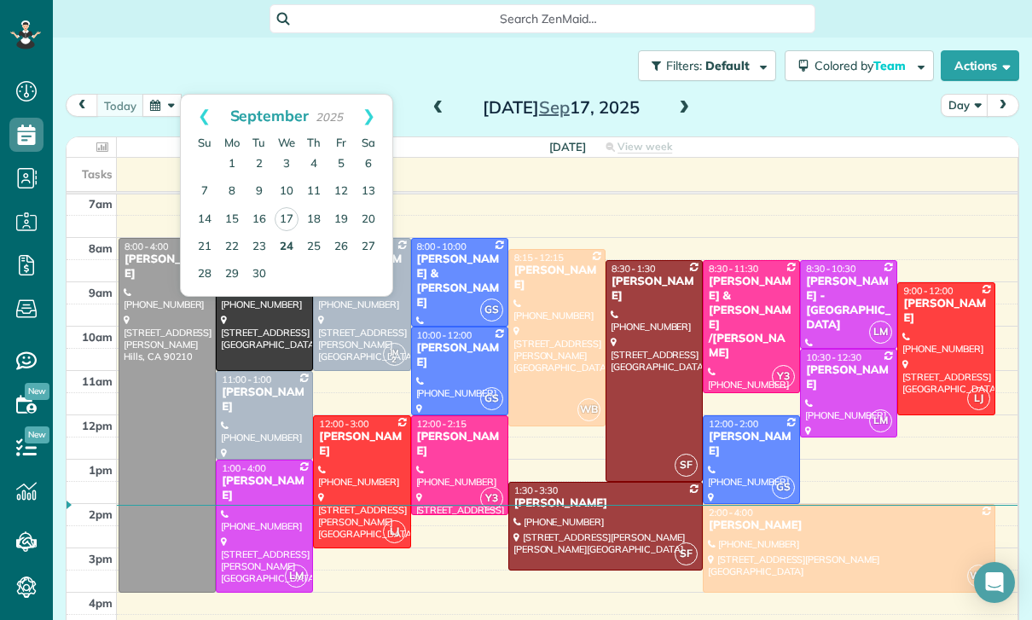
click at [287, 246] on link "24" at bounding box center [286, 247] width 27 height 27
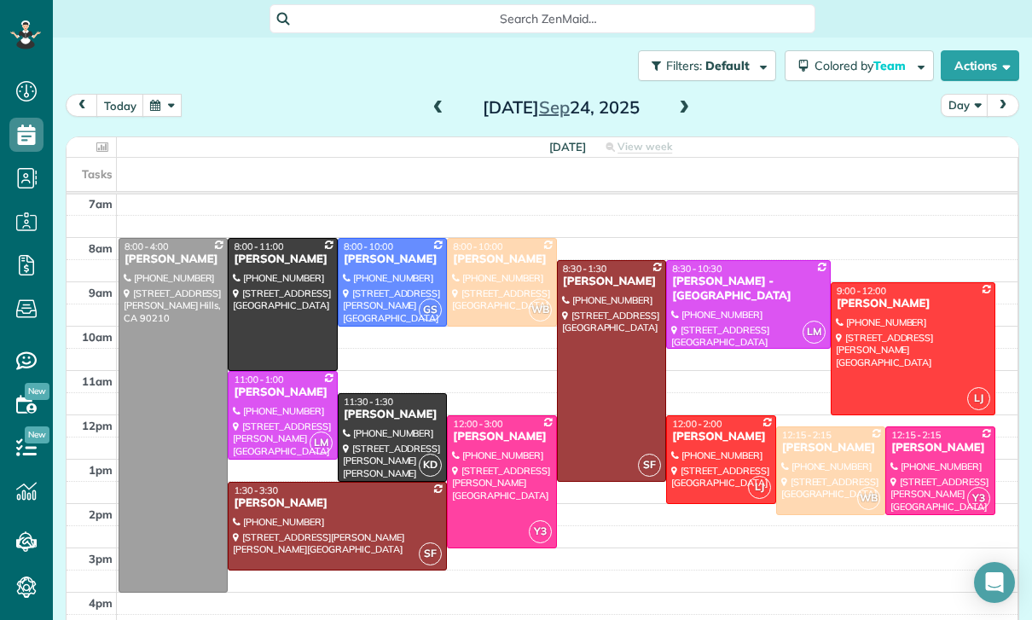
click at [179, 107] on button "button" at bounding box center [161, 105] width 39 height 23
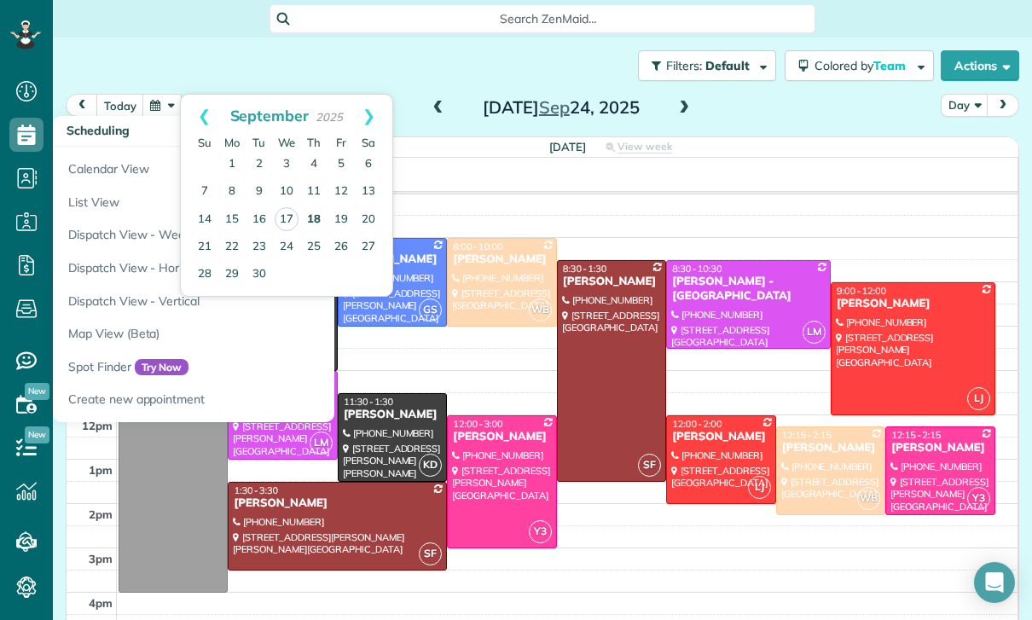
click at [304, 218] on link "18" at bounding box center [313, 219] width 27 height 27
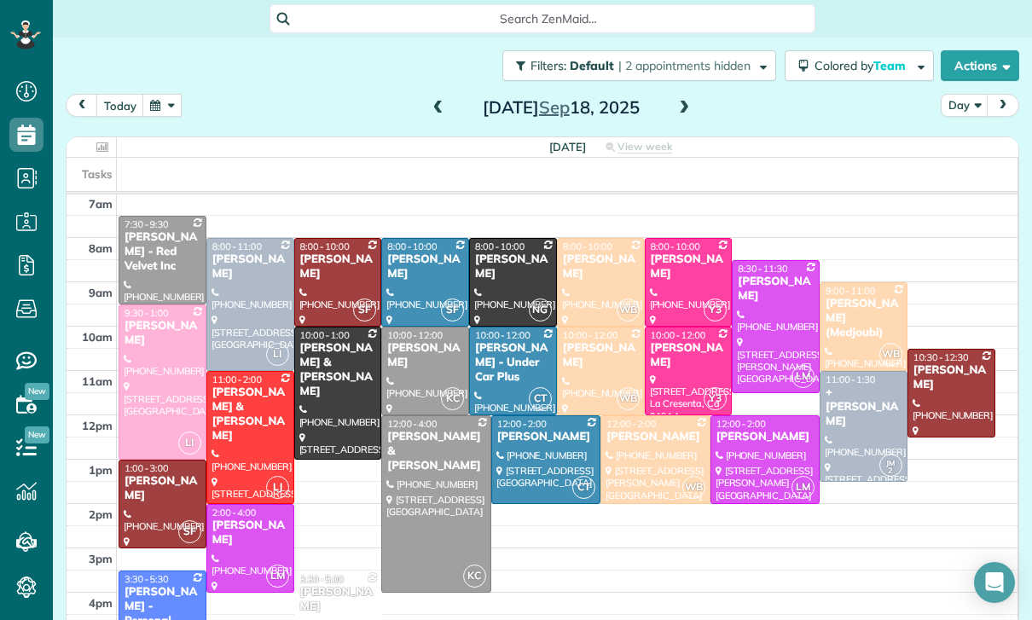
click at [162, 107] on button "button" at bounding box center [161, 105] width 39 height 23
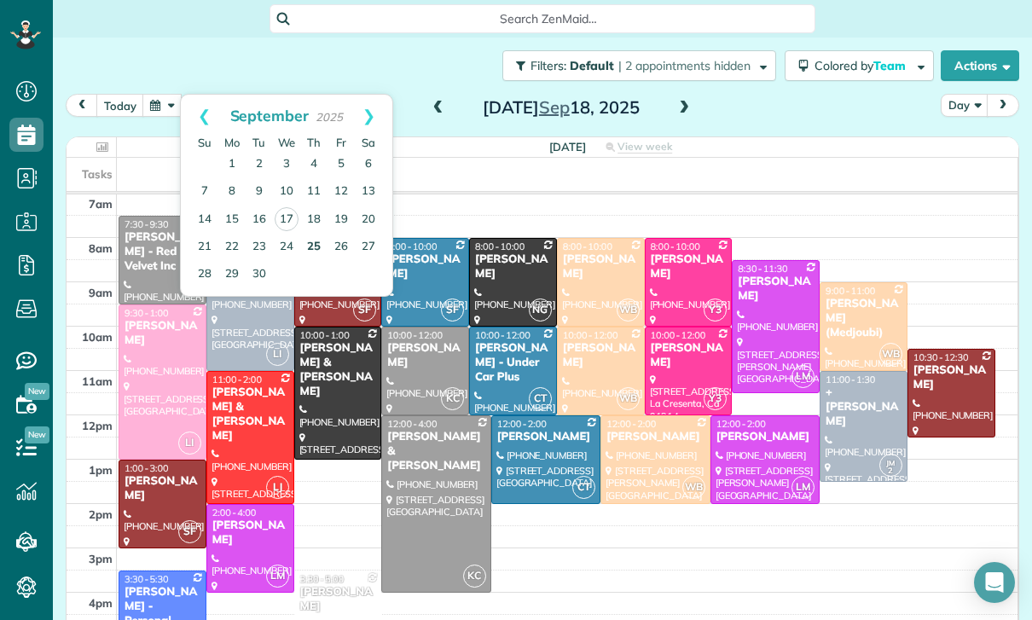
click at [316, 249] on link "25" at bounding box center [313, 247] width 27 height 27
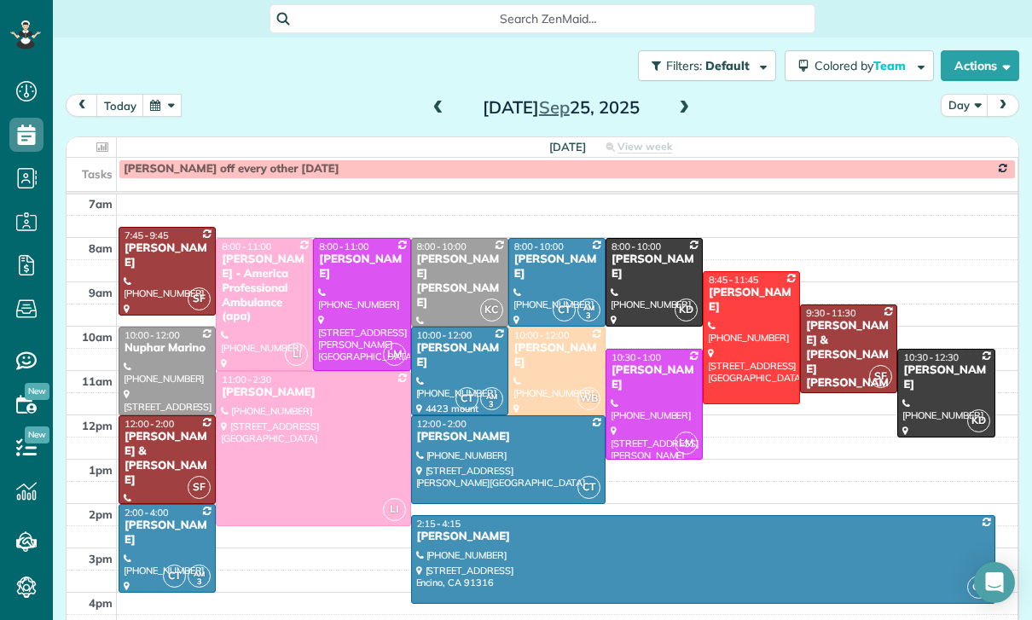
click at [165, 109] on button "button" at bounding box center [161, 105] width 39 height 23
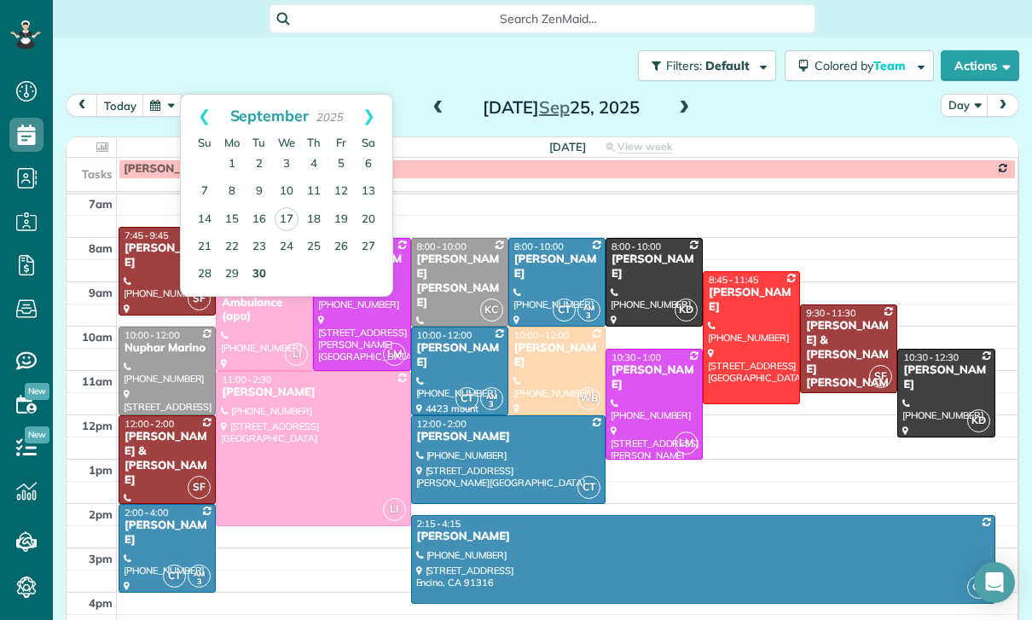
click at [249, 273] on link "30" at bounding box center [259, 274] width 27 height 27
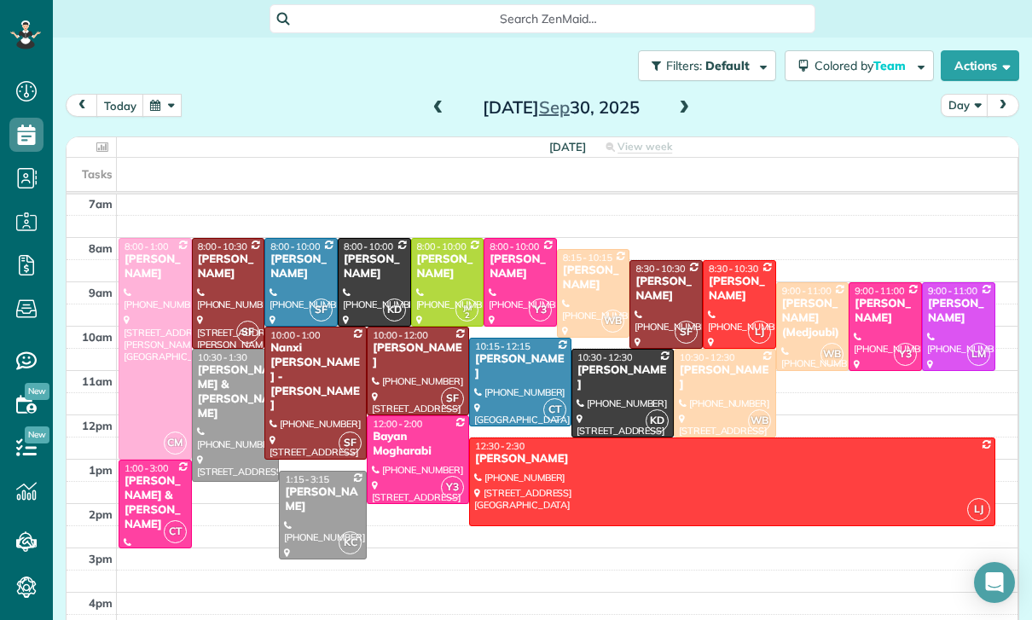
click at [681, 97] on span at bounding box center [684, 109] width 19 height 26
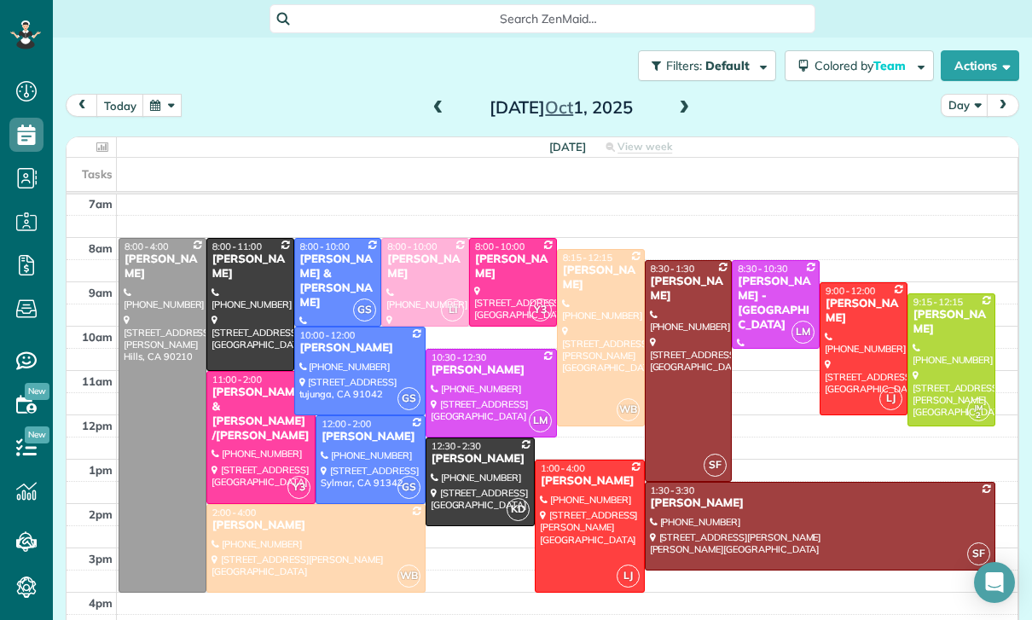
click at [676, 103] on span at bounding box center [684, 108] width 19 height 15
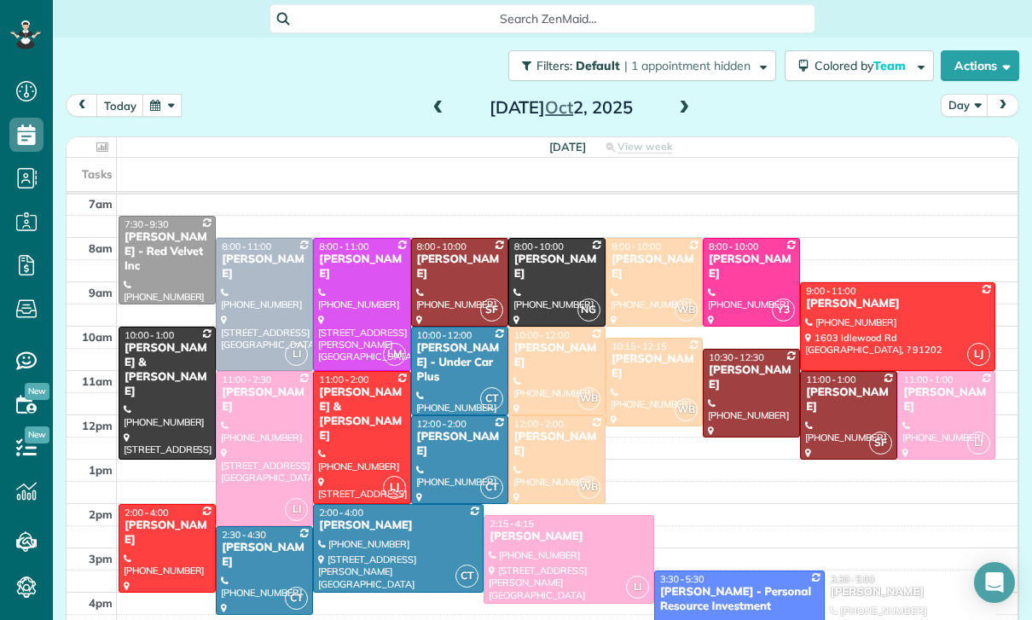
click at [687, 103] on span at bounding box center [684, 108] width 19 height 15
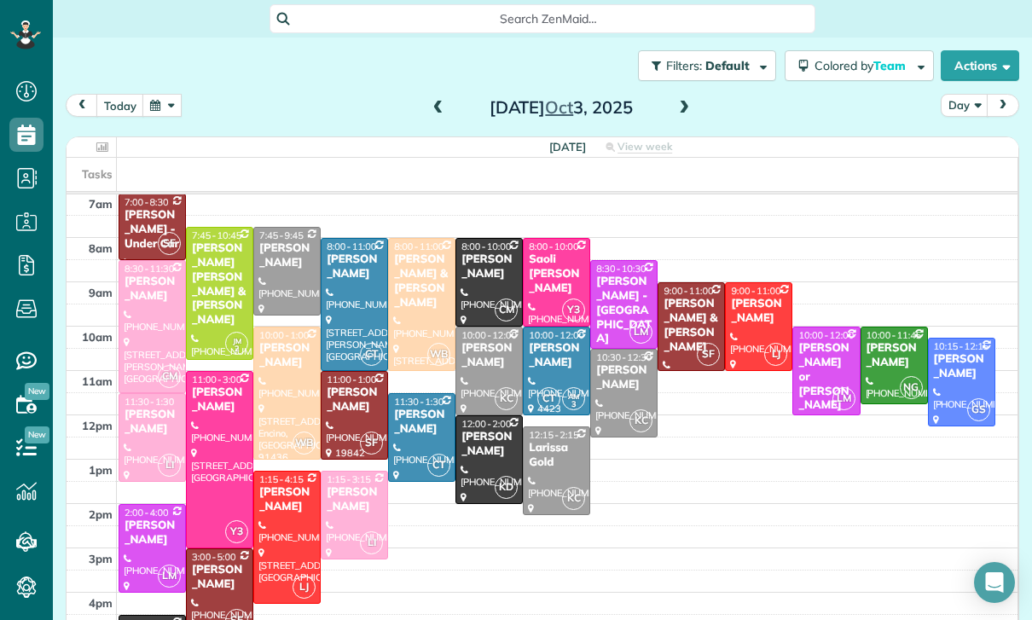
click at [280, 524] on div at bounding box center [287, 537] width 66 height 131
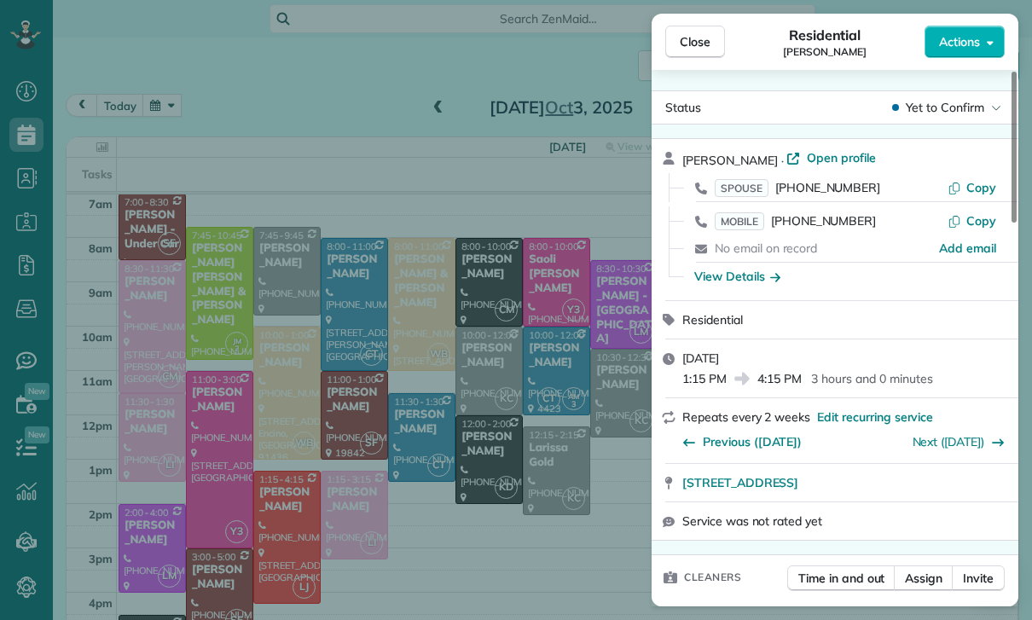
click at [561, 531] on div "Close Residential [PERSON_NAME] Actions Status Yet to Confirm [PERSON_NAME] · O…" at bounding box center [516, 310] width 1032 height 620
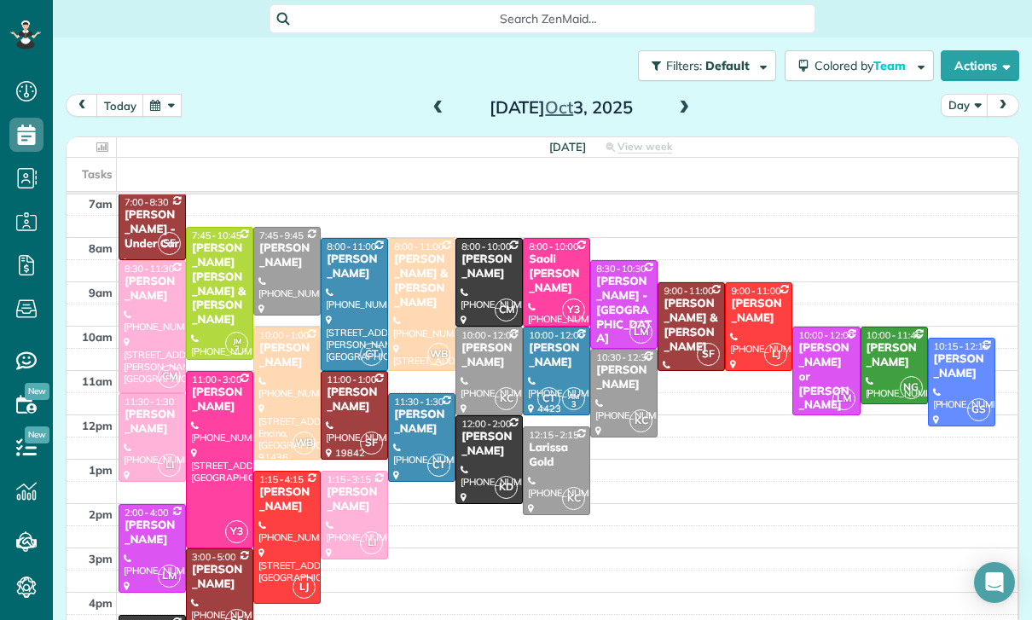
click at [171, 106] on button "button" at bounding box center [161, 105] width 39 height 23
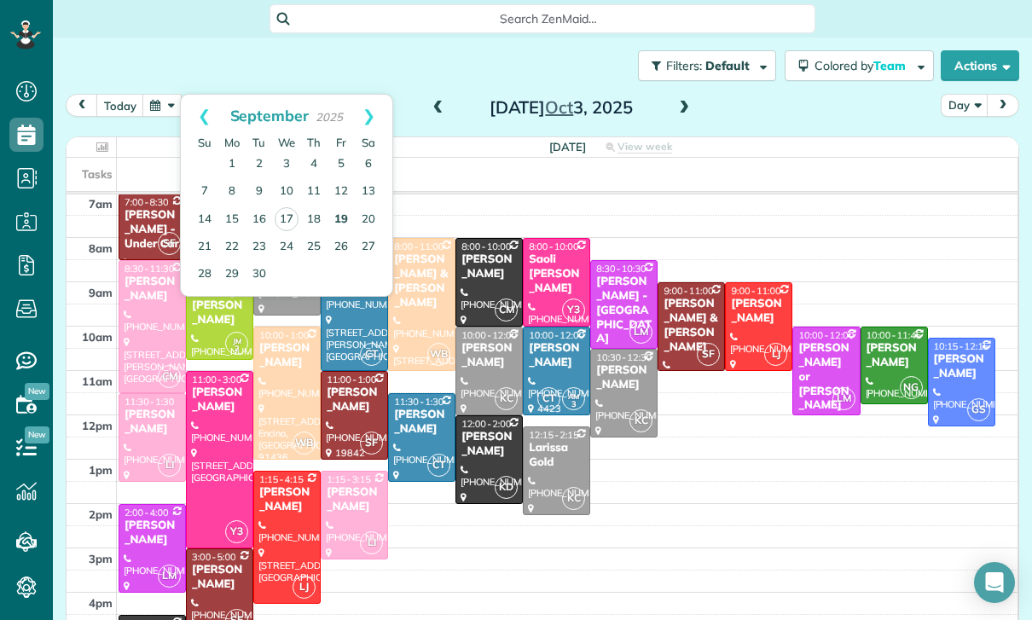
click at [333, 217] on link "19" at bounding box center [341, 219] width 27 height 27
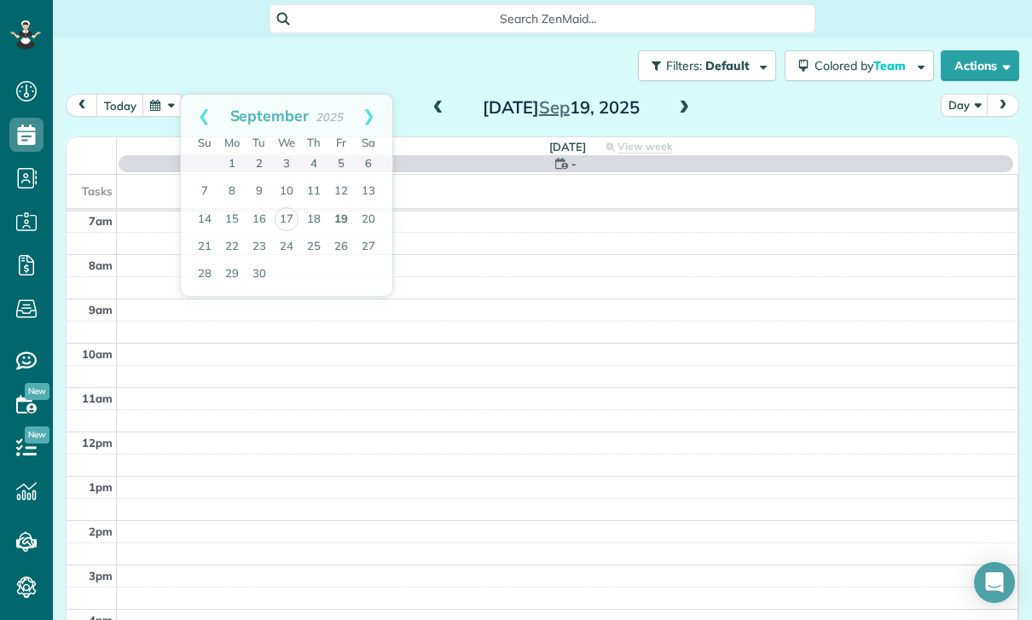
scroll to position [134, 0]
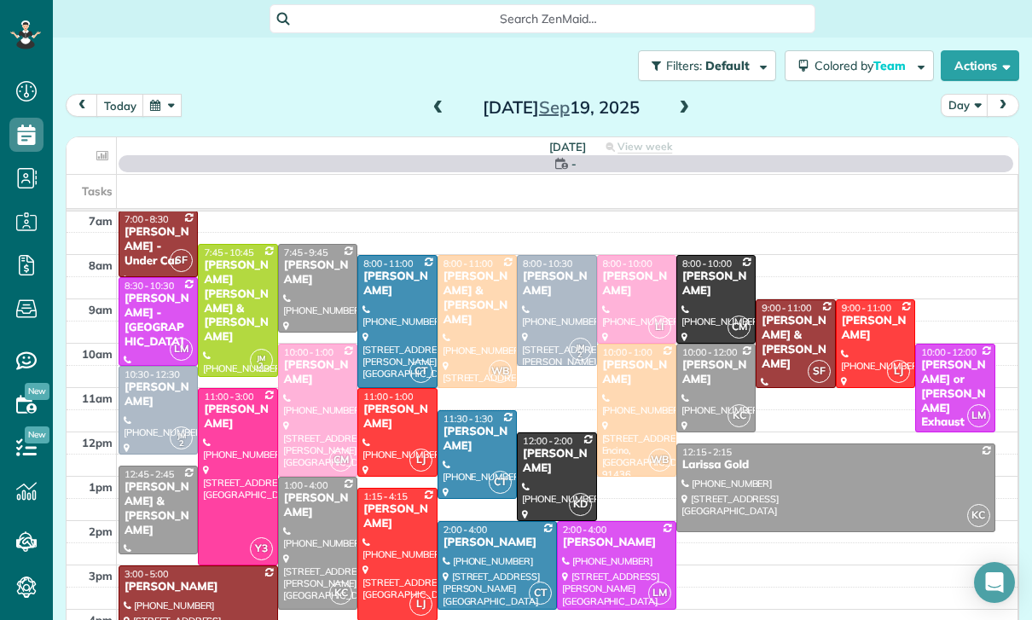
click at [384, 535] on div at bounding box center [397, 554] width 78 height 131
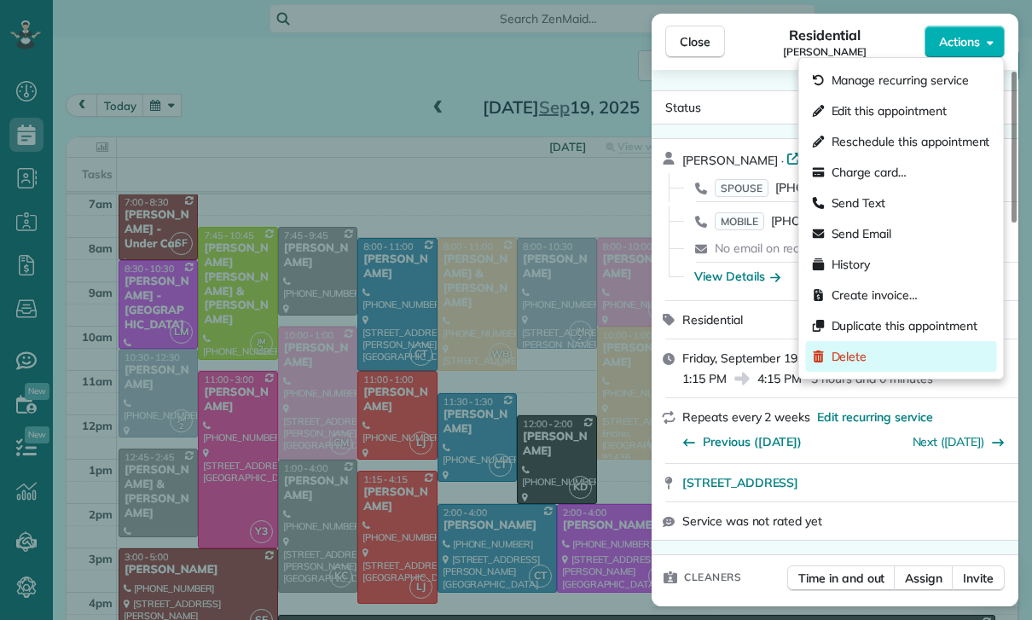
click at [859, 359] on span "Delete" at bounding box center [850, 356] width 36 height 17
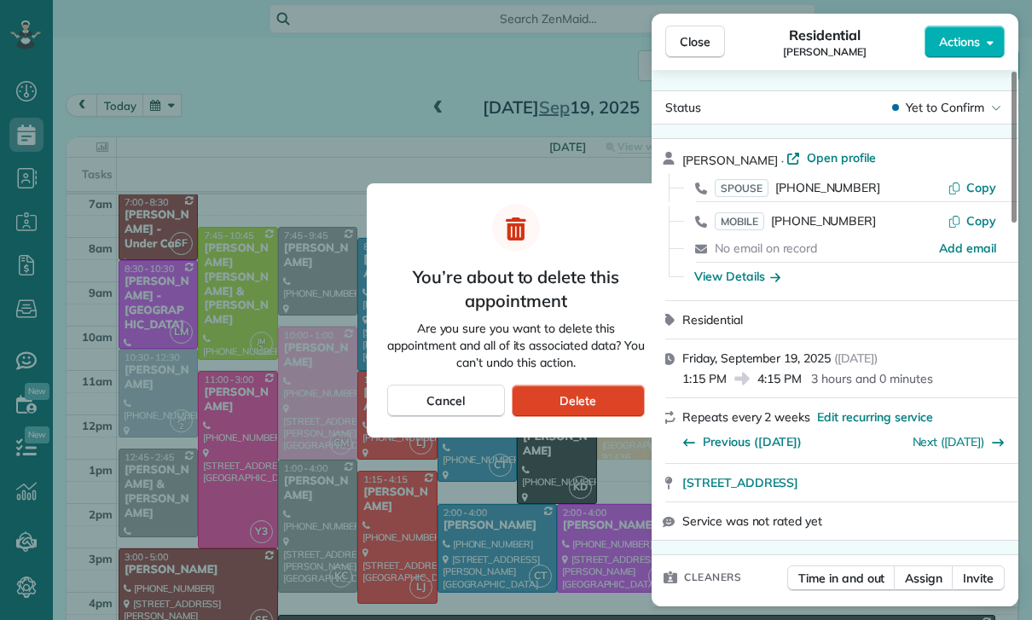
click at [613, 402] on div "Delete" at bounding box center [578, 401] width 133 height 32
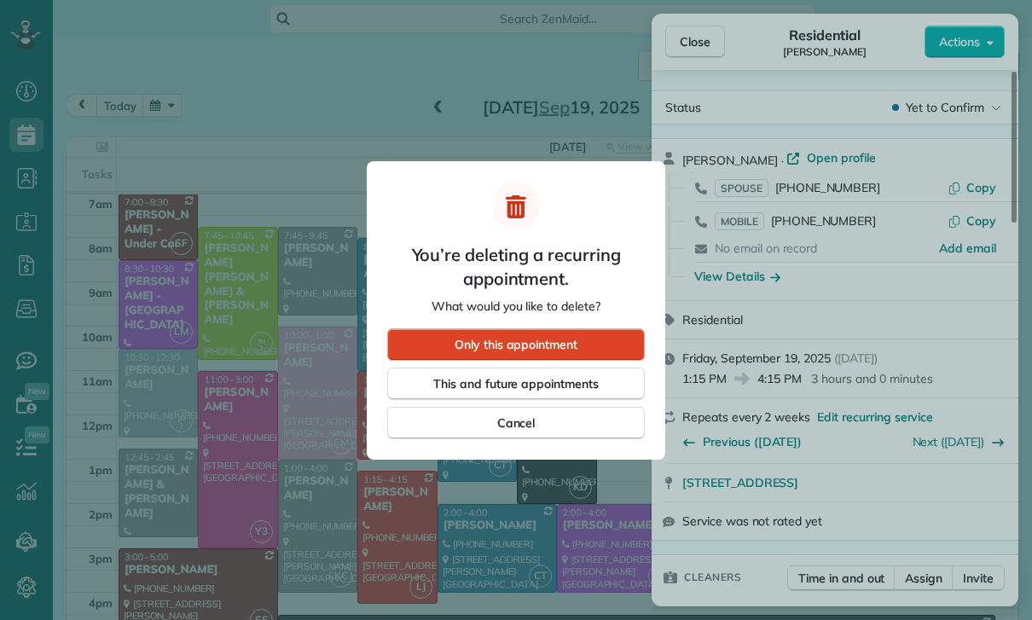
click at [566, 331] on div "Only this appointment" at bounding box center [516, 344] width 258 height 32
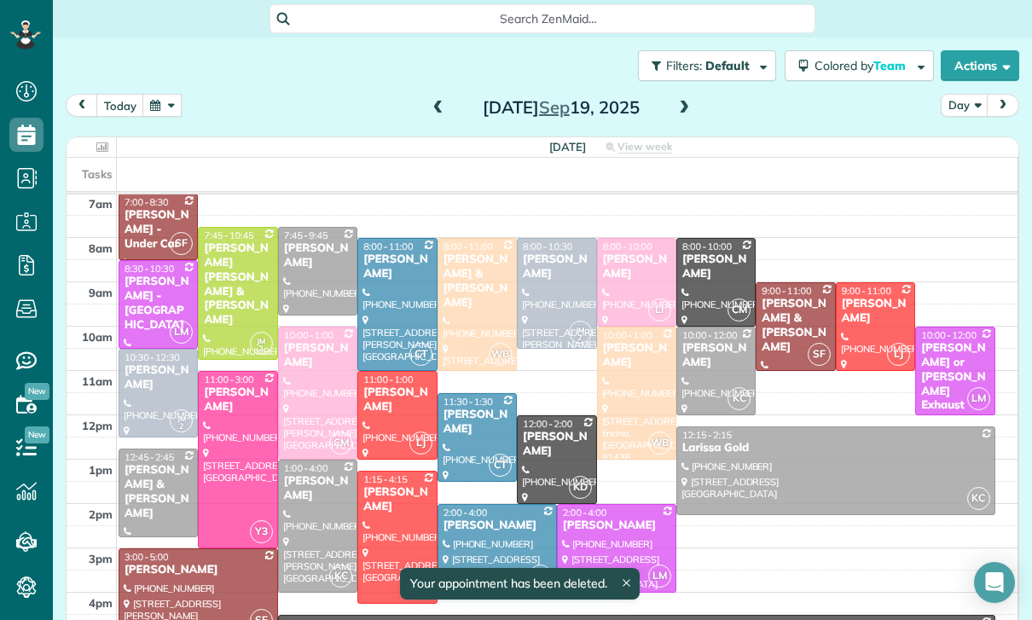
scroll to position [134, 0]
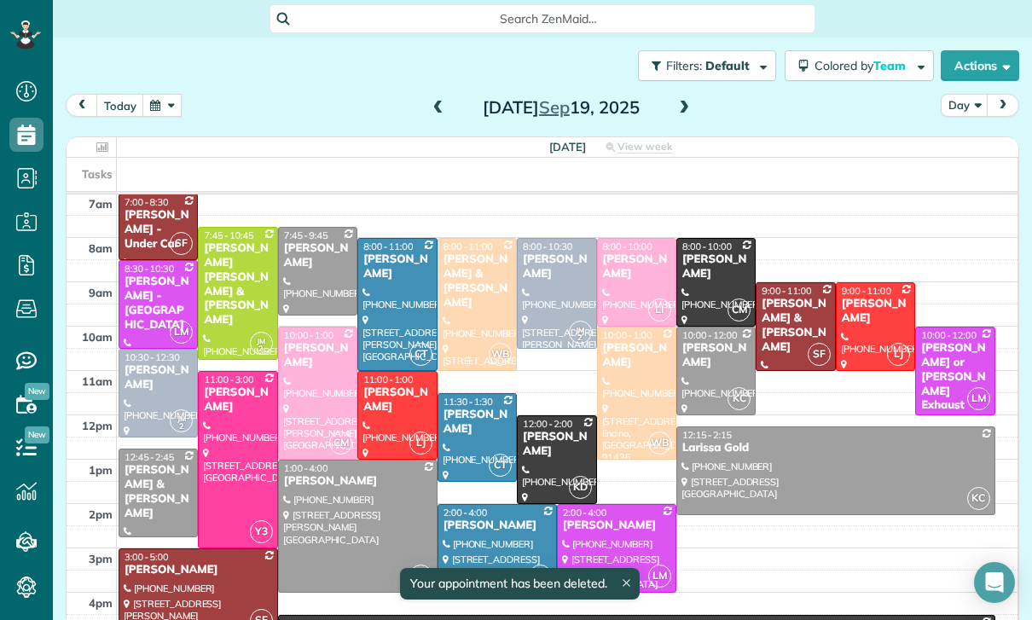
click at [159, 105] on button "button" at bounding box center [161, 105] width 39 height 23
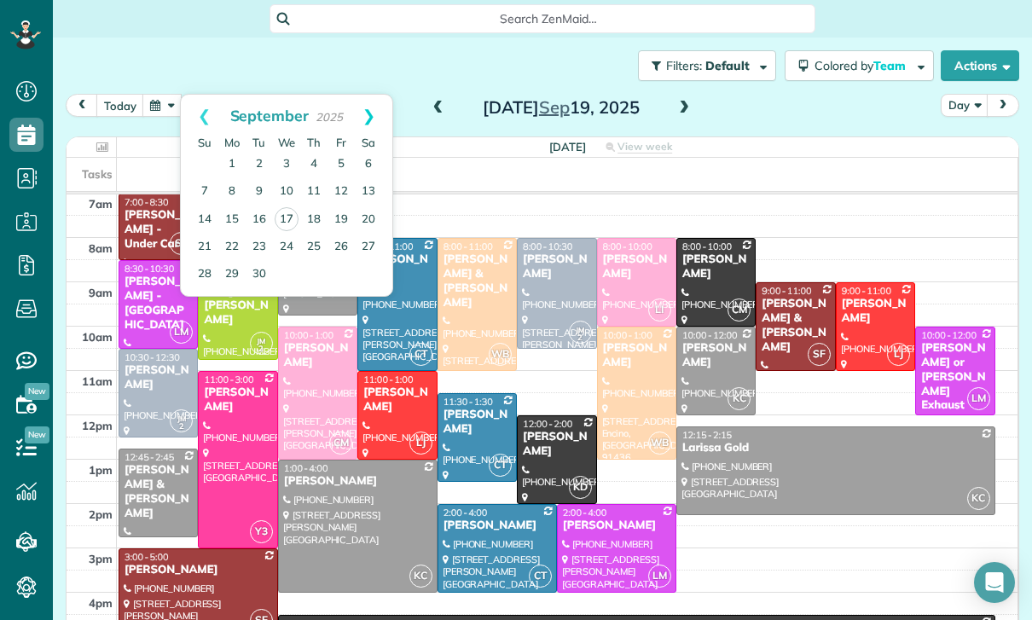
click at [371, 110] on link "Next" at bounding box center [368, 116] width 47 height 43
click at [194, 114] on link "Prev" at bounding box center [204, 116] width 47 height 43
click at [322, 219] on link "18" at bounding box center [313, 219] width 27 height 27
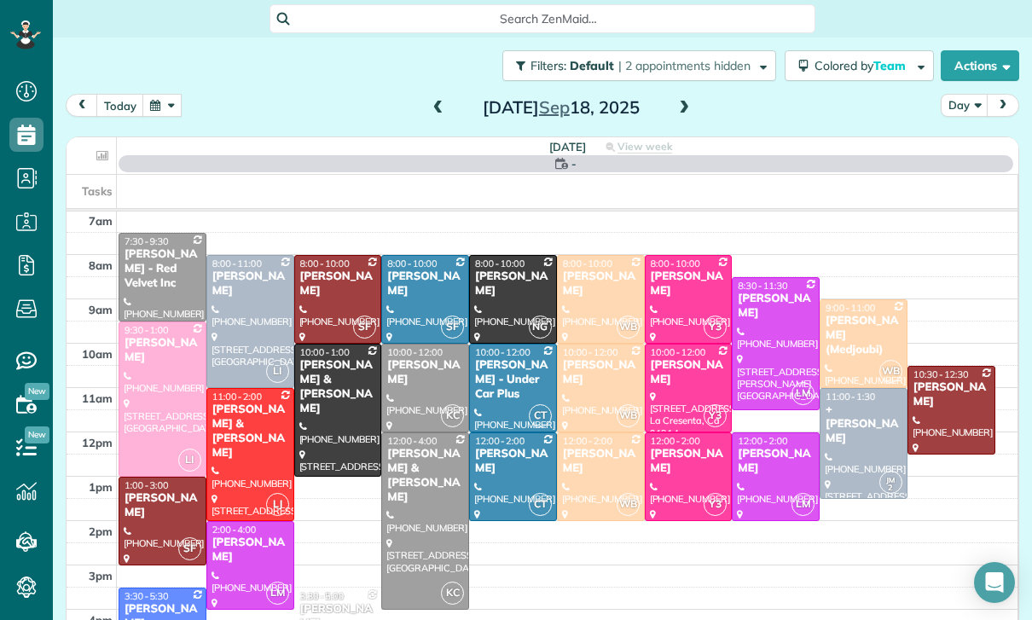
click at [242, 564] on div at bounding box center [250, 565] width 86 height 87
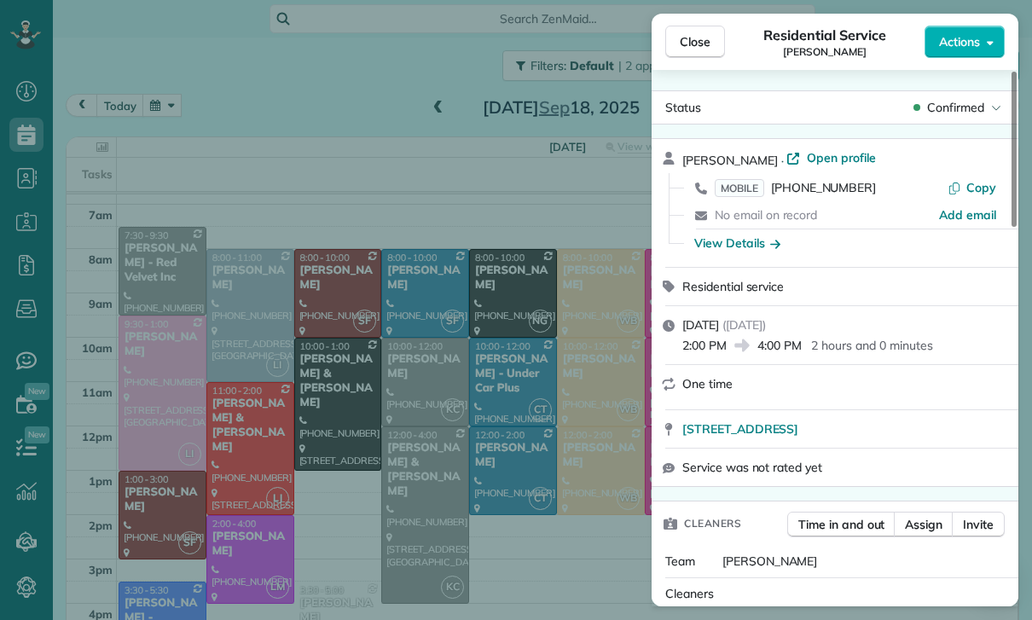
scroll to position [134, 0]
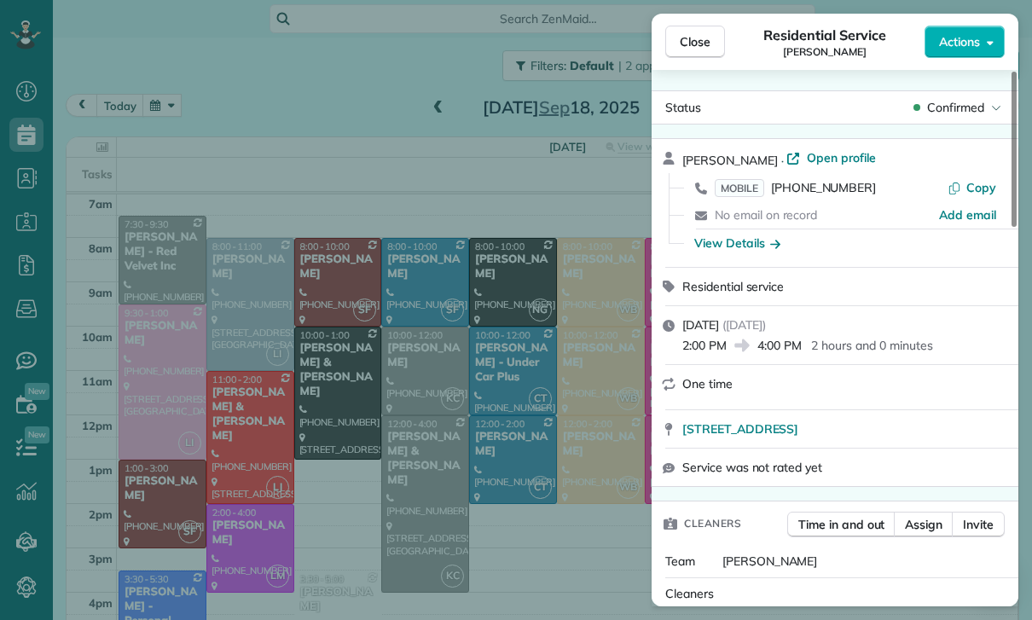
click at [418, 489] on div "Close Residential Service [PERSON_NAME] Actions Status Confirmed [PERSON_NAME] …" at bounding box center [516, 310] width 1032 height 620
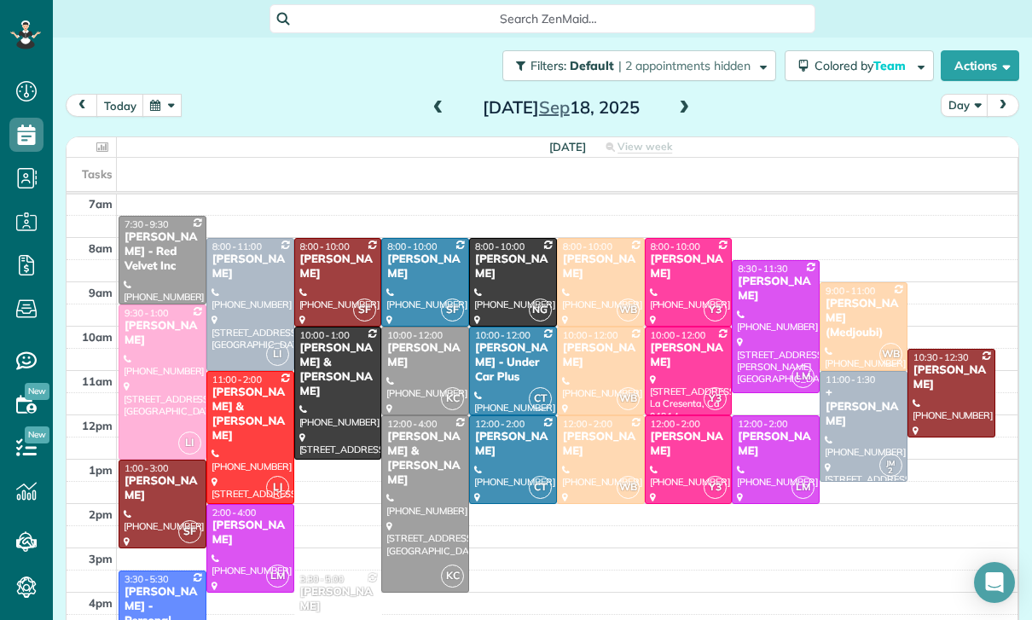
click at [224, 276] on div at bounding box center [250, 304] width 86 height 131
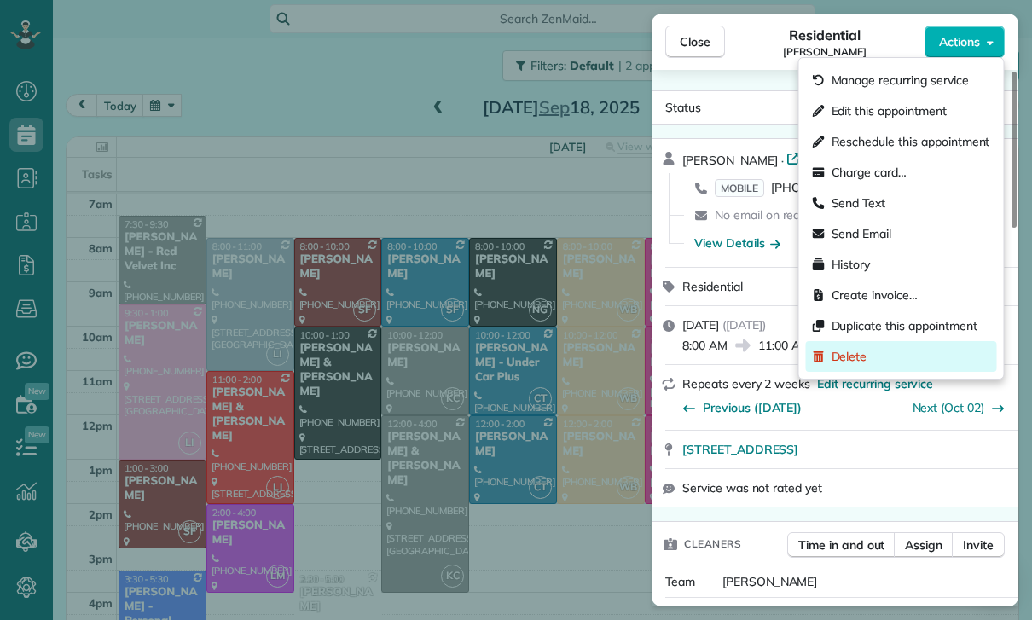
click at [850, 361] on span "Delete" at bounding box center [850, 356] width 36 height 17
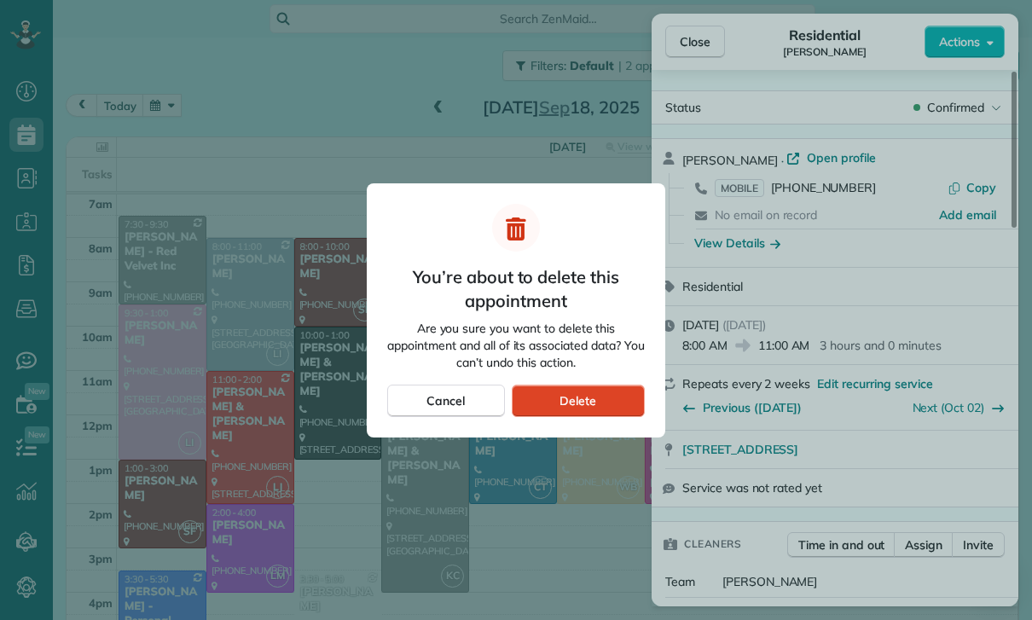
click at [604, 395] on div "Delete" at bounding box center [578, 401] width 133 height 32
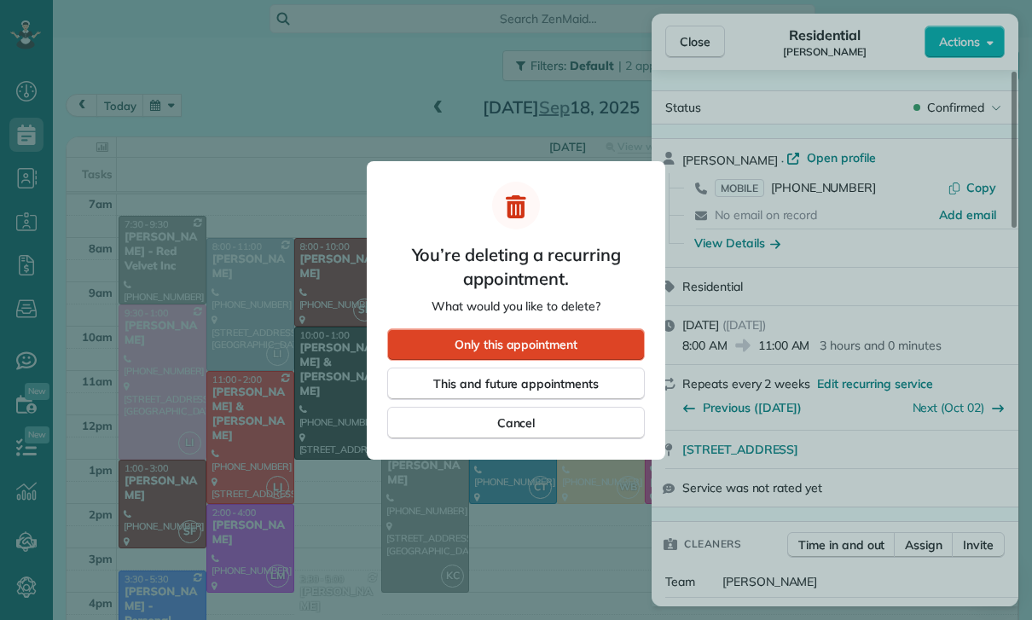
click at [588, 340] on div "Only this appointment" at bounding box center [516, 344] width 258 height 32
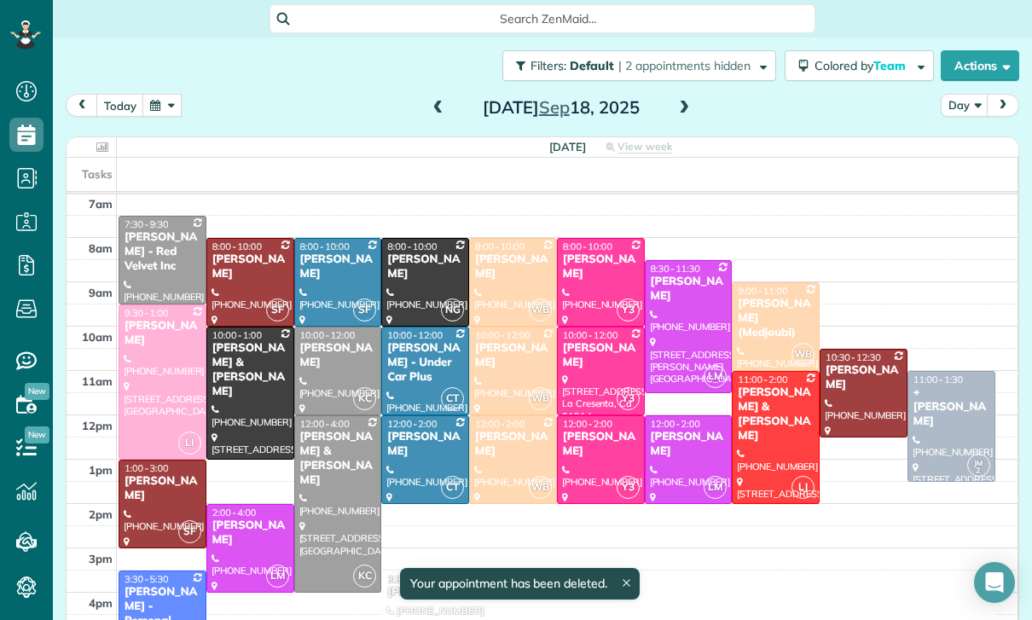
scroll to position [134, 0]
